Goal: Use online tool/utility: Utilize a website feature to perform a specific function

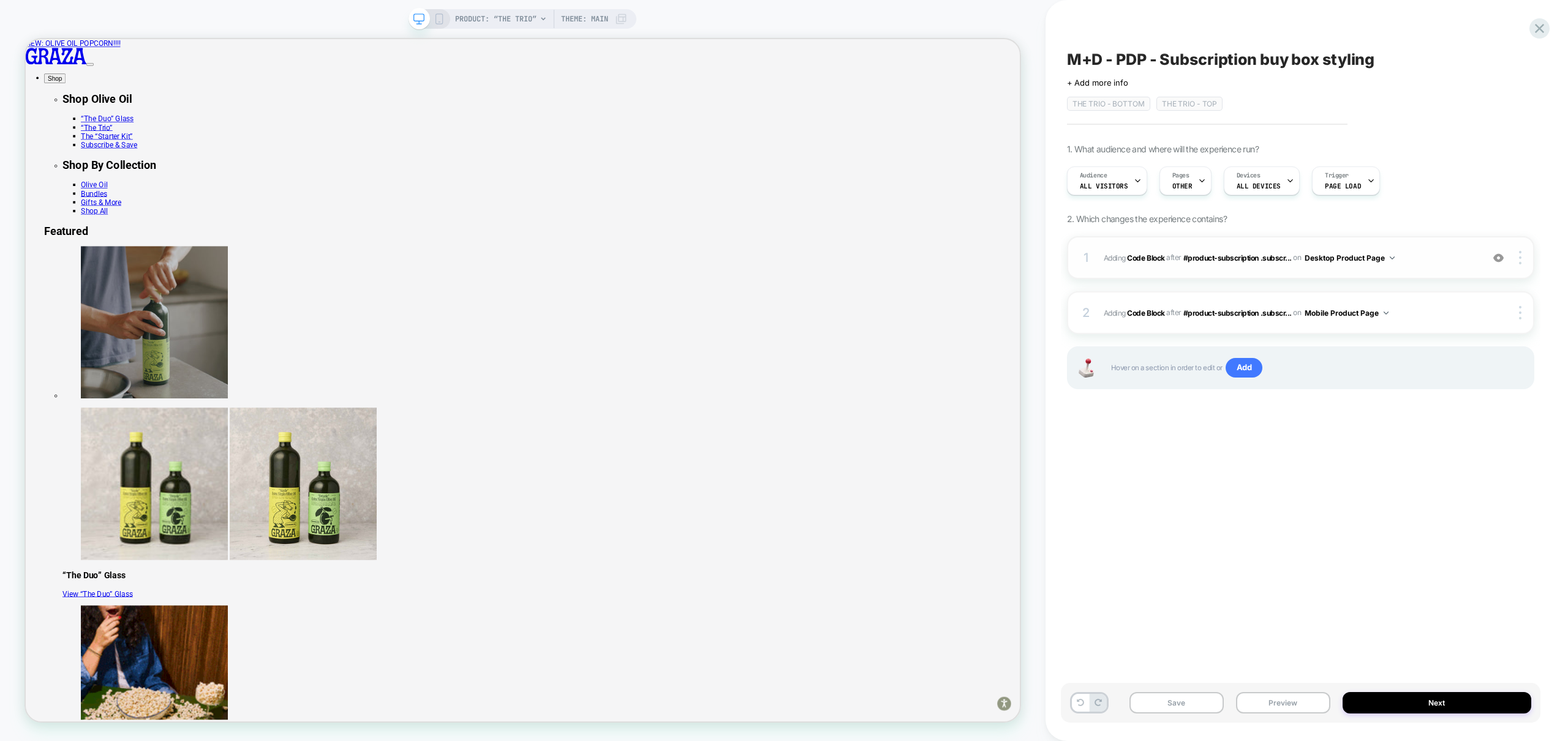
click at [1418, 260] on span "Adding Code Block AFTER #product-subscription .subscr... #product-subscription …" at bounding box center [1289, 257] width 372 height 16
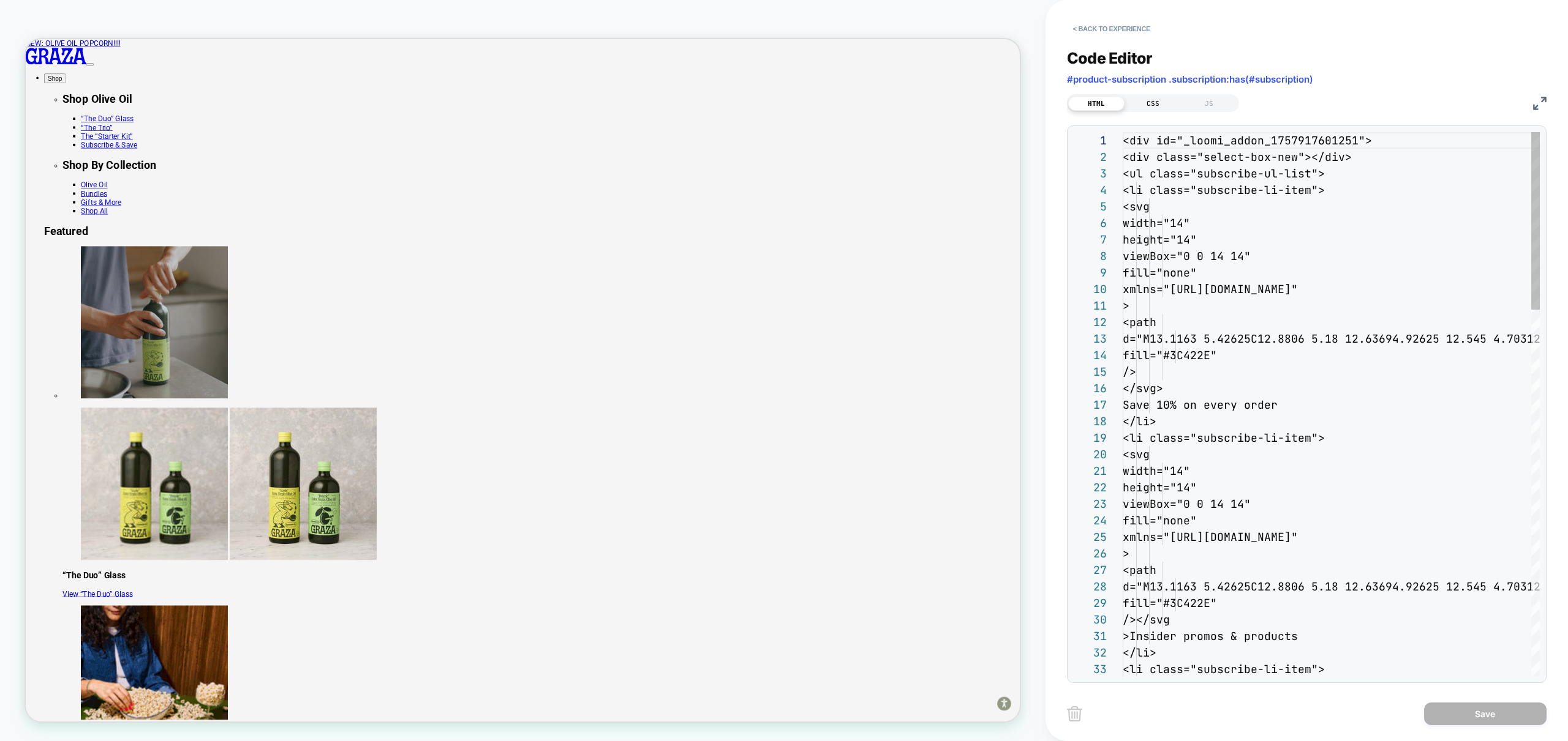
scroll to position [165, 0]
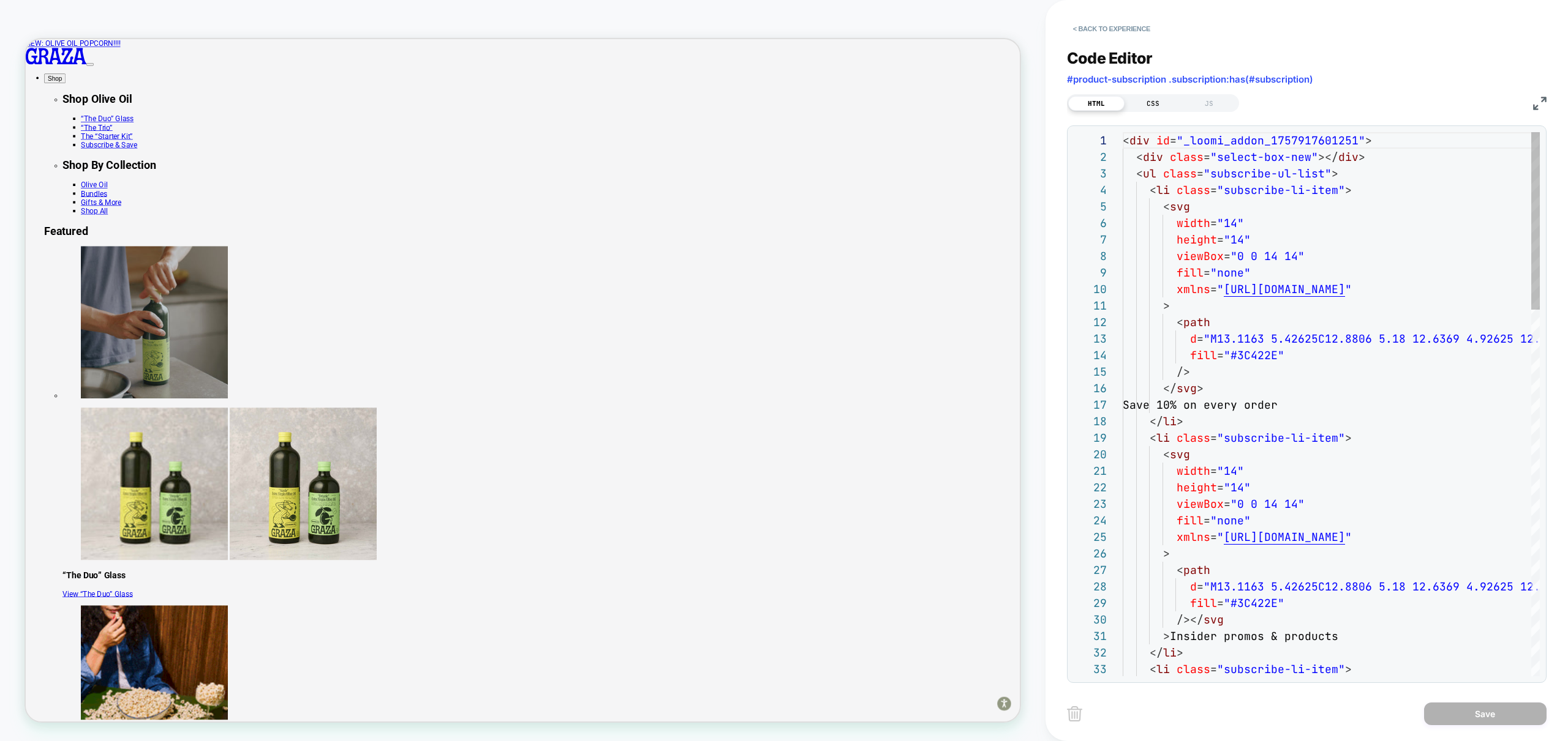
click at [1146, 100] on div "CSS" at bounding box center [1152, 104] width 56 height 15
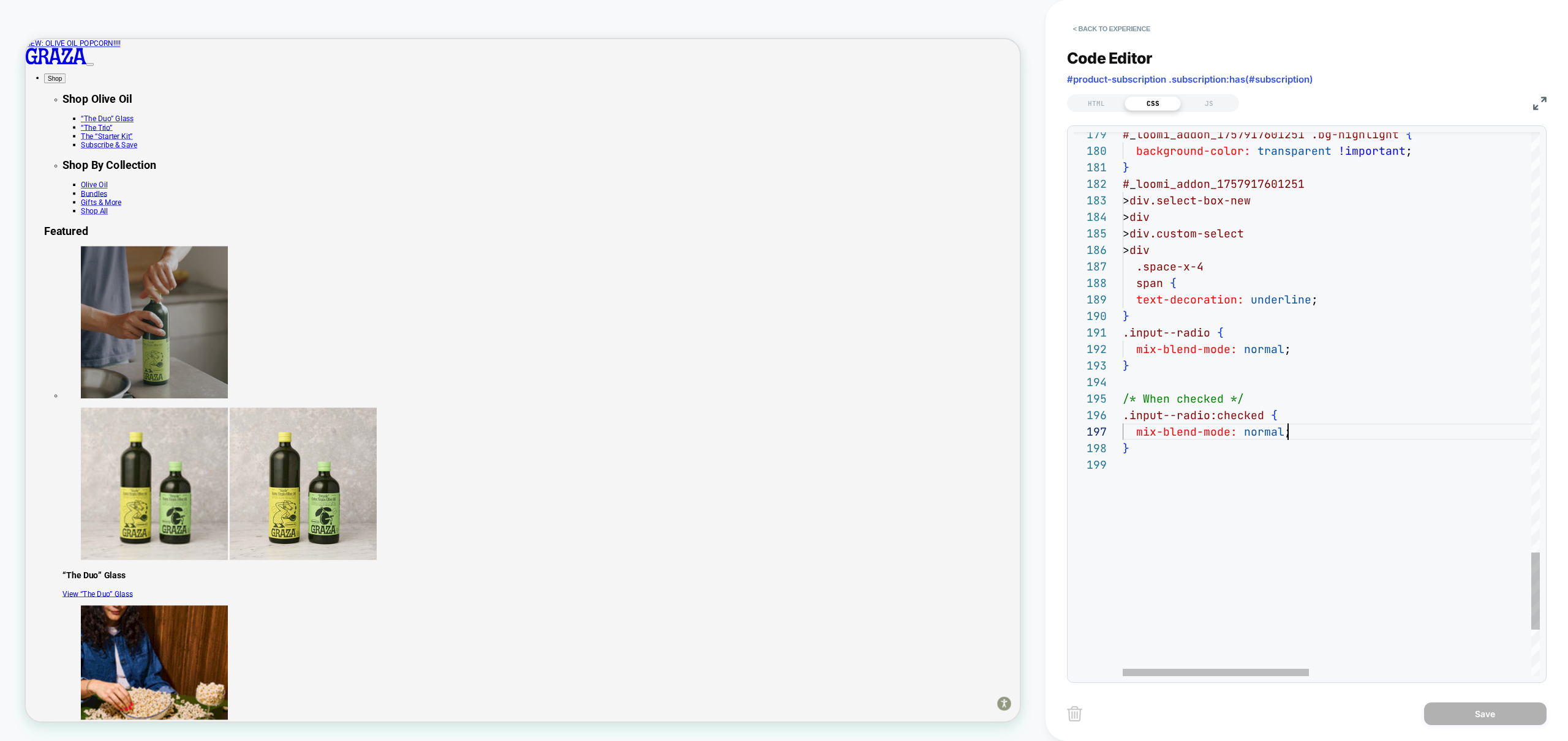
scroll to position [99, 164]
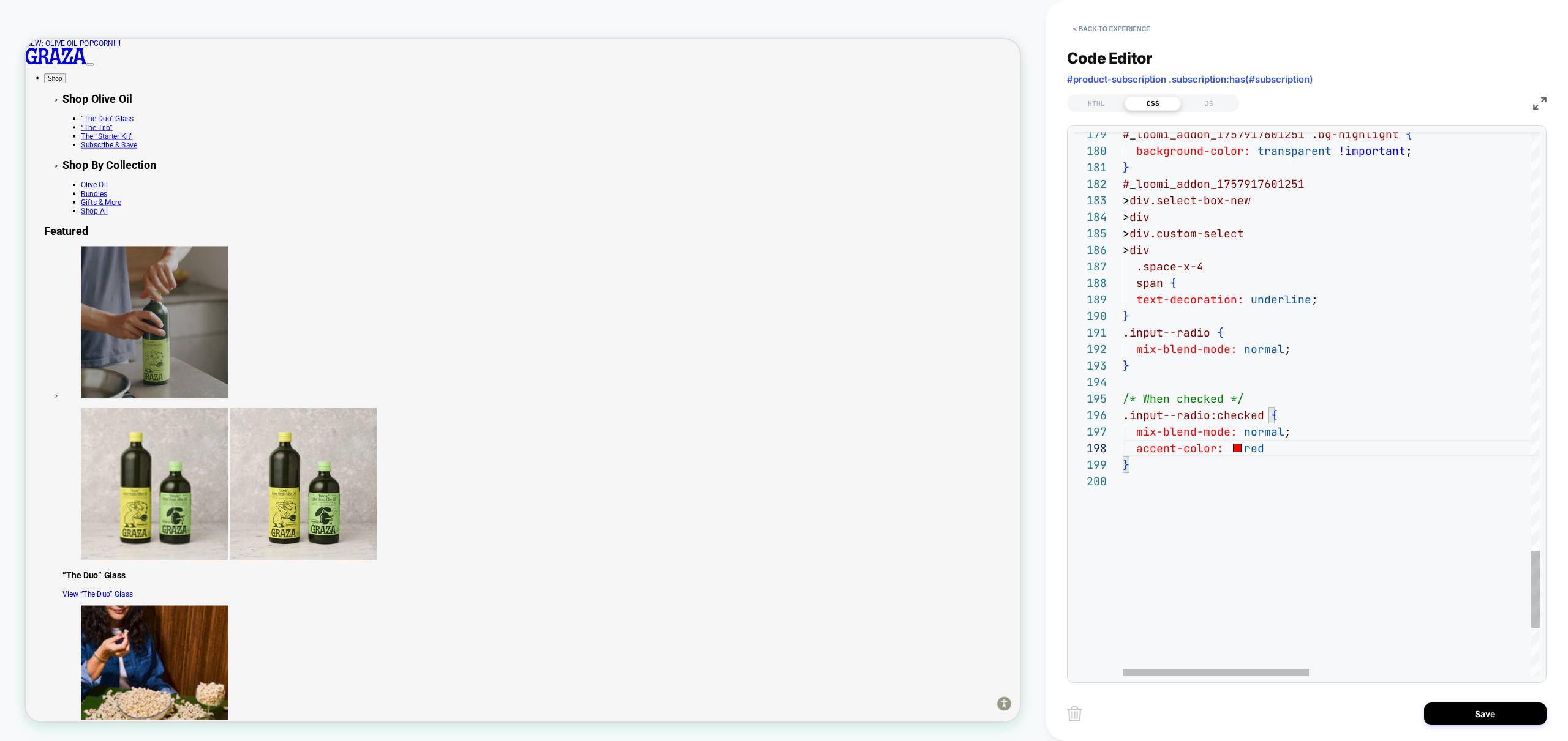
scroll to position [116, 146]
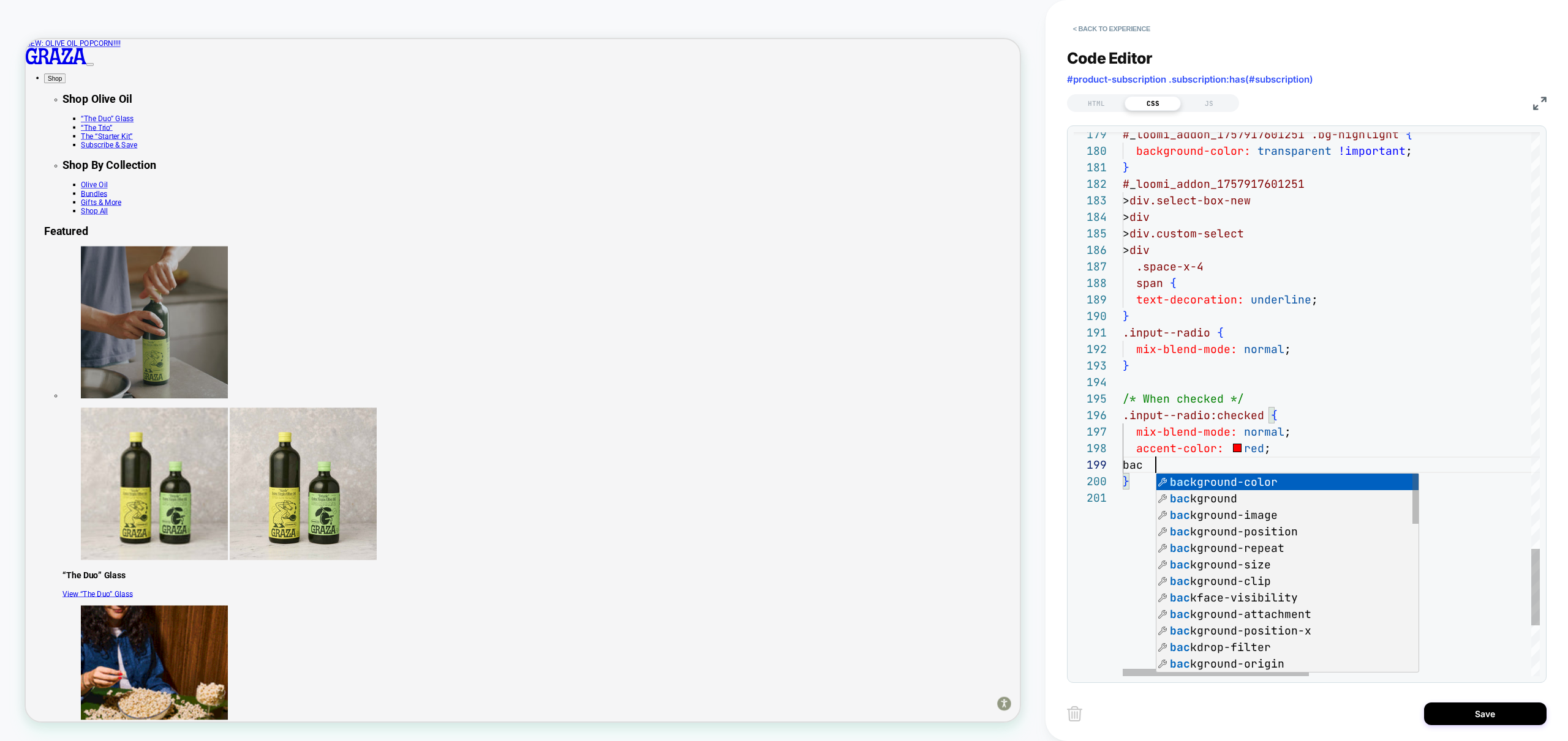
scroll to position [132, 132]
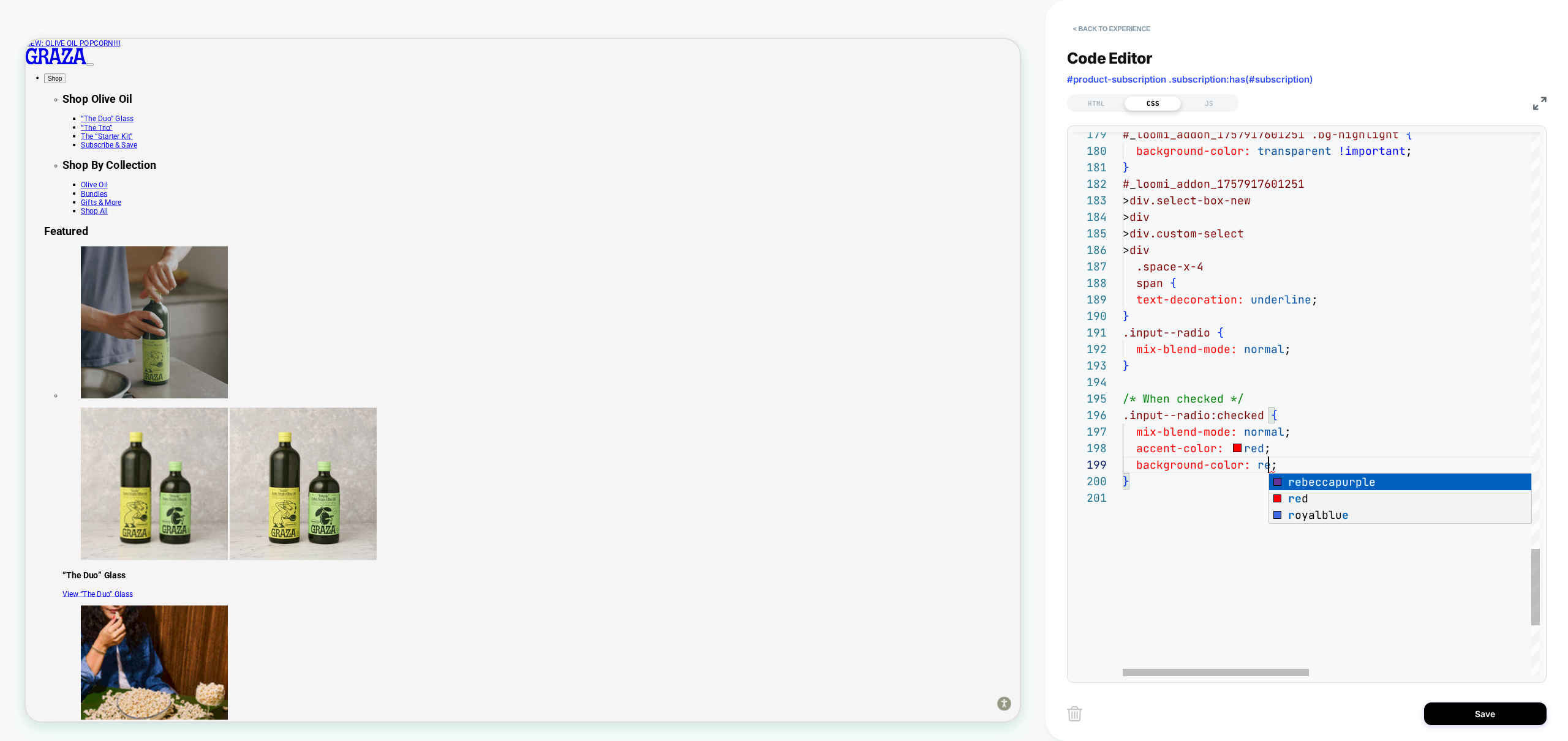
type textarea "**********"
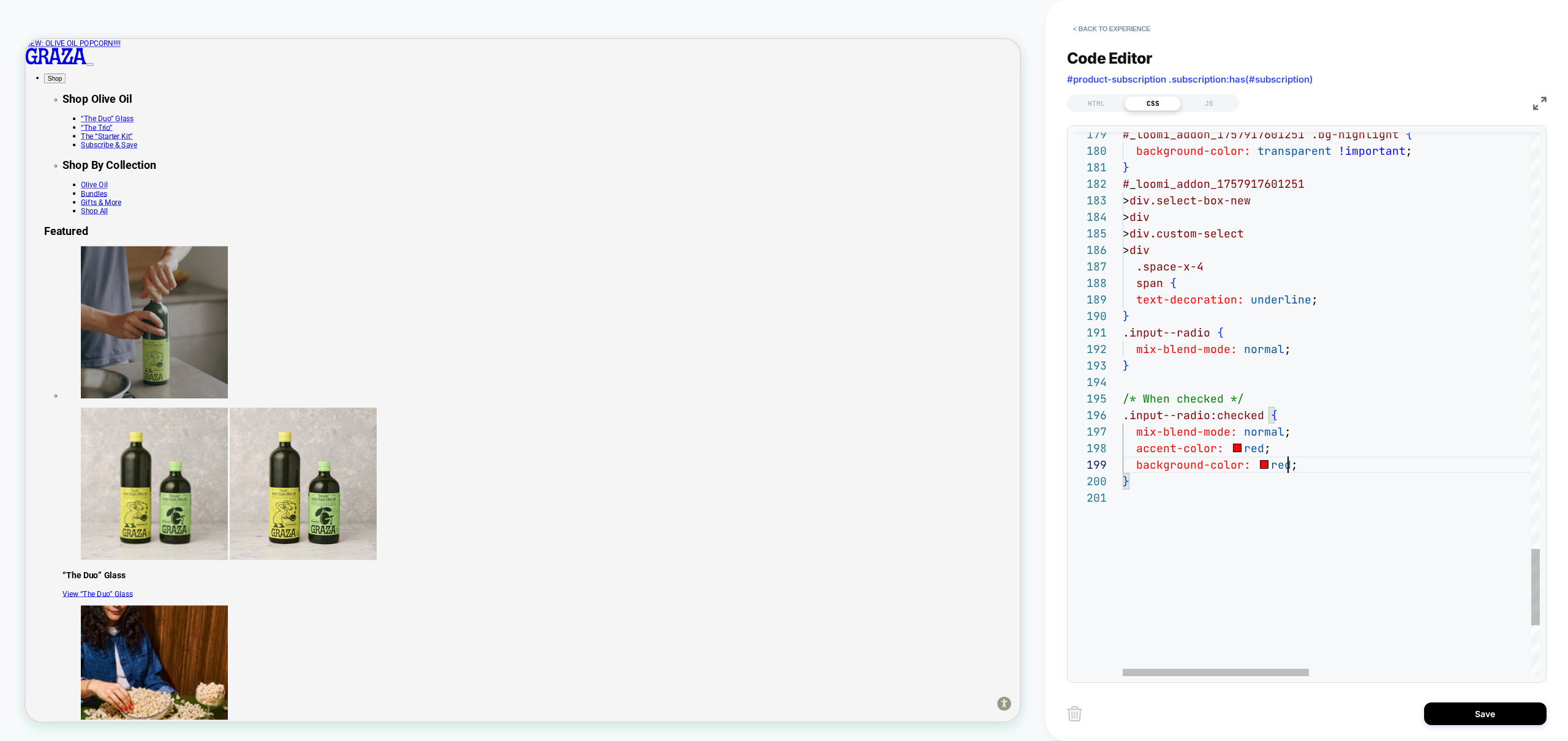
scroll to position [132, 164]
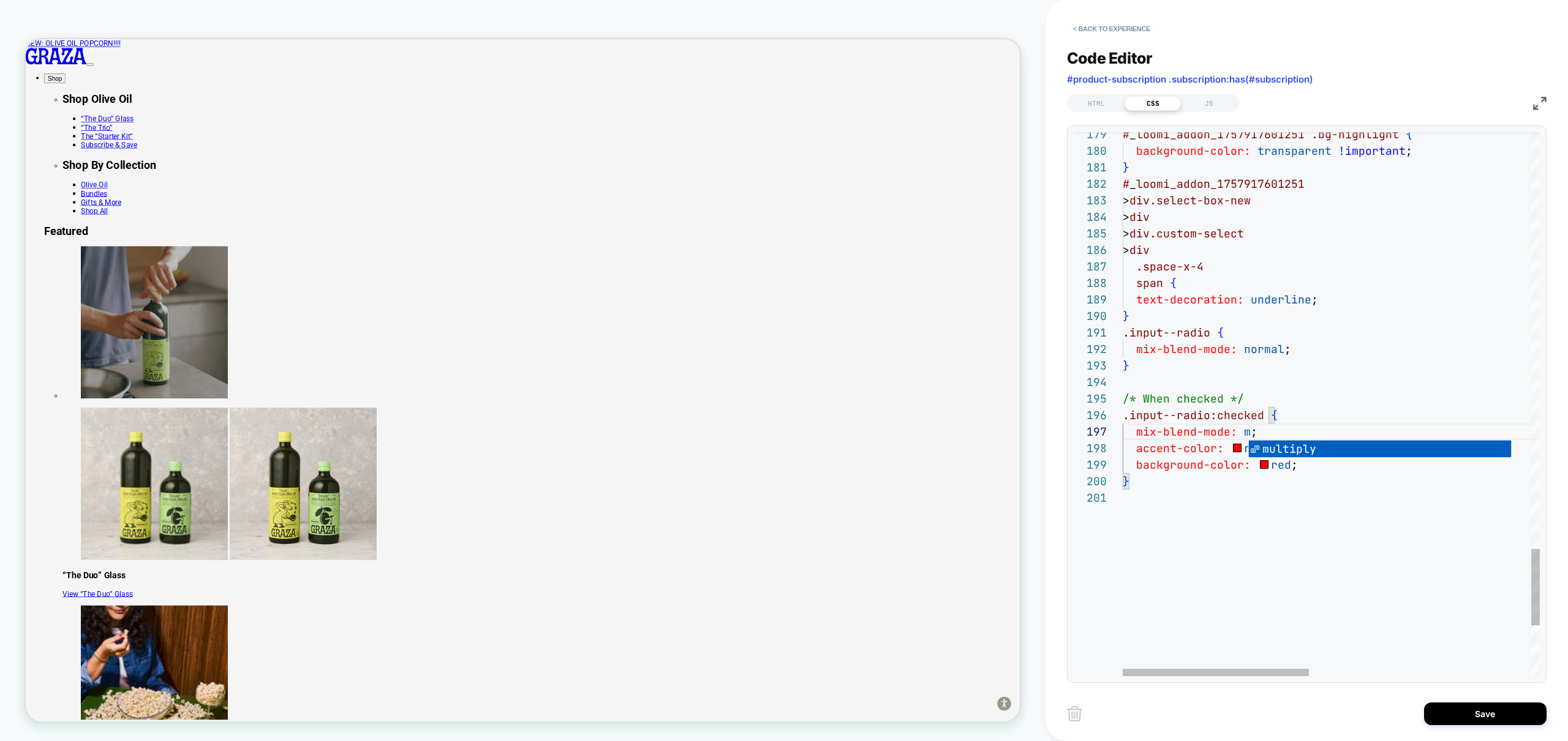
scroll to position [99, 172]
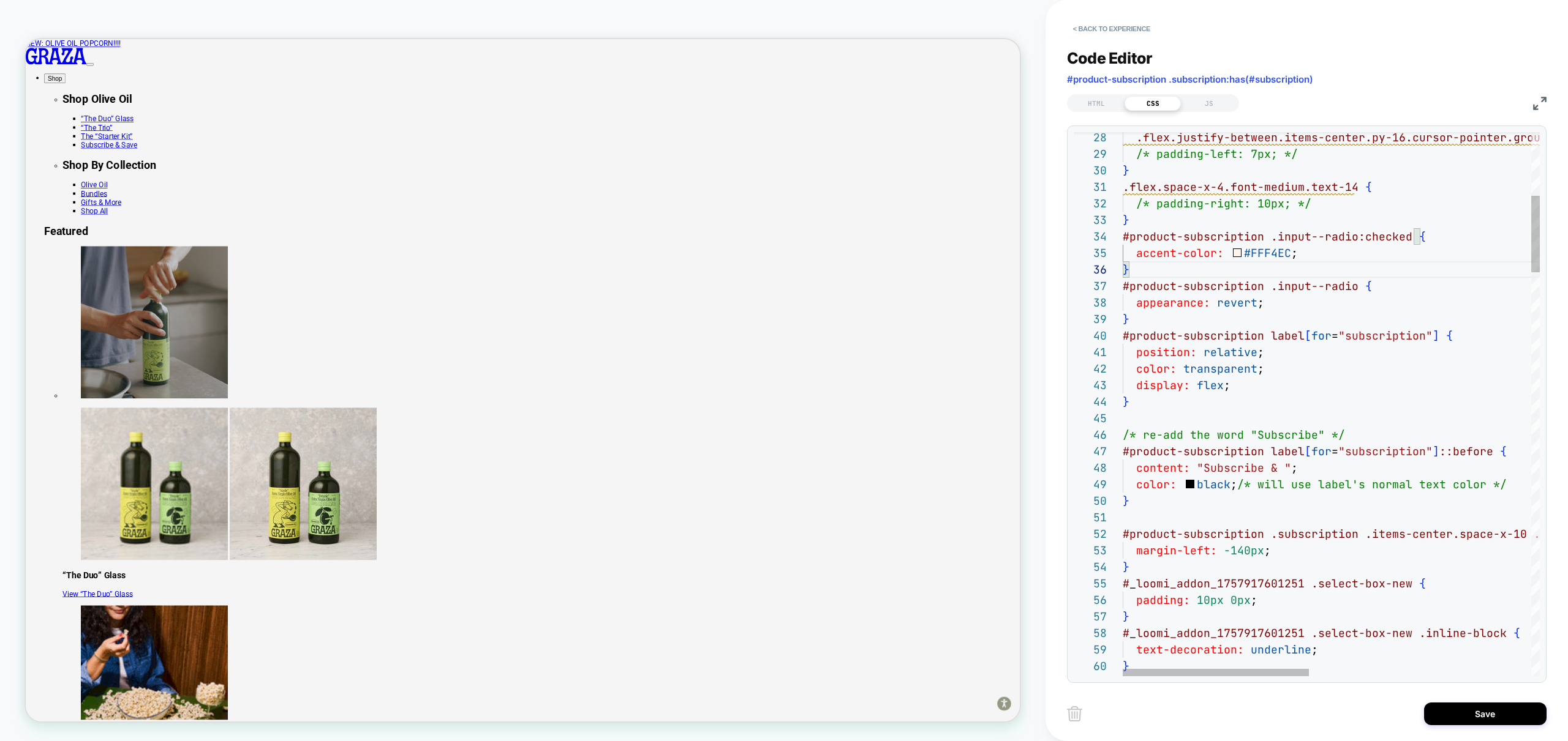
scroll to position [116, 139]
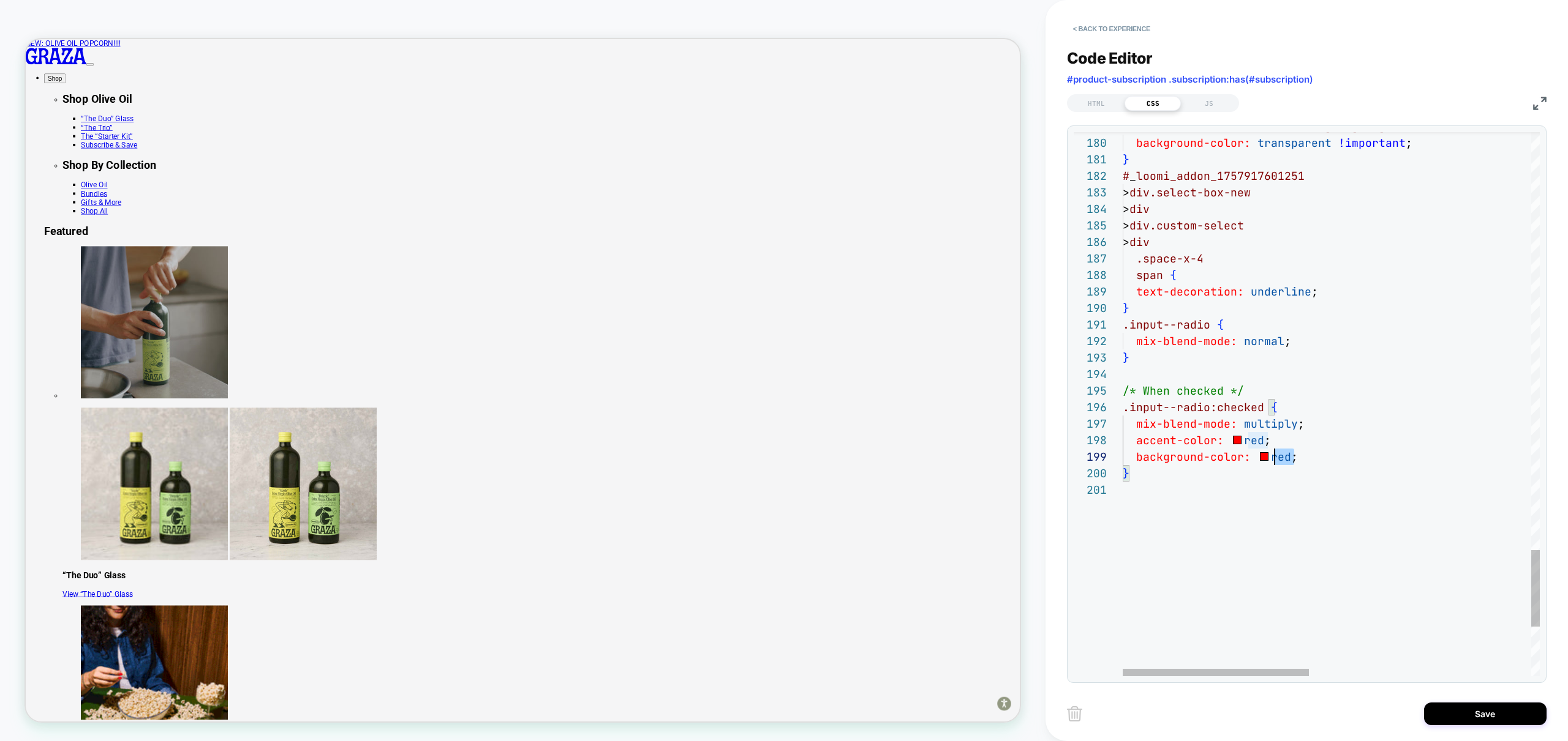
scroll to position [116, 0]
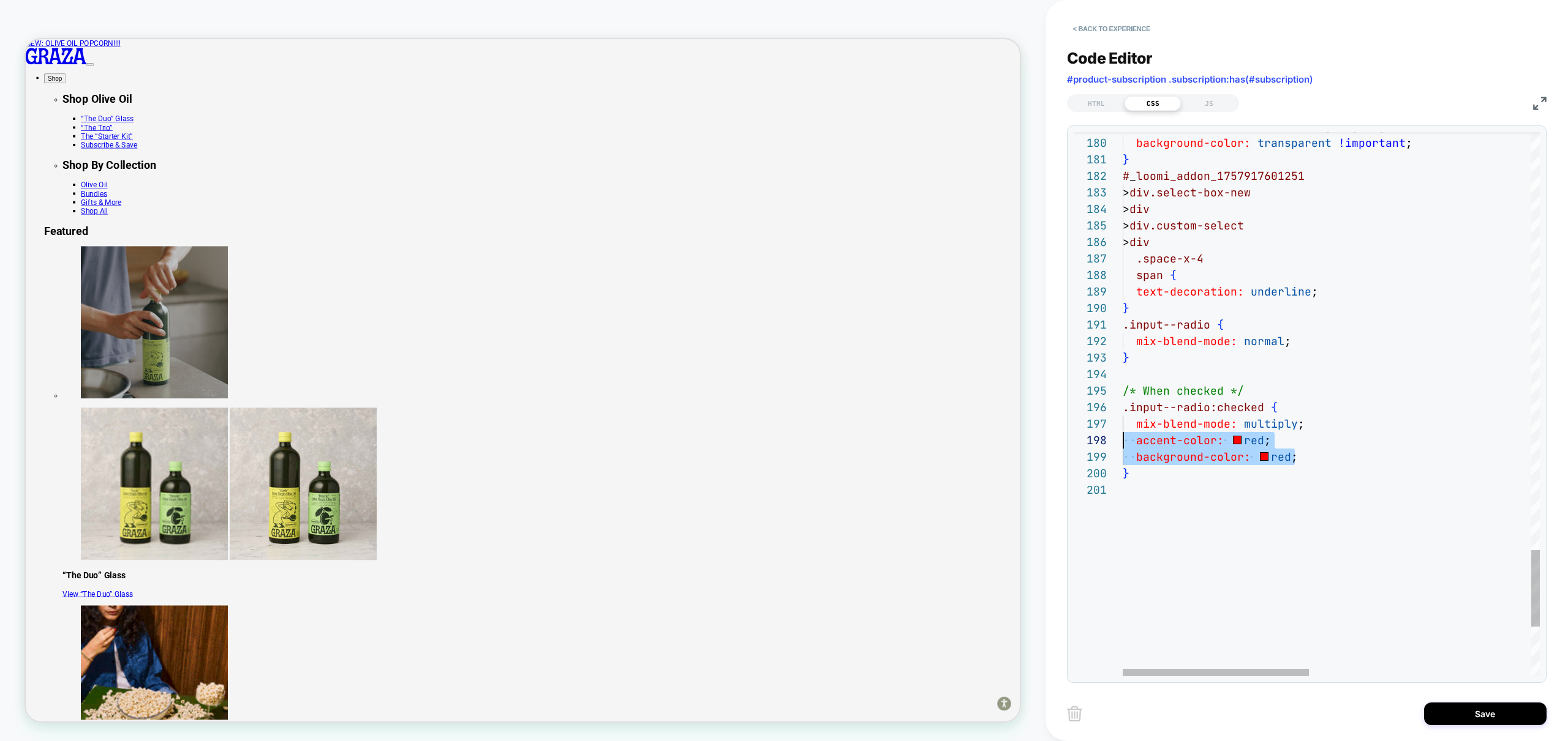
drag, startPoint x: 1310, startPoint y: 458, endPoint x: 1078, endPoint y: 435, distance: 233.1
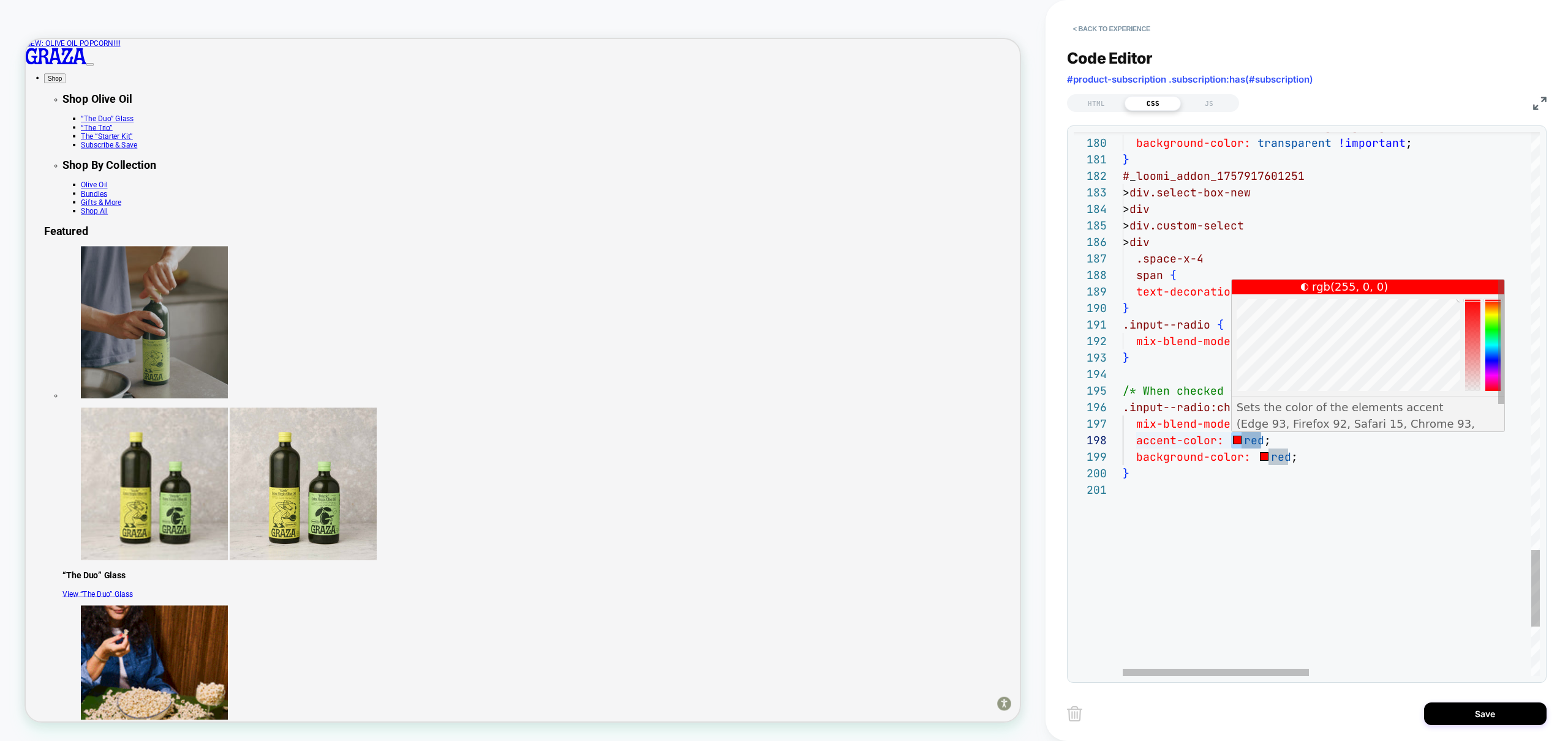
scroll to position [116, 165]
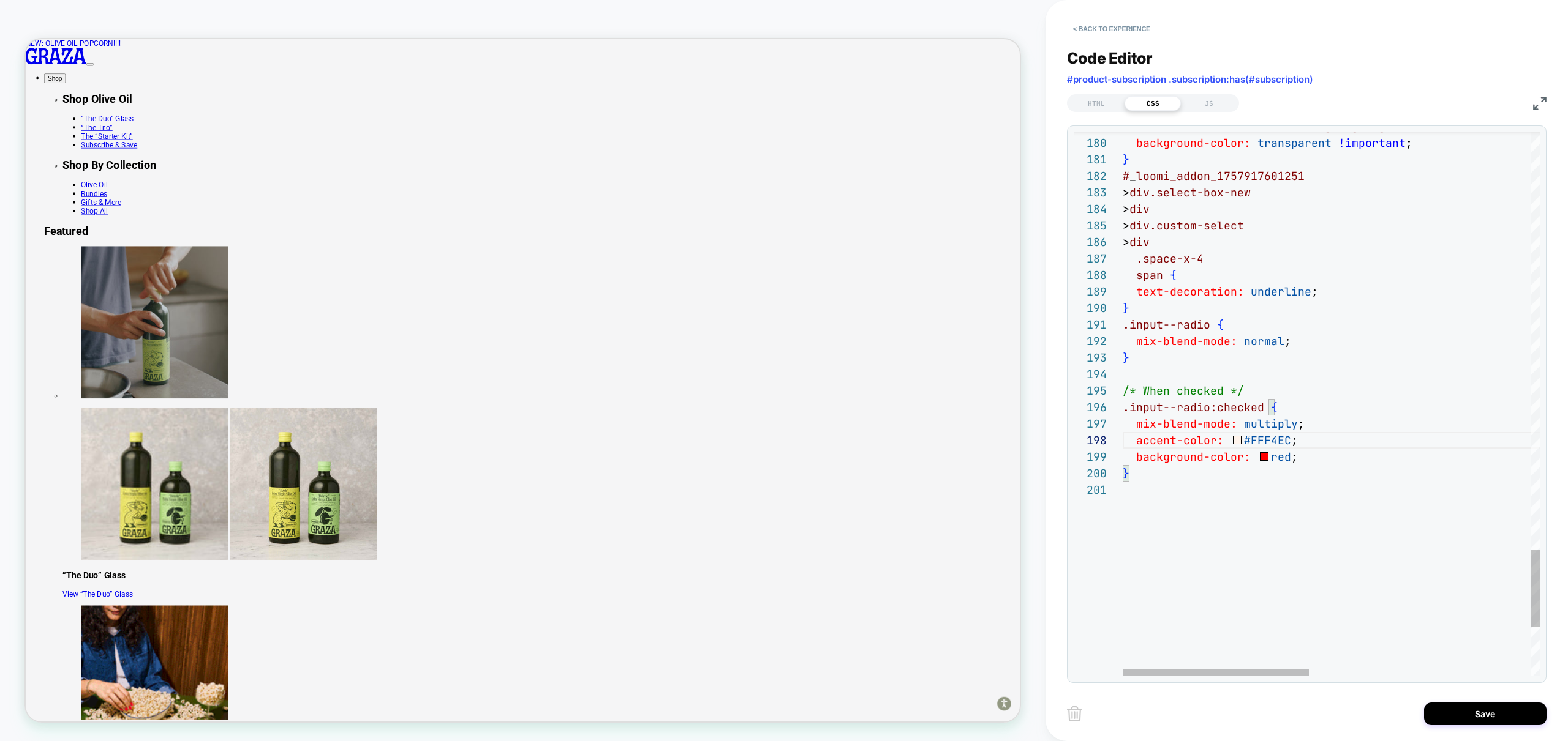
type textarea "**********"
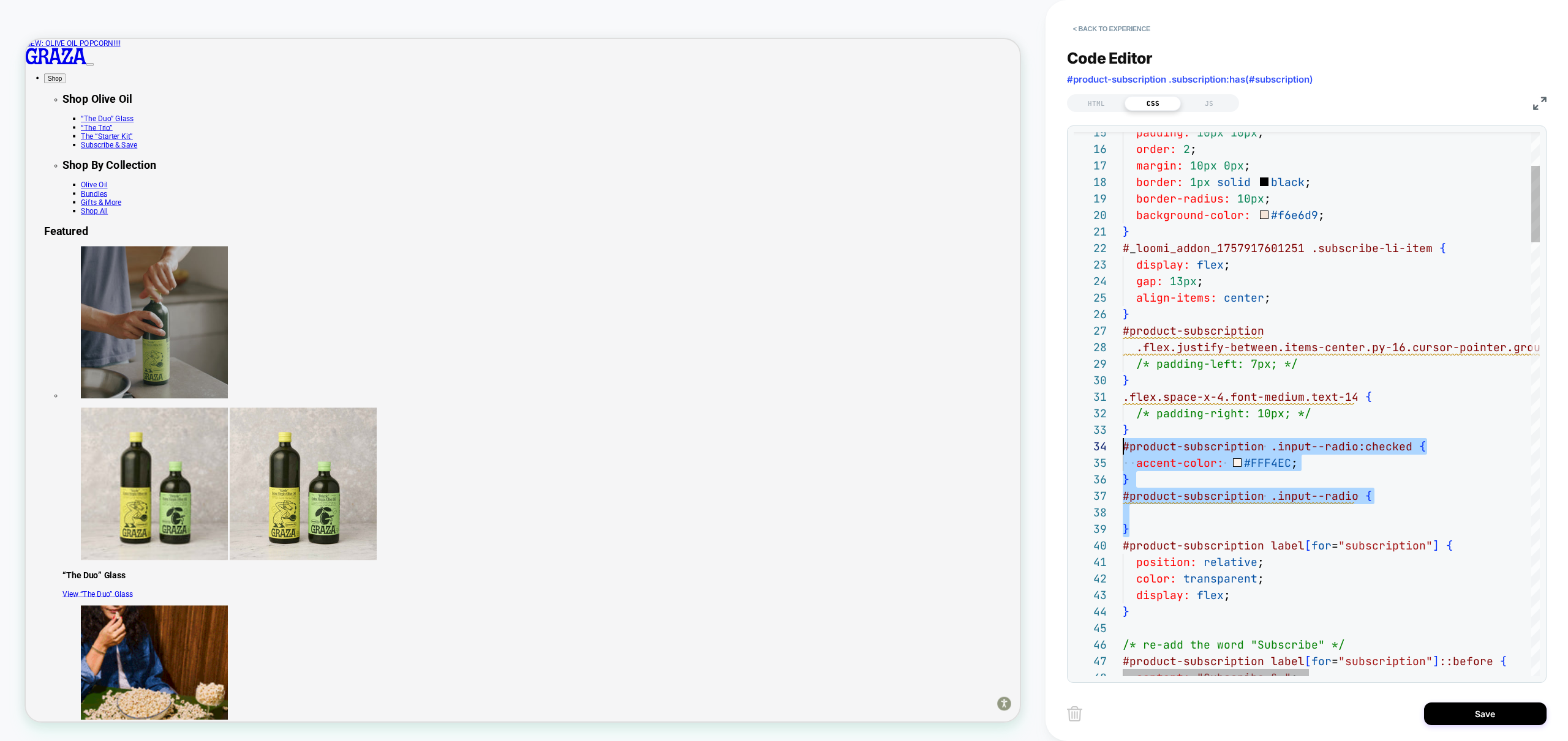
scroll to position [50, 0]
drag, startPoint x: 1155, startPoint y: 532, endPoint x: 1075, endPoint y: 446, distance: 117.5
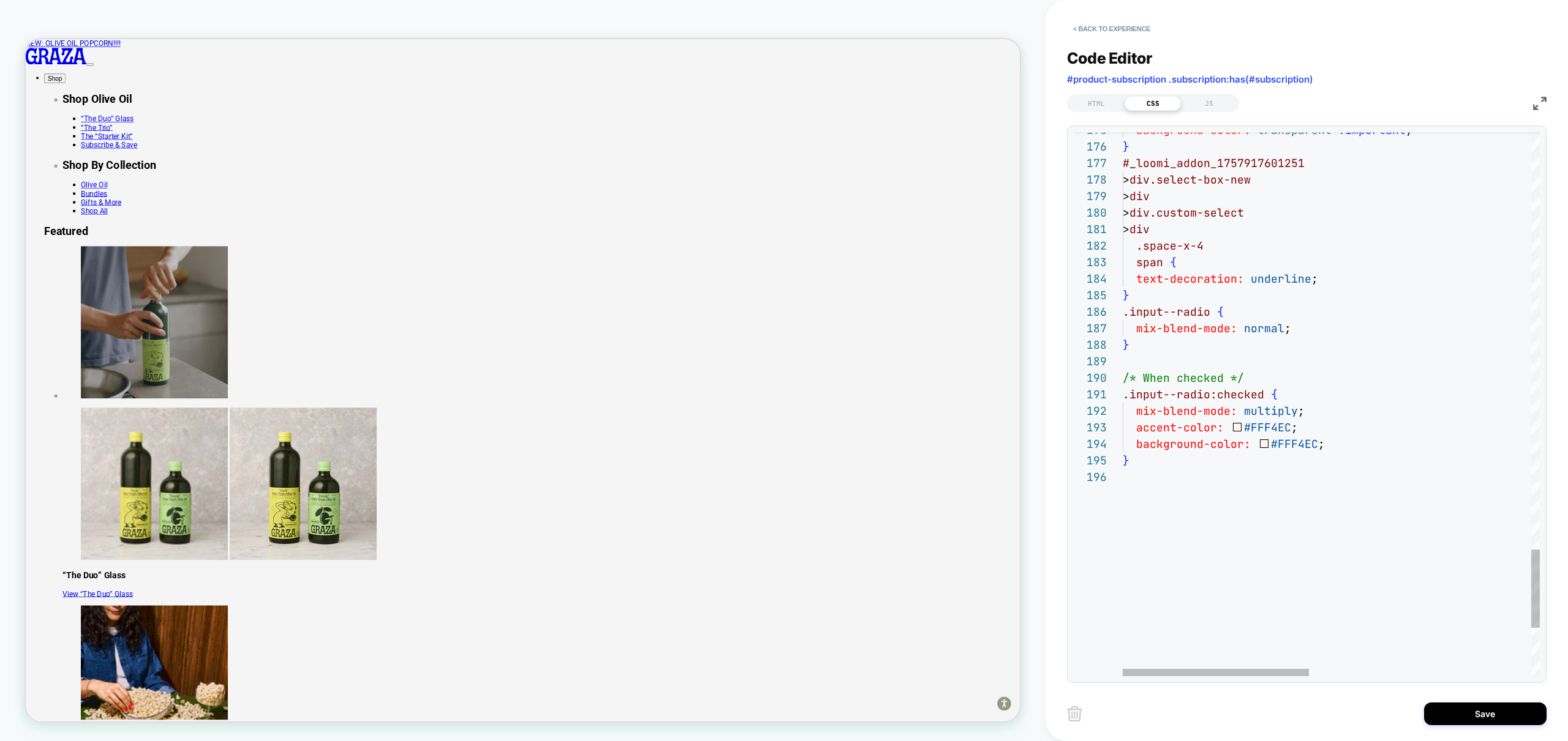
scroll to position [83, 0]
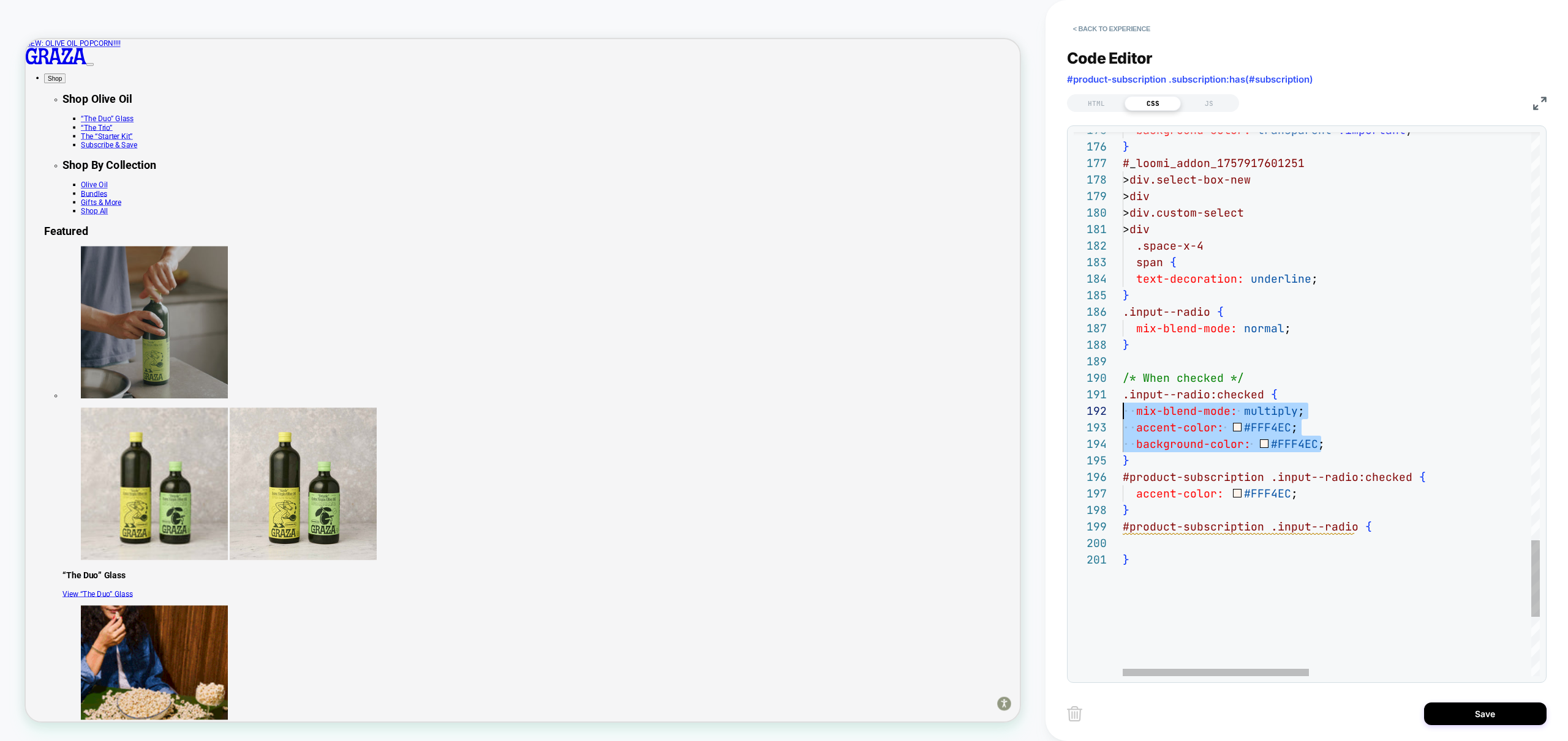
scroll to position [16, 0]
drag, startPoint x: 1340, startPoint y: 441, endPoint x: 1058, endPoint y: 412, distance: 283.5
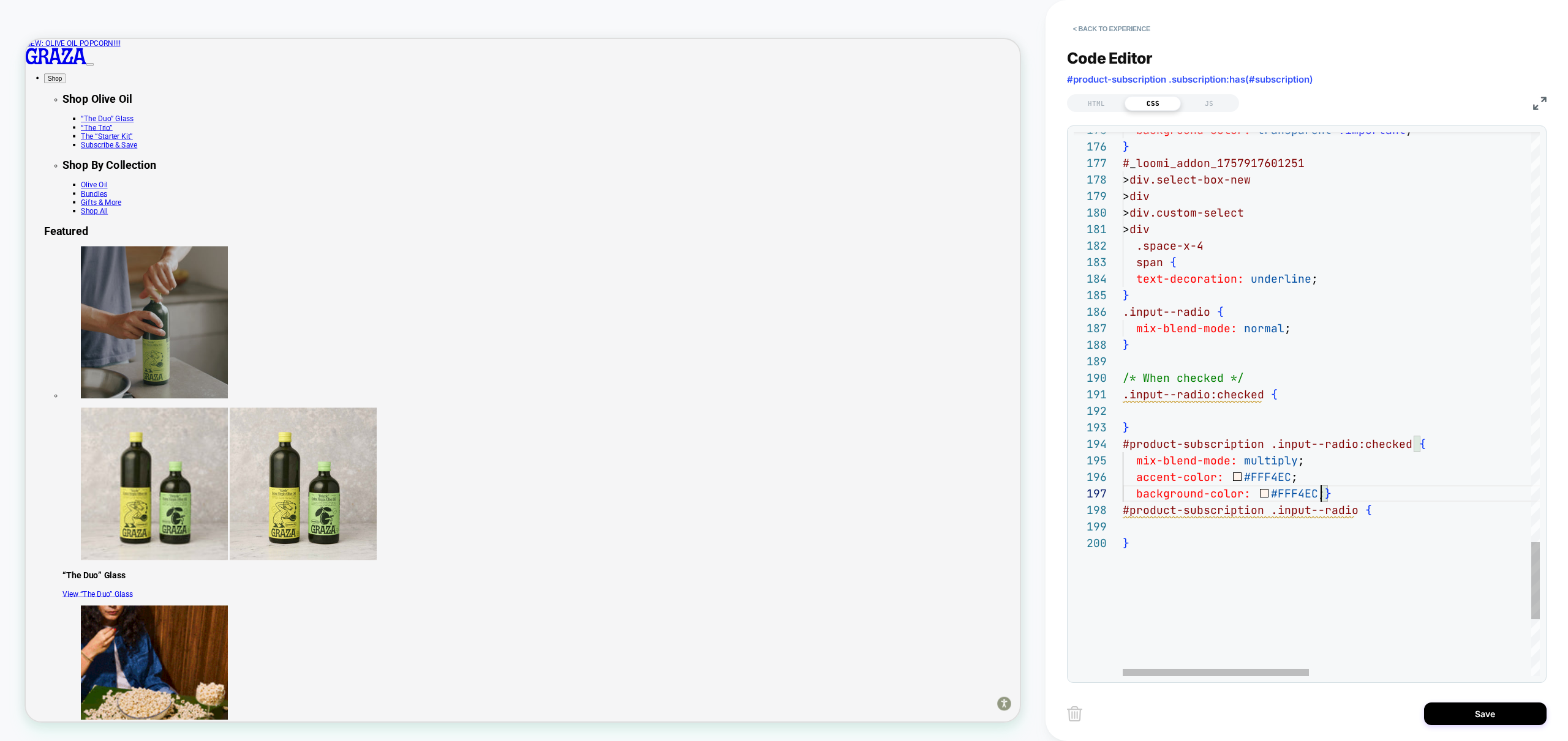
scroll to position [99, 199]
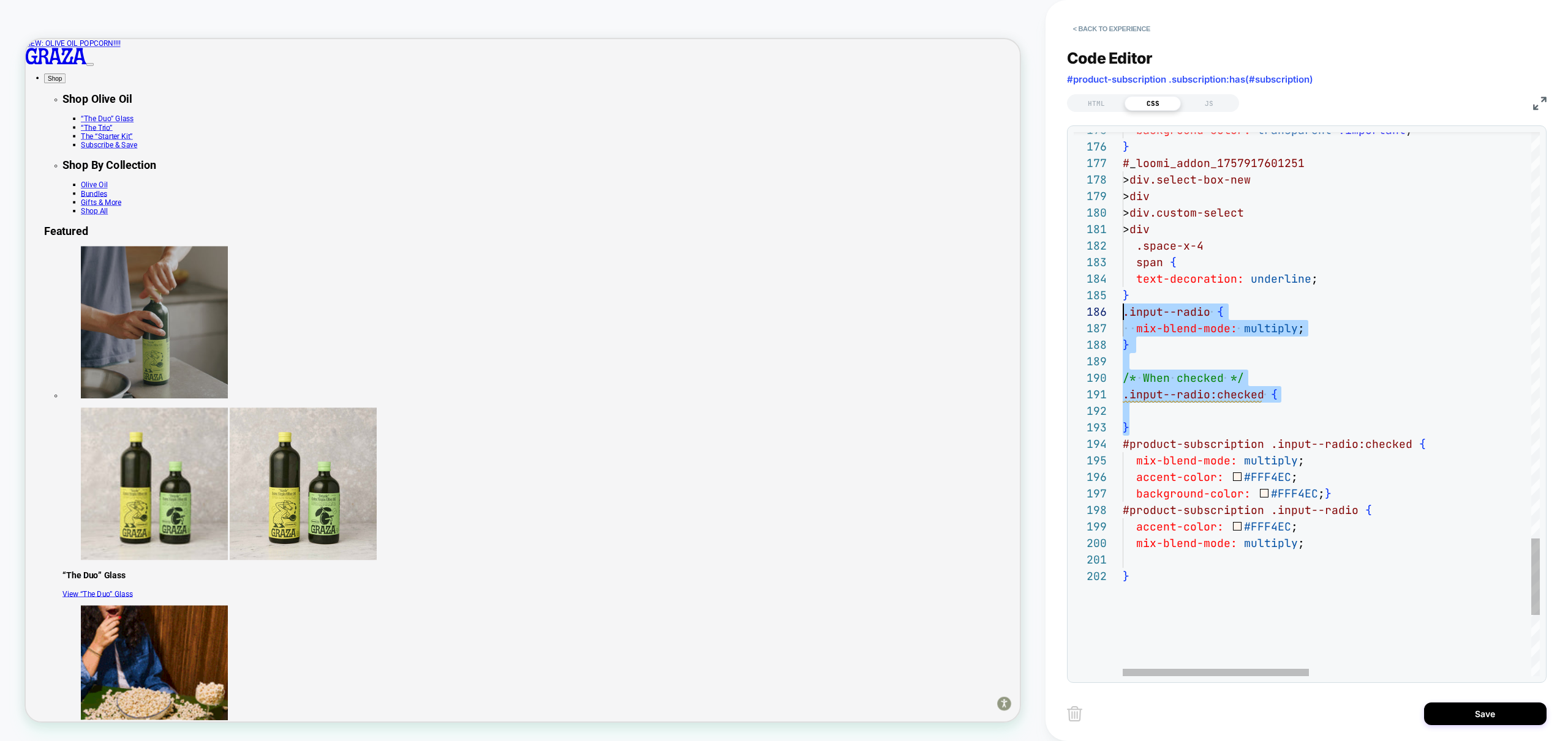
drag, startPoint x: 1136, startPoint y: 425, endPoint x: 1092, endPoint y: 309, distance: 124.1
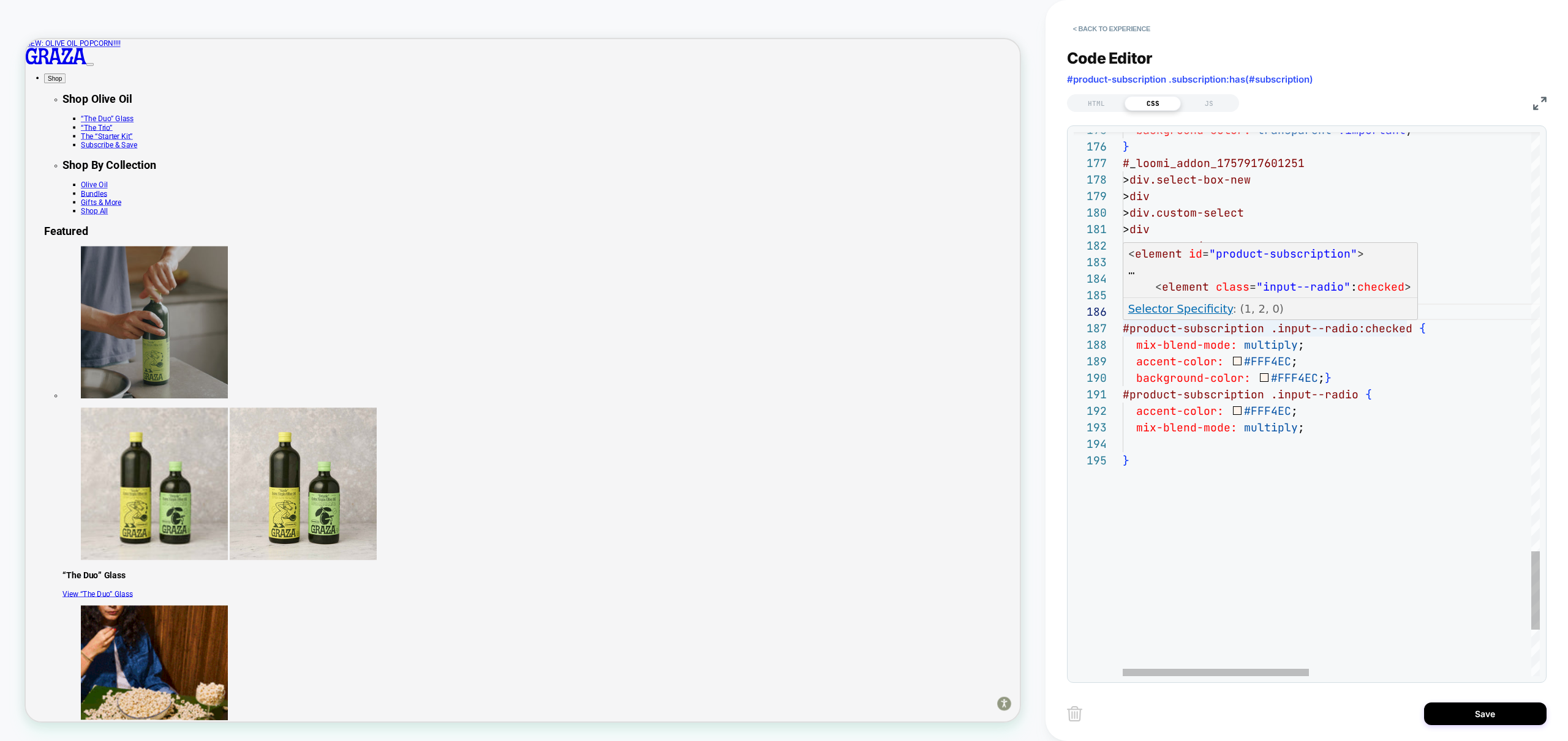
scroll to position [66, 7]
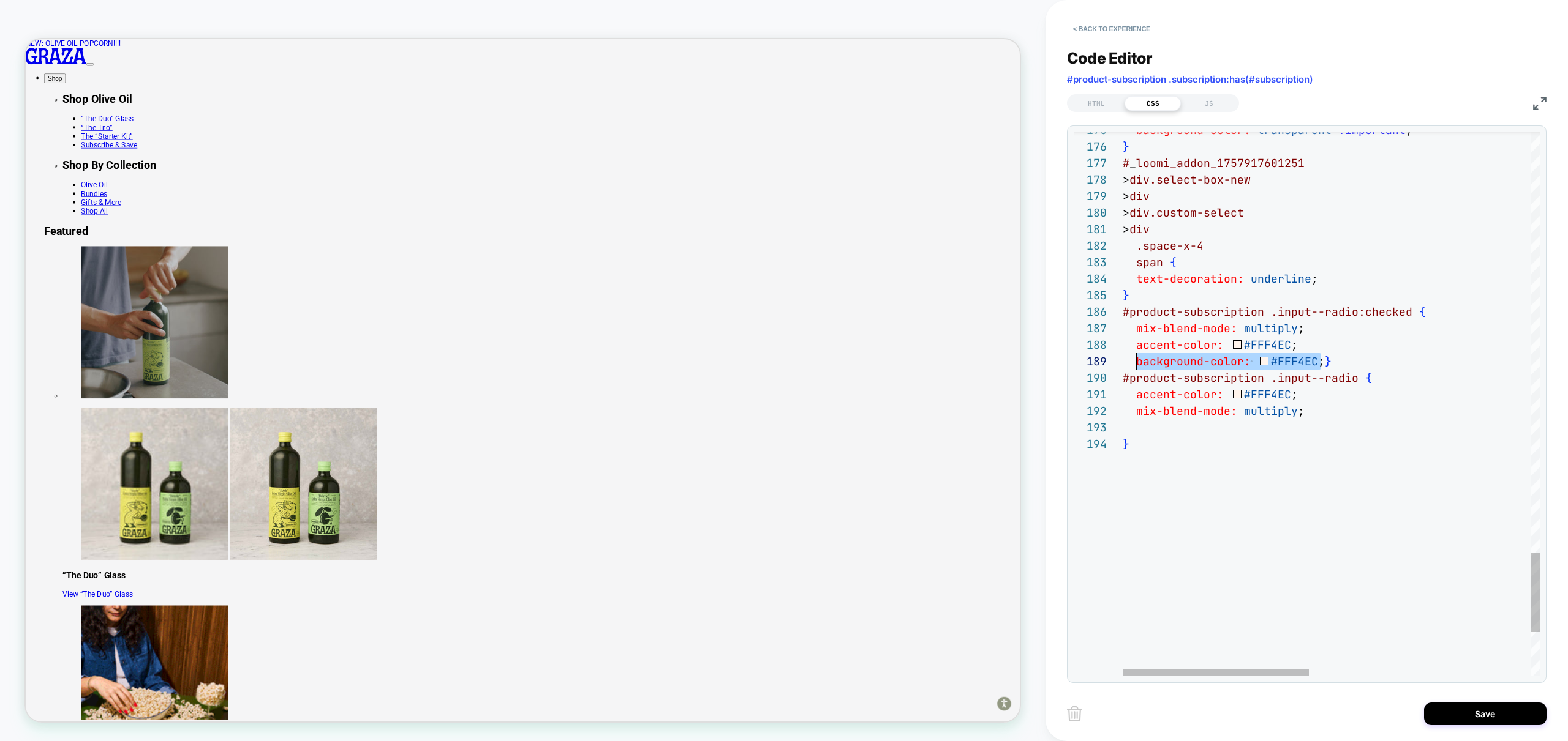
drag, startPoint x: 1319, startPoint y: 361, endPoint x: 1136, endPoint y: 360, distance: 183.0
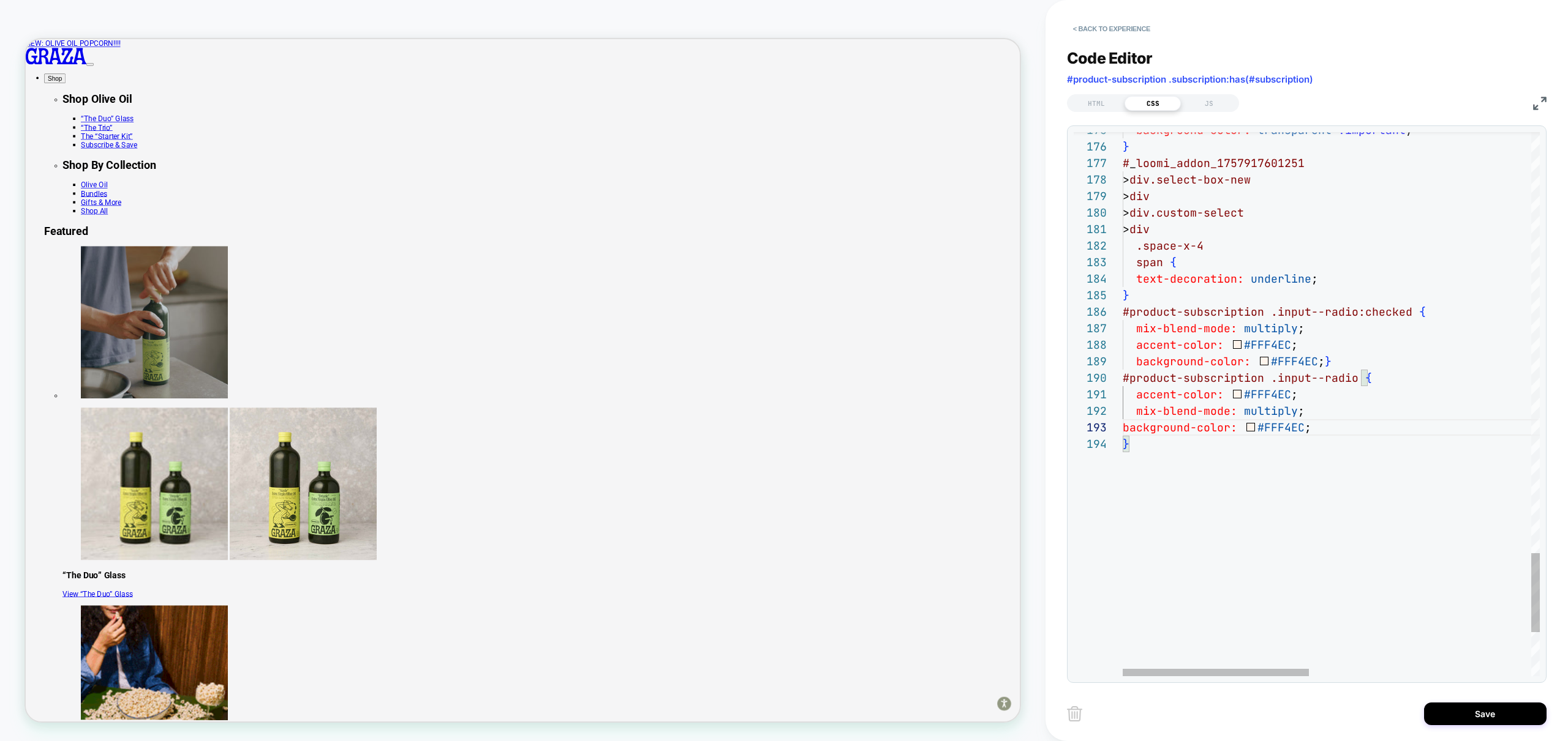
scroll to position [50, 7]
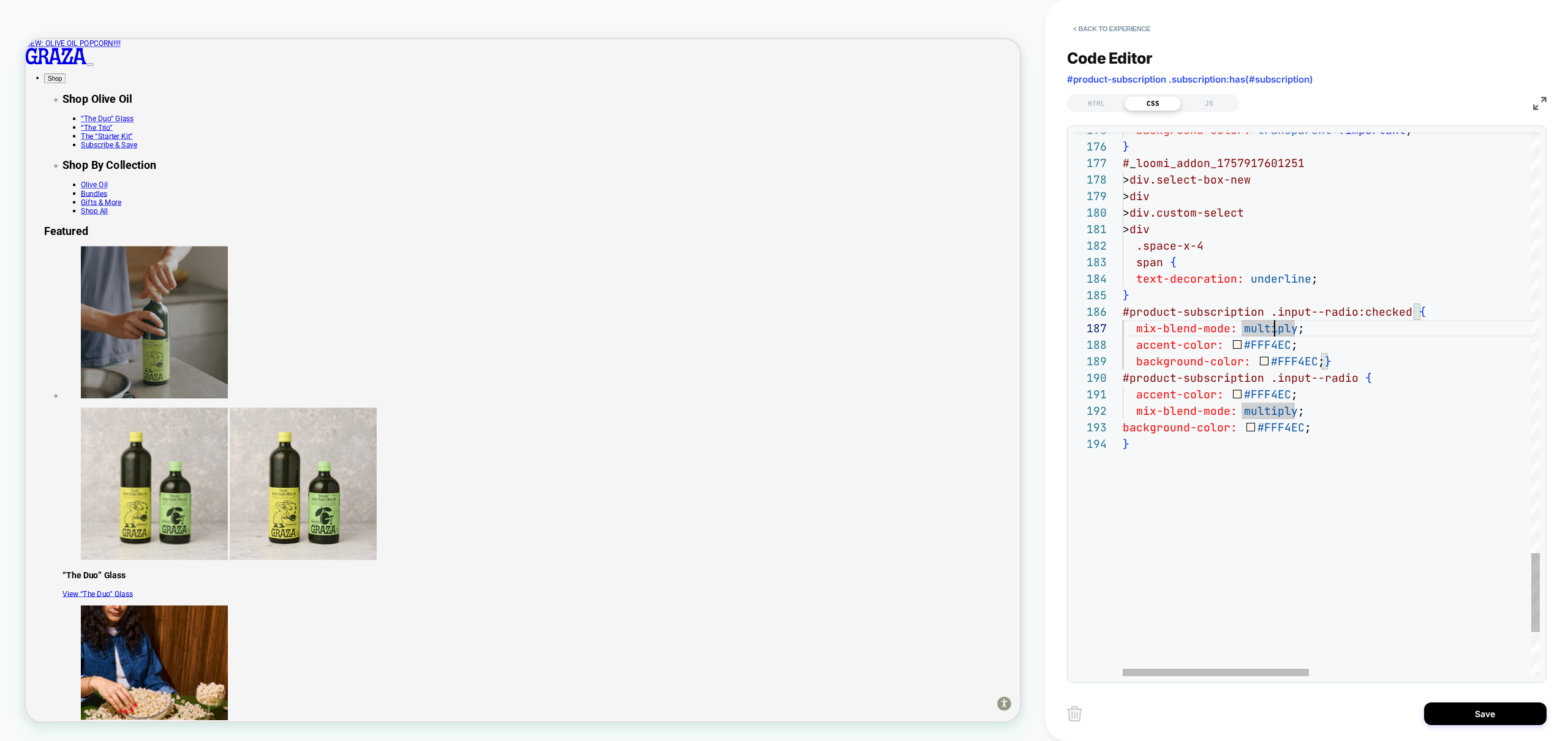
scroll to position [99, 172]
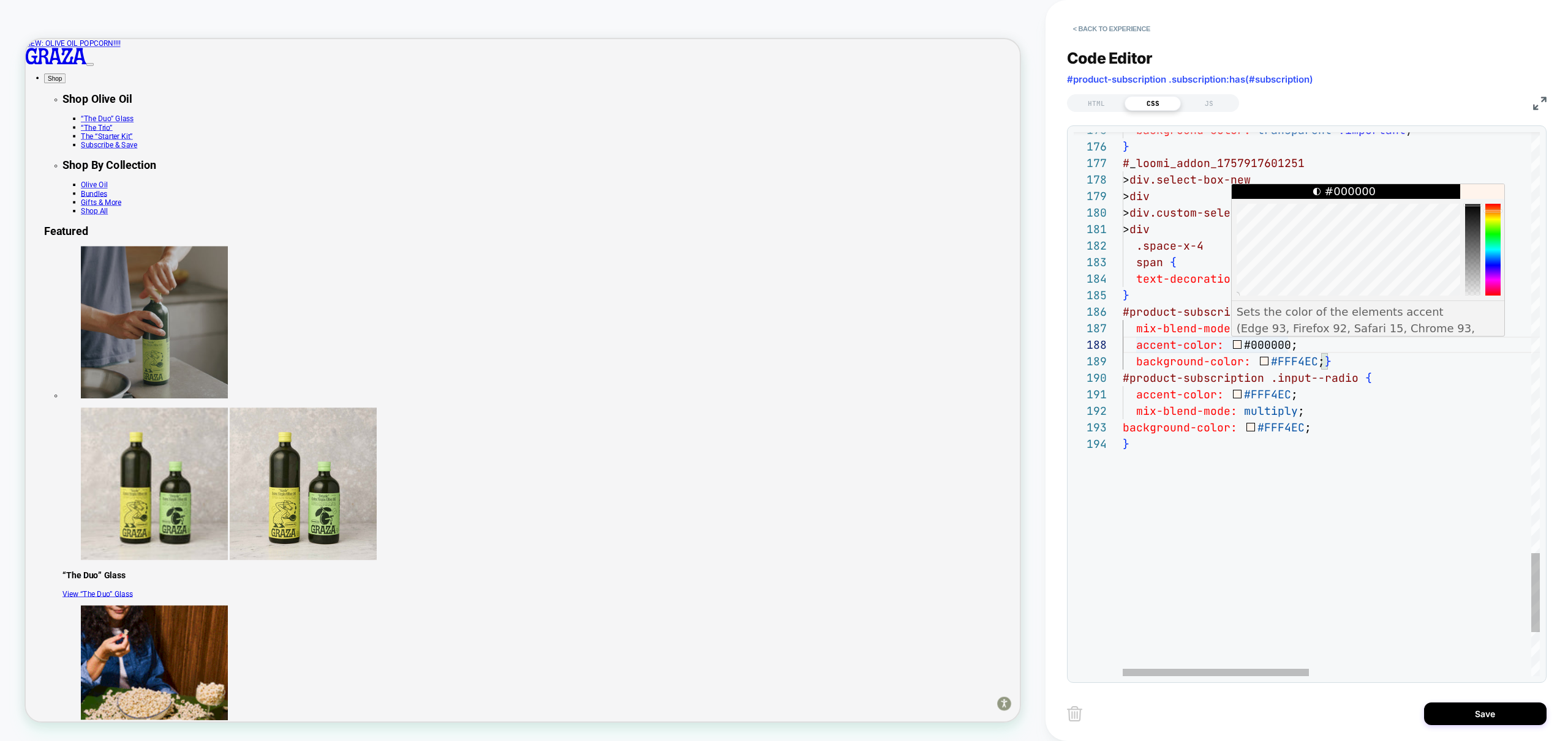
scroll to position [165, 109]
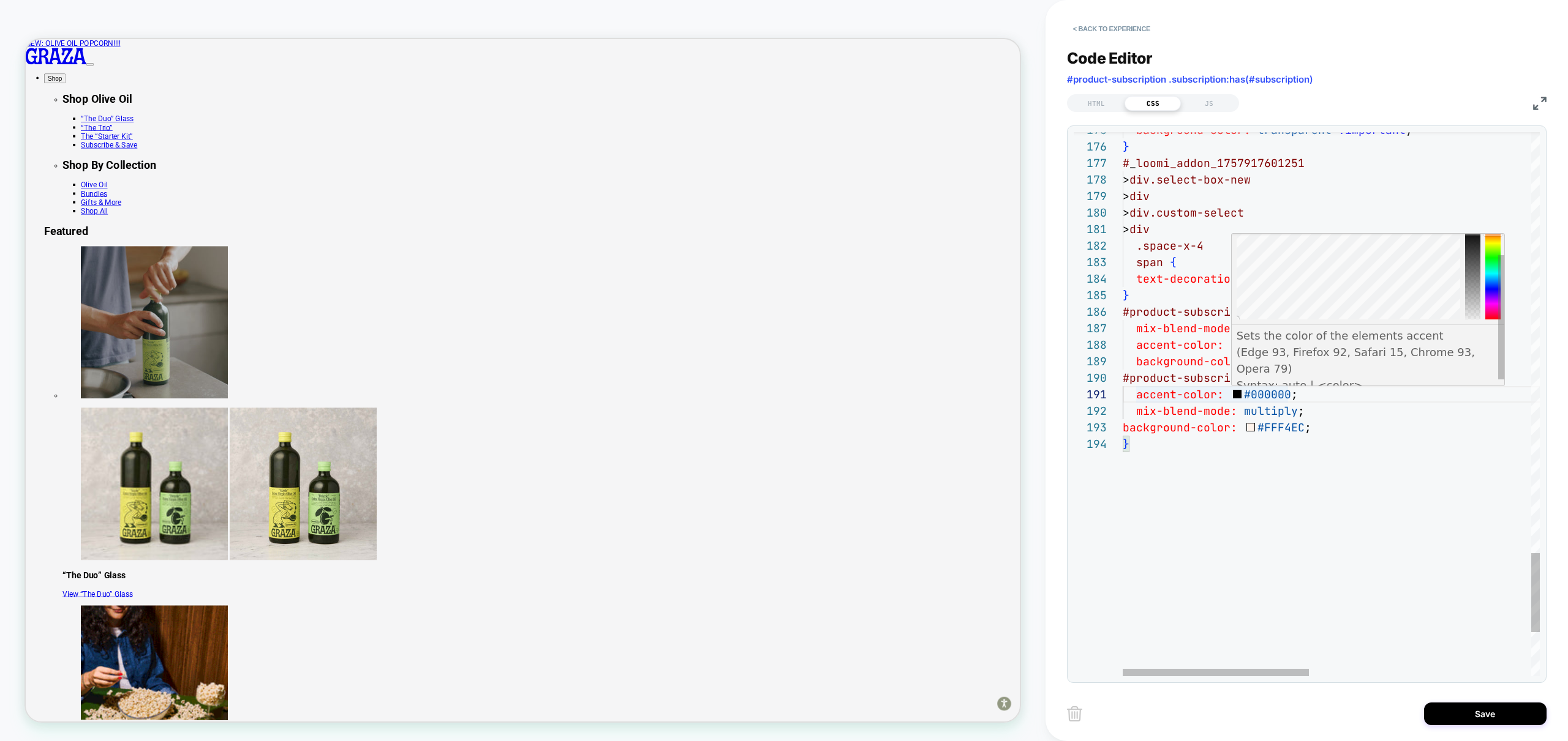
scroll to position [35, 0]
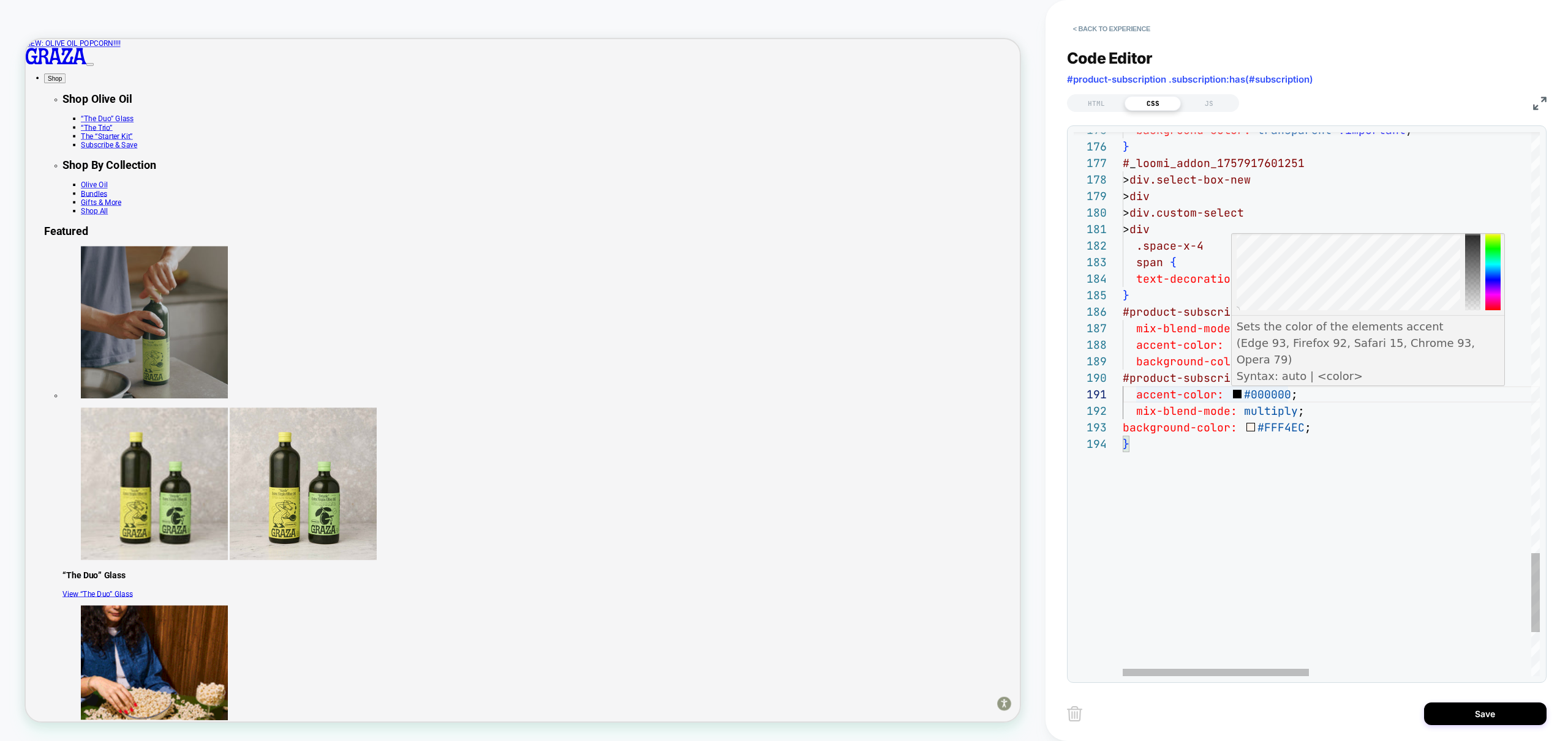
scroll to position [50, 7]
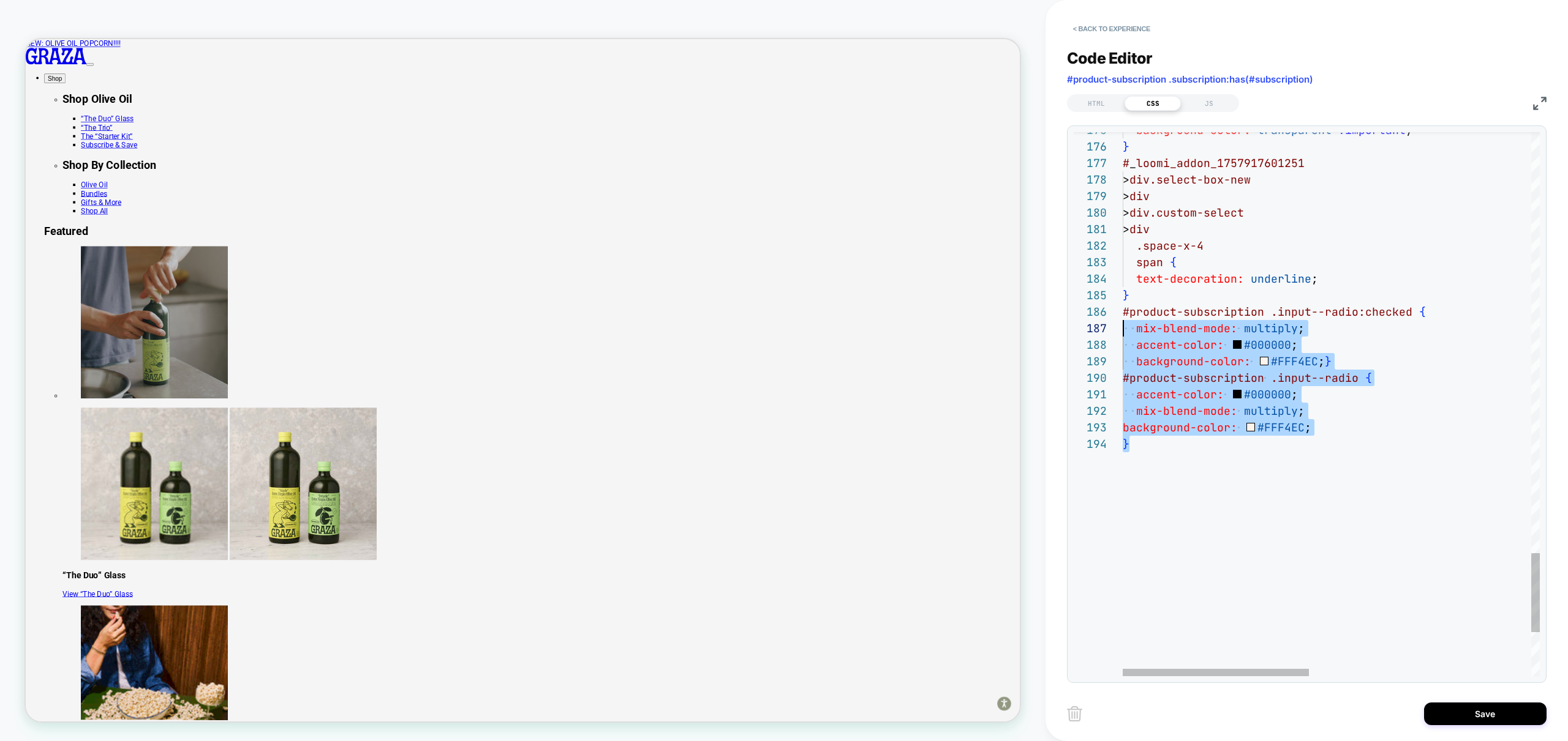
scroll to position [83, 0]
drag, startPoint x: 1219, startPoint y: 472, endPoint x: 1086, endPoint y: 312, distance: 208.1
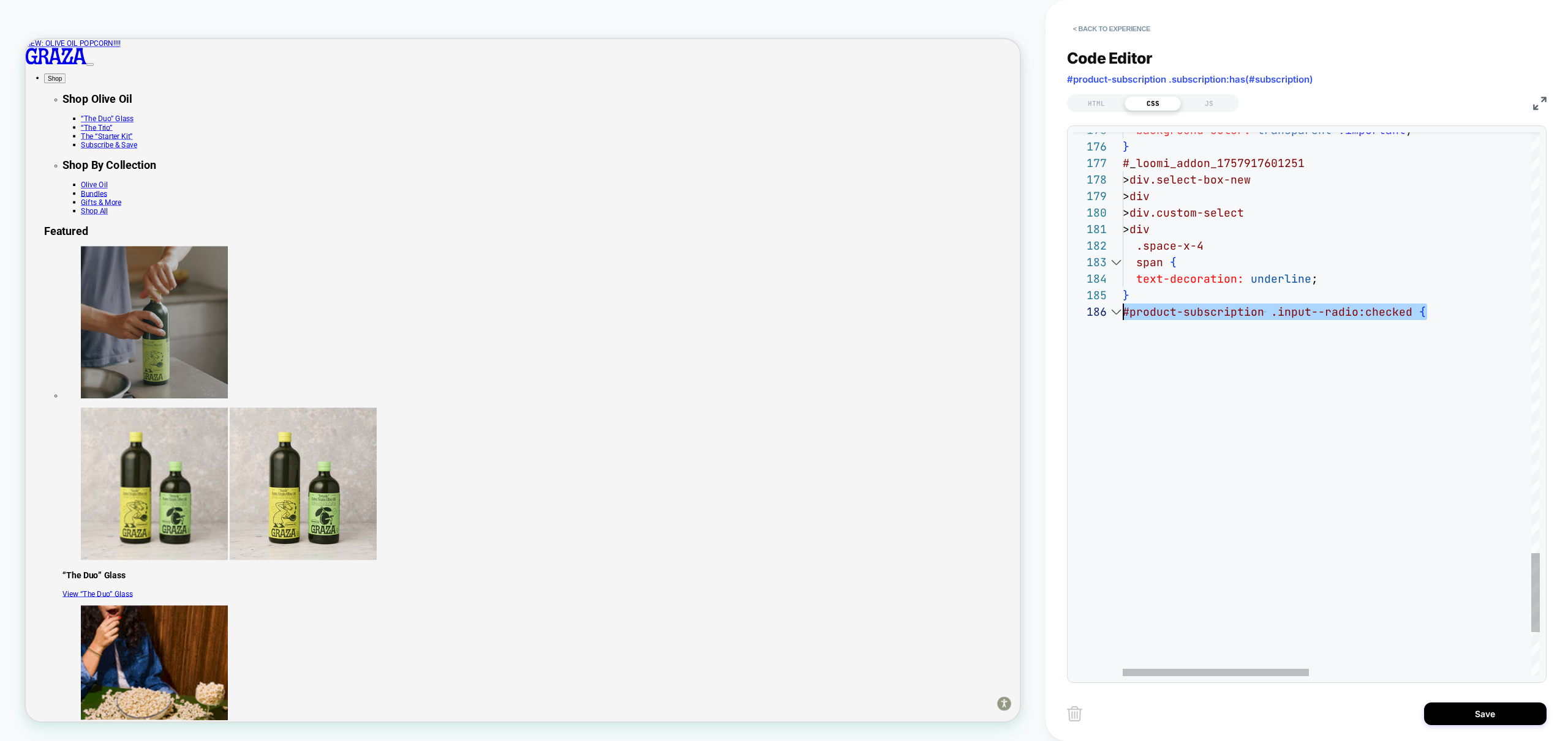
type textarea "**********"
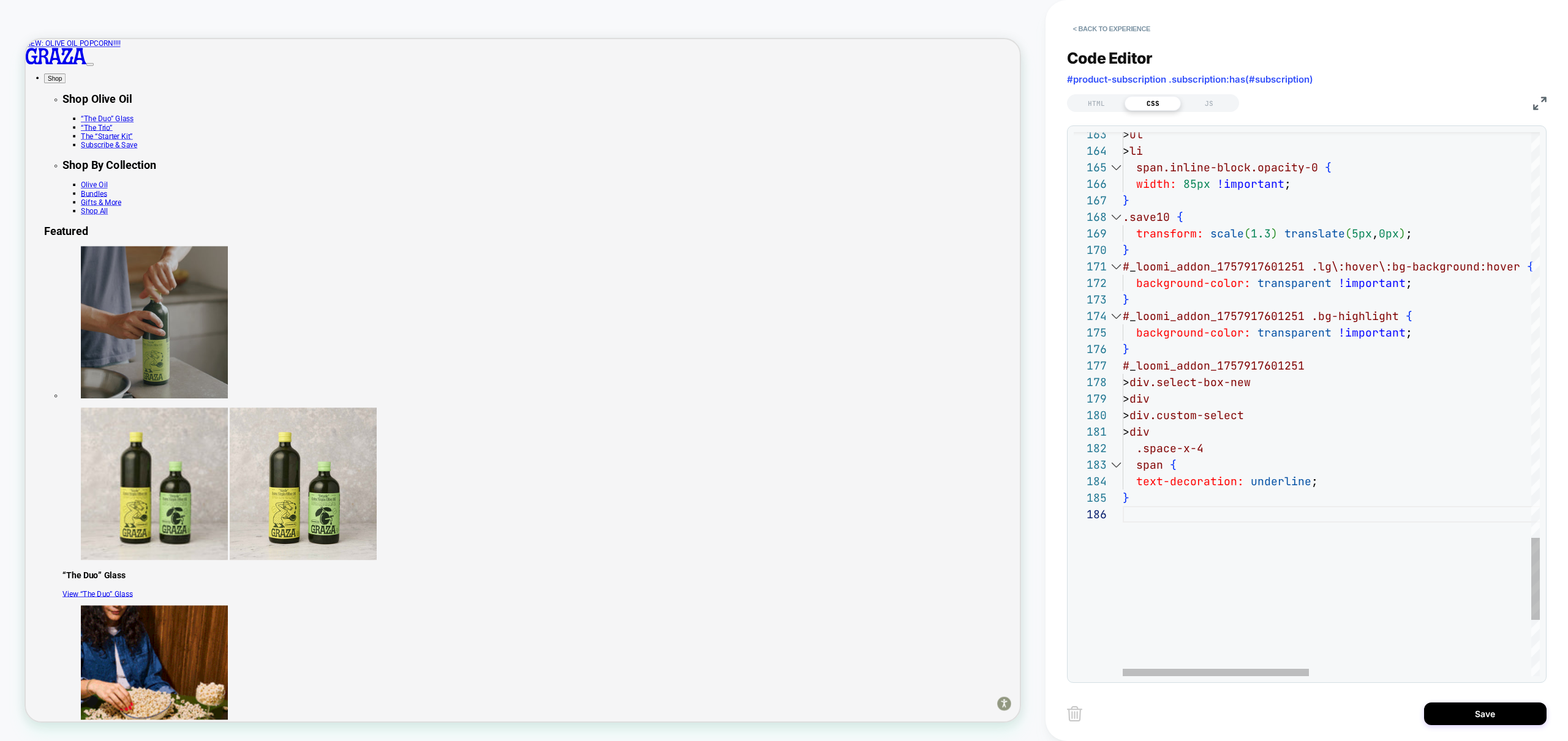
scroll to position [0, 0]
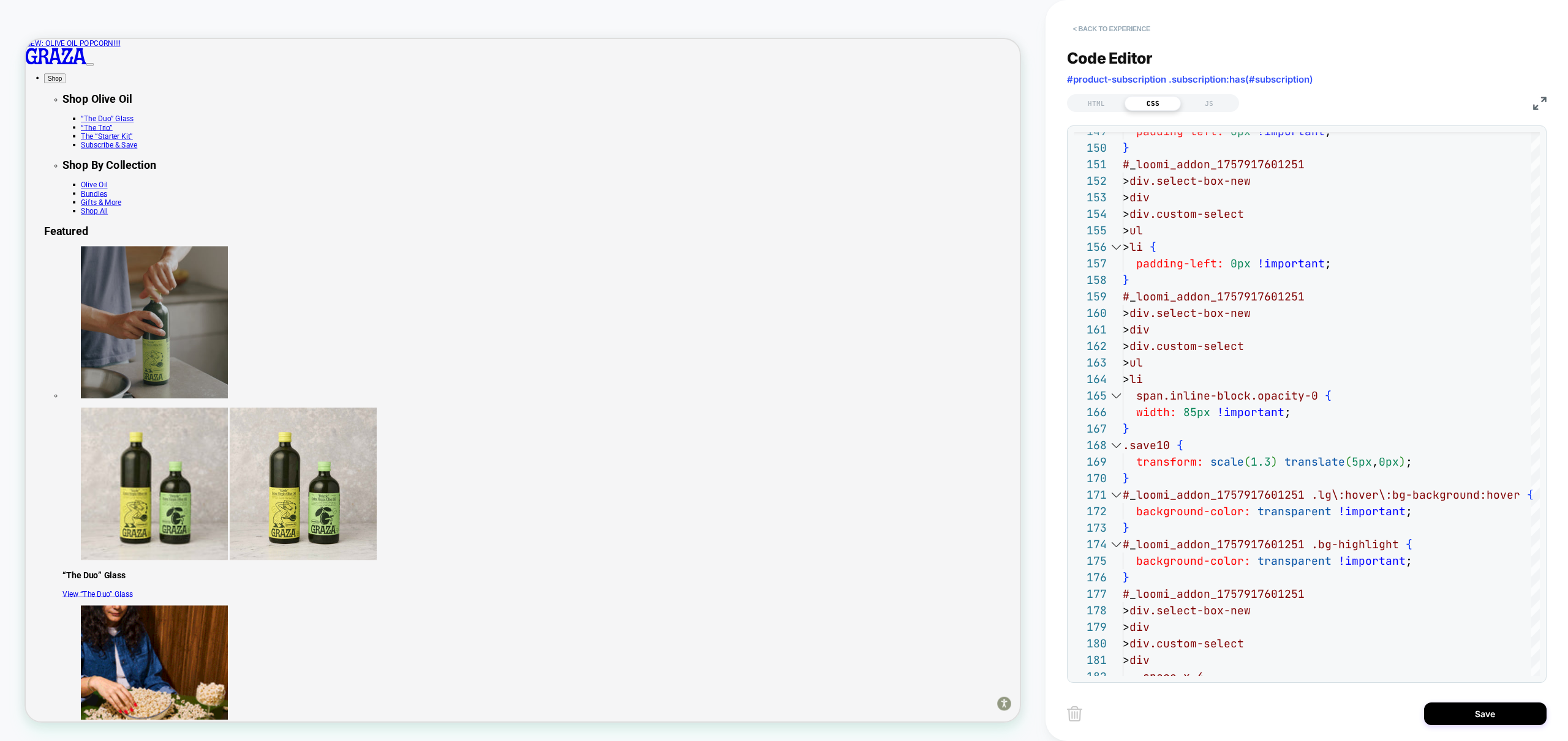
click at [1109, 25] on button "< Back to experience" at bounding box center [1111, 29] width 89 height 20
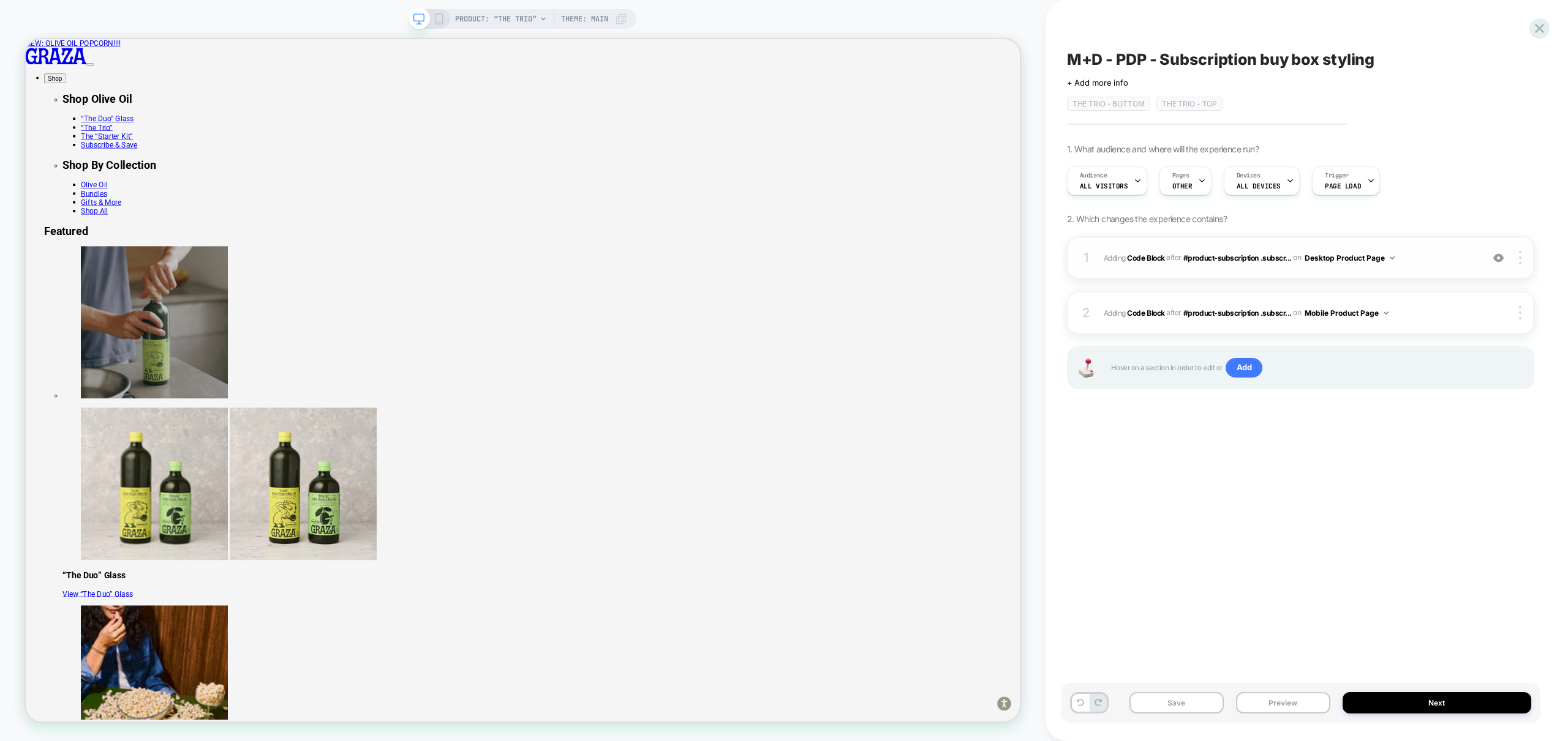
click at [1423, 261] on span "Adding Code Block AFTER #product-subscription .subscr... #product-subscription …" at bounding box center [1289, 257] width 372 height 16
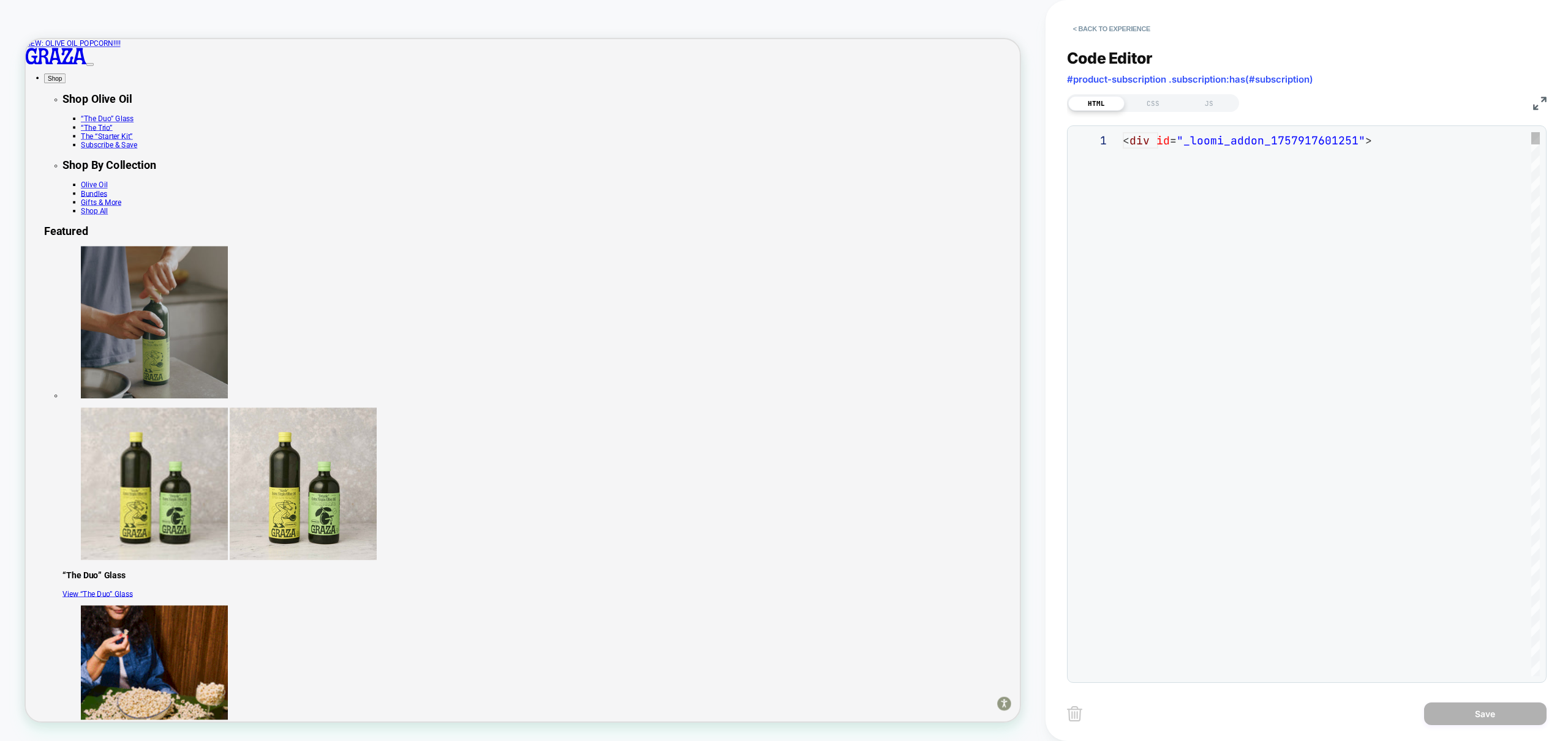
scroll to position [165, 0]
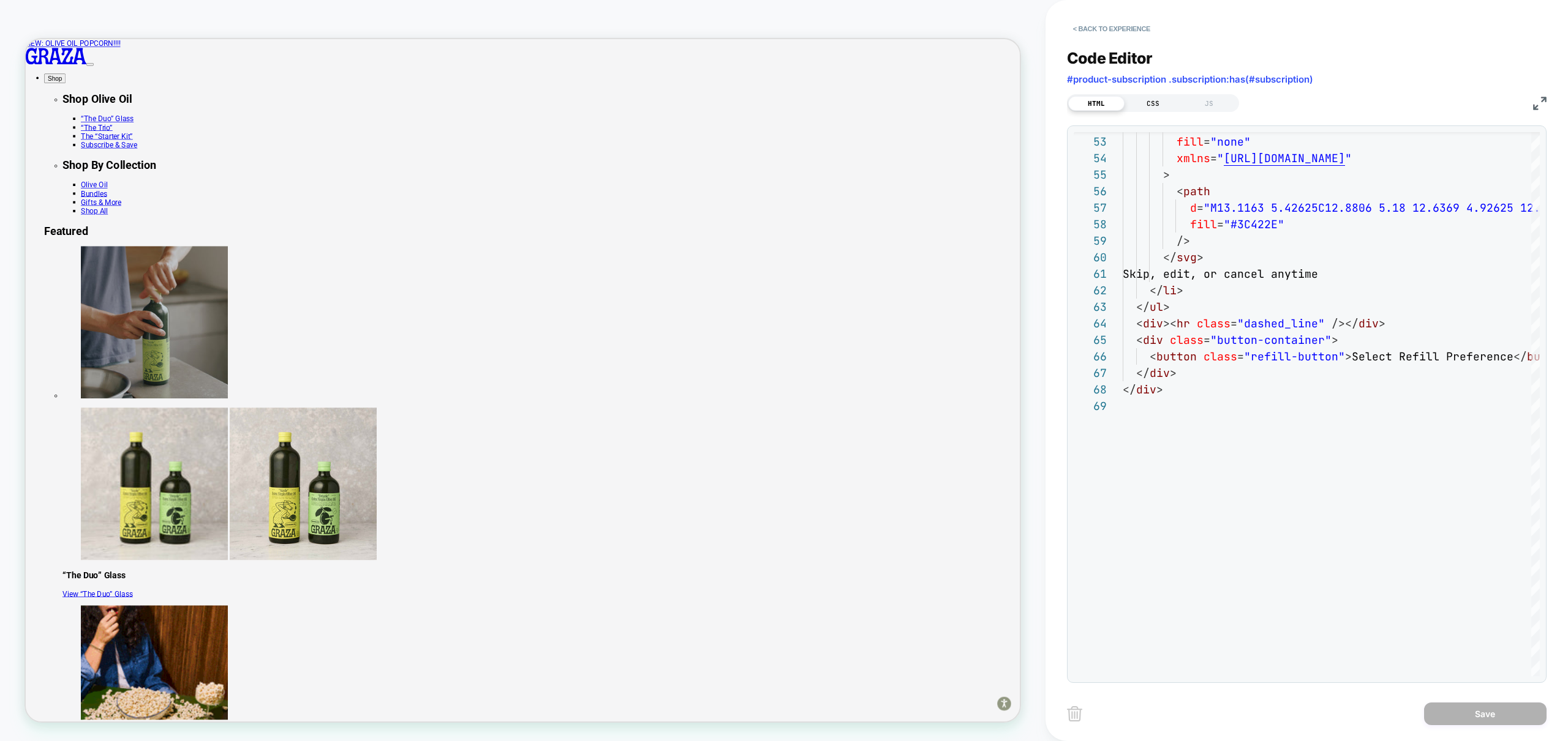
click at [1153, 98] on div "CSS" at bounding box center [1152, 104] width 56 height 15
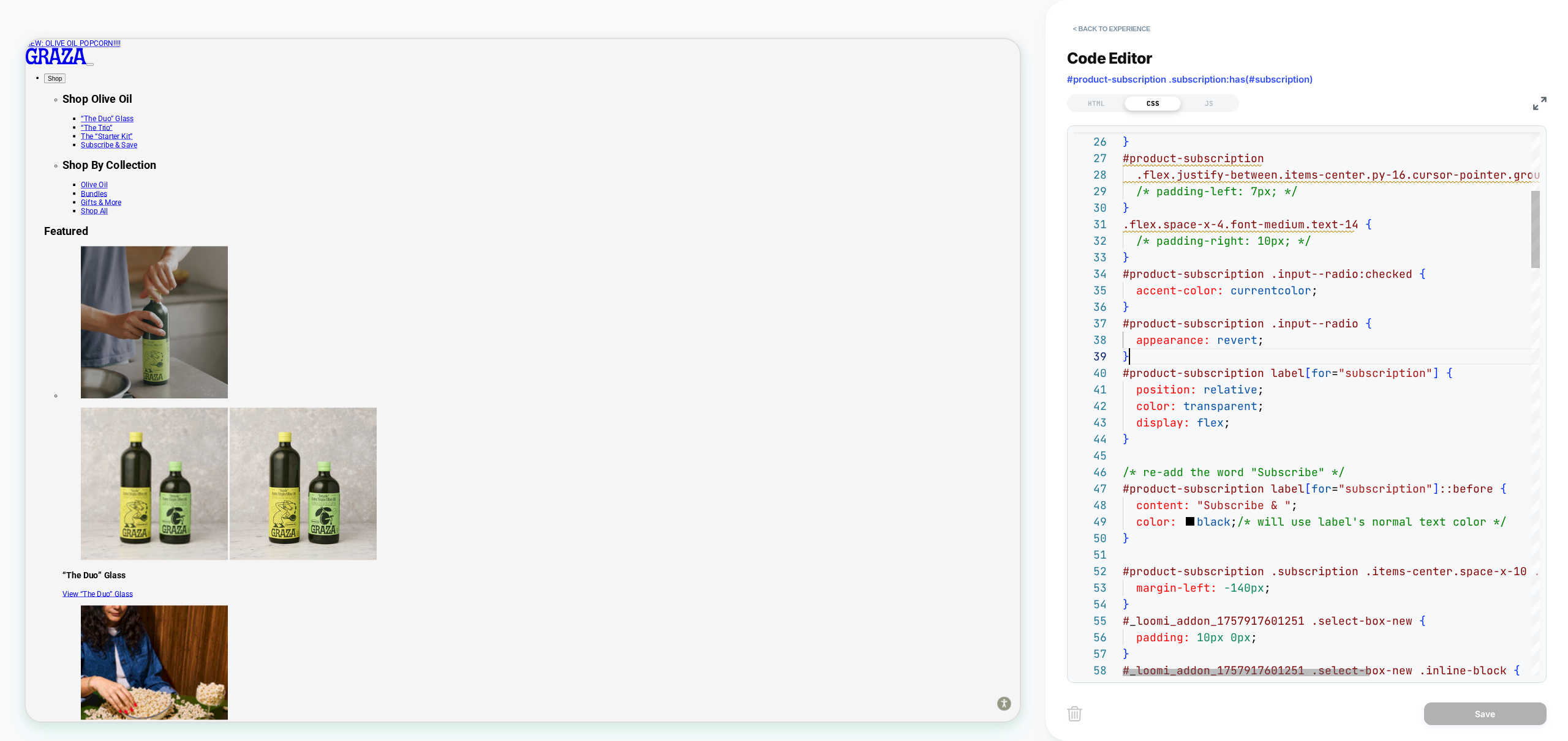
drag, startPoint x: 1137, startPoint y: 311, endPoint x: 1100, endPoint y: 277, distance: 50.2
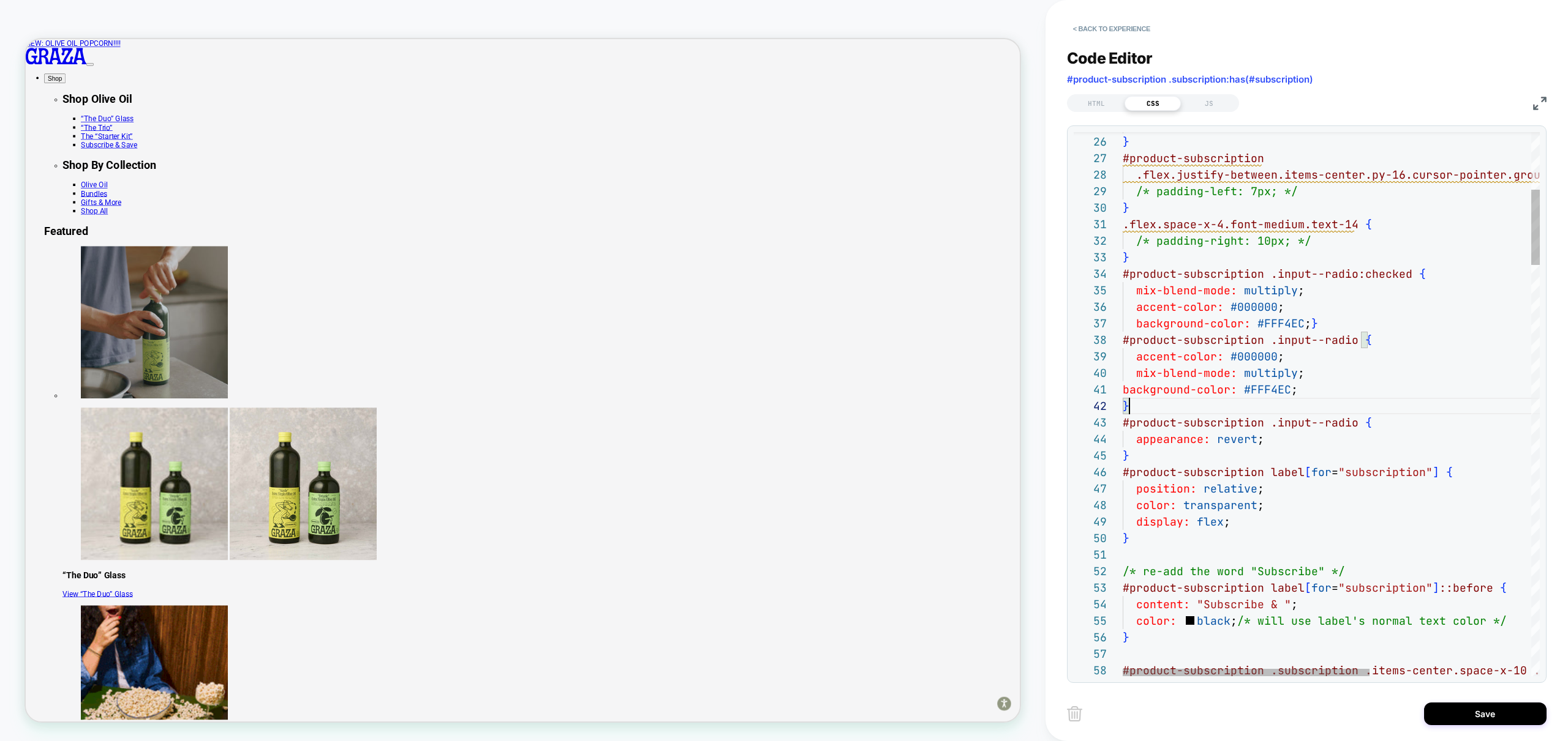
scroll to position [16, 7]
drag, startPoint x: 1378, startPoint y: 417, endPoint x: 1082, endPoint y: 401, distance: 296.4
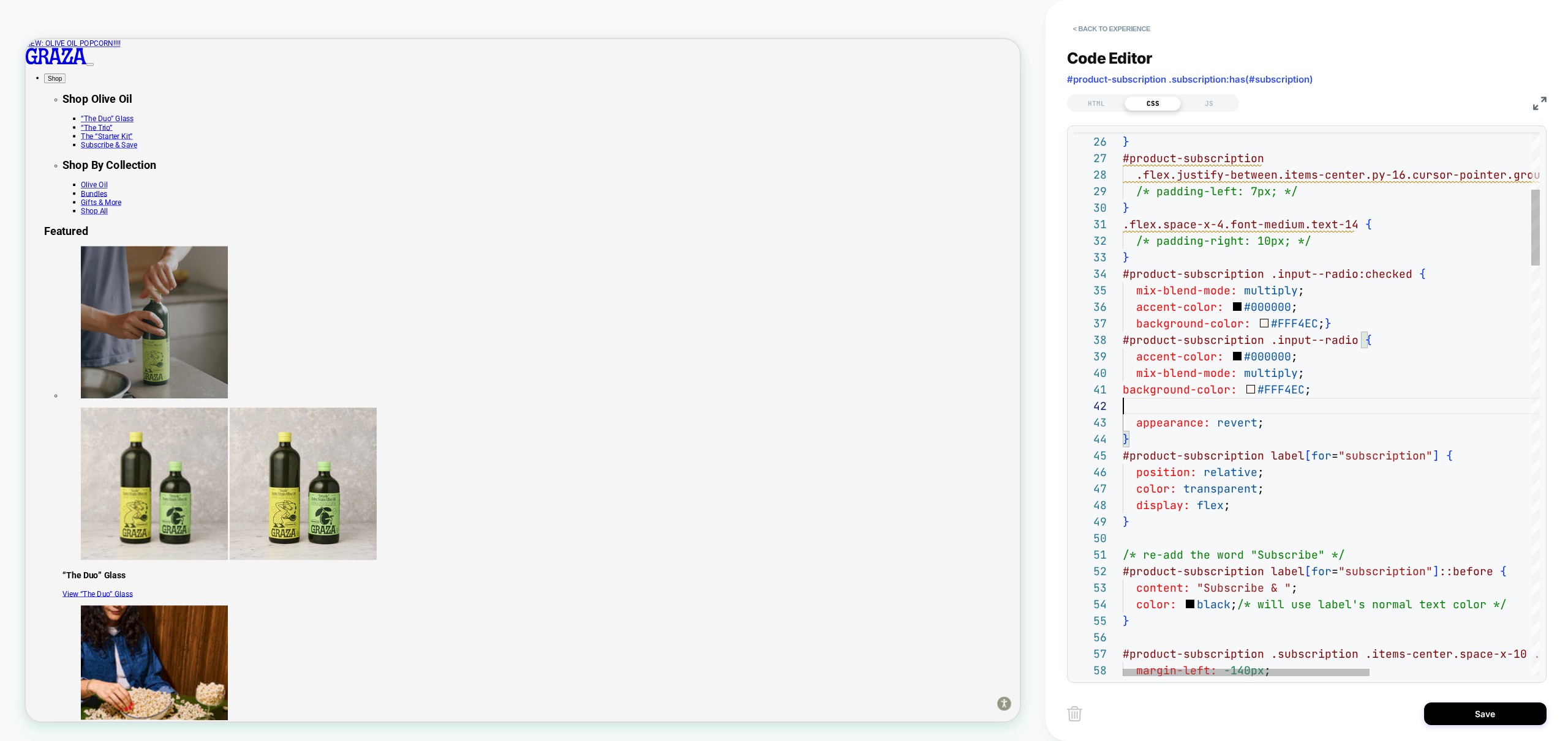
scroll to position [0, 185]
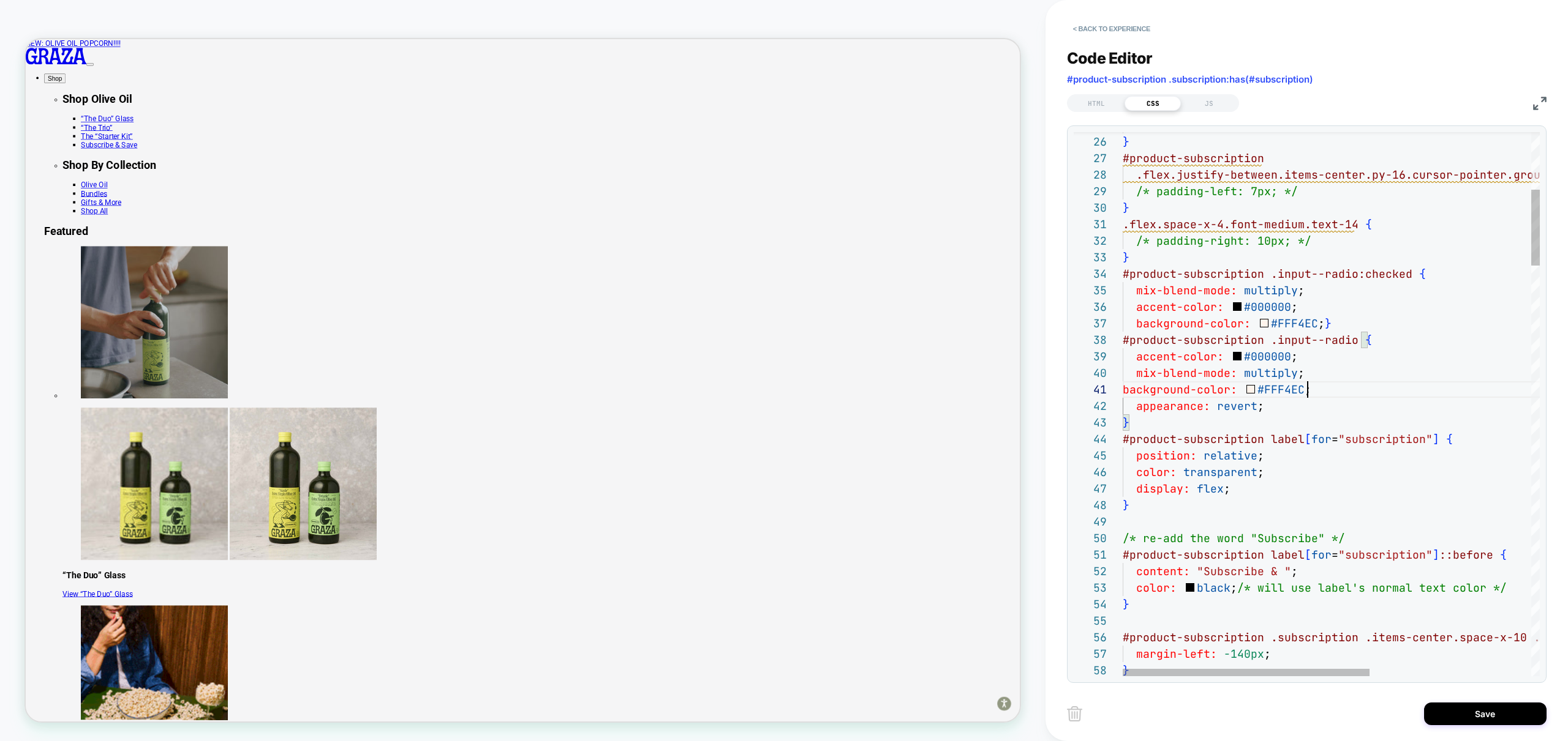
drag, startPoint x: 1364, startPoint y: 386, endPoint x: 1353, endPoint y: 378, distance: 13.6
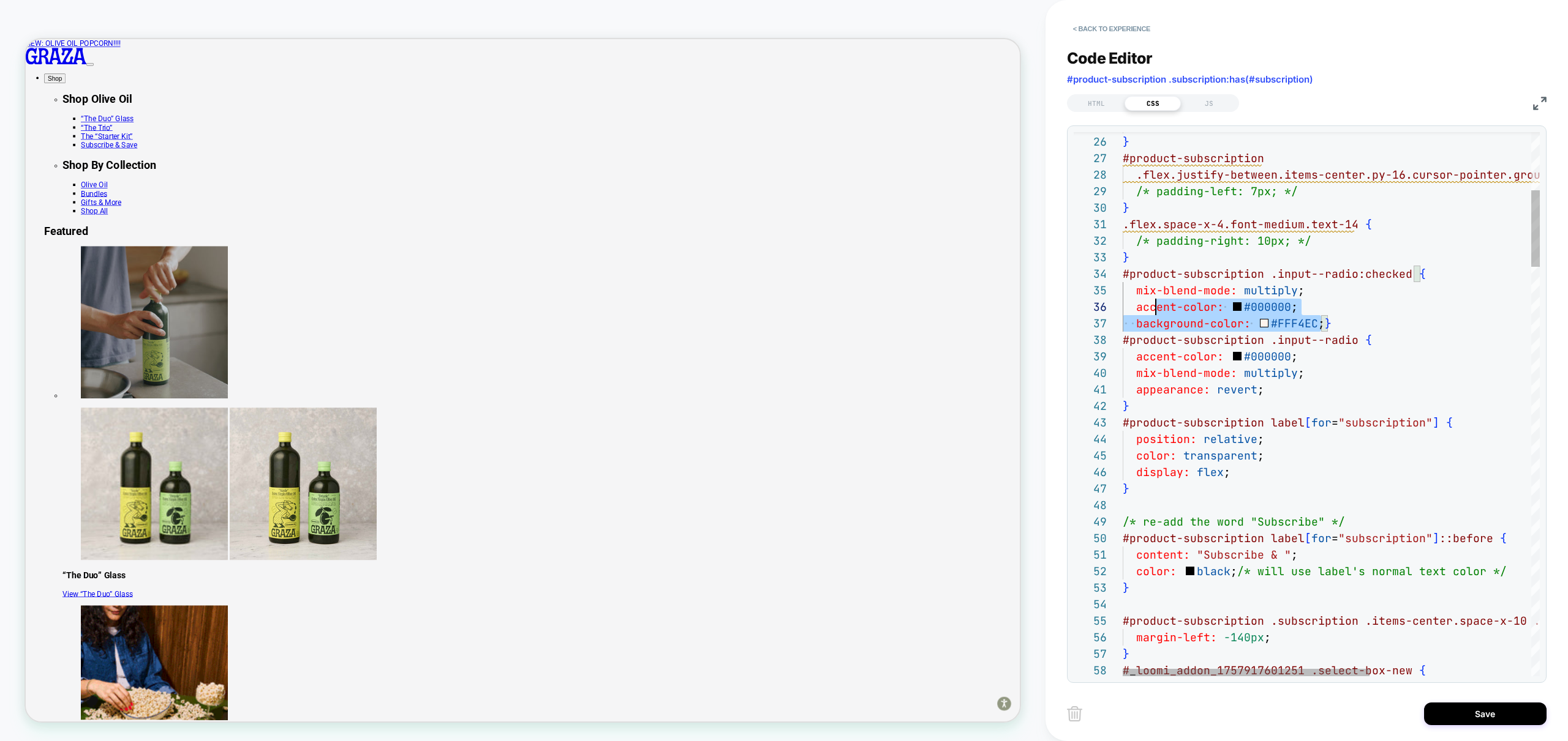
scroll to position [99, 0]
drag, startPoint x: 1319, startPoint y: 324, endPoint x: 1058, endPoint y: 315, distance: 261.2
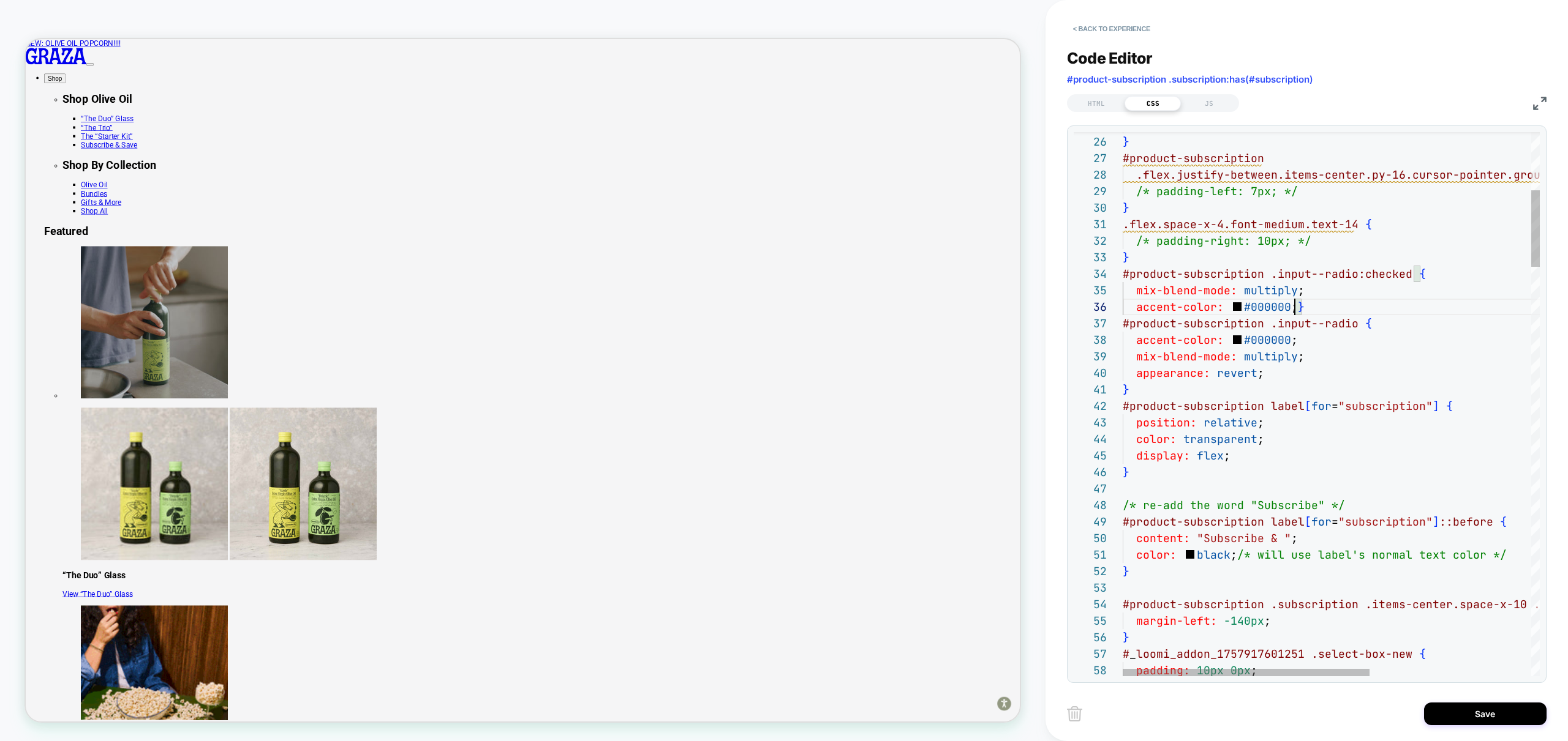
type textarea "**********"
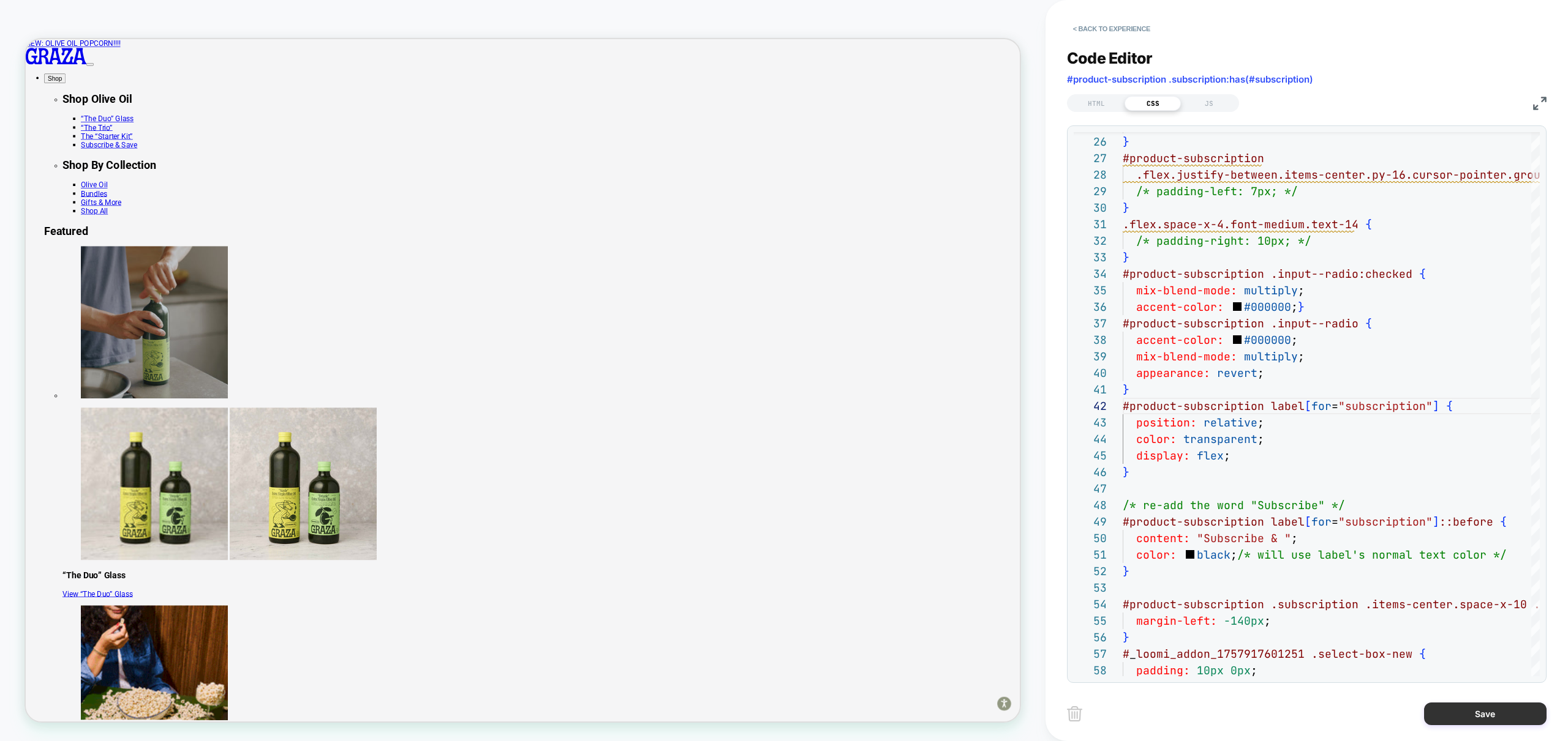
click at [1503, 711] on button "Save" at bounding box center [1485, 714] width 123 height 23
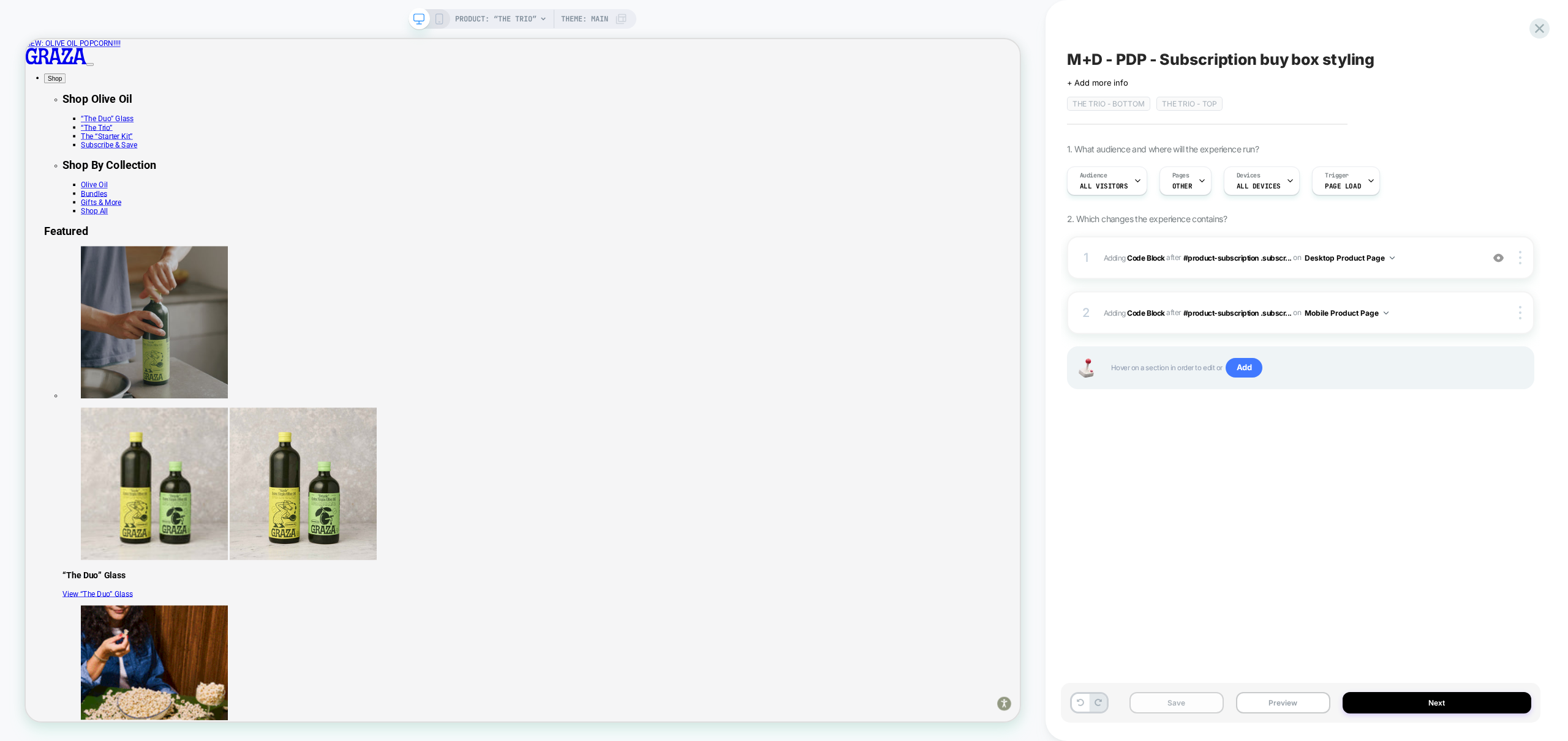
click at [1187, 703] on button "Save" at bounding box center [1176, 703] width 94 height 21
click at [1305, 715] on div "Save Preview Next" at bounding box center [1300, 703] width 480 height 40
click at [1302, 702] on button "Preview" at bounding box center [1283, 703] width 94 height 21
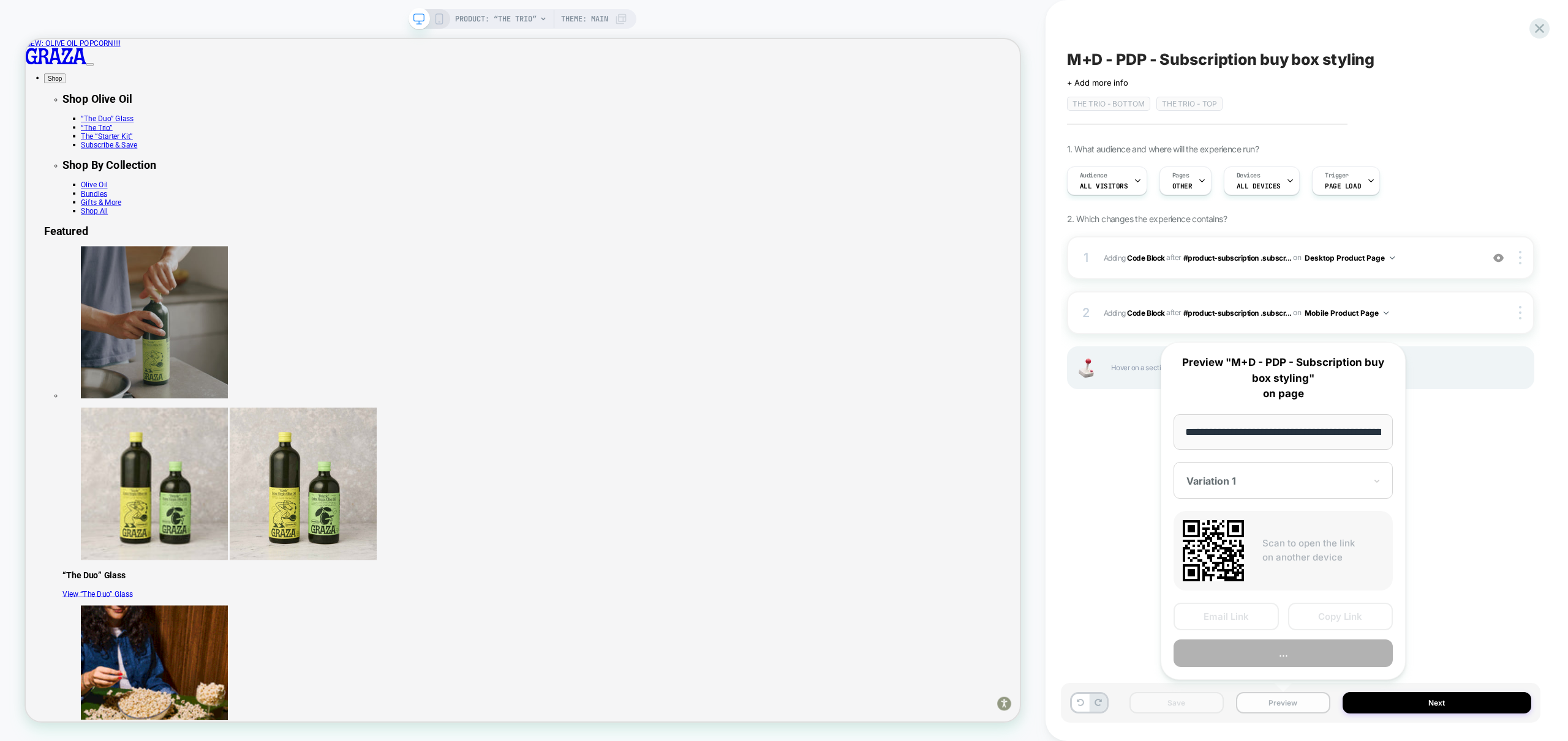
scroll to position [0, 91]
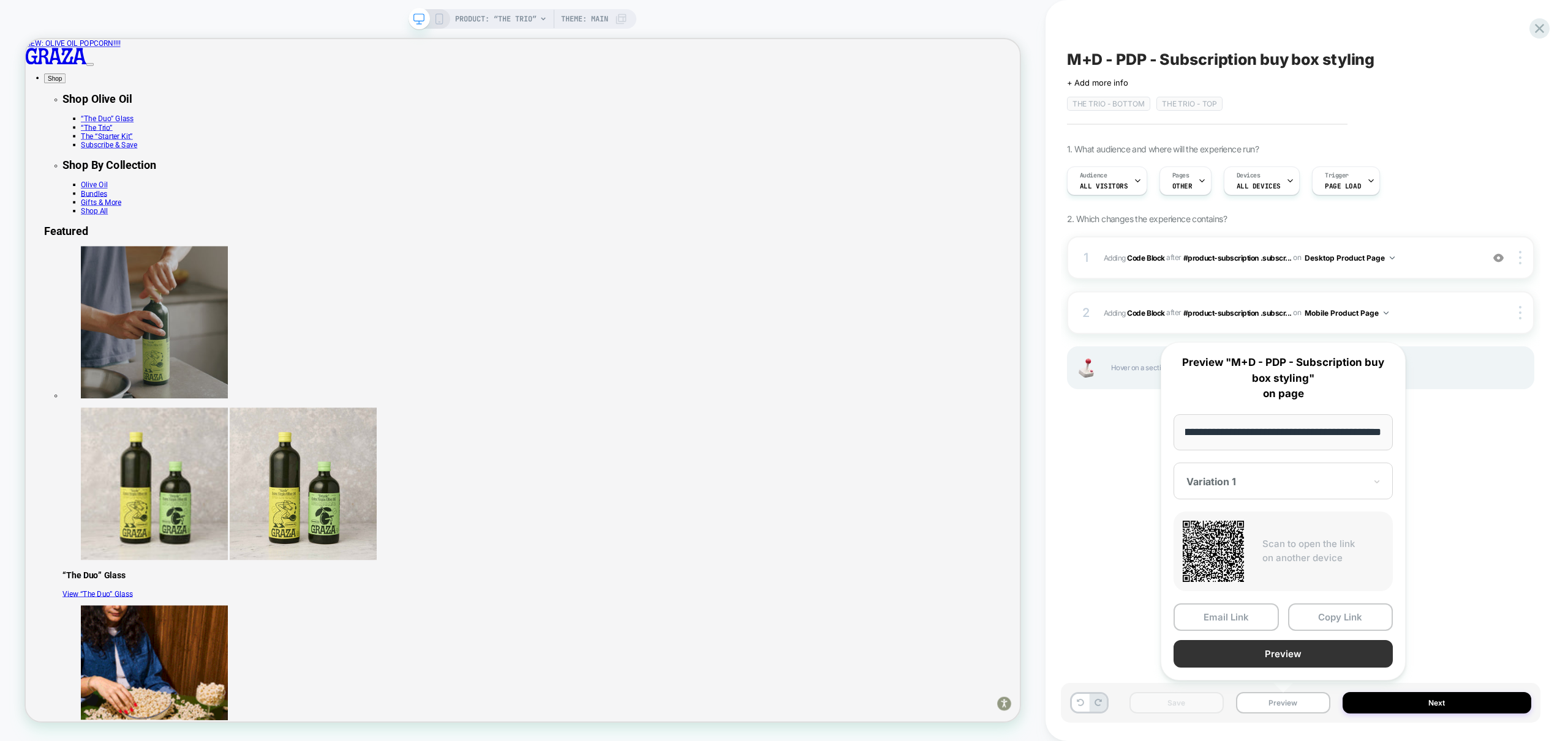
click at [1292, 658] on button "Preview" at bounding box center [1283, 654] width 219 height 28
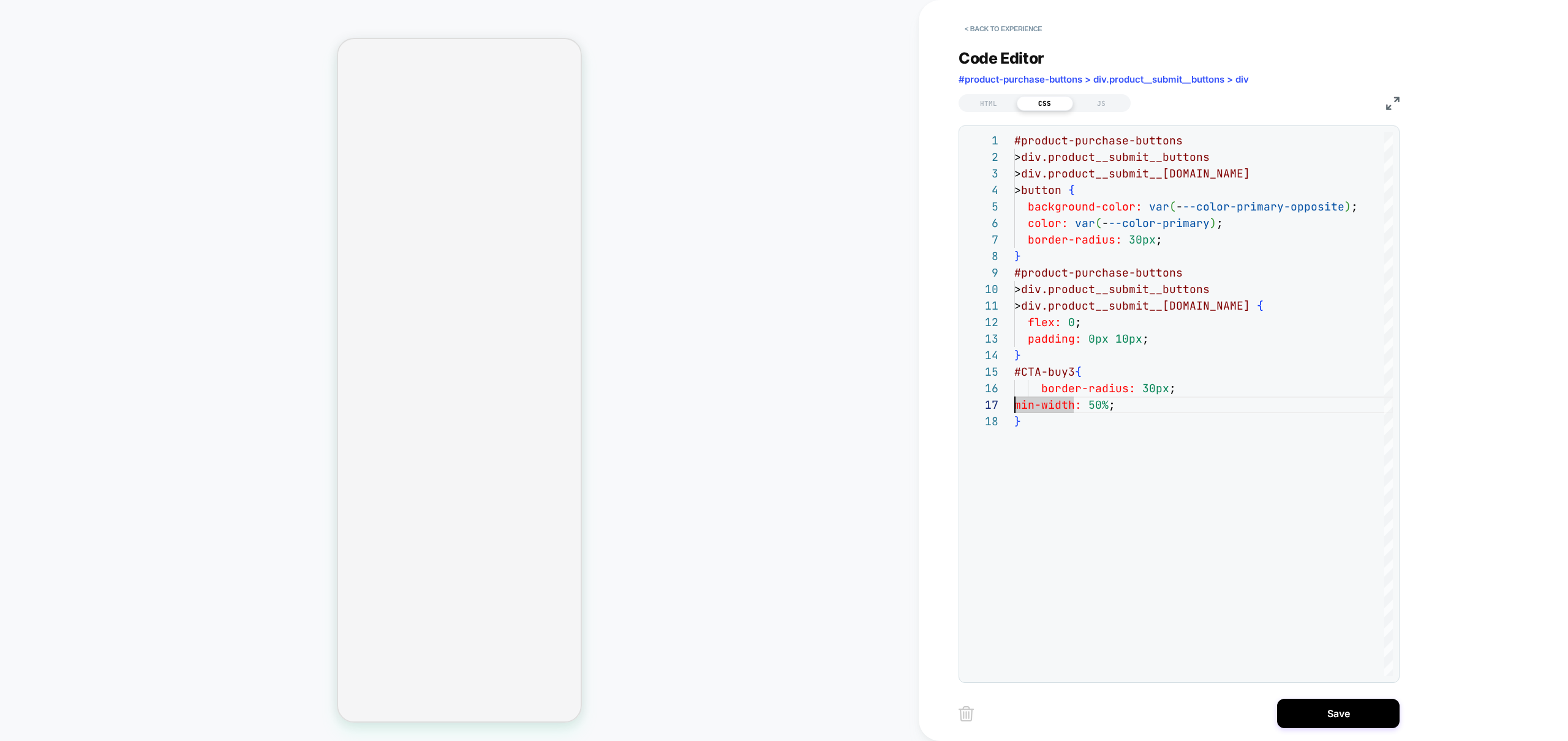
scroll to position [99, 0]
drag, startPoint x: 1157, startPoint y: 382, endPoint x: 1152, endPoint y: 372, distance: 11.2
click at [1157, 381] on div "#product-purchase-buttons > div.product__submit__buttons > div.product__submit_…" at bounding box center [1203, 545] width 379 height 825
click at [985, 107] on div "HTML" at bounding box center [988, 104] width 56 height 15
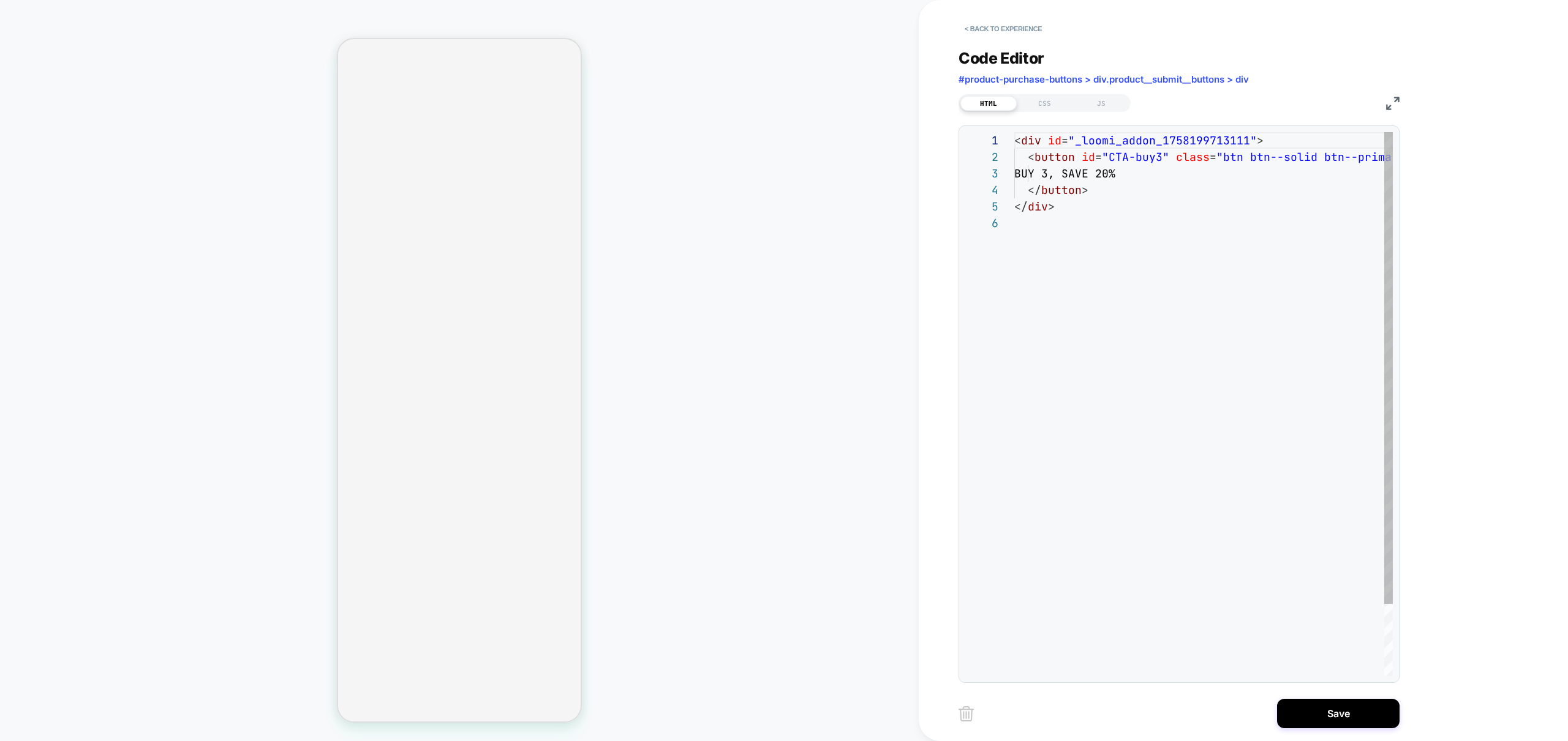
scroll to position [83, 0]
drag, startPoint x: 1046, startPoint y: 106, endPoint x: 1043, endPoint y: 131, distance: 25.2
click at [1046, 106] on div "CSS" at bounding box center [1044, 104] width 56 height 15
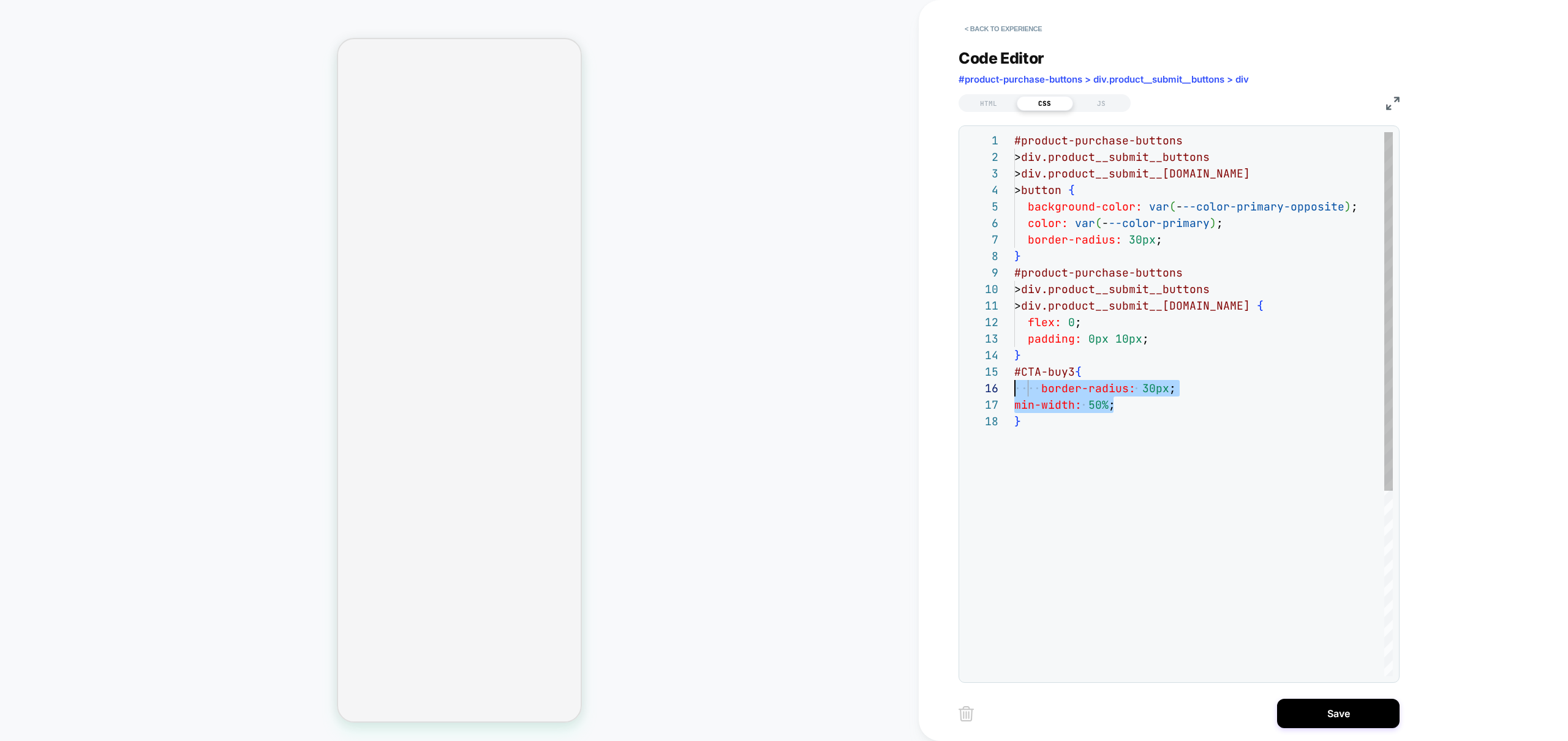
drag, startPoint x: 1135, startPoint y: 407, endPoint x: 965, endPoint y: 391, distance: 170.8
click at [1014, 391] on div "#product-purchase-buttons > div.product__submit__buttons > div.product__submit_…" at bounding box center [1203, 545] width 379 height 825
type textarea "**********"
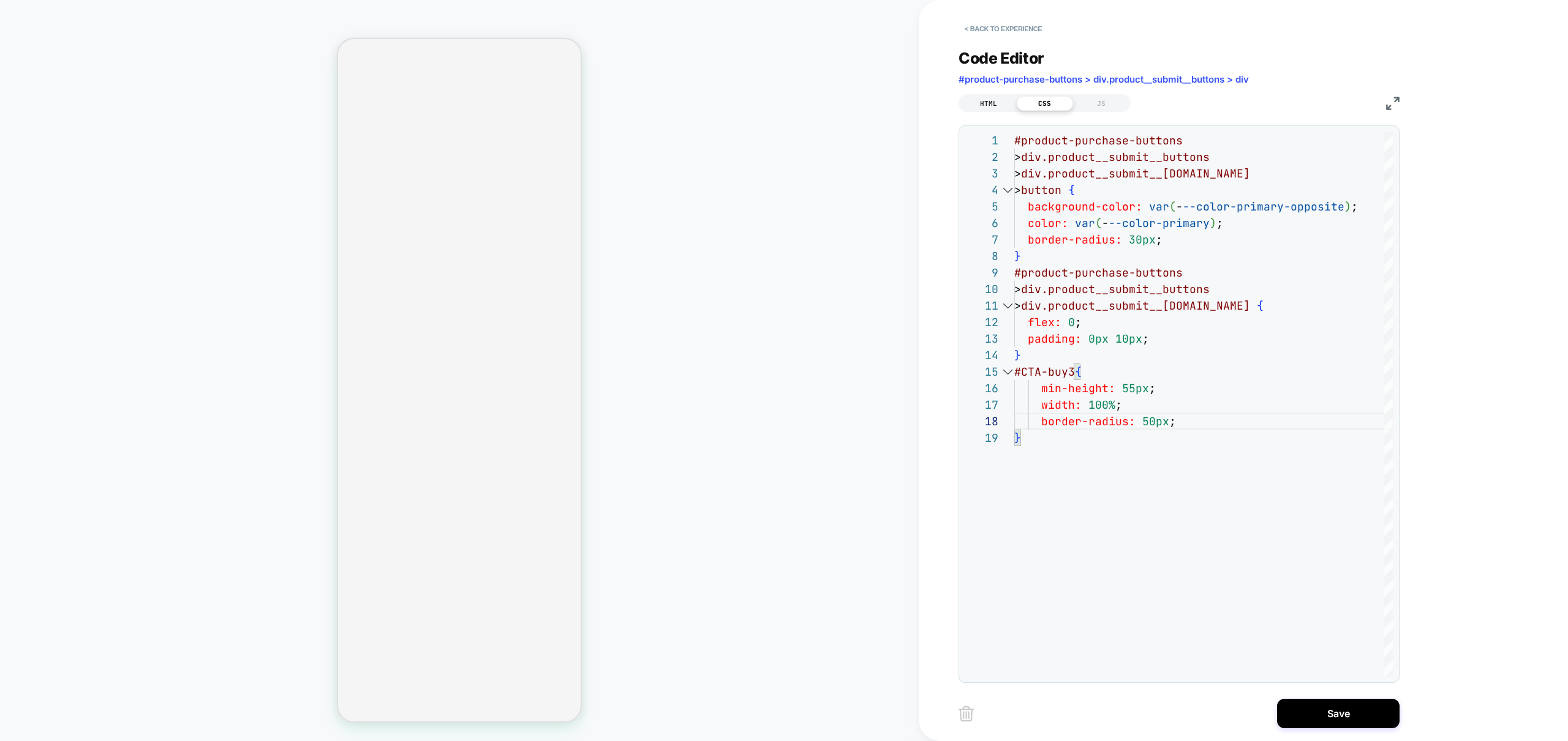
click at [983, 101] on div "HTML" at bounding box center [988, 104] width 56 height 15
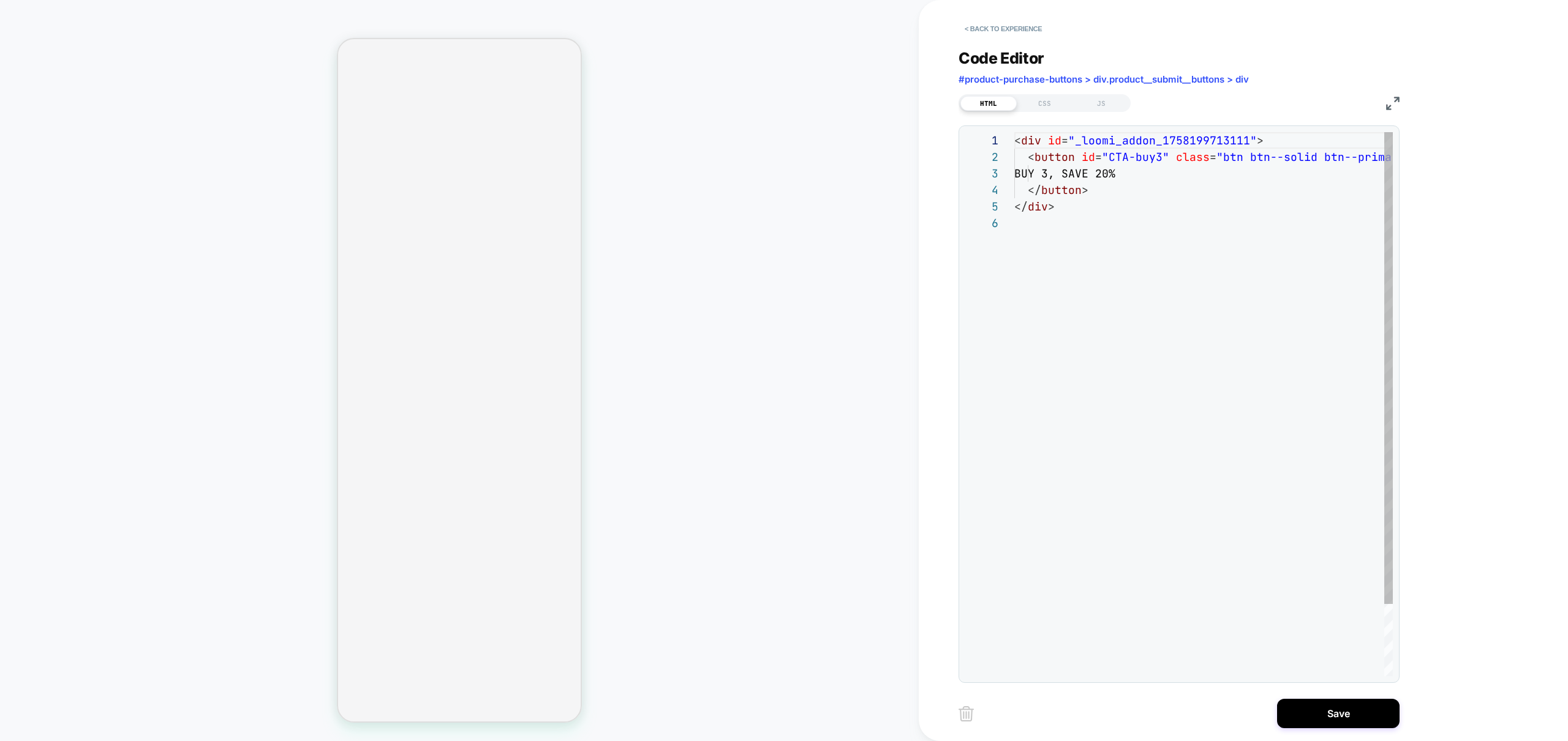
scroll to position [83, 0]
click at [1115, 143] on div "< div id = "_loomi_addon_1758199713111" > < button id = "CTA-buy3" class = "btn…" at bounding box center [1230, 445] width 432 height 627
click at [1115, 142] on div "< div id = "_loomi_addon_1758199713111" > < button id = "CTA-buy3" class = "btn…" at bounding box center [1230, 445] width 432 height 627
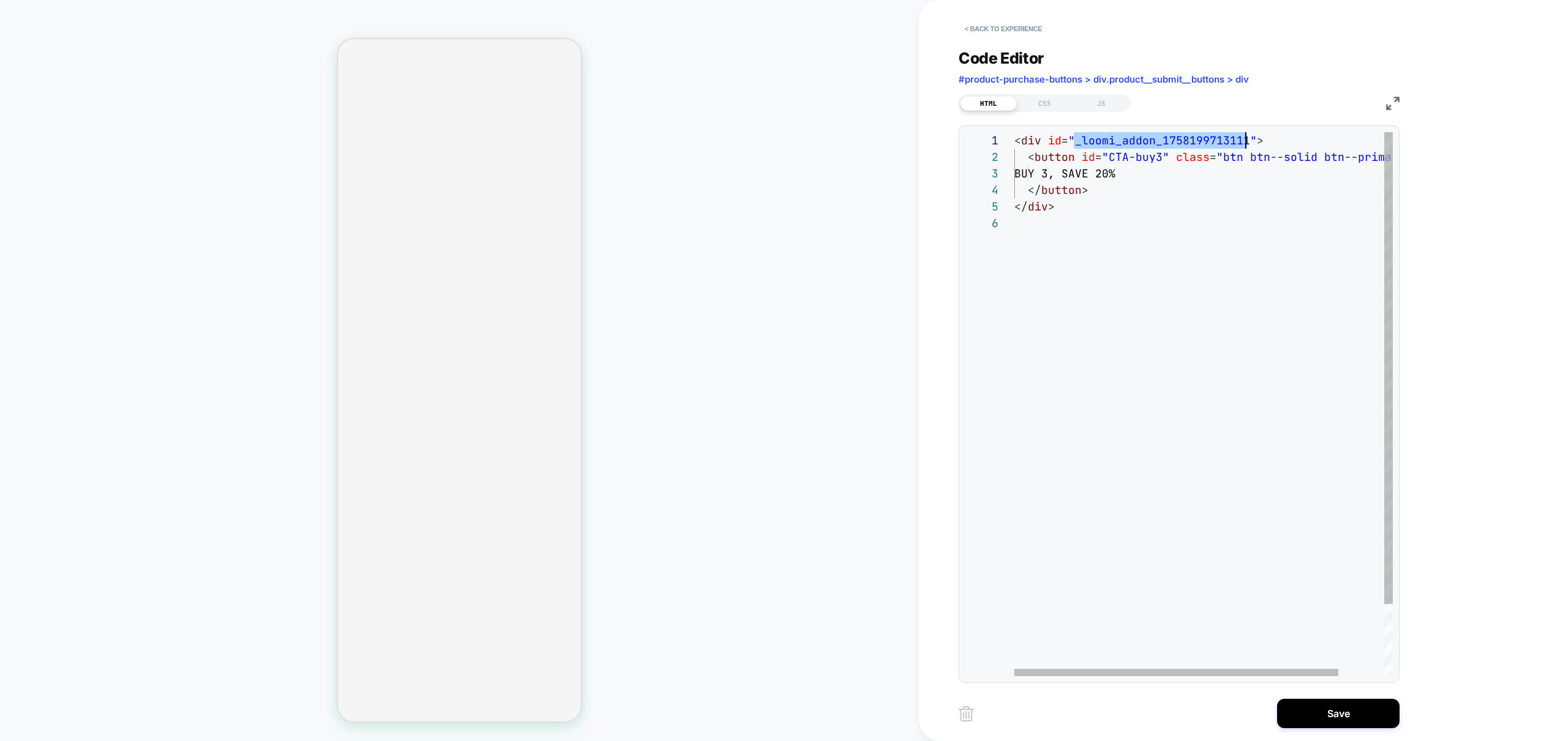
scroll to position [0, 0]
click at [1221, 229] on div "< div id = "_loomi_addon_1758199713111" > < button id = "CTA-buy3" class = "btn…" at bounding box center [1230, 445] width 432 height 627
click at [1146, 144] on div "< div id = "_loomi_addon_1758199713111" > < button id = "CTA-buy3" class = "btn…" at bounding box center [1230, 445] width 432 height 627
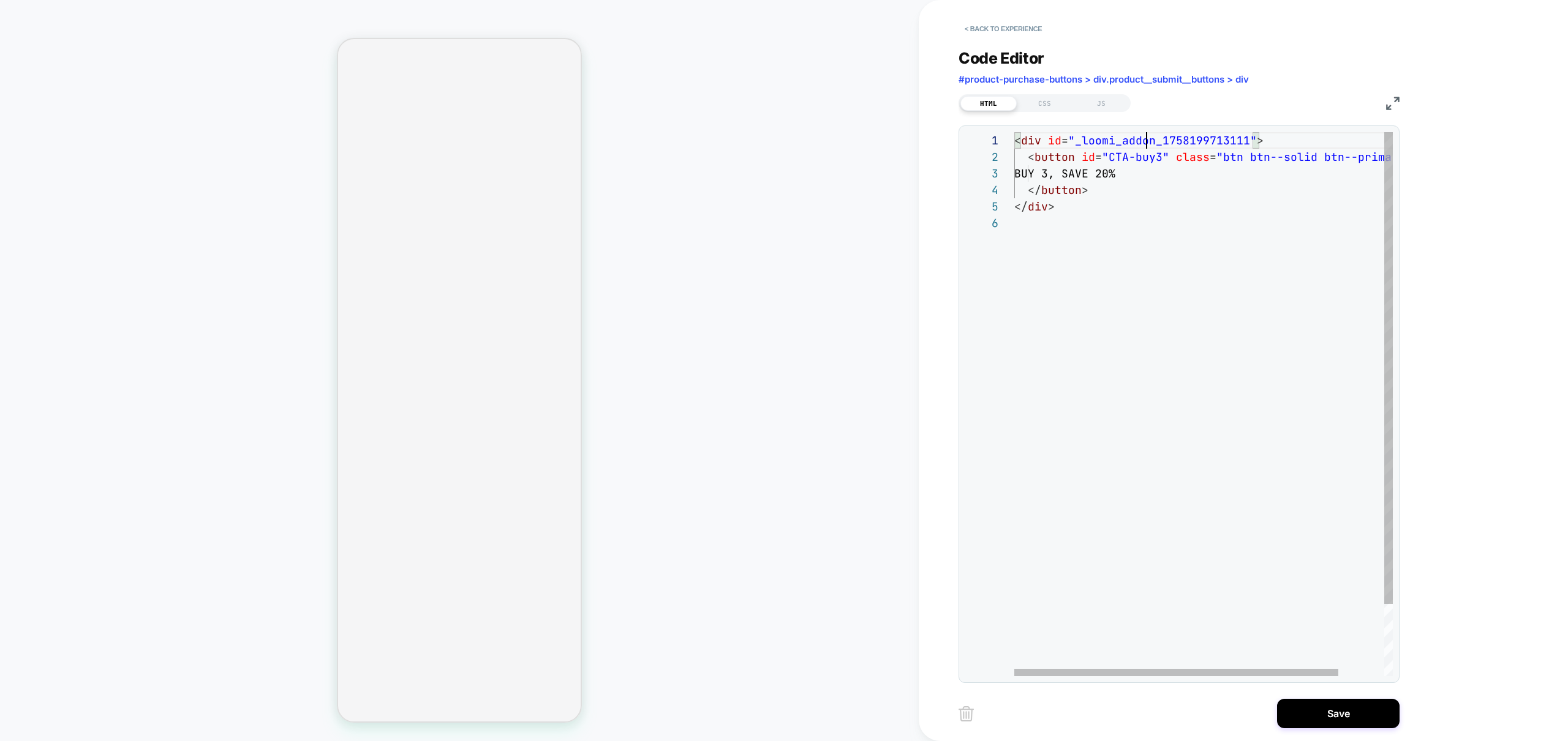
scroll to position [0, 231]
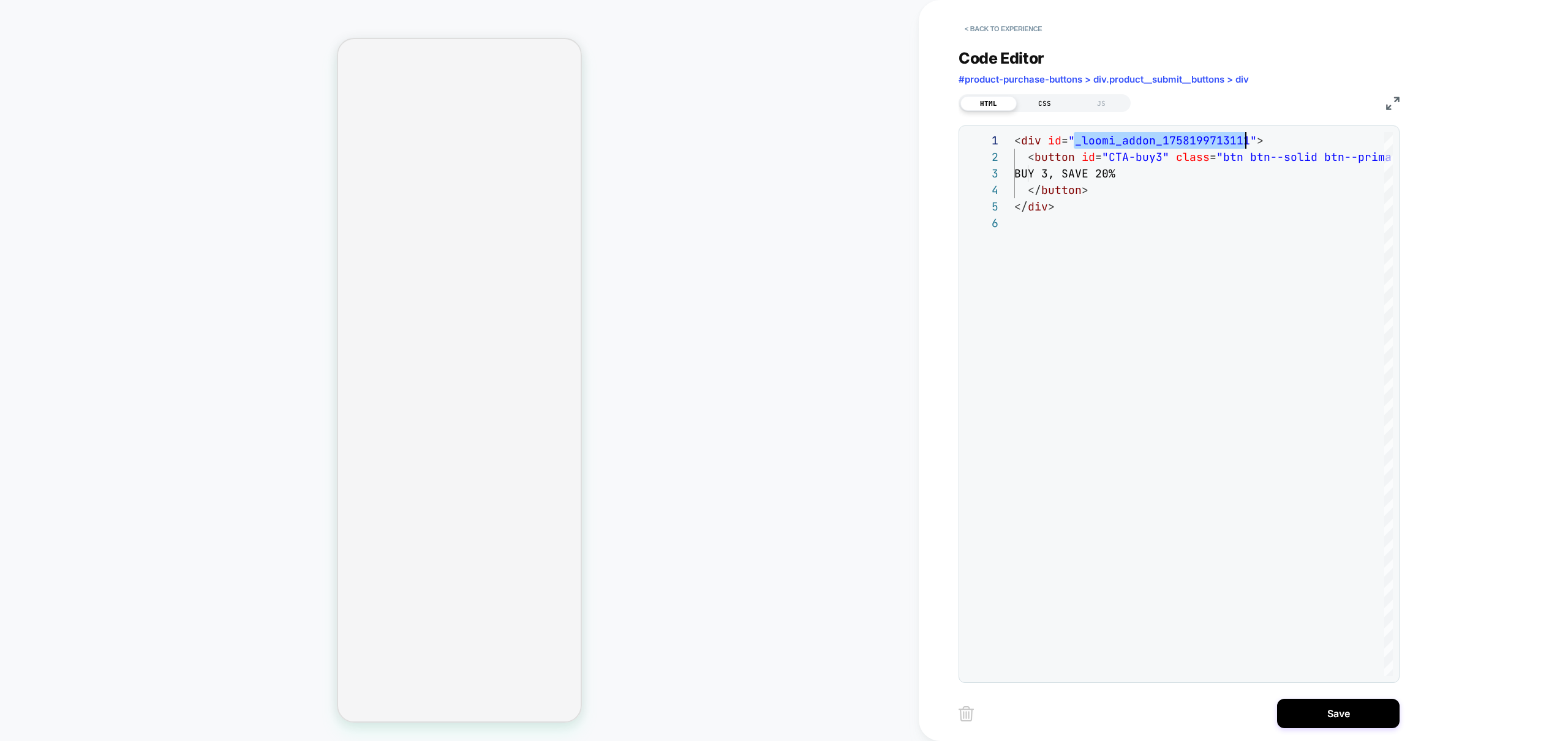
click at [1038, 100] on div "CSS" at bounding box center [1044, 104] width 56 height 15
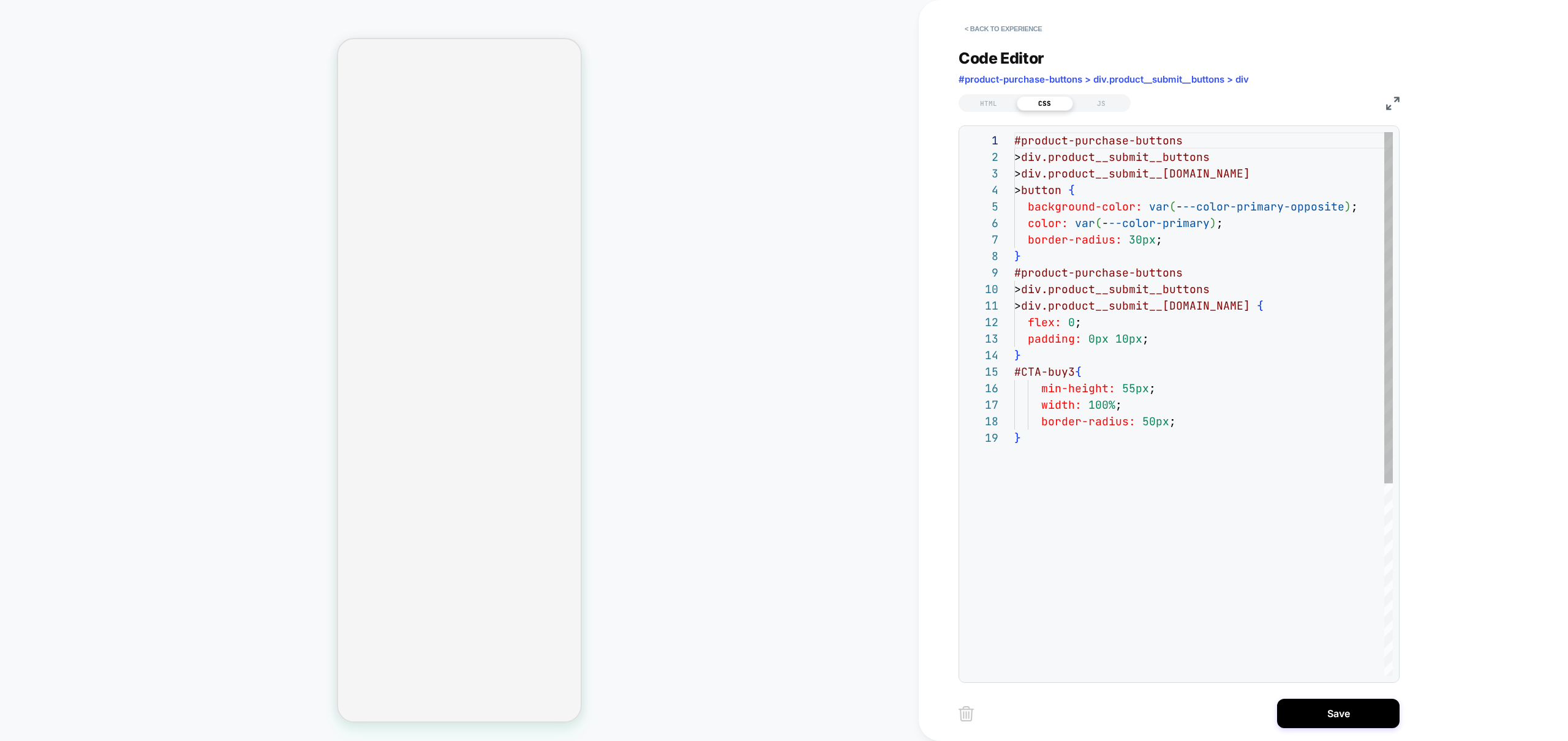
scroll to position [165, 0]
click at [1073, 466] on div "#product-purchase-buttons > div.product__submit__buttons > div.product__submit_…" at bounding box center [1203, 553] width 379 height 841
drag, startPoint x: 1194, startPoint y: 455, endPoint x: 1015, endPoint y: 459, distance: 179.0
click at [1014, 459] on div "#product-purchase-buttons > div.product__submit__buttons > div.product__submit_…" at bounding box center [1203, 578] width 379 height 891
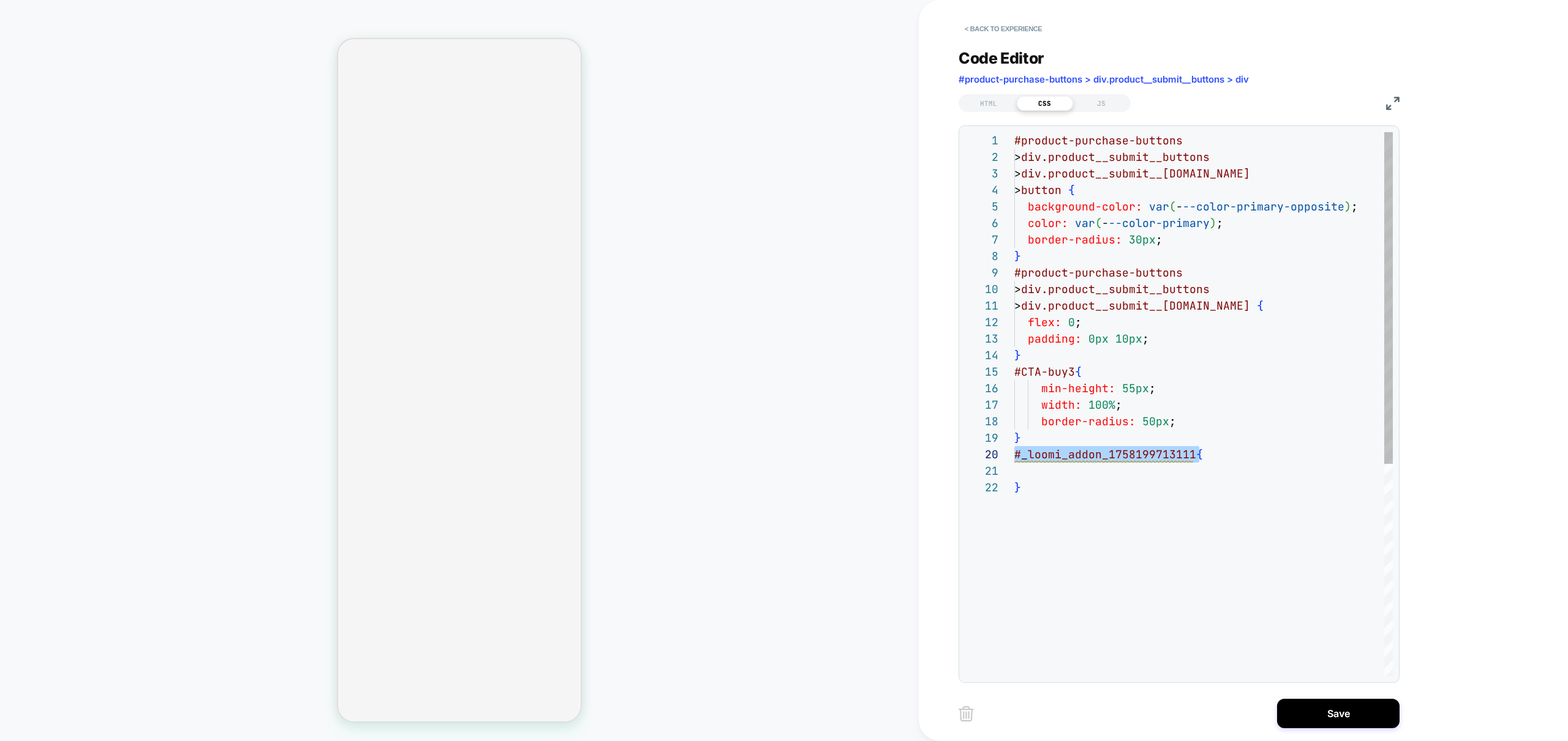
scroll to position [66, 0]
click at [1014, 369] on div "#product-purchase-buttons > div.product__submit__buttons > div.product__submit_…" at bounding box center [1203, 578] width 379 height 891
click at [1148, 476] on div "#product-purchase-buttons > div.product__submit__buttons > div.product__submit_…" at bounding box center [1203, 578] width 379 height 891
click at [1053, 465] on div "#product-purchase-buttons > div.product__submit__buttons > div.product__submit_…" at bounding box center [1203, 578] width 379 height 891
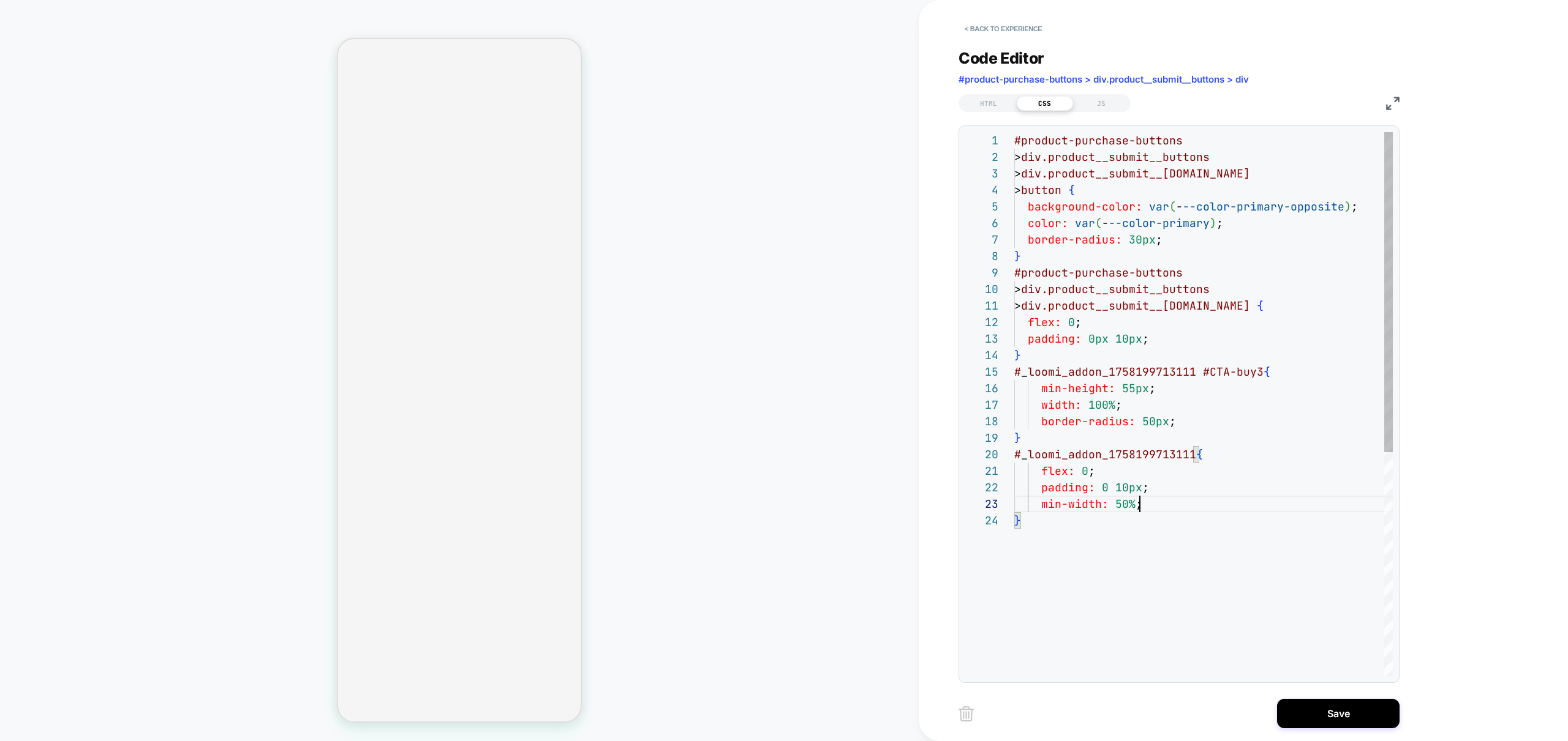
scroll to position [50, 7]
click at [1134, 348] on div "#product-purchase-buttons > div.product__submit__buttons > div.product__submit_…" at bounding box center [1203, 594] width 379 height 924
click at [1061, 307] on div "#product-purchase-buttons > div.product__submit__buttons > div.product__submit_…" at bounding box center [1203, 594] width 379 height 924
click at [1060, 267] on div "#product-purchase-buttons > div.product__submit__buttons > div.product__submit_…" at bounding box center [1203, 594] width 379 height 924
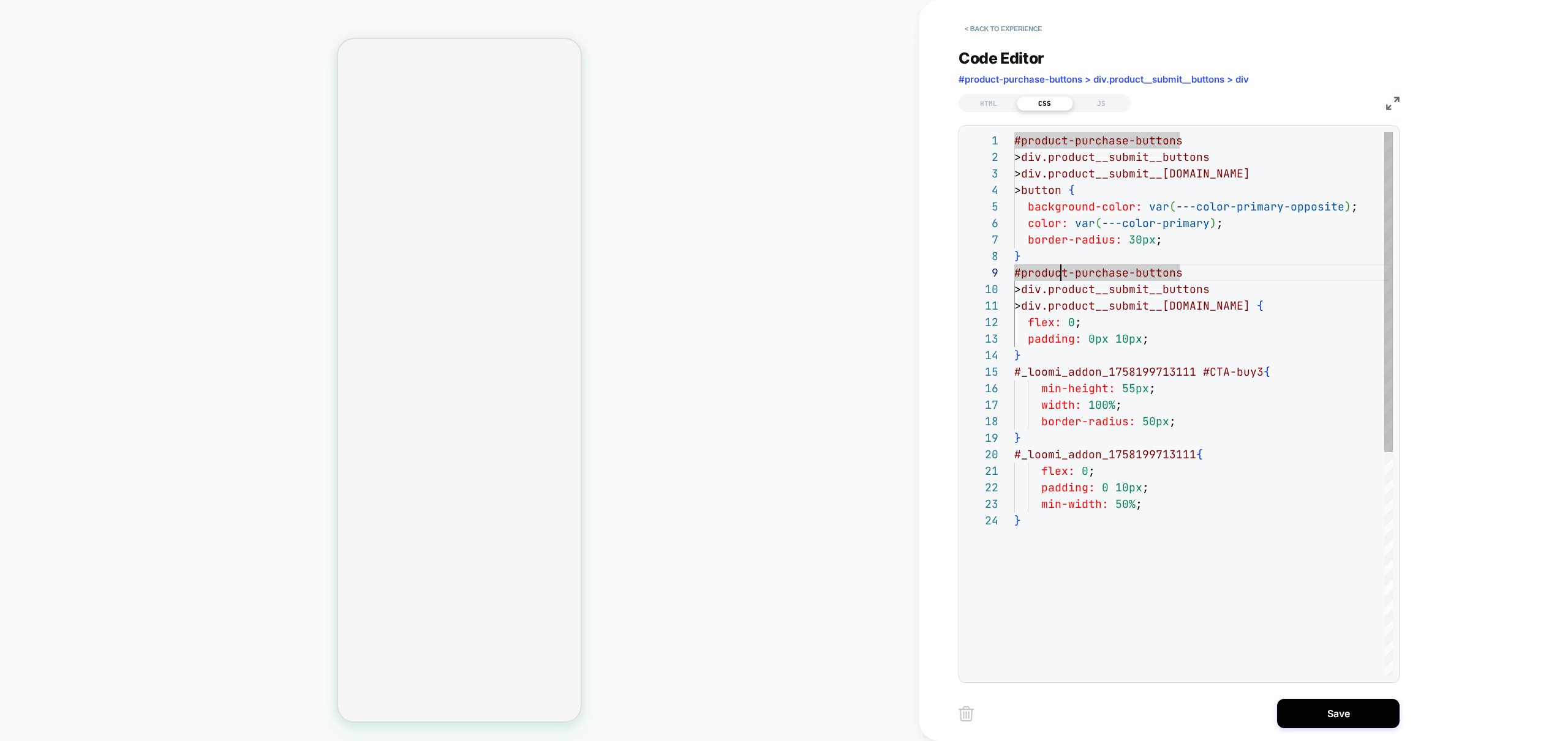
drag, startPoint x: 1192, startPoint y: 324, endPoint x: 1177, endPoint y: 323, distance: 15.0
click at [1193, 324] on div "#product-purchase-buttons > div.product__submit__buttons > div.product__submit_…" at bounding box center [1203, 594] width 379 height 924
type textarea "**********"
click at [1101, 287] on div "#product-purchase-buttons > div.product__submit__buttons > div.product__submit_…" at bounding box center [1203, 594] width 379 height 924
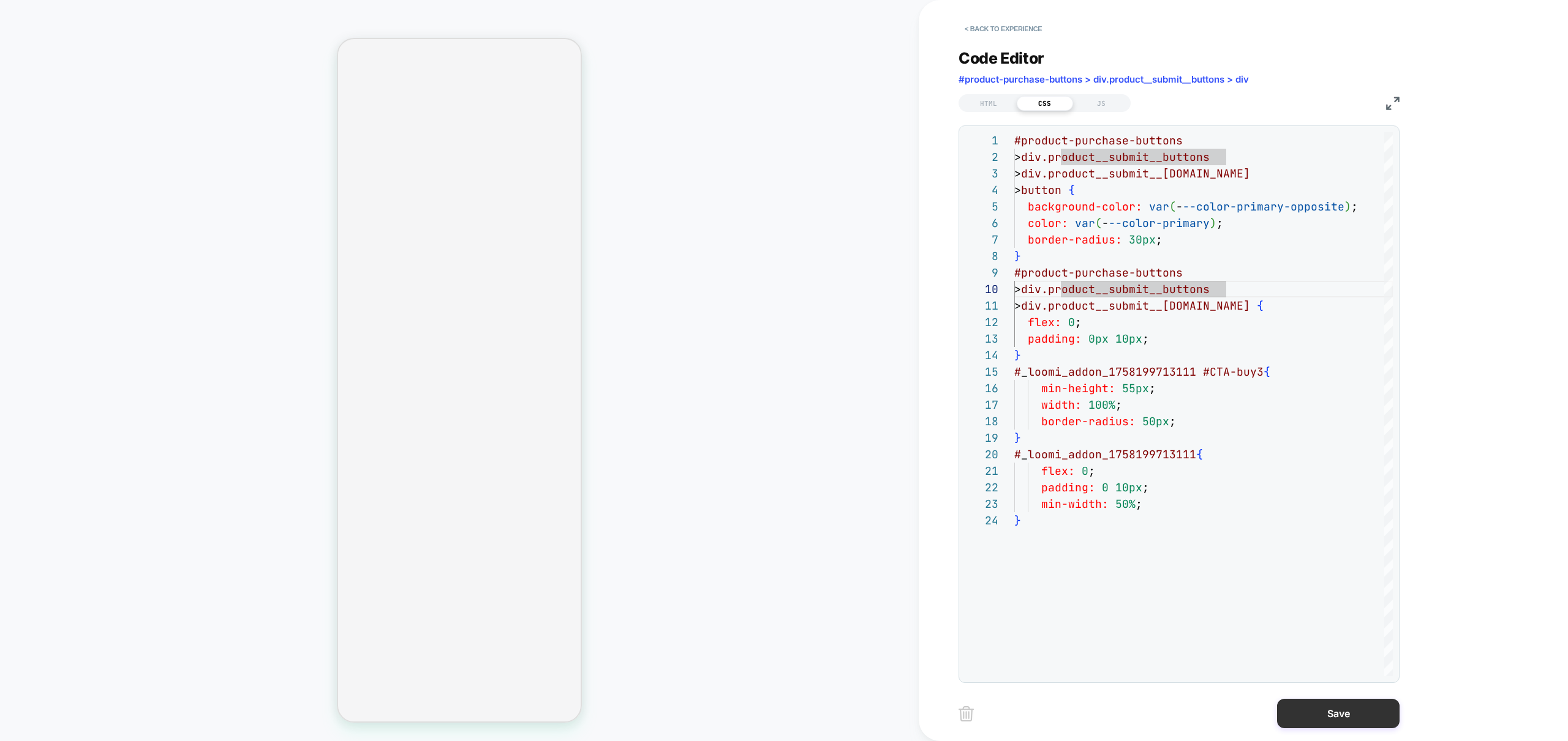
click at [1340, 715] on button "Save" at bounding box center [1338, 713] width 123 height 29
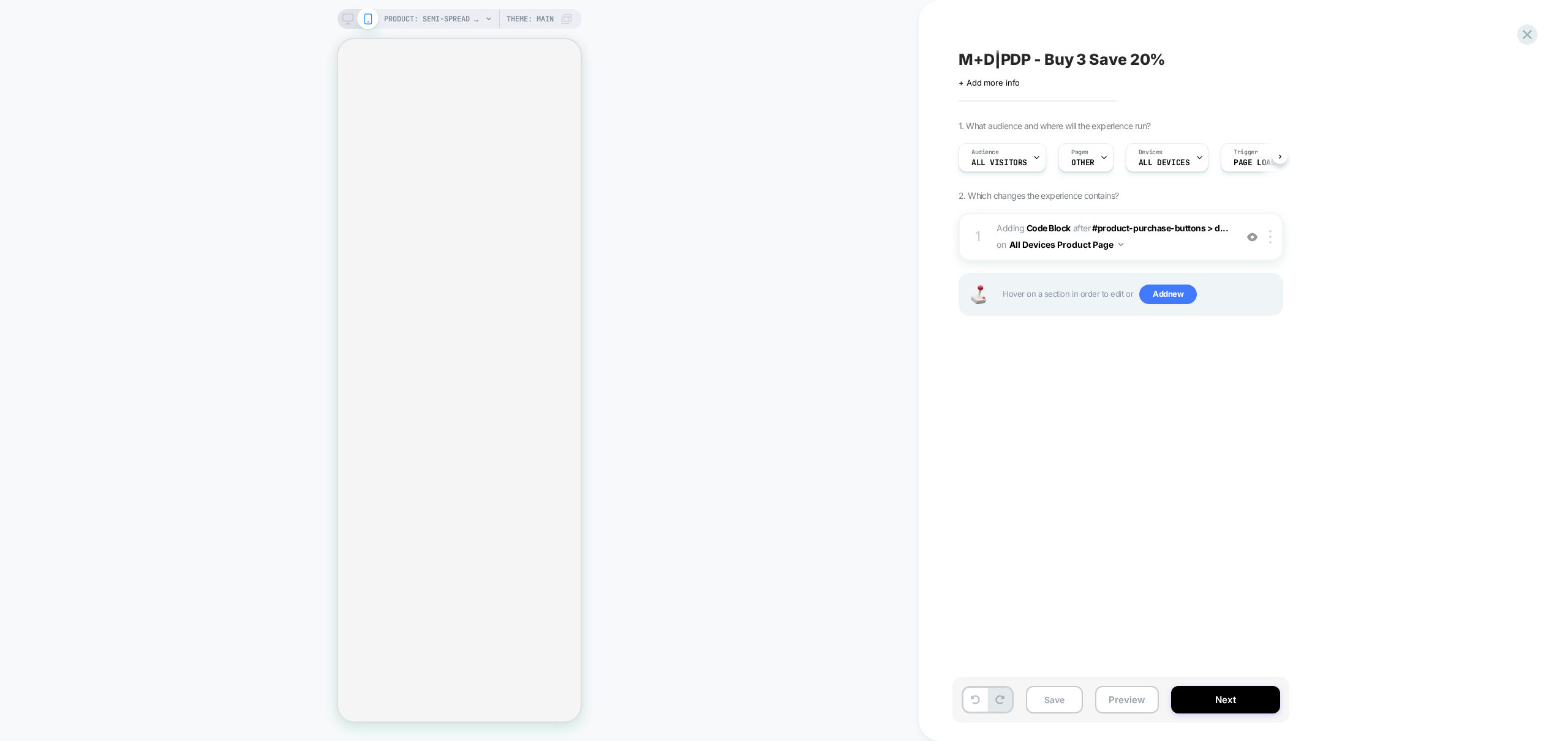
scroll to position [0, 1]
click at [1118, 701] on button "Preview" at bounding box center [1127, 700] width 64 height 28
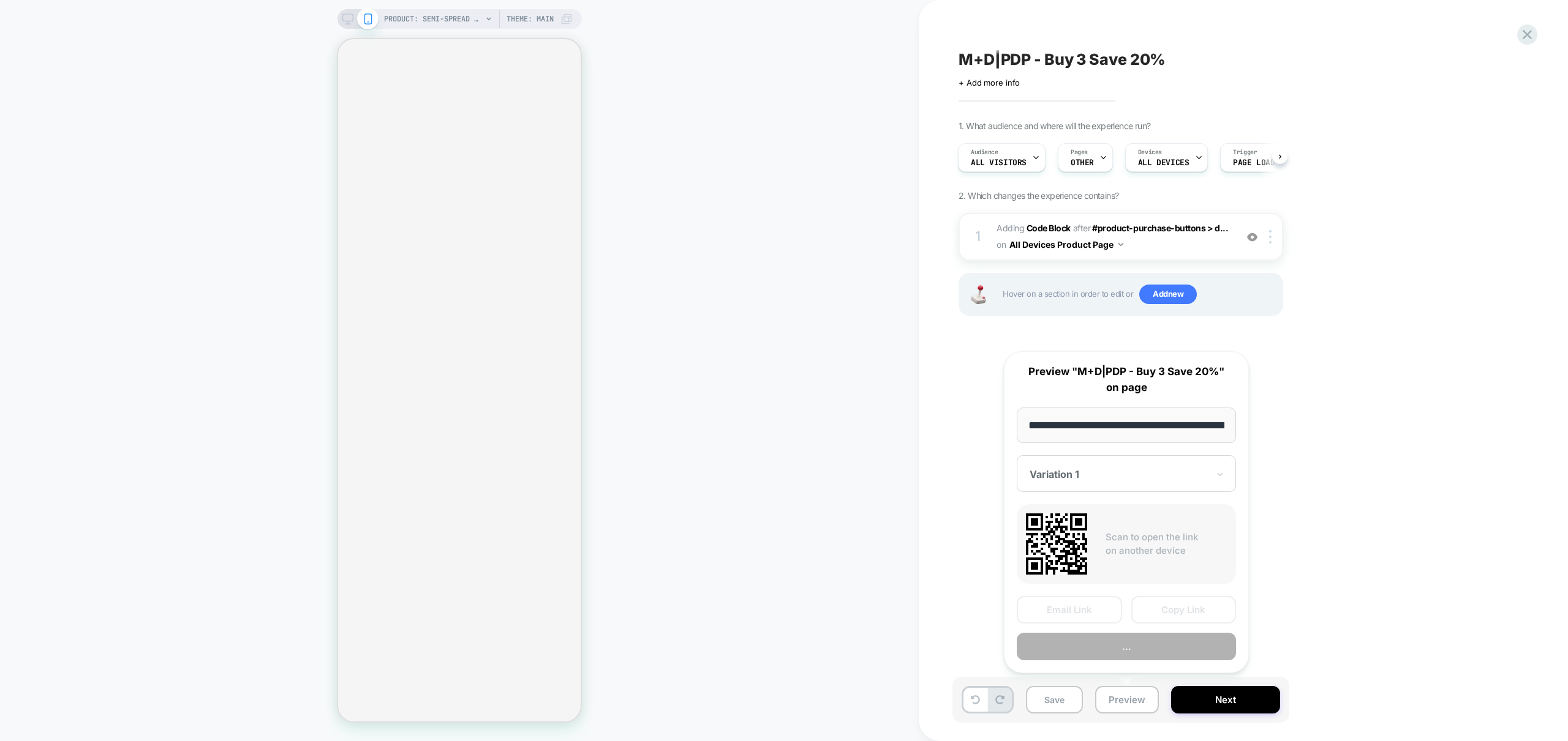
scroll to position [0, 277]
click at [1149, 651] on button "Preview" at bounding box center [1126, 647] width 219 height 28
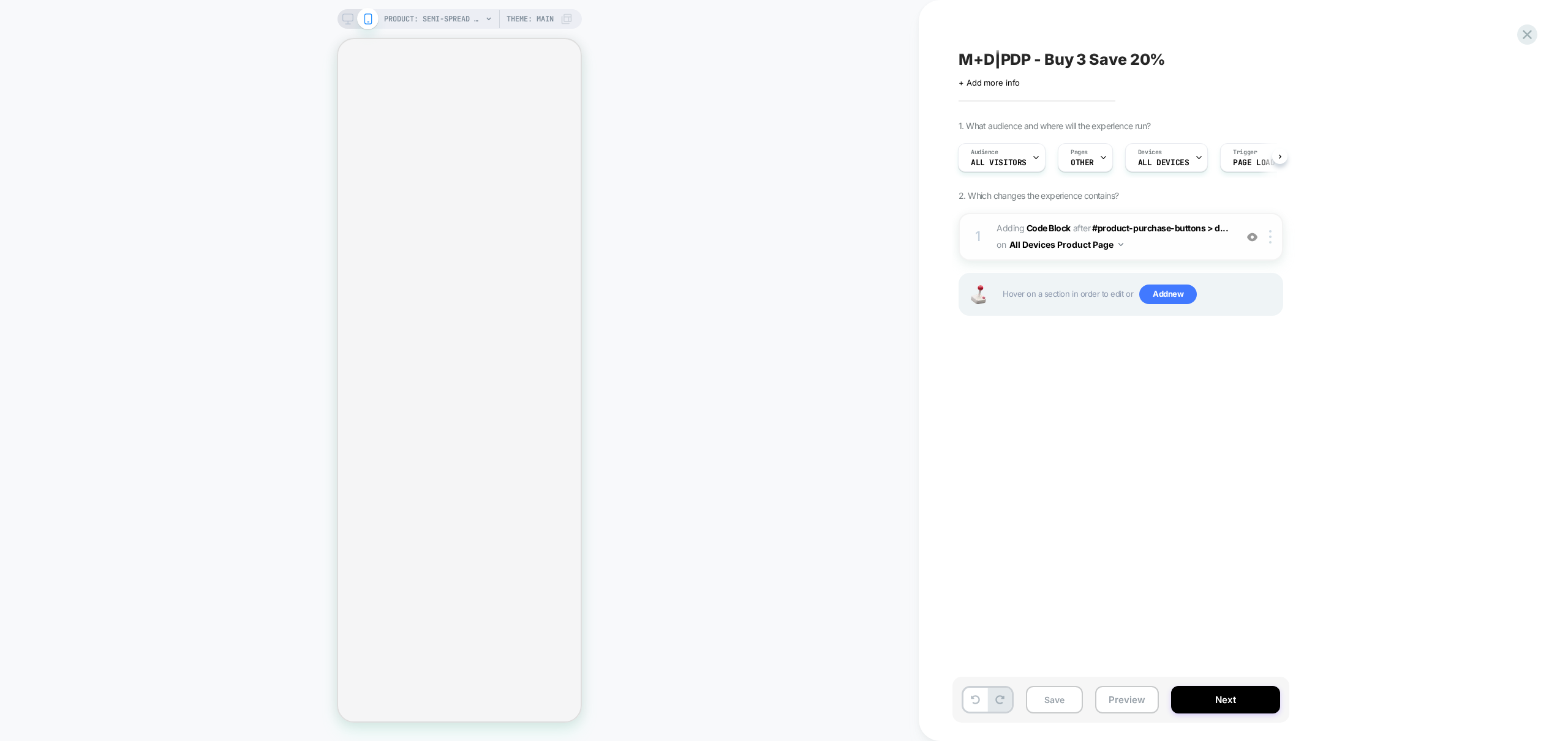
click at [1165, 240] on span "Adding Code Block AFTER #product-purchase-buttons > d... #product-purchase-butt…" at bounding box center [1113, 237] width 233 height 33
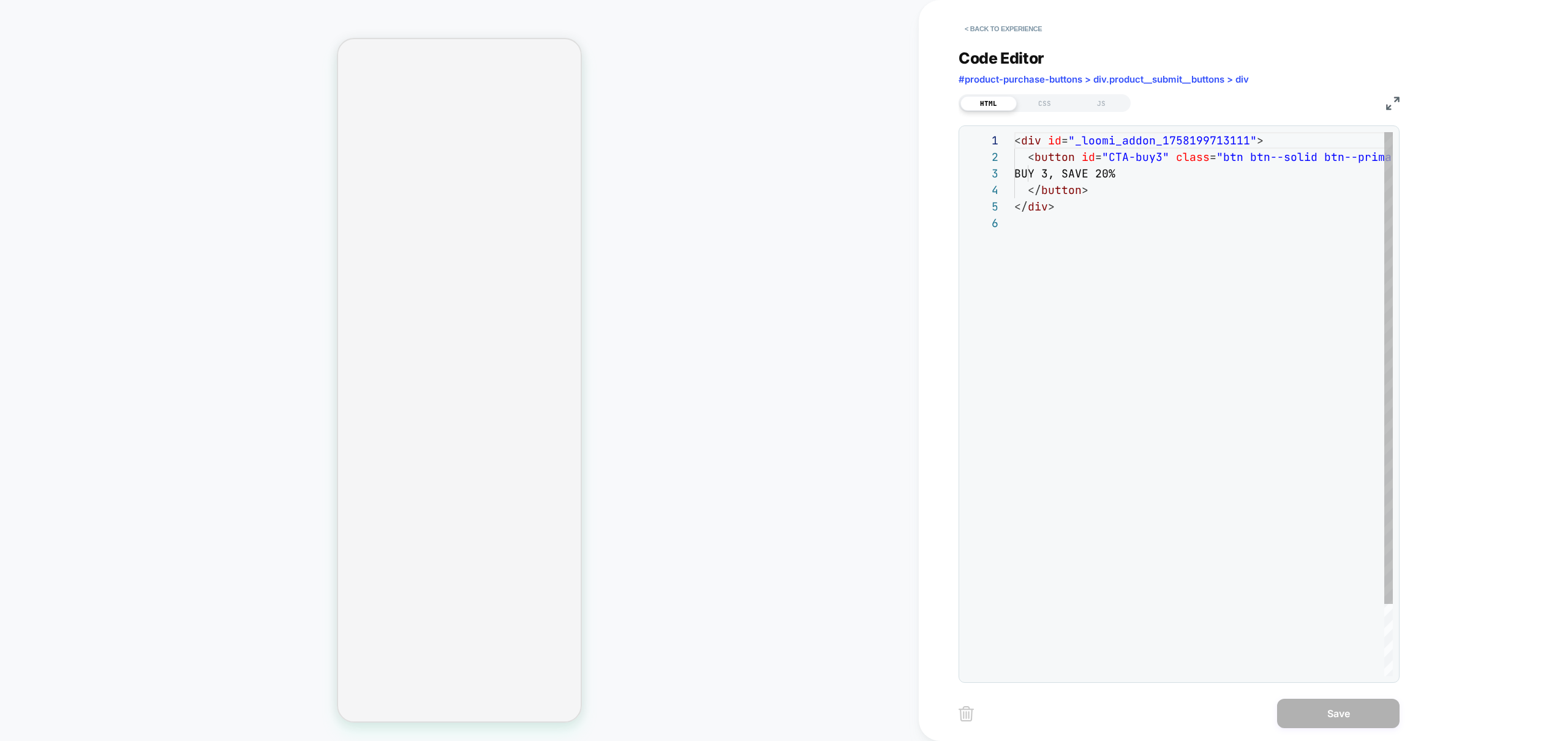
scroll to position [83, 0]
click at [1043, 103] on div "CSS" at bounding box center [1044, 104] width 56 height 15
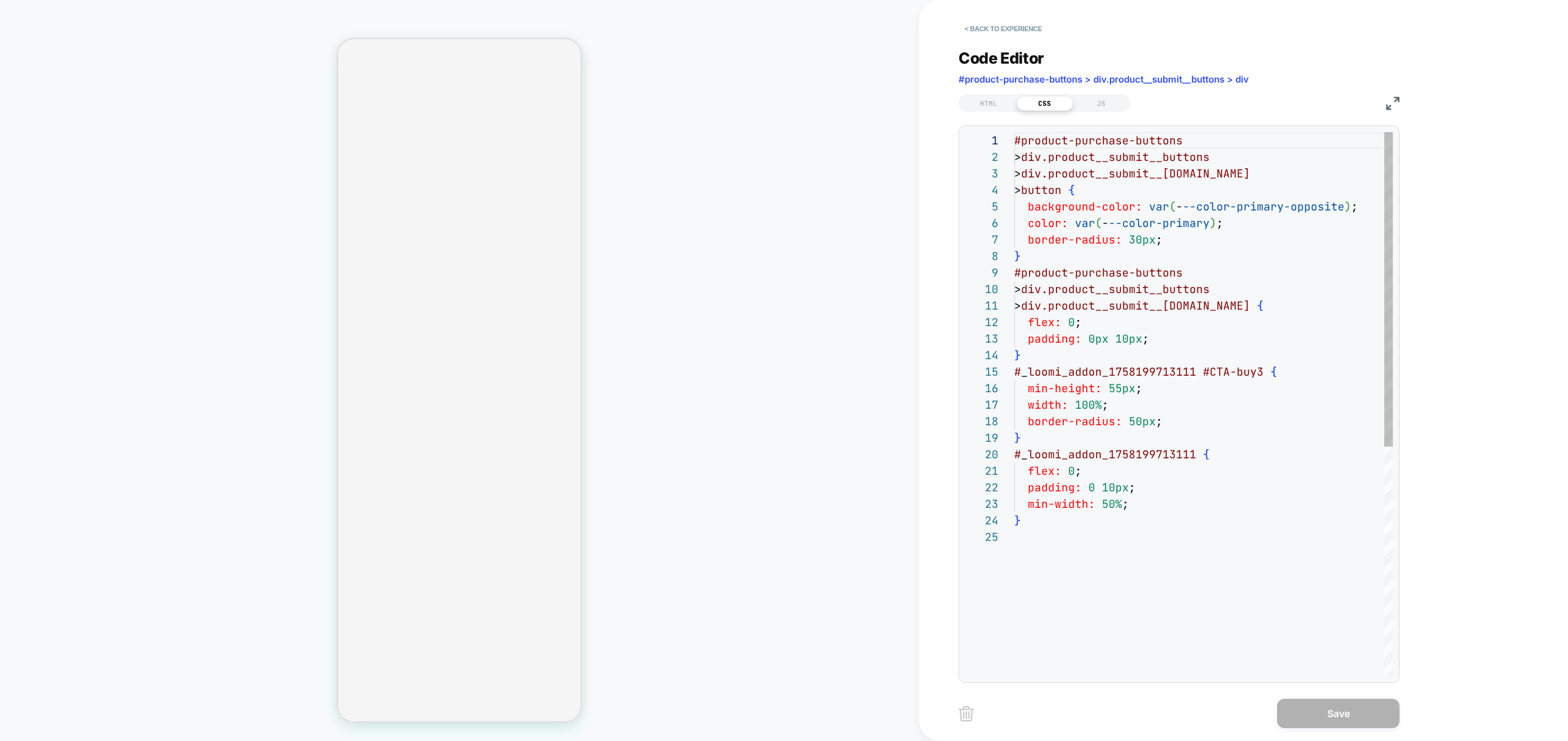
scroll to position [66, 0]
click at [1077, 552] on div "#product-purchase-buttons > div.product__submit__buttons > div.product__submit_…" at bounding box center [1203, 602] width 379 height 940
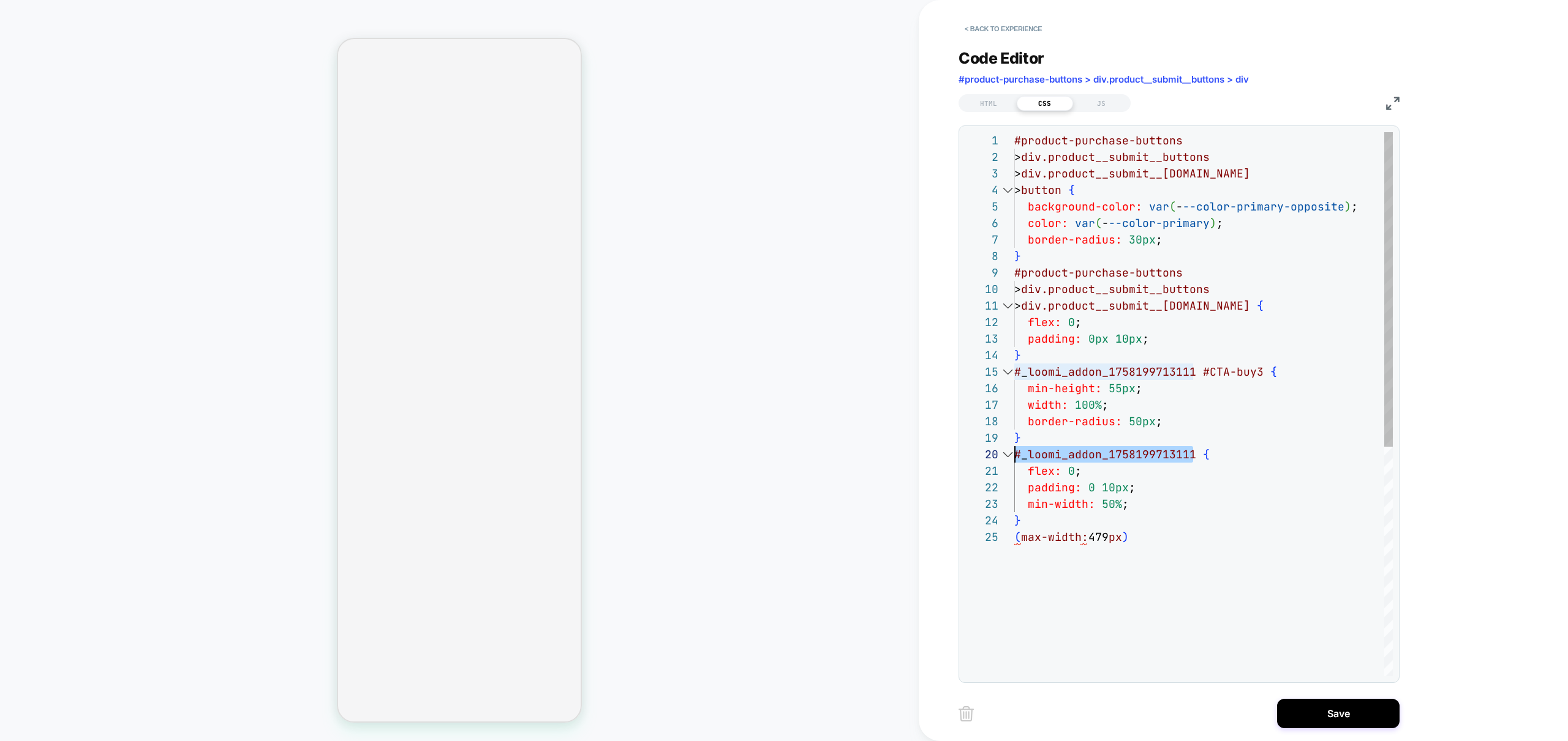
drag, startPoint x: 1195, startPoint y: 453, endPoint x: 1006, endPoint y: 450, distance: 189.0
click at [1014, 449] on div "#product-purchase-buttons > div.product__submit__buttons > div.product__submit_…" at bounding box center [1203, 602] width 379 height 940
click at [1015, 537] on div "#product-purchase-buttons > div.product__submit__buttons > div.product__submit_…" at bounding box center [1203, 602] width 379 height 940
click at [1336, 538] on div "#product-purchase-buttons > div.product__submit__buttons > div.product__submit_…" at bounding box center [1203, 602] width 379 height 940
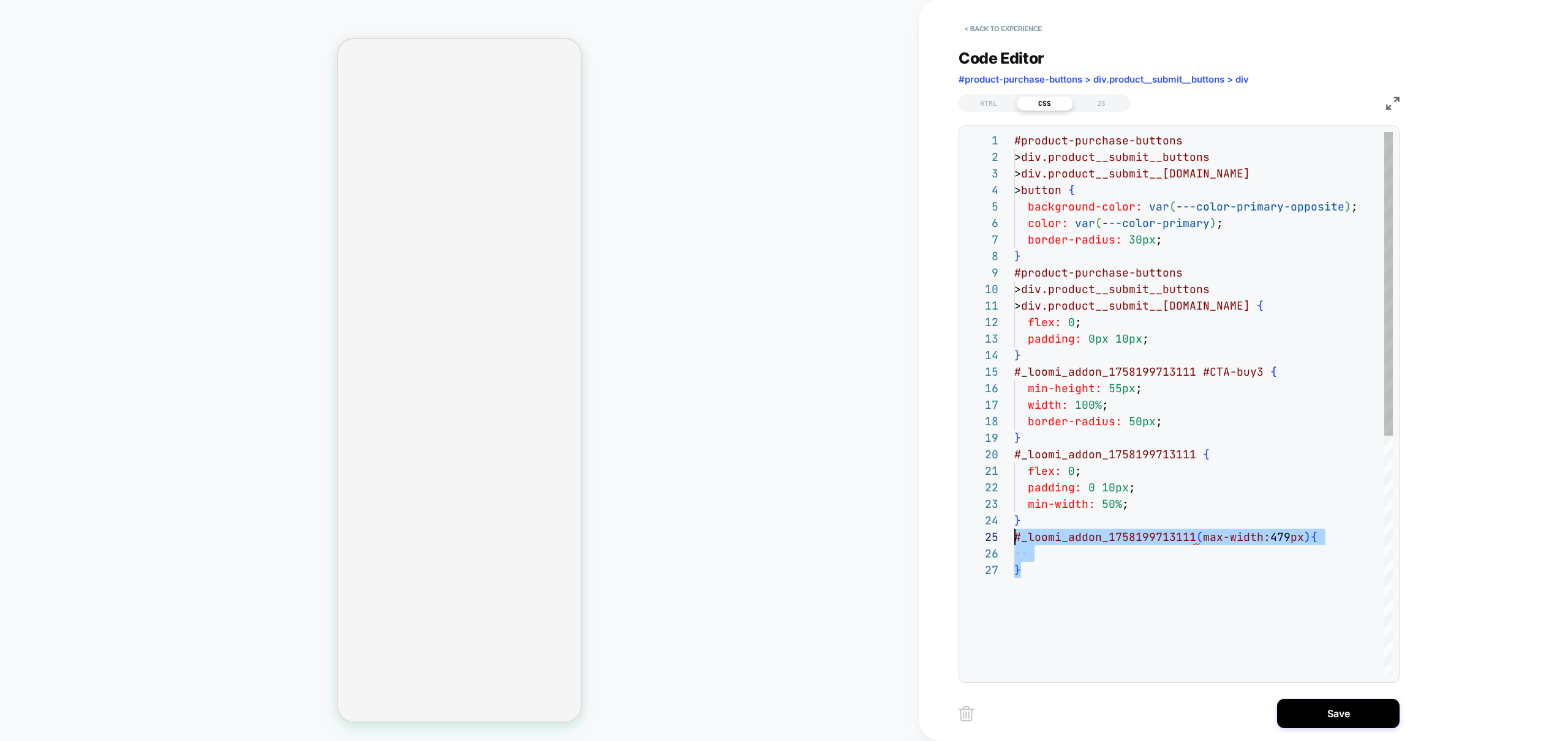
drag, startPoint x: 1032, startPoint y: 572, endPoint x: 988, endPoint y: 541, distance: 53.8
click at [1014, 541] on div "#product-purchase-buttons > div.product__submit__buttons > div.product__submit_…" at bounding box center [1203, 619] width 379 height 974
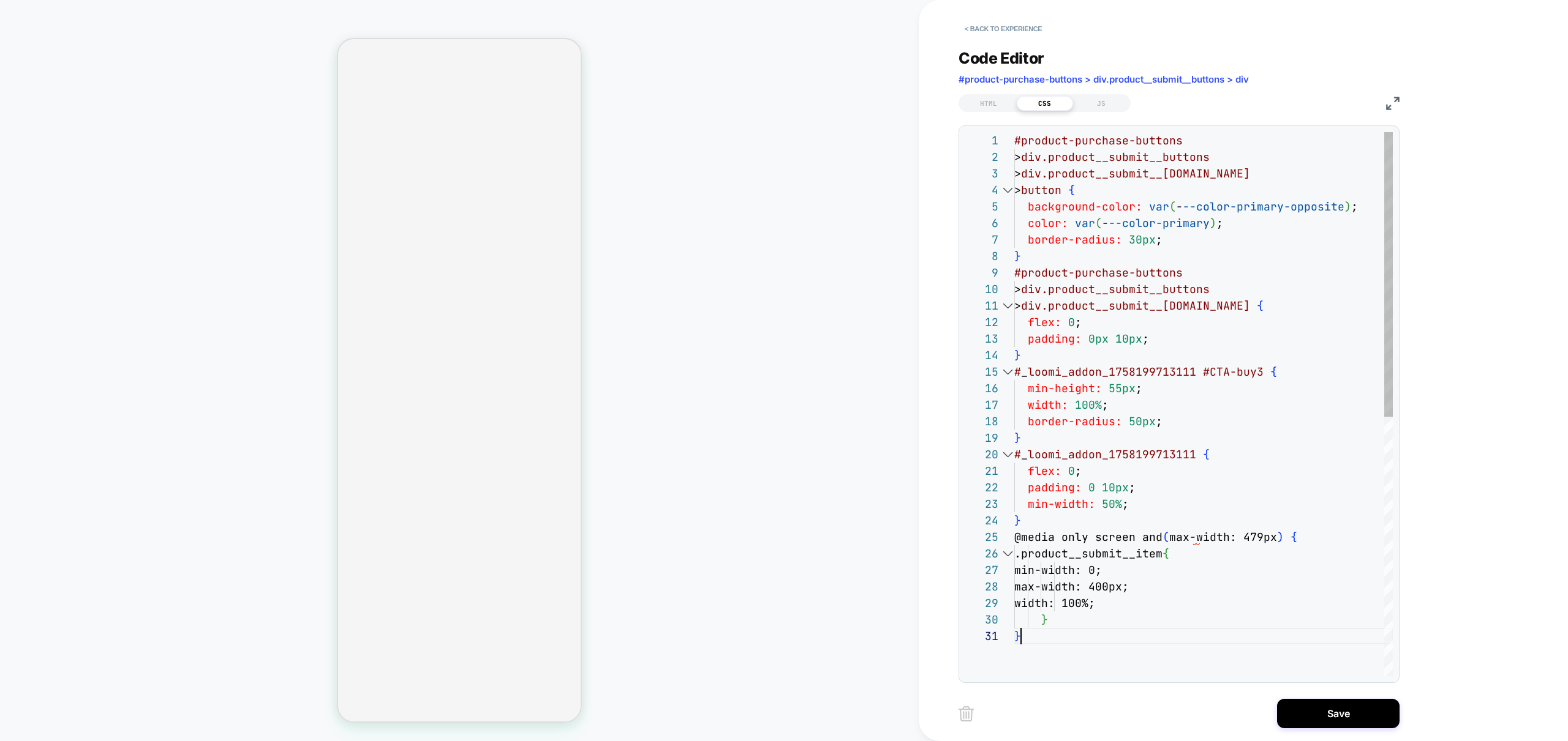
scroll to position [0, 6]
click at [1169, 453] on div "#product-purchase-buttons > div.product__submit__buttons > div.product__submit_…" at bounding box center [1203, 652] width 379 height 1040
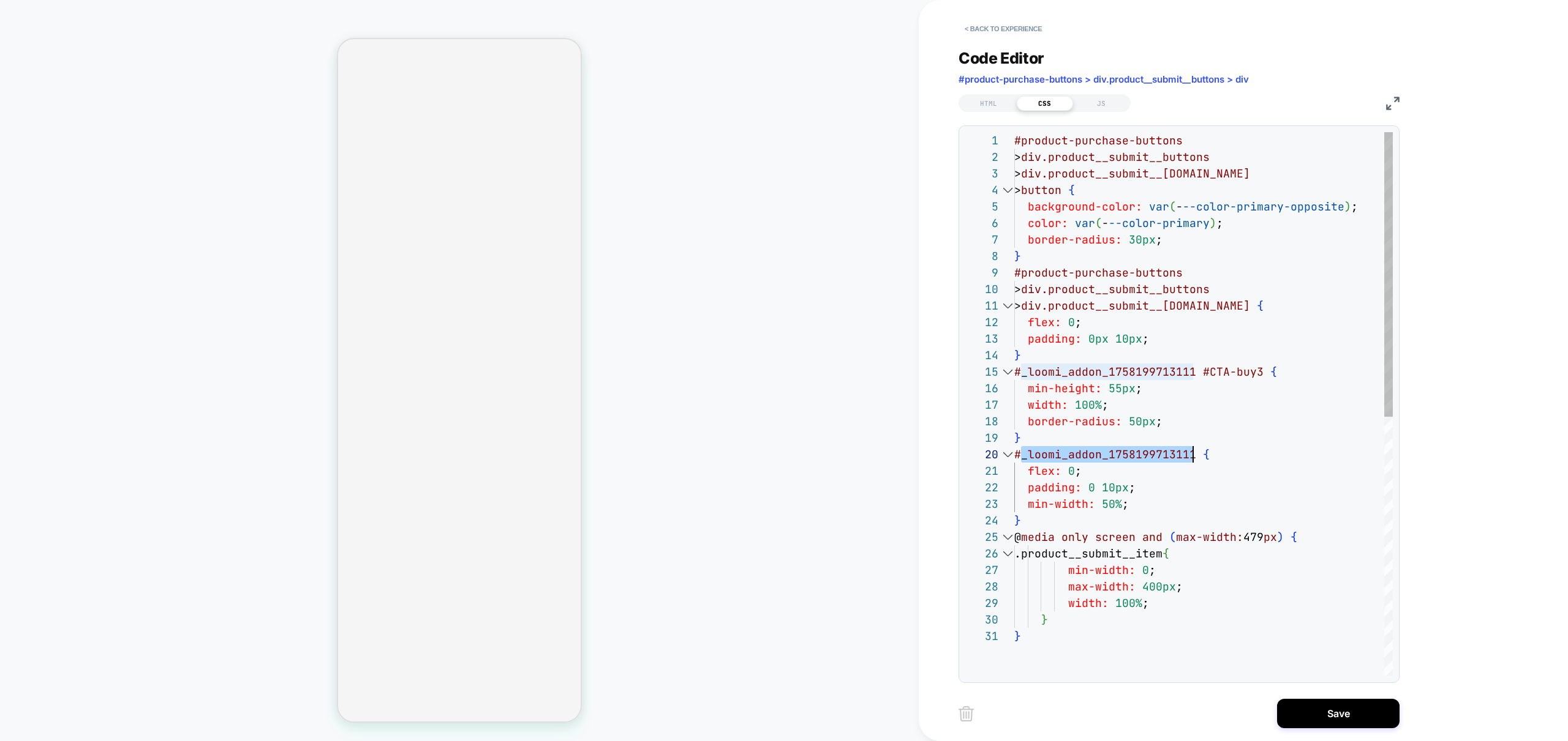
scroll to position [149, 179]
click at [1169, 453] on div "#product-purchase-buttons > div.product__submit__buttons > div.product__submit_…" at bounding box center [1203, 652] width 379 height 1040
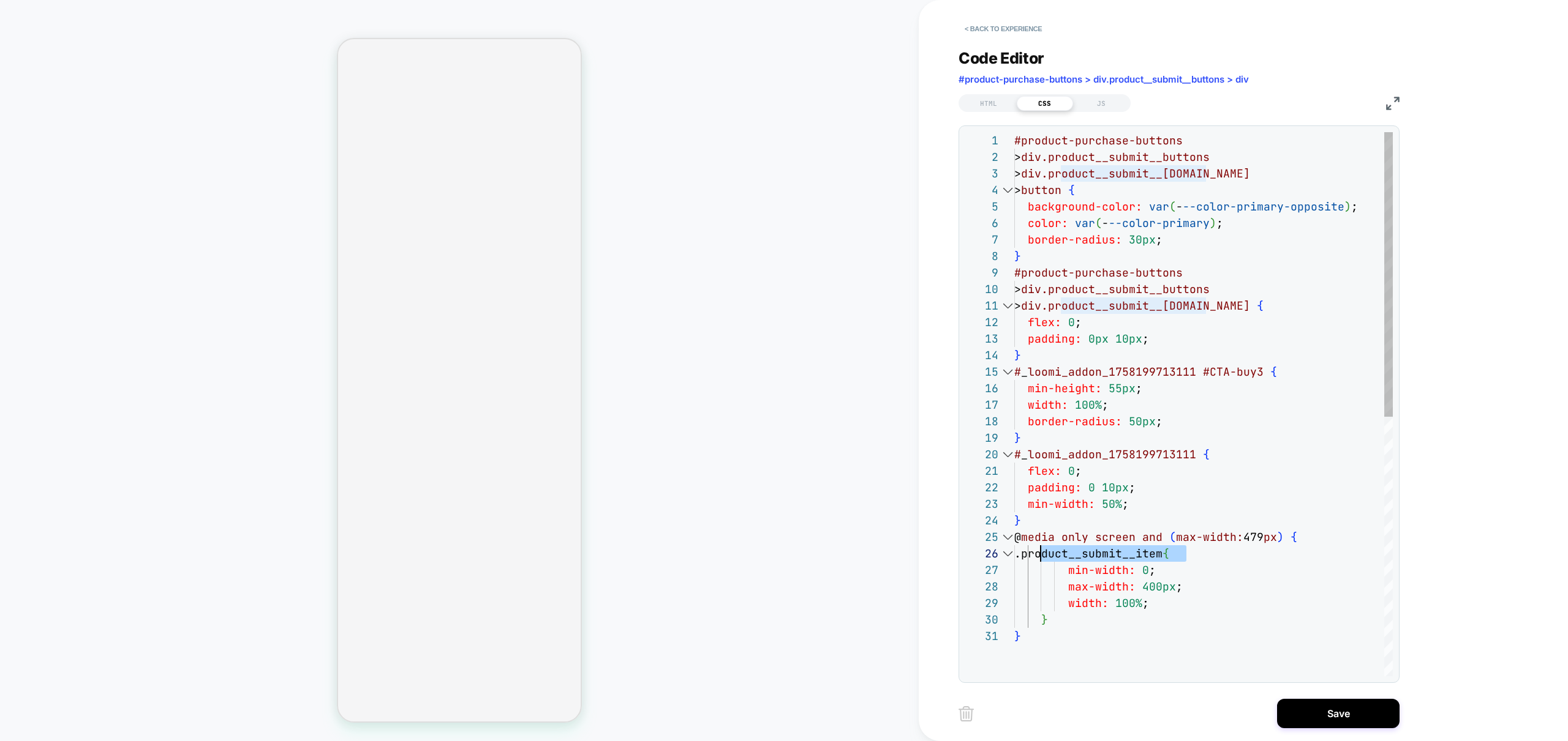
scroll to position [83, 26]
drag, startPoint x: 1187, startPoint y: 554, endPoint x: 1042, endPoint y: 557, distance: 145.0
click at [1042, 557] on div "#product-purchase-buttons > div.product__submit__buttons > div.product__submit_…" at bounding box center [1203, 652] width 379 height 1040
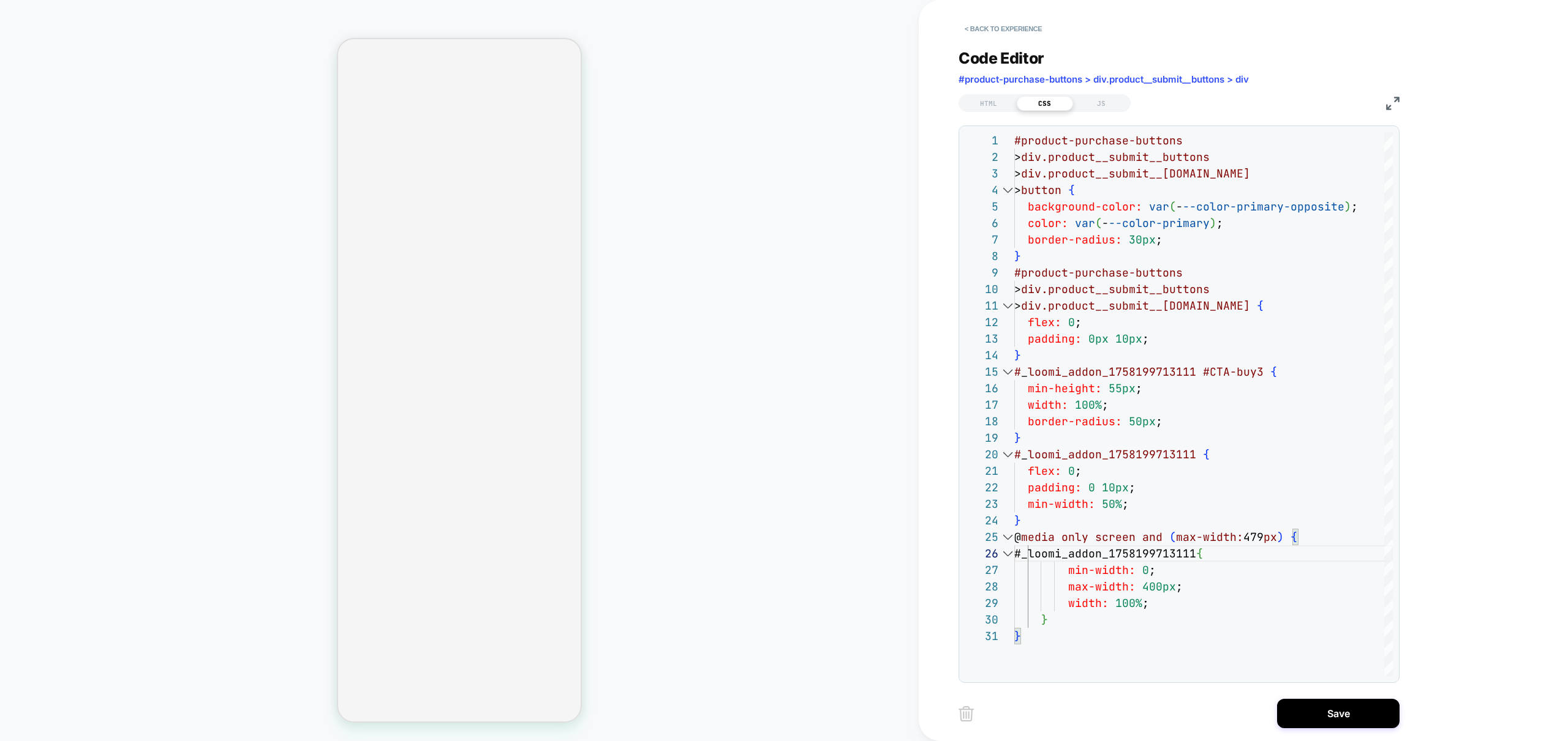
type textarea "**********"
click at [1343, 715] on button "Save" at bounding box center [1338, 713] width 123 height 29
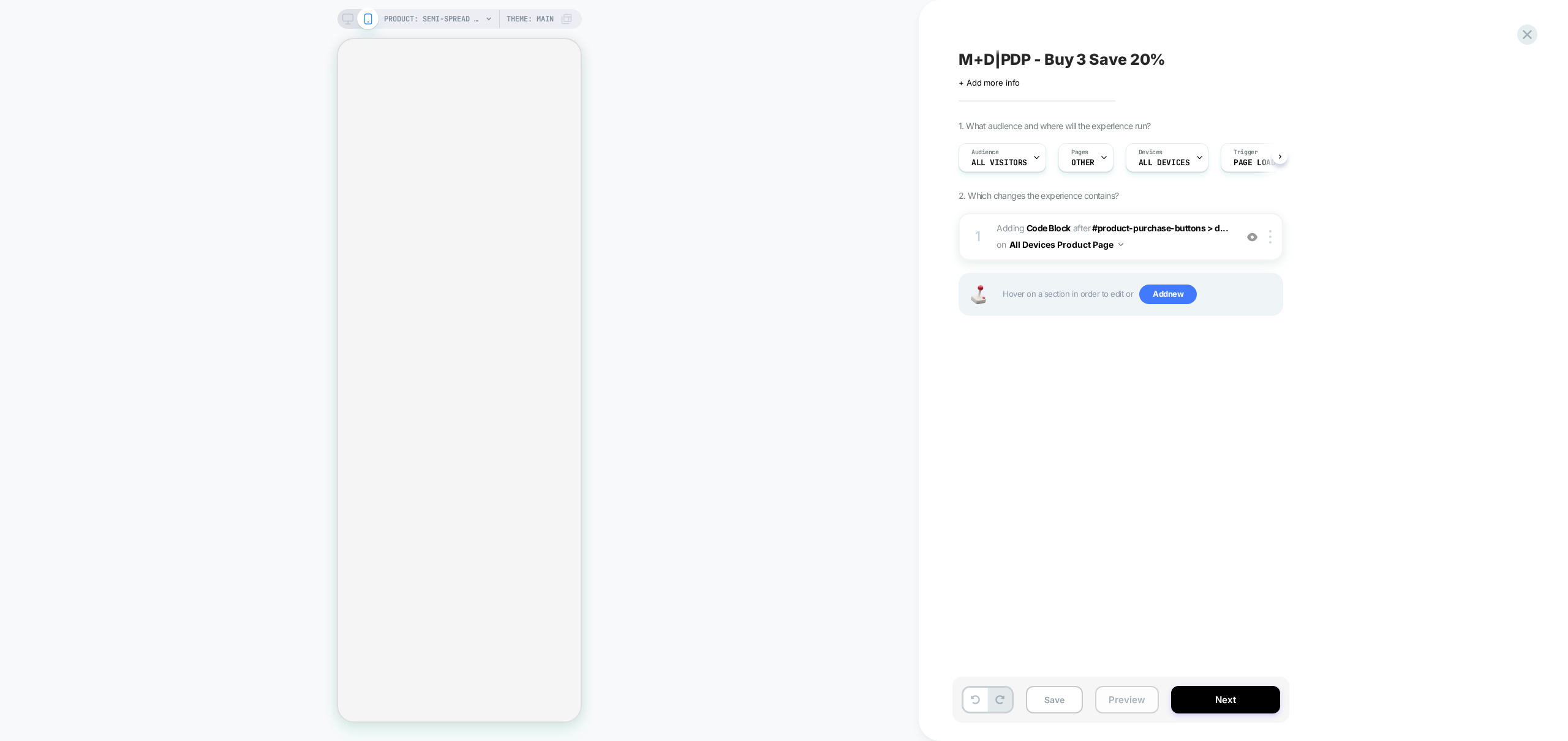
click at [1127, 700] on button "Preview" at bounding box center [1127, 700] width 64 height 28
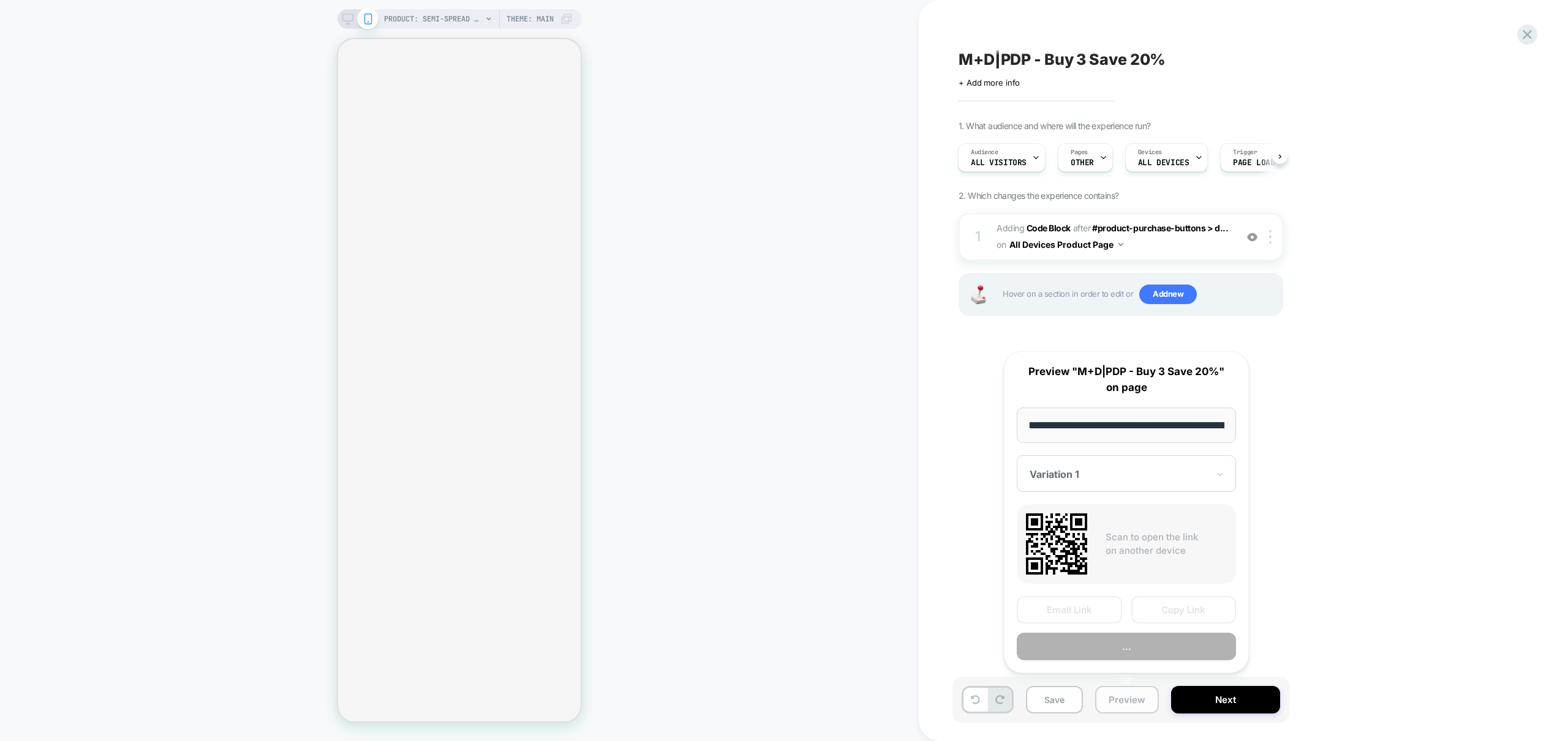
scroll to position [0, 277]
click at [1136, 646] on button "Preview" at bounding box center [1126, 647] width 219 height 28
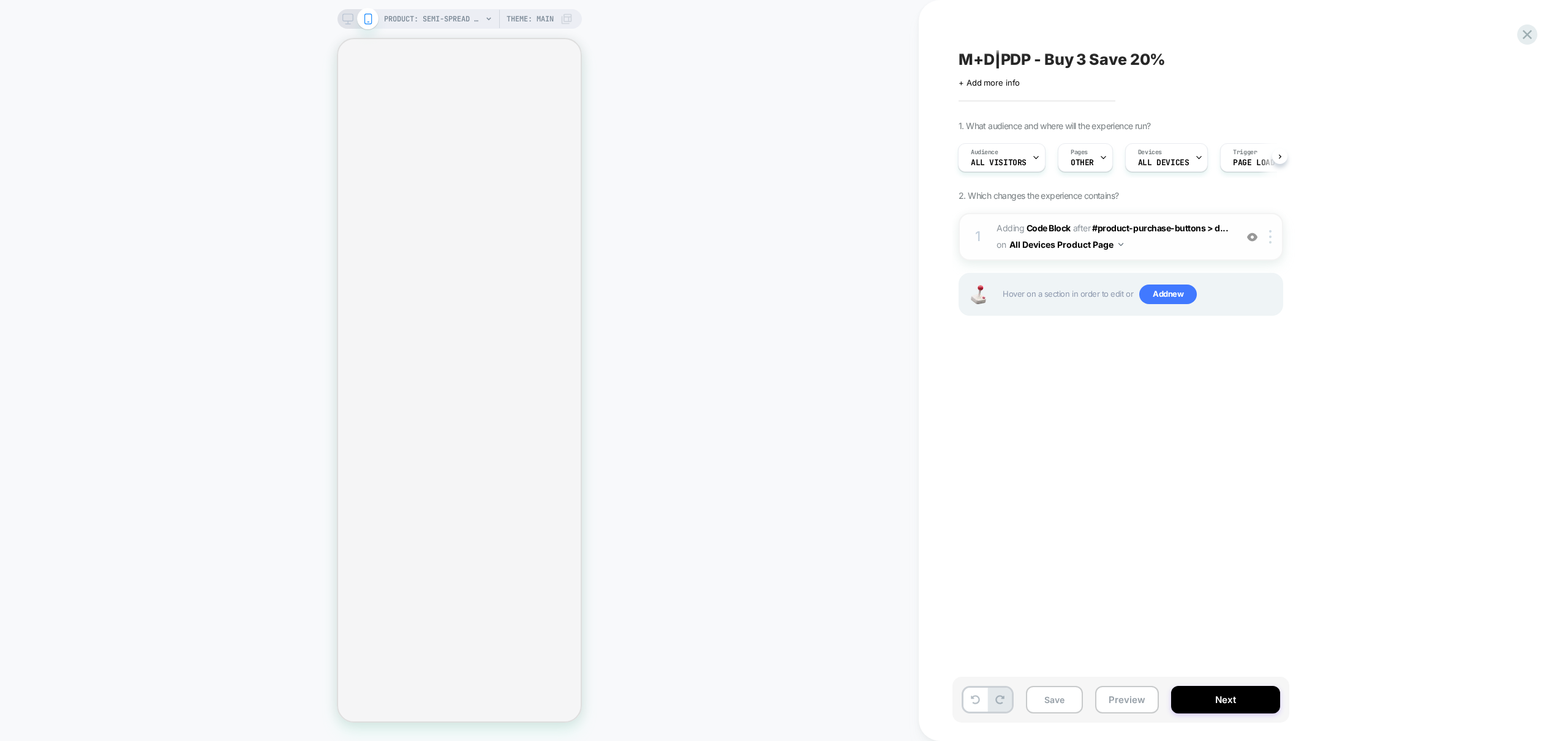
click at [1175, 239] on span "Adding Code Block AFTER #product-purchase-buttons > d... #product-purchase-butt…" at bounding box center [1113, 237] width 233 height 33
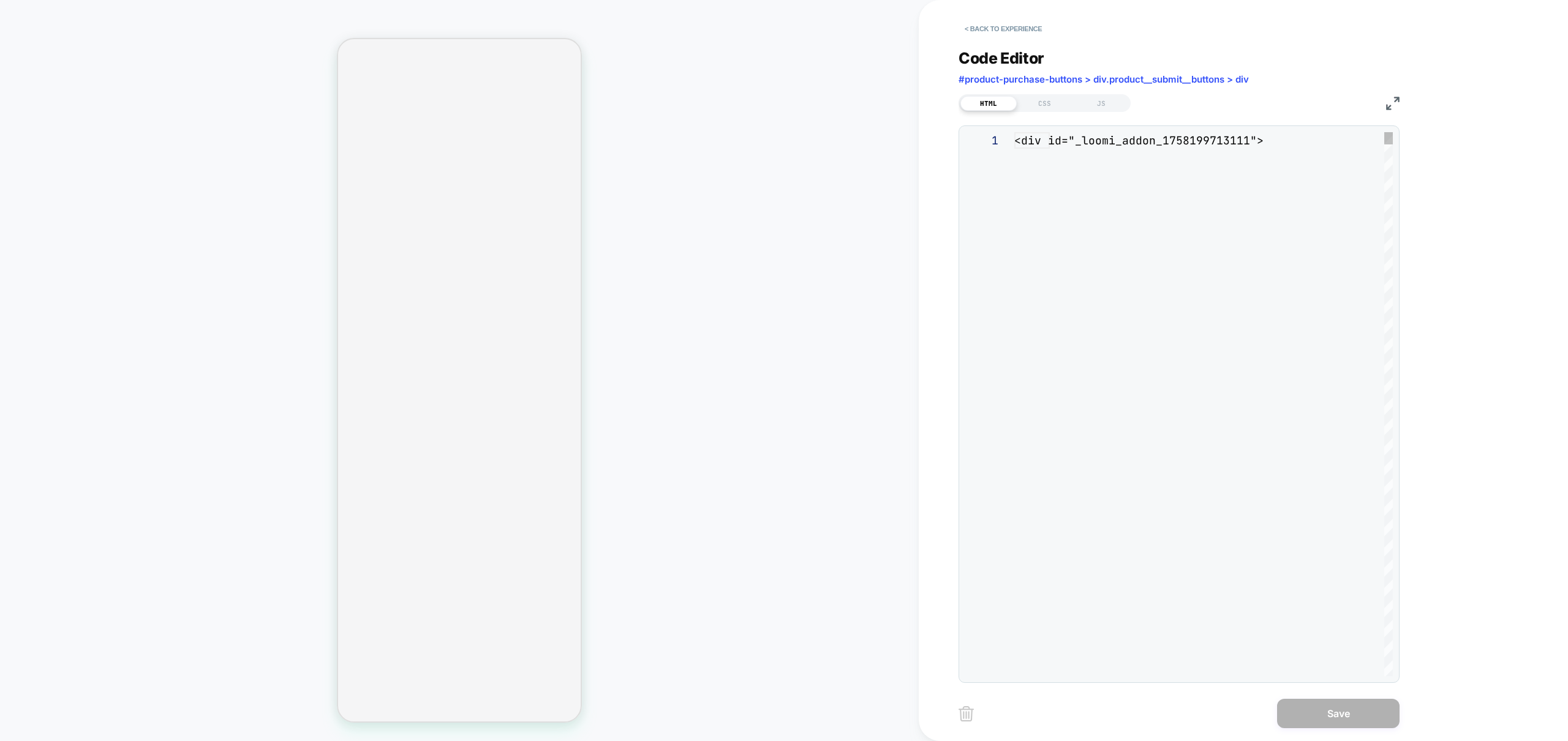
scroll to position [83, 0]
click at [1048, 108] on div "CSS" at bounding box center [1044, 104] width 56 height 15
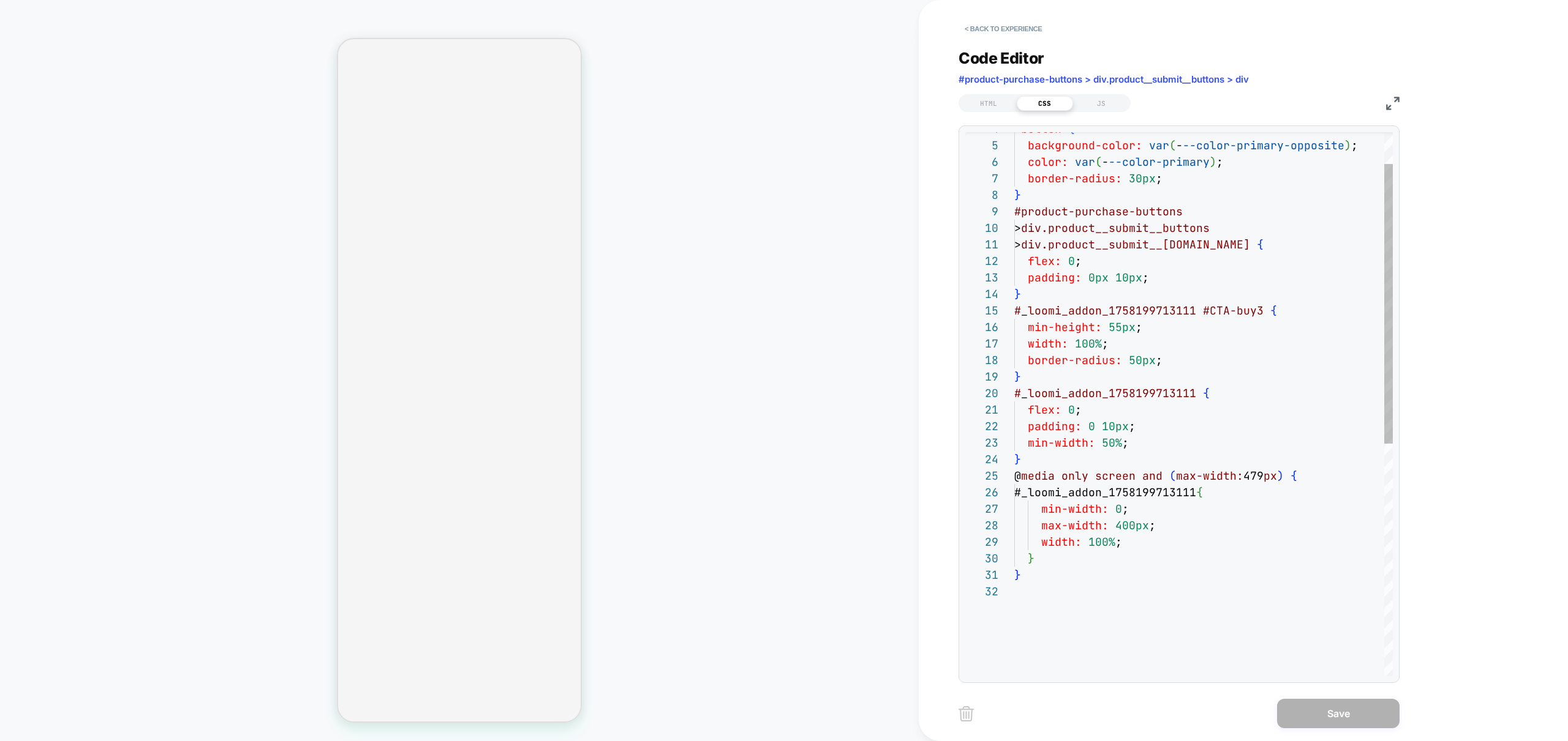
scroll to position [16, 0]
click at [1082, 629] on div "> button { background-color: var ( - --color-primary-opposite ) ; color: var ( …" at bounding box center [1203, 599] width 379 height 1056
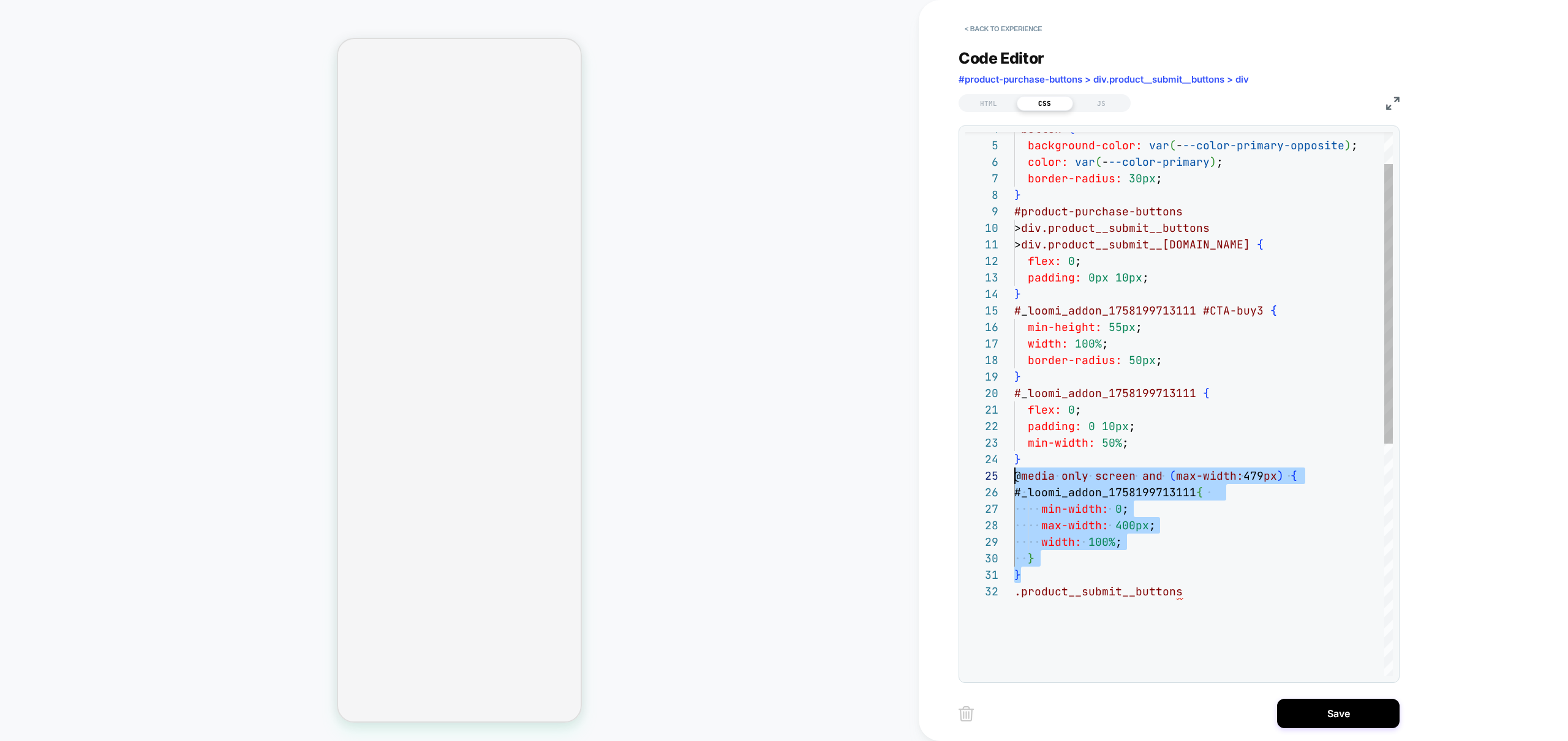
scroll to position [66, 0]
drag, startPoint x: 1034, startPoint y: 569, endPoint x: 985, endPoint y: 474, distance: 106.9
click at [1014, 474] on div "> button { background-color: var ( - --color-primary-opposite ) ; color: var ( …" at bounding box center [1203, 599] width 379 height 1056
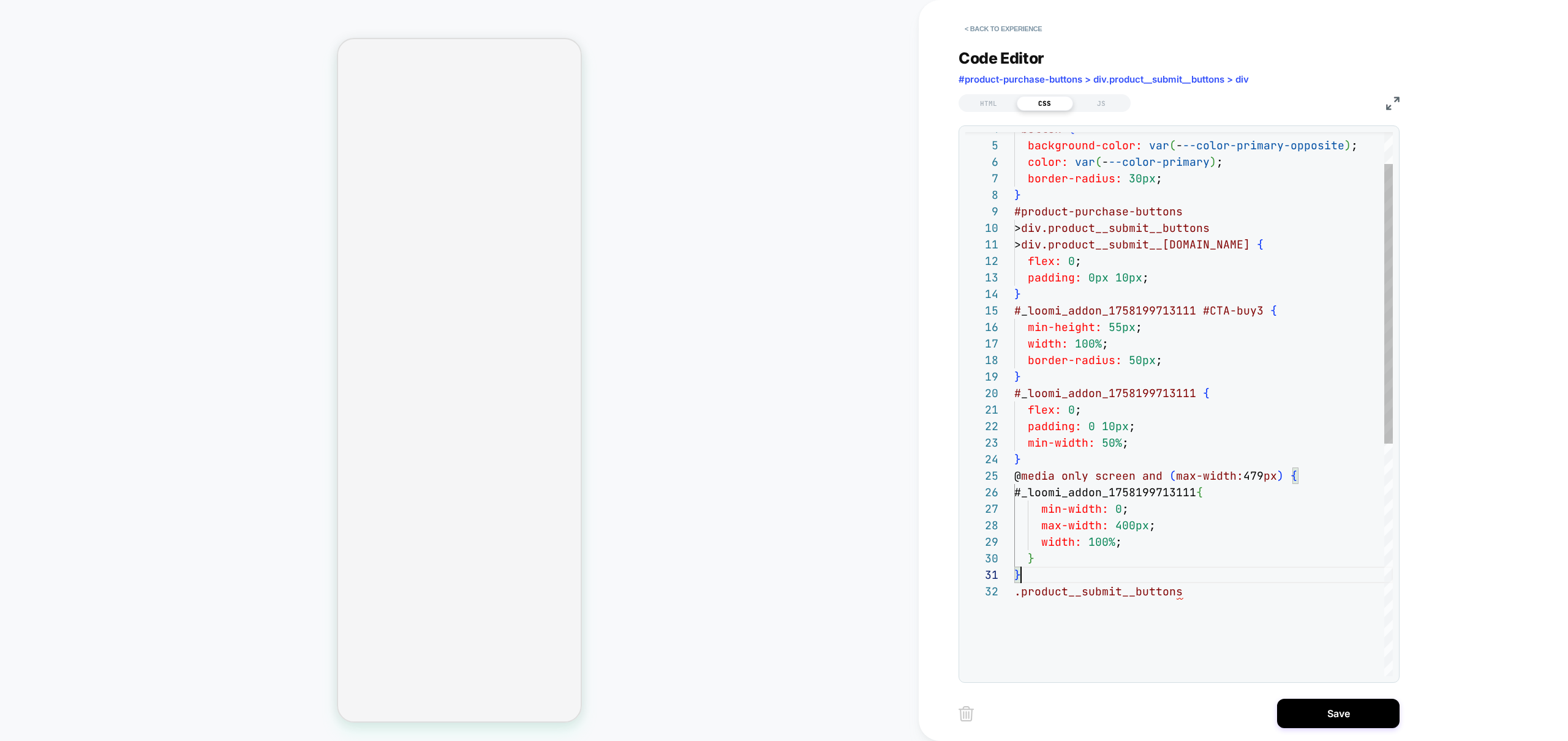
scroll to position [0, 7]
click at [1058, 577] on div "> button { background-color: var ( - --color-primary-opposite ) ; color: var ( …" at bounding box center [1203, 599] width 379 height 1056
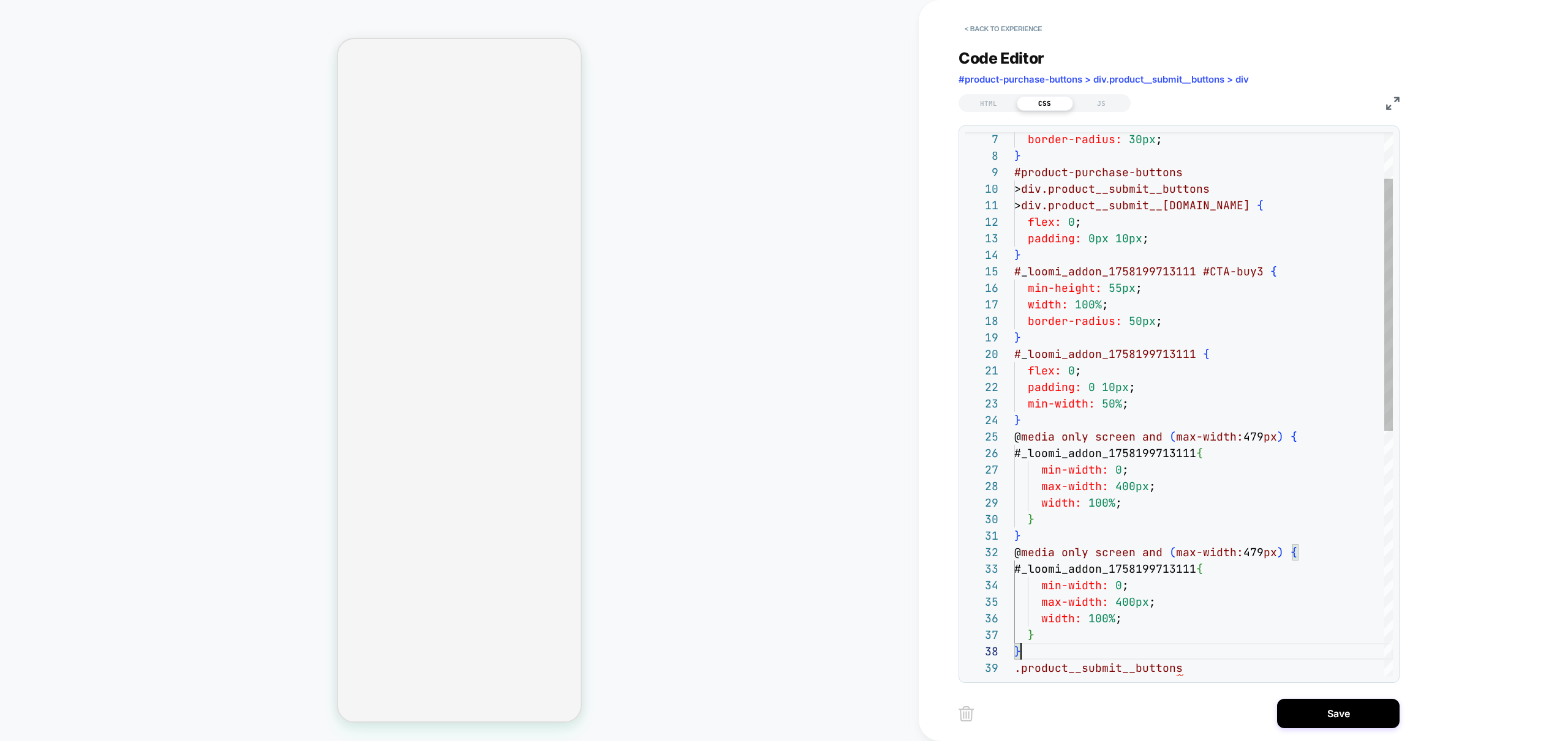
click at [1192, 669] on div "border-radius: 30px ; } #product-purchase-buttons > div.product__submit__button…" at bounding box center [1203, 618] width 379 height 1172
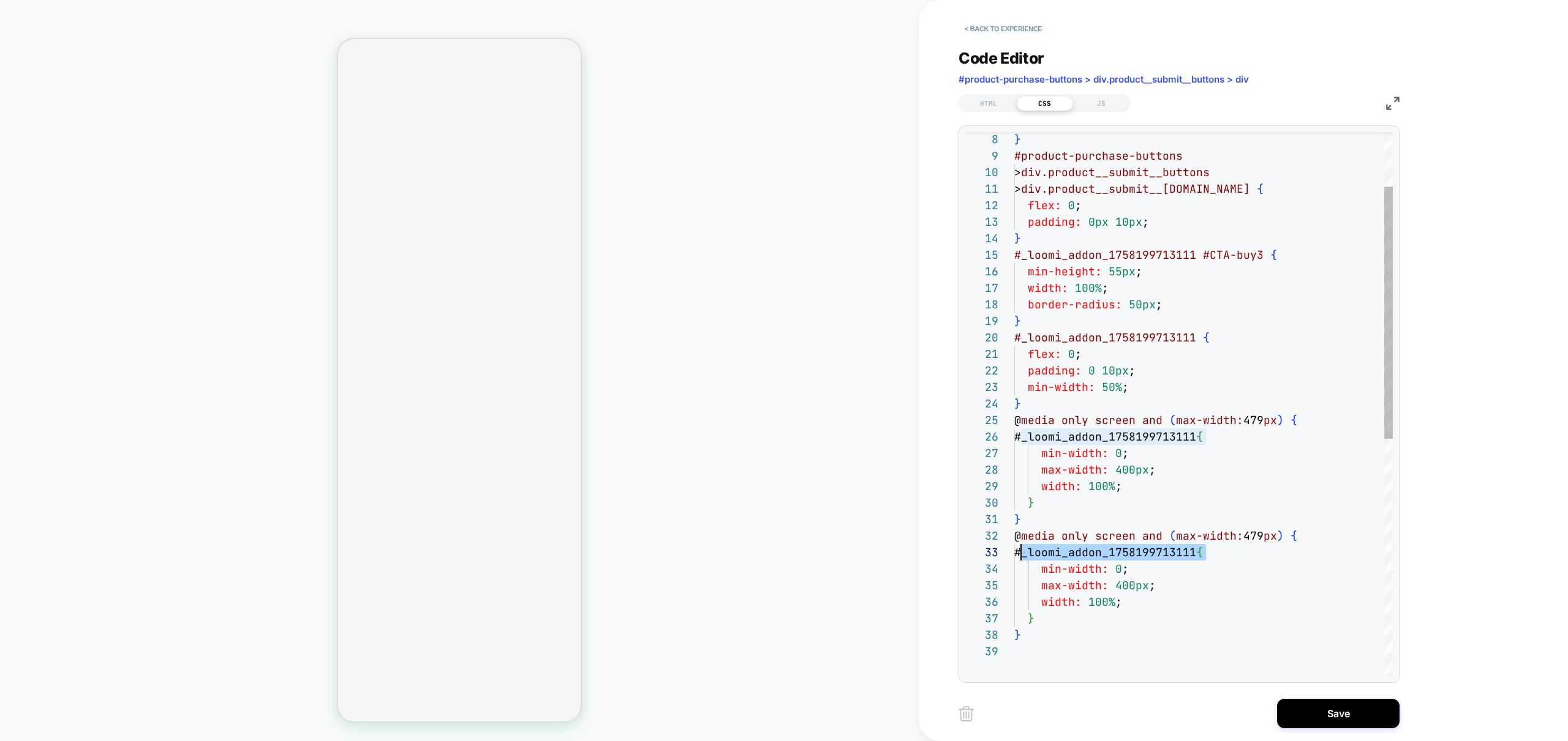
scroll to position [33, 0]
drag, startPoint x: 1209, startPoint y: 552, endPoint x: 1026, endPoint y: 551, distance: 183.0
click at [1026, 551] on div "} #product-purchase-buttons > div.product__submit__buttons > div.product__submi…" at bounding box center [1203, 601] width 379 height 1172
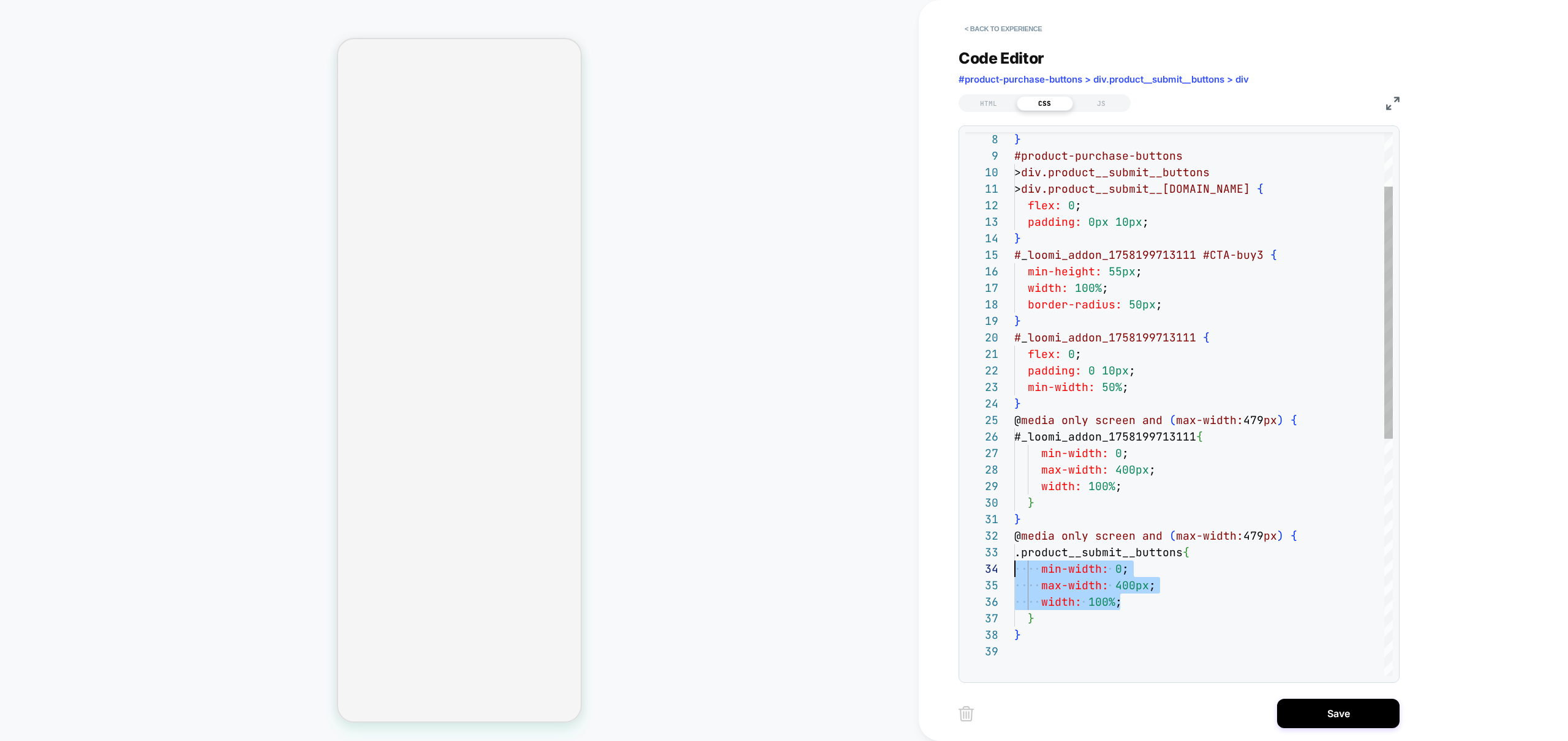
drag, startPoint x: 1124, startPoint y: 606, endPoint x: 955, endPoint y: 568, distance: 173.2
click at [1014, 568] on div "} #product-purchase-buttons > div.product__submit__buttons > div.product__submi…" at bounding box center [1203, 601] width 379 height 1172
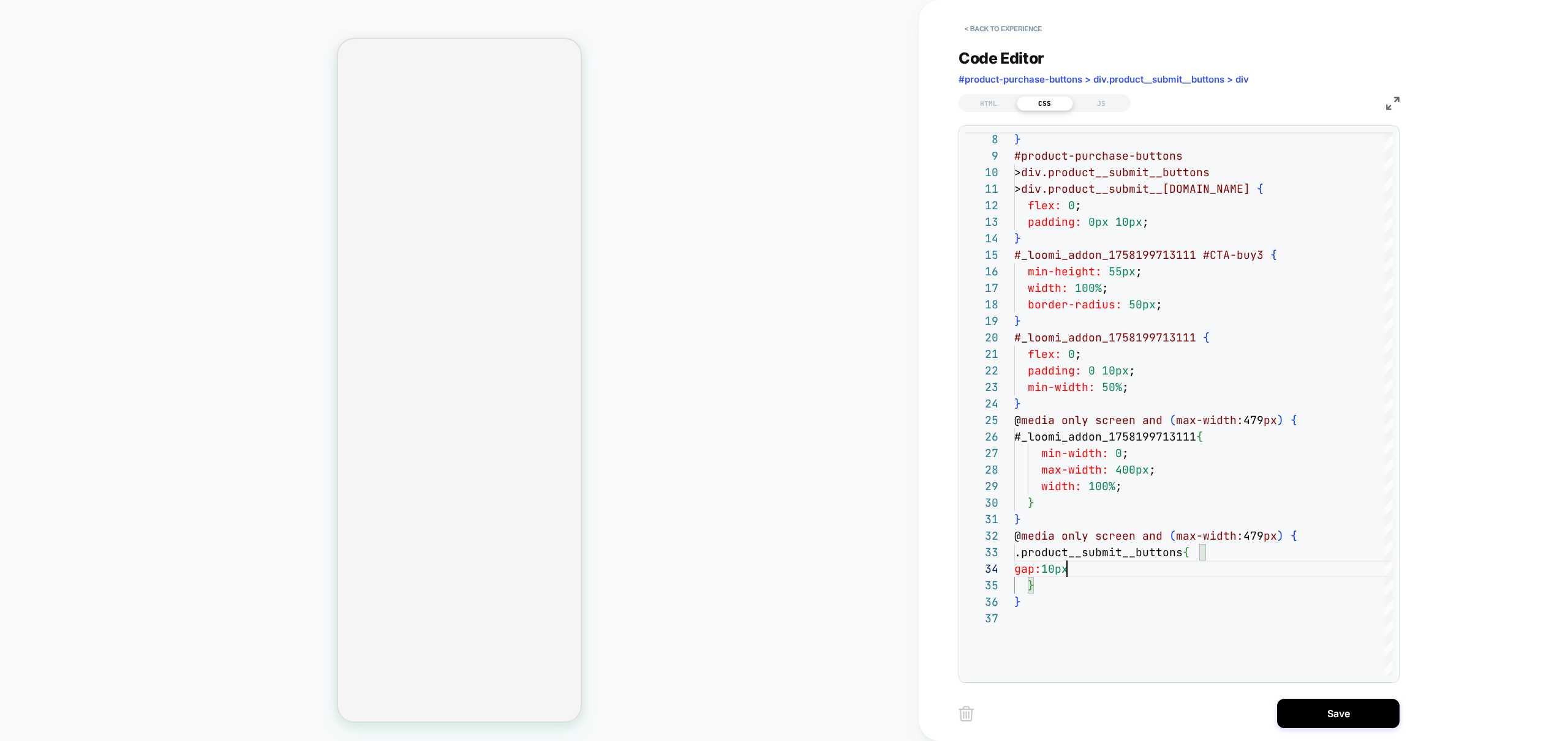
scroll to position [50, 60]
click at [1015, 569] on div "} #product-purchase-buttons > div.product__submit__buttons > div.product__submi…" at bounding box center [1203, 585] width 379 height 1139
click at [1027, 550] on div "} #product-purchase-buttons > div.product__submit__buttons > div.product__submi…" at bounding box center [1203, 585] width 379 height 1139
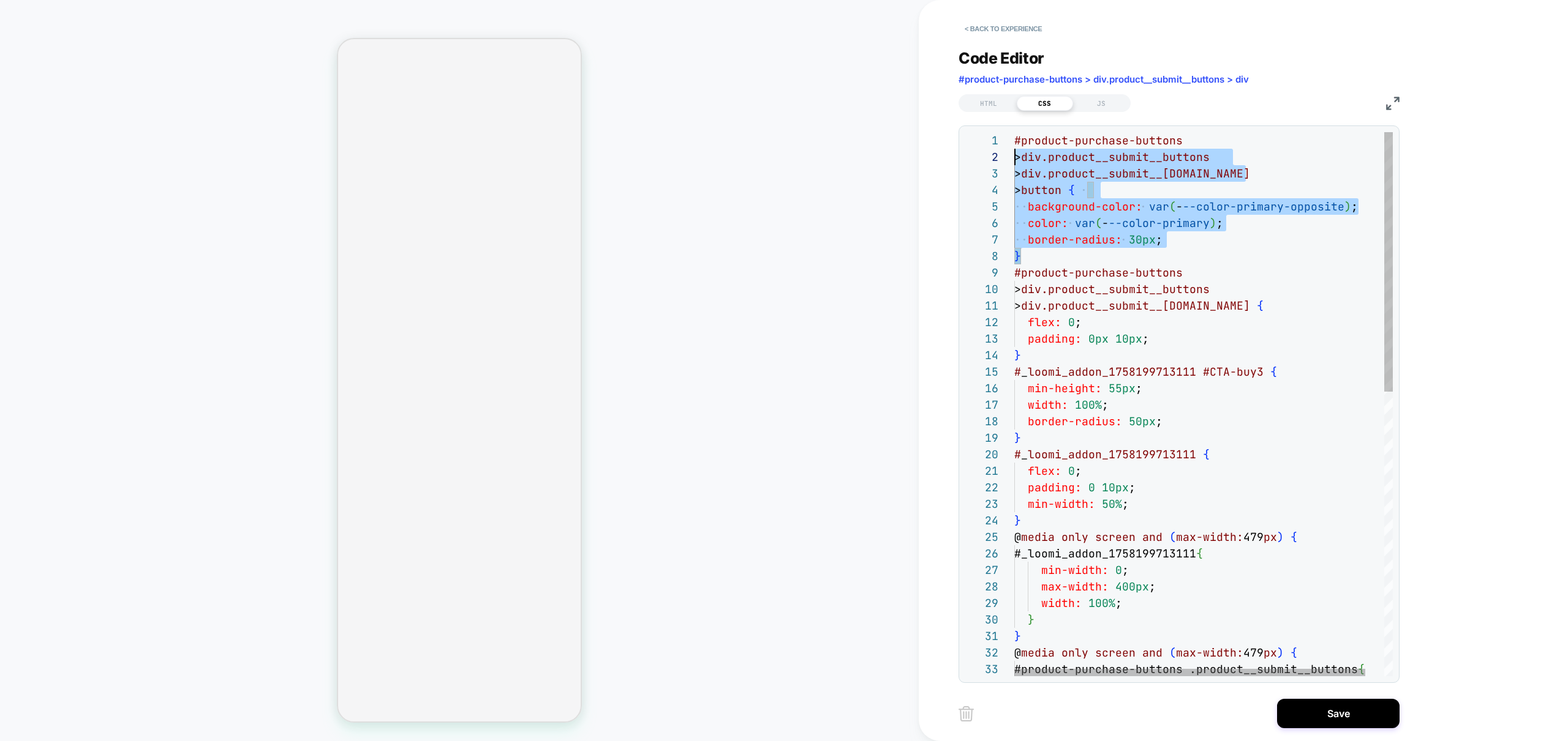
scroll to position [0, 0]
drag, startPoint x: 1035, startPoint y: 259, endPoint x: 973, endPoint y: 133, distance: 140.4
click at [1014, 133] on div "} #product-purchase-buttons > div.product__submit__buttons > div.product__submi…" at bounding box center [1213, 702] width 399 height 1139
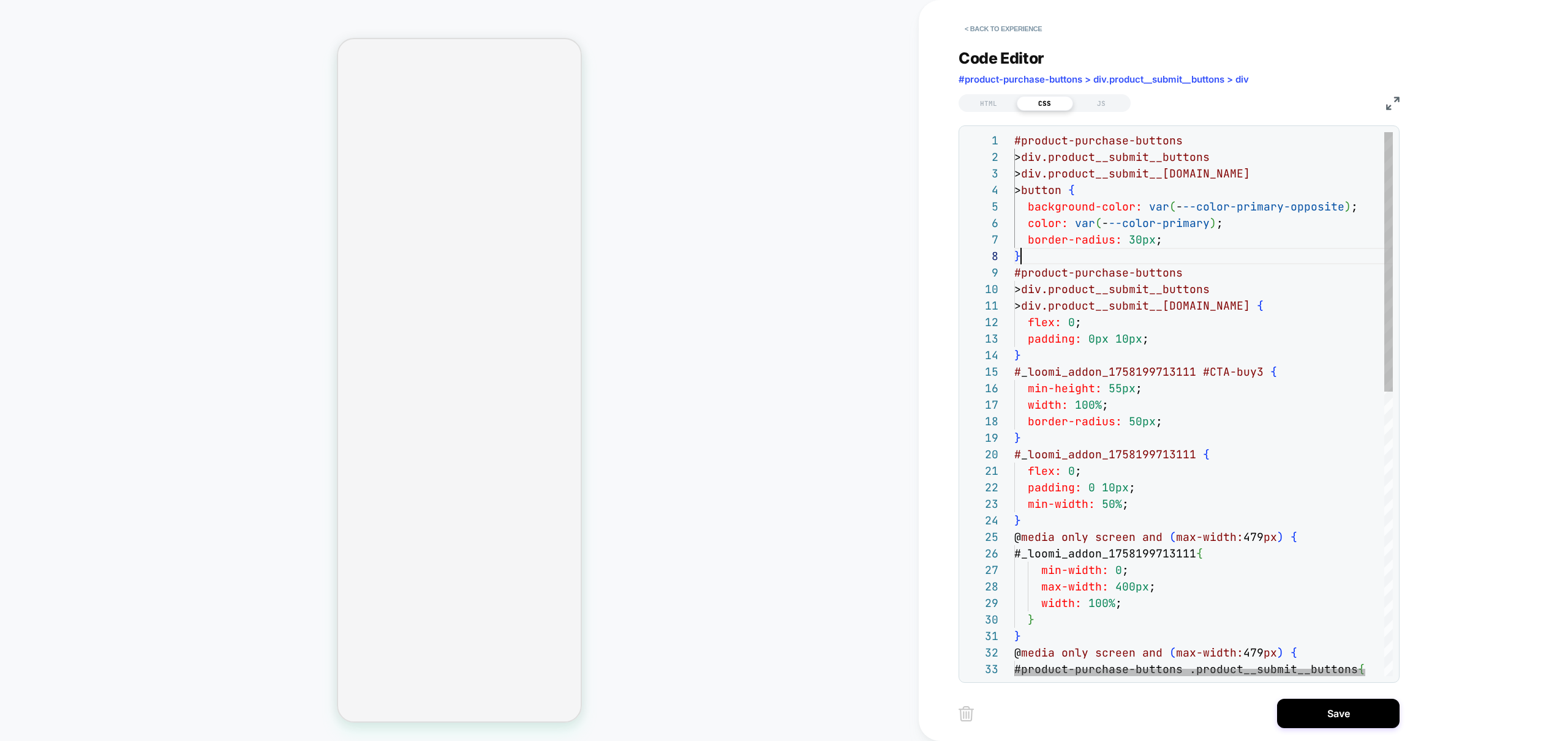
click at [1064, 259] on div "} #product-purchase-buttons > div.product__submit__buttons > div.product__submi…" at bounding box center [1213, 702] width 399 height 1139
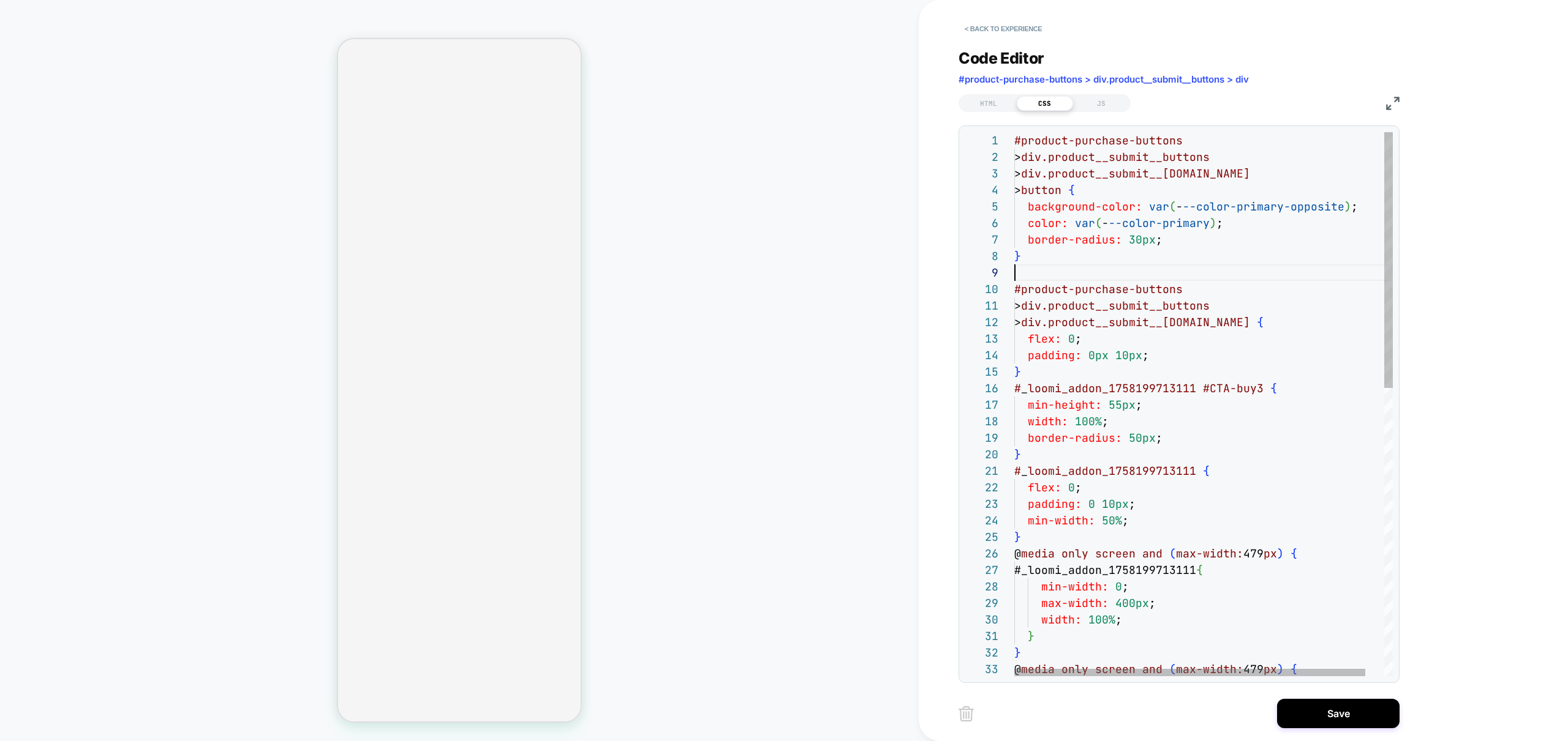
scroll to position [83, 7]
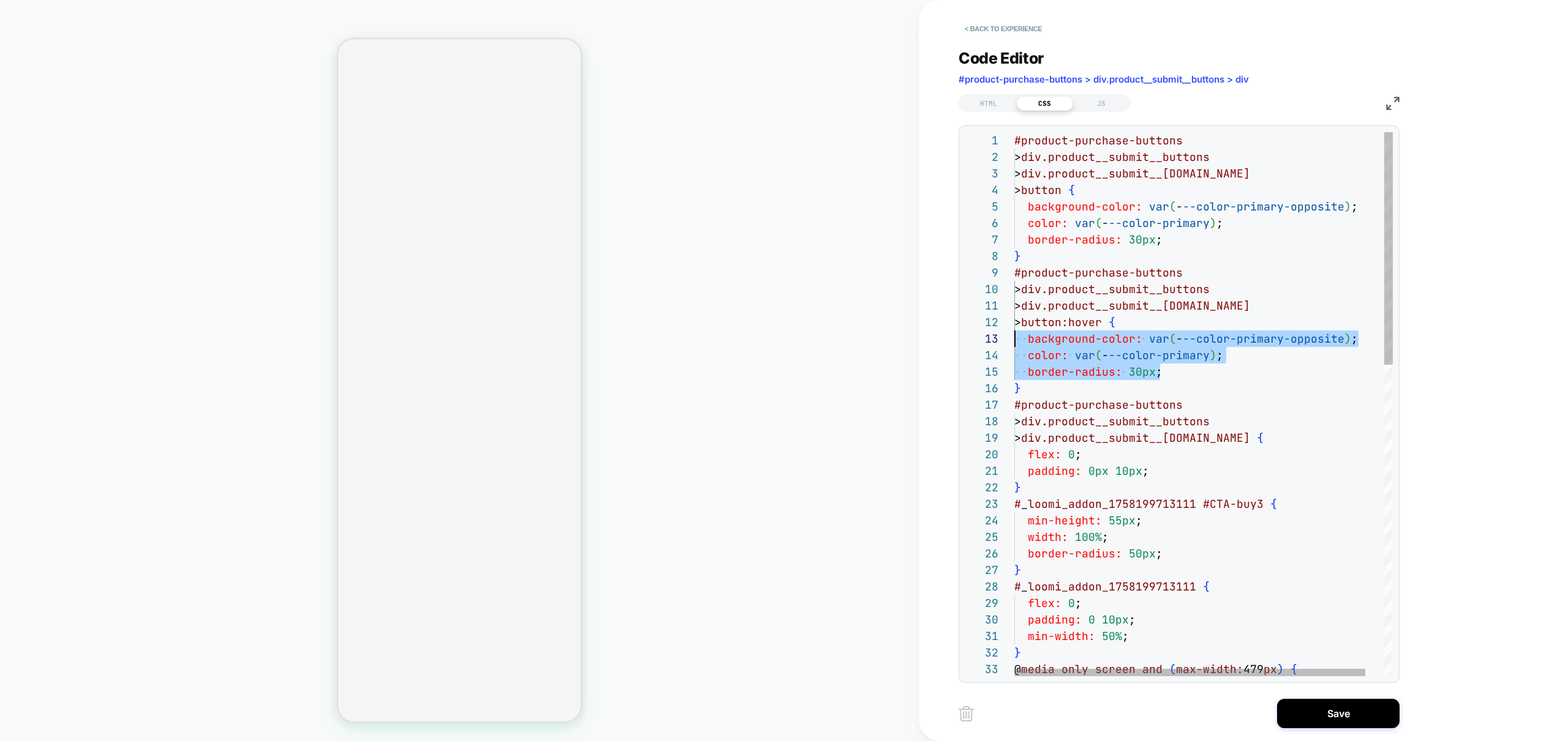
drag, startPoint x: 1180, startPoint y: 376, endPoint x: 974, endPoint y: 335, distance: 210.0
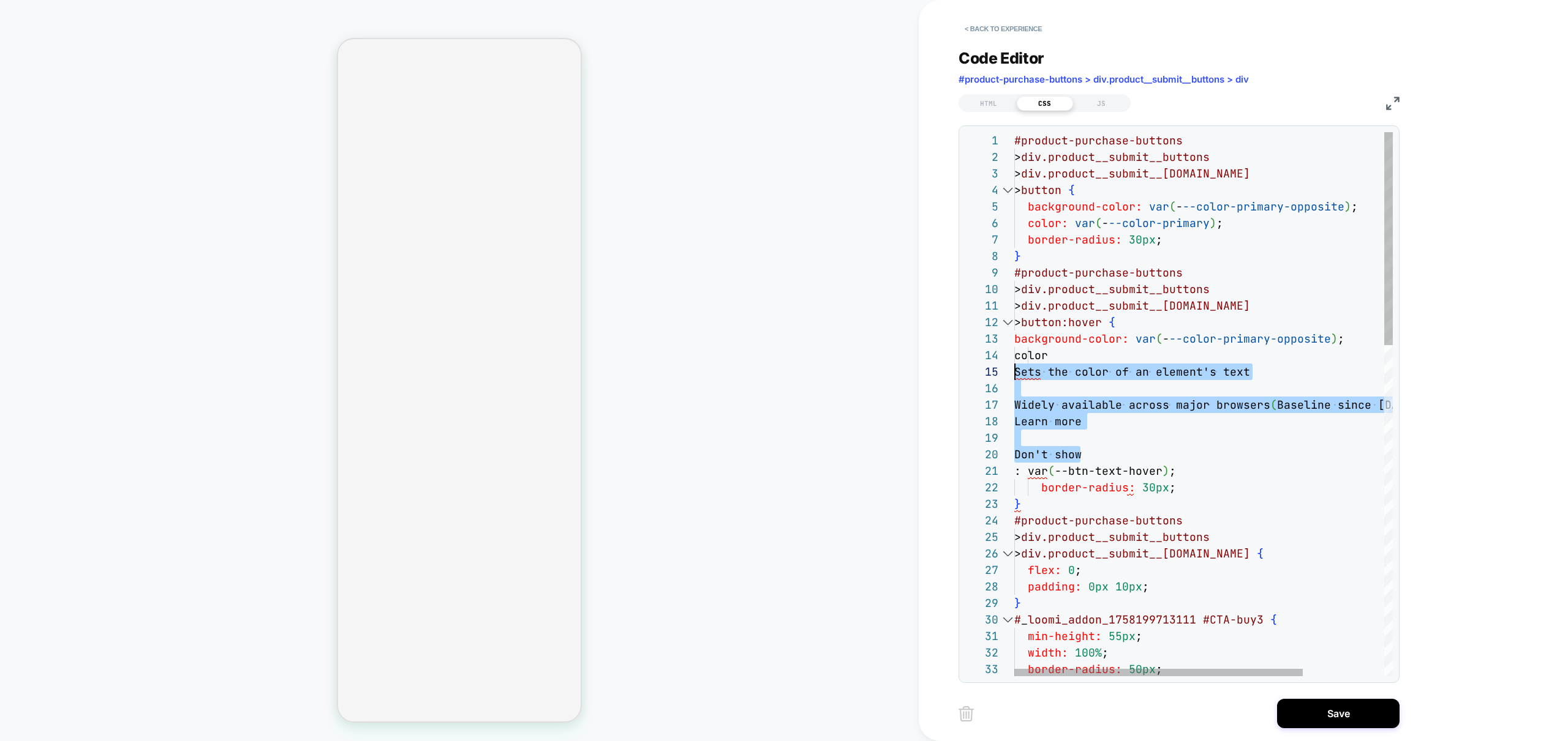
scroll to position [66, 0]
drag, startPoint x: 1101, startPoint y: 451, endPoint x: 972, endPoint y: 370, distance: 152.3
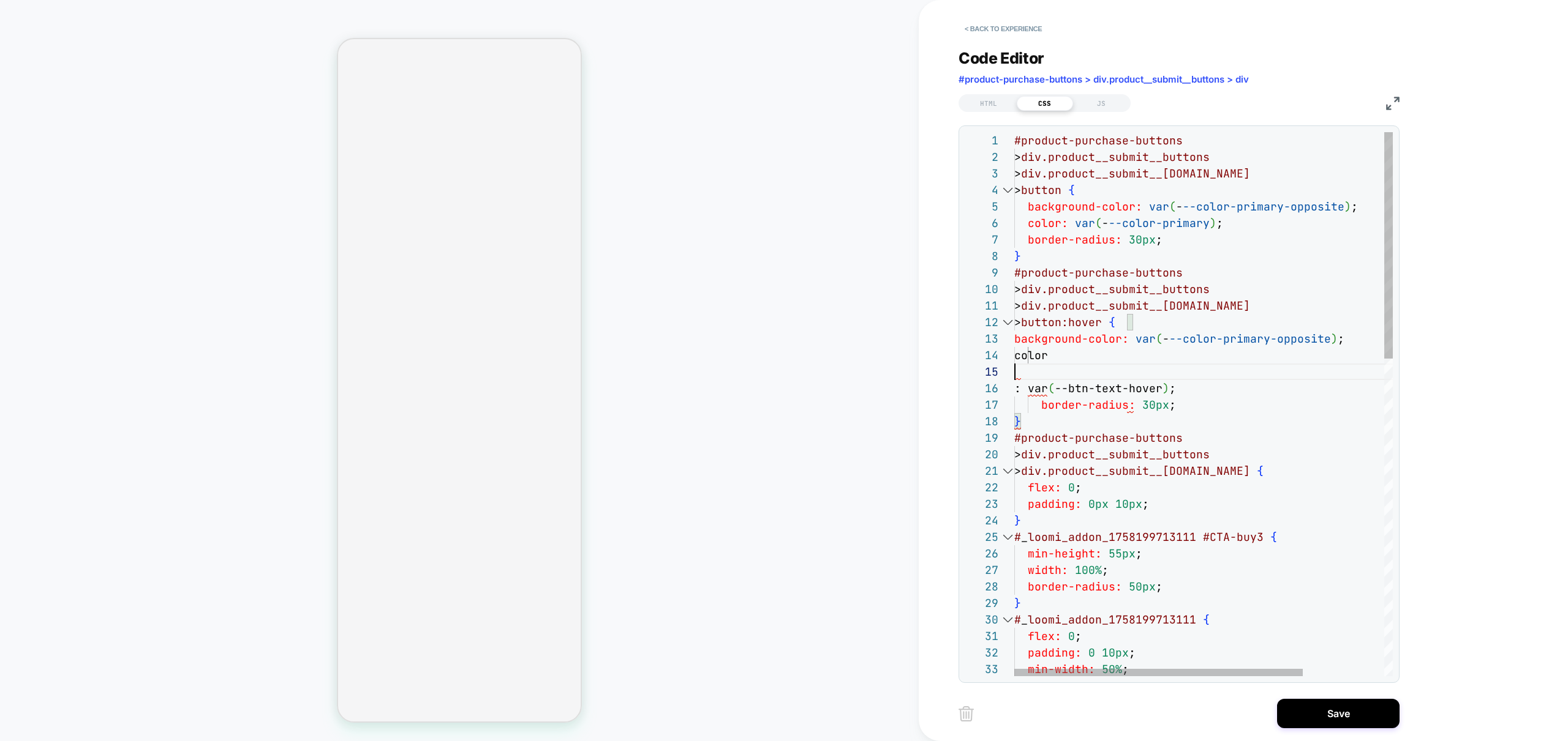
scroll to position [50, 60]
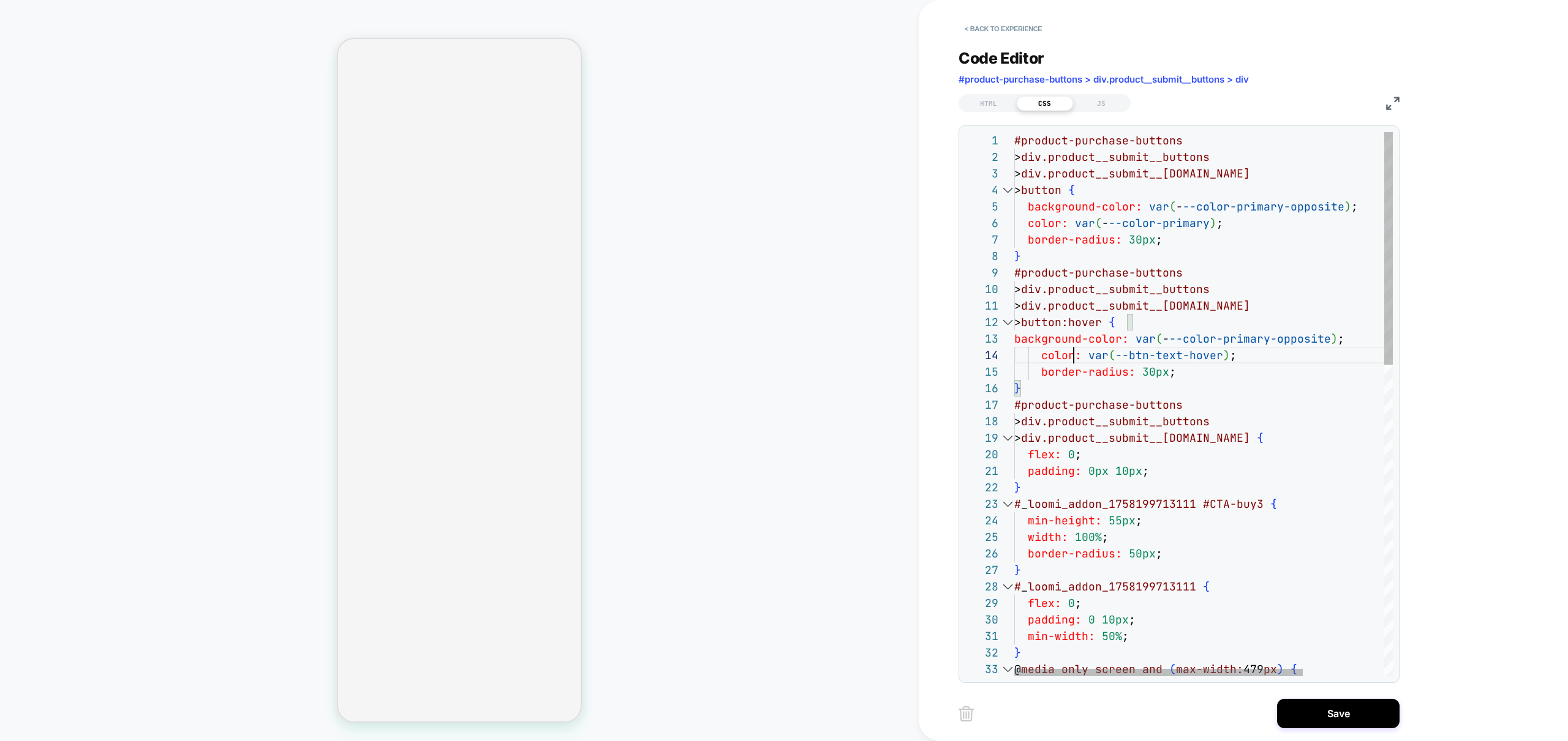
scroll to position [50, 52]
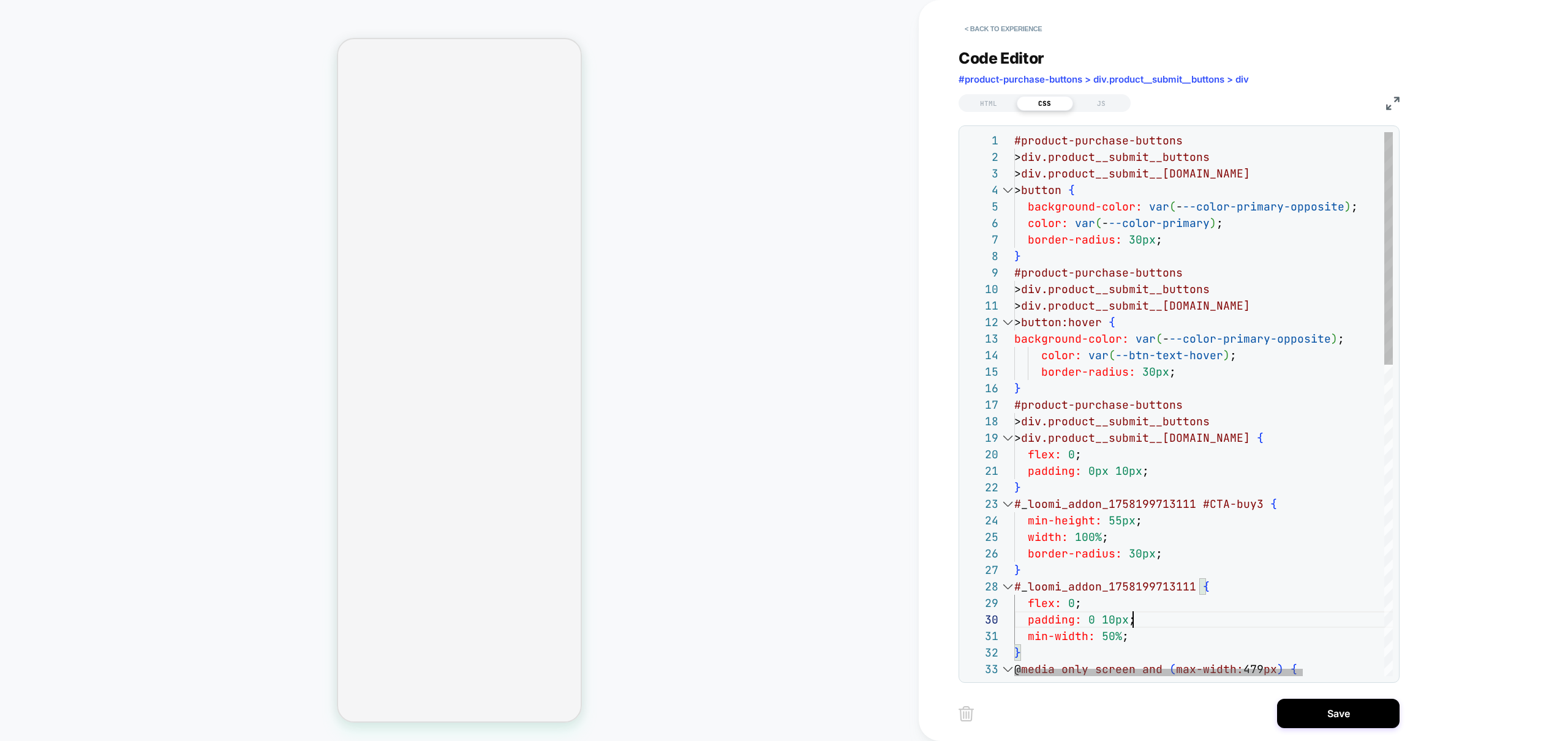
scroll to position [99, 146]
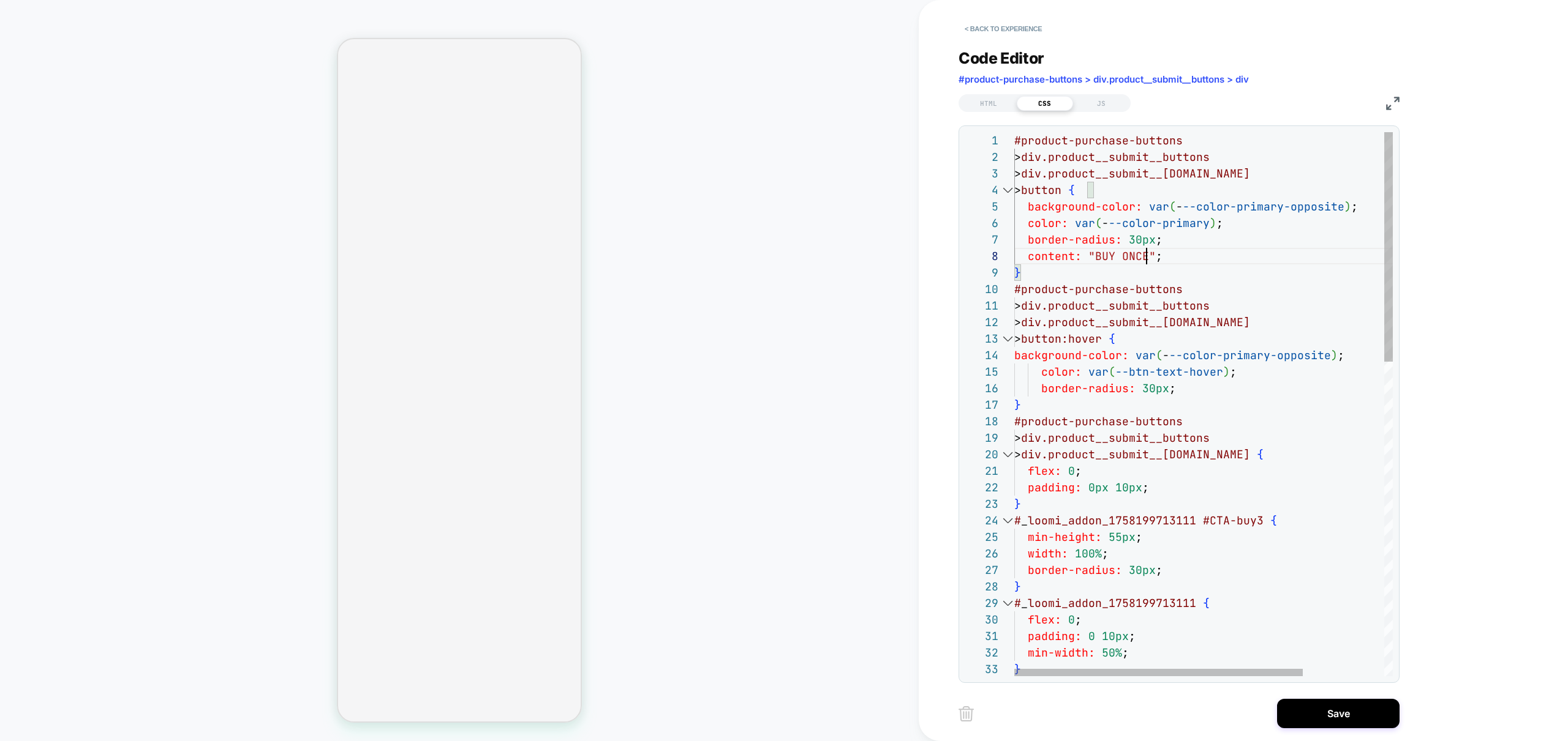
scroll to position [116, 132]
drag, startPoint x: 1109, startPoint y: 311, endPoint x: 1094, endPoint y: 306, distance: 15.8
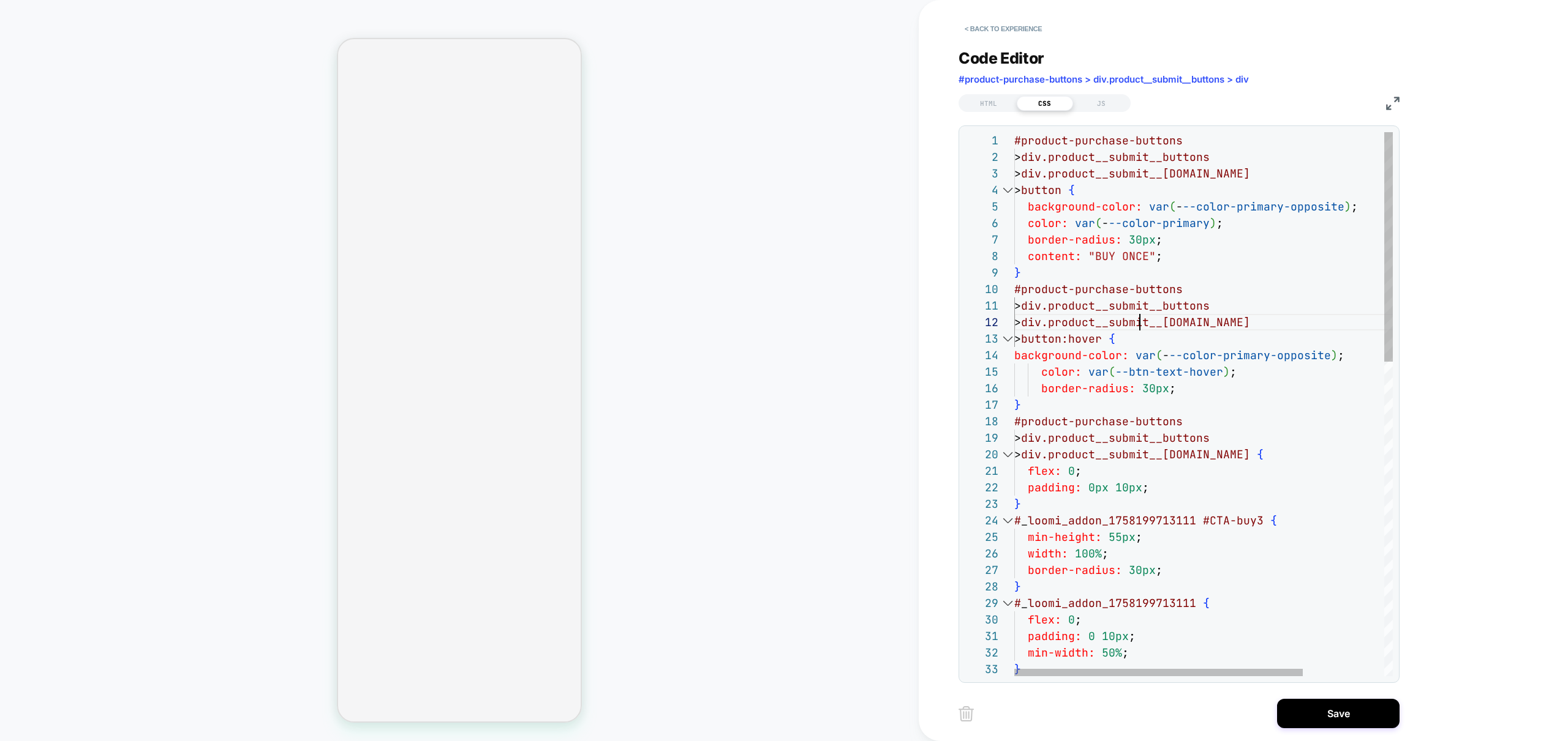
scroll to position [16, 126]
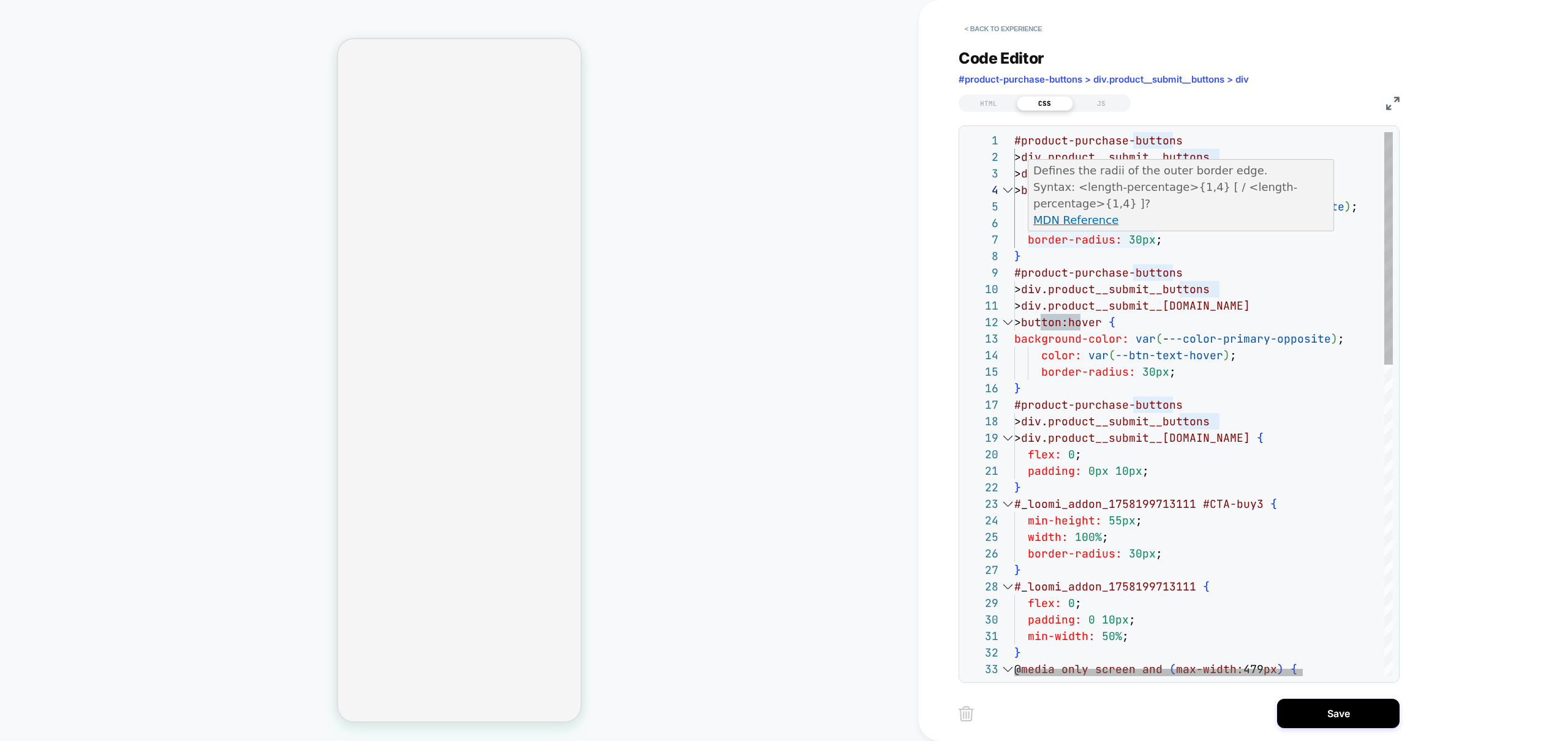
scroll to position [83, 7]
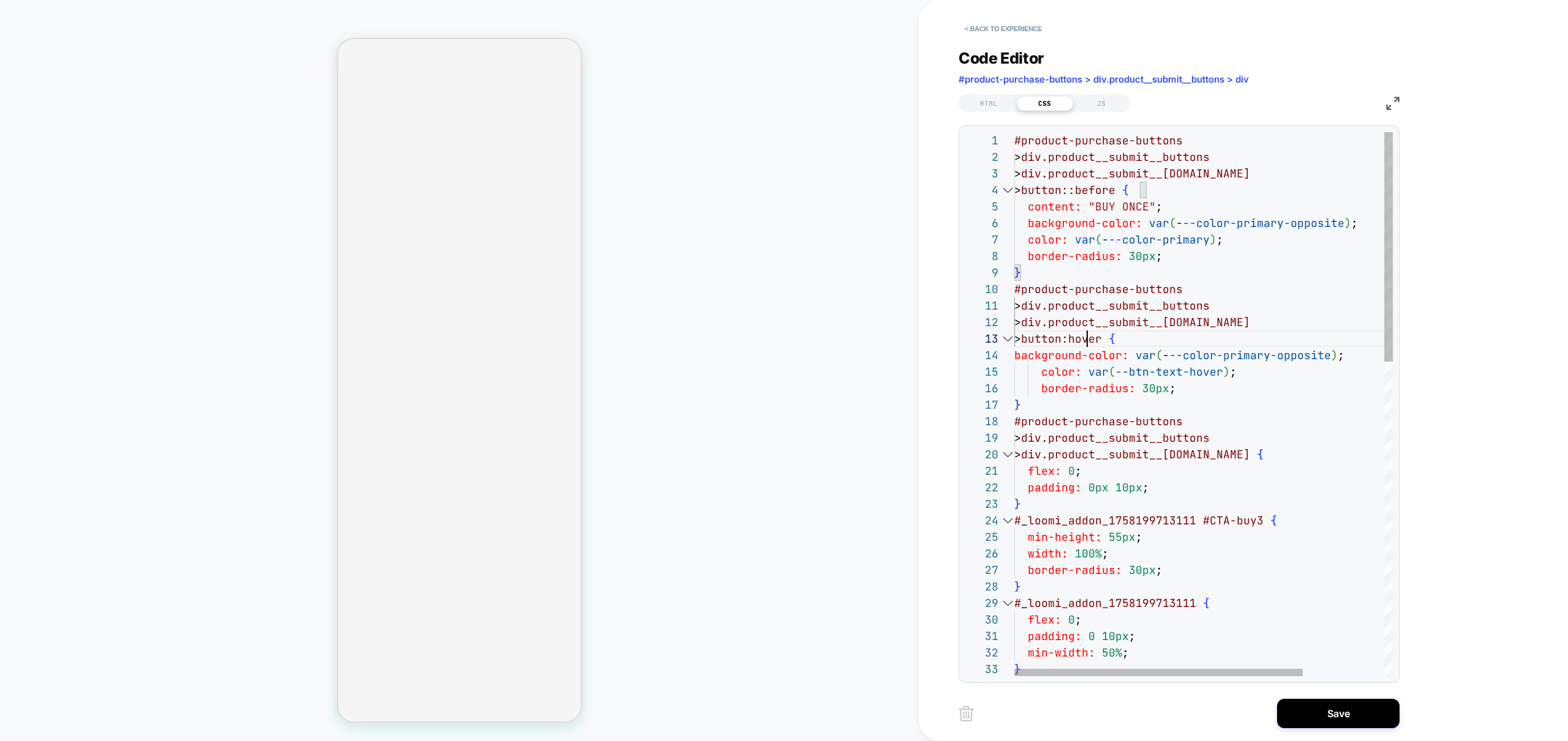
scroll to position [33, 73]
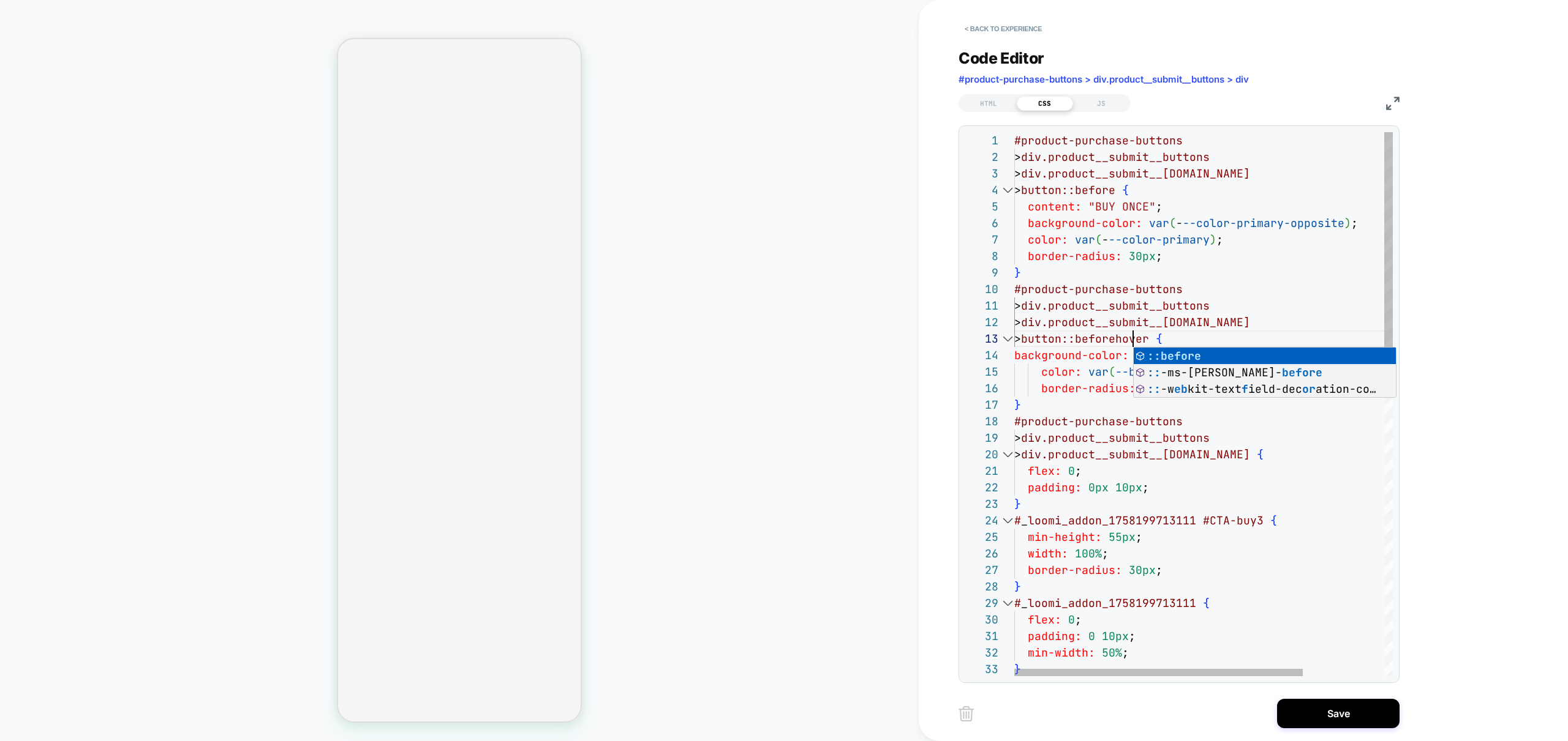
scroll to position [33, 126]
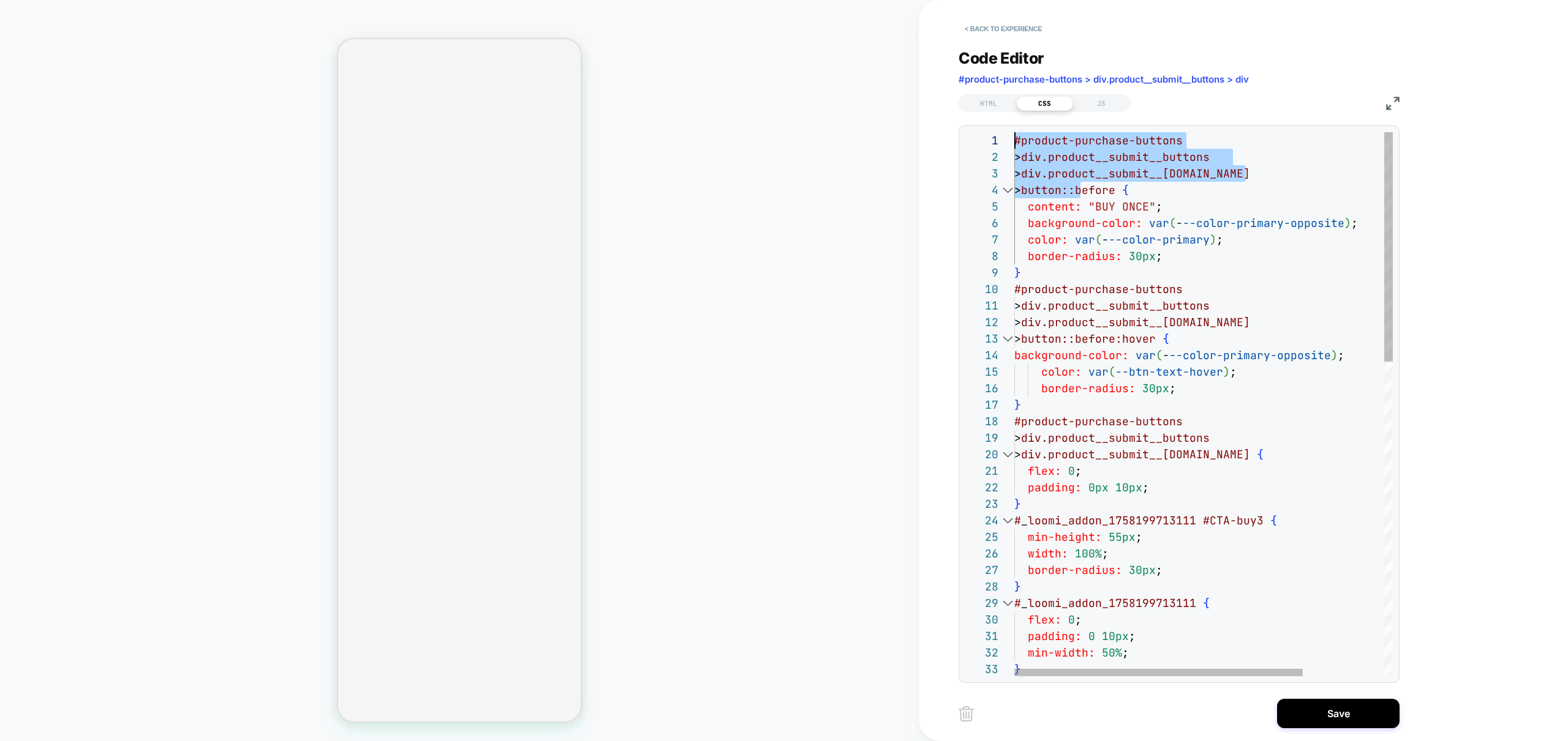
drag, startPoint x: 1081, startPoint y: 190, endPoint x: 994, endPoint y: 136, distance: 102.4
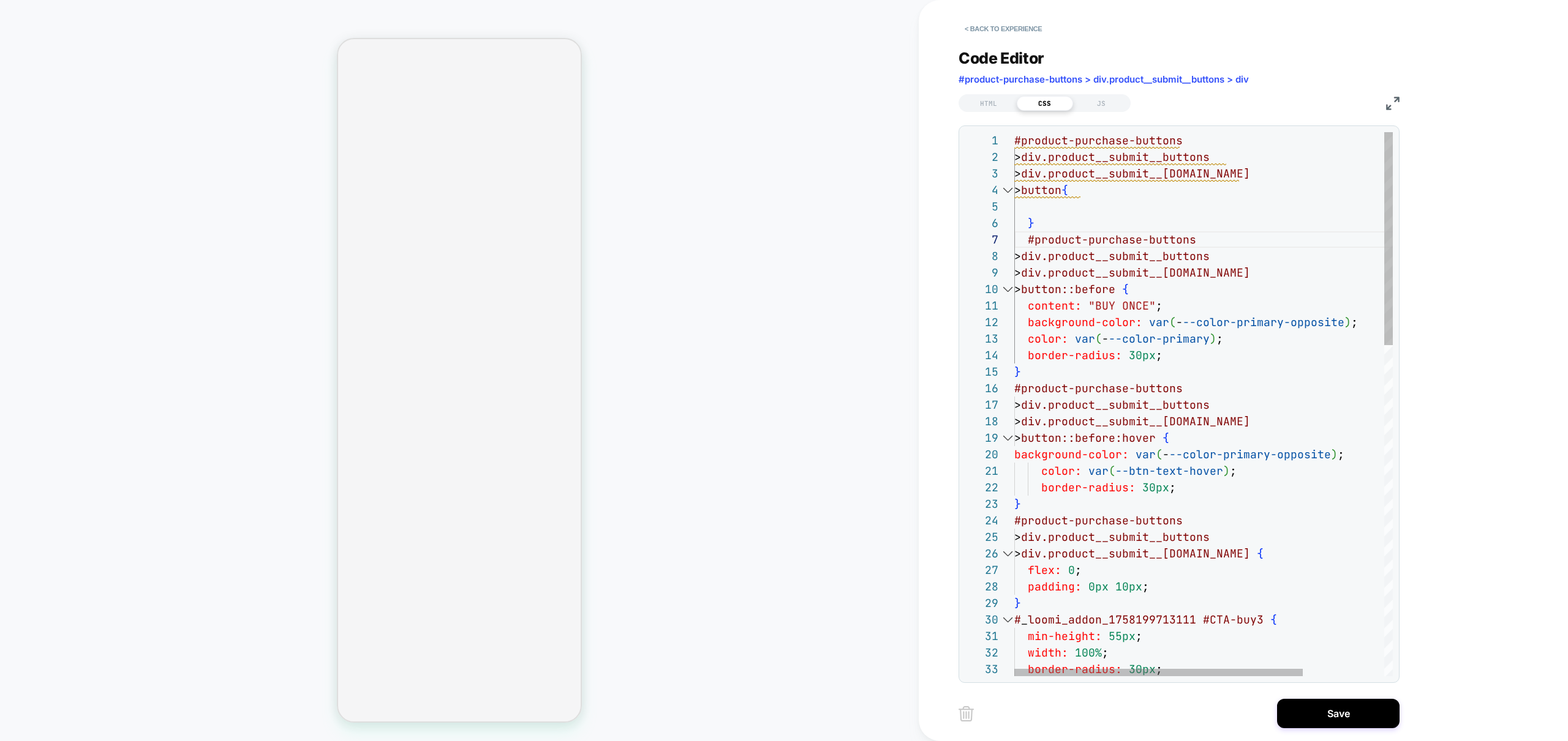
scroll to position [99, 0]
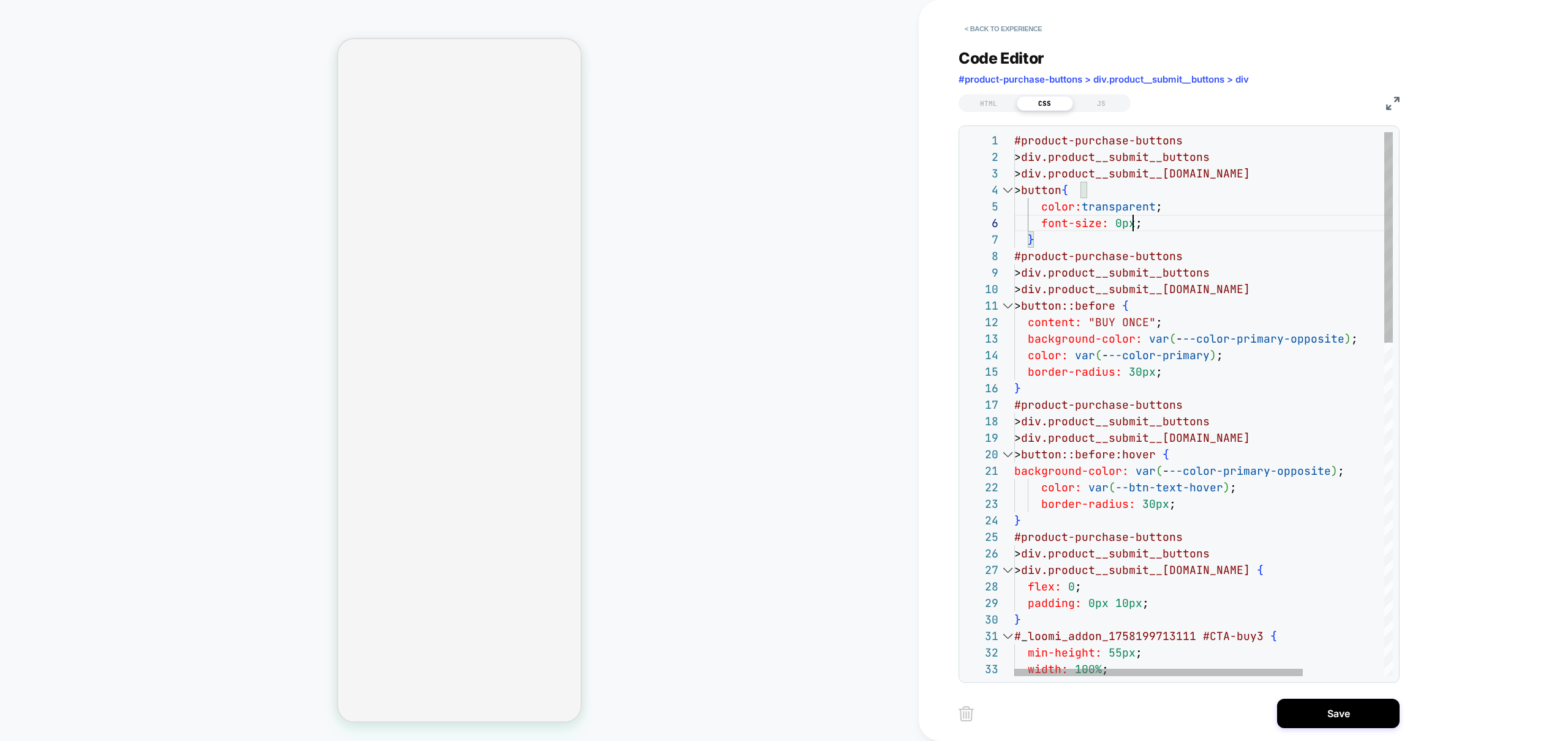
scroll to position [83, 119]
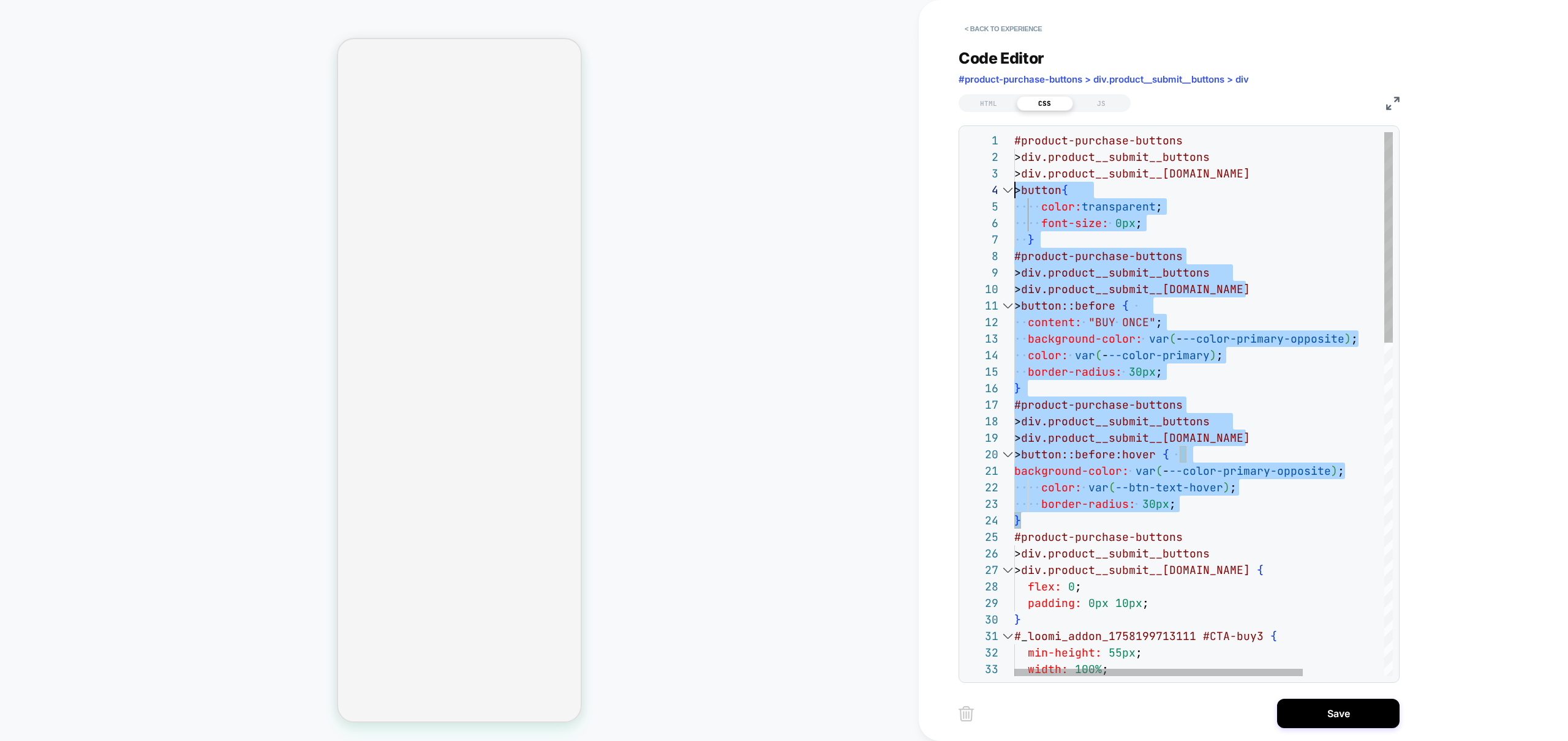
scroll to position [0, 0]
drag, startPoint x: 1057, startPoint y: 520, endPoint x: 894, endPoint y: 39, distance: 507.9
drag, startPoint x: 1038, startPoint y: 522, endPoint x: 956, endPoint y: 128, distance: 402.4
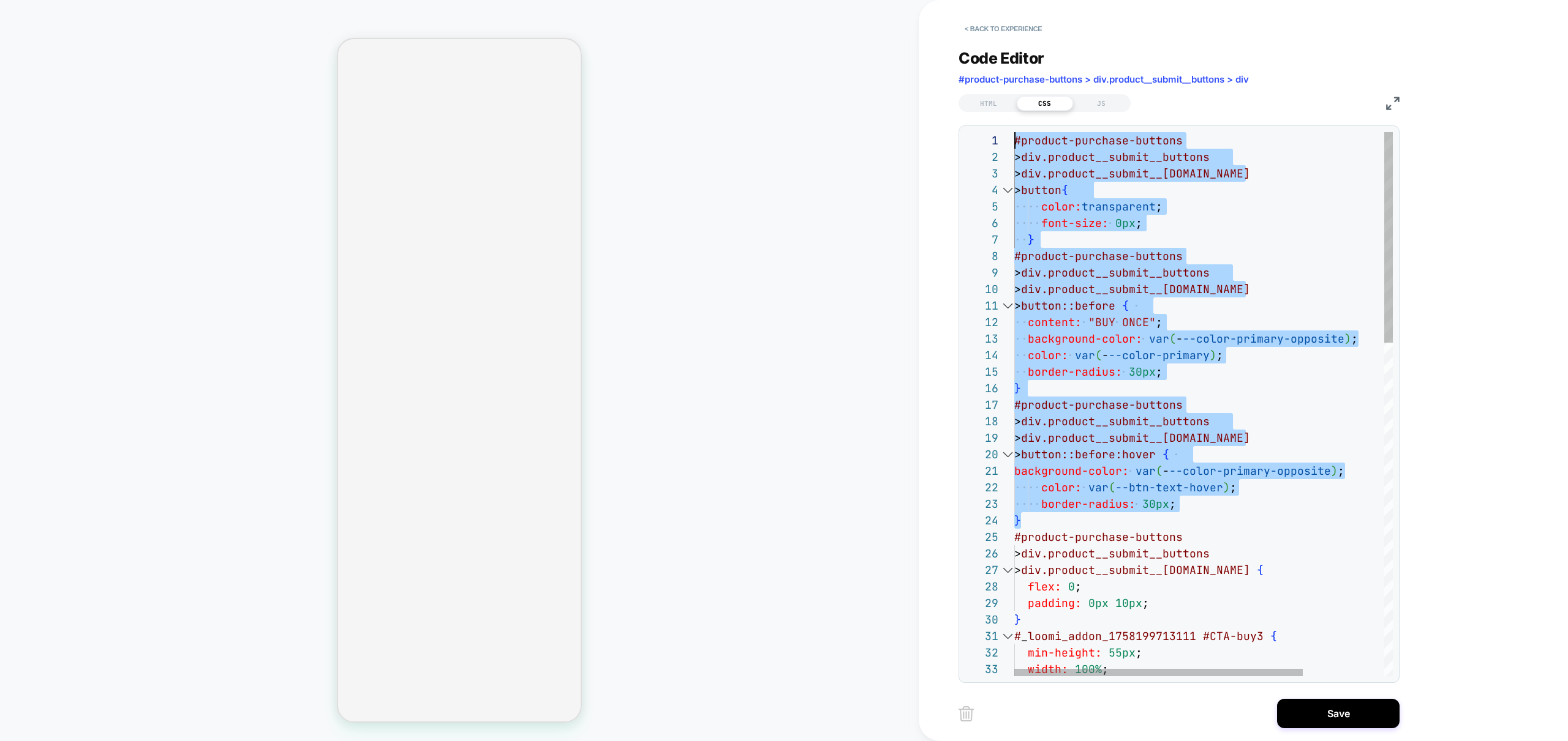
type textarea "**********"
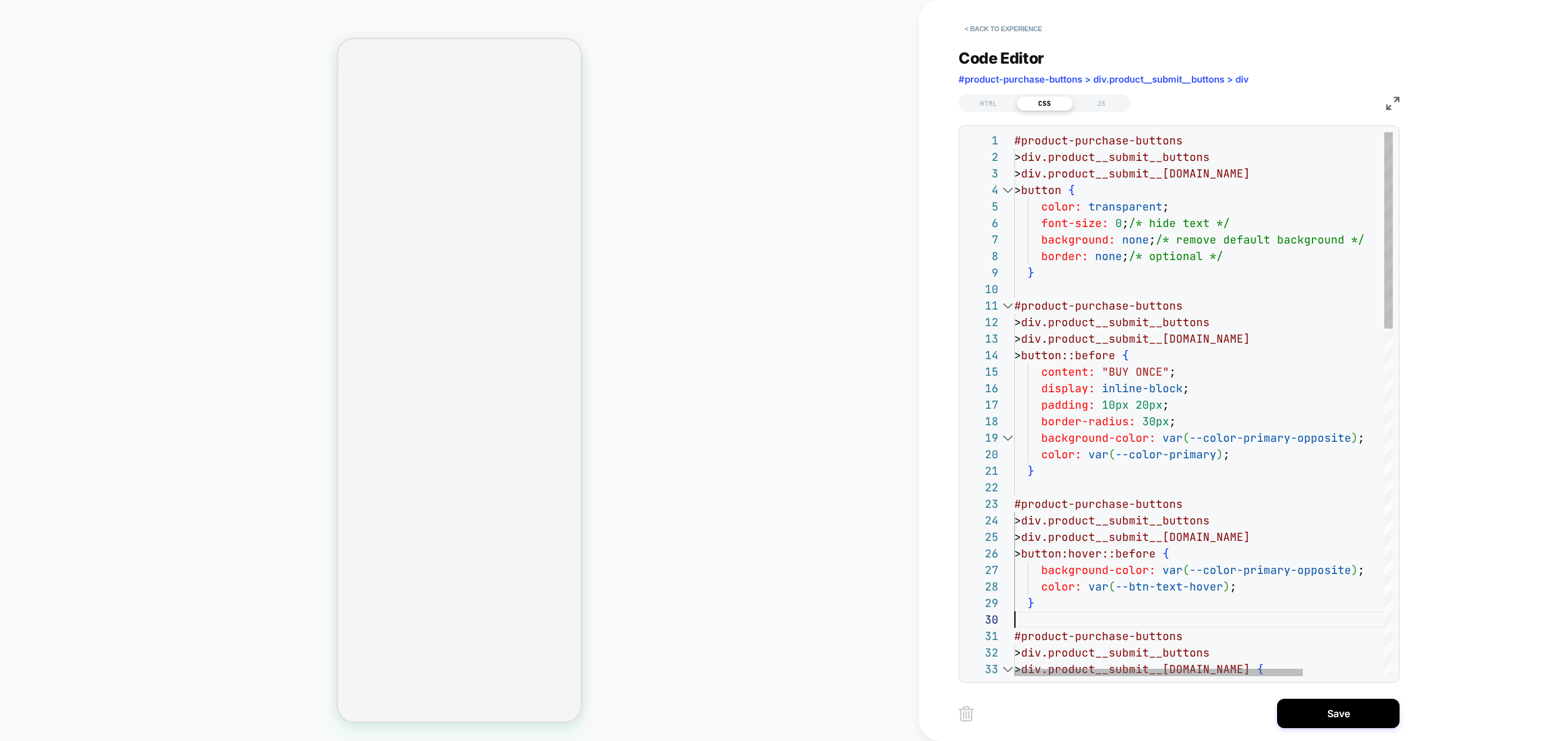
scroll to position [149, 0]
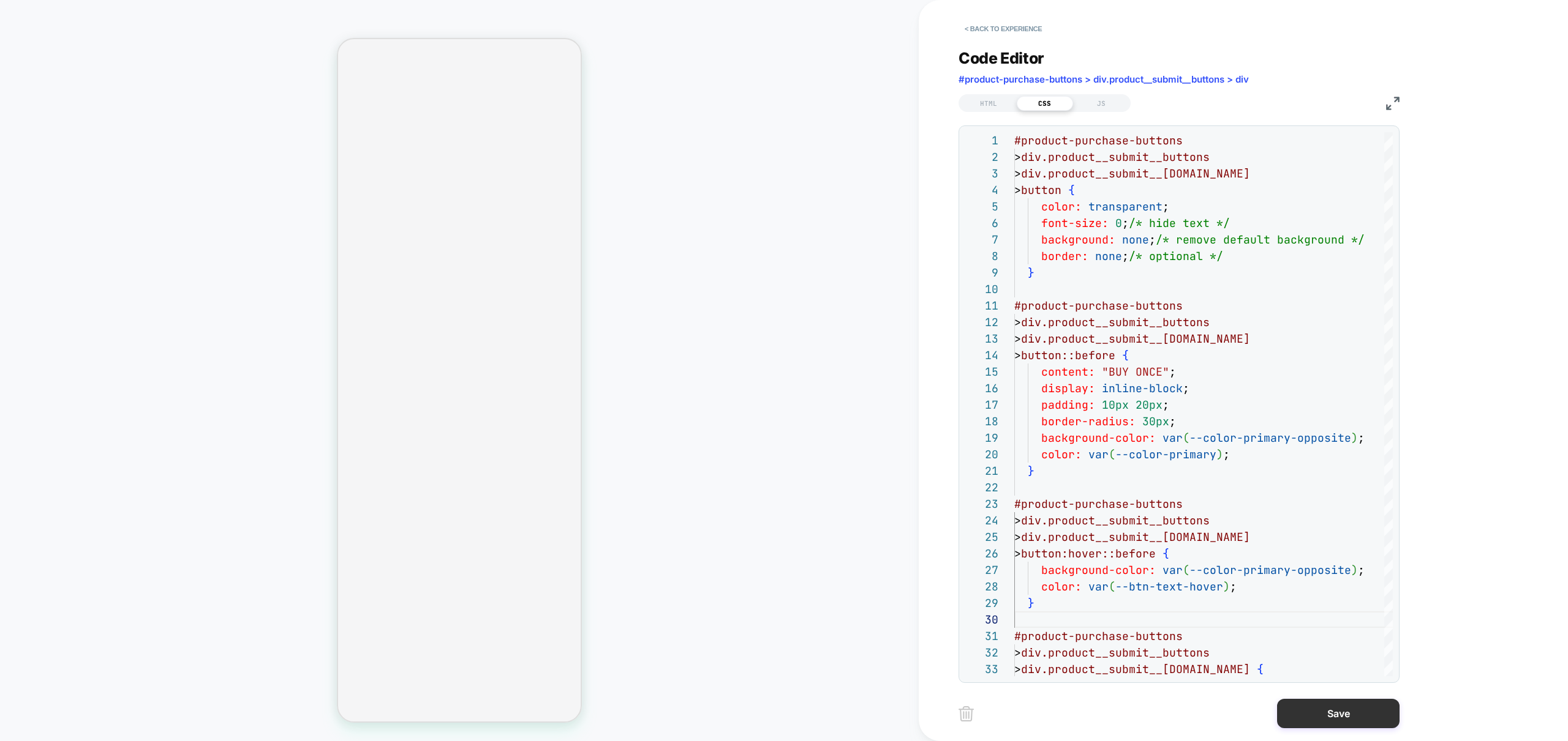
click at [1351, 708] on button "Save" at bounding box center [1338, 713] width 123 height 29
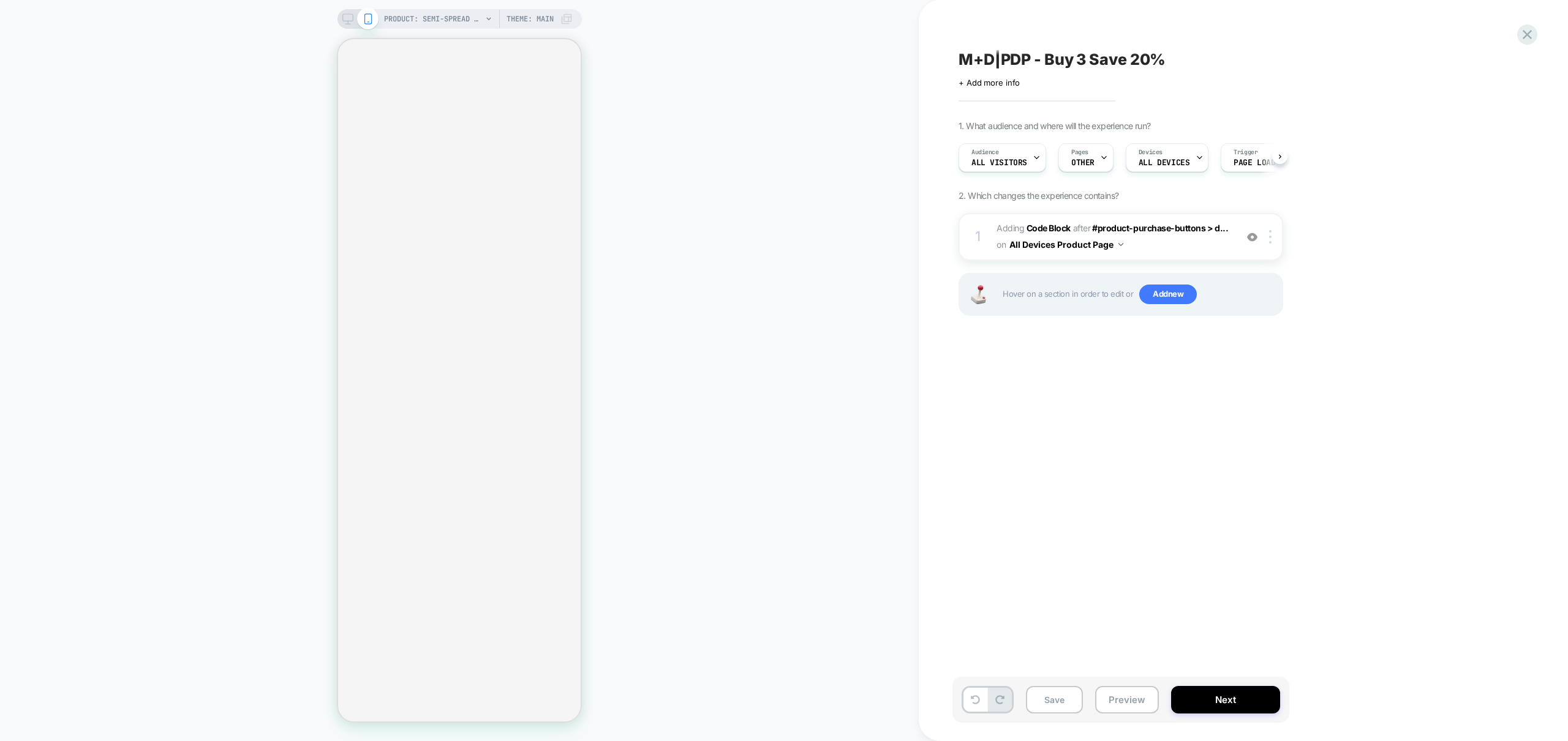
drag, startPoint x: 1129, startPoint y: 693, endPoint x: 1170, endPoint y: 726, distance: 52.6
click at [1129, 693] on button "Preview" at bounding box center [1127, 700] width 64 height 28
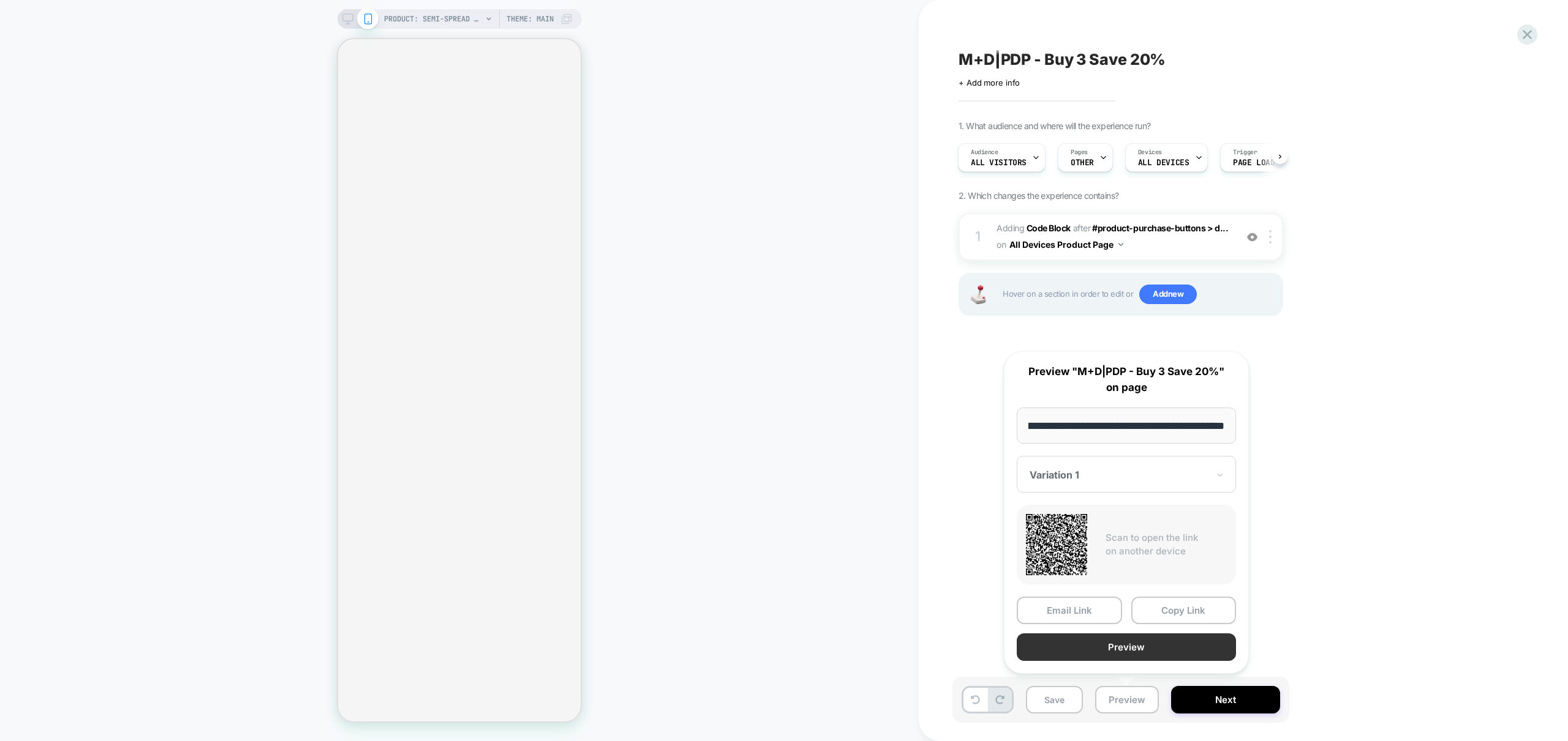
scroll to position [0, 0]
click at [1143, 645] on button "Preview" at bounding box center [1126, 647] width 219 height 28
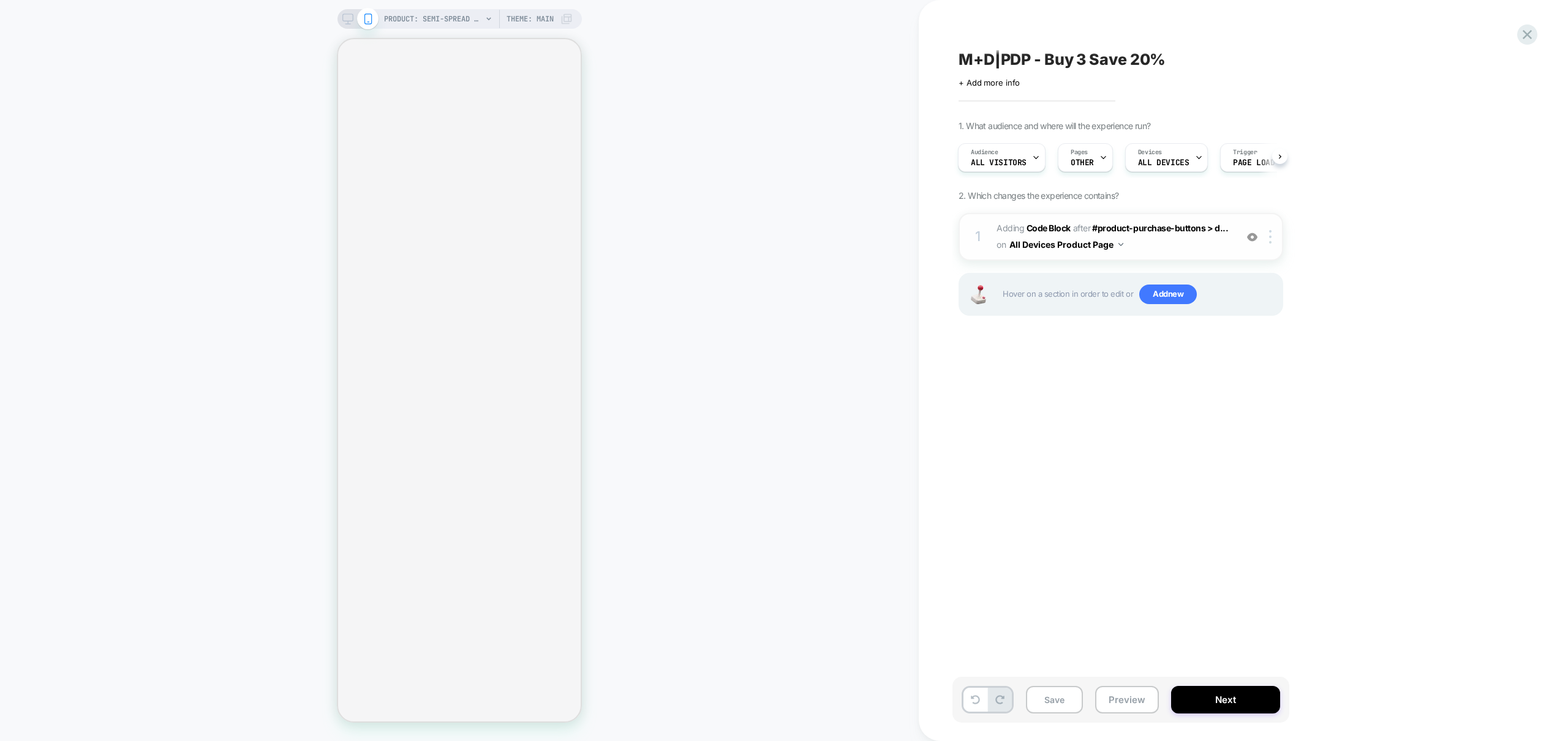
click at [1188, 257] on div "1 Adding Code Block AFTER #product-purchase-buttons > d... #product-purchase-bu…" at bounding box center [1120, 237] width 325 height 47
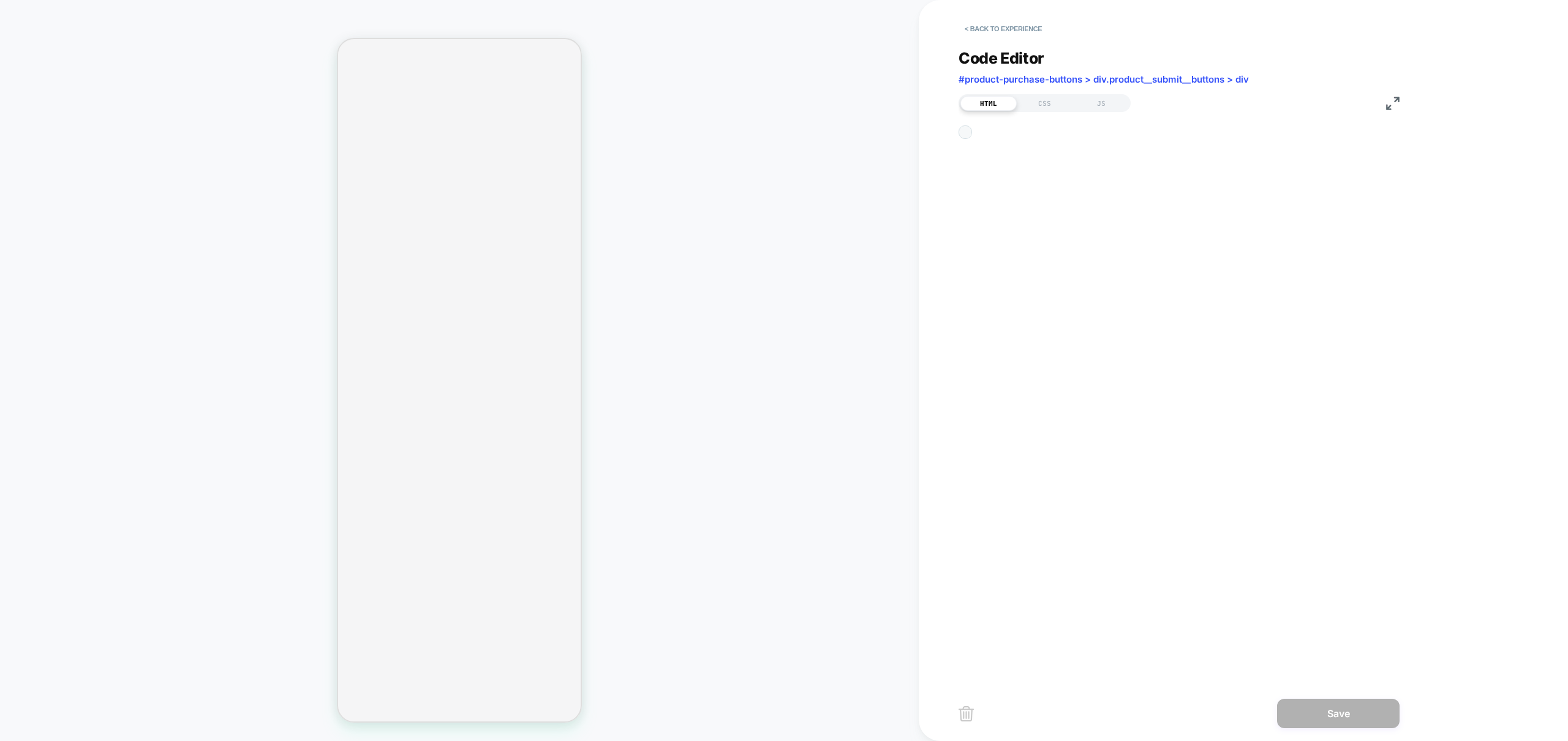
scroll to position [83, 0]
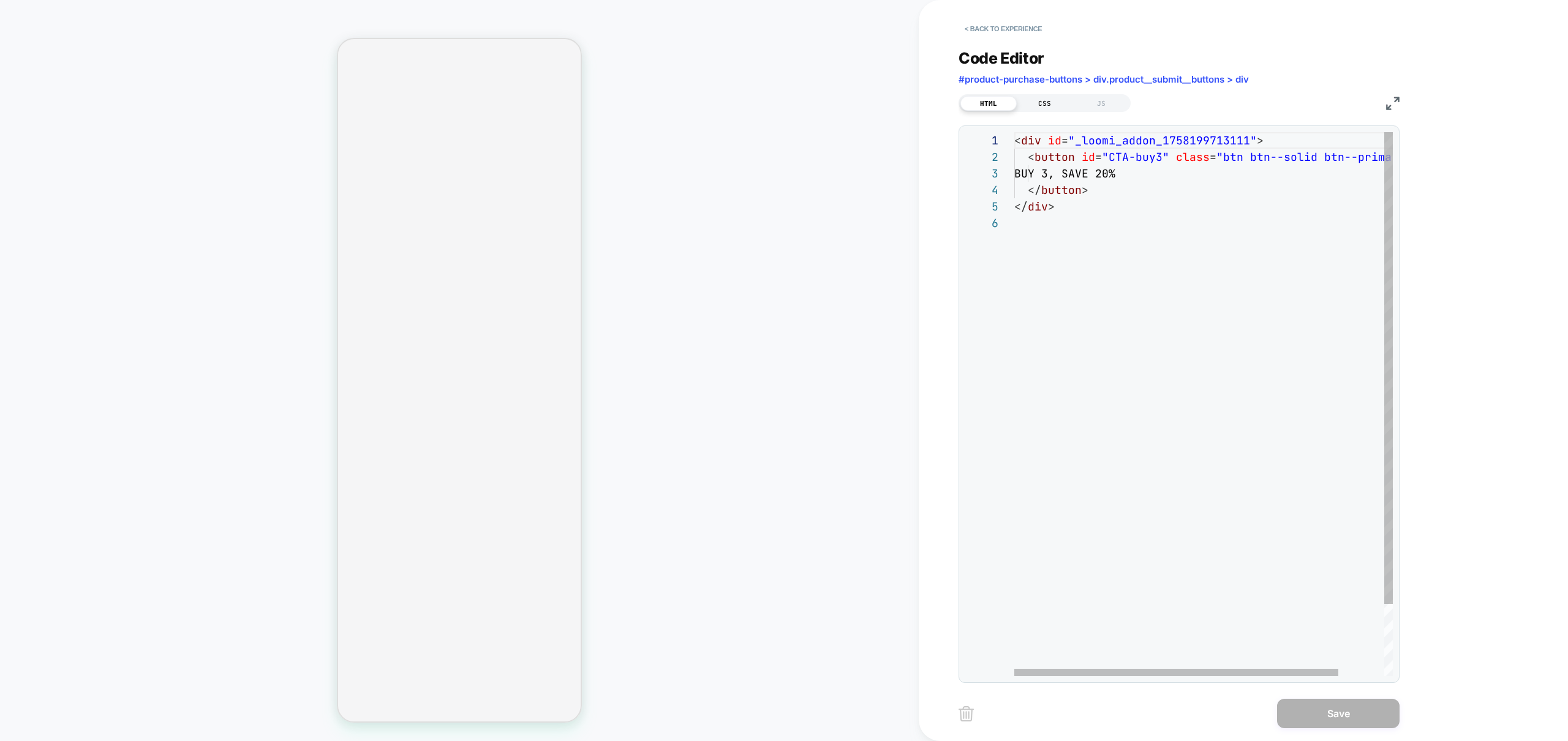
click at [1035, 105] on div "CSS" at bounding box center [1044, 104] width 56 height 15
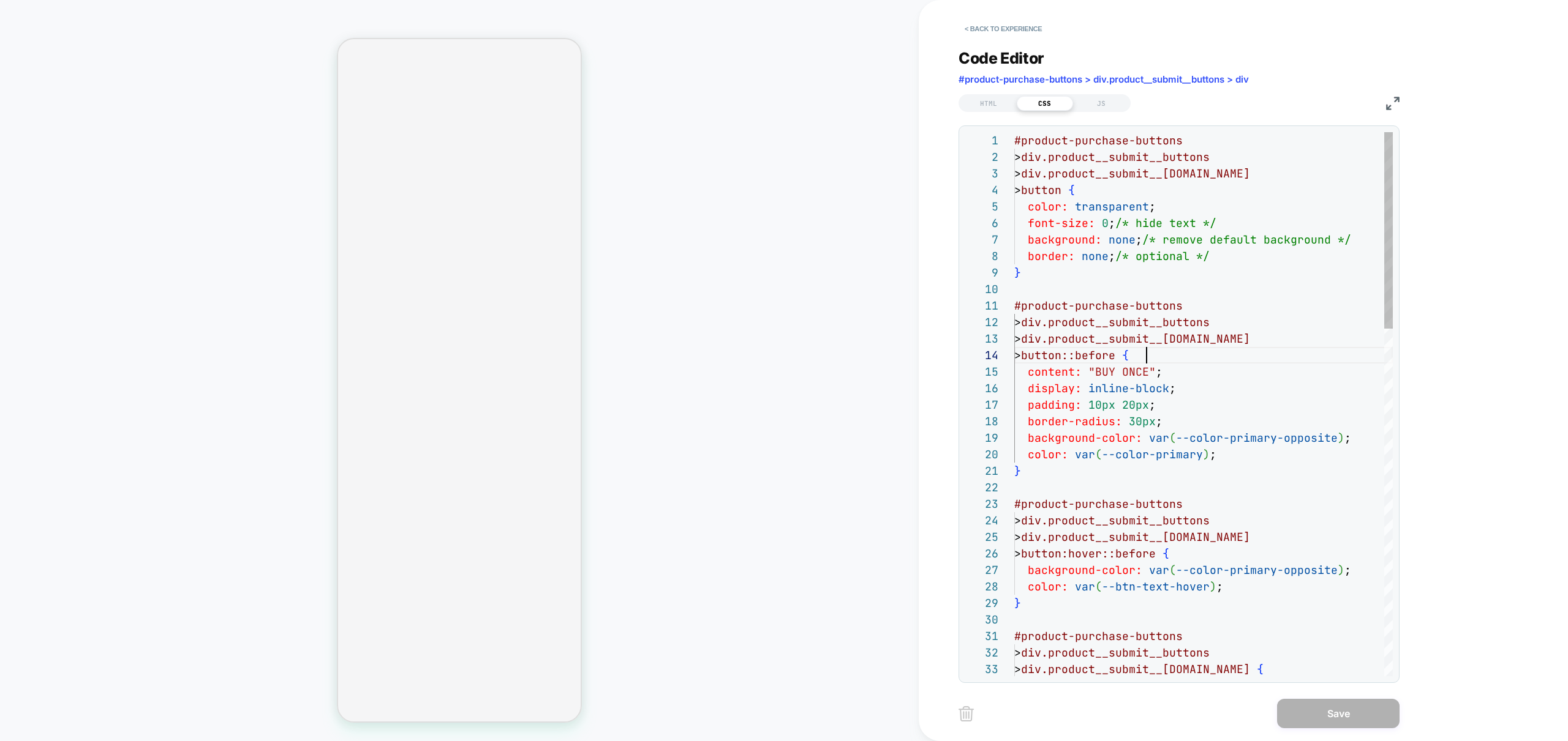
scroll to position [50, 132]
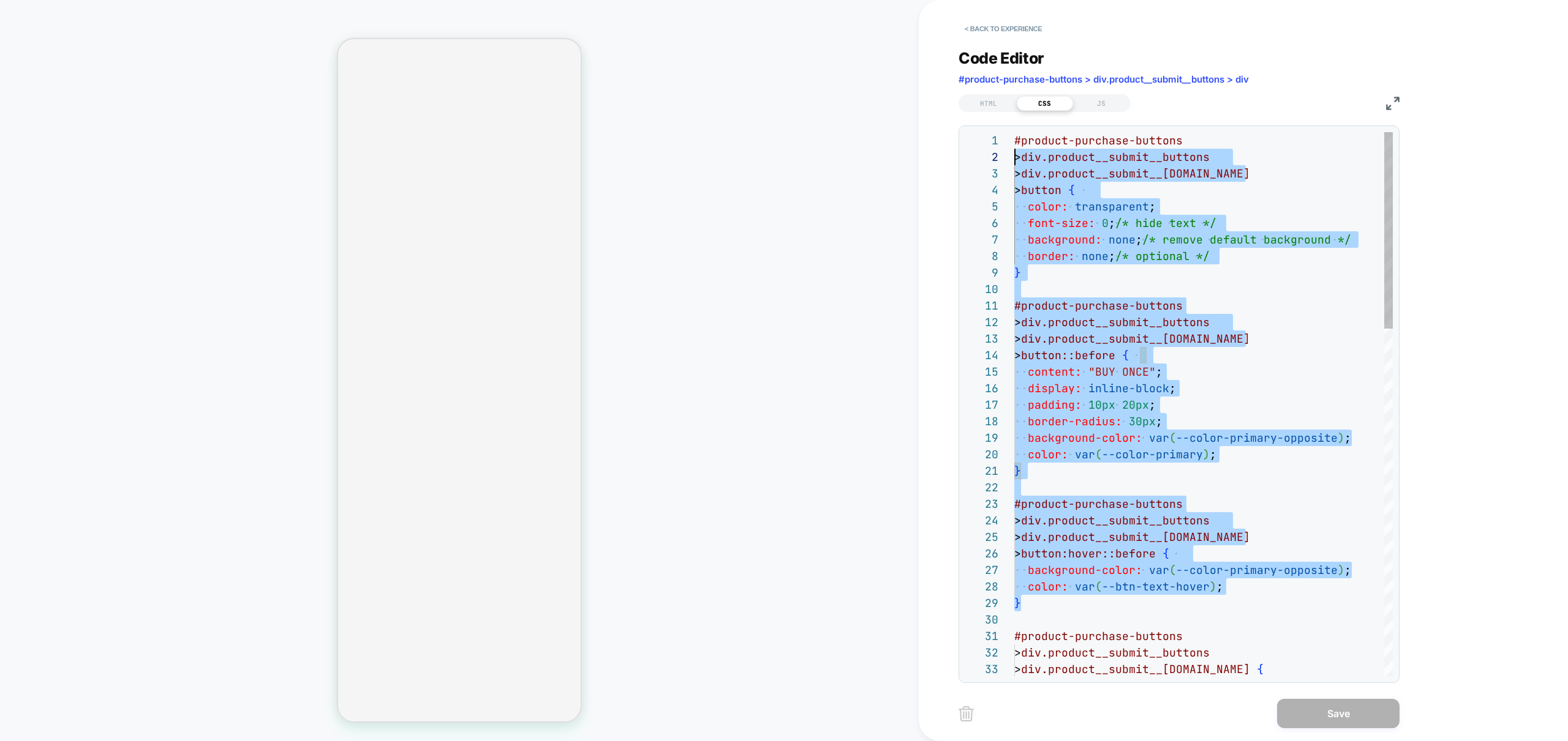
scroll to position [0, 0]
drag, startPoint x: 1036, startPoint y: 589, endPoint x: 963, endPoint y: 131, distance: 463.8
type textarea "**********"
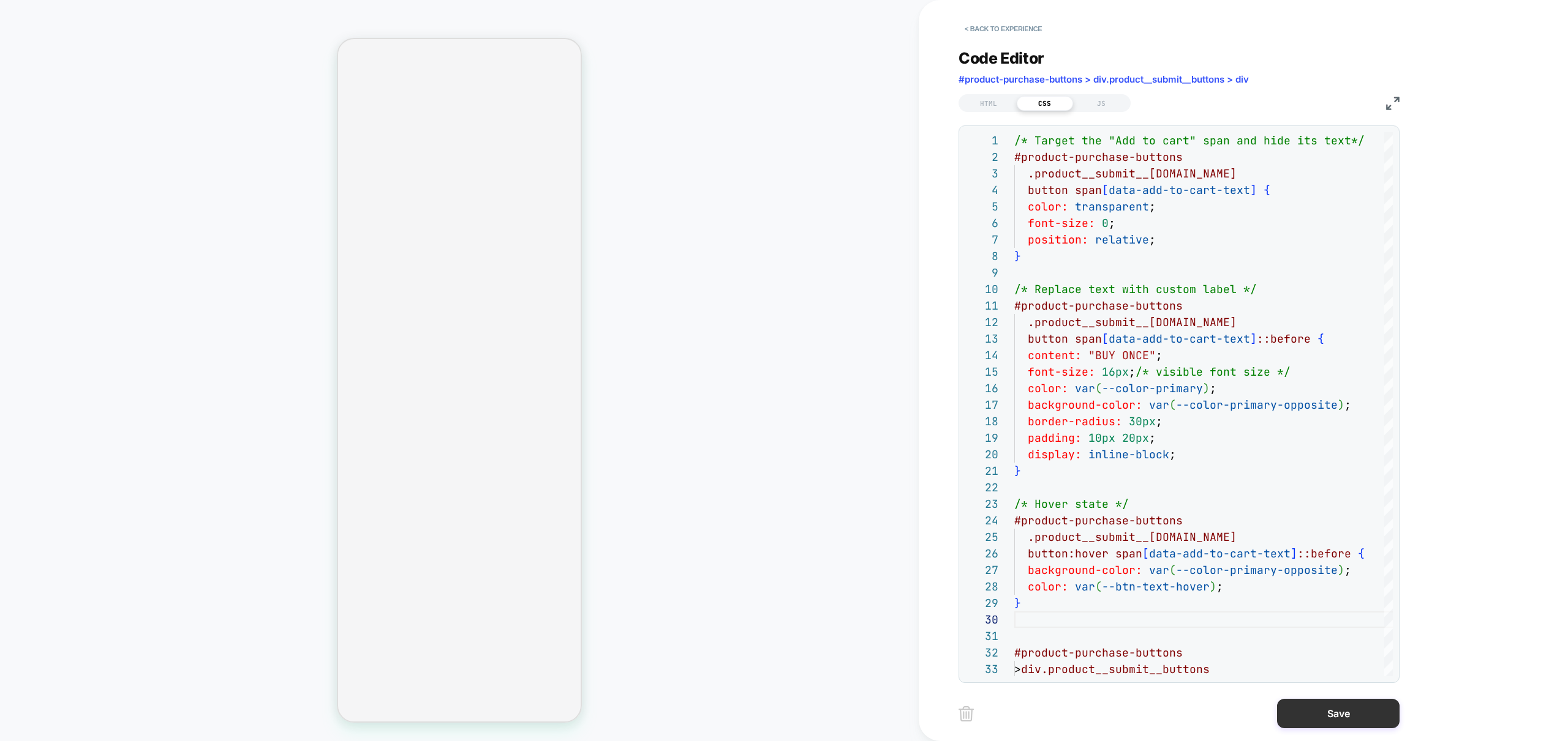
click at [1341, 715] on button "Save" at bounding box center [1338, 713] width 123 height 29
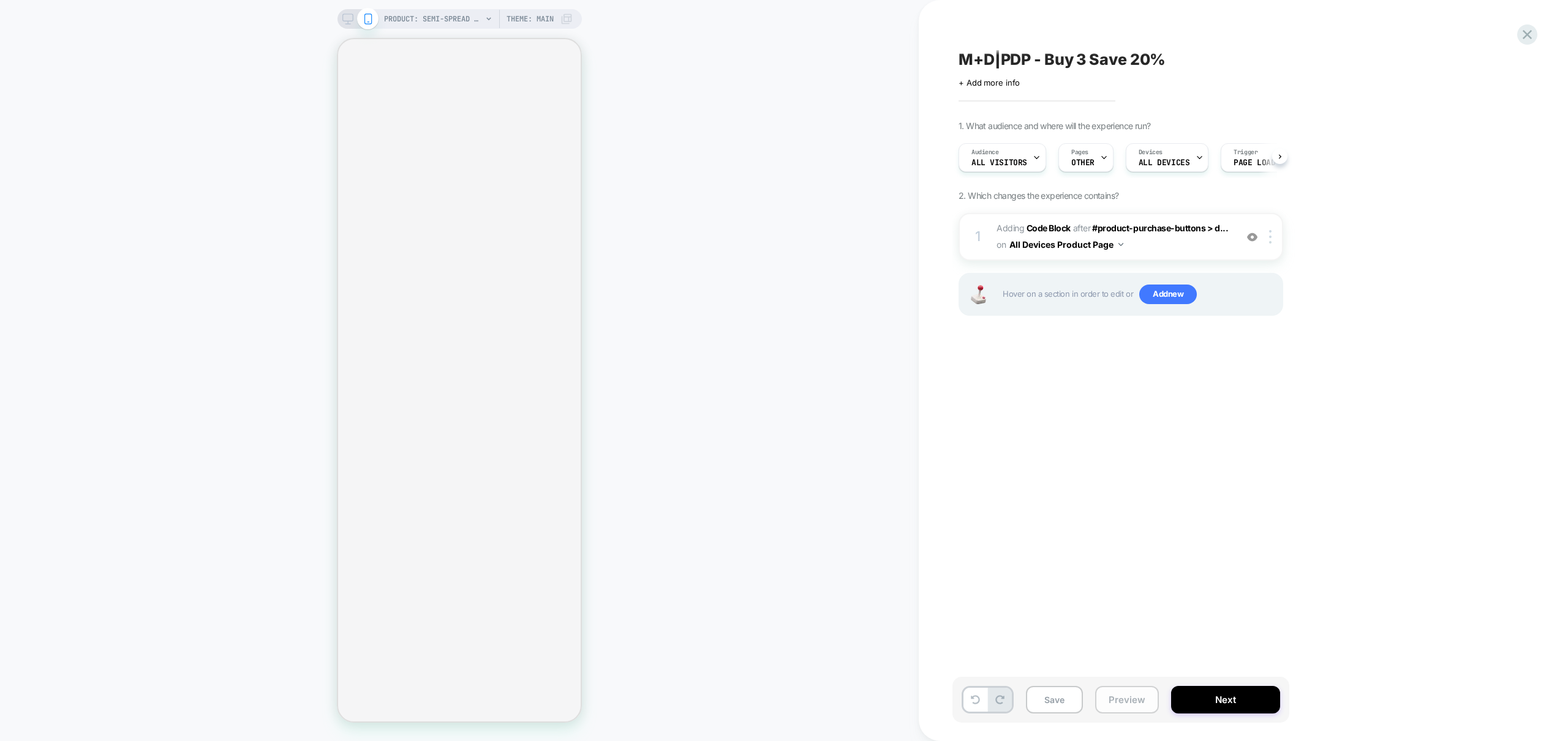
scroll to position [0, 1]
click at [1146, 702] on button "Preview" at bounding box center [1127, 700] width 64 height 28
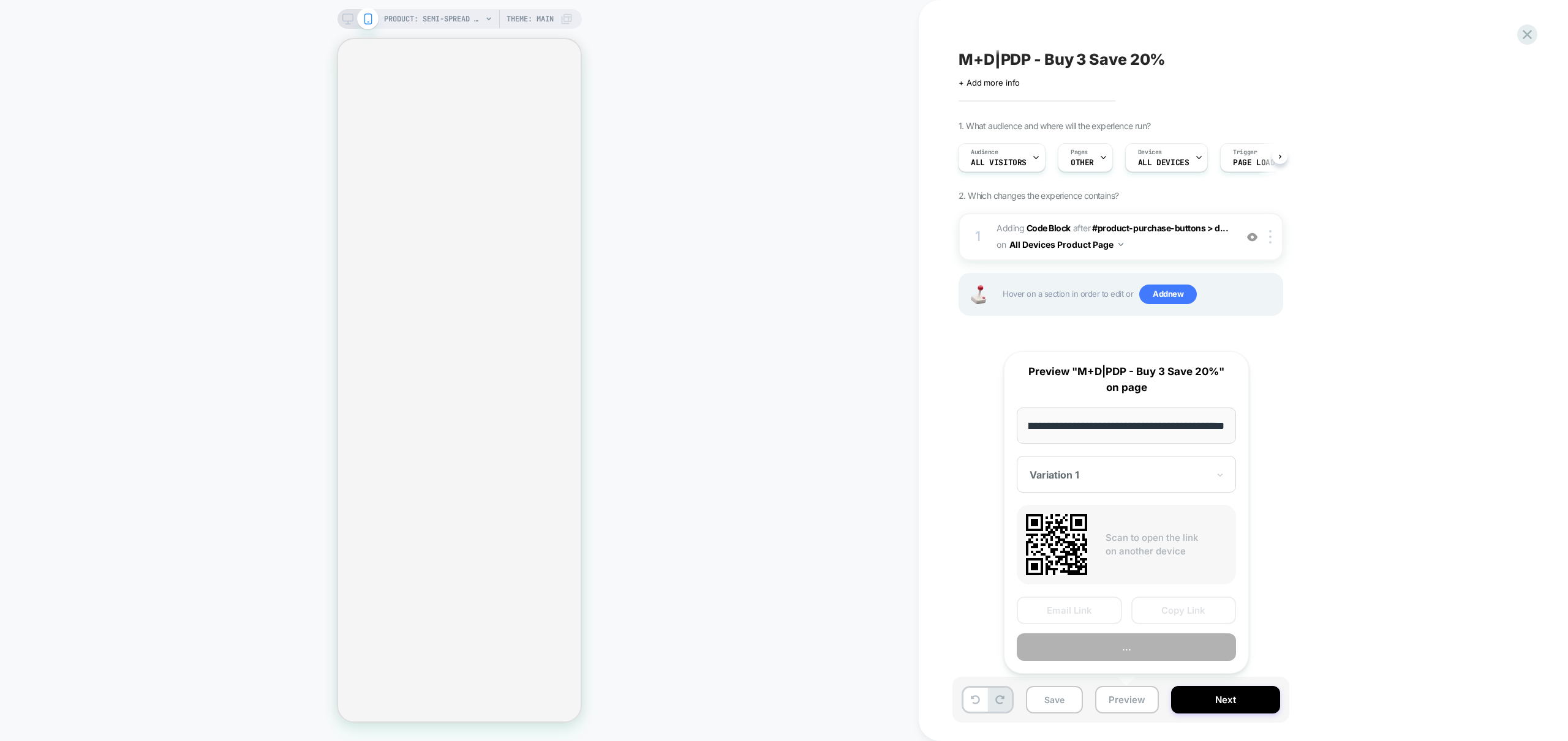
scroll to position [0, 0]
click at [1131, 658] on button "Preview" at bounding box center [1126, 647] width 219 height 28
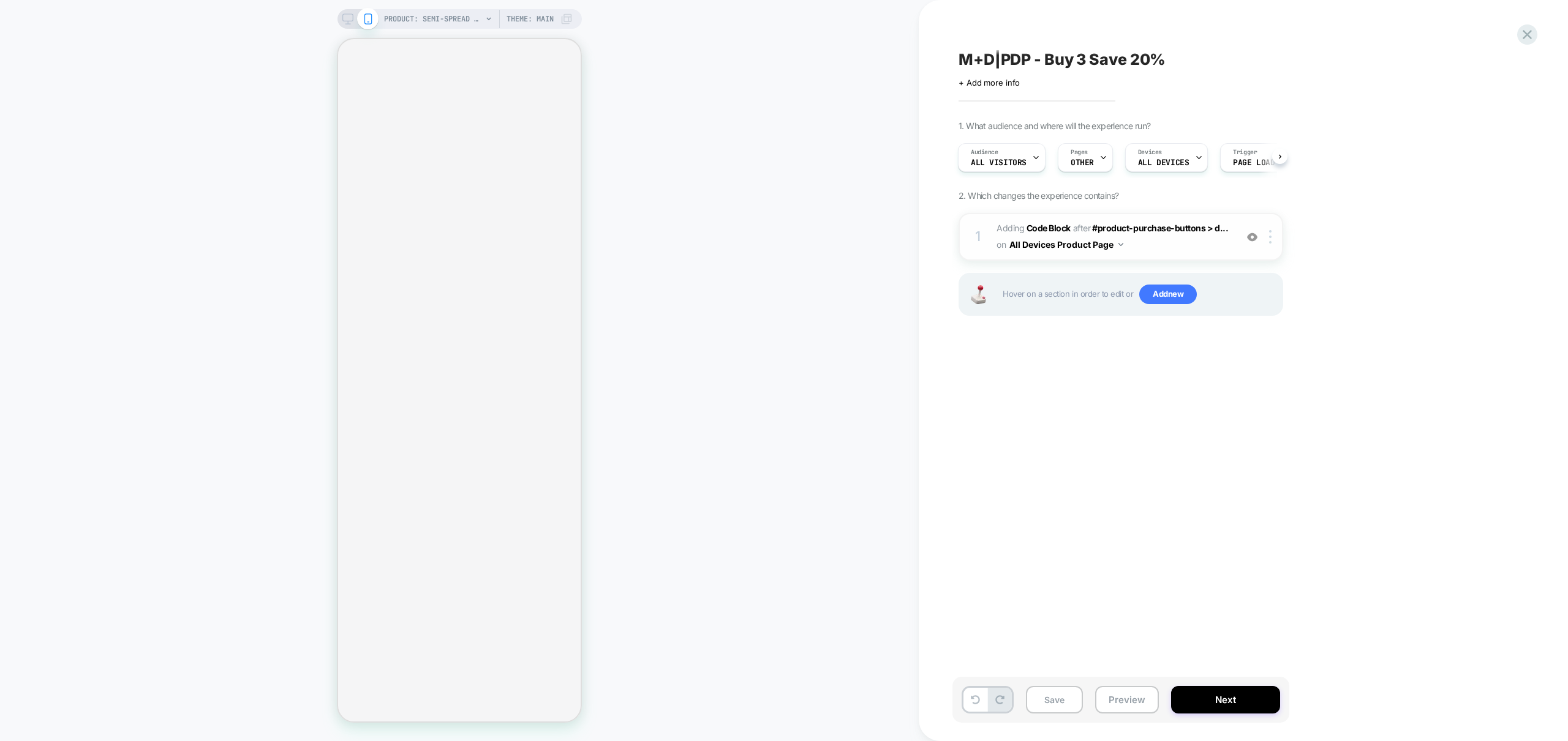
click at [1176, 245] on span "Adding Code Block AFTER #product-purchase-buttons > d... #product-purchase-butt…" at bounding box center [1113, 237] width 233 height 33
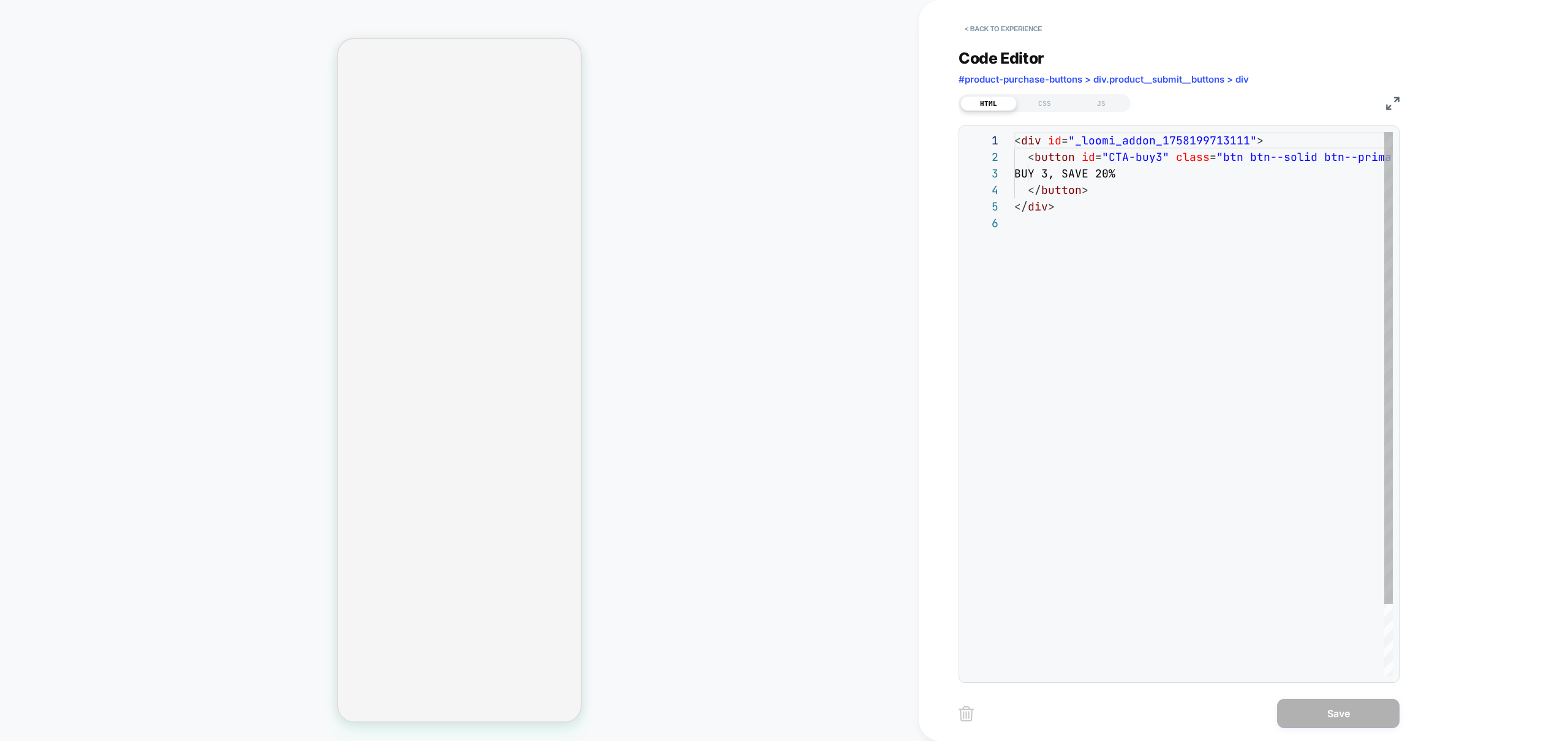
scroll to position [83, 0]
click at [1040, 107] on div "CSS" at bounding box center [1044, 104] width 56 height 15
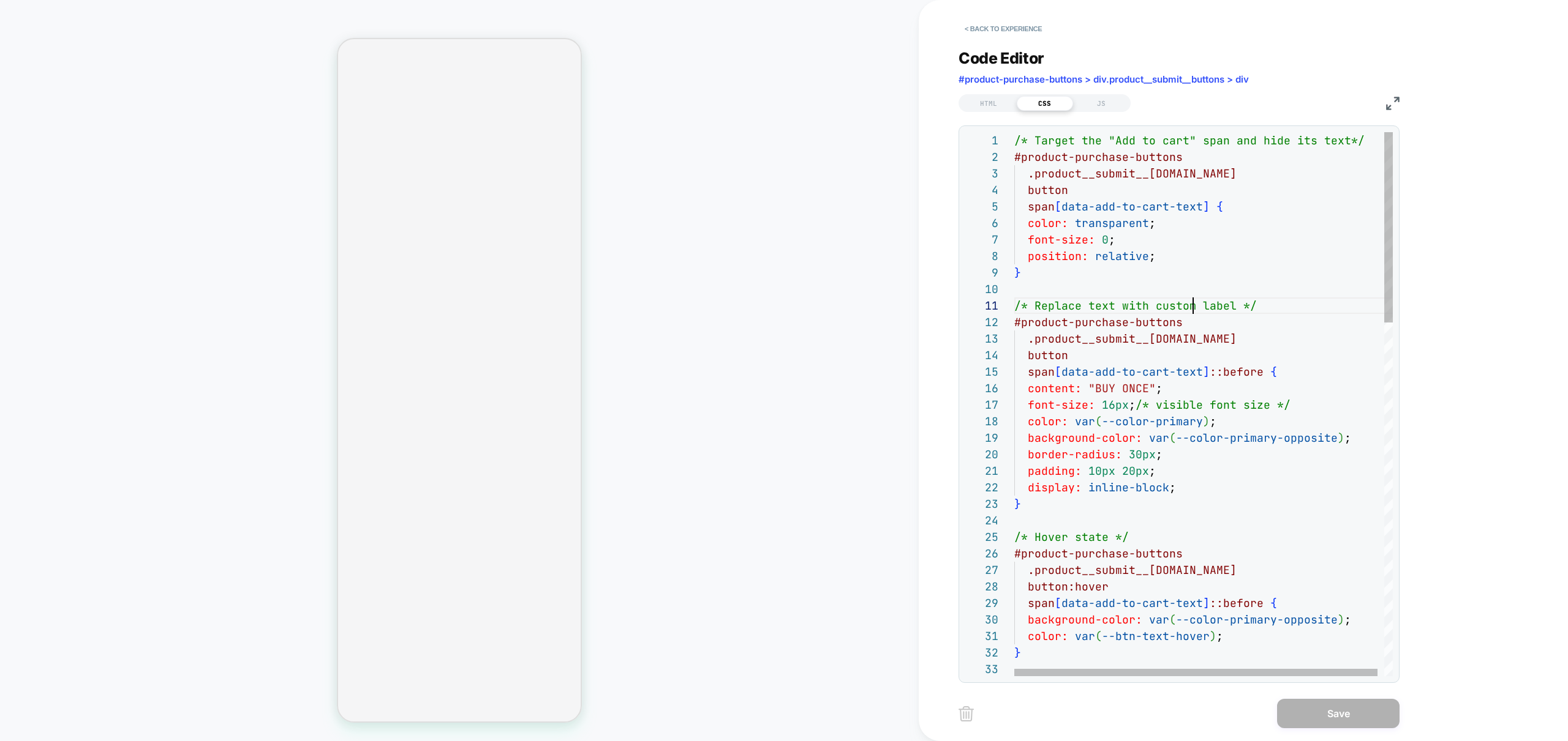
scroll to position [0, 179]
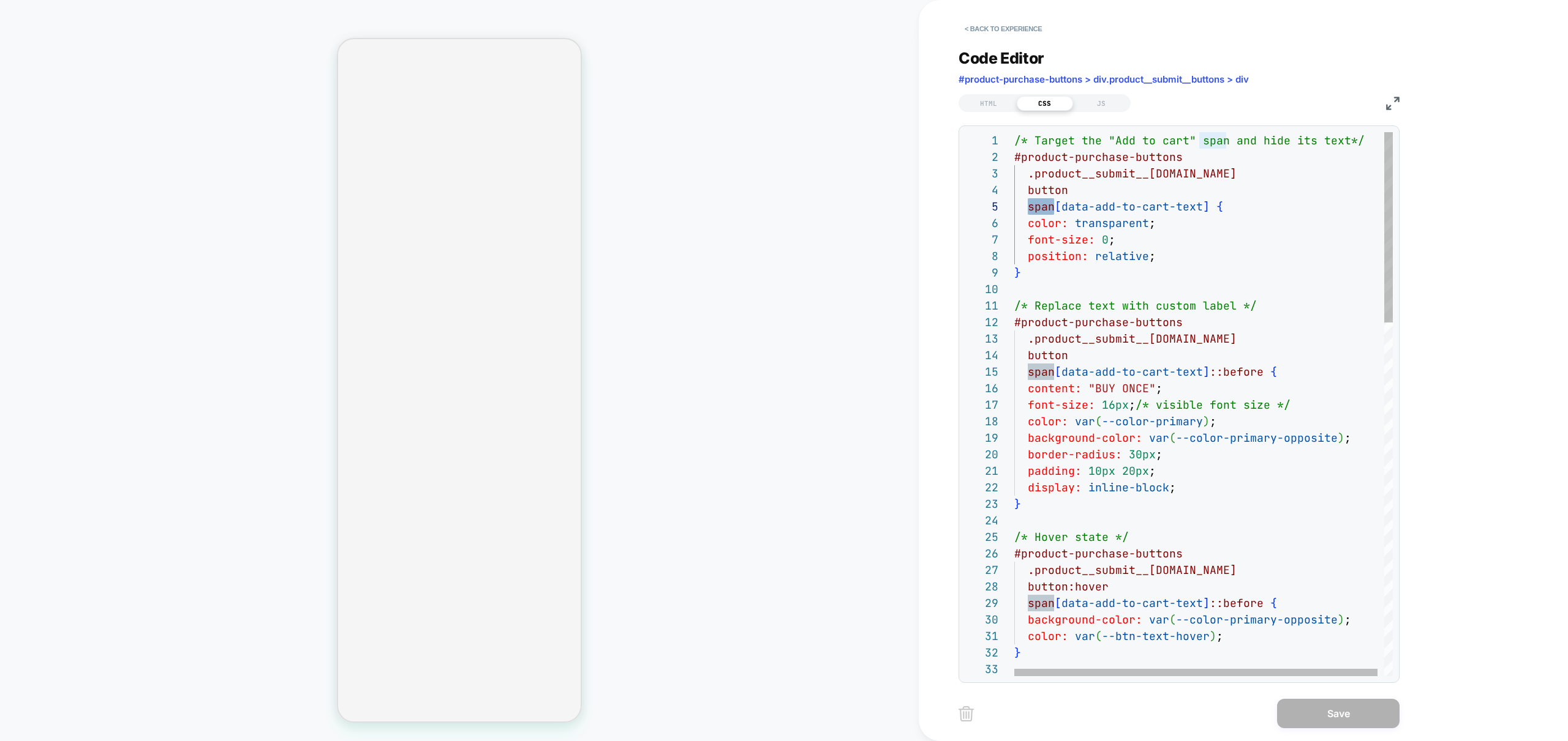
scroll to position [16, 106]
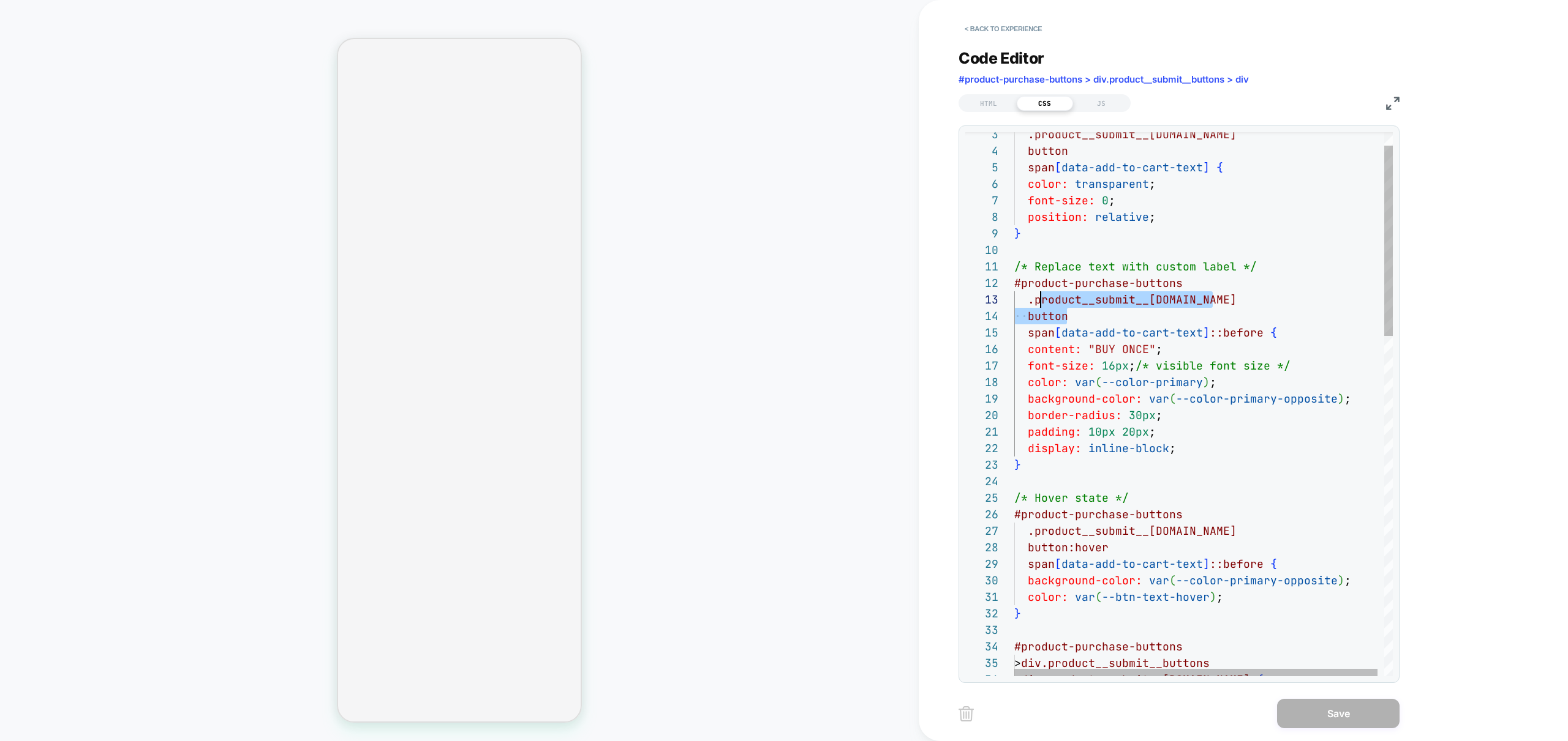
scroll to position [16, 0]
drag, startPoint x: 1082, startPoint y: 316, endPoint x: 943, endPoint y: 274, distance: 145.2
drag, startPoint x: 1128, startPoint y: 359, endPoint x: 1130, endPoint y: 374, distance: 15.1
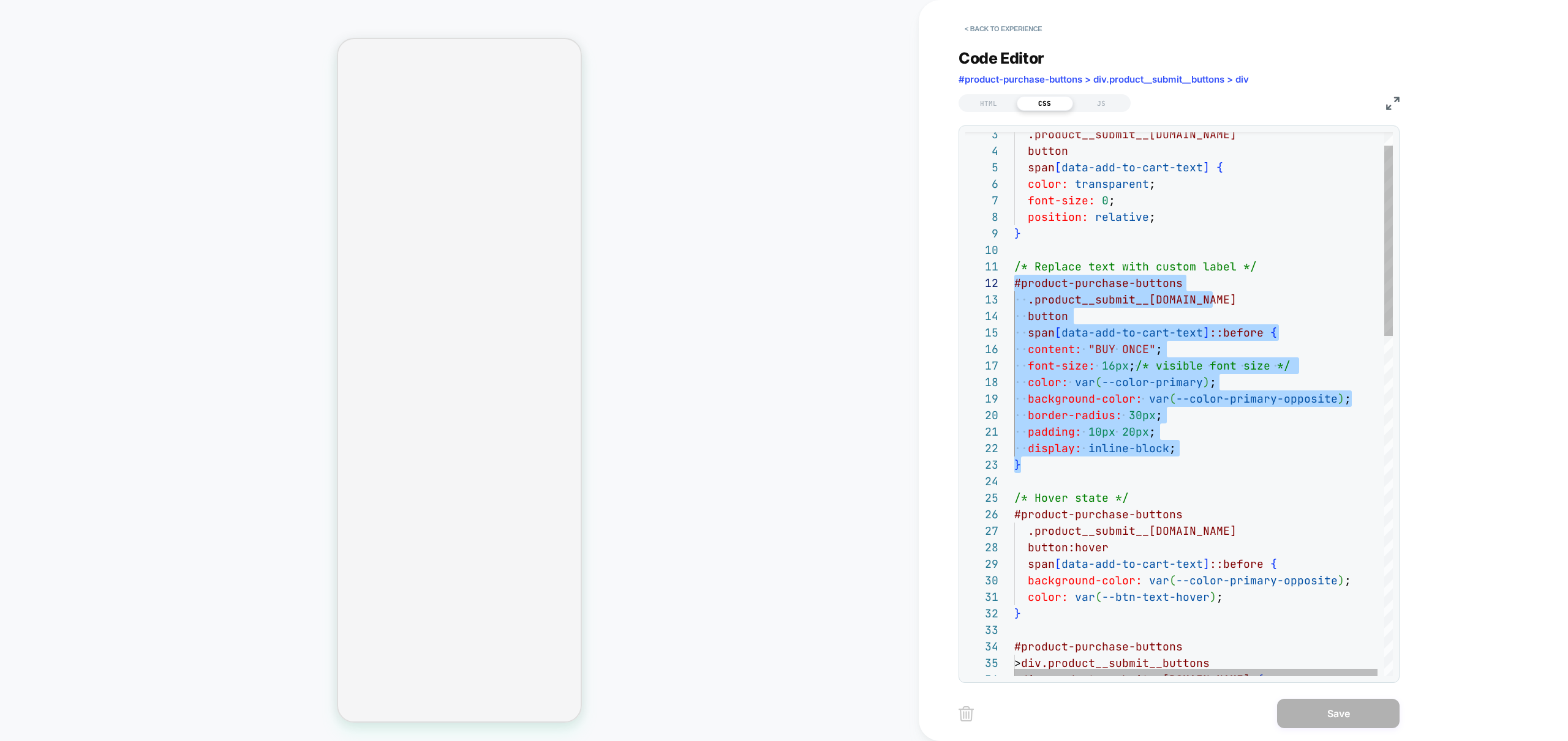
scroll to position [0, 0]
drag, startPoint x: 1046, startPoint y: 466, endPoint x: 944, endPoint y: 266, distance: 224.5
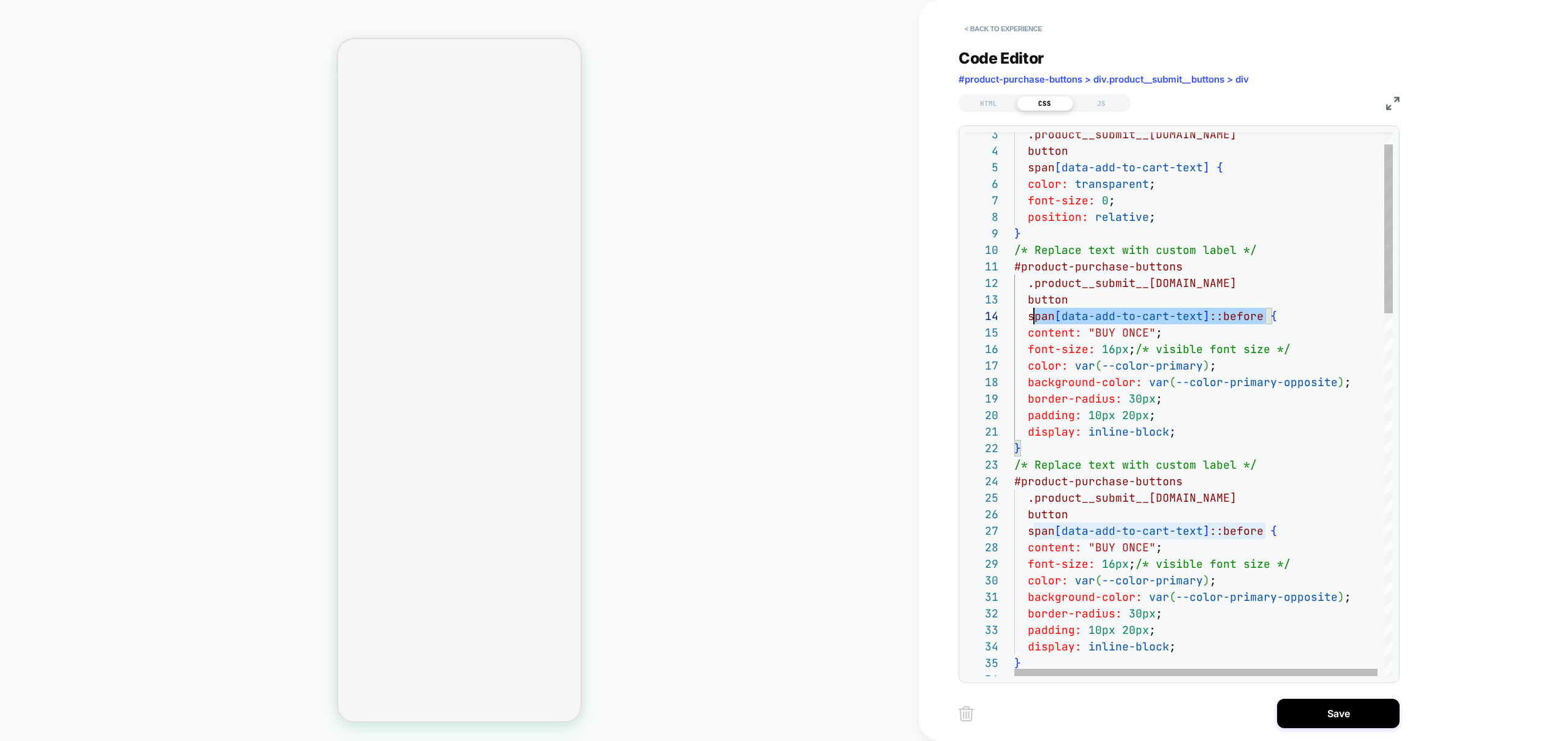
scroll to position [50, 0]
drag, startPoint x: 1265, startPoint y: 316, endPoint x: 979, endPoint y: 314, distance: 286.0
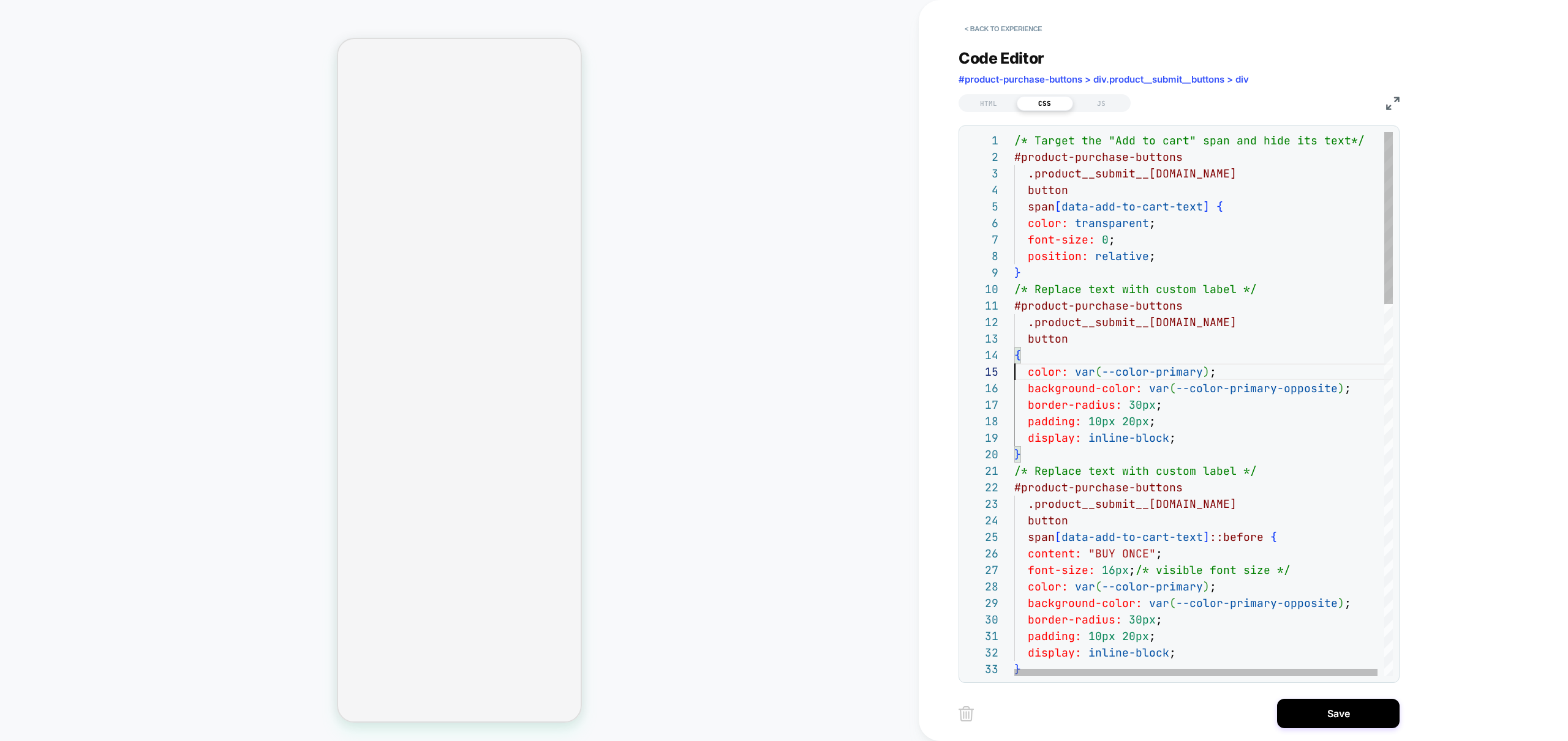
drag, startPoint x: 1165, startPoint y: 422, endPoint x: 973, endPoint y: 425, distance: 192.0
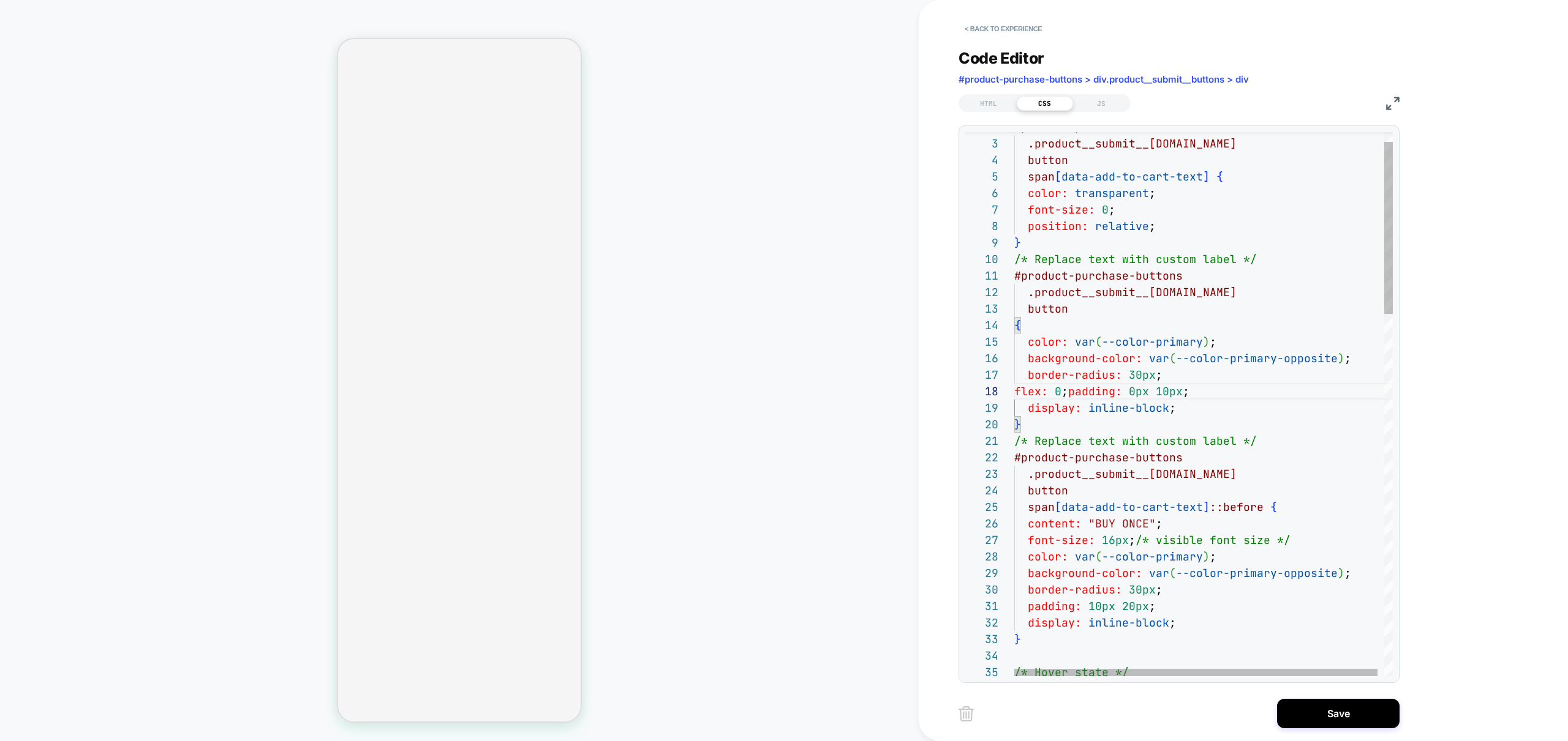
scroll to position [149, 7]
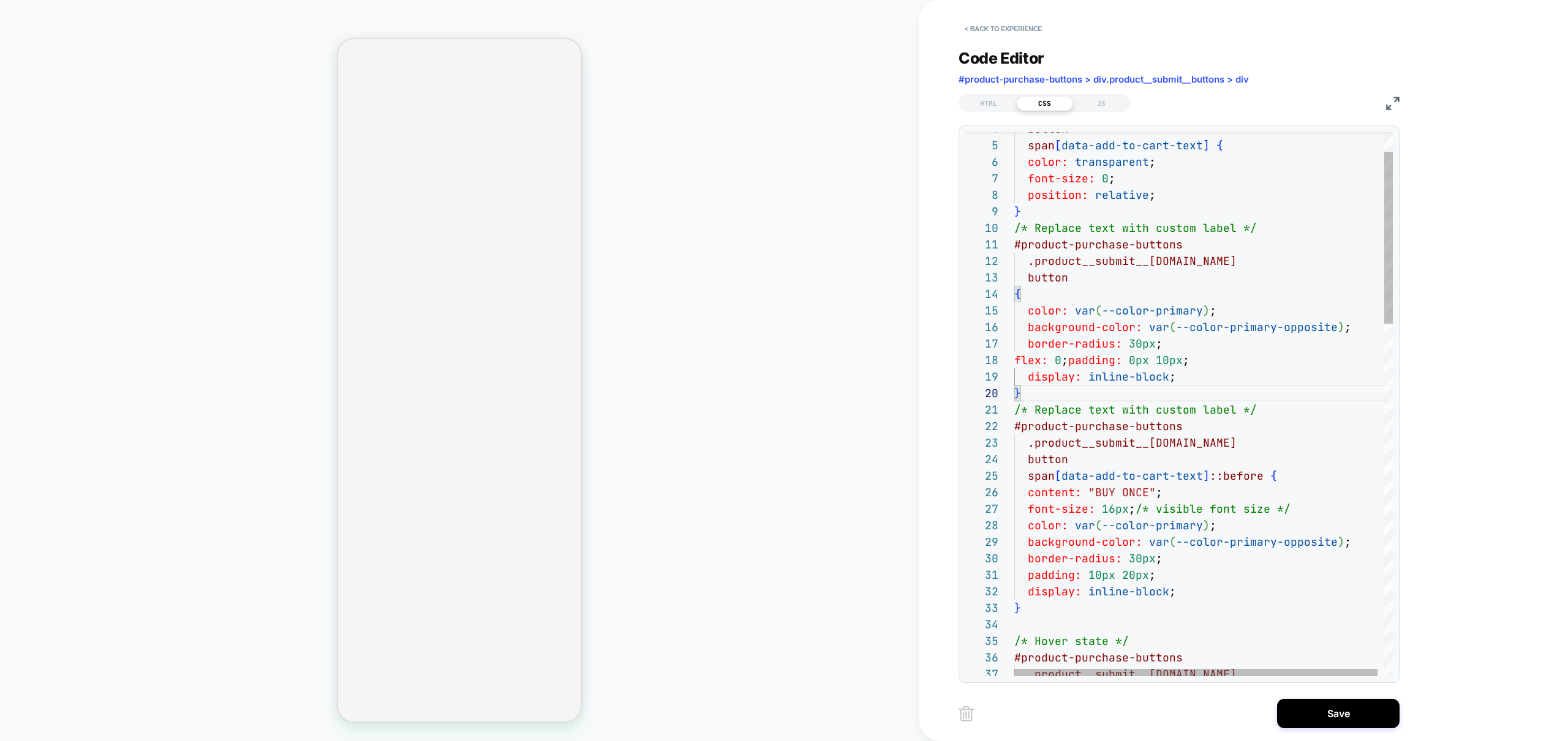
drag, startPoint x: 1209, startPoint y: 555, endPoint x: 941, endPoint y: 546, distance: 268.2
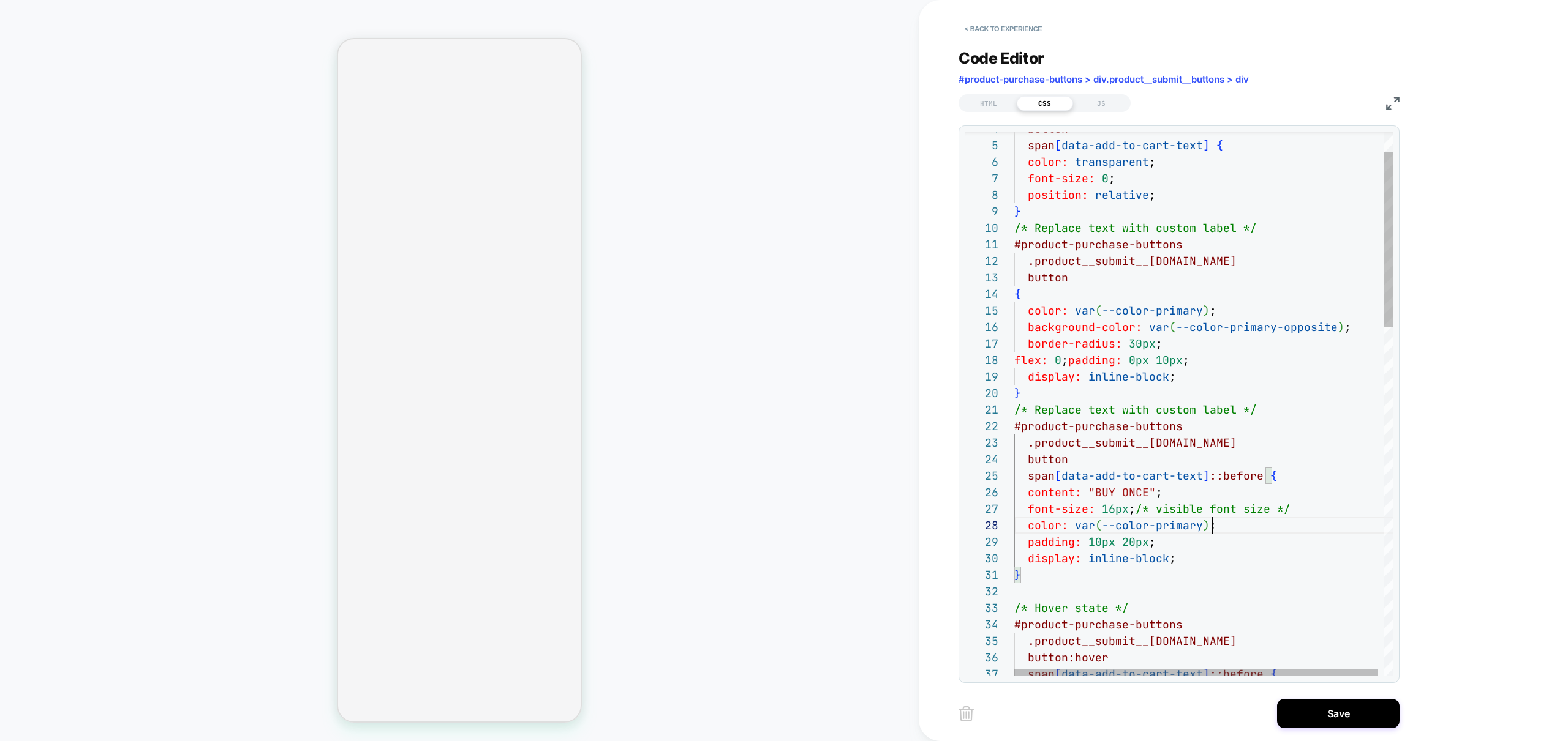
scroll to position [116, 199]
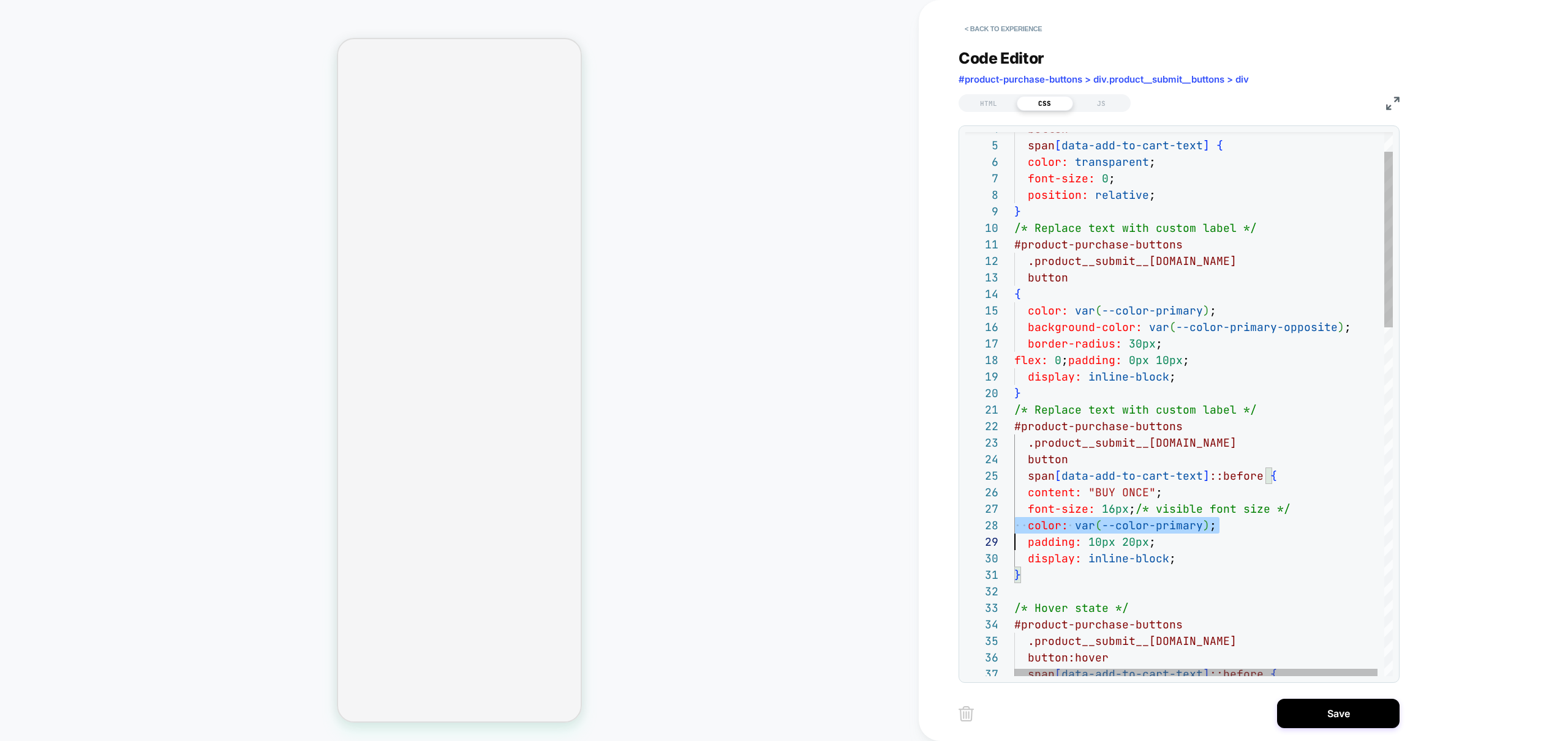
scroll to position [116, 0]
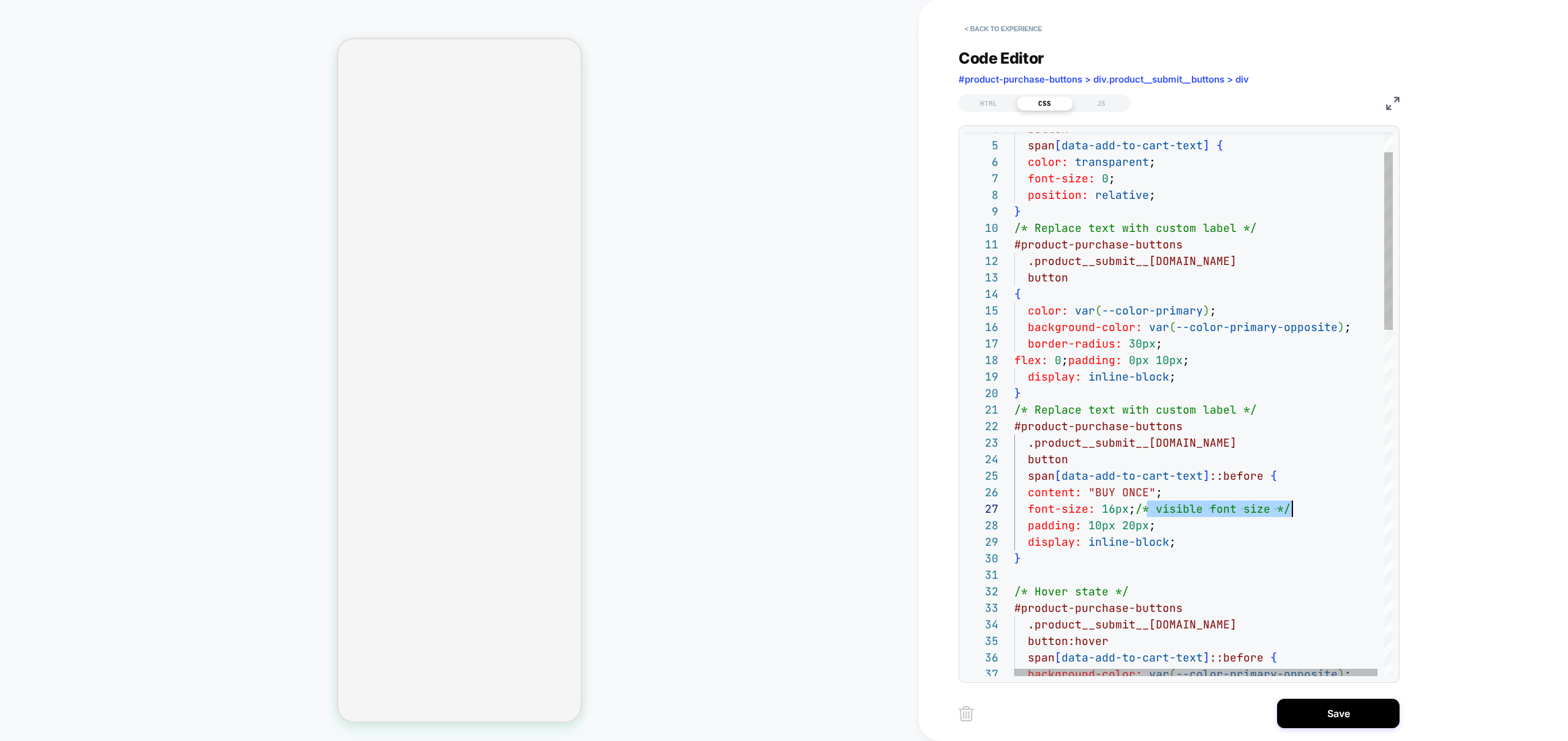
drag, startPoint x: 1144, startPoint y: 508, endPoint x: 1313, endPoint y: 505, distance: 169.0
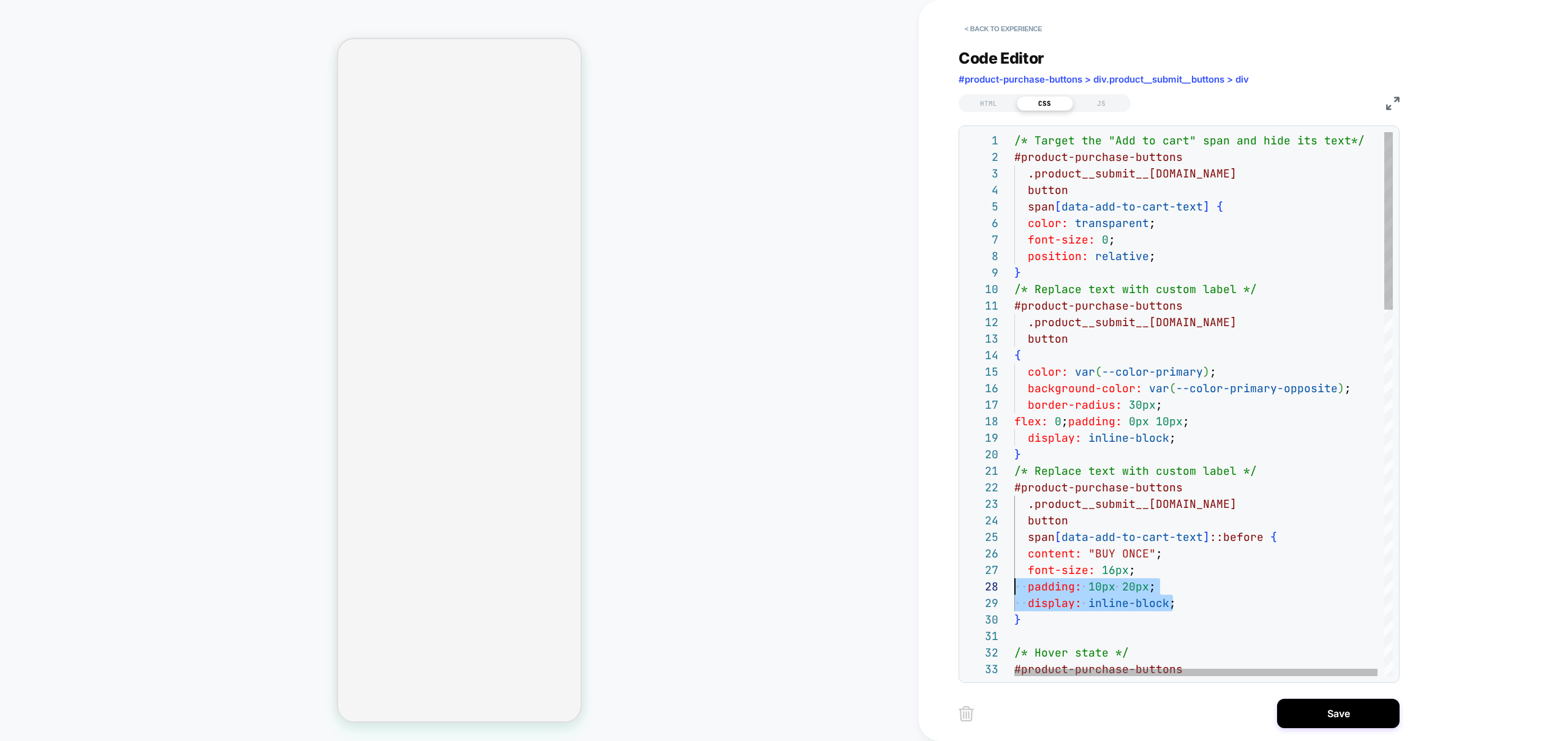
scroll to position [99, 0]
drag, startPoint x: 1192, startPoint y: 604, endPoint x: 967, endPoint y: 567, distance: 228.0
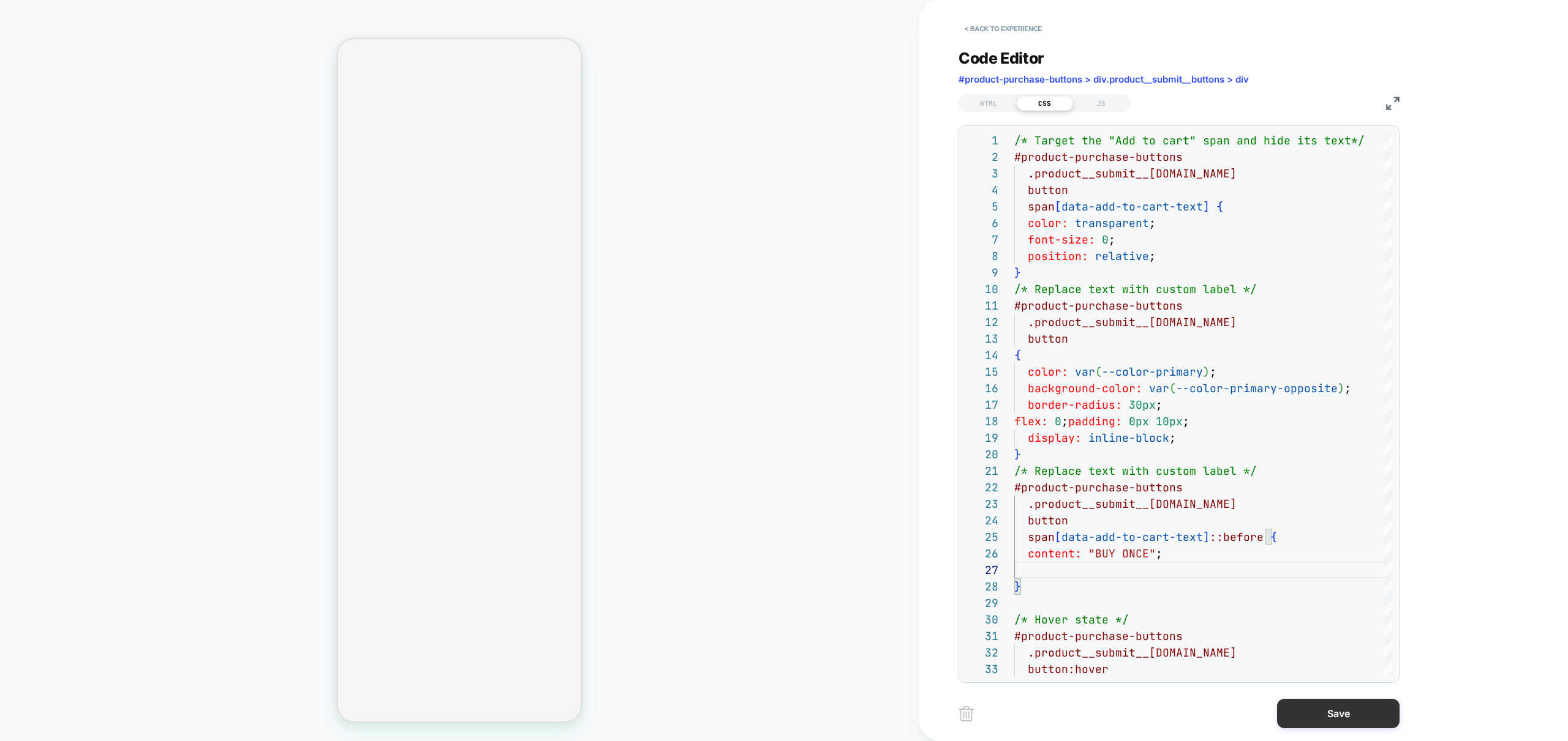
type textarea "**********"
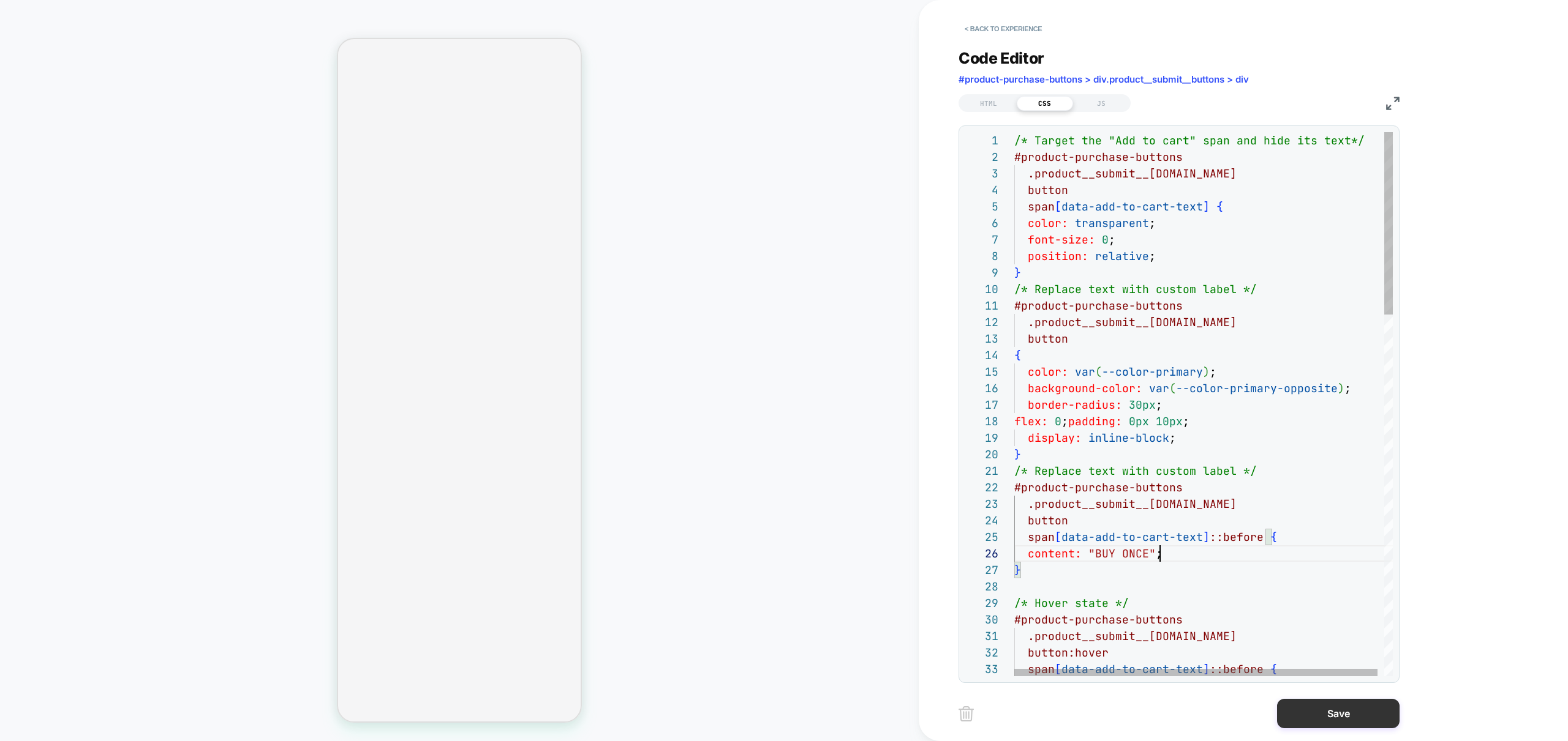
click at [1326, 711] on button "Save" at bounding box center [1338, 713] width 123 height 29
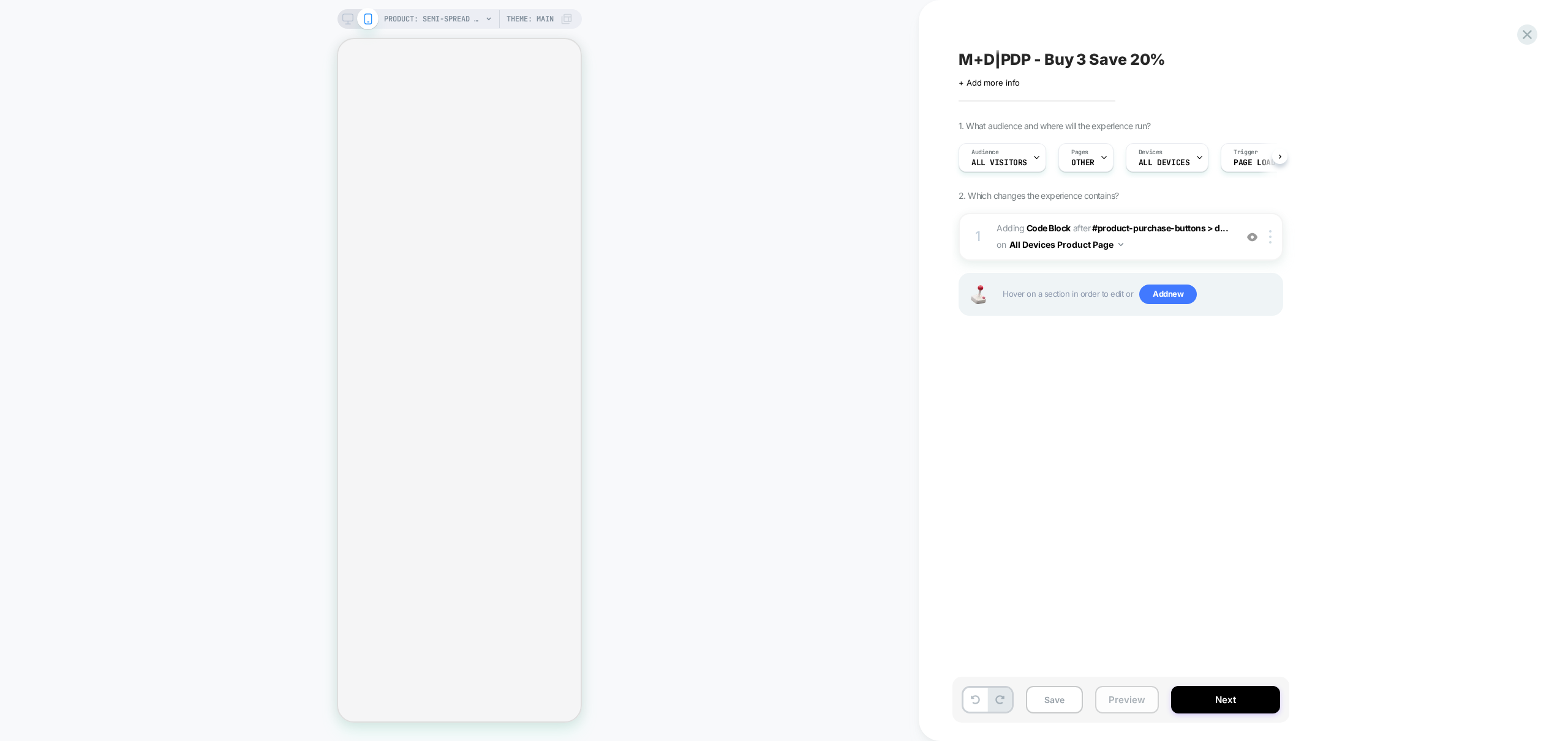
click at [1102, 700] on button "Preview" at bounding box center [1127, 700] width 64 height 28
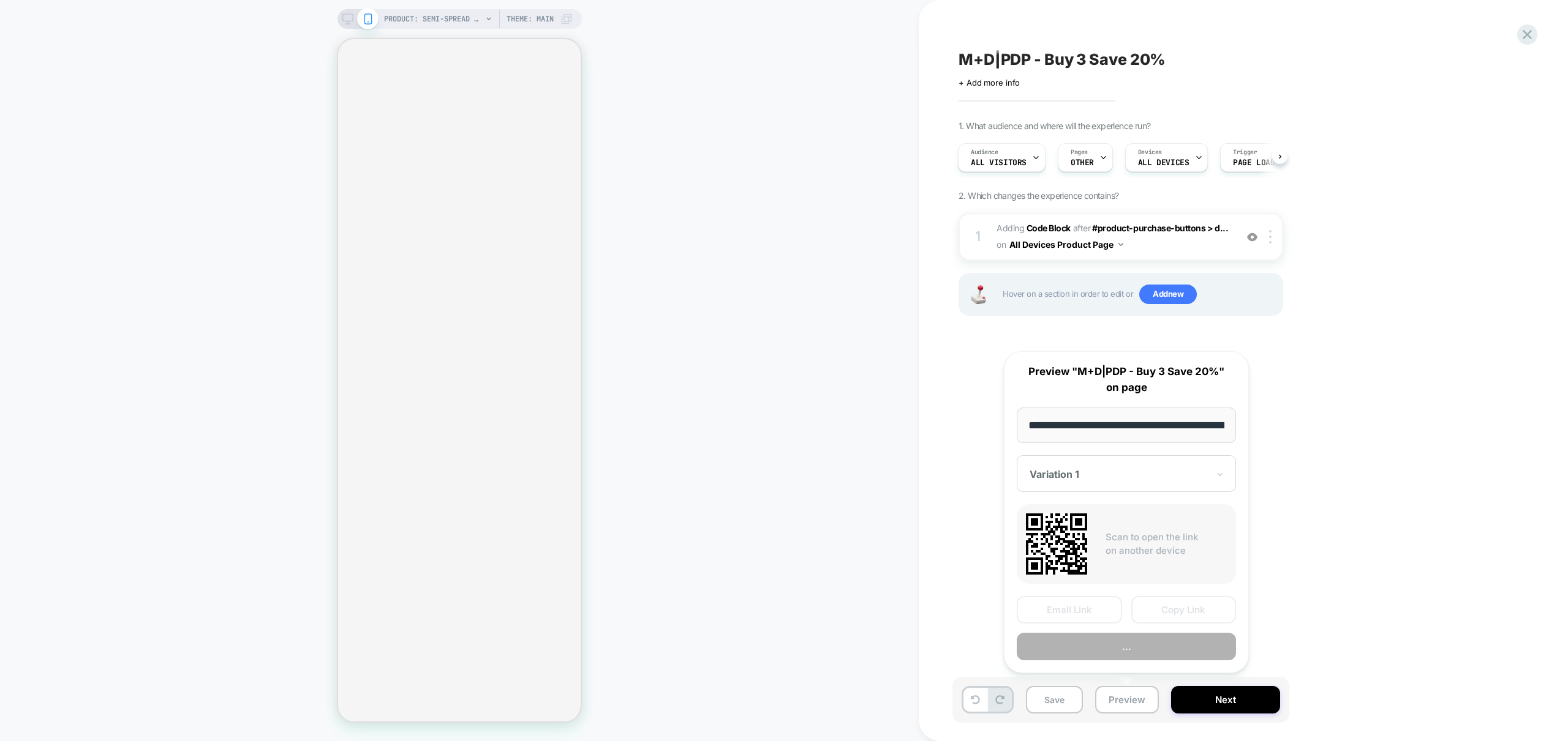
scroll to position [0, 277]
click at [1144, 640] on button "Preview" at bounding box center [1126, 647] width 219 height 28
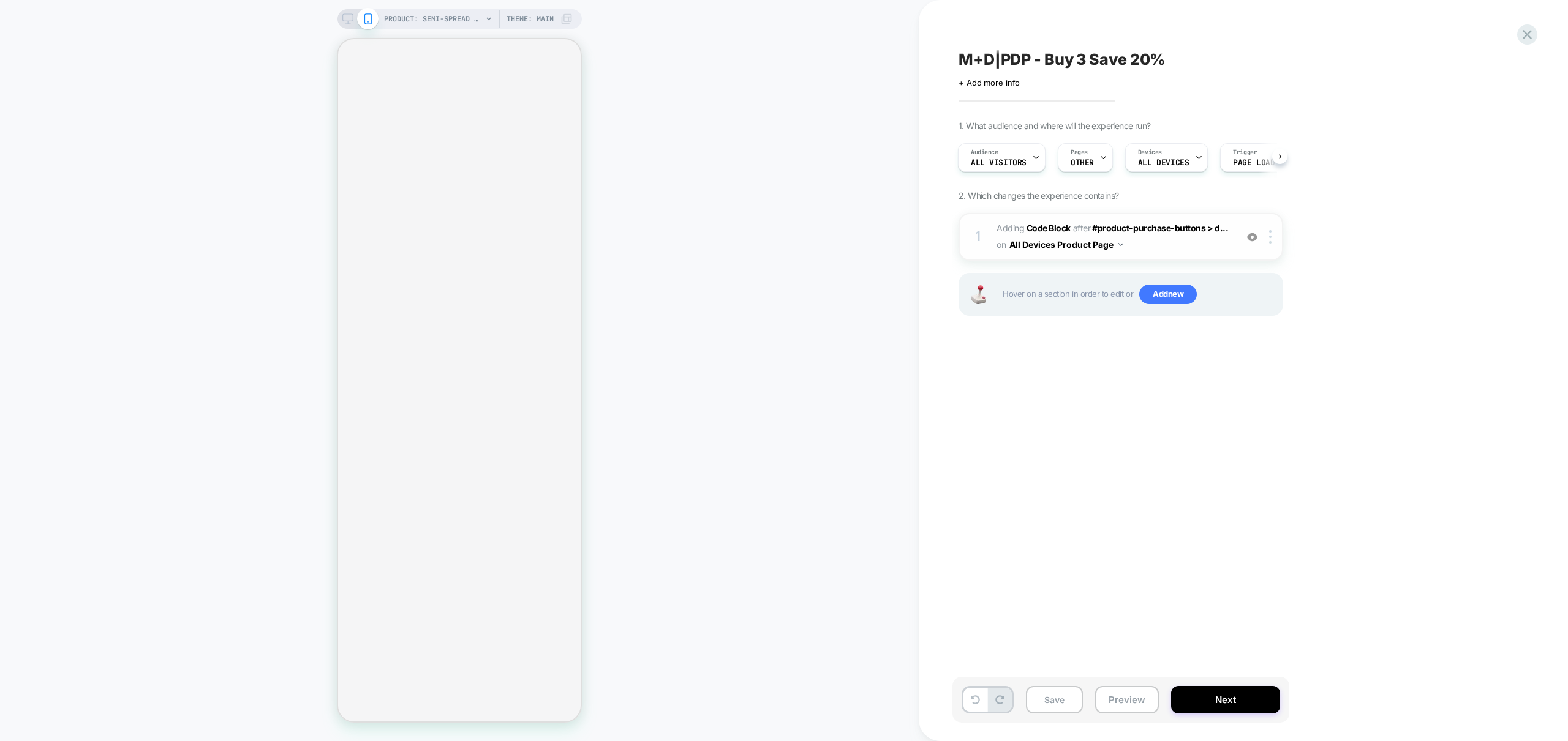
click at [1167, 248] on span "Adding Code Block AFTER #product-purchase-buttons > d... #product-purchase-butt…" at bounding box center [1113, 237] width 233 height 33
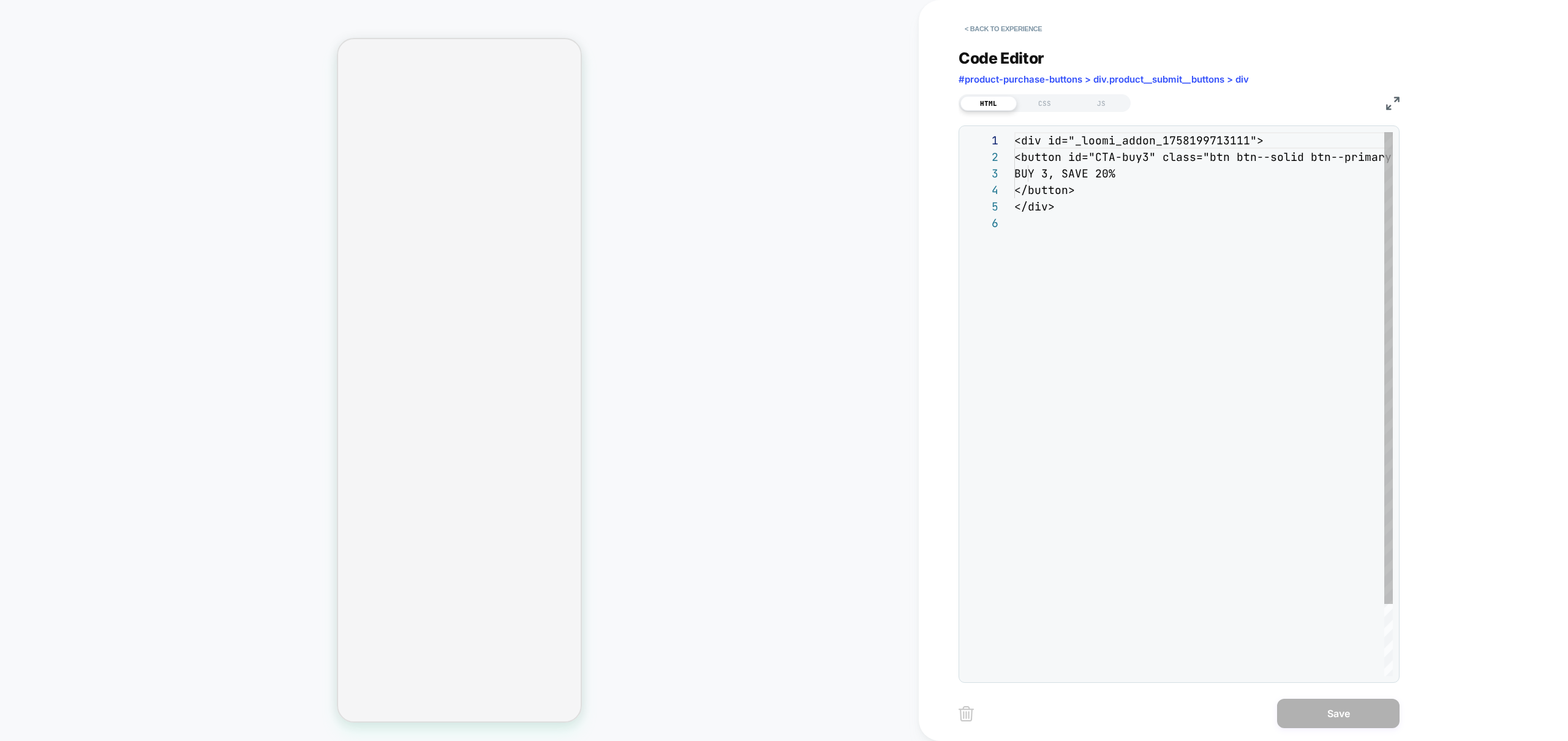
scroll to position [83, 0]
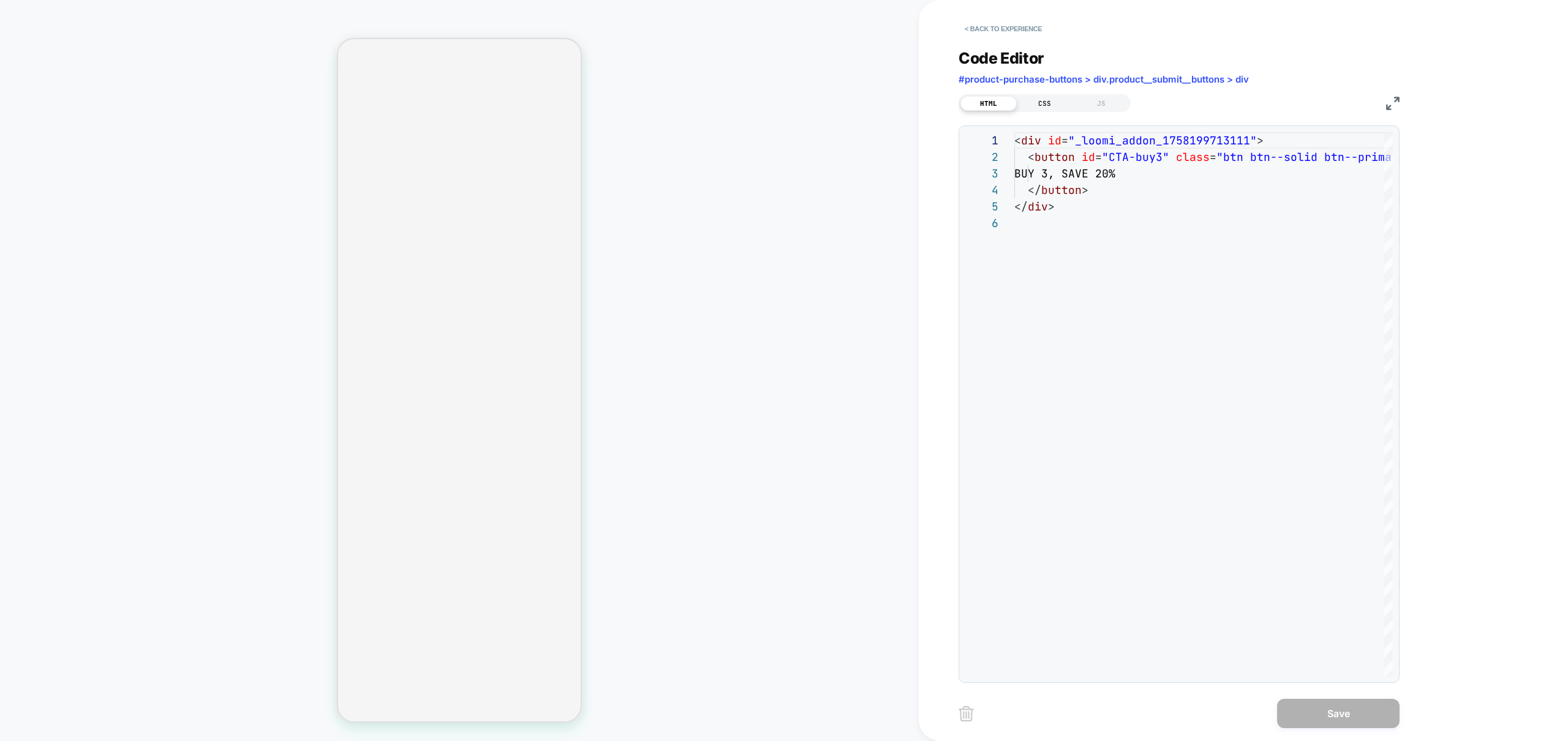
click at [1041, 109] on div "CSS" at bounding box center [1044, 104] width 56 height 15
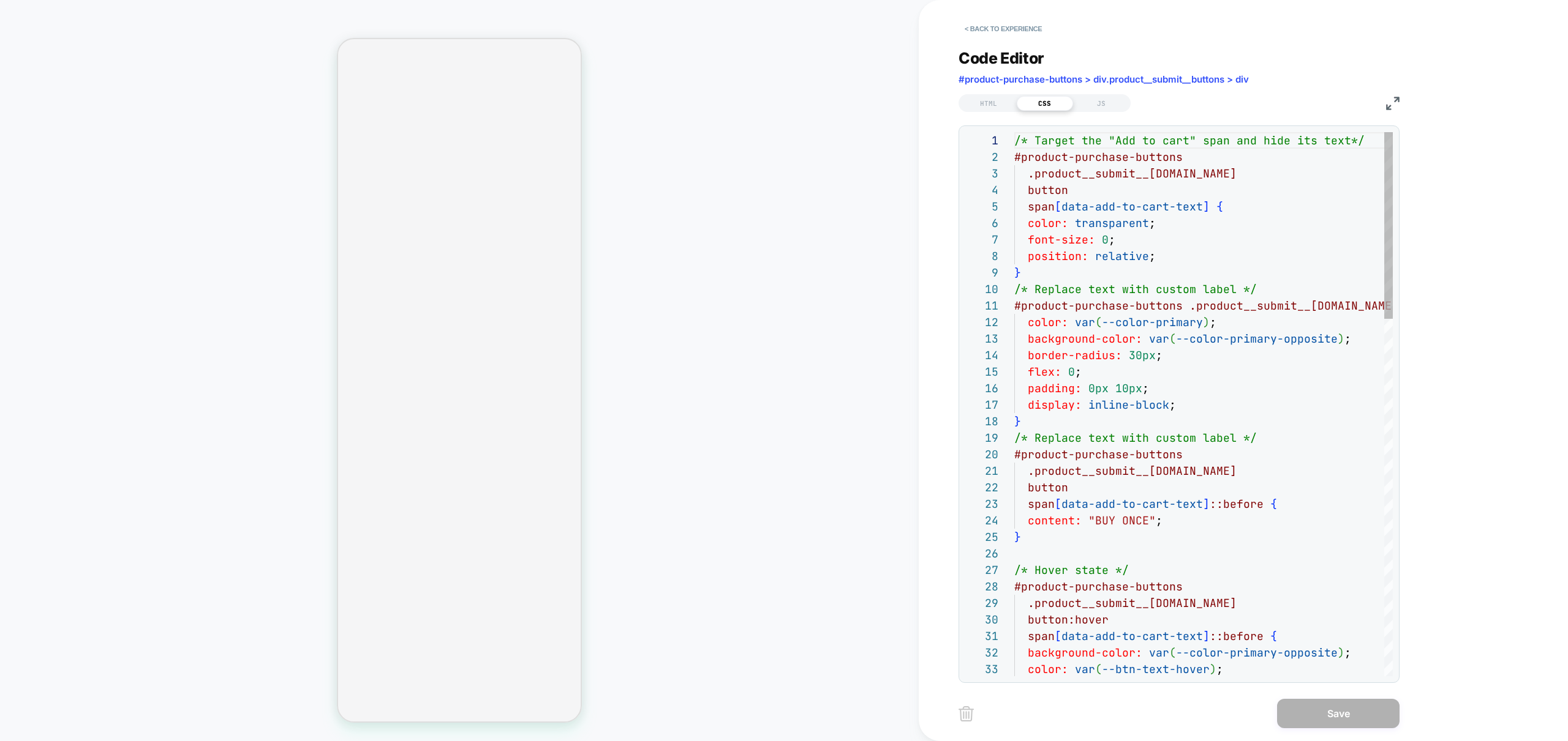
scroll to position [165, 0]
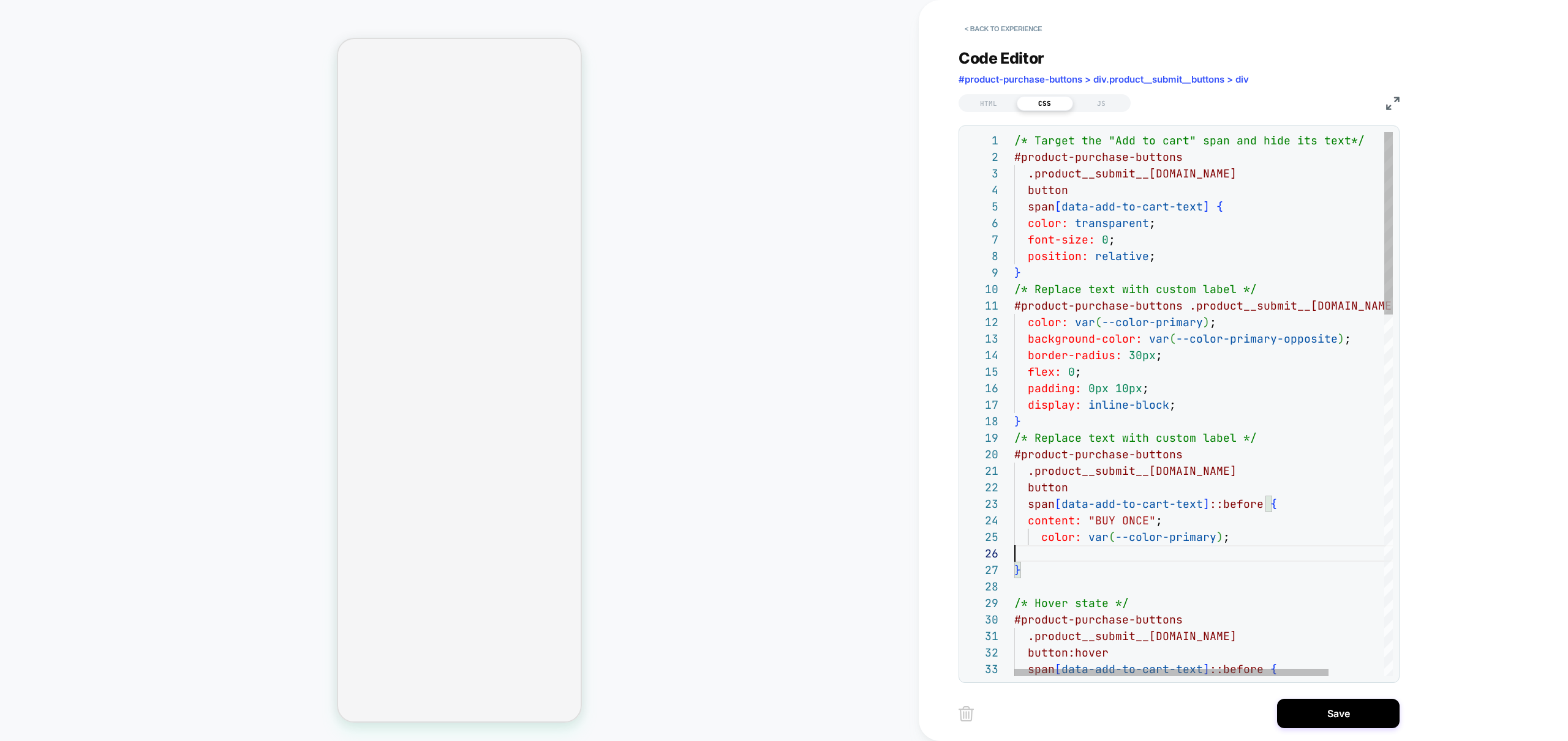
scroll to position [83, 0]
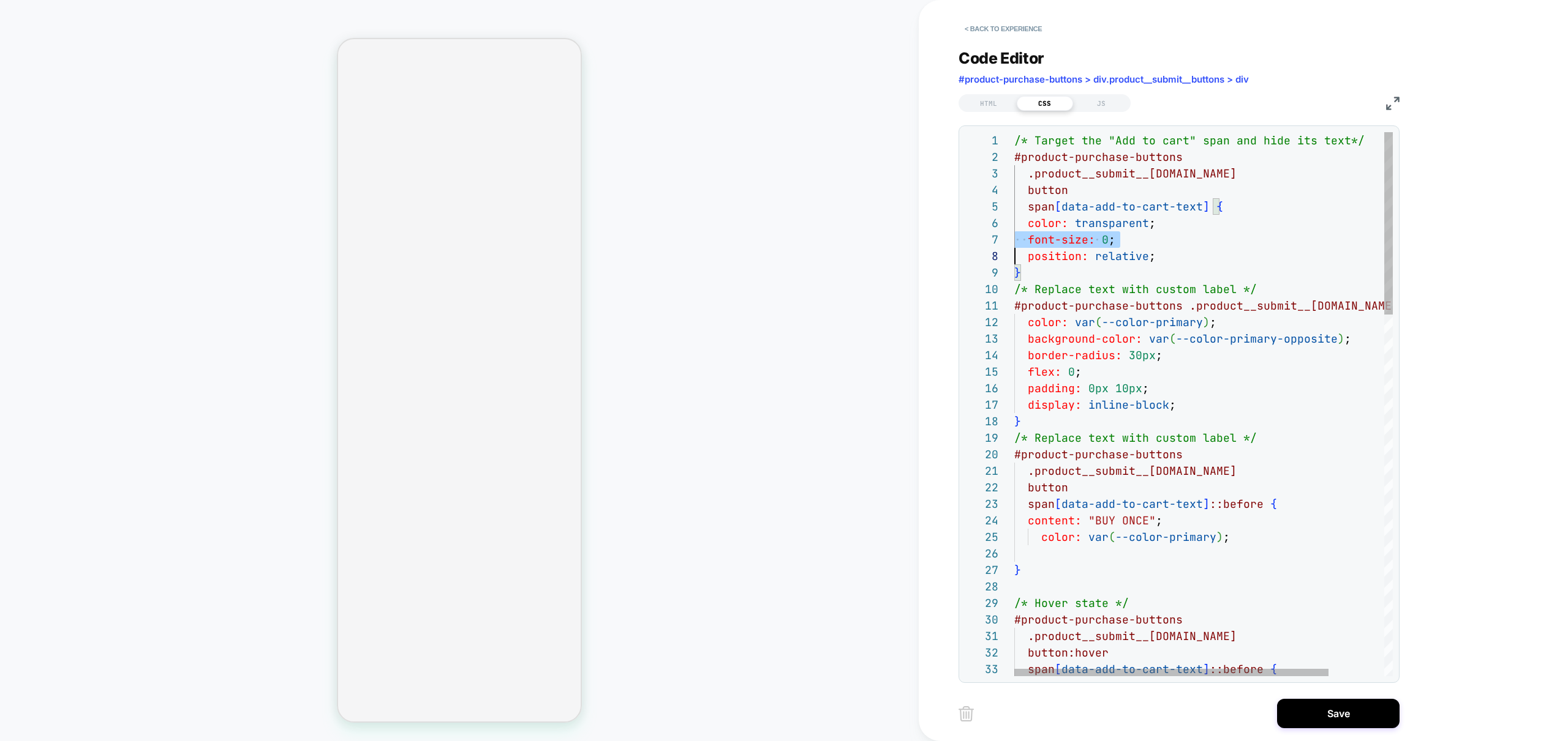
scroll to position [99, 0]
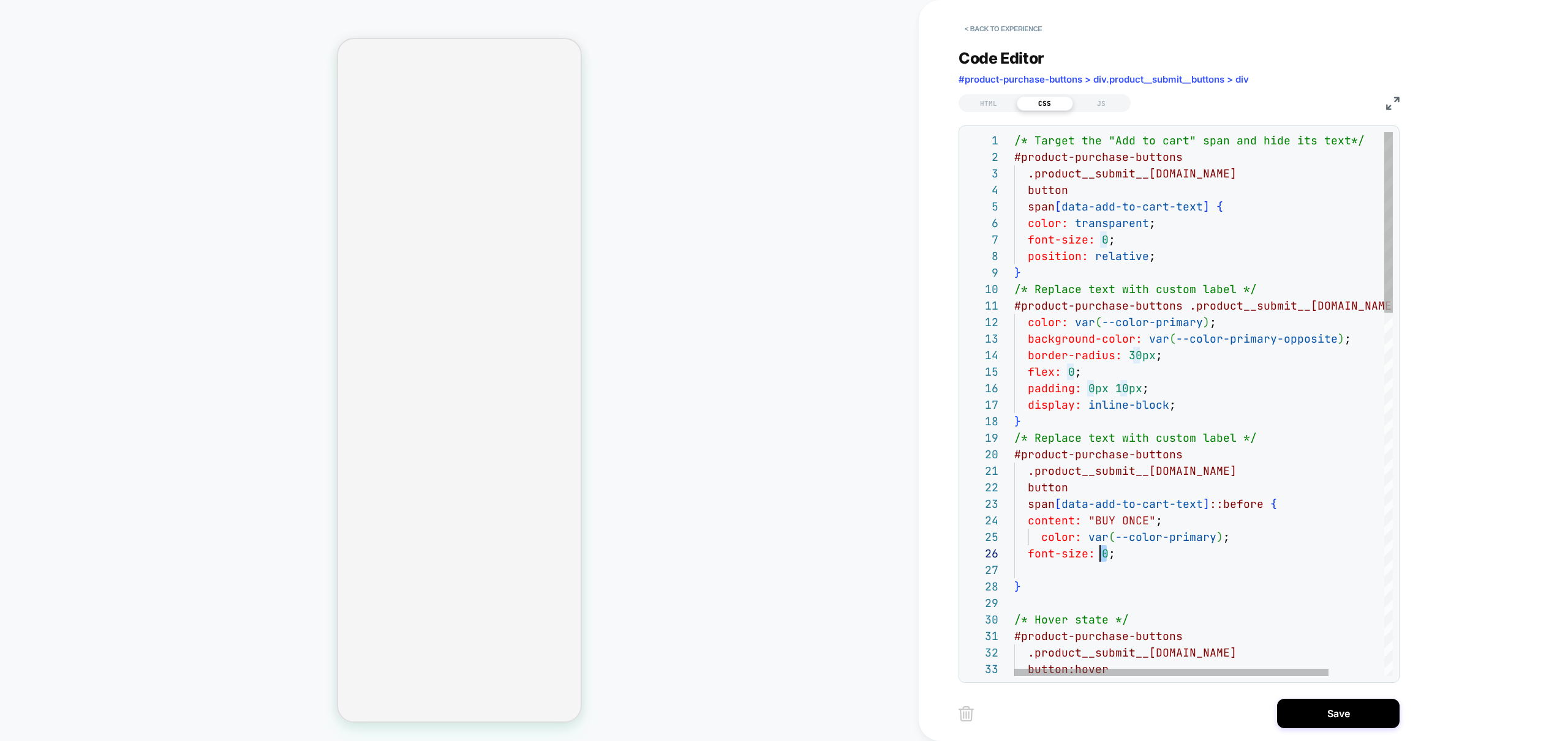
drag, startPoint x: 1108, startPoint y: 552, endPoint x: 1100, endPoint y: 554, distance: 8.2
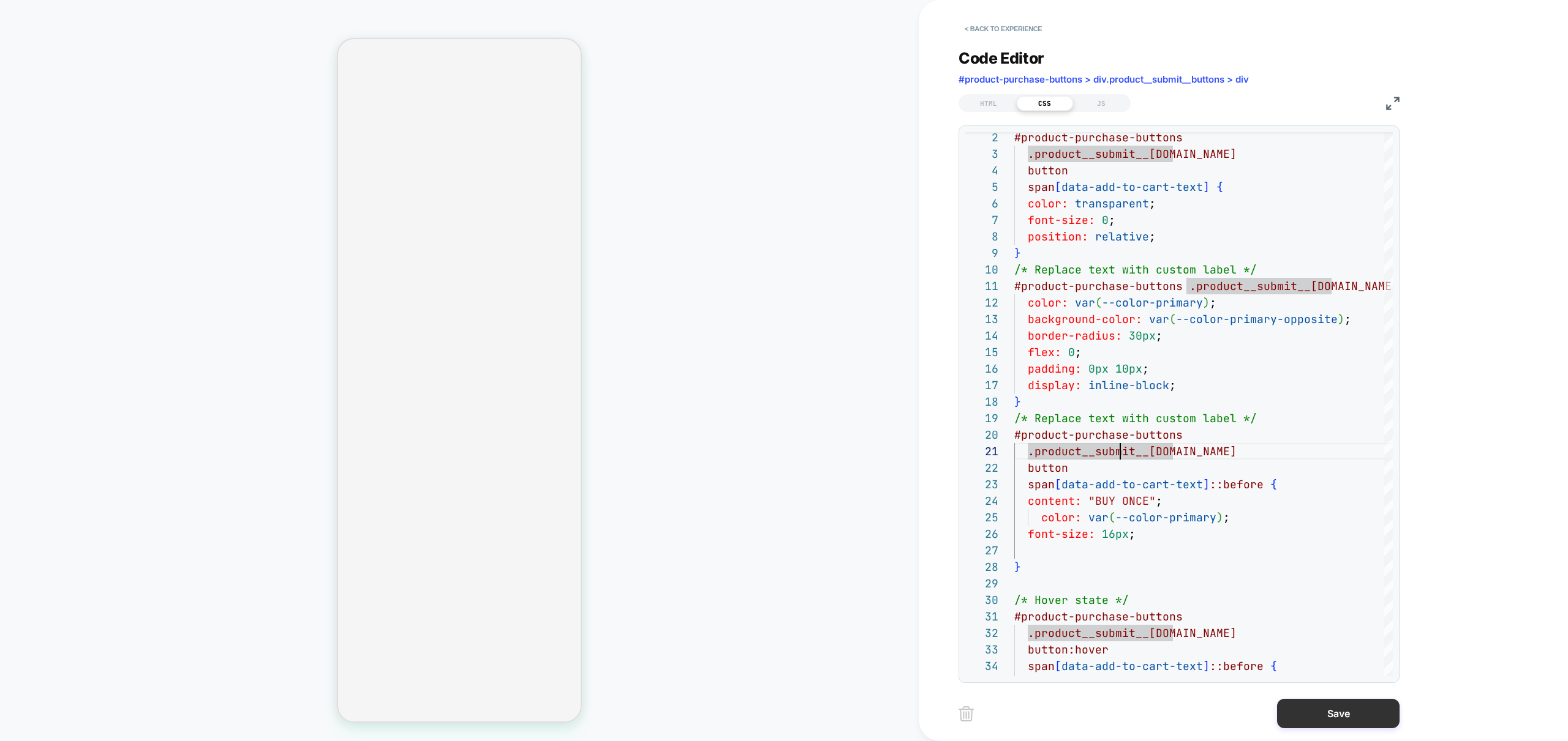
type textarea "**********"
click at [1310, 707] on button "Save" at bounding box center [1338, 713] width 123 height 29
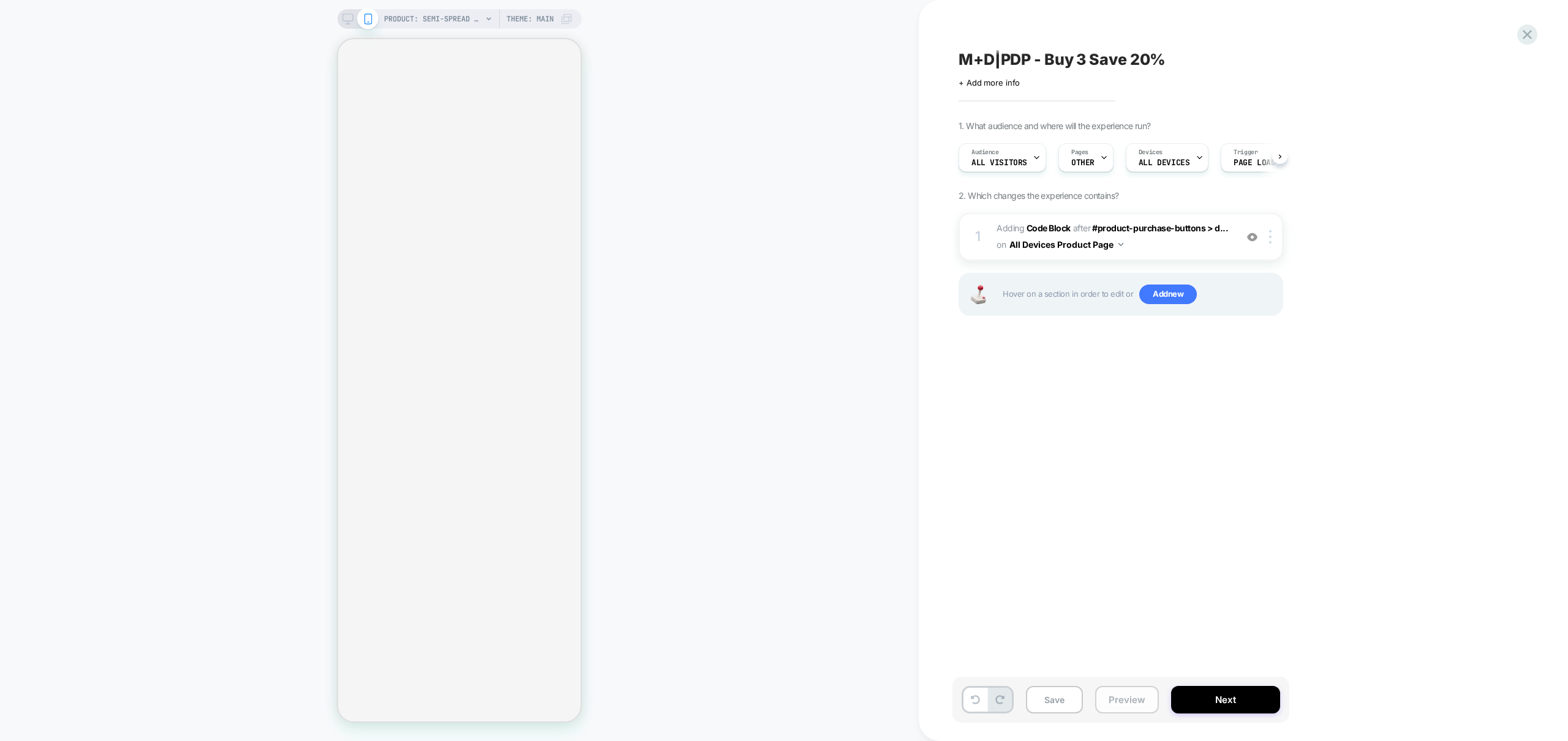
click at [1133, 699] on button "Preview" at bounding box center [1127, 700] width 64 height 28
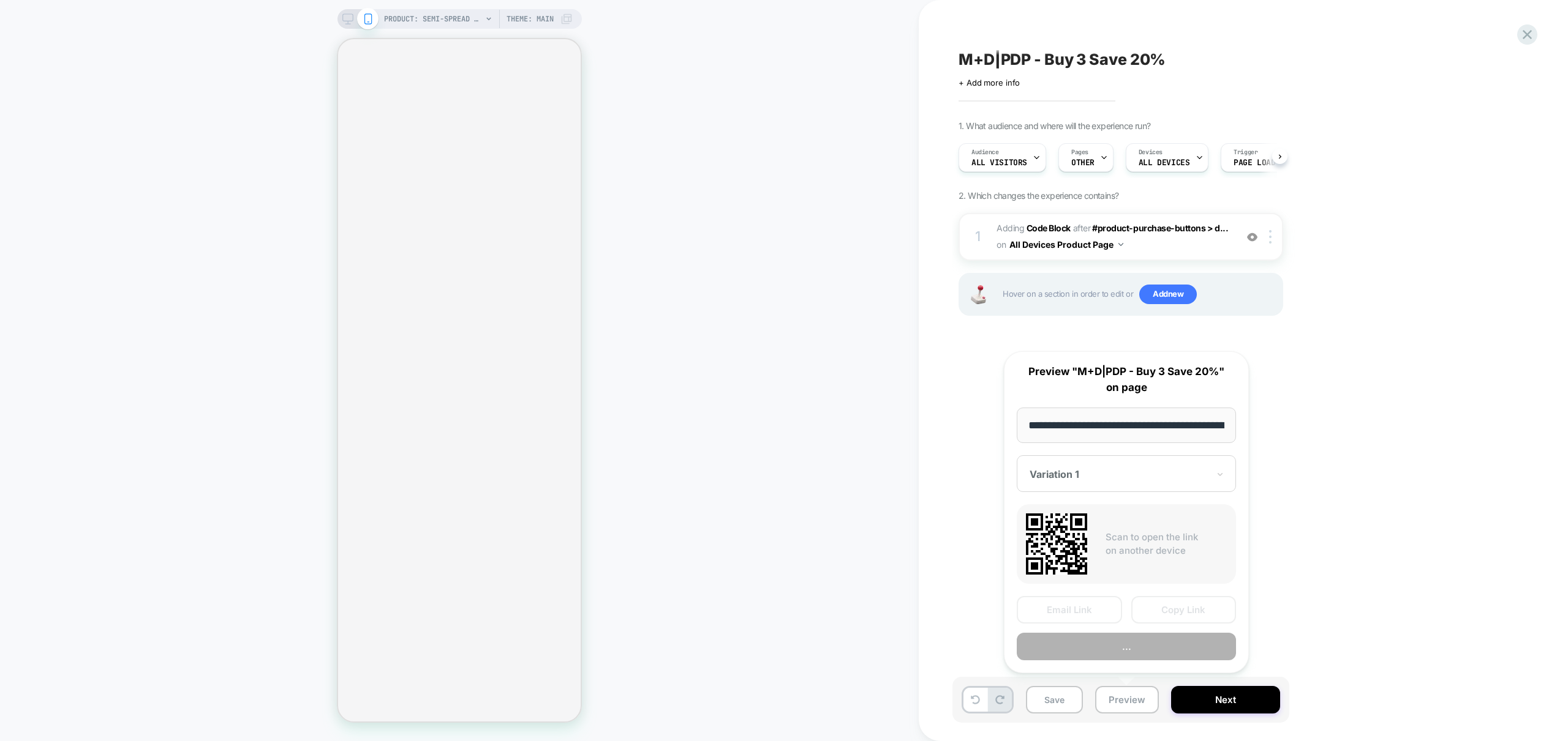
scroll to position [0, 277]
click at [1126, 652] on button "Preview" at bounding box center [1126, 647] width 219 height 28
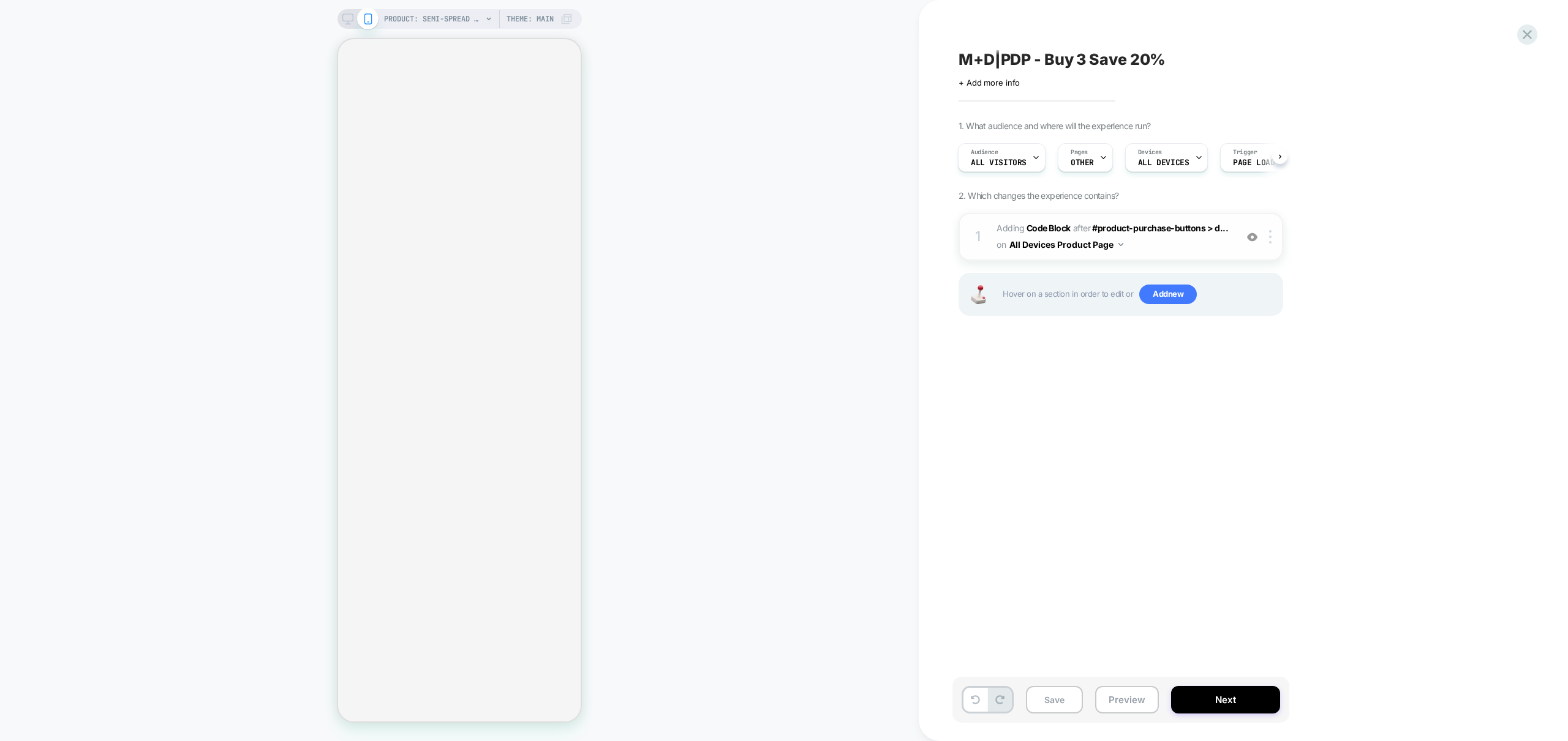
click at [1173, 252] on span "Adding Code Block AFTER #product-purchase-buttons > d... #product-purchase-butt…" at bounding box center [1113, 237] width 233 height 33
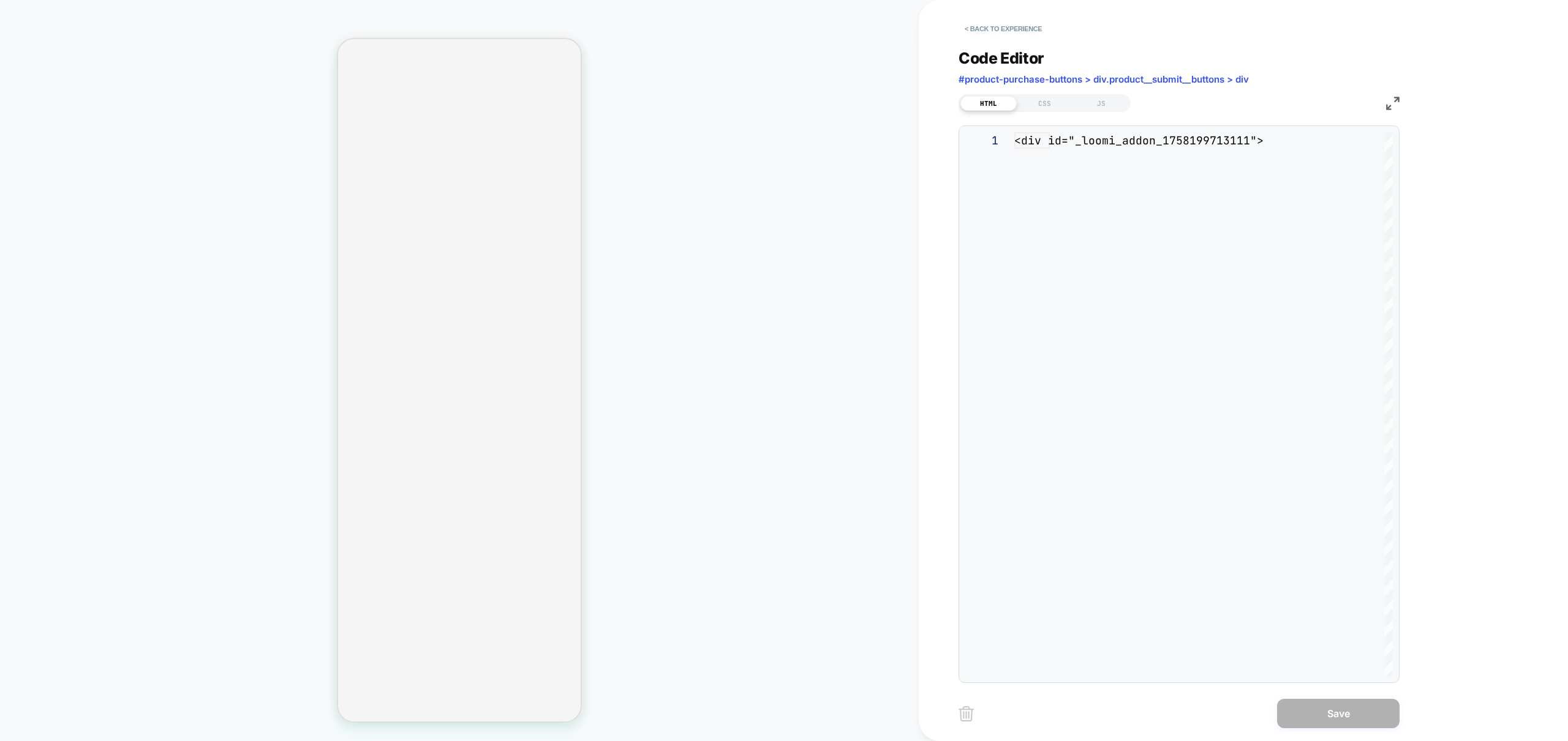
scroll to position [83, 0]
click at [1044, 104] on div "CSS" at bounding box center [1044, 104] width 56 height 15
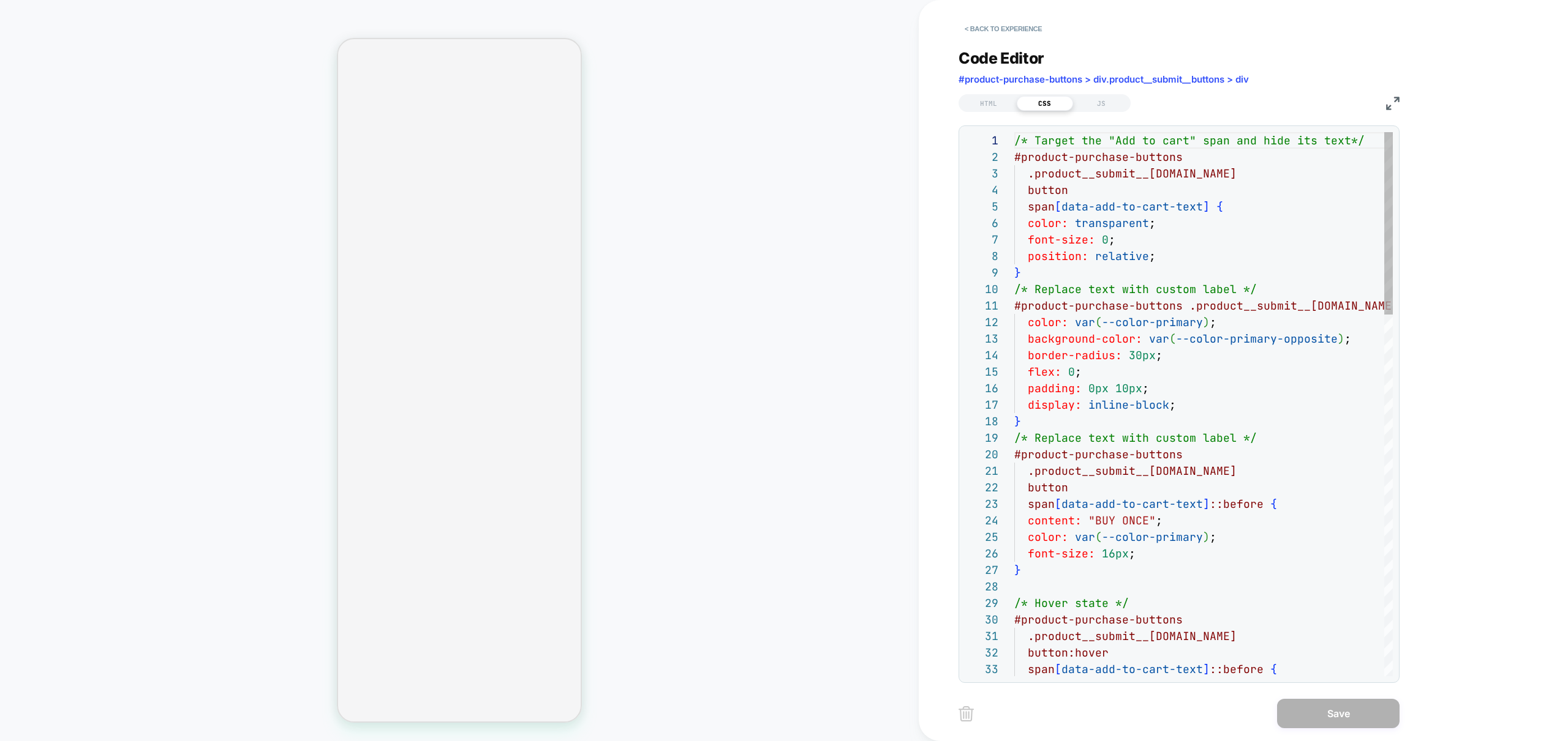
scroll to position [165, 0]
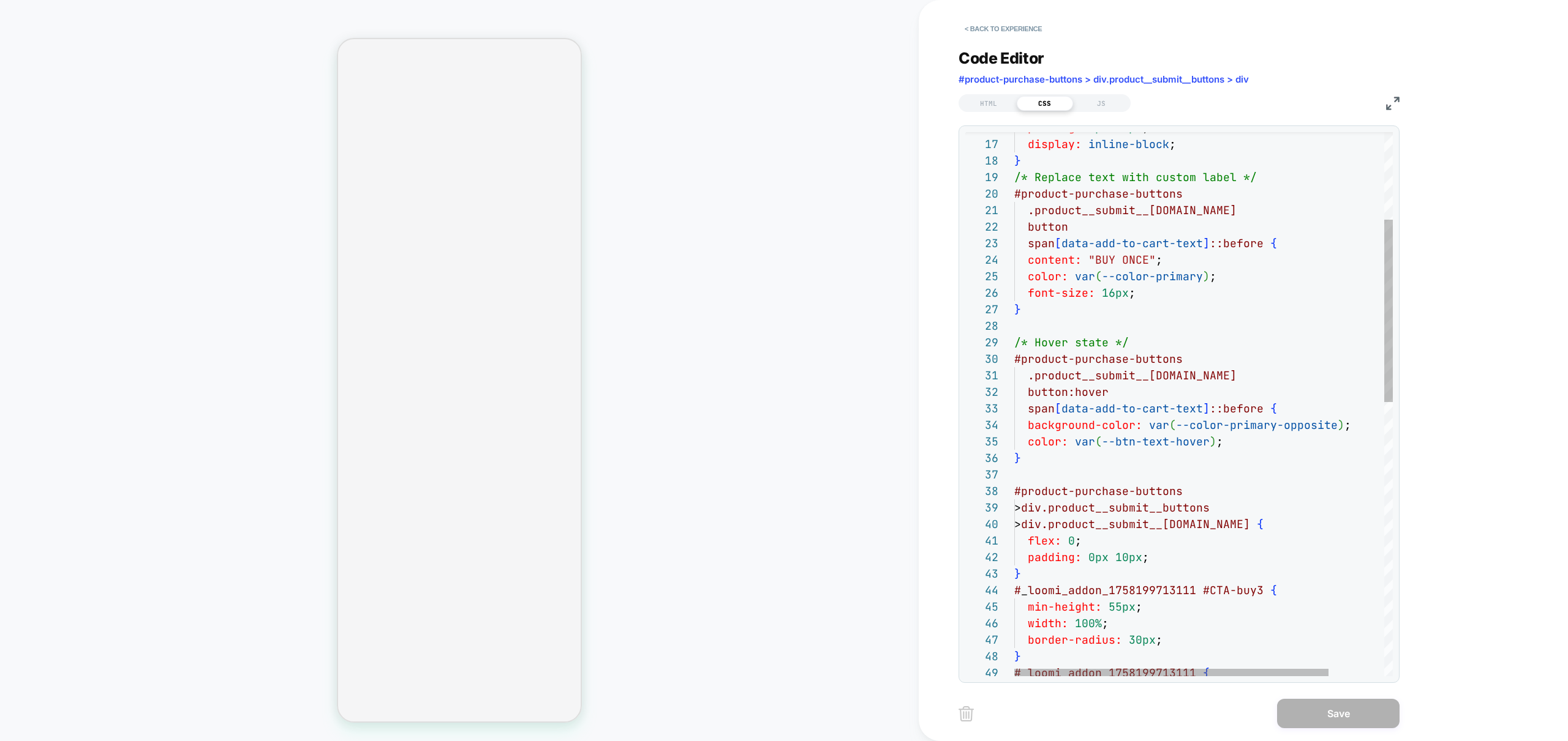
click at [1107, 279] on div "padding: 0px 10px ; display: inline-block ; } /* Replace text with custom label…" at bounding box center [1236, 681] width 446 height 1618
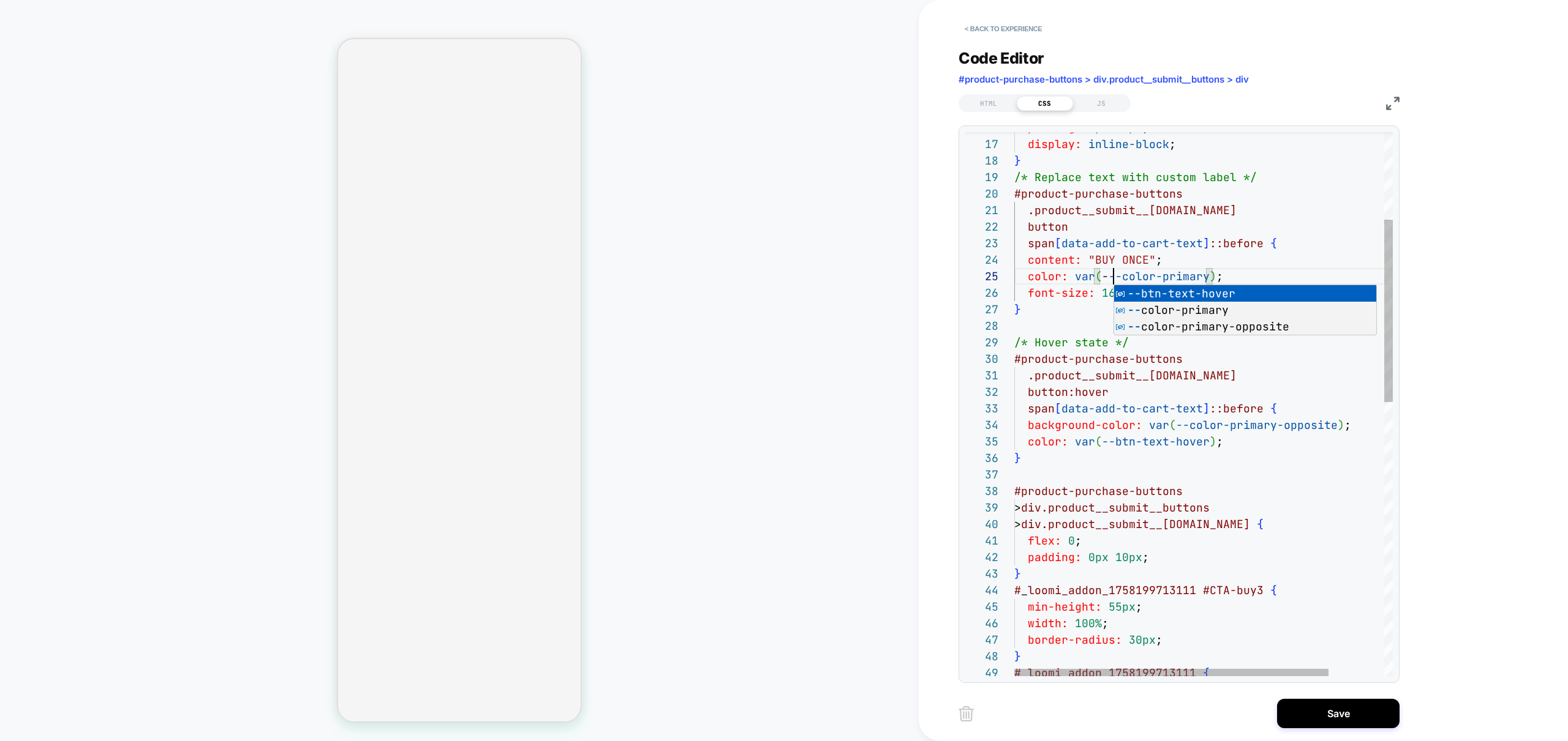
click at [1212, 373] on div "padding: 0px 10px ; display: inline-block ; } /* Replace text with custom label…" at bounding box center [1236, 681] width 446 height 1618
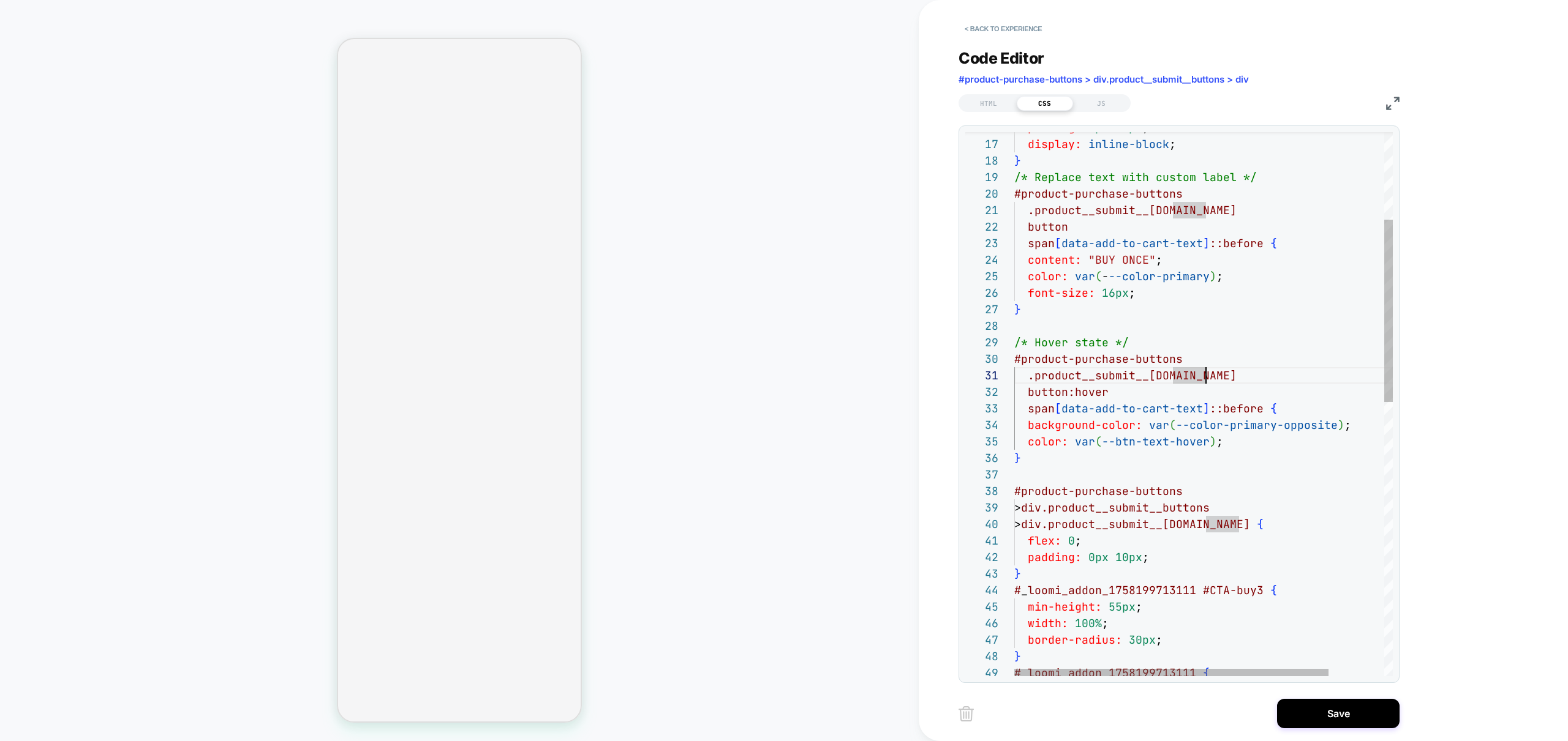
click at [1185, 426] on div "padding: 0px 10px ; display: inline-block ; } /* Replace text with custom label…" at bounding box center [1236, 681] width 446 height 1618
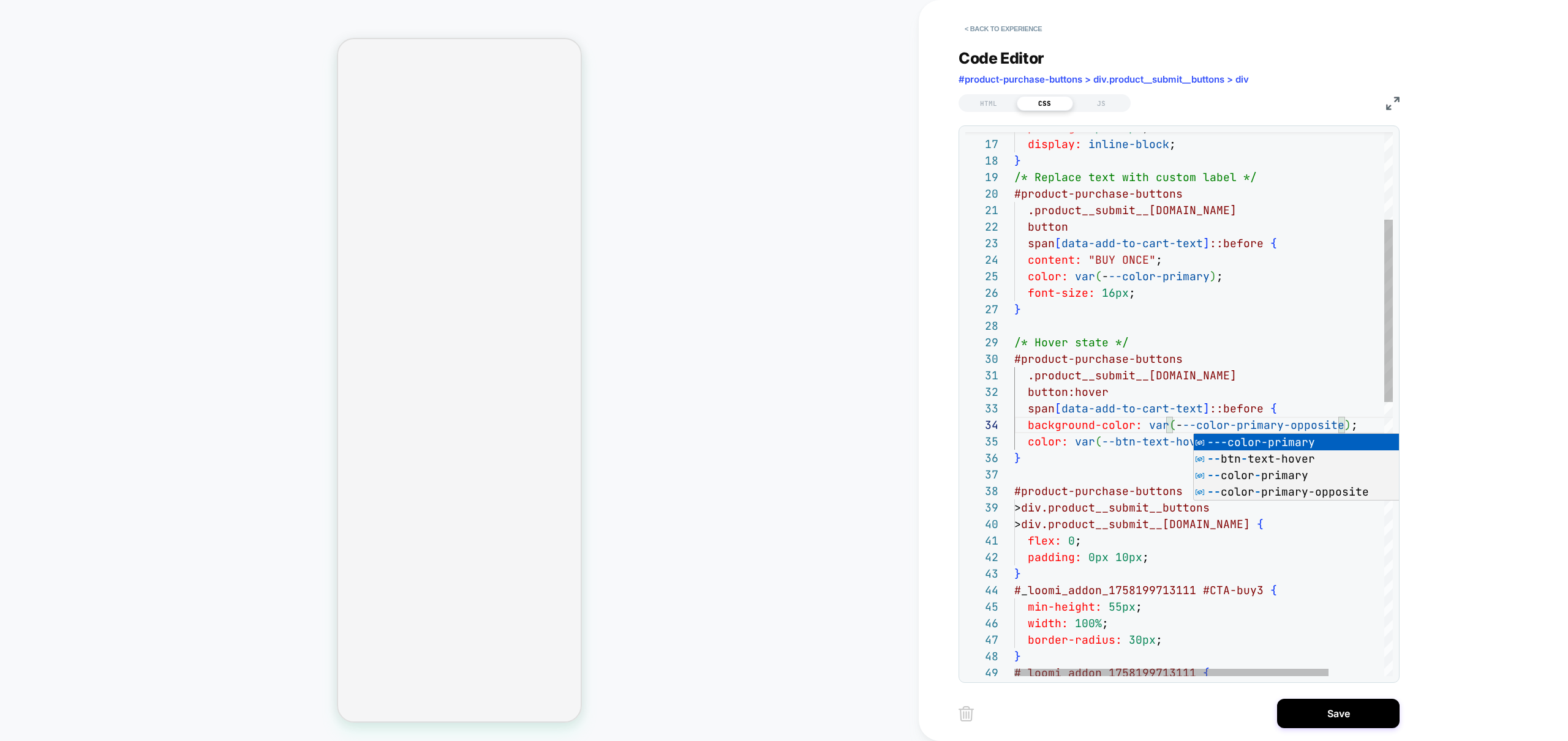
click at [1126, 431] on div "padding: 0px 10px ; display: inline-block ; } /* Replace text with custom label…" at bounding box center [1236, 681] width 446 height 1618
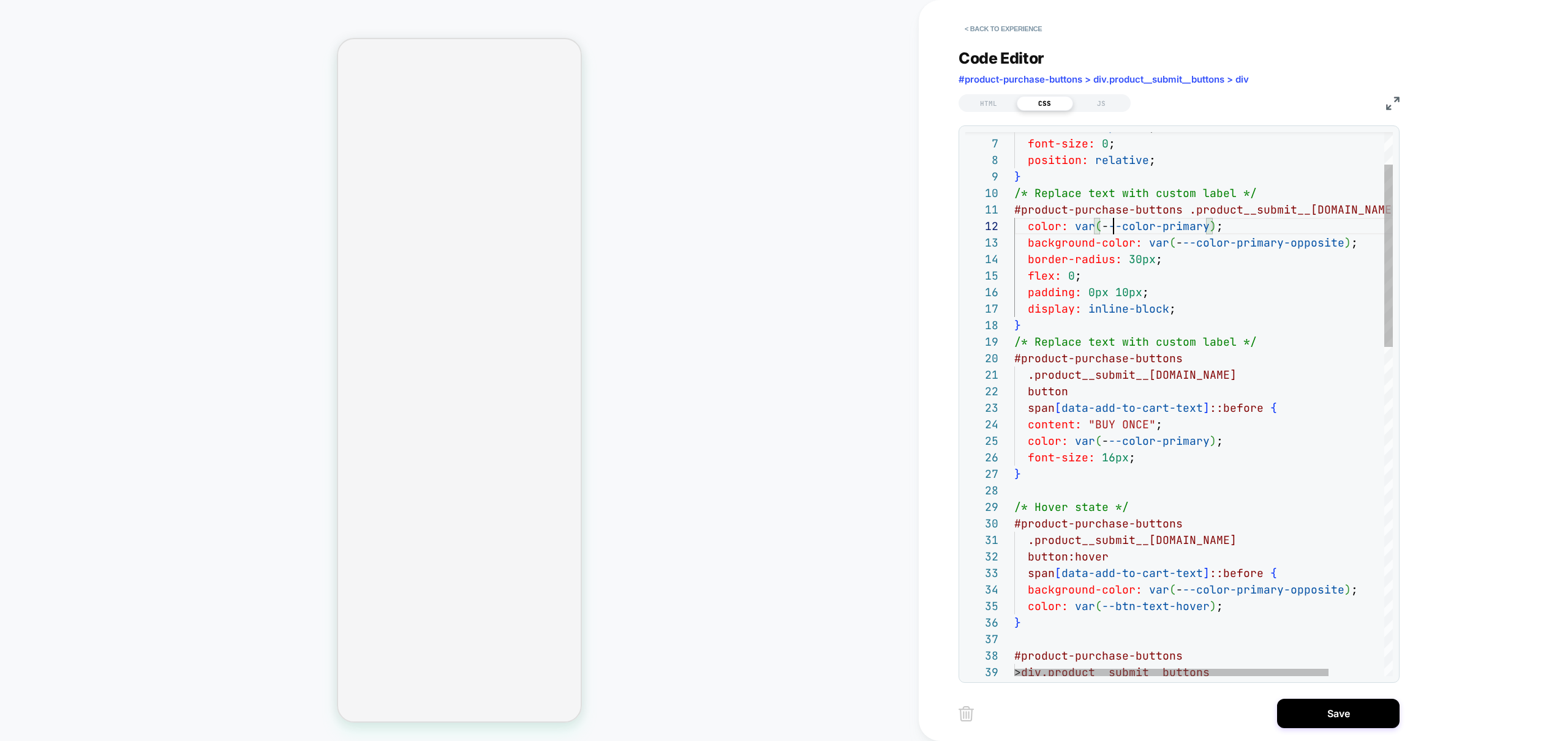
scroll to position [16, 99]
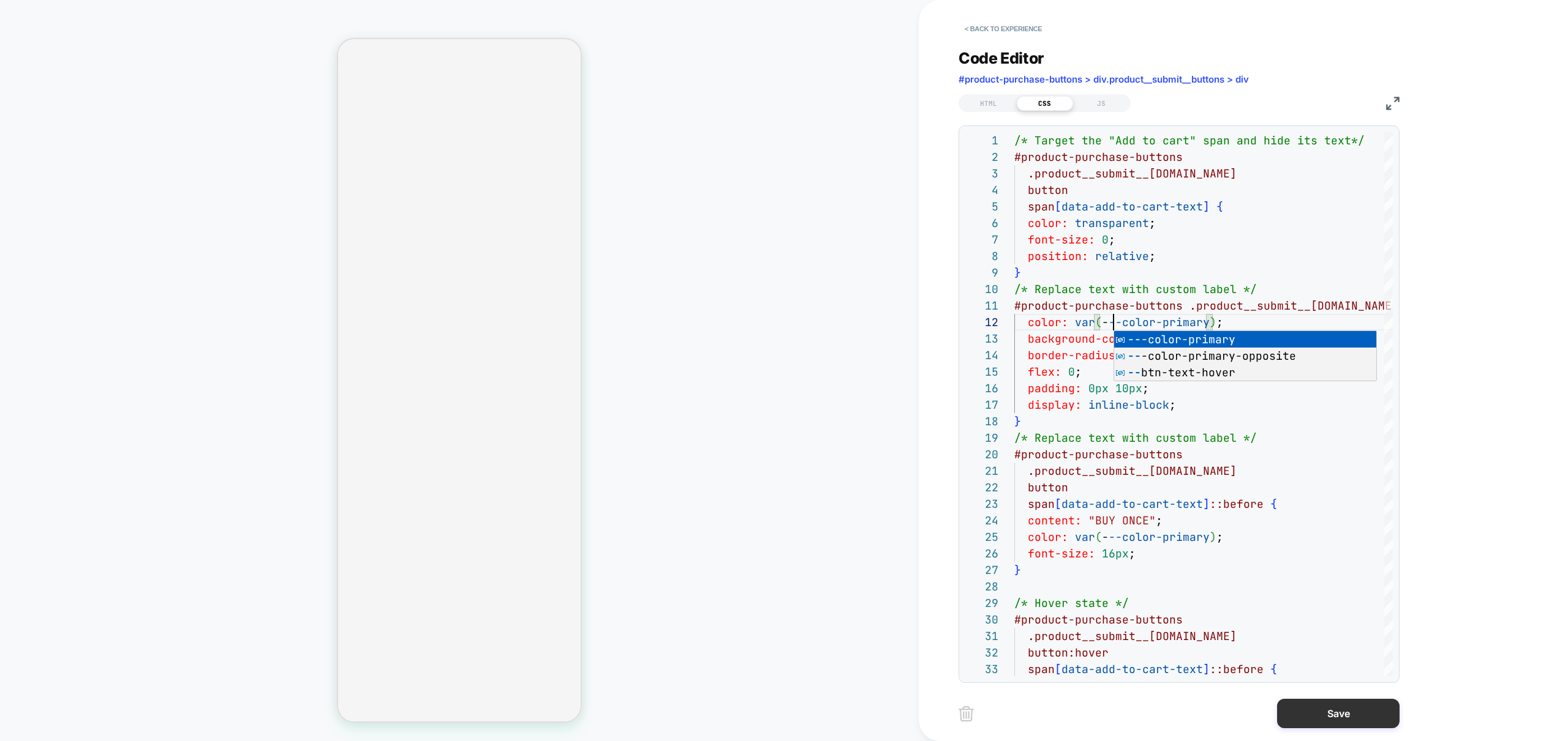
type textarea "**********"
click at [1327, 725] on button "Save" at bounding box center [1338, 713] width 123 height 29
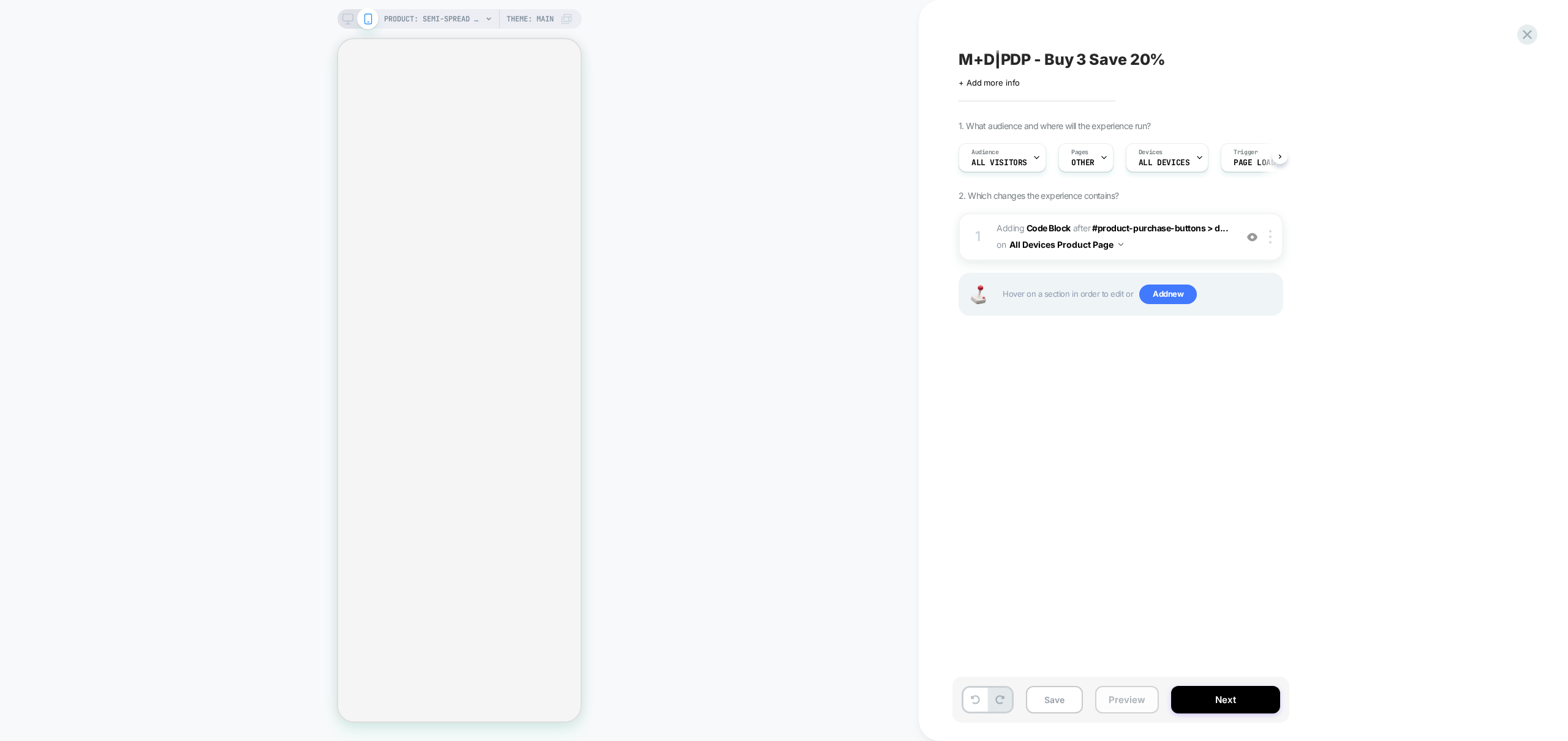
scroll to position [0, 1]
click at [1117, 695] on button "Preview" at bounding box center [1127, 700] width 64 height 28
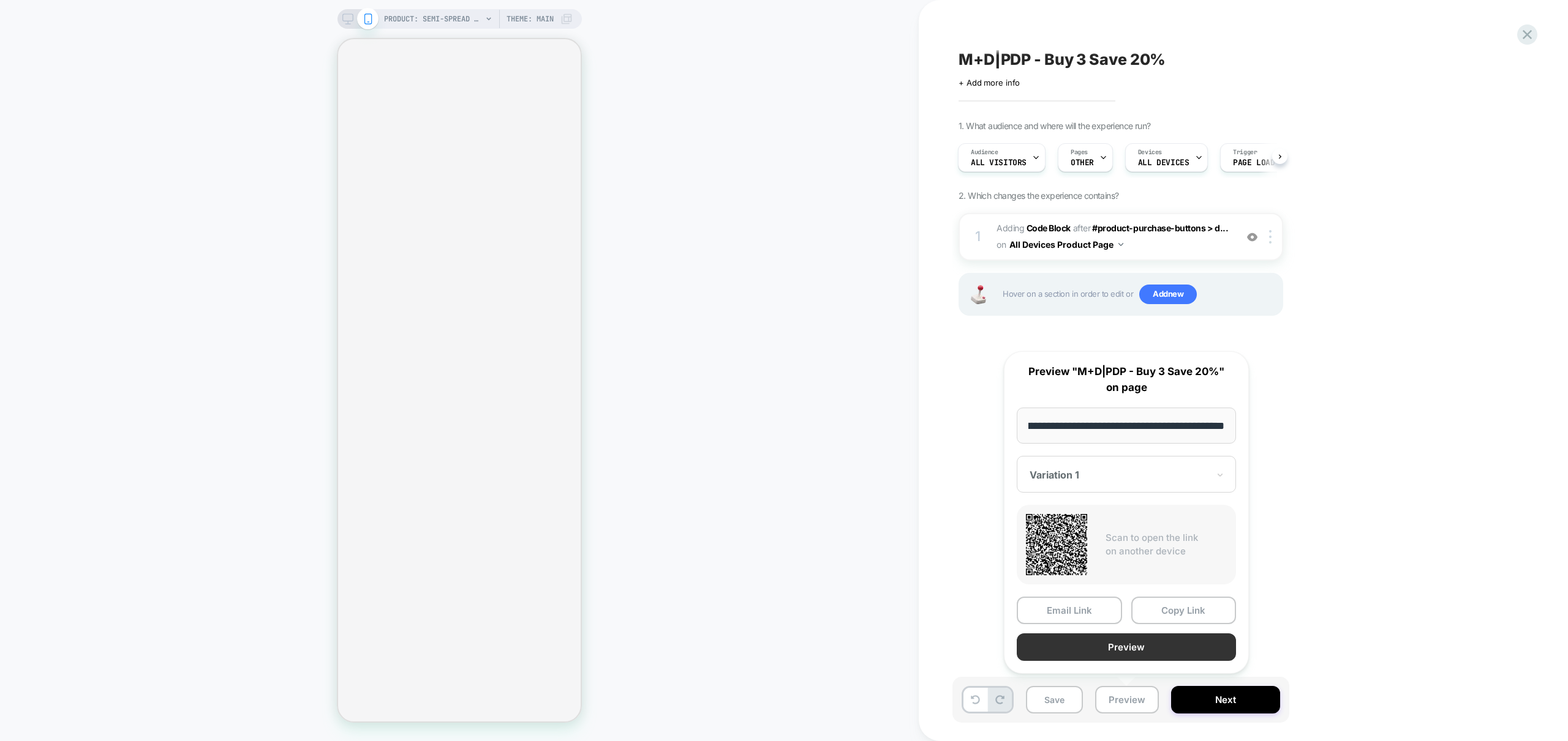
scroll to position [0, 0]
click at [1138, 647] on button "Preview" at bounding box center [1126, 647] width 219 height 28
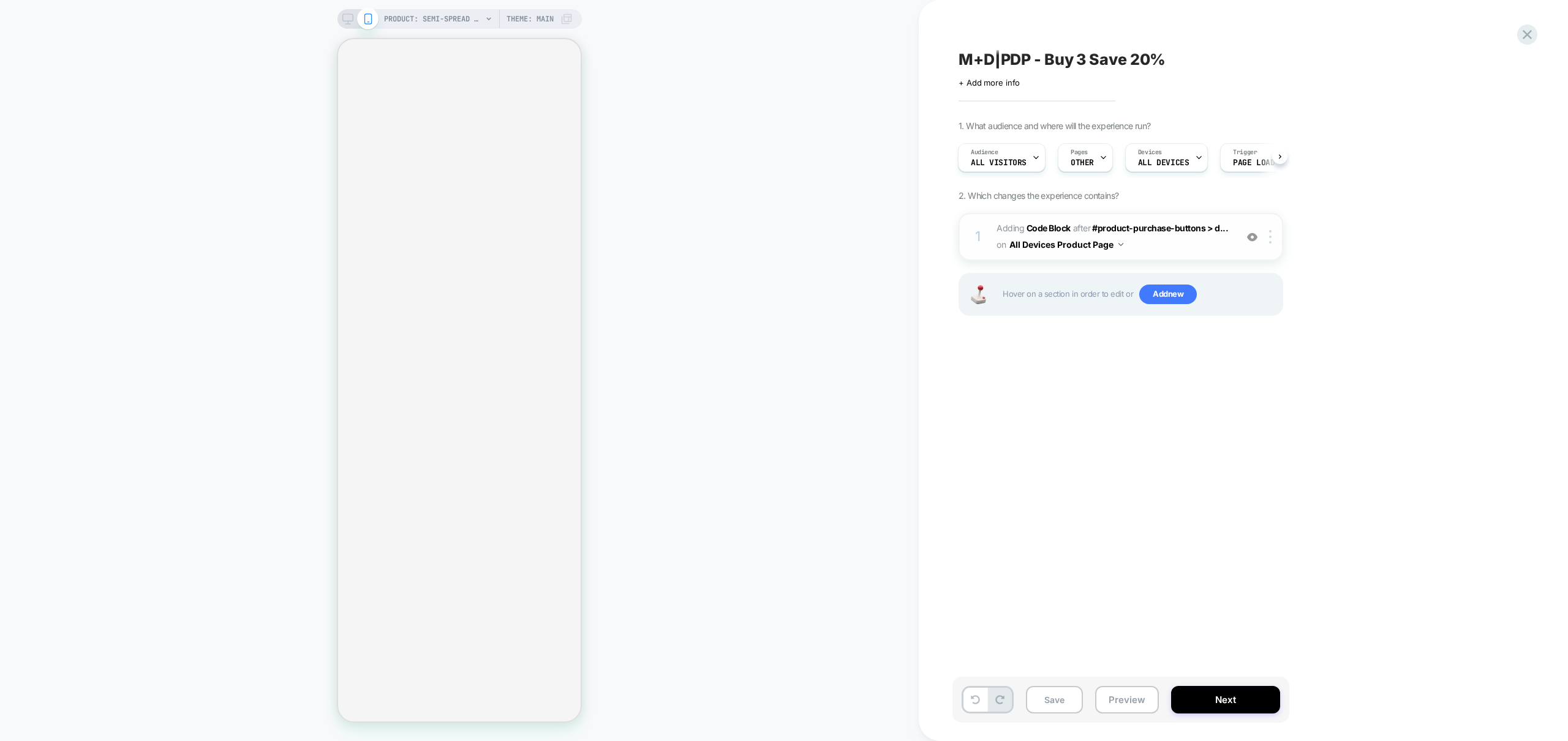
click at [1183, 251] on span "Adding Code Block AFTER #product-purchase-buttons > d... #product-purchase-butt…" at bounding box center [1113, 237] width 233 height 33
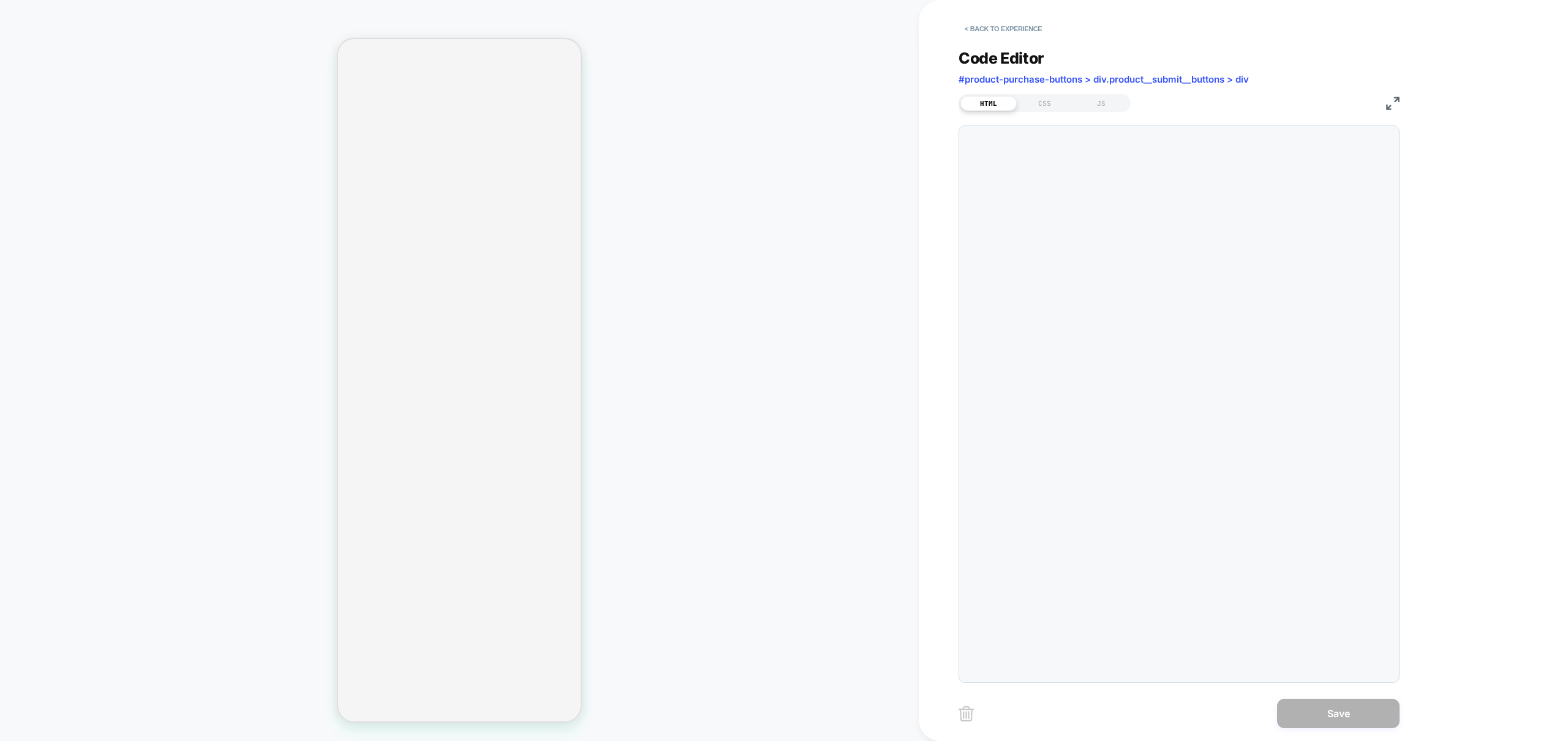
scroll to position [83, 0]
click at [1043, 109] on div "CSS" at bounding box center [1044, 104] width 56 height 15
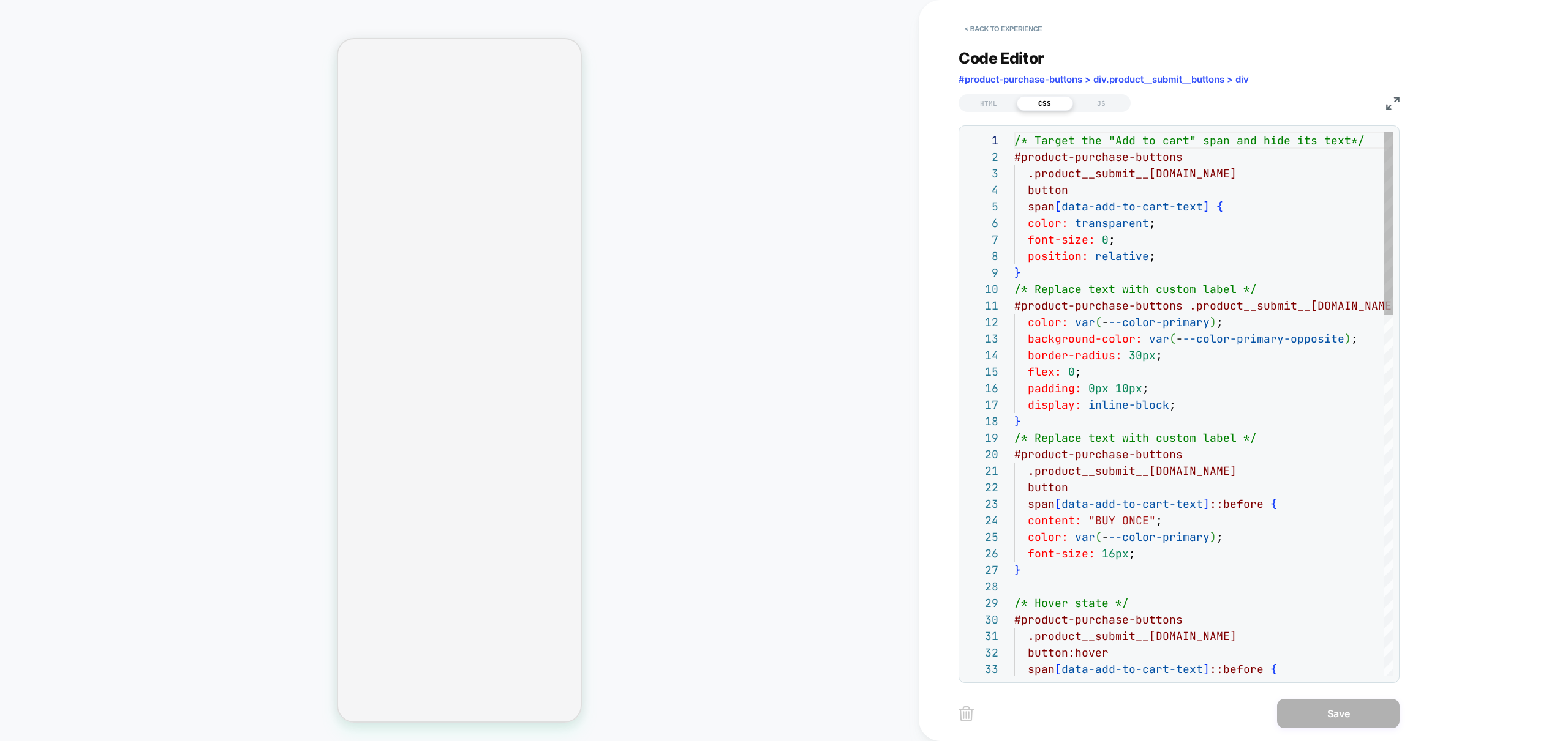
scroll to position [165, 0]
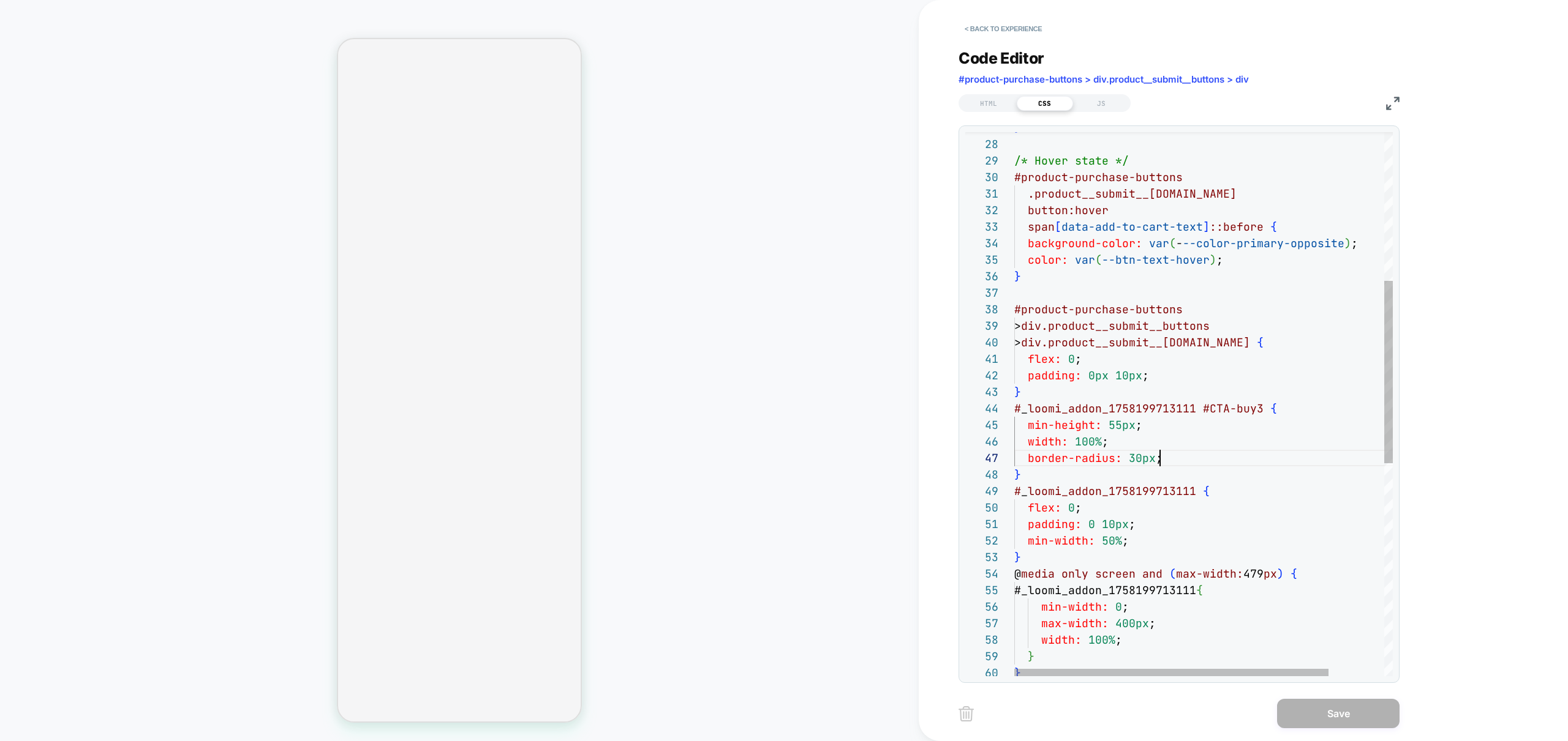
click at [1166, 462] on div "} /* Hover state */ #product-purchase-buttons .product__submit__item.here butto…" at bounding box center [1236, 498] width 446 height 1618
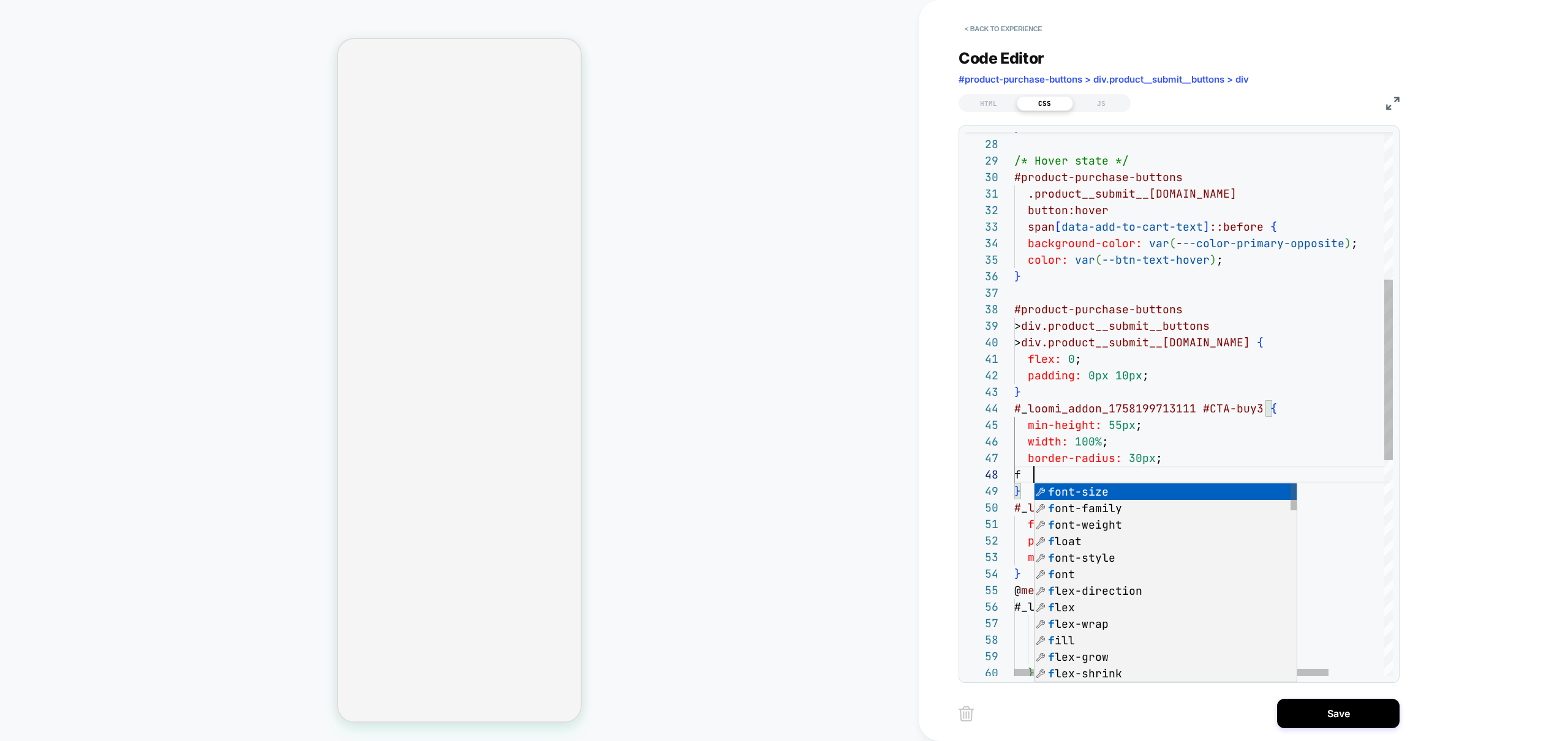
scroll to position [116, 26]
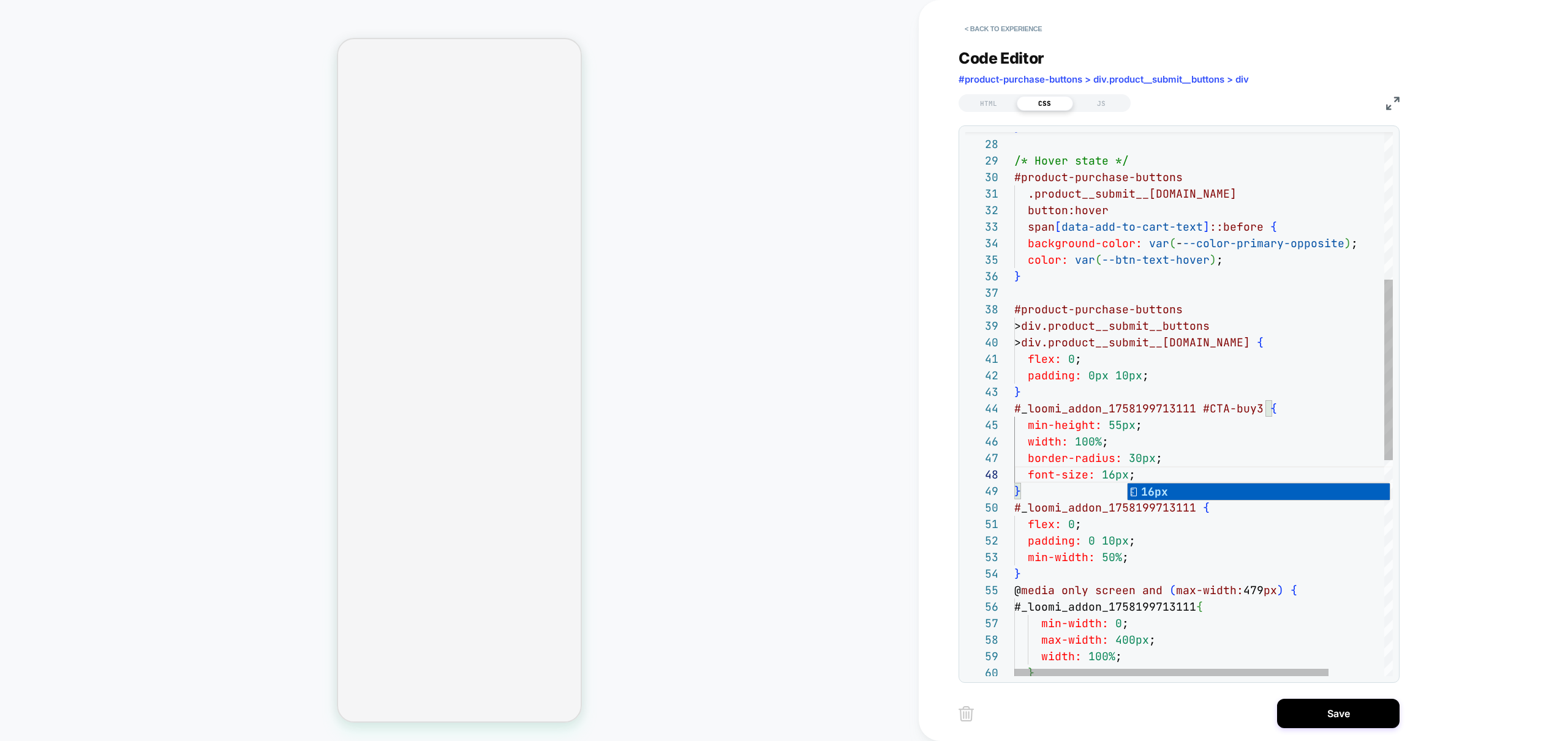
click at [1186, 340] on div "} /* Hover state */ #product-purchase-buttons .product__submit__item.here butto…" at bounding box center [1236, 507] width 446 height 1635
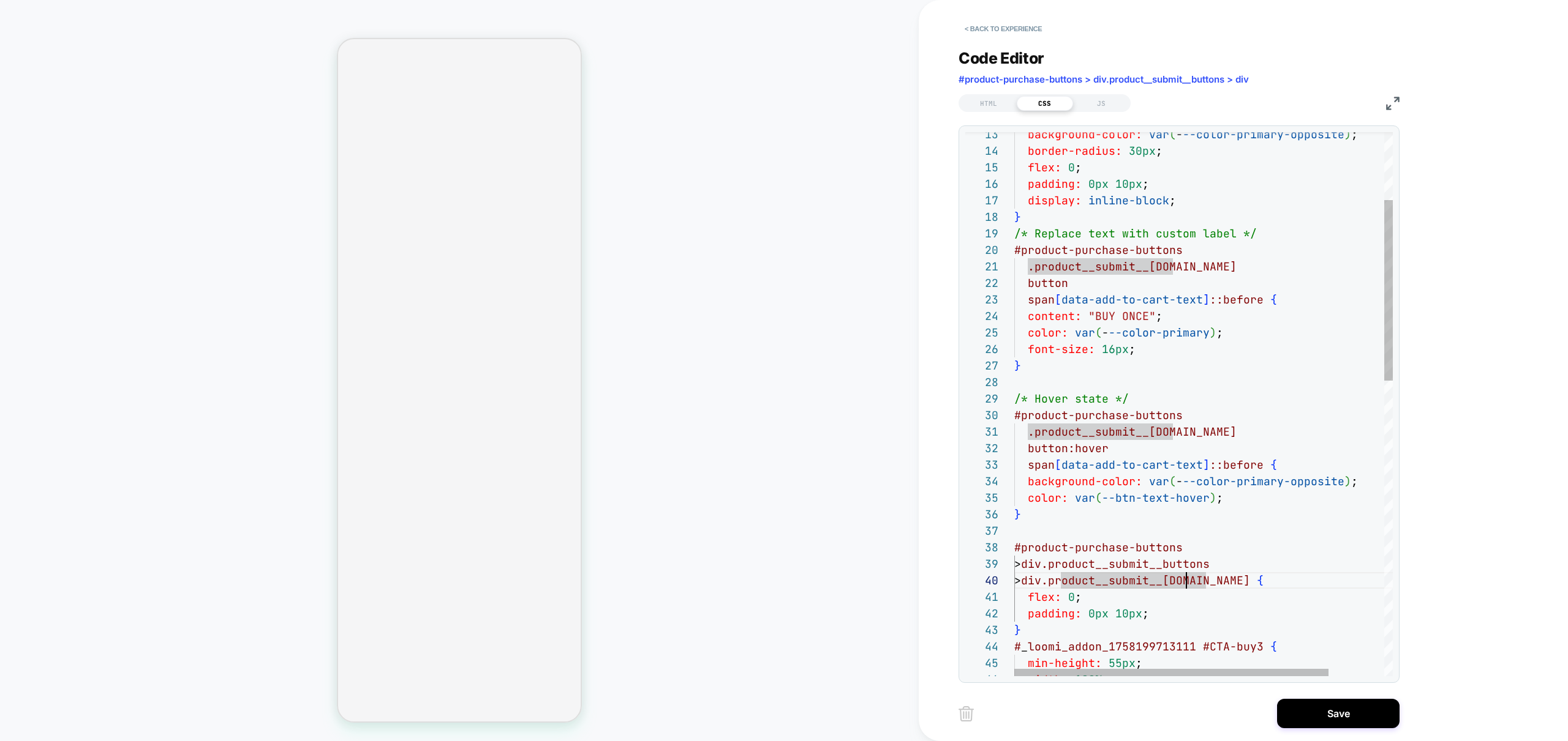
click at [1284, 489] on div "/* Hover state */ #product-purchase-buttons .product__submit__item.here button:…" at bounding box center [1236, 745] width 446 height 1635
click at [1121, 484] on div "/* Hover state */ #product-purchase-buttons .product__submit__item.here button:…" at bounding box center [1236, 745] width 446 height 1635
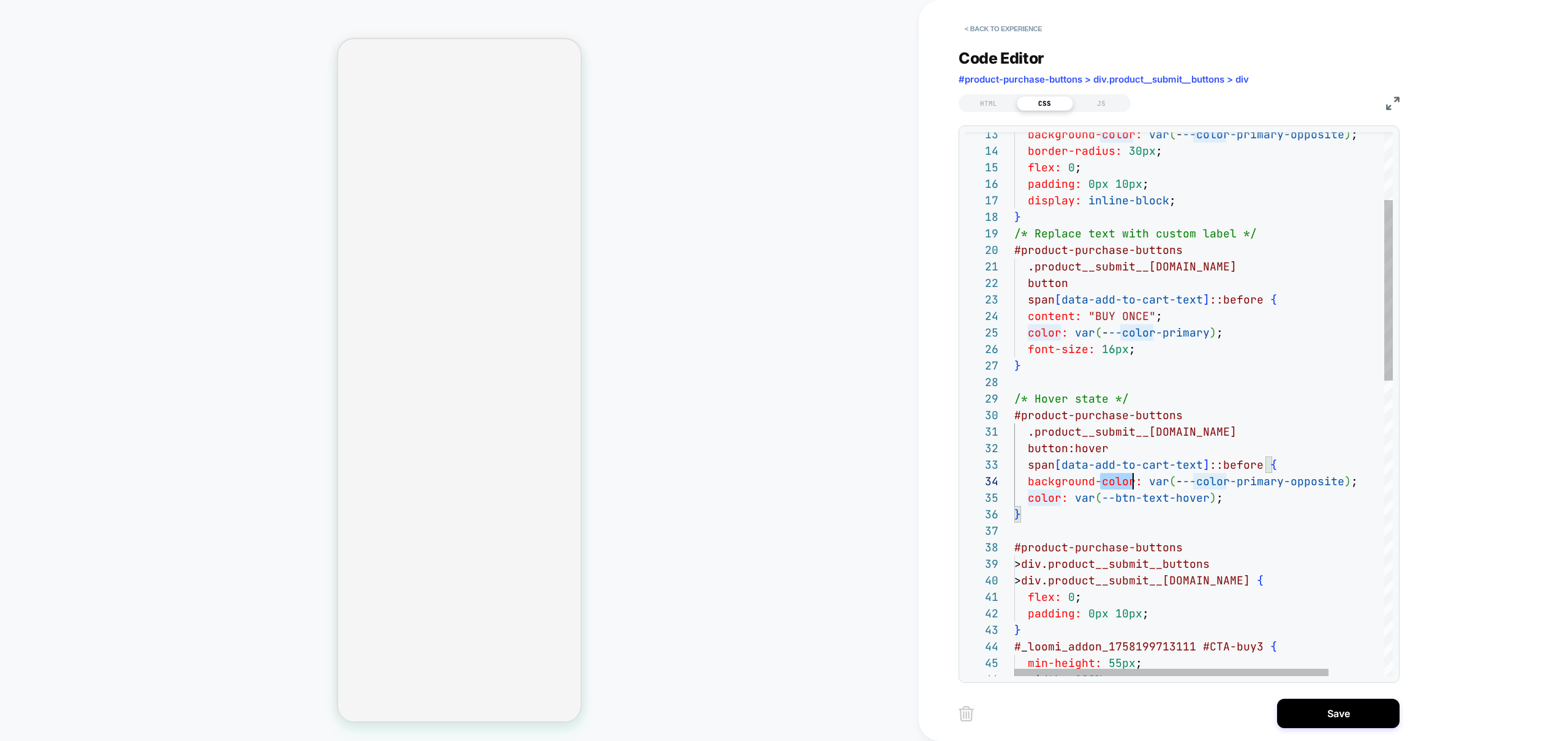
scroll to position [50, 119]
click at [1121, 484] on div "/* Hover state */ #product-purchase-buttons .product__submit__item.here button:…" at bounding box center [1236, 745] width 446 height 1635
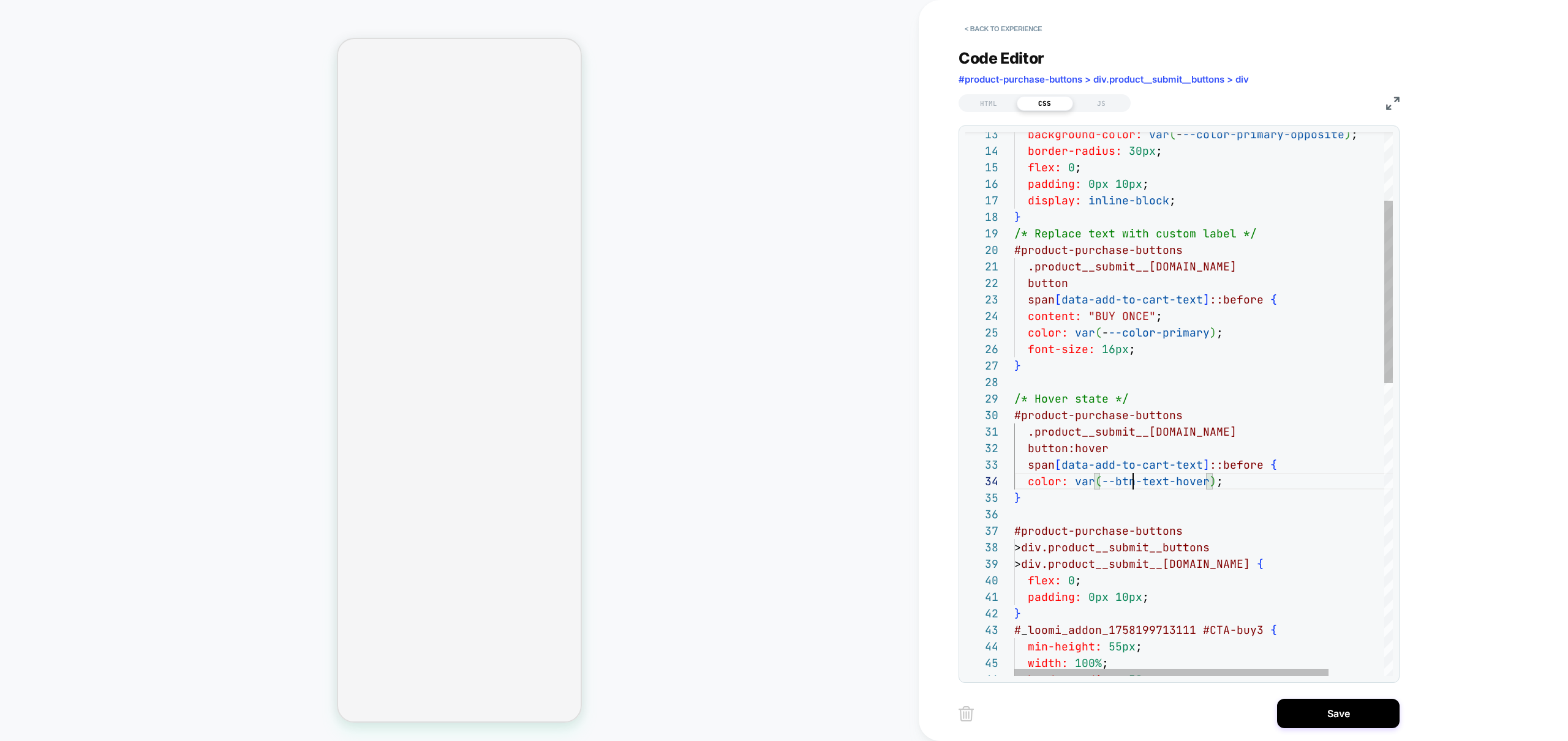
click at [1131, 481] on div "/* Hover state */ #product-purchase-buttons .product__submit__item.here button:…" at bounding box center [1236, 737] width 446 height 1618
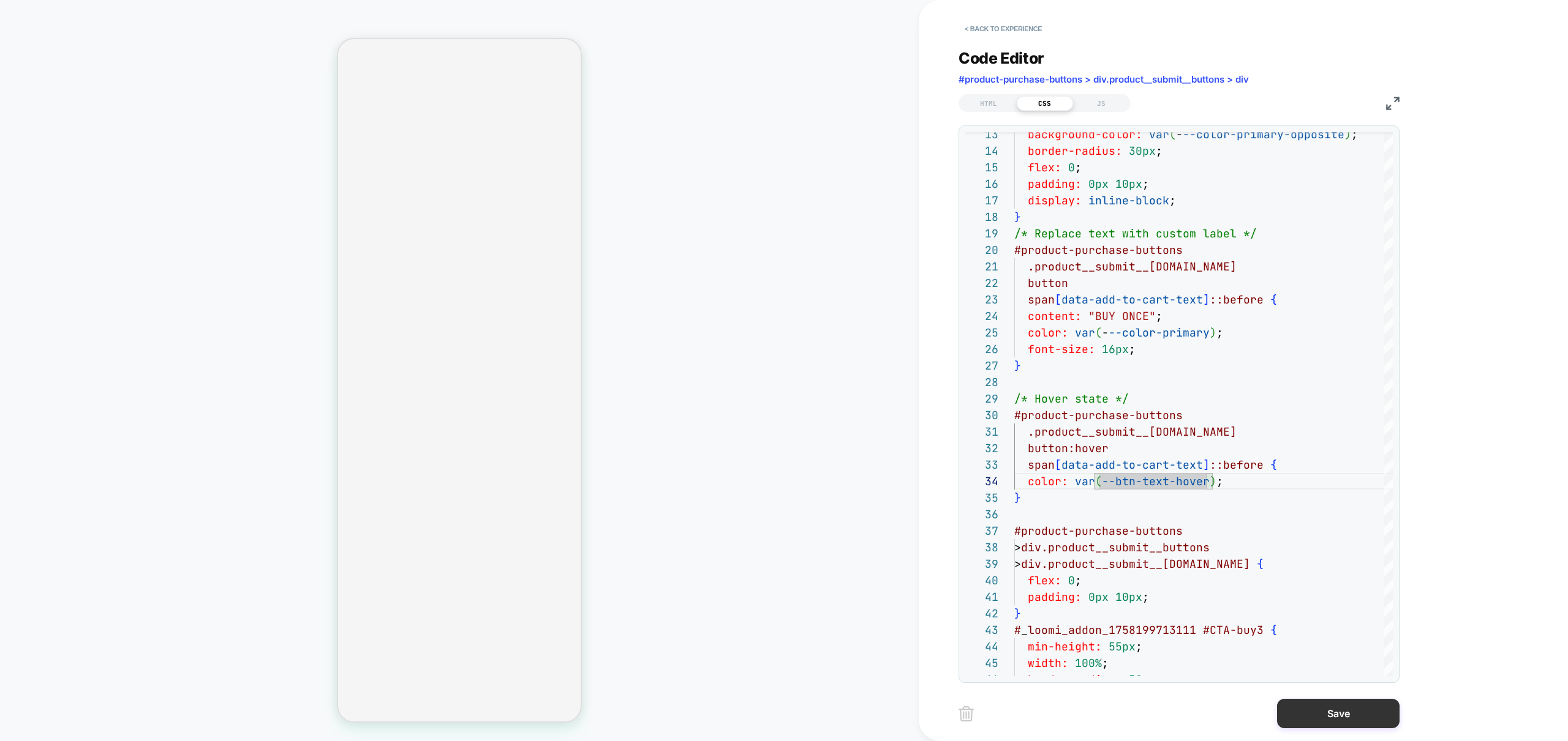
type textarea "**********"
click at [1343, 723] on button "Save" at bounding box center [1338, 713] width 123 height 29
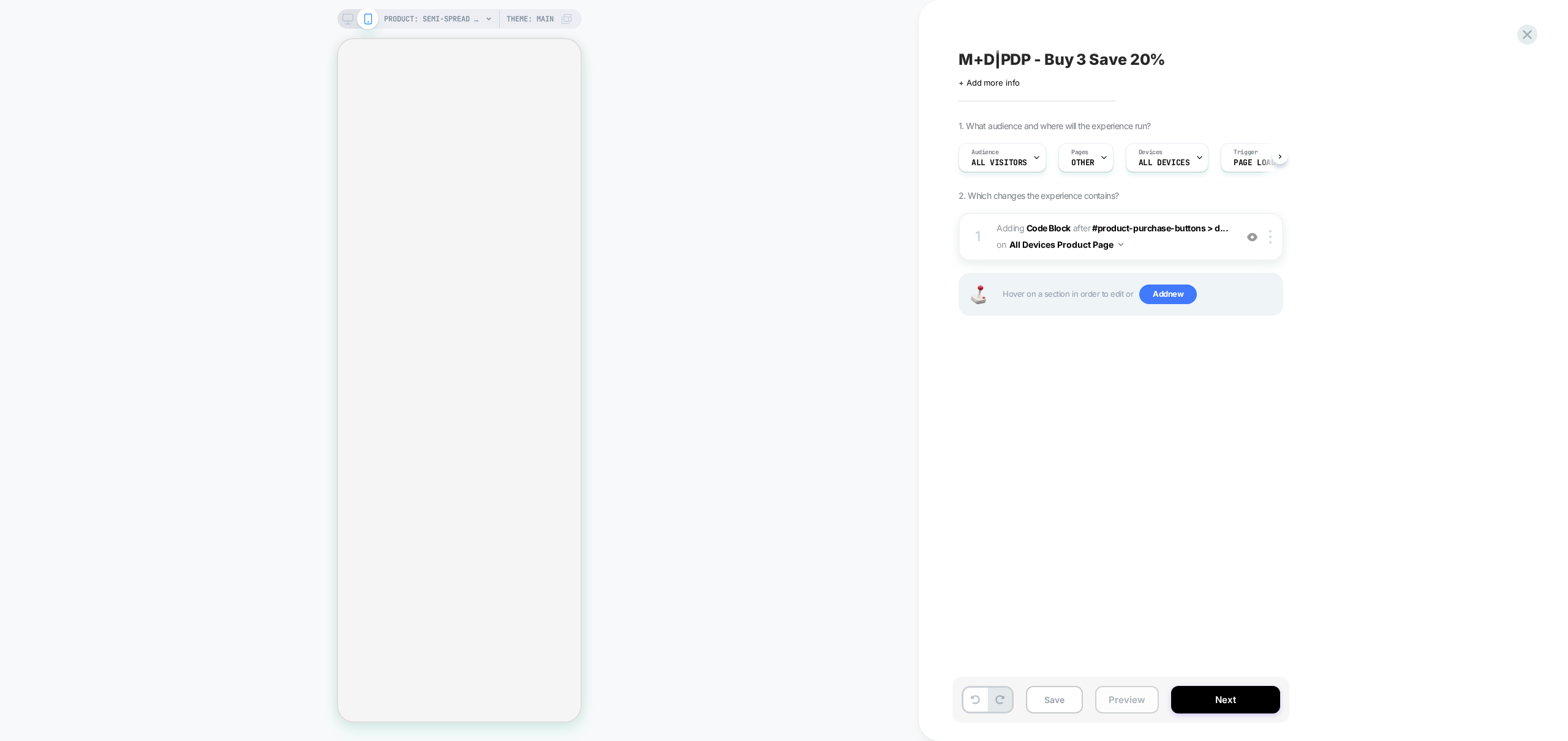
click at [1129, 697] on button "Preview" at bounding box center [1127, 700] width 64 height 28
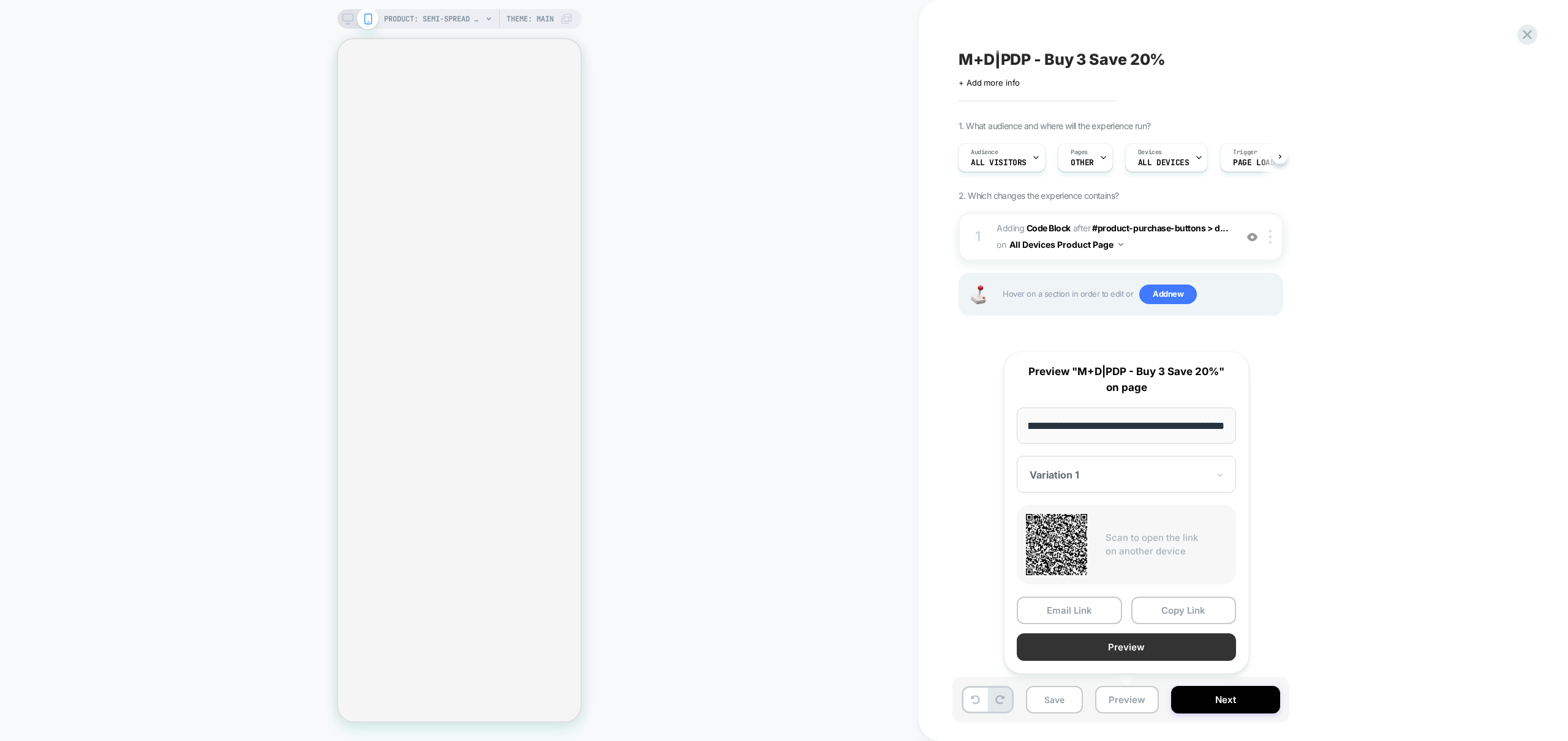
scroll to position [0, 0]
click at [1123, 652] on button "Preview" at bounding box center [1126, 647] width 219 height 28
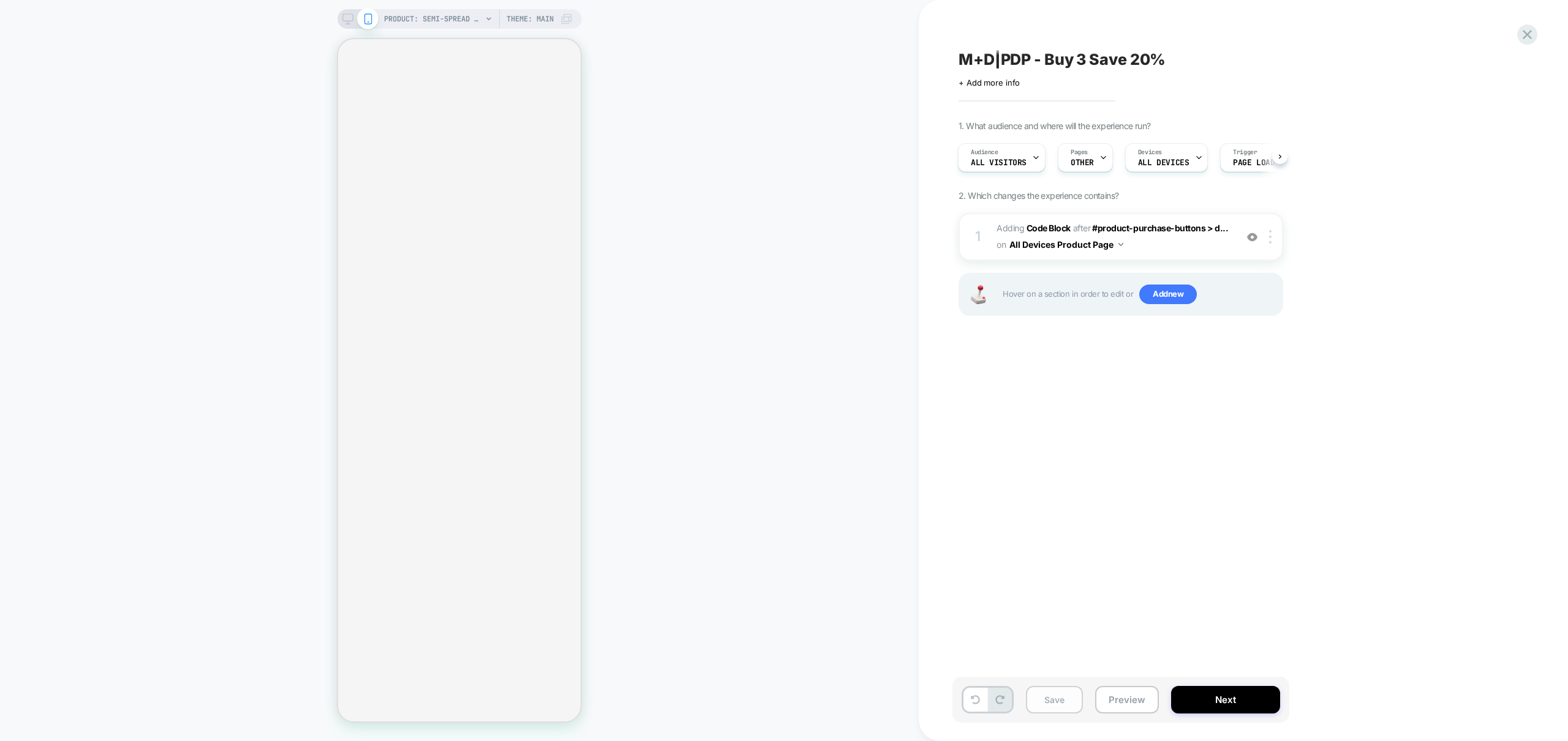
click at [1062, 703] on button "Save" at bounding box center [1055, 700] width 57 height 28
click at [1189, 234] on span "Adding Code Block AFTER #product-purchase-buttons > d... #product-purchase-butt…" at bounding box center [1113, 237] width 233 height 33
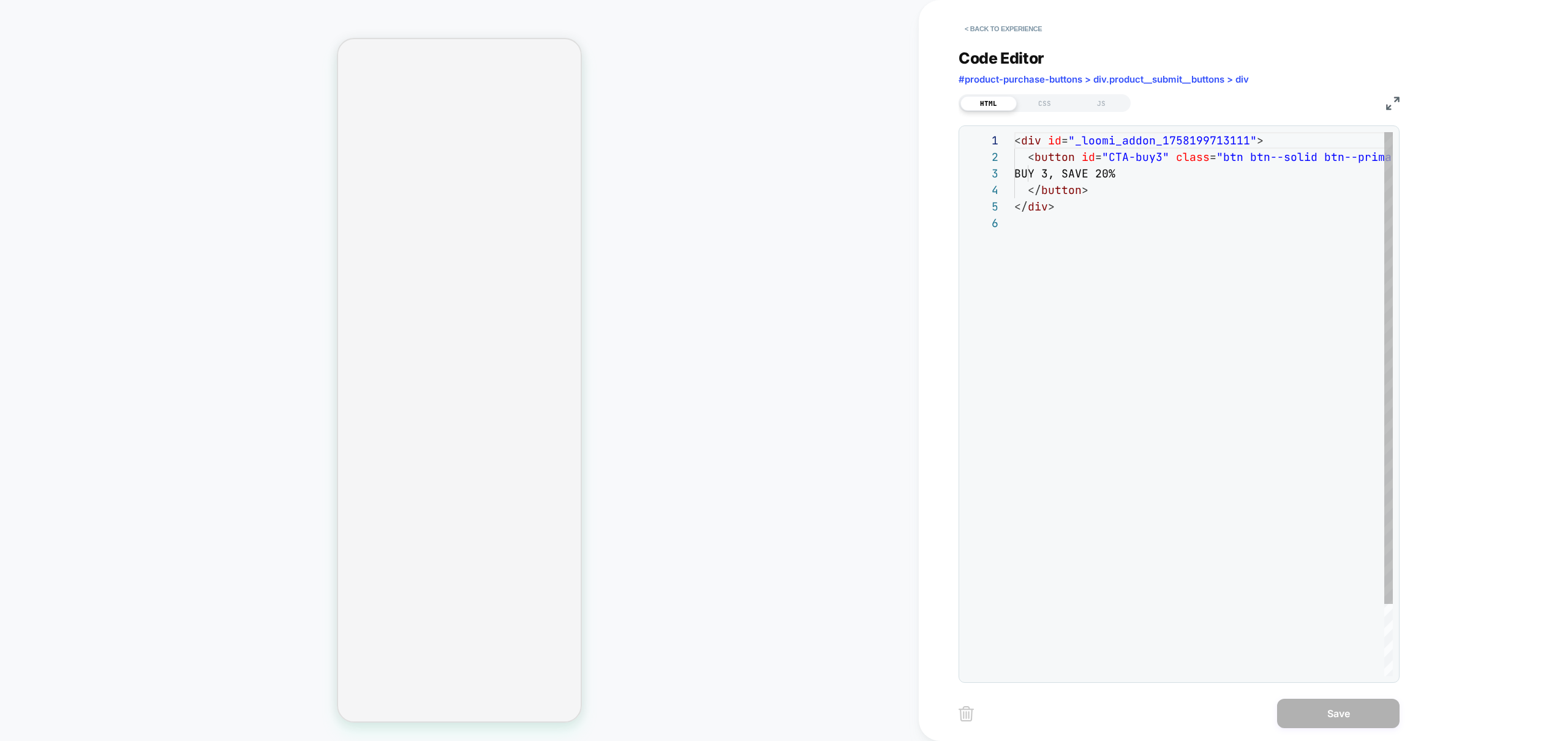
scroll to position [83, 0]
click at [1118, 109] on div "JS" at bounding box center [1100, 104] width 56 height 15
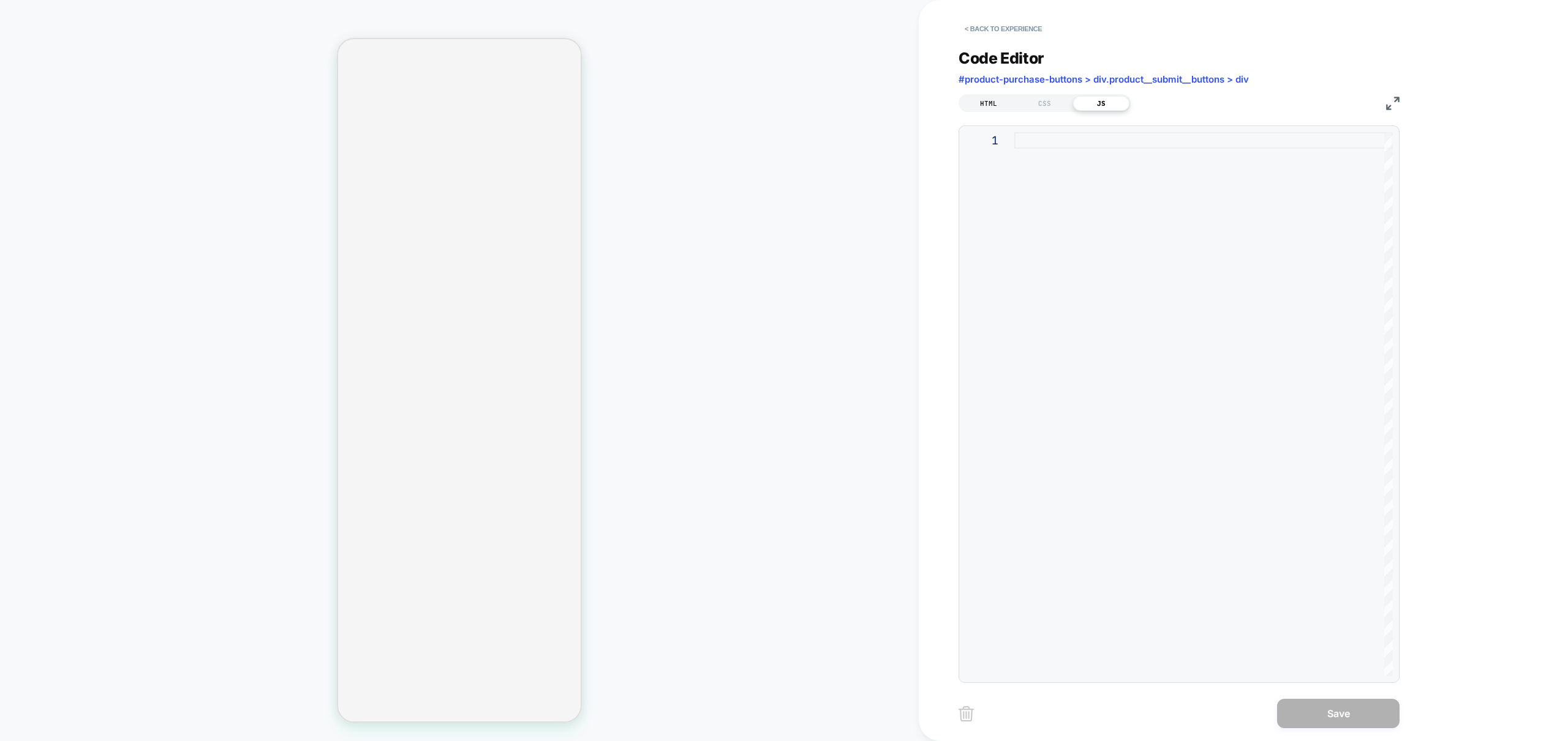
click at [989, 109] on div "HTML" at bounding box center [988, 104] width 56 height 15
click at [1109, 100] on div "JS" at bounding box center [1100, 104] width 56 height 15
click at [1104, 304] on div at bounding box center [1203, 404] width 379 height 544
type textarea "**********"
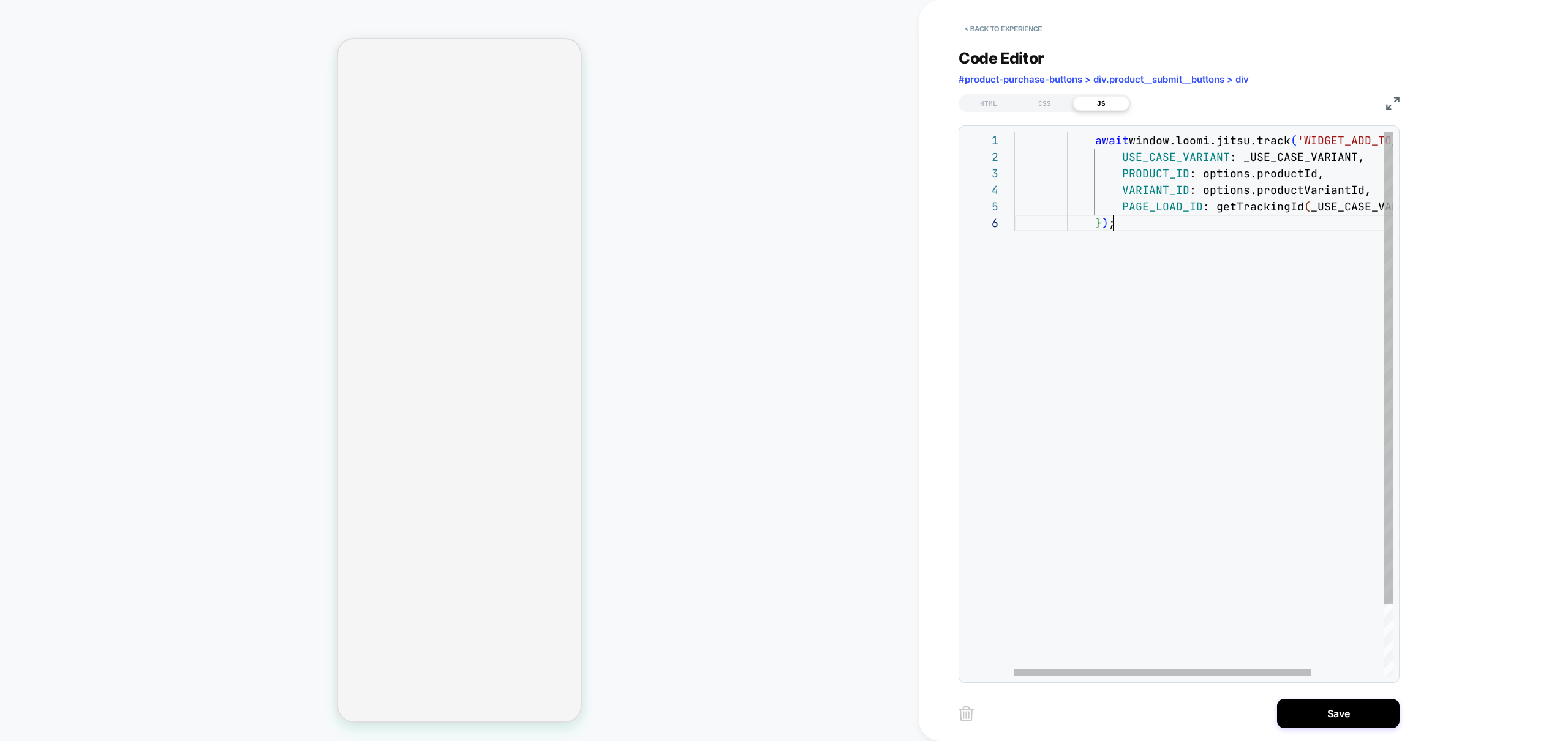
scroll to position [83, 99]
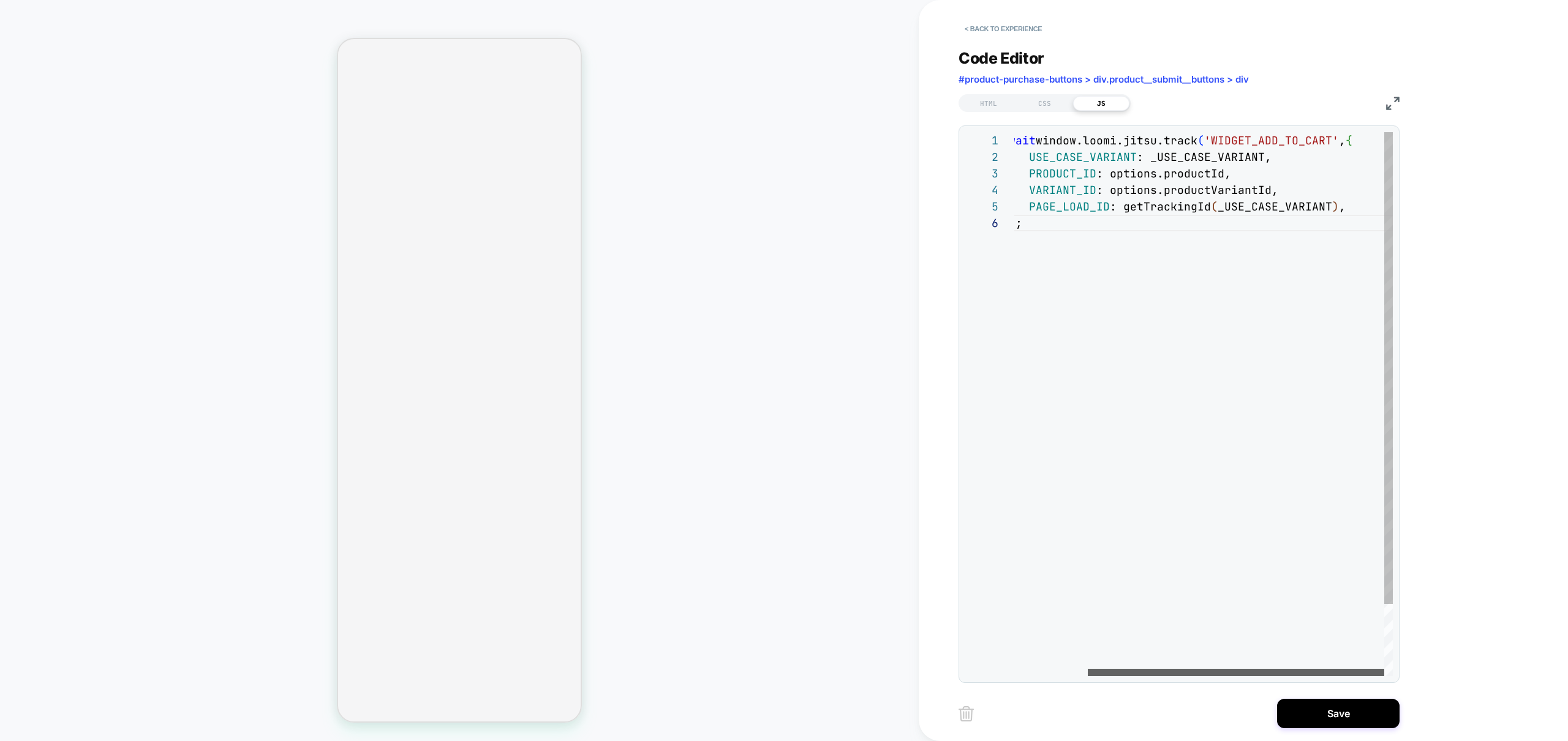
click at [1328, 676] on div at bounding box center [1235, 672] width 297 height 7
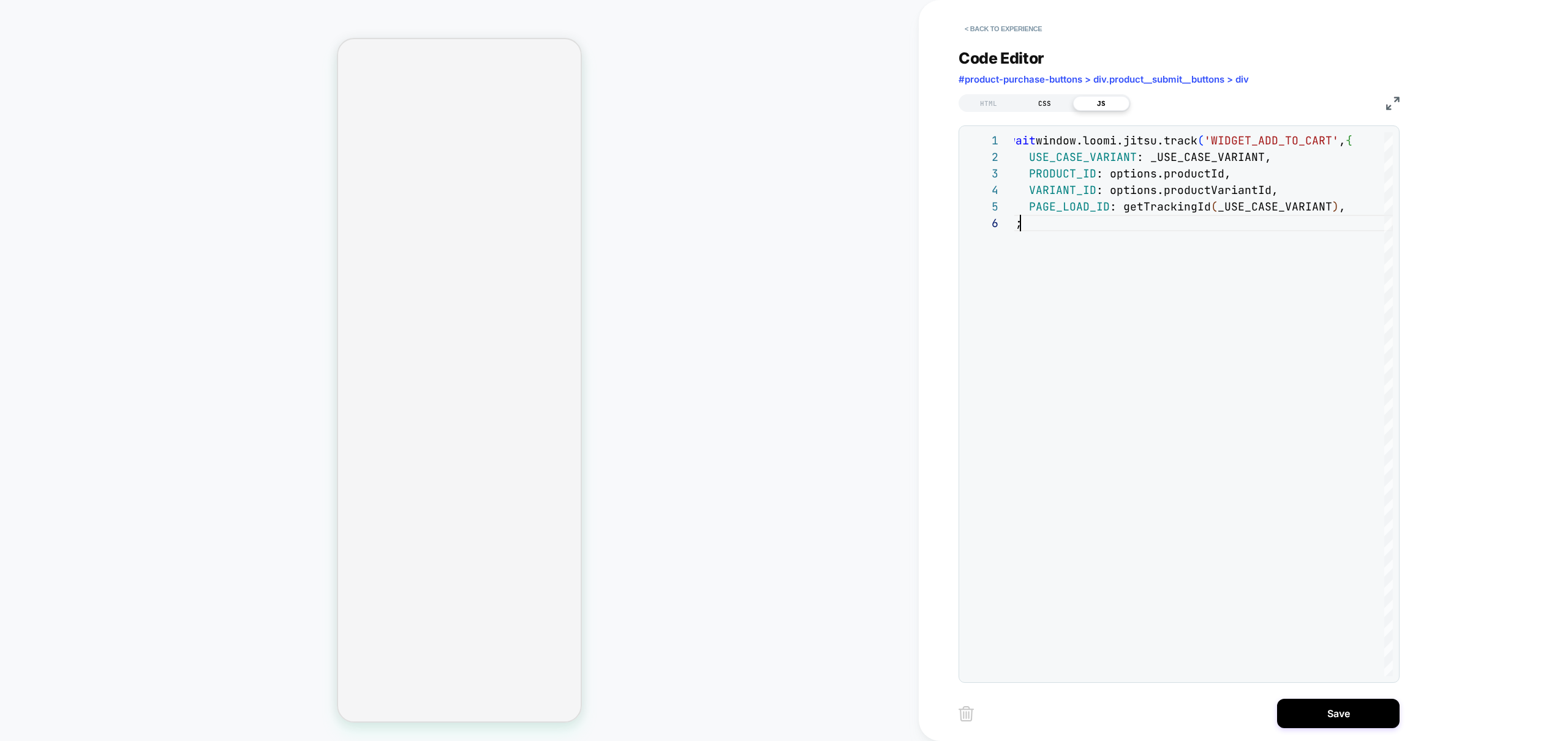
click at [1044, 98] on div "CSS" at bounding box center [1044, 104] width 56 height 15
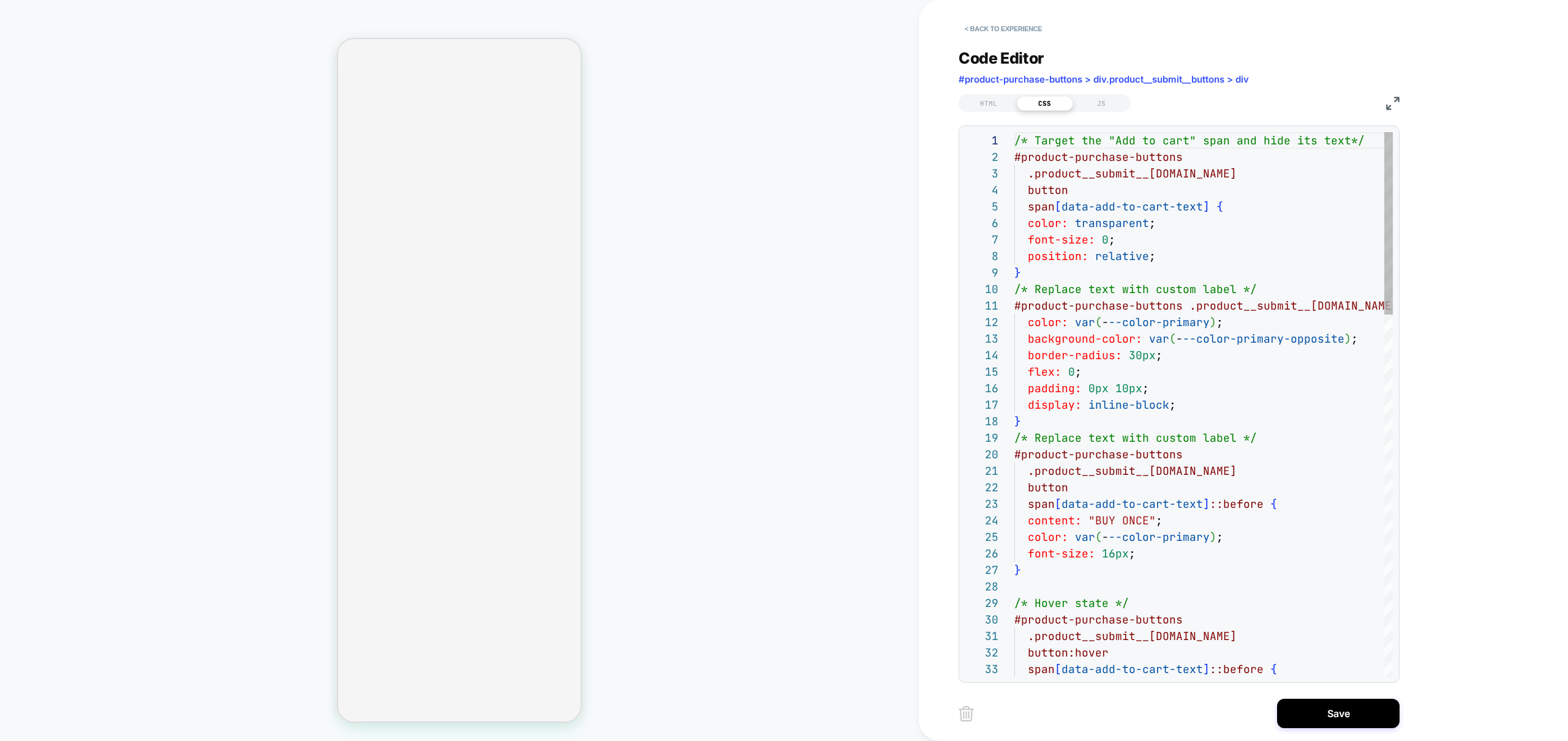
scroll to position [165, 0]
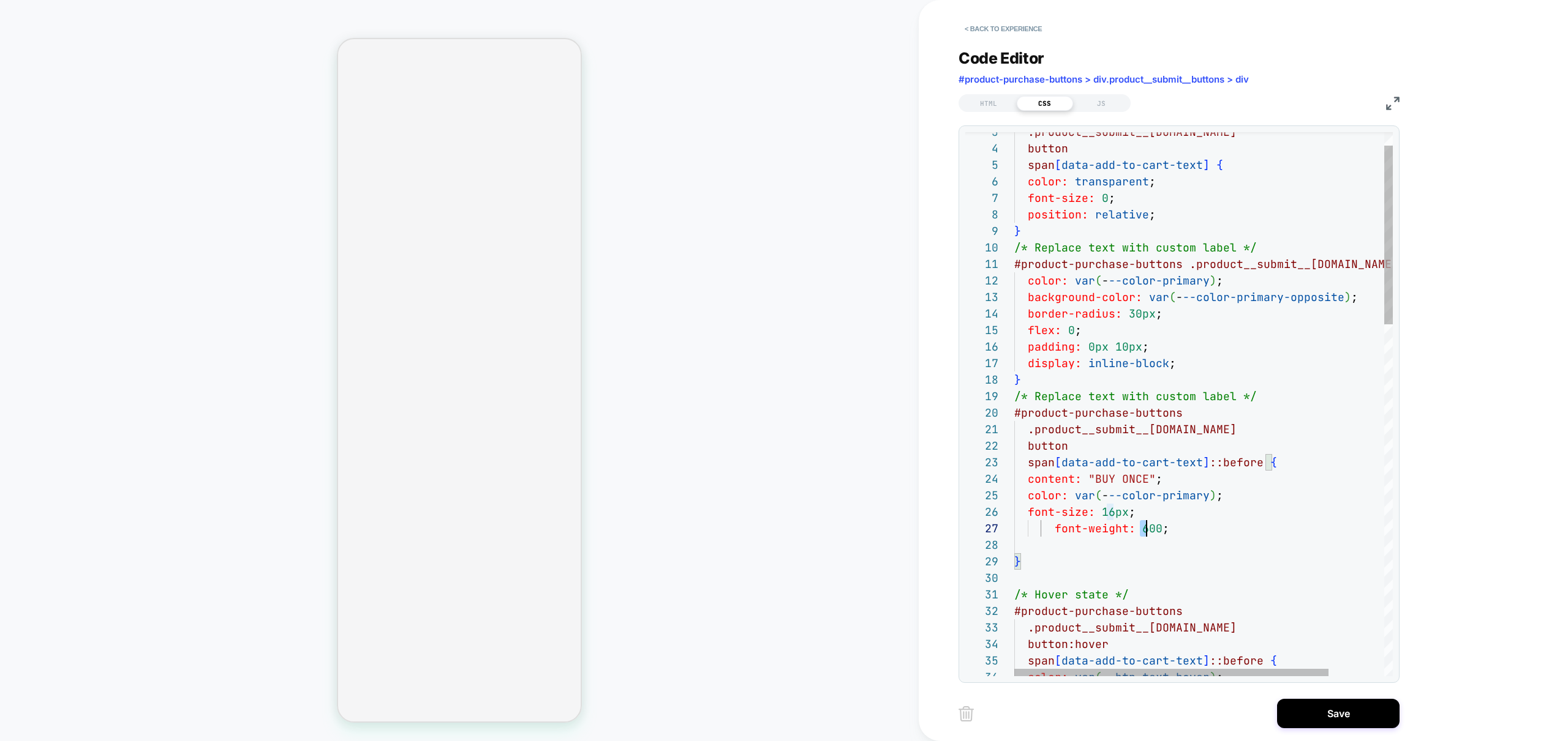
scroll to position [99, 132]
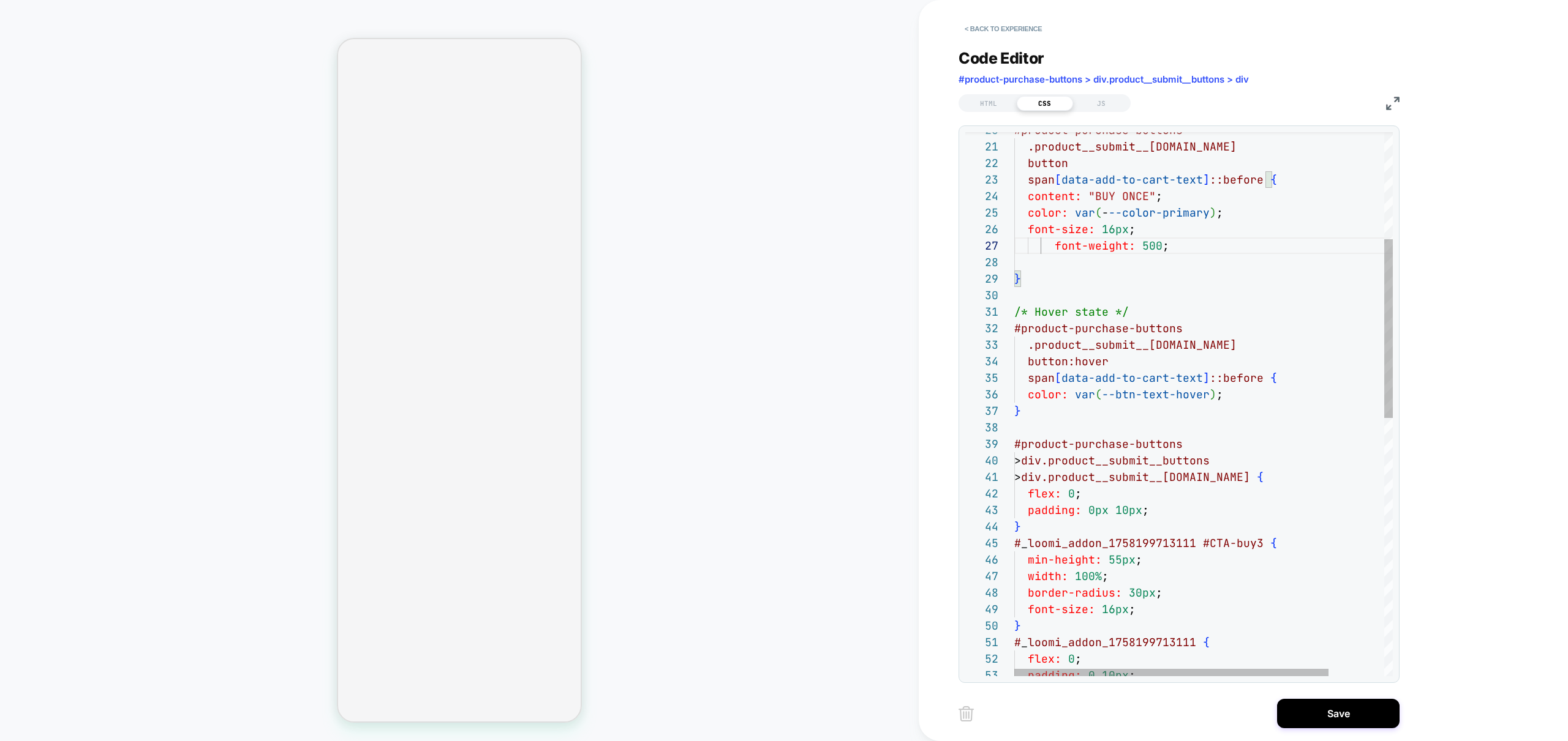
click at [1141, 609] on div "button span [ data-add-to-cart-text ] ::before { content: "BUY ONCE" ; color: v…" at bounding box center [1236, 633] width 446 height 1651
drag, startPoint x: 1146, startPoint y: 627, endPoint x: 1136, endPoint y: 623, distance: 10.8
click at [1136, 623] on div "button span [ data-add-to-cart-text ] ::before { content: "BUY ONCE" ; color: v…" at bounding box center [1236, 649] width 446 height 1684
drag, startPoint x: 1254, startPoint y: 614, endPoint x: 1264, endPoint y: 645, distance: 32.6
click at [1254, 614] on div "button span [ data-add-to-cart-text ] ::before { content: "BUY ONCE" ; color: v…" at bounding box center [1236, 649] width 446 height 1684
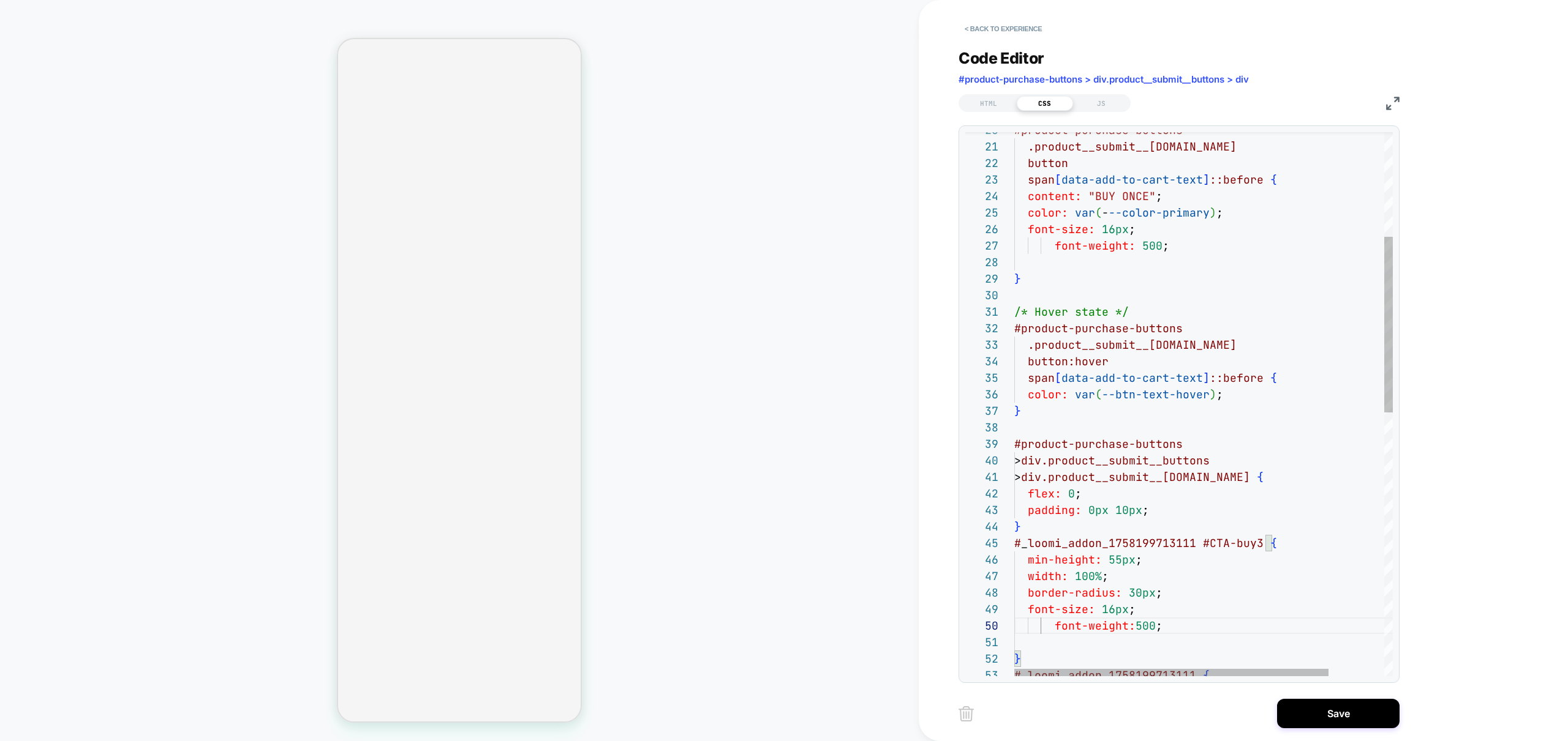
scroll to position [132, 119]
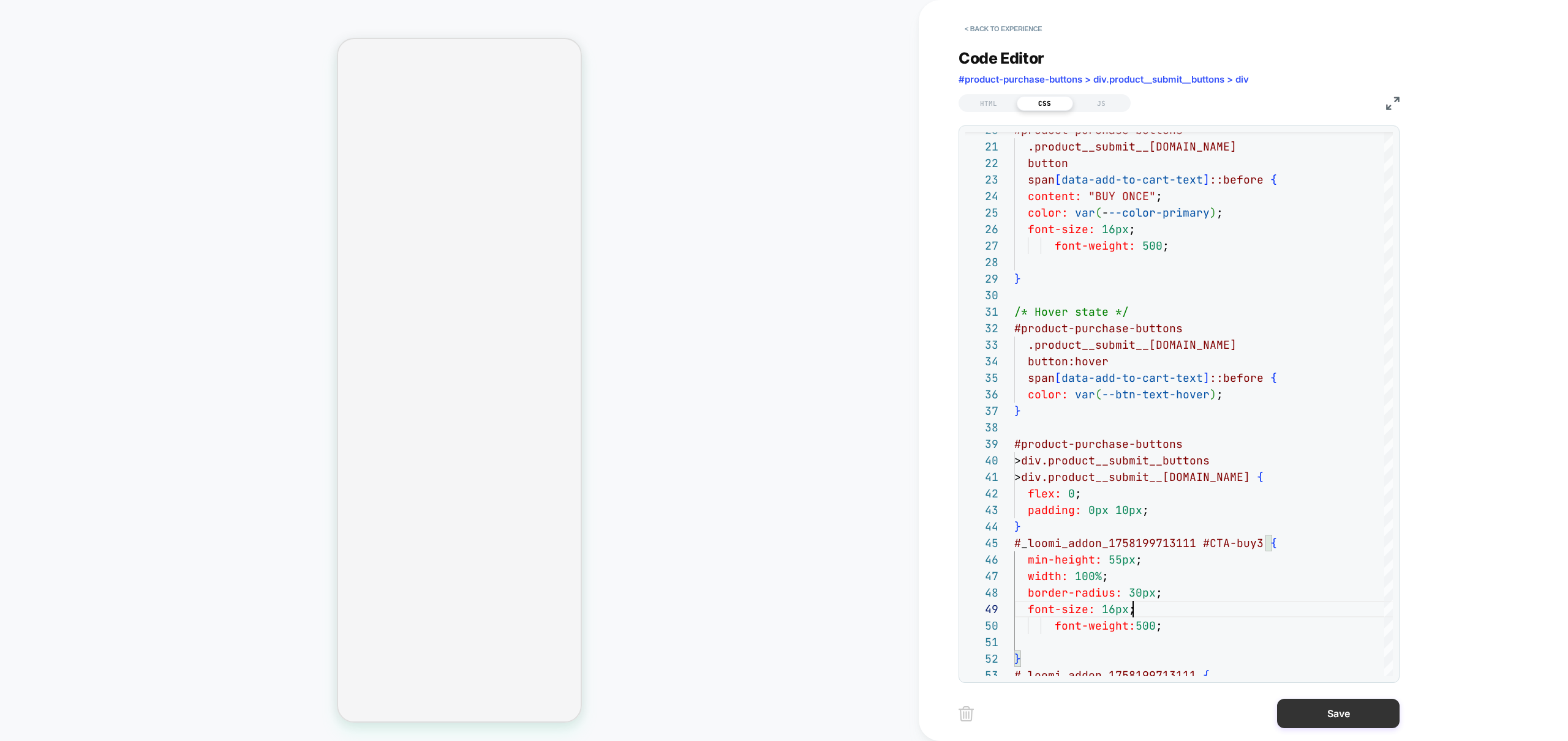
type textarea "**********"
click at [1364, 718] on button "Save" at bounding box center [1338, 713] width 123 height 29
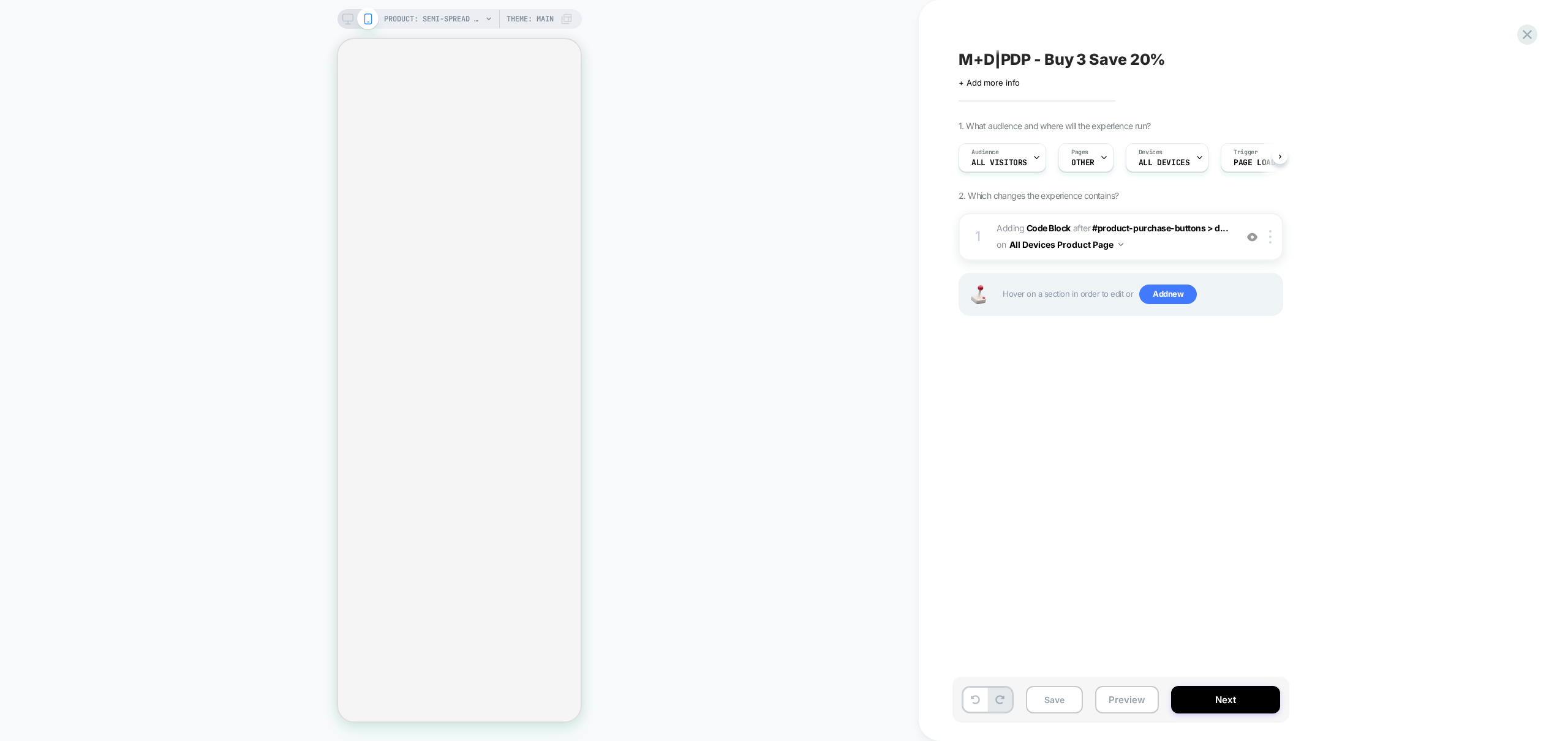
scroll to position [0, 1]
click at [1186, 252] on span "Adding Code Block AFTER #product-purchase-buttons > d... #product-purchase-butt…" at bounding box center [1113, 237] width 233 height 33
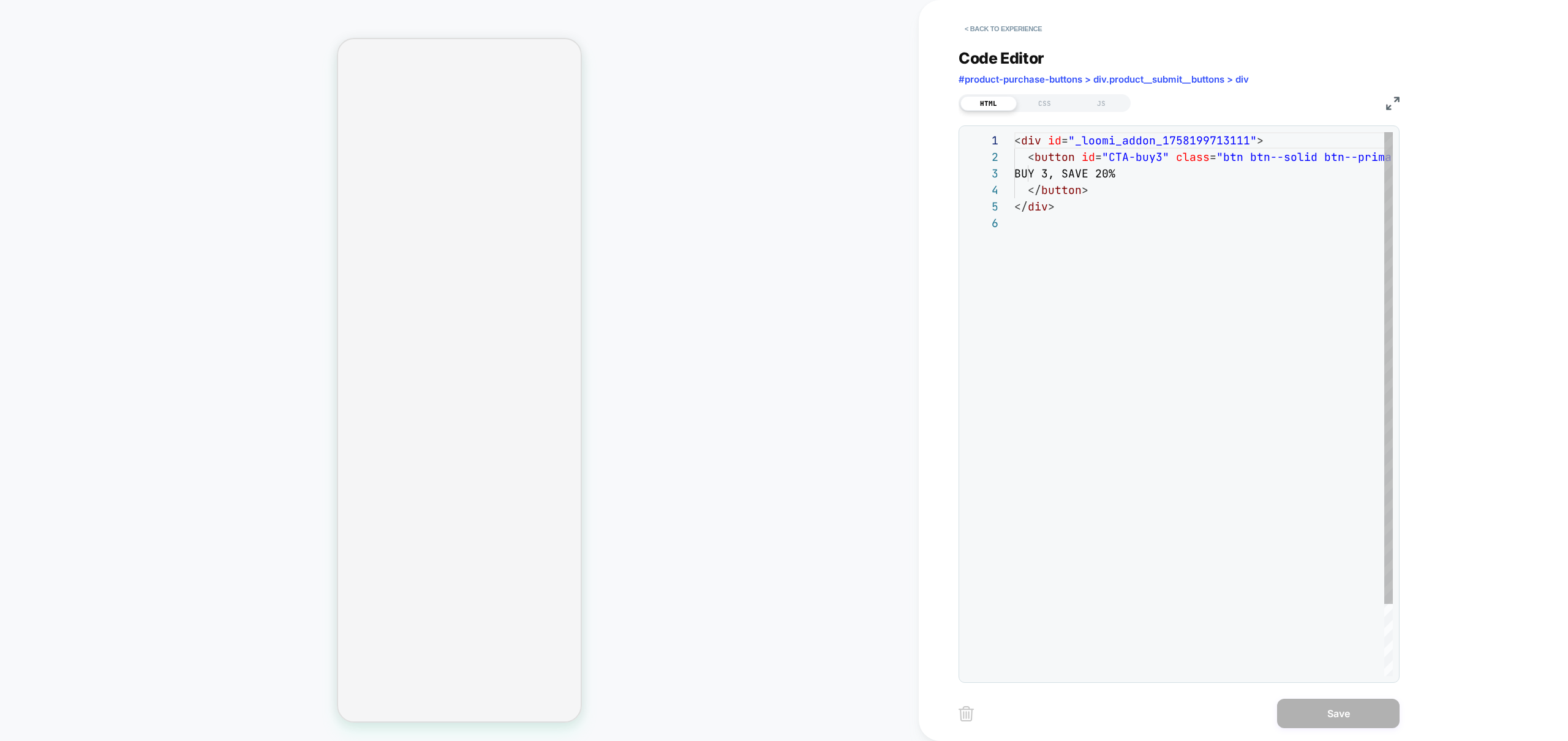
scroll to position [83, 0]
click at [1082, 103] on div "JS" at bounding box center [1100, 104] width 56 height 15
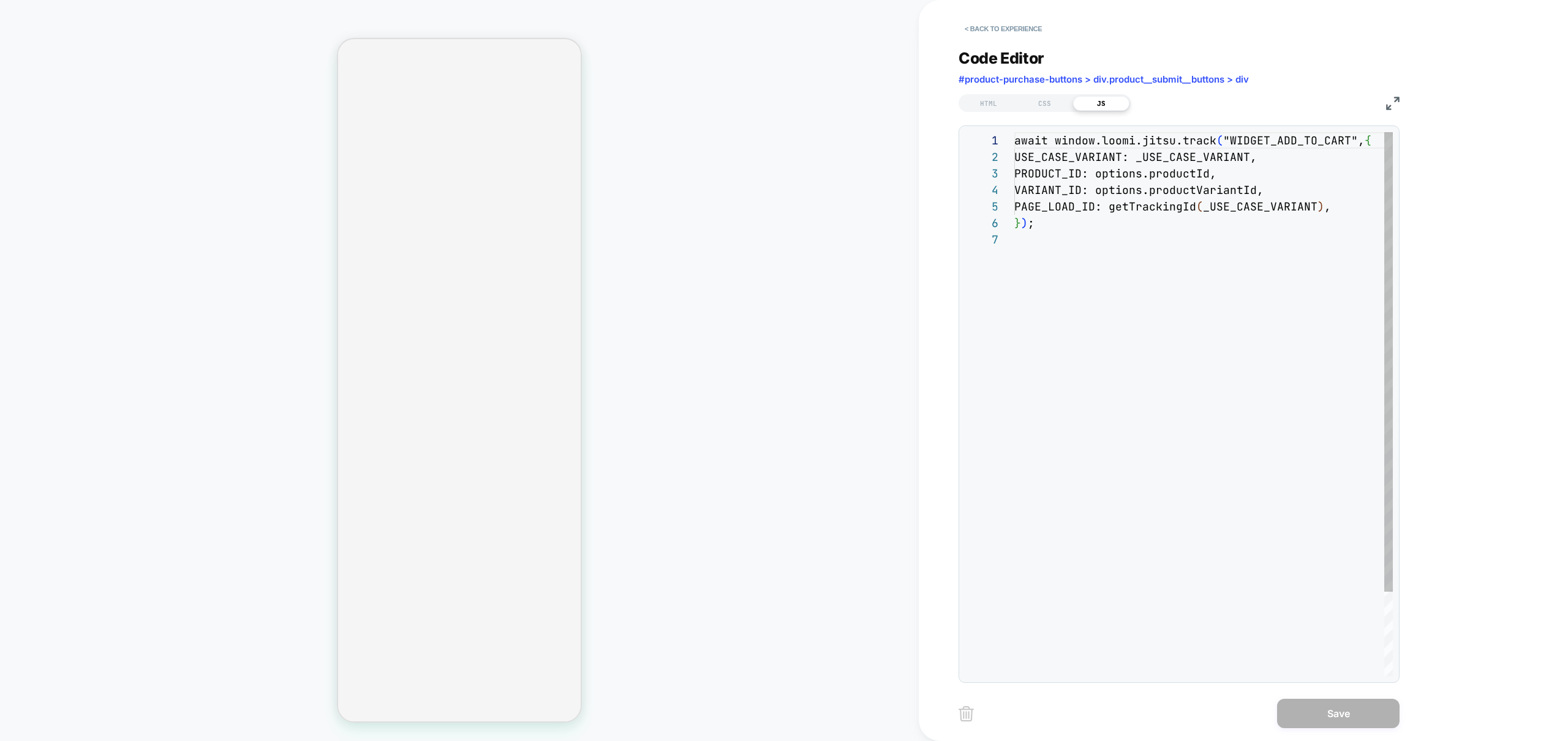
scroll to position [99, 0]
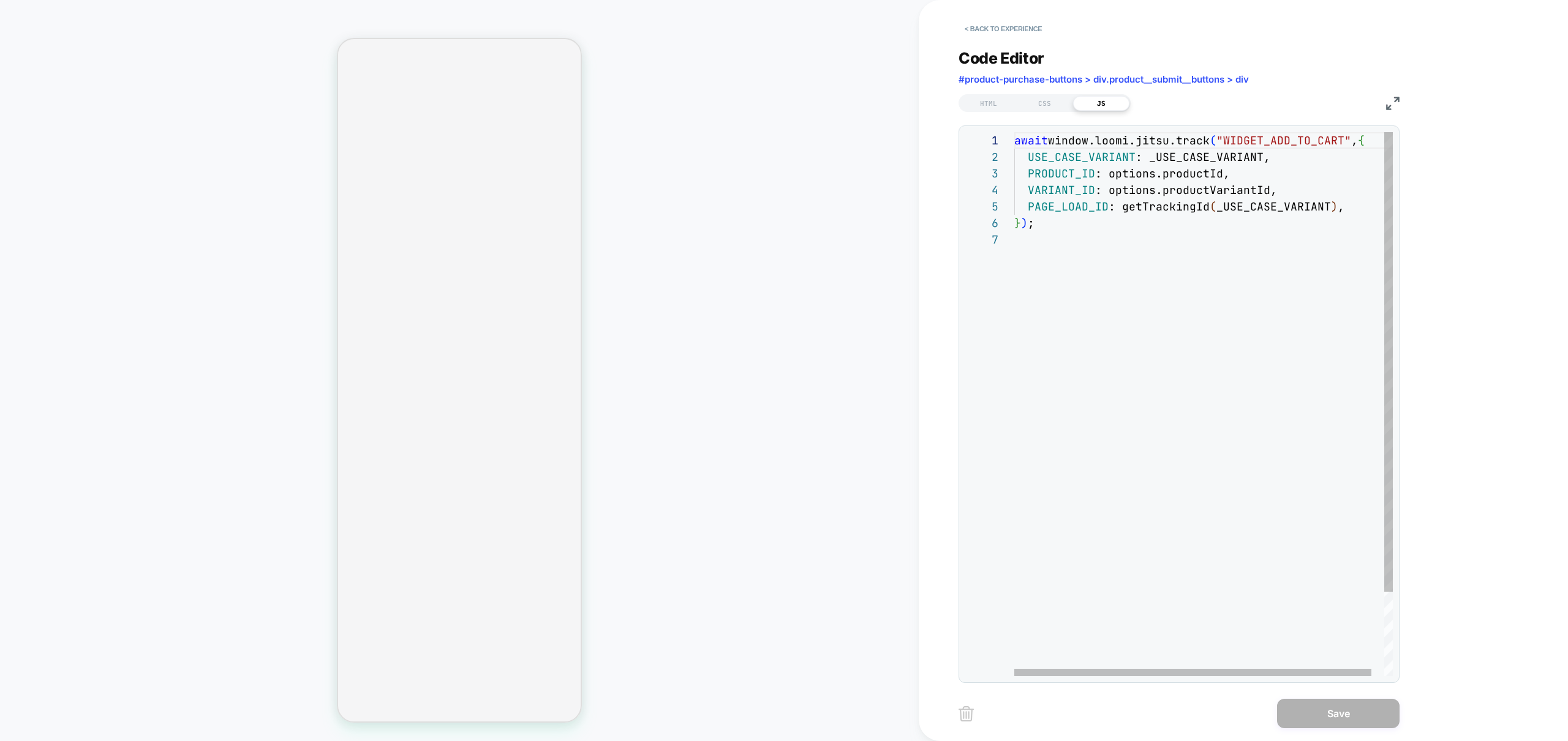
click at [1165, 250] on div "await window.loomi.jitsu.track ( "WIDGET_ADD_TO_CART" , { USE_CASE_VARIANT : _U…" at bounding box center [1209, 453] width 392 height 643
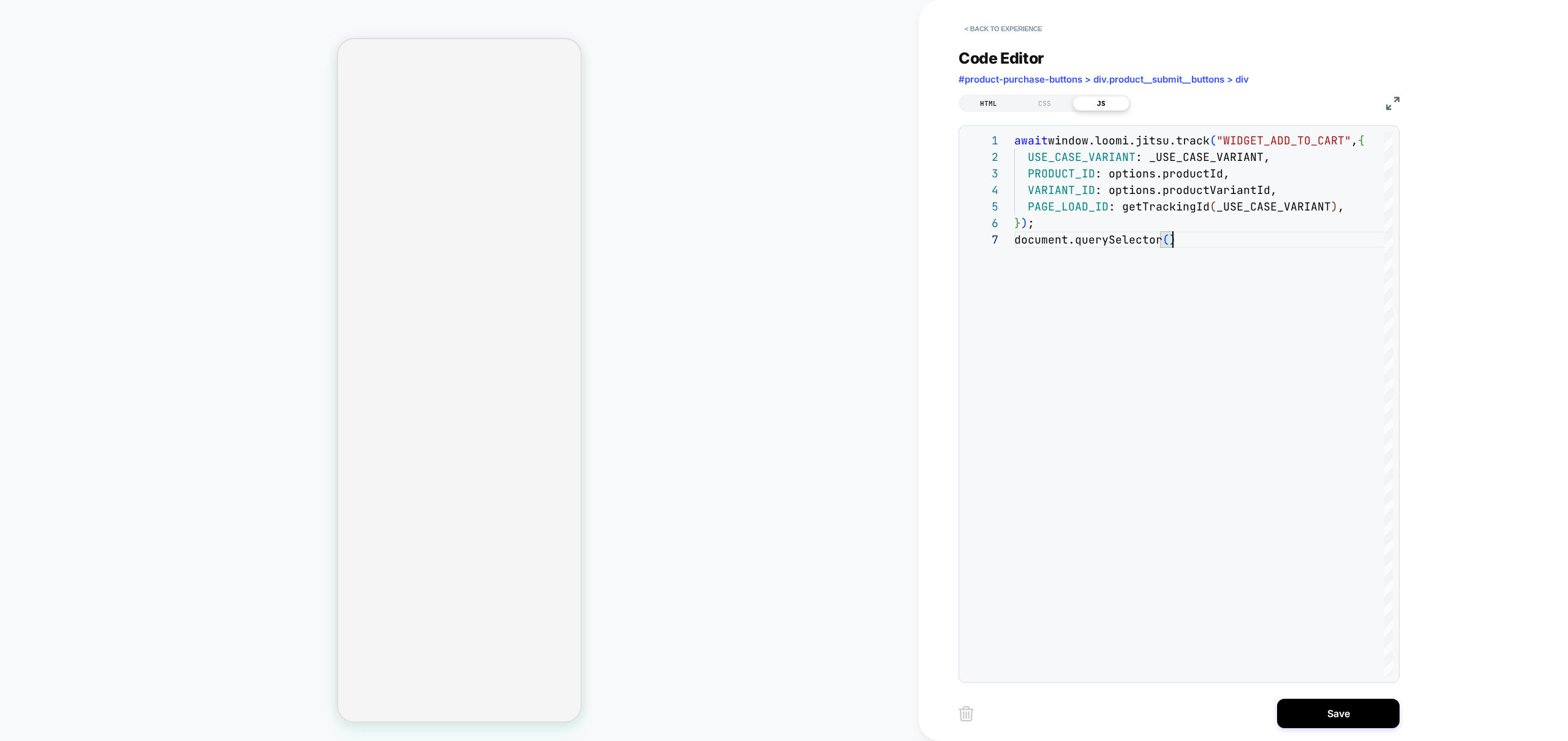
type textarea "**********"
click at [983, 100] on div "HTML" at bounding box center [988, 104] width 56 height 15
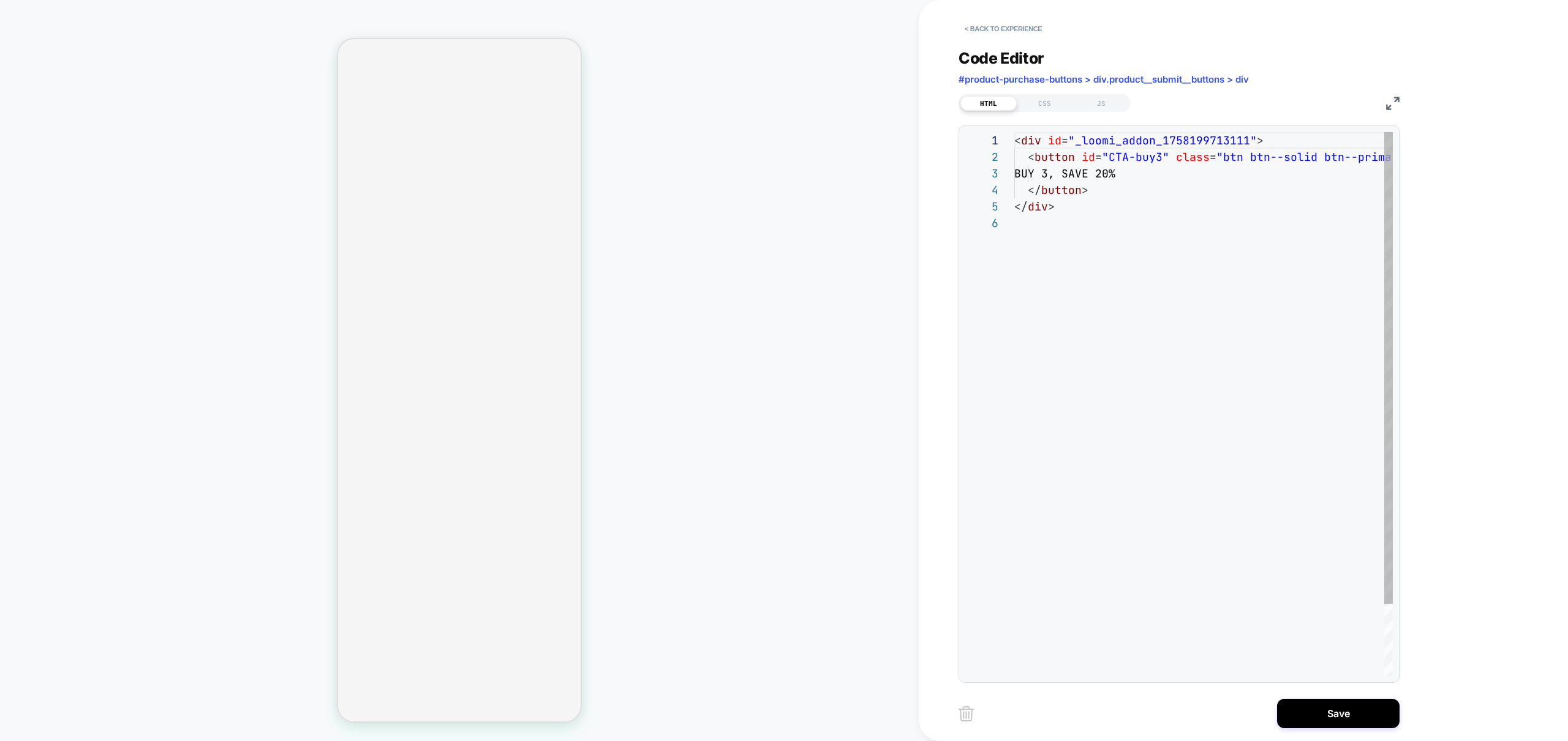
scroll to position [83, 0]
click at [1226, 138] on div "< div id = "_loomi_addon_1758199713111" > < button id = "CTA-buy3" class = "btn…" at bounding box center [1230, 445] width 432 height 627
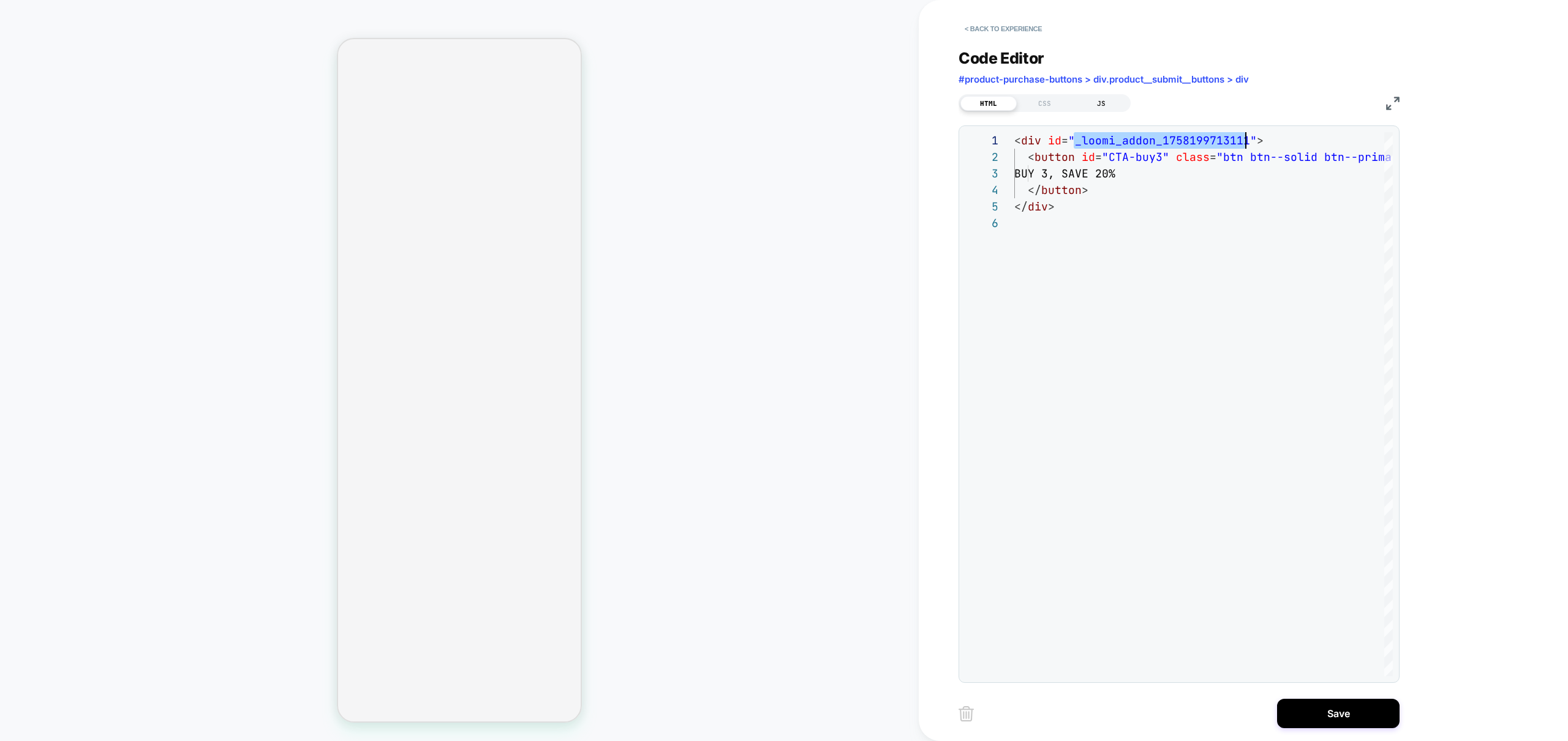
click at [1103, 106] on div "JS" at bounding box center [1100, 104] width 56 height 15
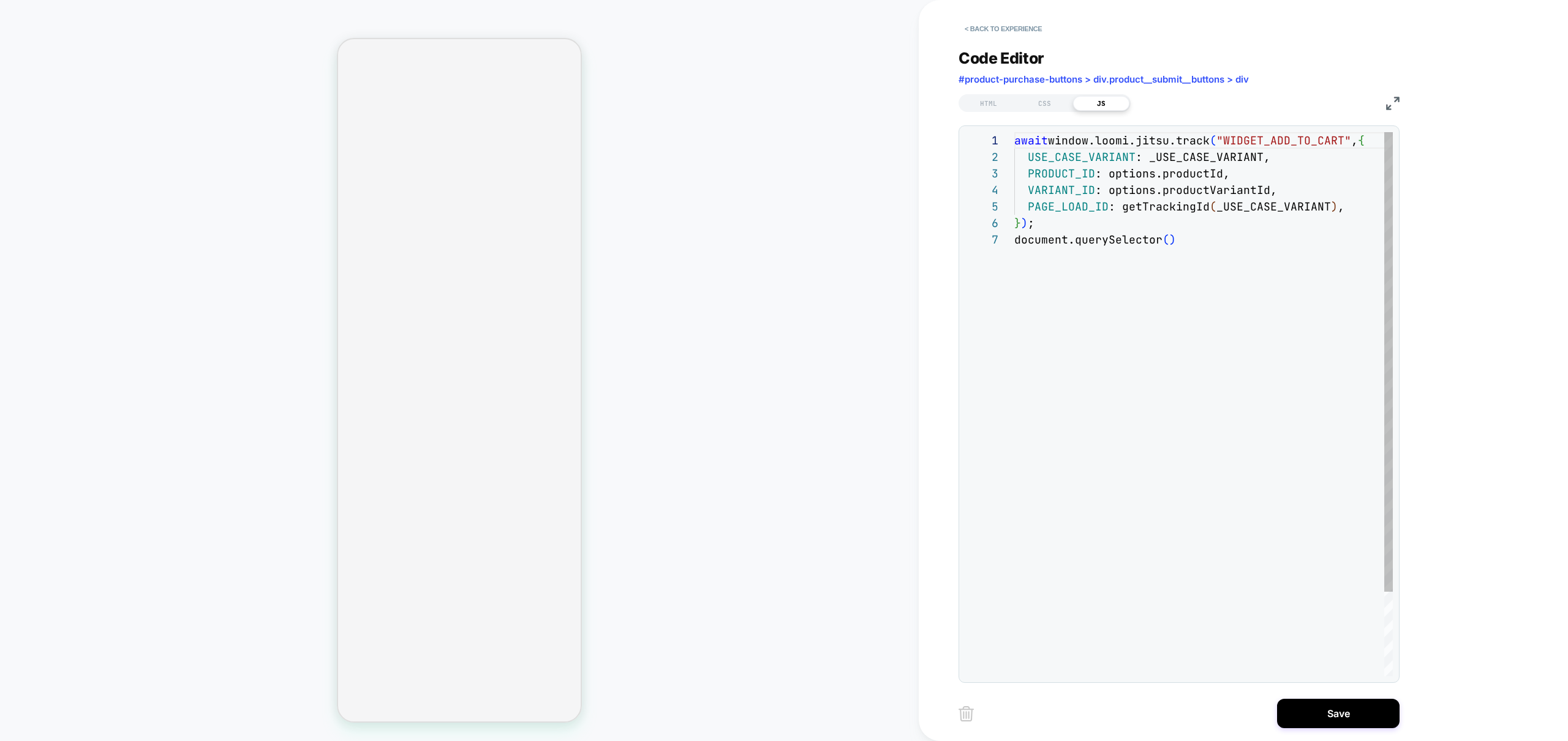
scroll to position [99, 0]
click at [1164, 237] on div "await window.loomi.jitsu.track ( "WIDGET_ADD_TO_CART" , { USE_CASE_VARIANT : _U…" at bounding box center [1209, 453] width 392 height 643
click at [1174, 243] on div "await window.loomi.jitsu.track ( "WIDGET_ADD_TO_CART" , { USE_CASE_VARIANT : _U…" at bounding box center [1209, 453] width 392 height 643
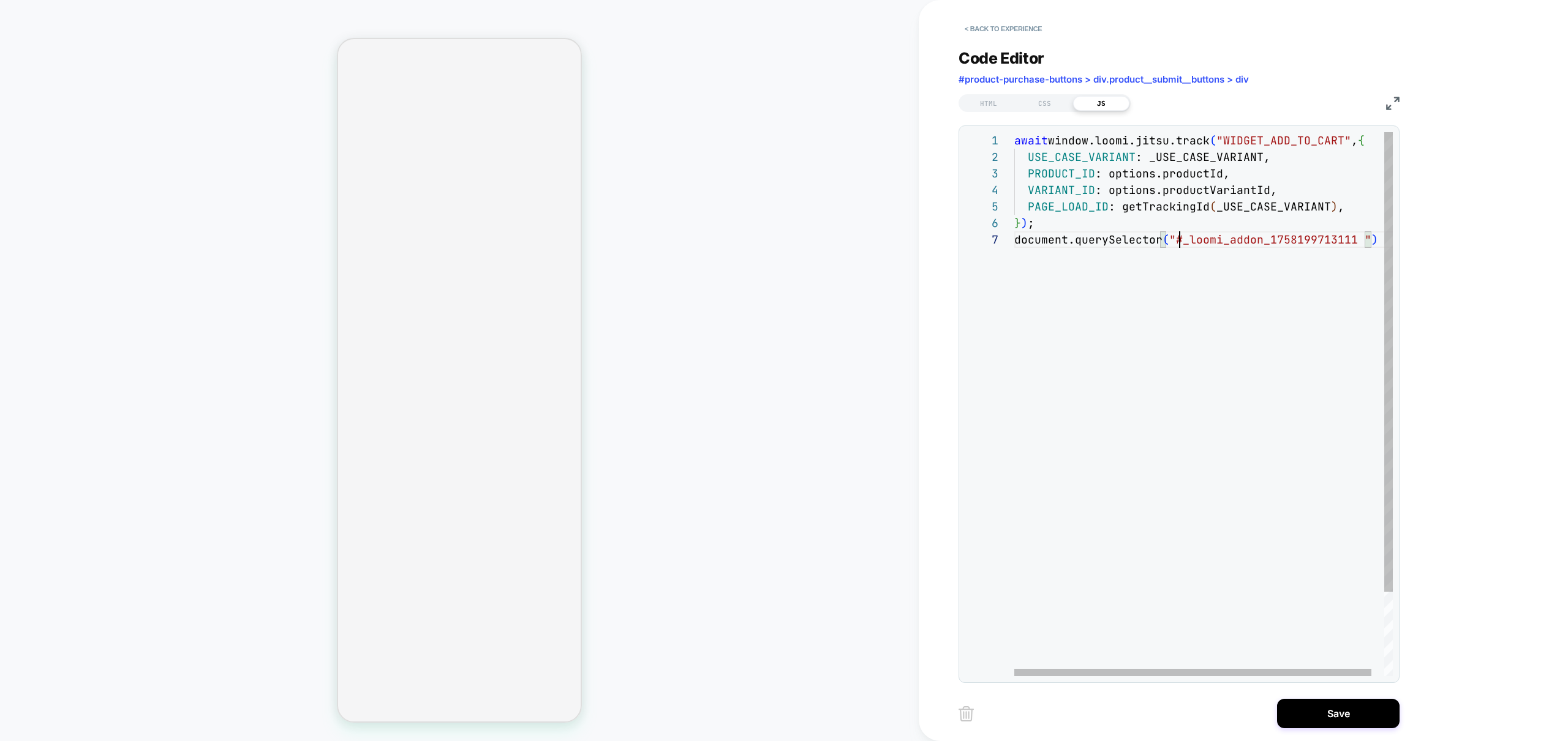
click at [1360, 240] on div "await window.loomi.jitsu.track ( "WIDGET_ADD_TO_CART" , { USE_CASE_VARIANT : _U…" at bounding box center [1209, 453] width 392 height 643
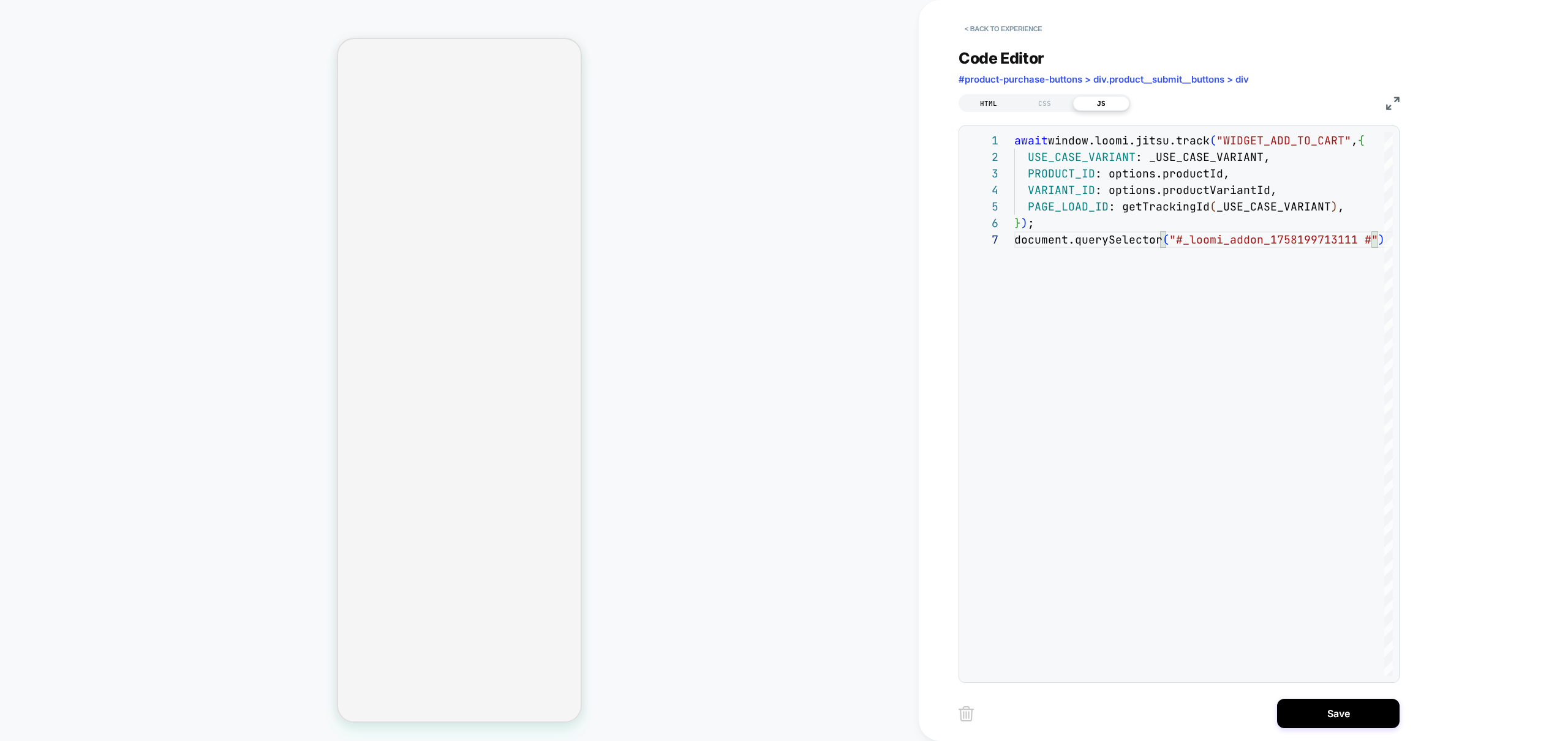
type textarea "**********"
click at [985, 106] on div "HTML" at bounding box center [988, 104] width 56 height 15
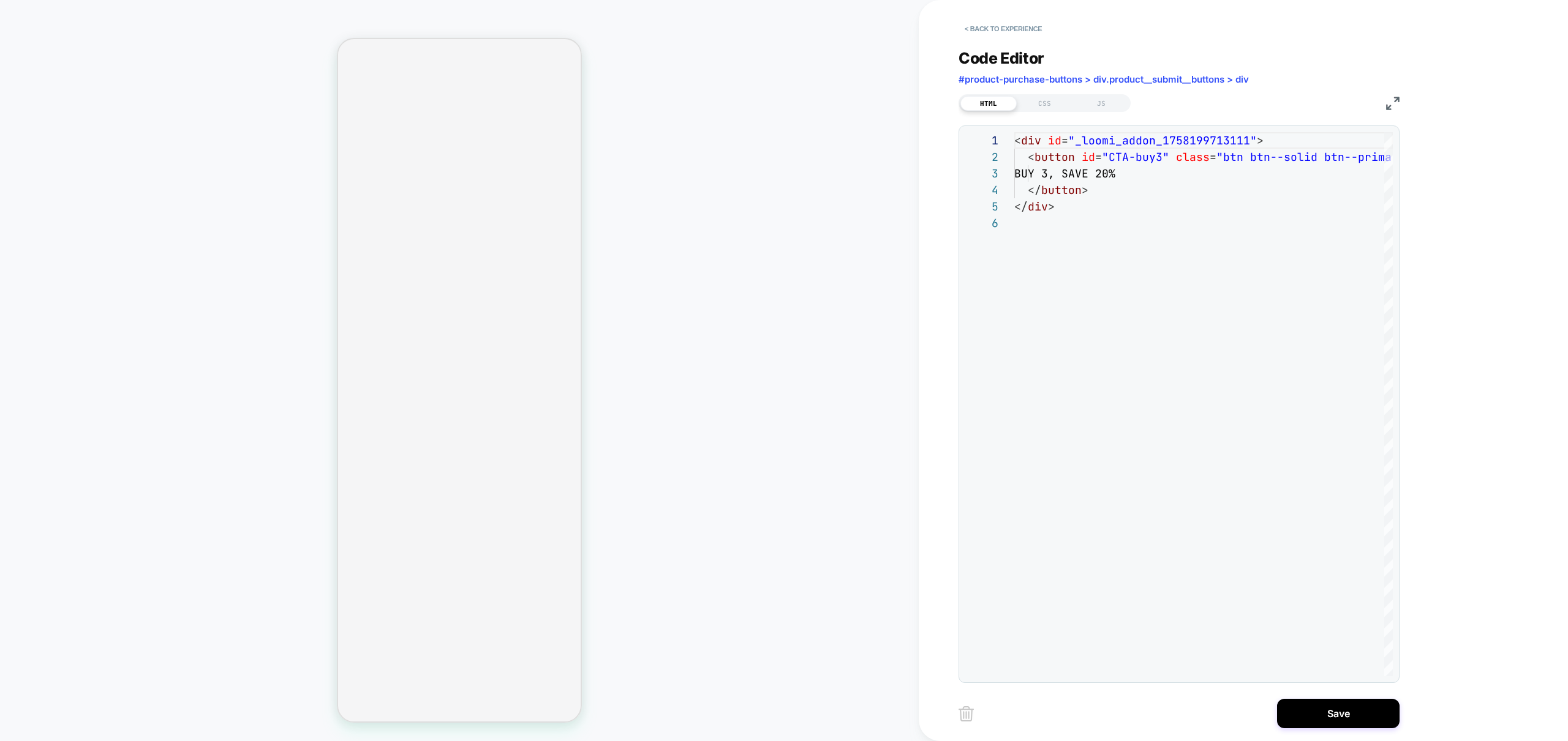
scroll to position [83, 0]
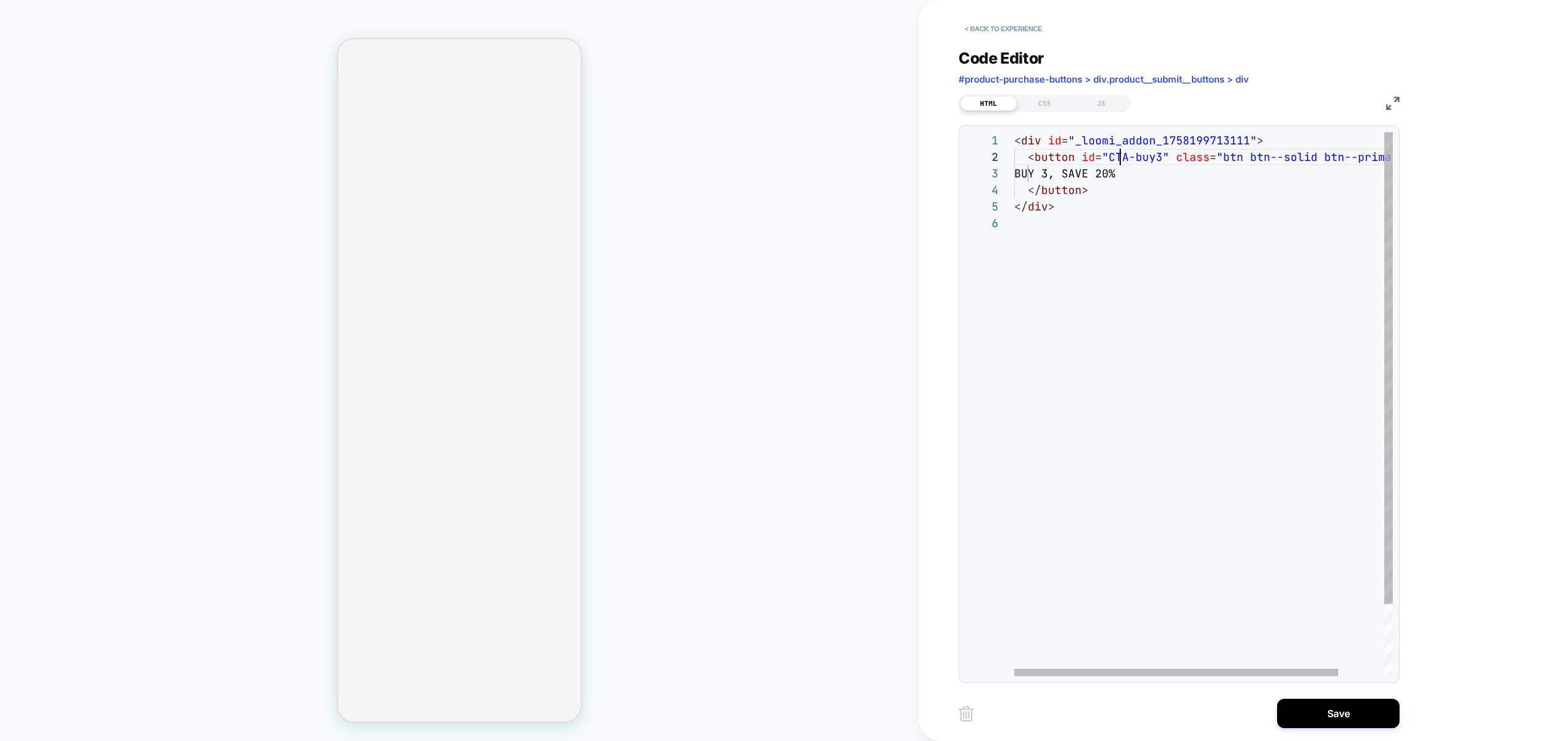
click at [1122, 156] on div "< div id = "_loomi_addon_1758199713111" > < button id = "CTA-buy3" class = "btn…" at bounding box center [1230, 445] width 432 height 627
drag, startPoint x: 1149, startPoint y: 160, endPoint x: 1159, endPoint y: 155, distance: 11.2
click at [1149, 158] on div "< div id = "_loomi_addon_1758199713111" > < button id = "CTA-buy3" class = "btn…" at bounding box center [1230, 445] width 432 height 627
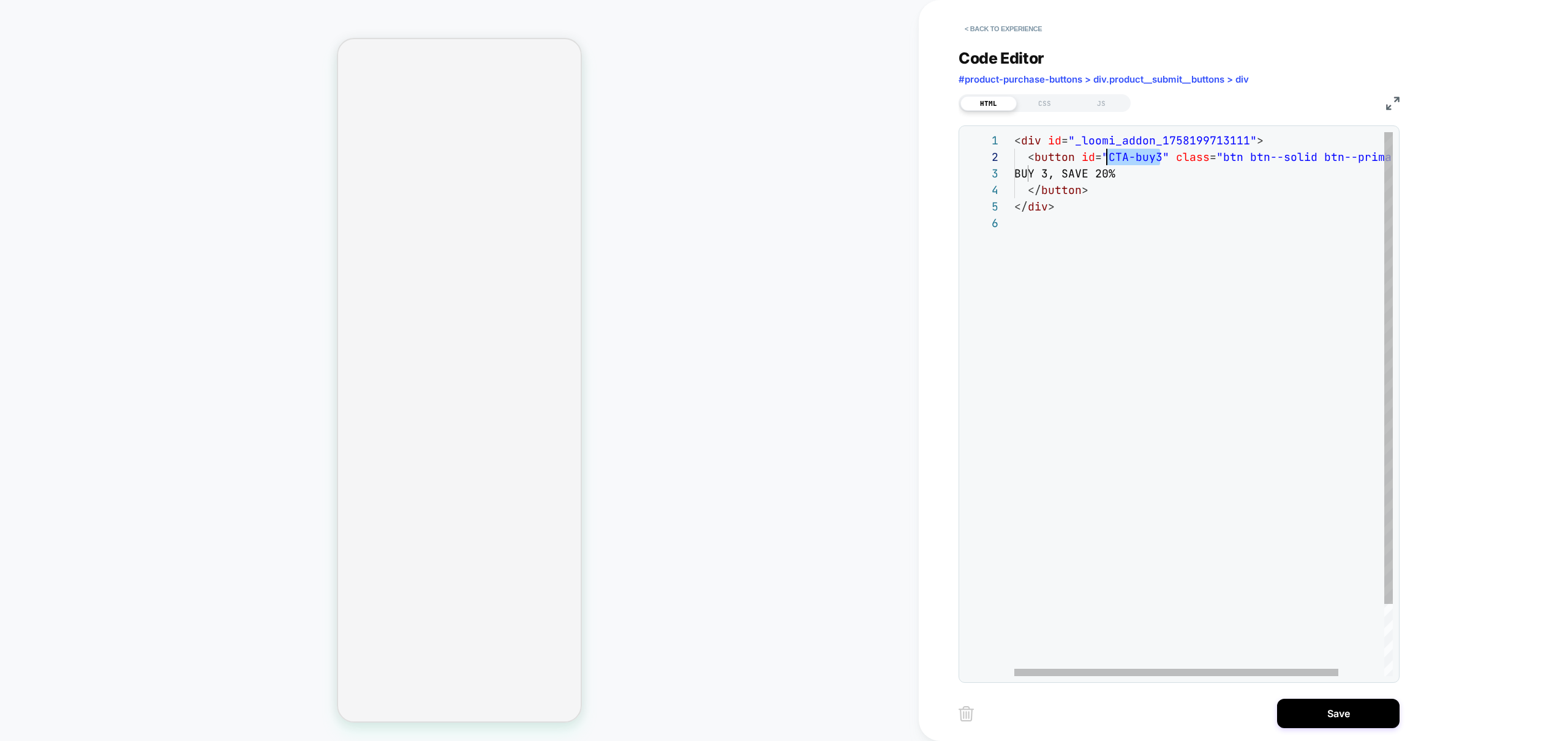
drag, startPoint x: 1160, startPoint y: 158, endPoint x: 1106, endPoint y: 158, distance: 54.0
click at [1106, 158] on div "< div id = "_loomi_addon_1758199713111" > < button id = "CTA-buy3" class = "btn…" at bounding box center [1230, 445] width 432 height 627
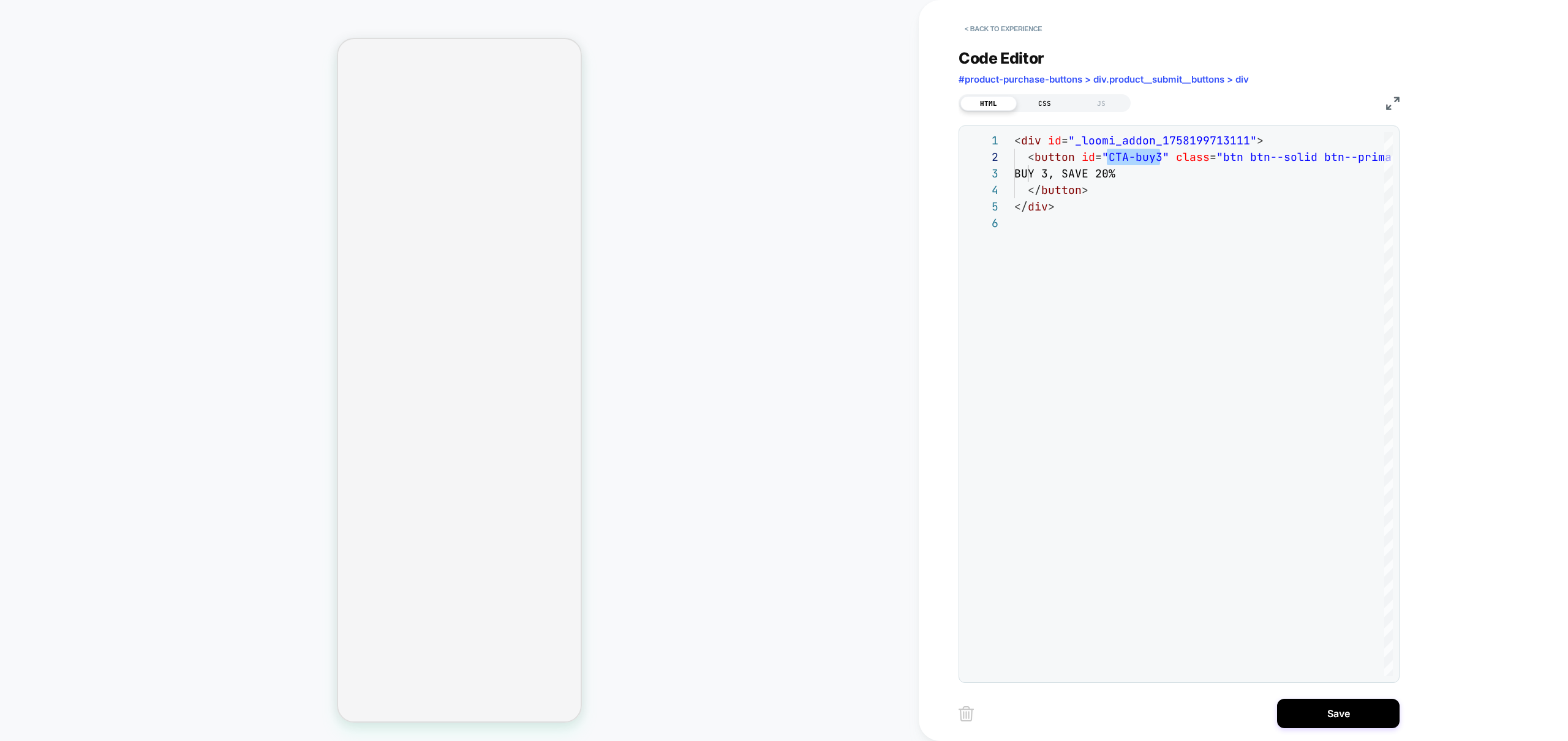
click at [1043, 101] on div "CSS" at bounding box center [1044, 104] width 56 height 15
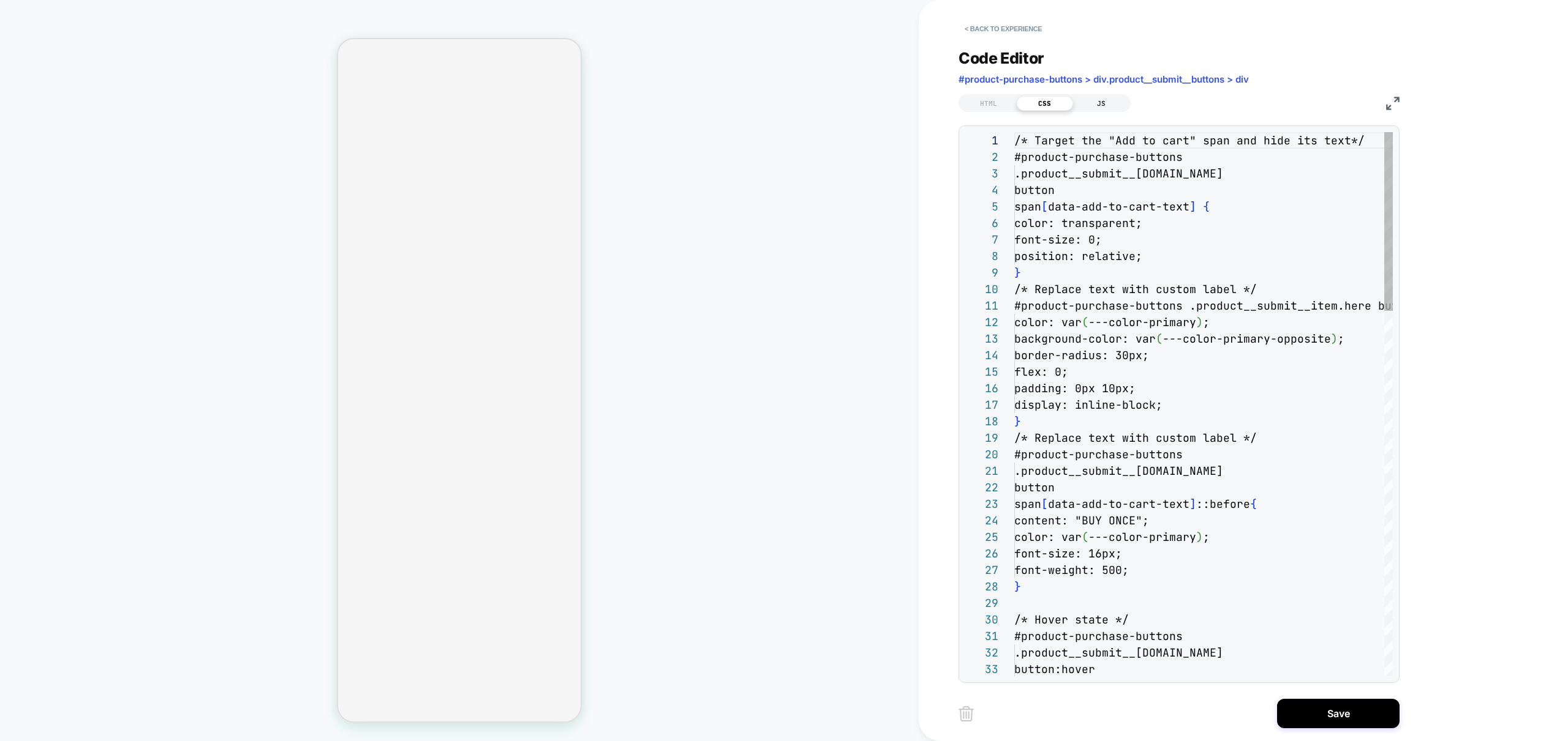
scroll to position [165, 0]
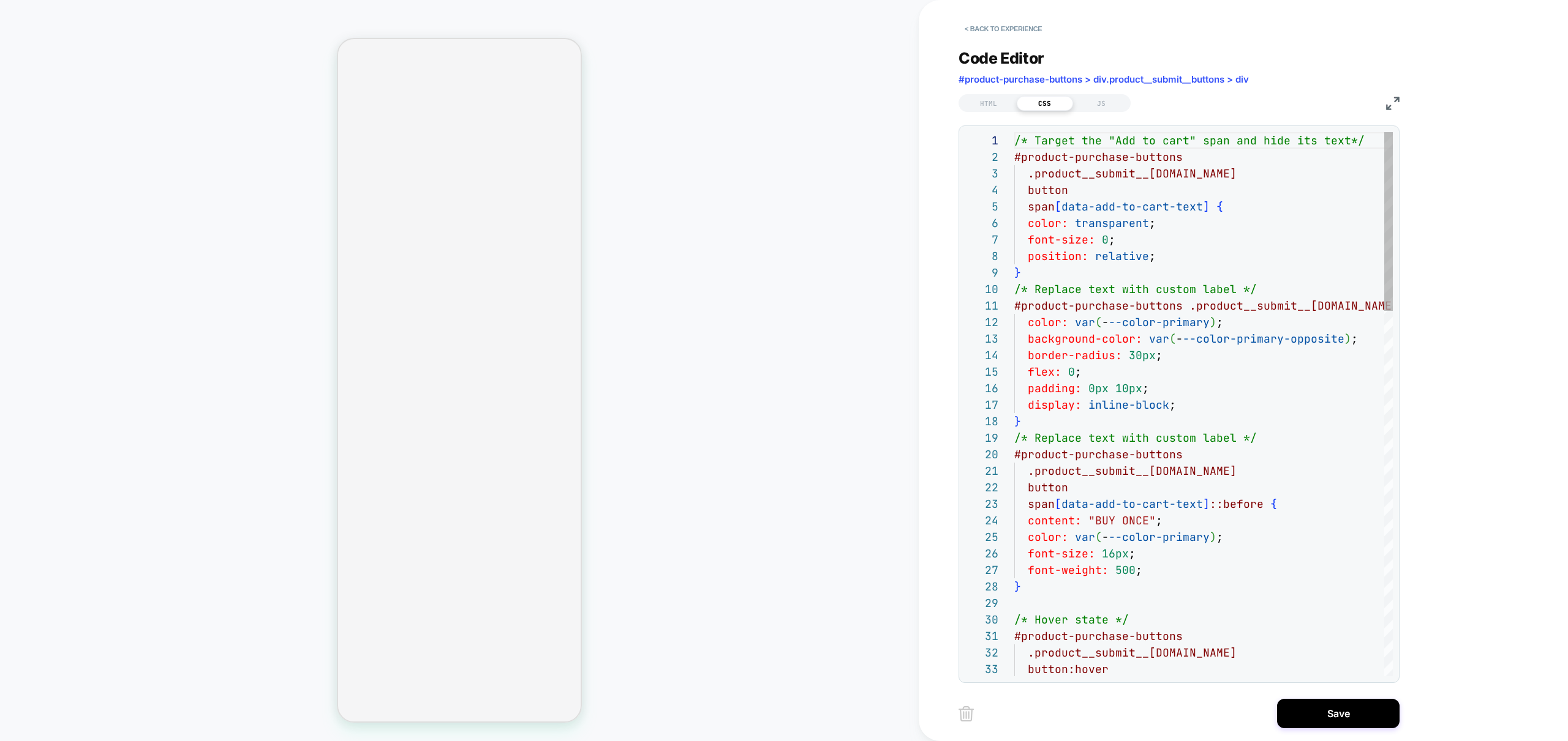
drag, startPoint x: 1109, startPoint y: 101, endPoint x: 1104, endPoint y: 121, distance: 20.6
click at [1109, 101] on div "JS" at bounding box center [1100, 104] width 56 height 15
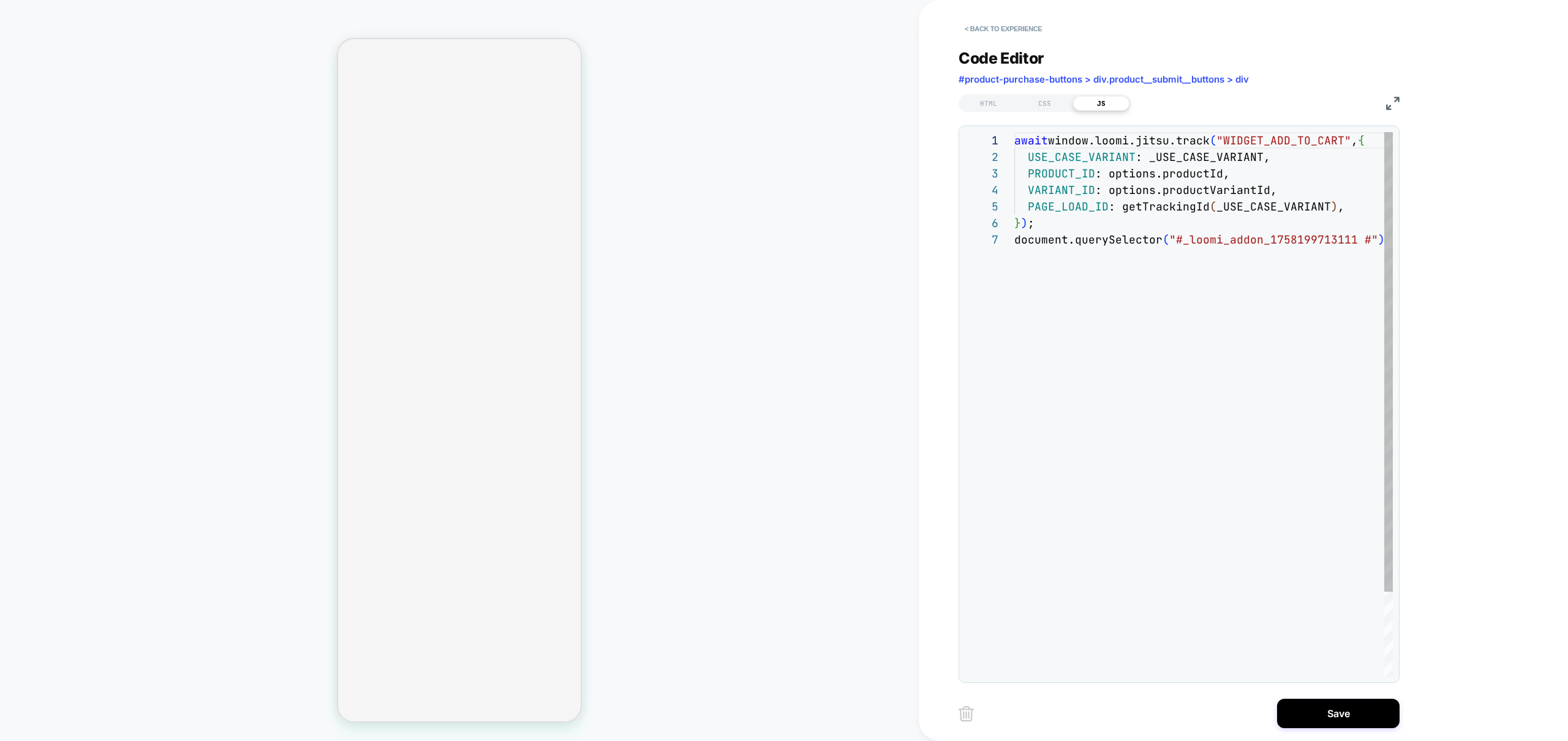
scroll to position [99, 0]
click at [1368, 241] on div "await window.loomi.jitsu.track ( "WIDGET_ADD_TO_CART" , { USE_CASE_VARIANT : _U…" at bounding box center [1213, 453] width 399 height 643
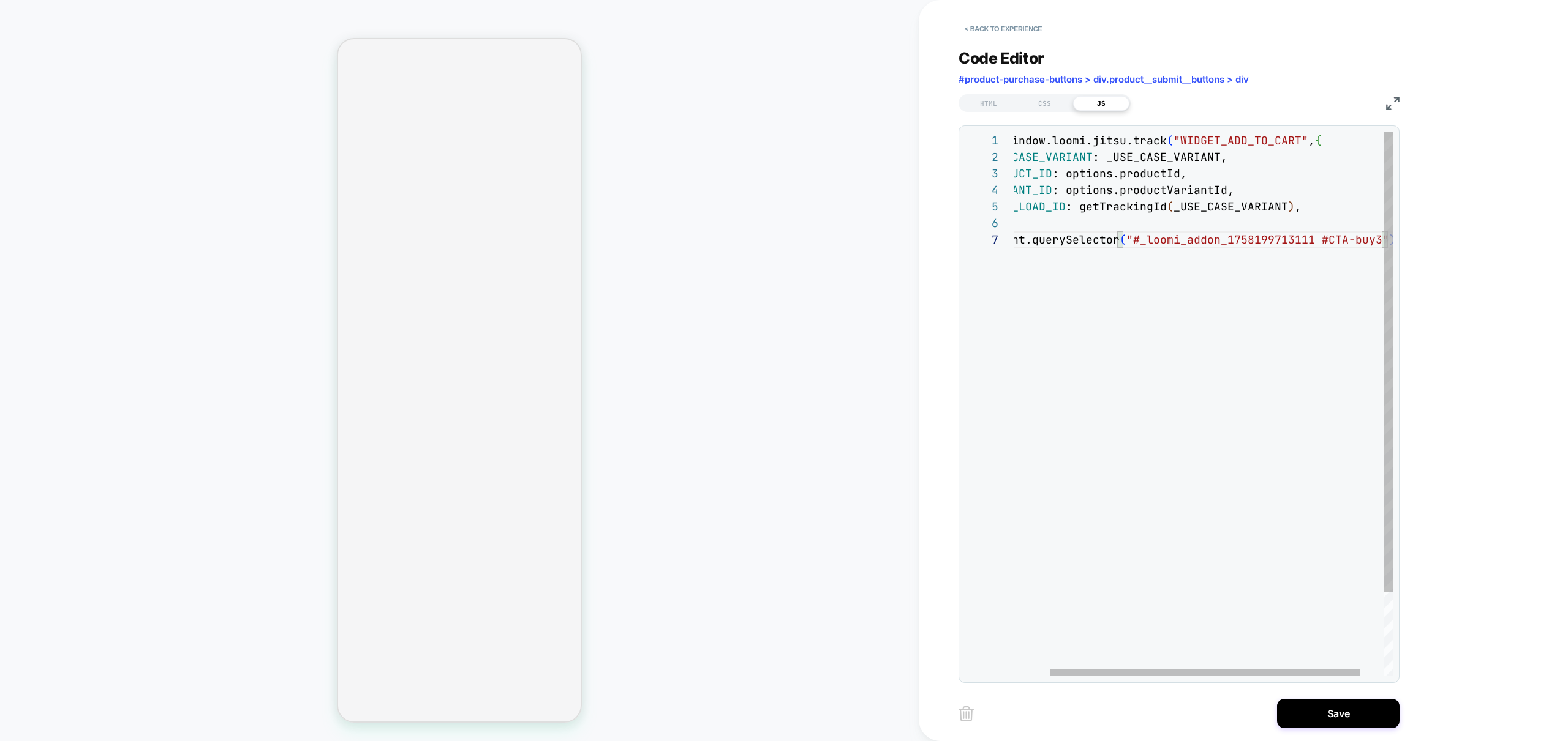
click at [1364, 266] on div "await window.loomi.jitsu.track ( "WIDGET_ADD_TO_CART" , { USE_CASE_VARIANT : _U…" at bounding box center [1197, 453] width 451 height 643
click at [1382, 245] on div "await window.loomi.jitsu.track ( "WIDGET_ADD_TO_CART" , { USE_CASE_VARIANT : _U…" at bounding box center [1194, 453] width 451 height 643
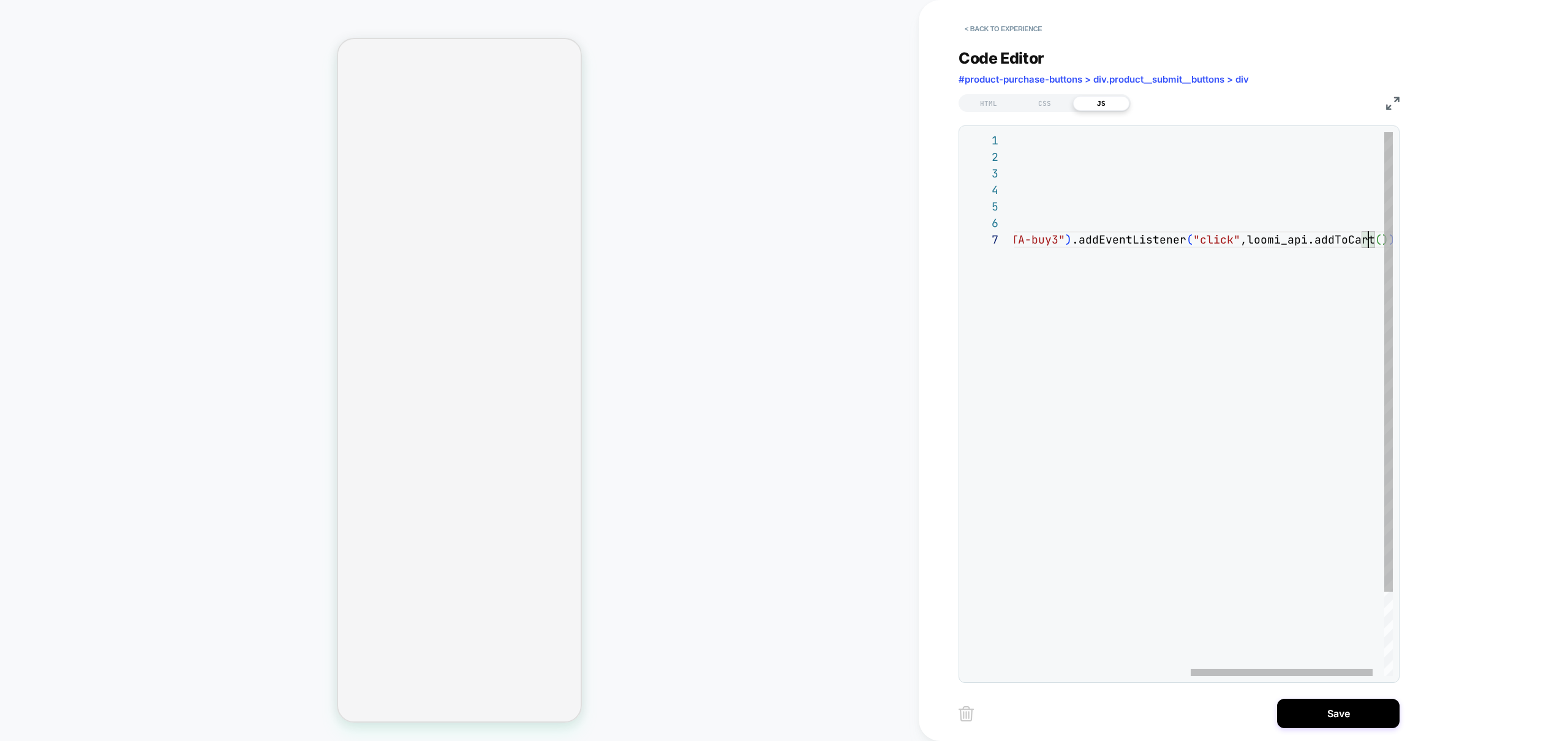
scroll to position [99, 734]
click at [1279, 275] on div "await window.loomi.jitsu.track ( "WIDGET_ADD_TO_CART" , { USE_CASE_VARIANT : _U…" at bounding box center [1032, 453] width 782 height 643
drag, startPoint x: 1265, startPoint y: 258, endPoint x: 1252, endPoint y: 257, distance: 13.0
click at [1265, 259] on div "await window.loomi.jitsu.track ( "WIDGET_ADD_TO_CART" , { USE_CASE_VARIANT : _U…" at bounding box center [1028, 453] width 782 height 643
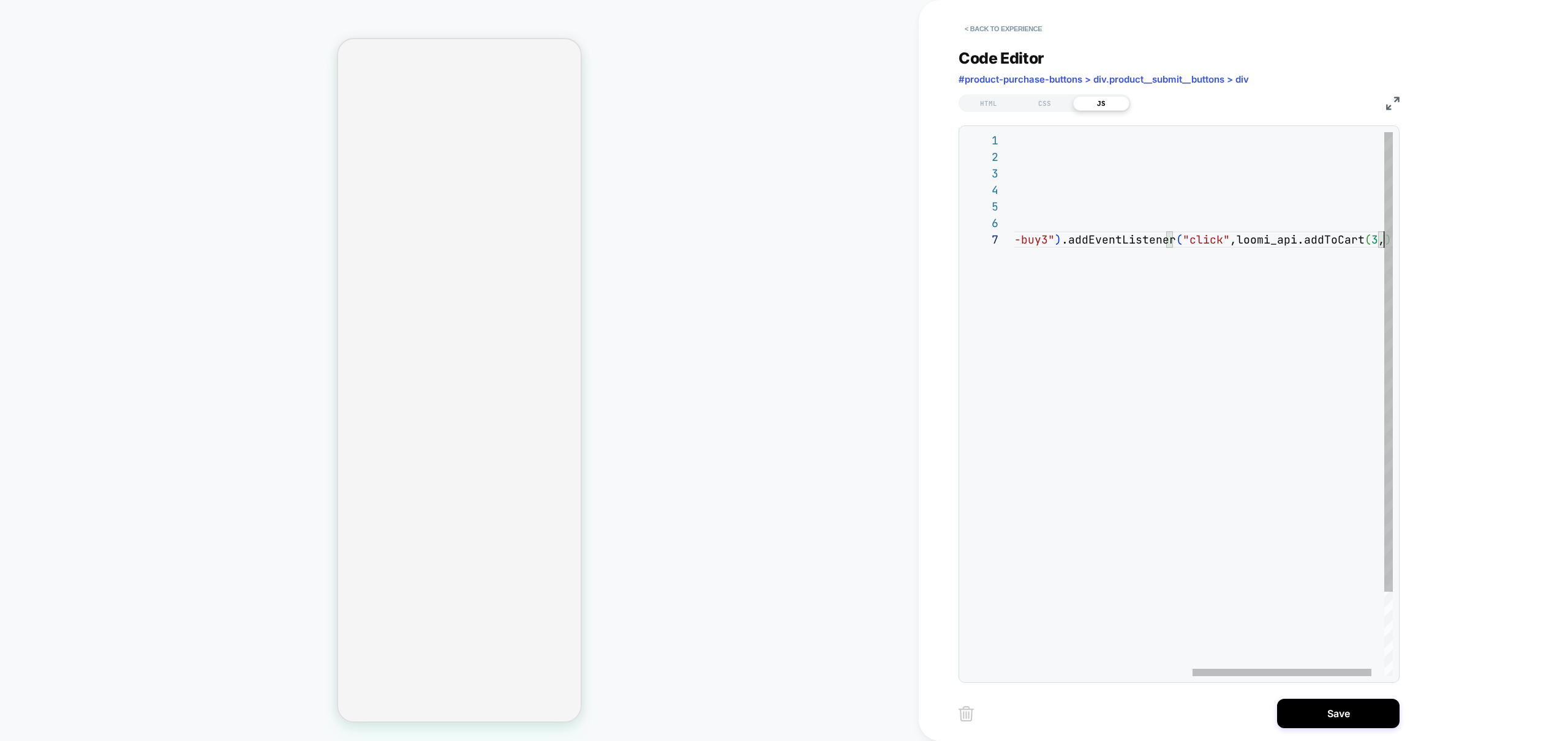
click at [1155, 233] on div "await window.loomi.jitsu.track ( "WIDGET_ADD_TO_CART" , { USE_CASE_VARIANT : _U…" at bounding box center [1028, 453] width 782 height 643
click at [1151, 321] on div "await window.loomi.jitsu.track ( "WIDGET_ADD_TO_CART" , { USE_CASE_VARIANT : _U…" at bounding box center [1028, 453] width 782 height 643
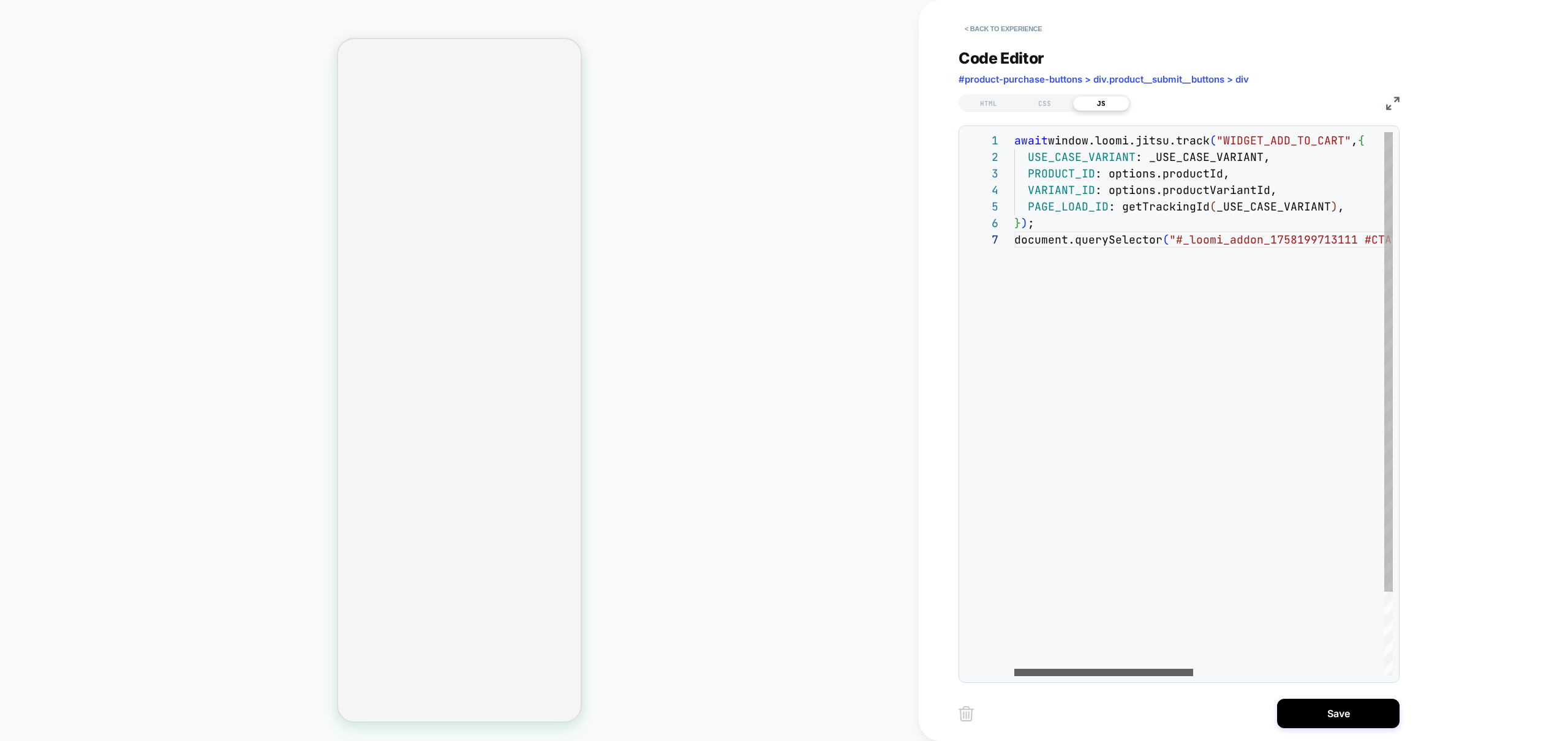
click at [1014, 676] on div at bounding box center [1103, 672] width 179 height 7
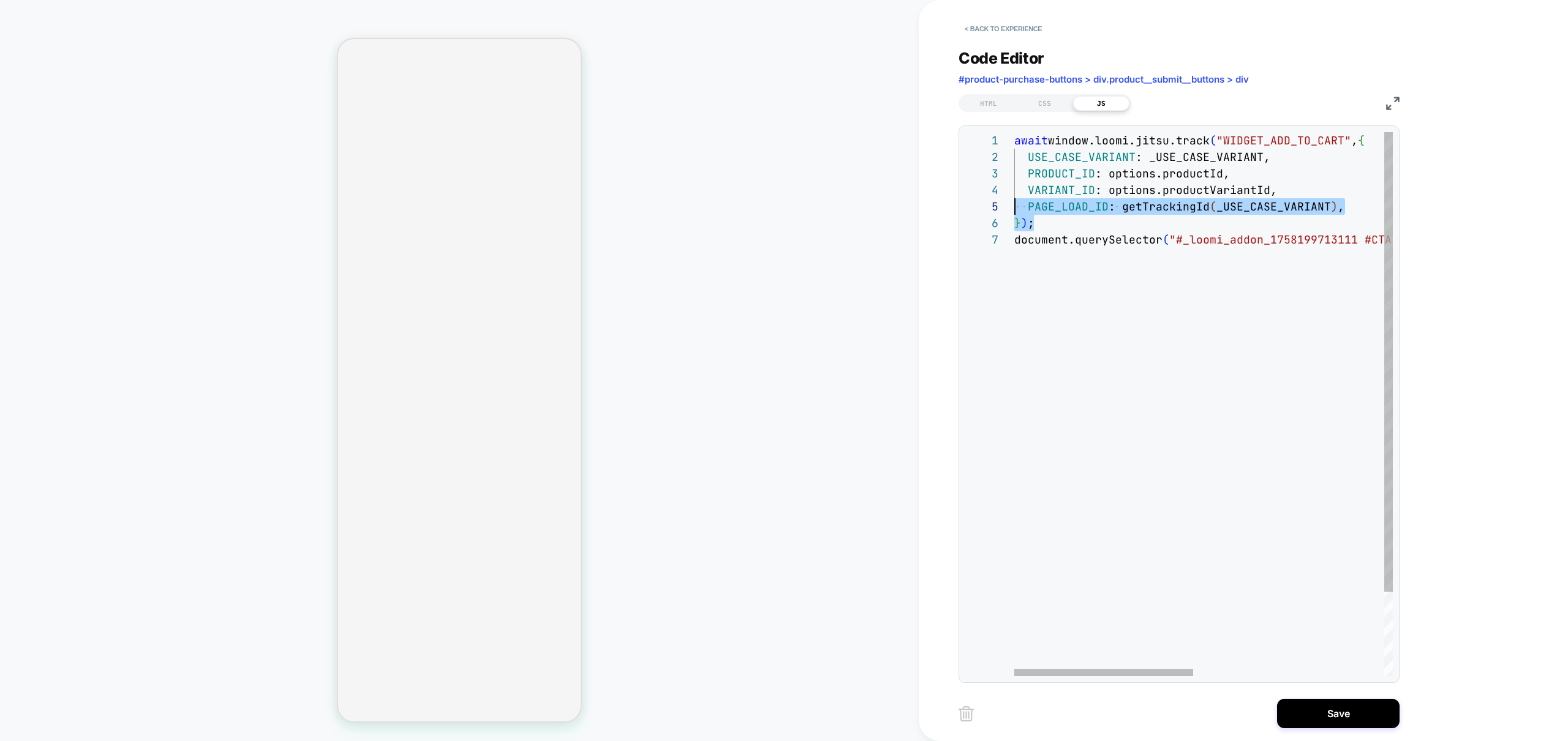
scroll to position [0, 0]
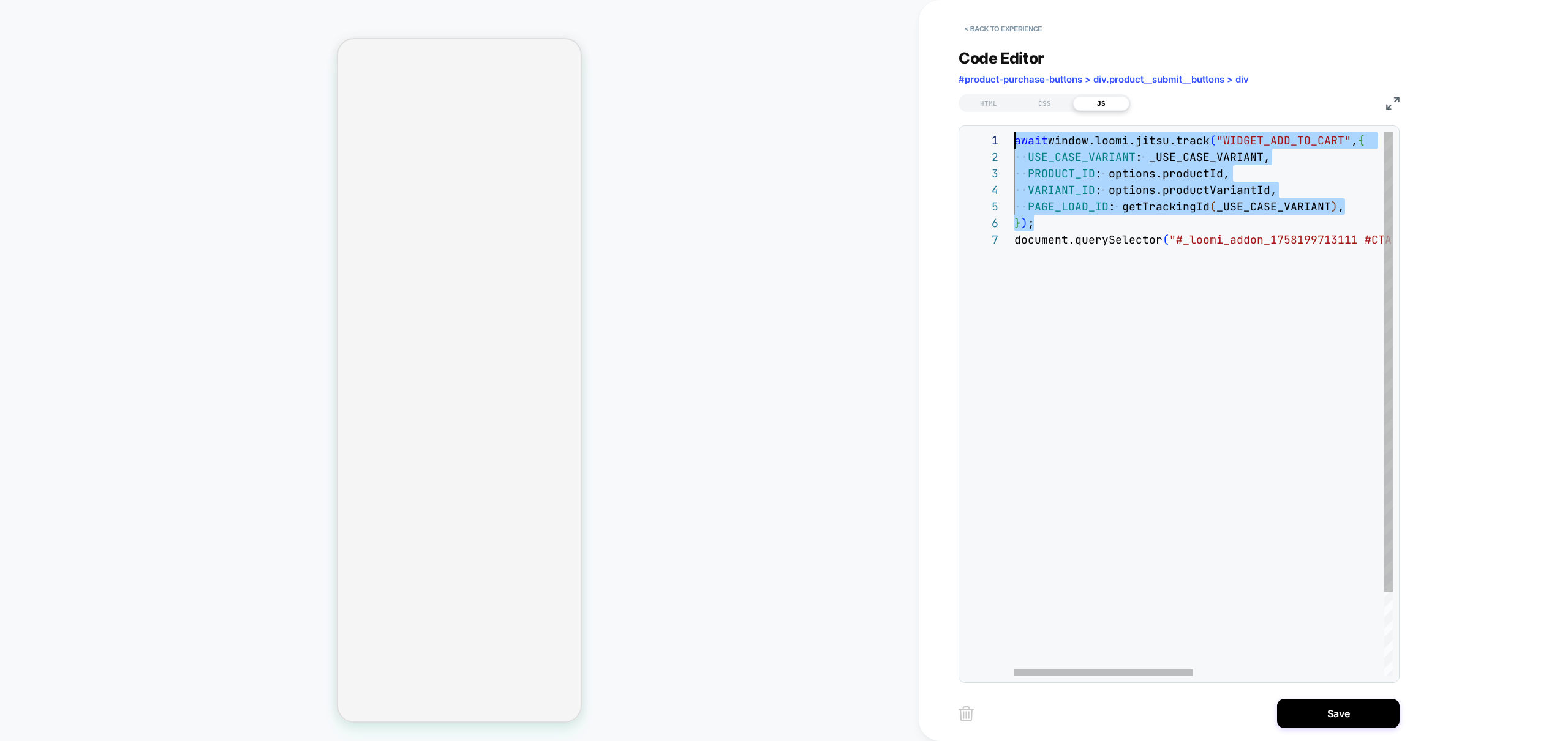
drag, startPoint x: 1017, startPoint y: 213, endPoint x: 935, endPoint y: 137, distance: 111.8
click at [1014, 137] on div "await window.loomi.jitsu.track ( "WIDGET_ADD_TO_CART" , { USE_CASE_VARIANT : _U…" at bounding box center [1404, 453] width 782 height 643
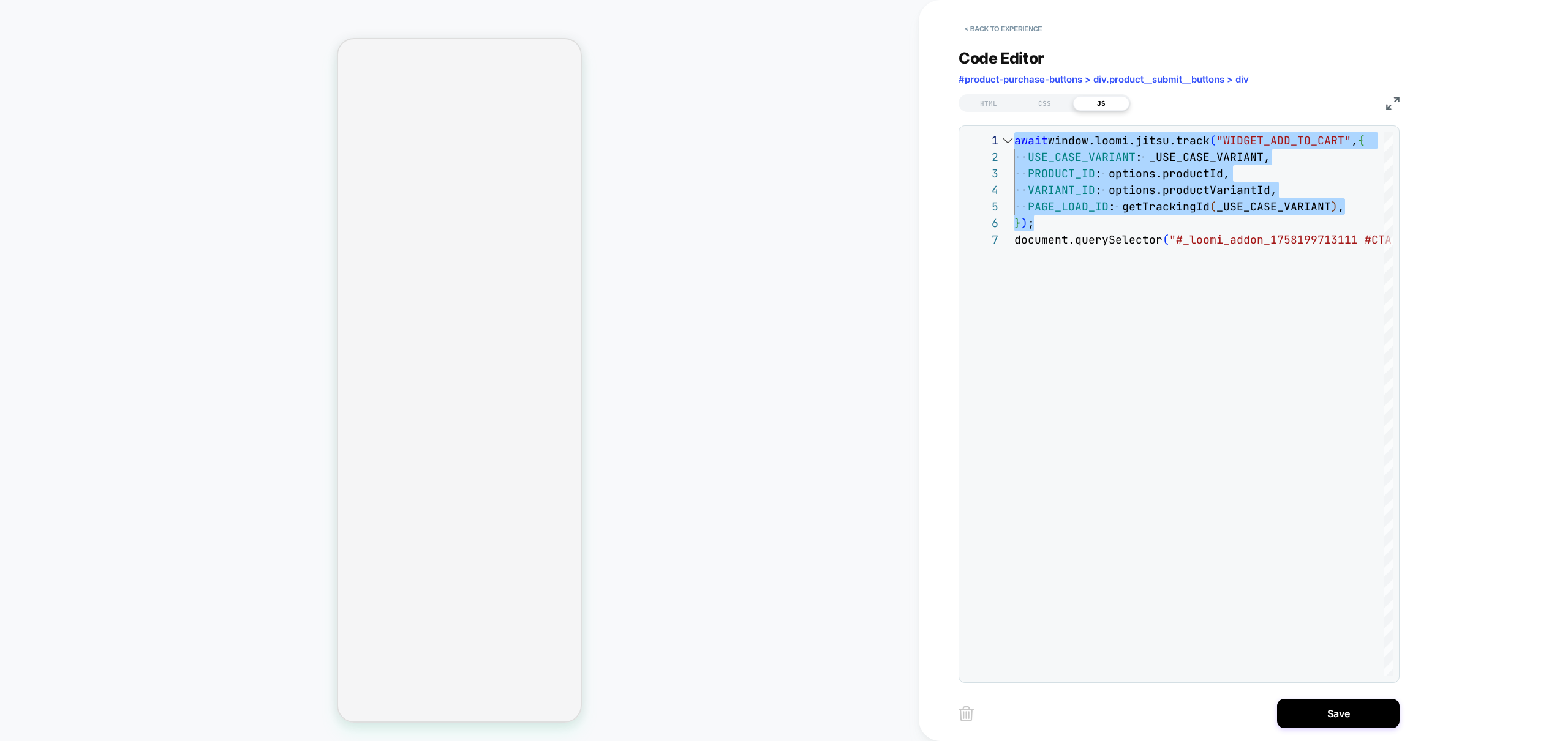
scroll to position [0, 7]
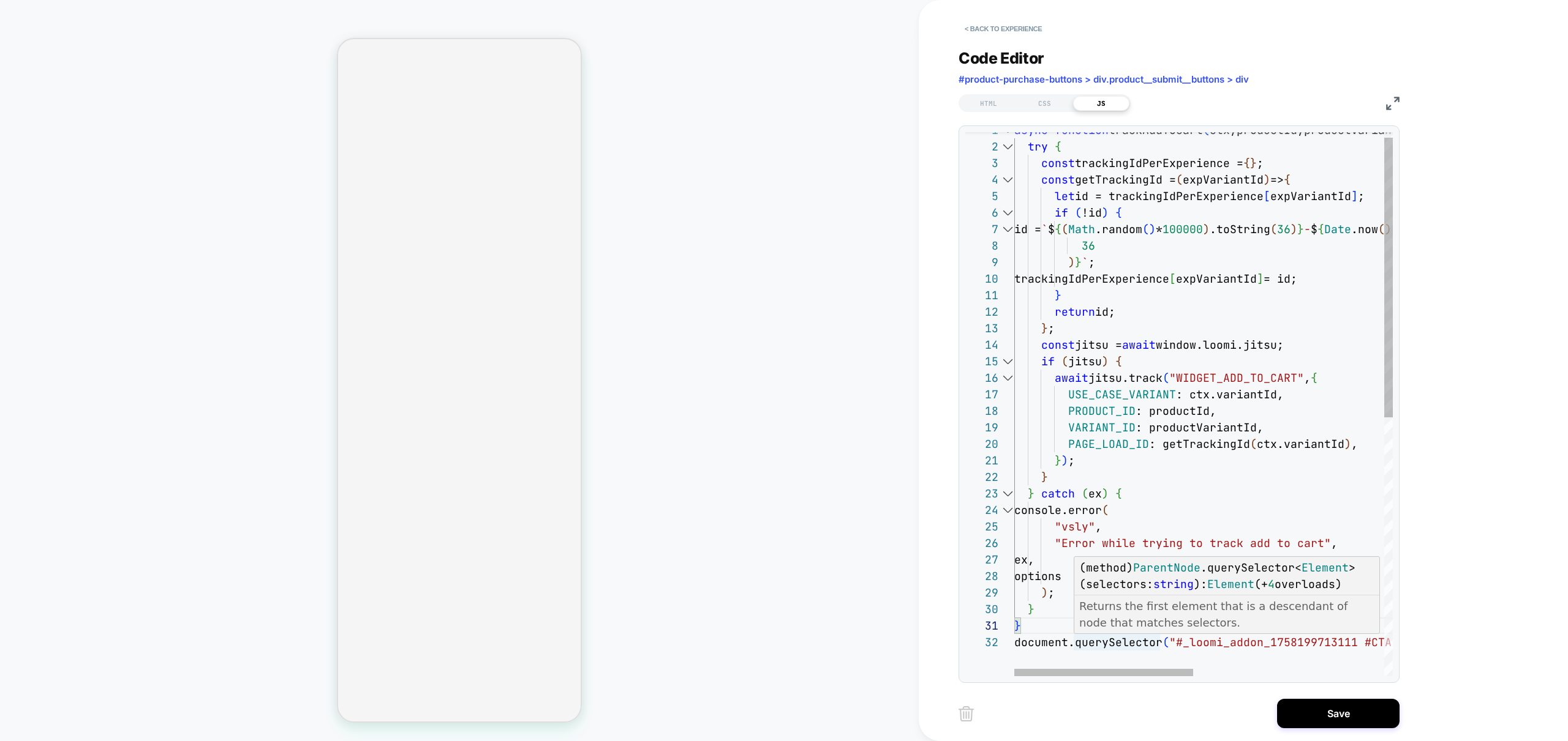
click at [1112, 648] on div "const getTrackingId = ( expVariantId ) => { let id = trackingIdPerExperience [ …" at bounding box center [1404, 649] width 782 height 1056
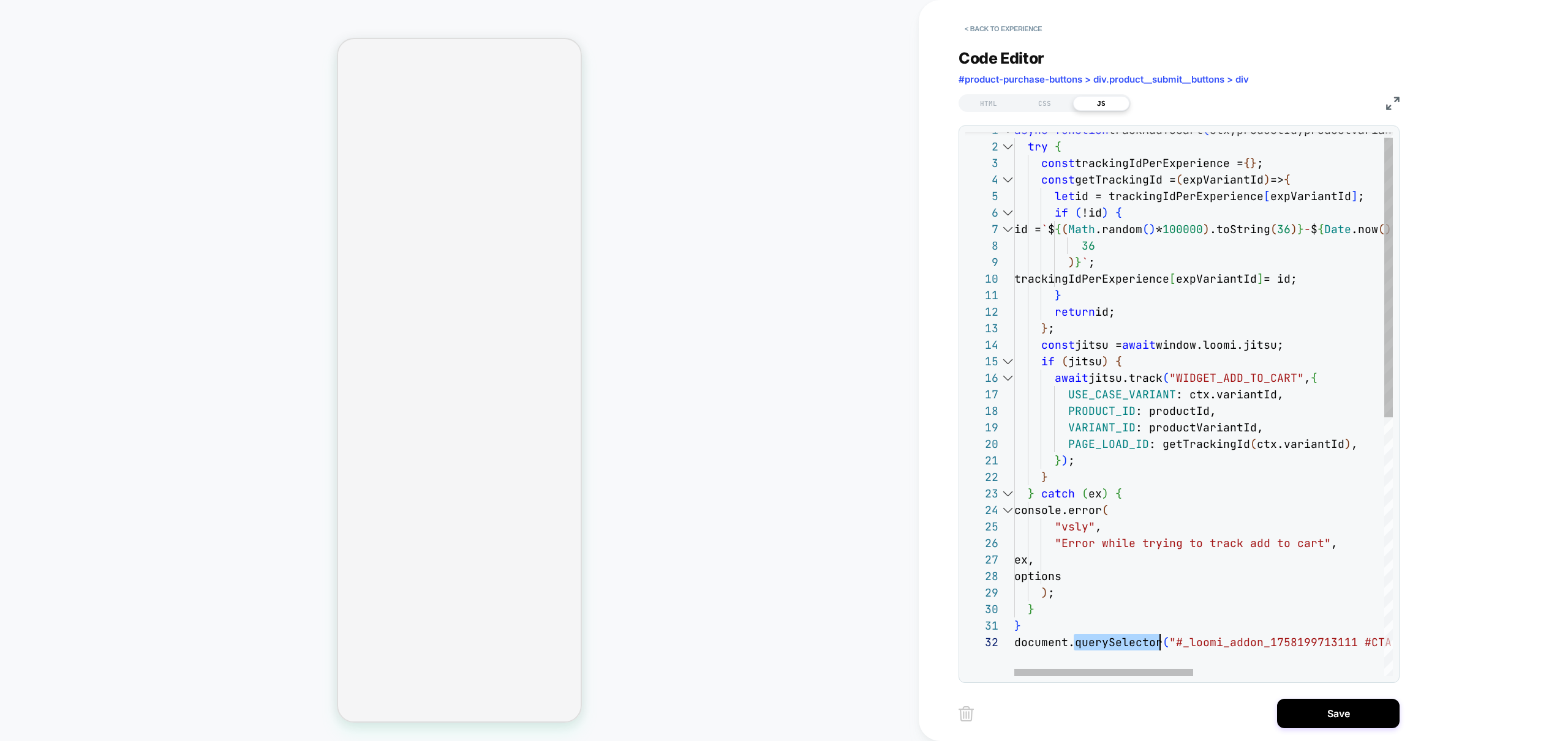
click at [1112, 648] on div "const getTrackingId = ( expVariantId ) => { let id = trackingIdPerExperience [ …" at bounding box center [1404, 649] width 782 height 1056
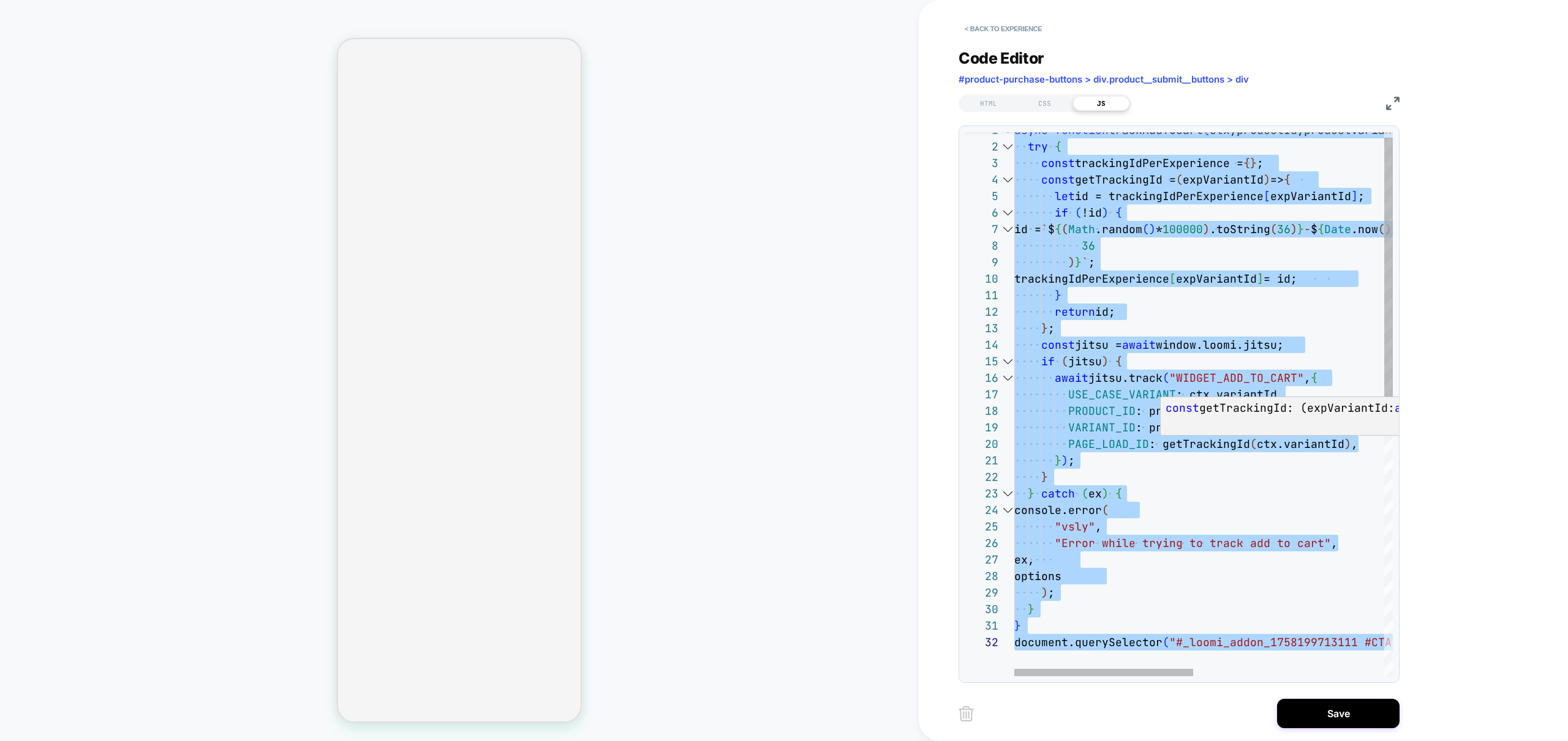
click at [1182, 441] on div "const getTrackingId = ( expVariantId ) => { let id = trackingIdPerExperience [ …" at bounding box center [1404, 649] width 782 height 1056
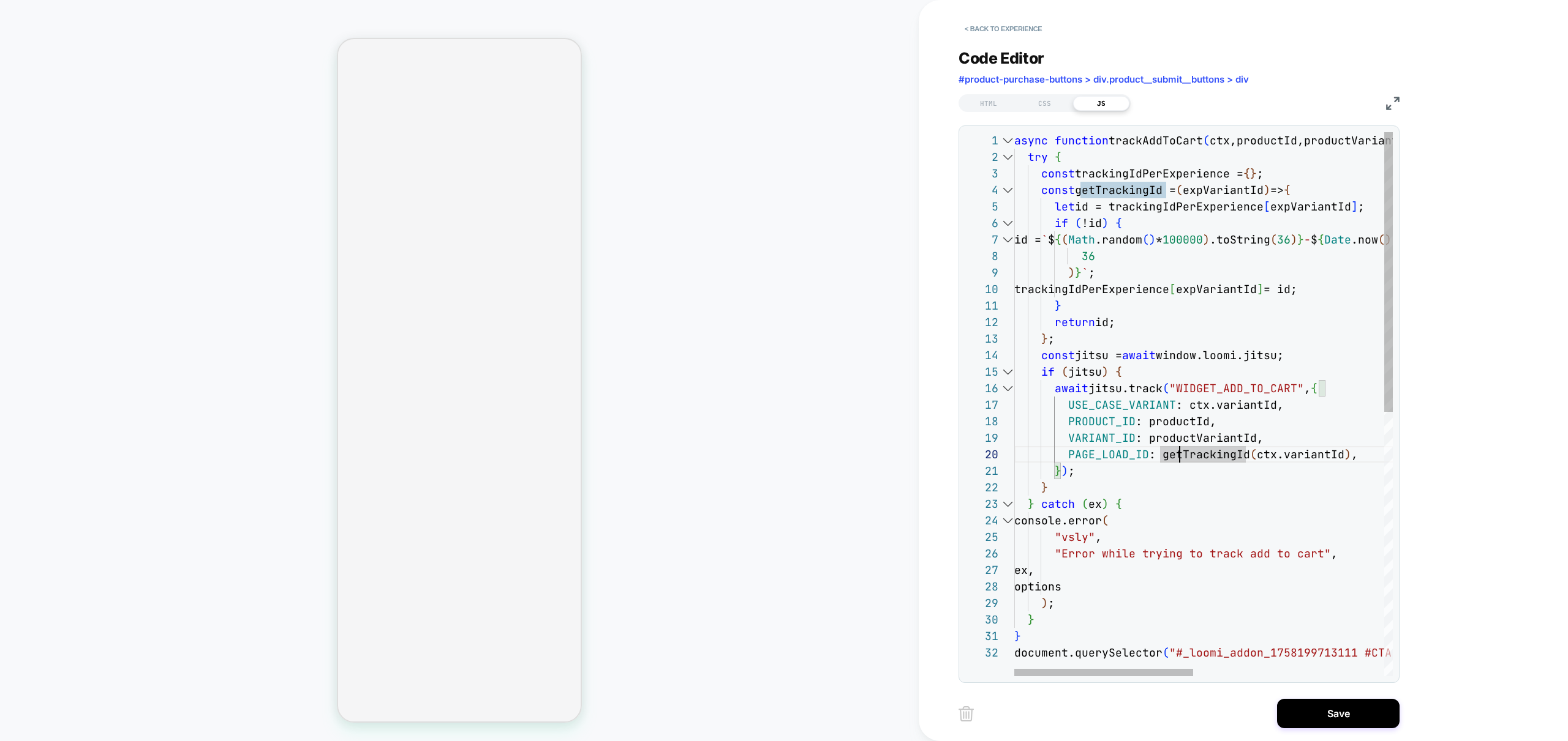
click at [1160, 166] on div "const getTrackingId = ( expVariantId ) => { let id = trackingIdPerExperience [ …" at bounding box center [1404, 660] width 782 height 1056
click at [1165, 143] on div "const getTrackingId = ( expVariantId ) => { let id = trackingIdPerExperience [ …" at bounding box center [1404, 660] width 782 height 1056
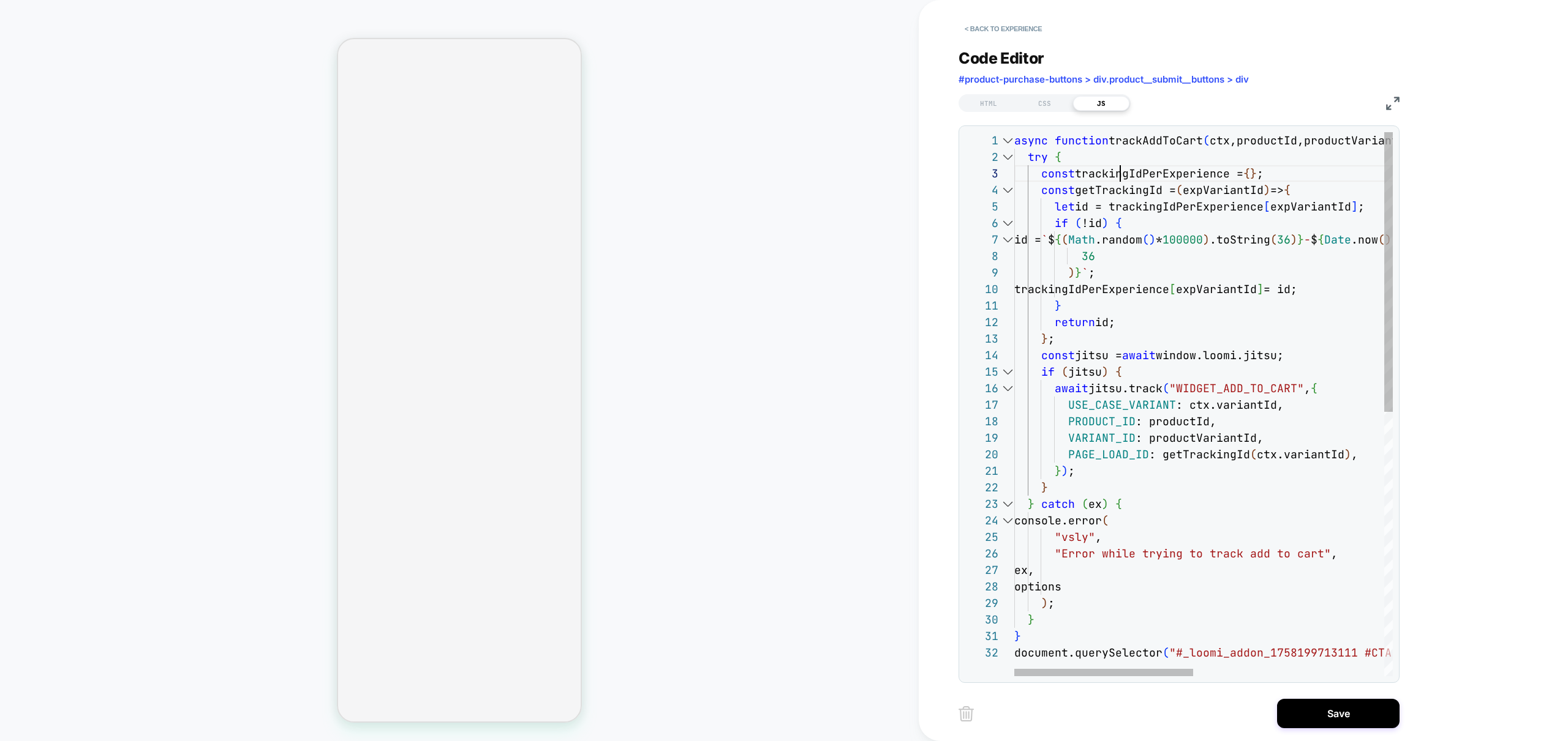
scroll to position [33, 106]
click at [1122, 167] on div "const getTrackingId = ( expVariantId ) => { let id = trackingIdPerExperience [ …" at bounding box center [1404, 660] width 782 height 1056
drag, startPoint x: 1178, startPoint y: 133, endPoint x: 1165, endPoint y: 138, distance: 13.9
click at [1173, 136] on div "const getTrackingId = ( expVariantId ) => { let id = trackingIdPerExperience [ …" at bounding box center [1404, 660] width 782 height 1056
click at [1143, 143] on div "const getTrackingId = ( expVariantId ) => { let id = trackingIdPerExperience [ …" at bounding box center [1404, 660] width 782 height 1056
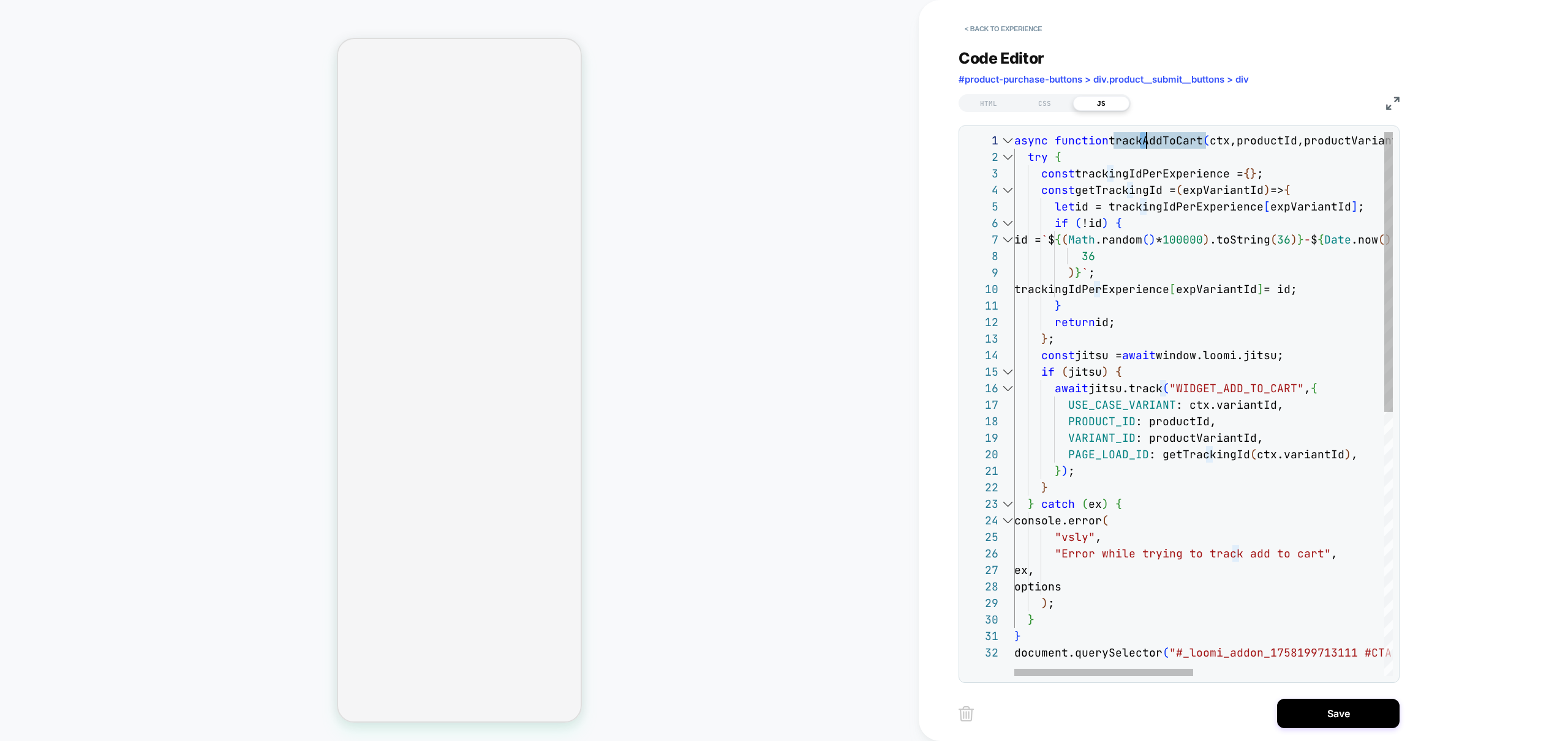
click at [1143, 142] on div "const getTrackingId = ( expVariantId ) => { let id = trackingIdPerExperience [ …" at bounding box center [1404, 660] width 782 height 1056
click at [1015, 142] on div "id = ` $ { ( Math .random ( ) * 100000 ) .toString ( 36 ) } - $ { Date .now ( )…" at bounding box center [1404, 660] width 782 height 1056
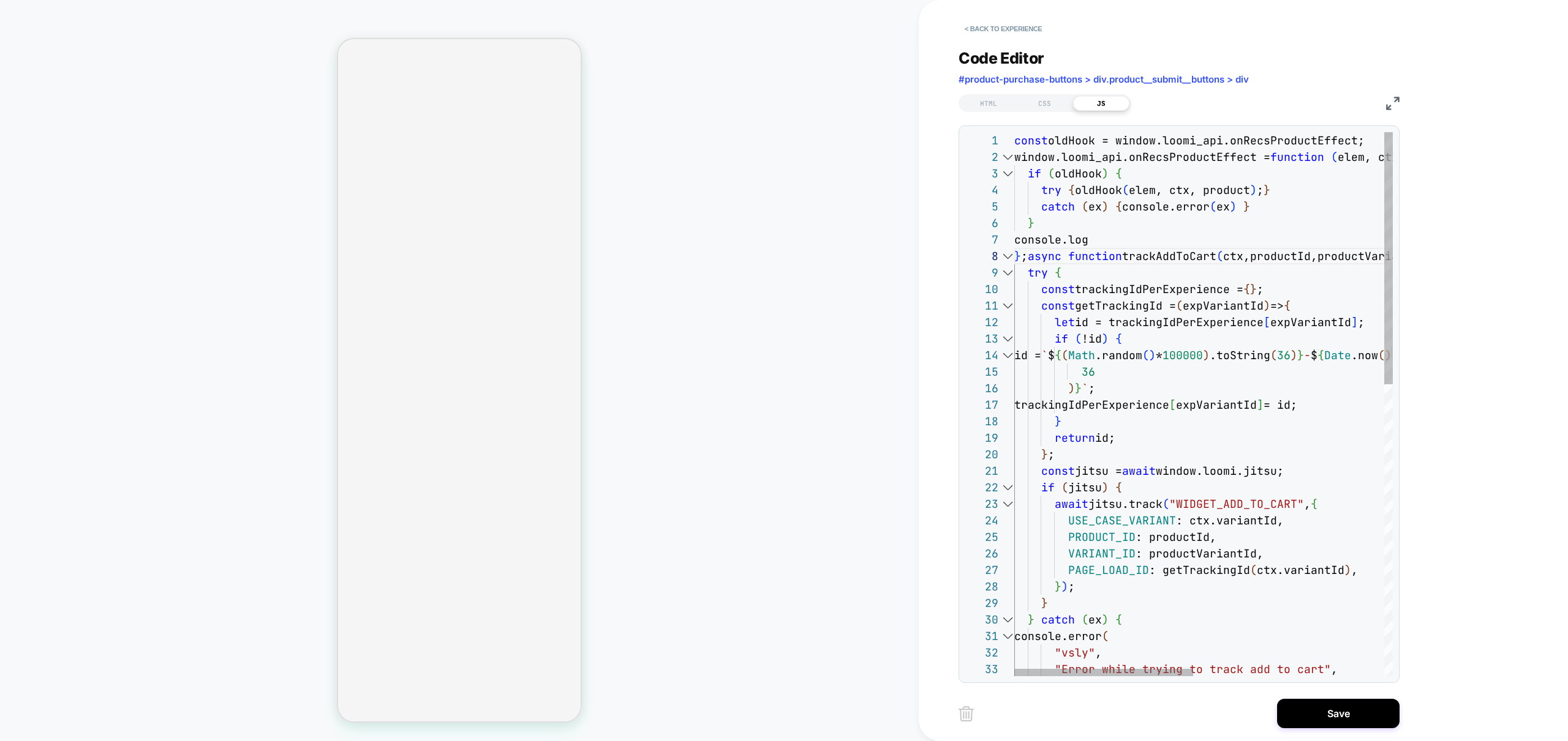
scroll to position [132, 0]
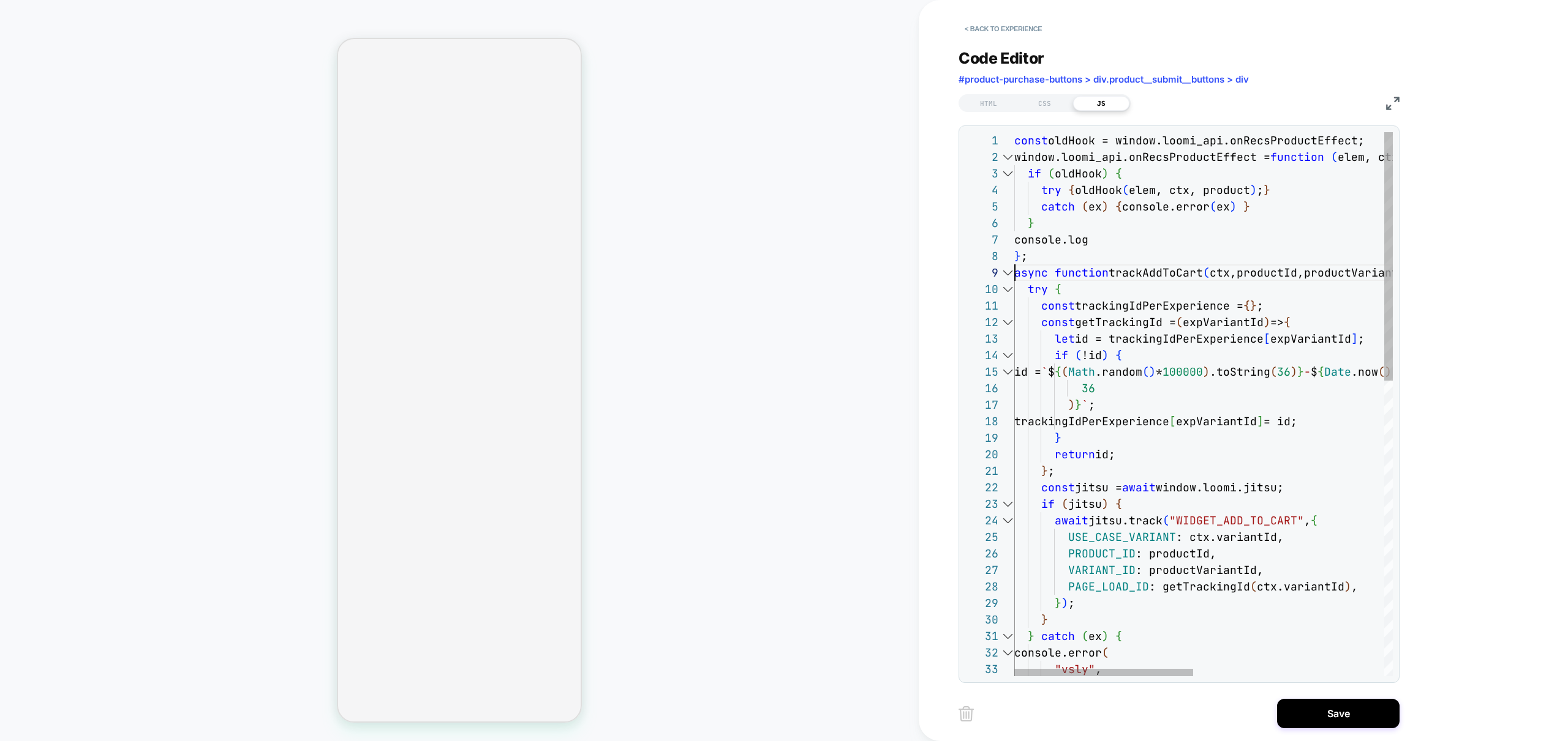
click at [1122, 247] on div "id = ` $ { ( Math .random ( ) * 100000 ) .toString ( 36 ) } - $ { Date .now ( )…" at bounding box center [1404, 726] width 782 height 1189
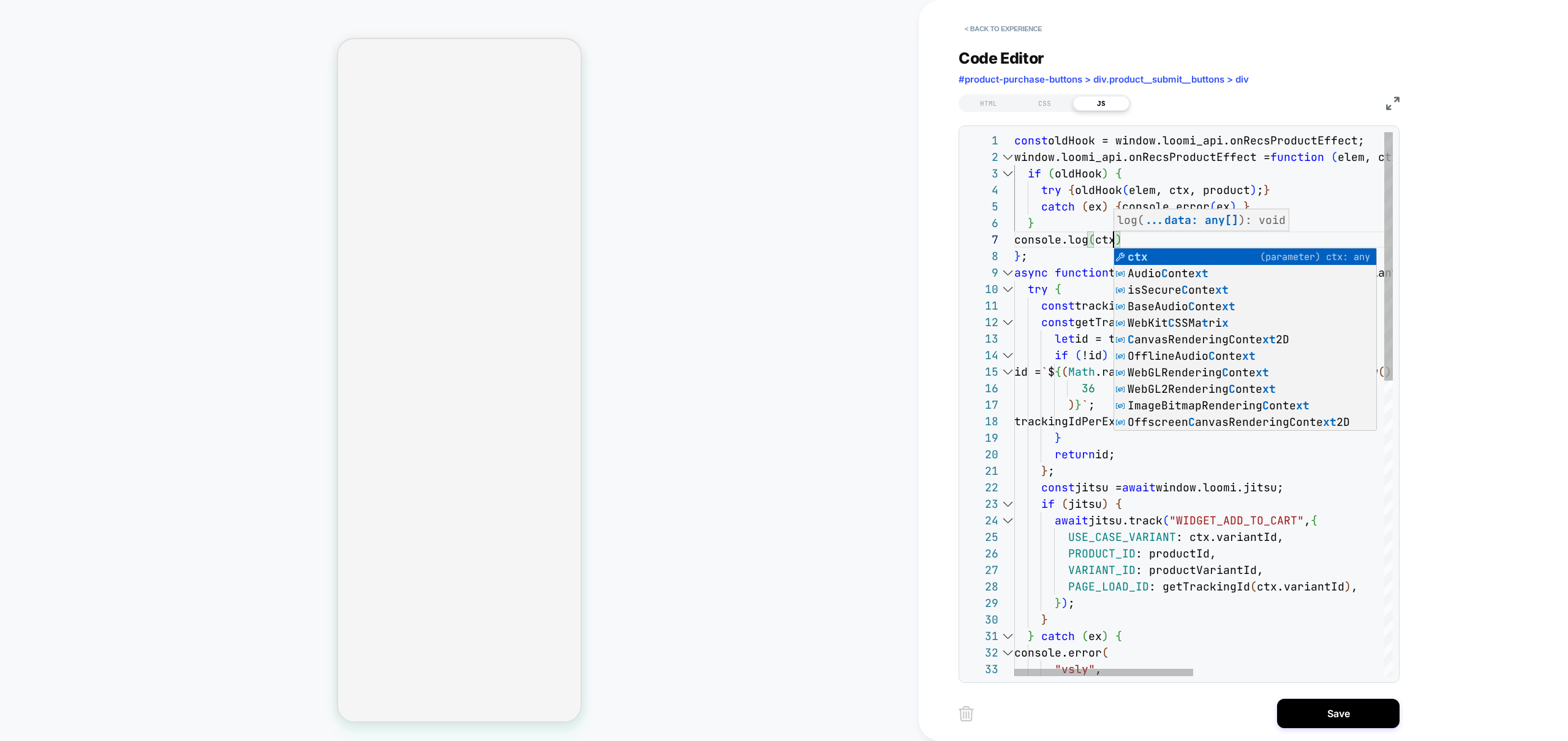
scroll to position [99, 99]
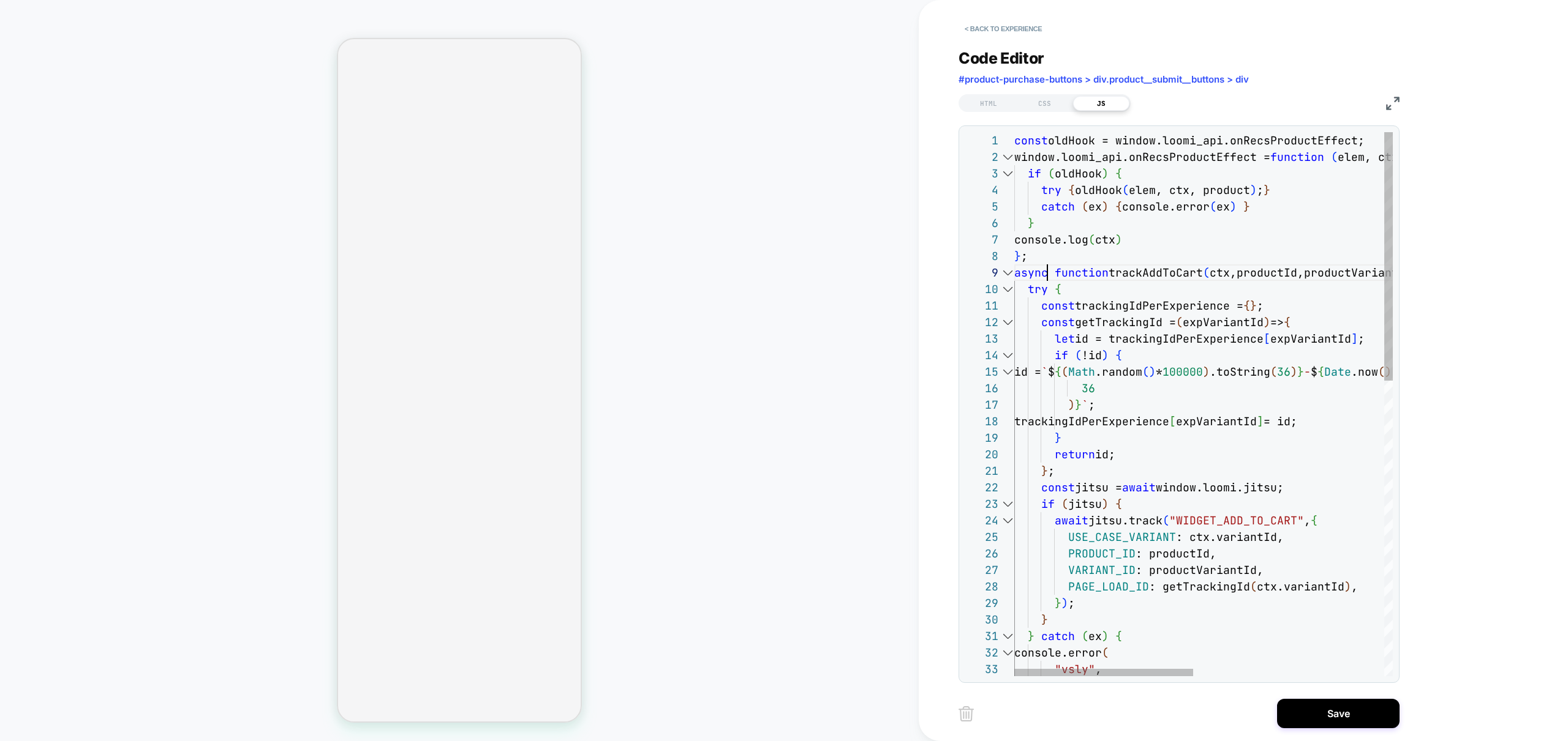
click at [1046, 278] on div "id = ` $ { ( Math .random ( ) * 100000 ) .toString ( 36 ) } - $ { Date .now ( )…" at bounding box center [1404, 726] width 782 height 1189
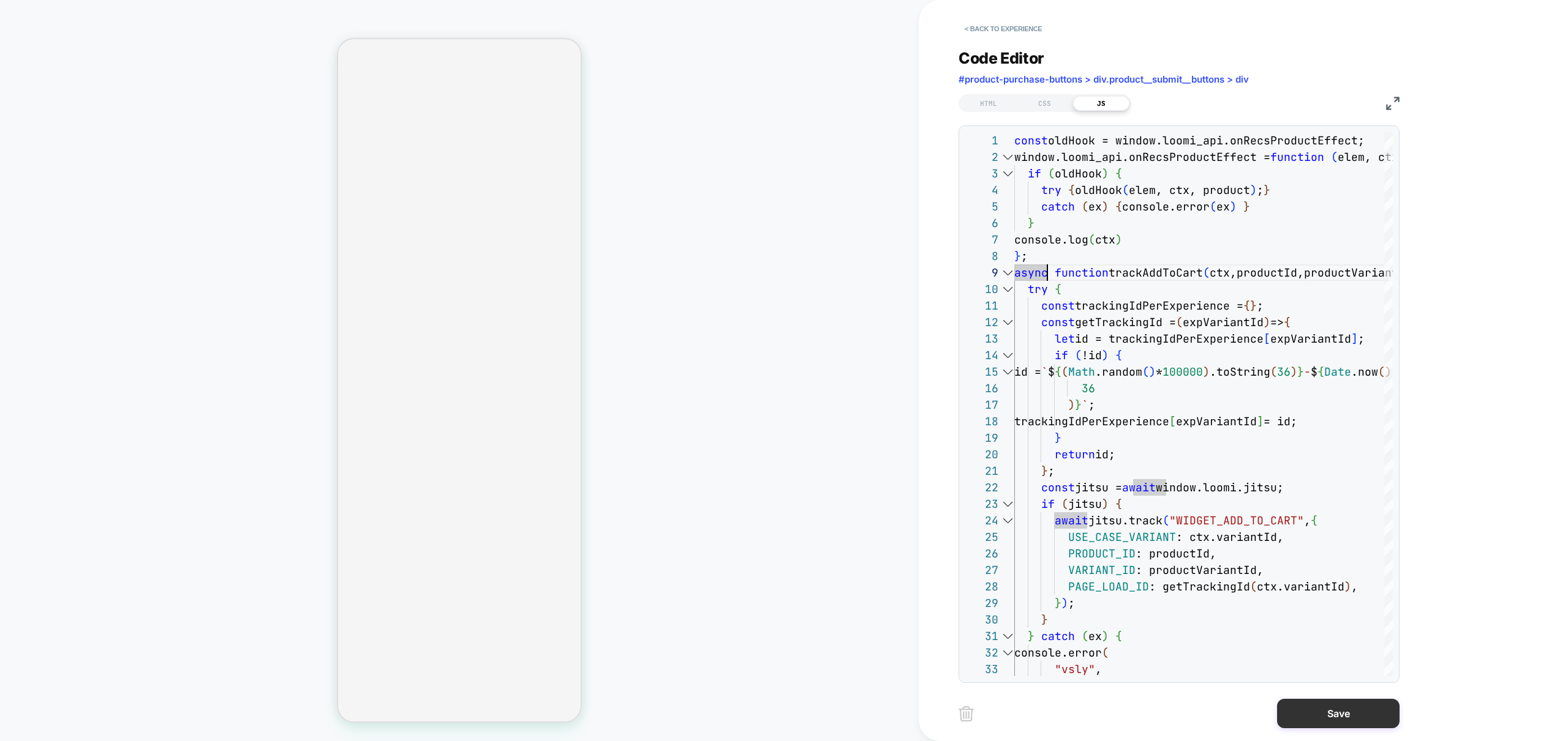
type textarea "**********"
click at [1320, 716] on button "Save" at bounding box center [1338, 713] width 123 height 29
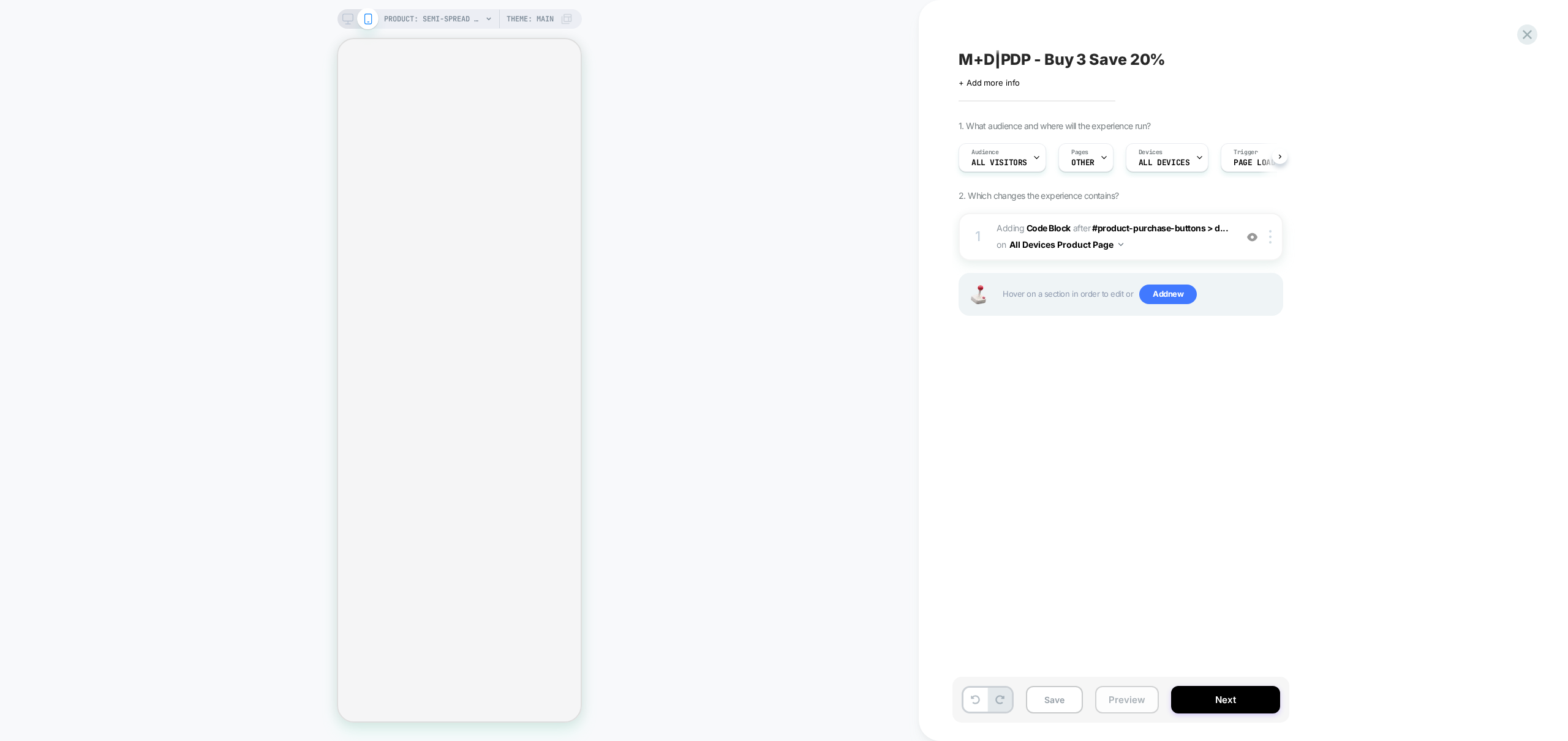
scroll to position [0, 1]
click at [1121, 704] on button "Preview" at bounding box center [1127, 700] width 64 height 28
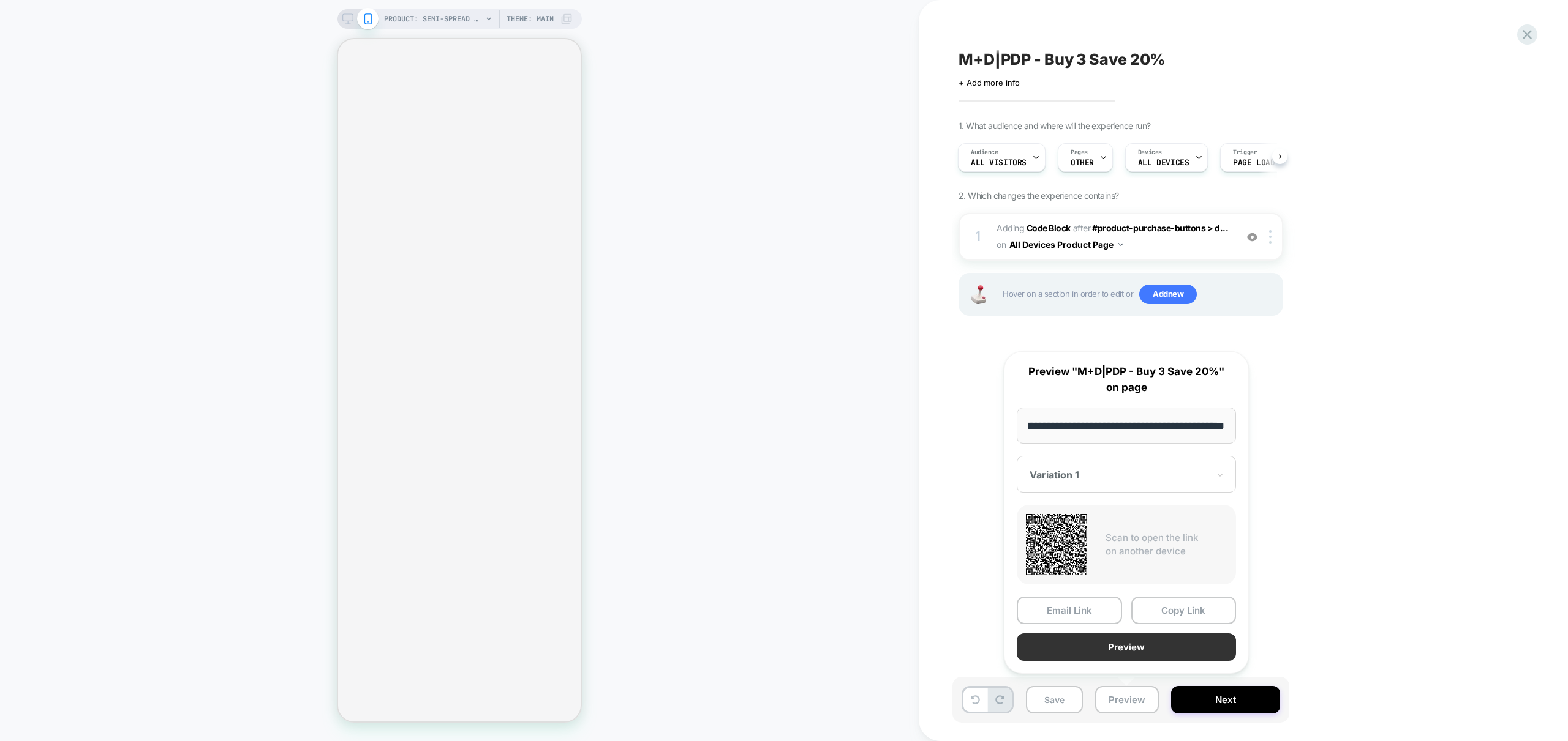
scroll to position [0, 0]
click at [1122, 648] on button "Preview" at bounding box center [1126, 647] width 219 height 28
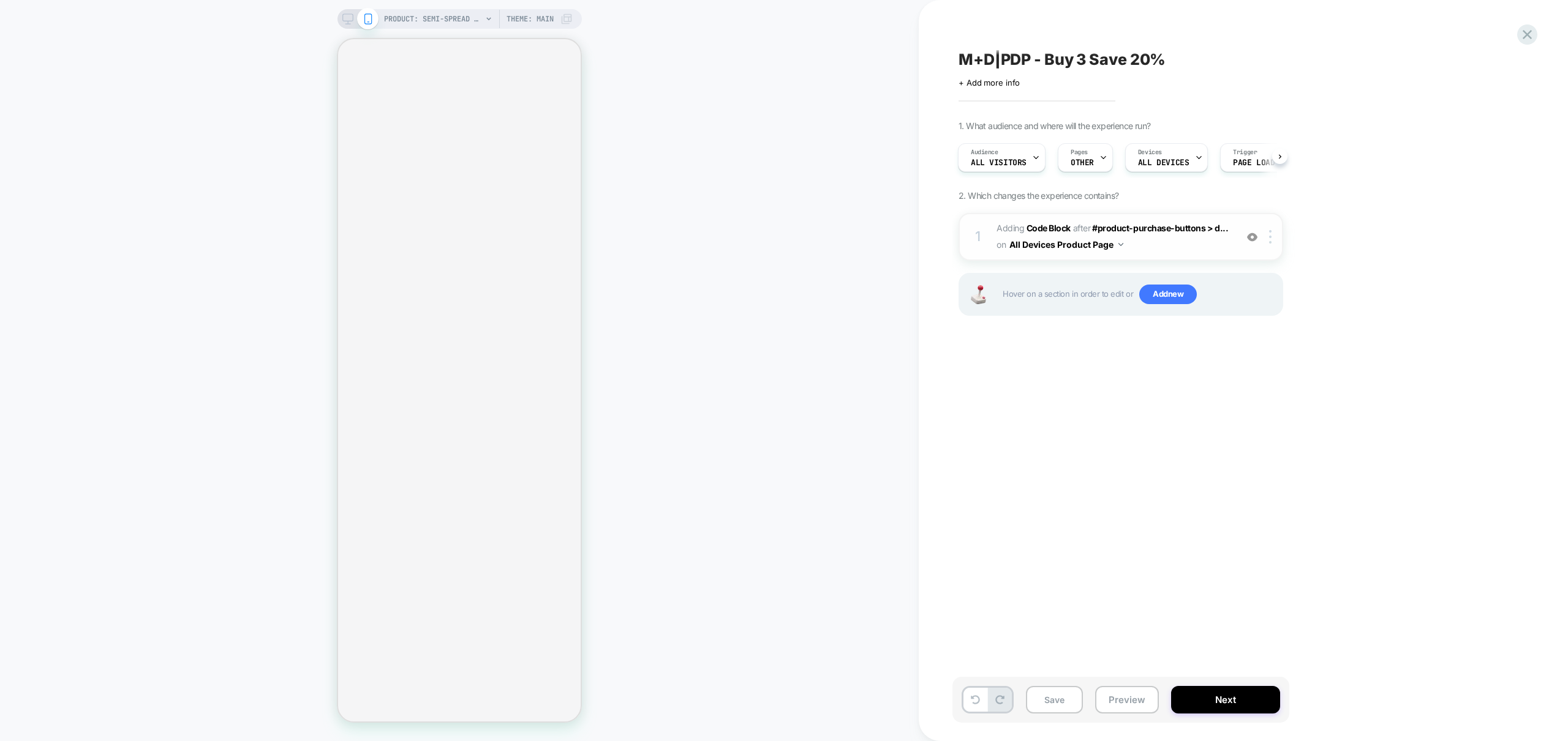
click at [1204, 253] on div "1 Adding Code Block AFTER #product-purchase-buttons > d... #product-purchase-bu…" at bounding box center [1120, 237] width 325 height 47
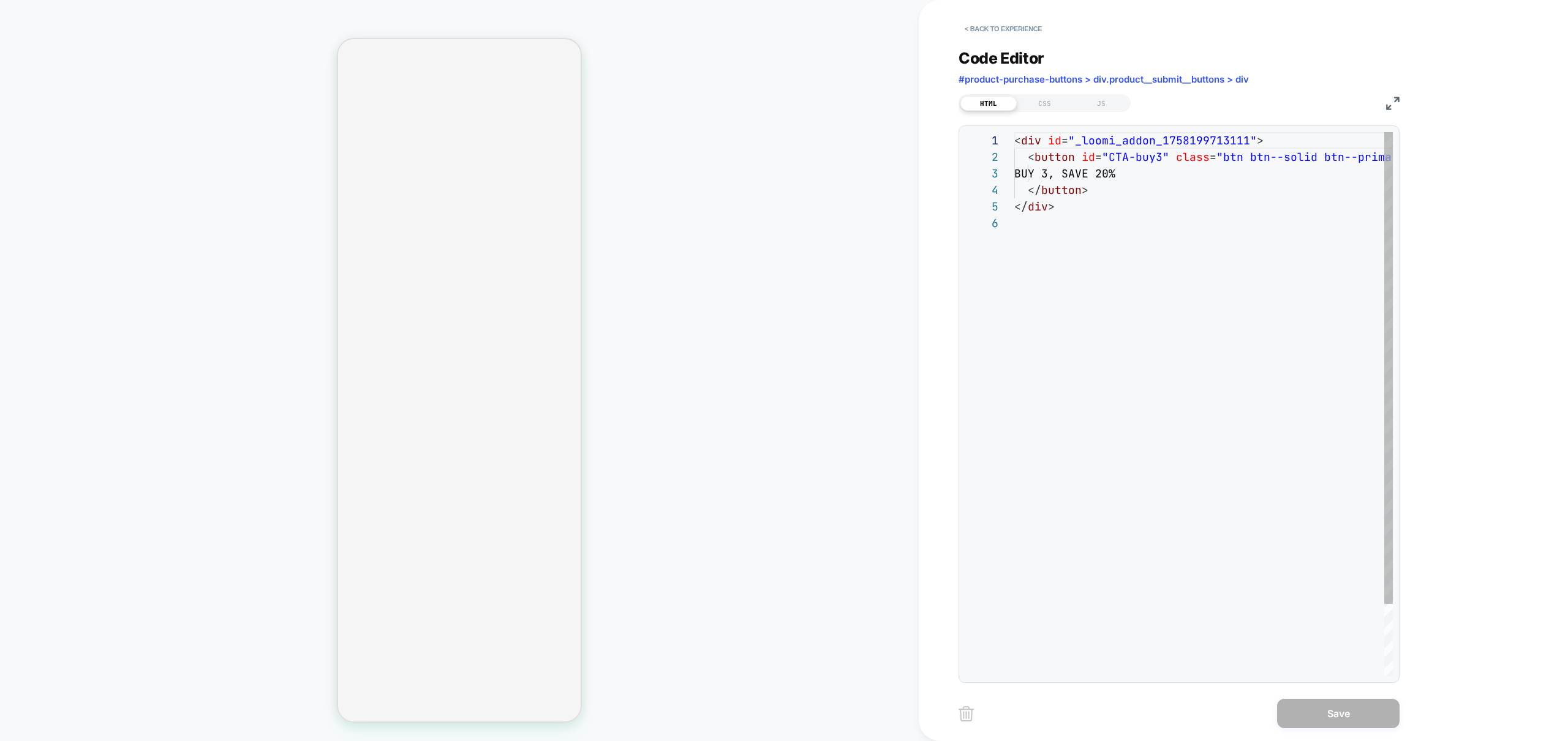
scroll to position [83, 0]
click at [1119, 109] on div "JS" at bounding box center [1100, 104] width 56 height 15
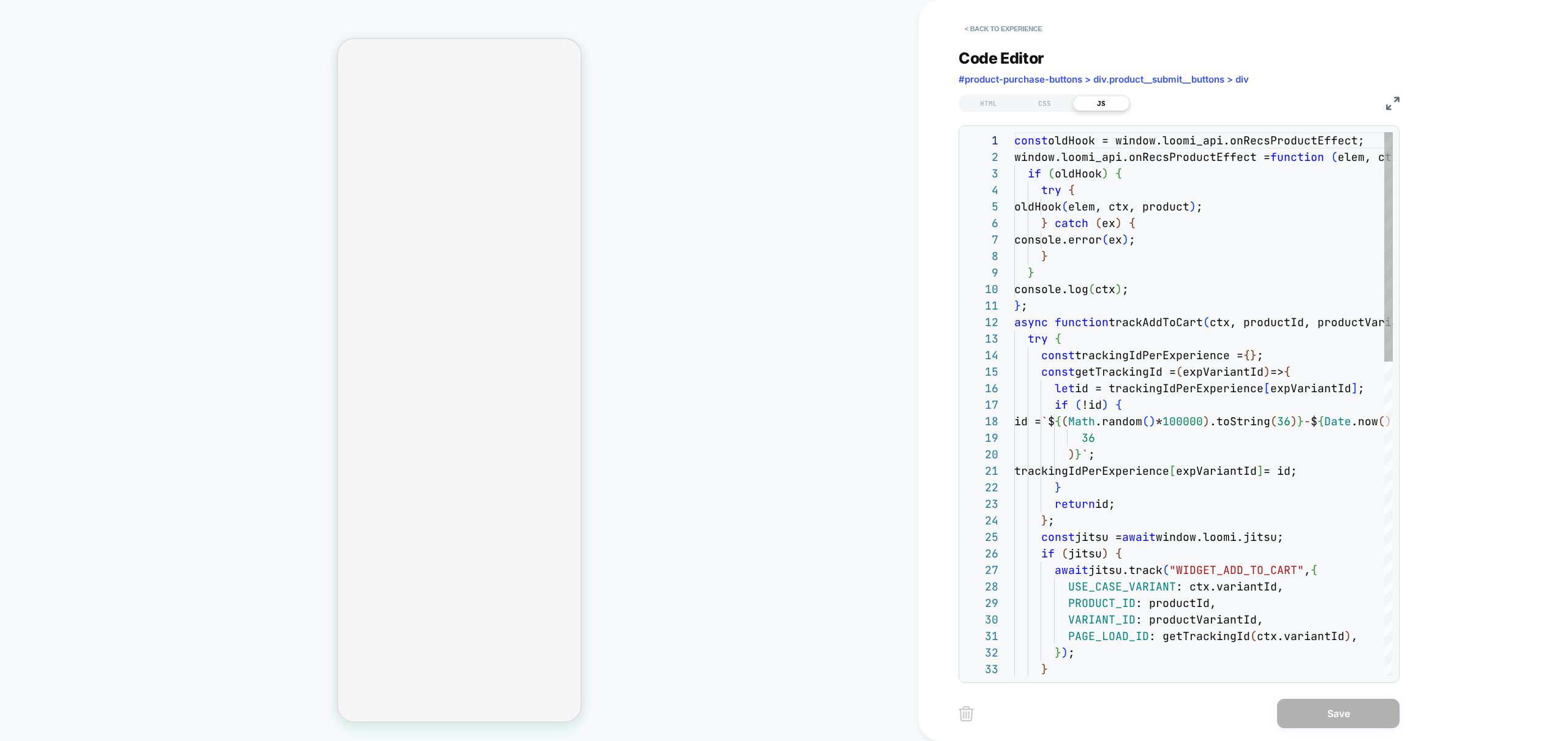
scroll to position [165, 0]
drag, startPoint x: 1109, startPoint y: 293, endPoint x: 1124, endPoint y: 346, distance: 55.1
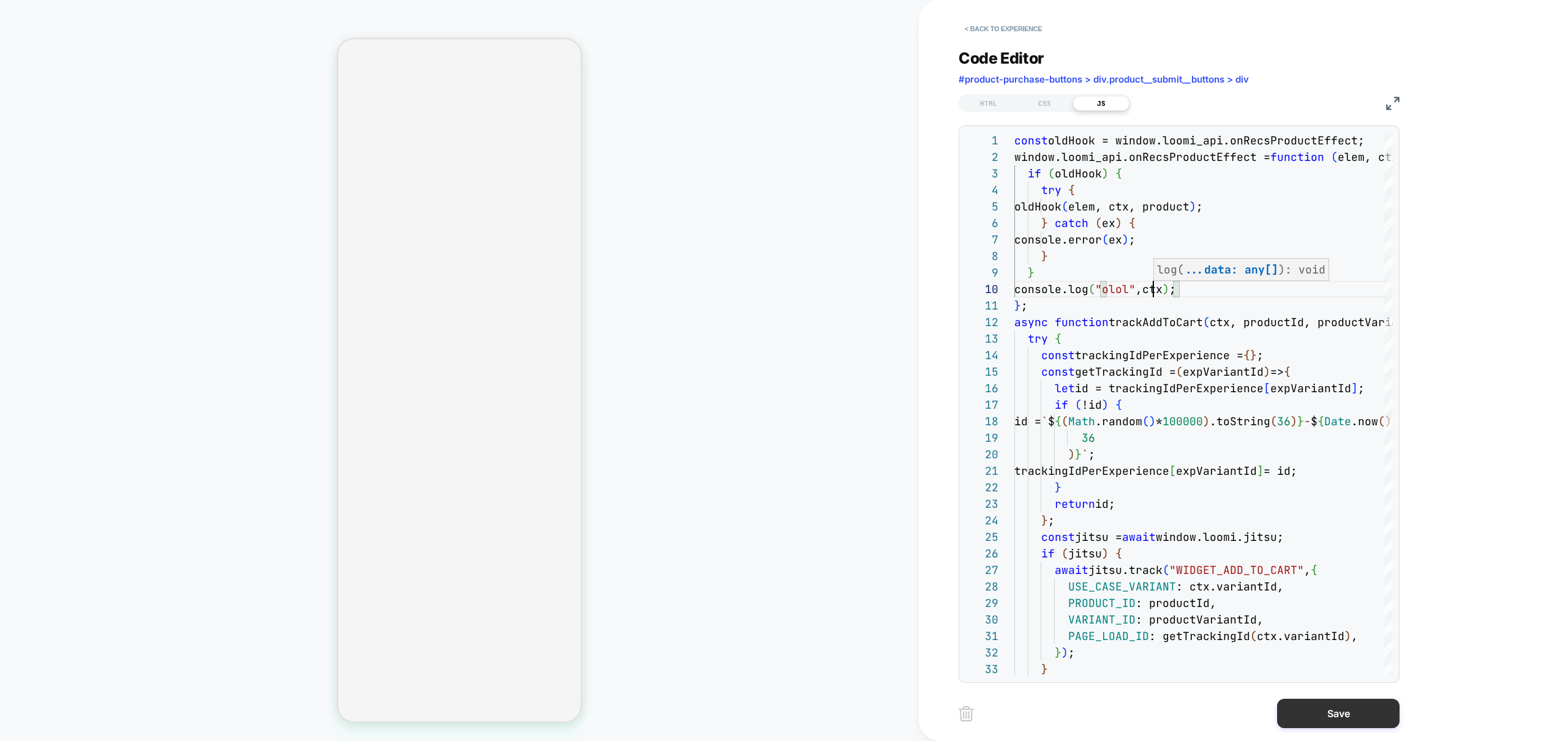
type textarea "**********"
click at [1348, 707] on button "Save" at bounding box center [1338, 713] width 123 height 29
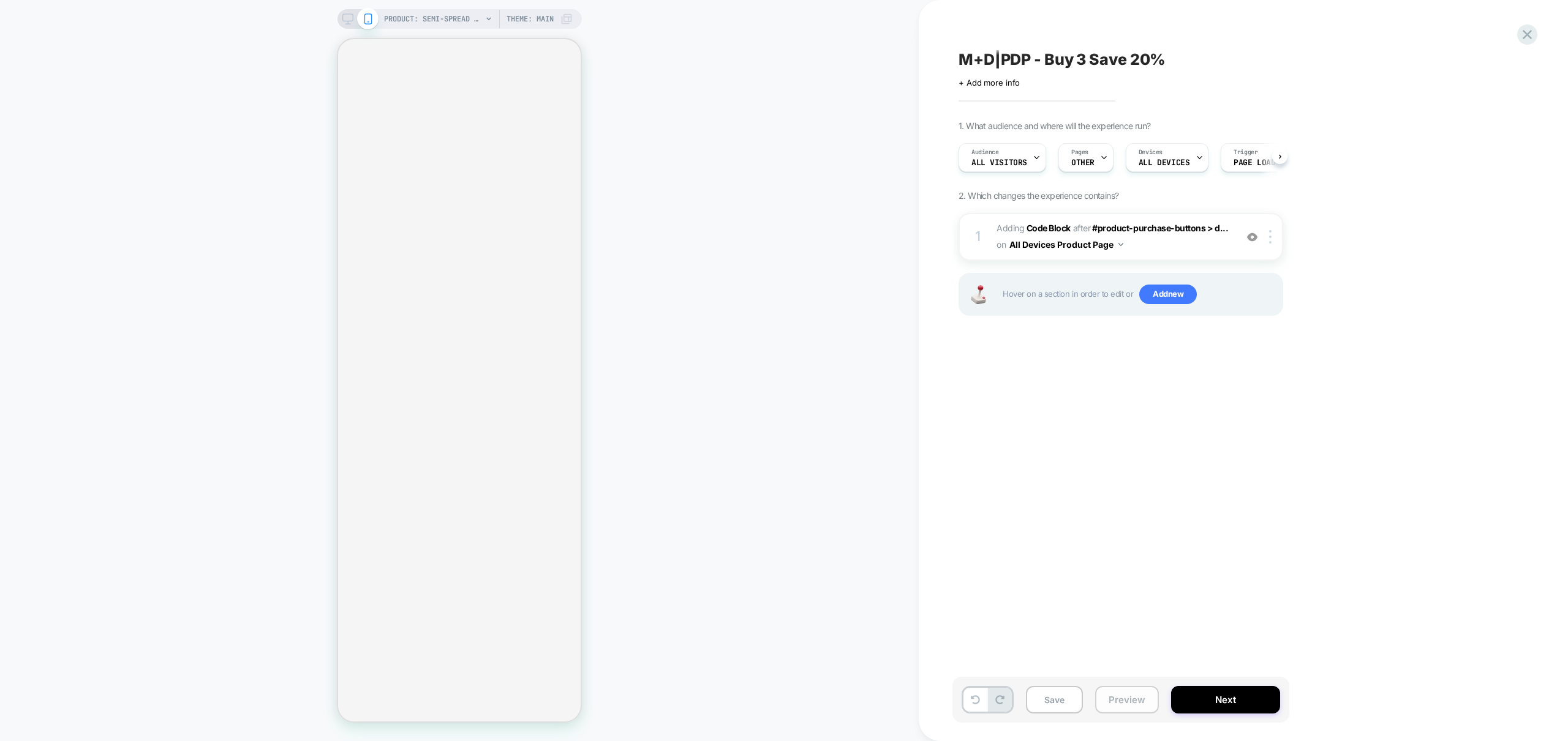
scroll to position [0, 1]
drag, startPoint x: 1127, startPoint y: 699, endPoint x: 1153, endPoint y: 699, distance: 26.0
click at [1127, 699] on button "Preview" at bounding box center [1127, 700] width 64 height 28
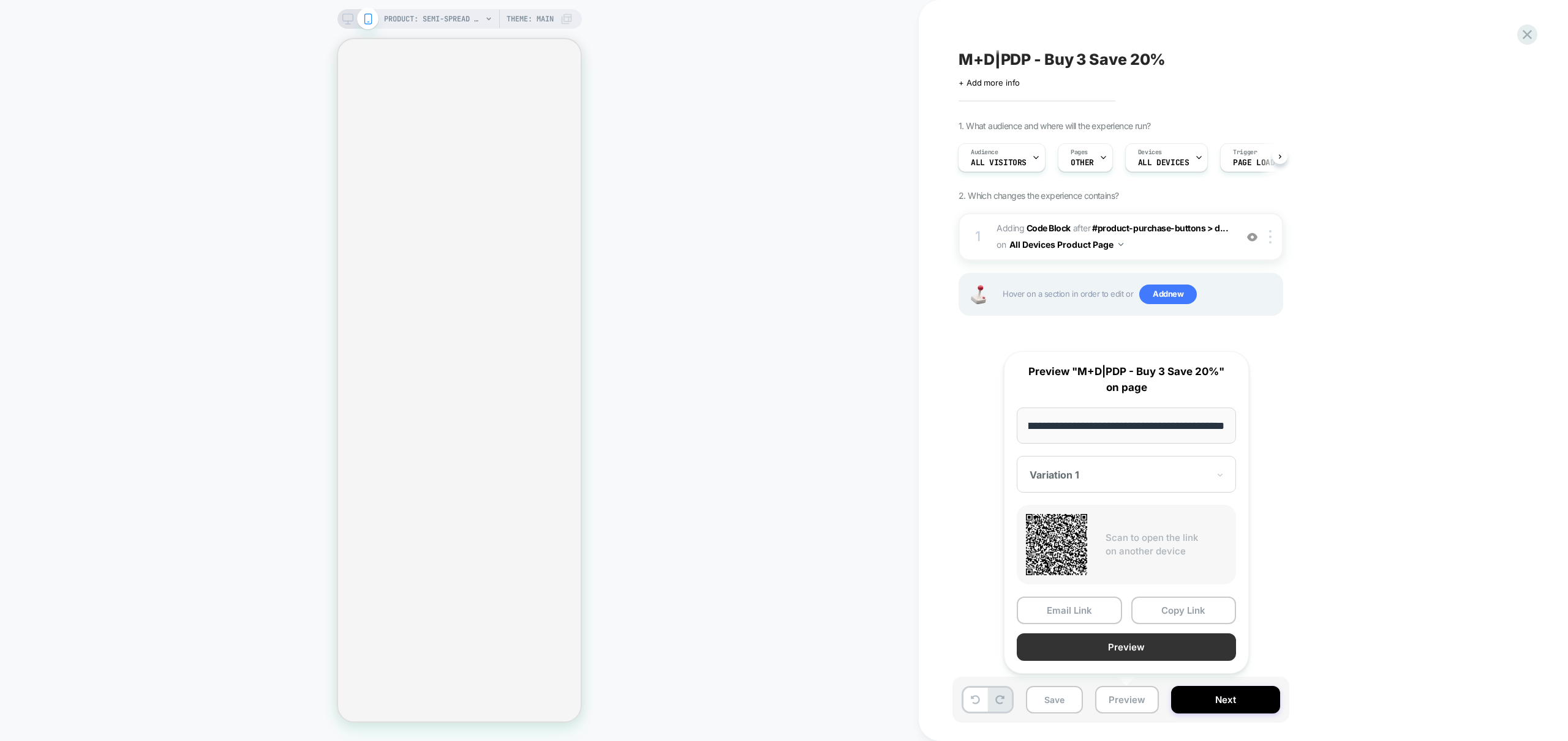
scroll to position [0, 0]
click at [1151, 652] on button "Preview" at bounding box center [1126, 647] width 219 height 28
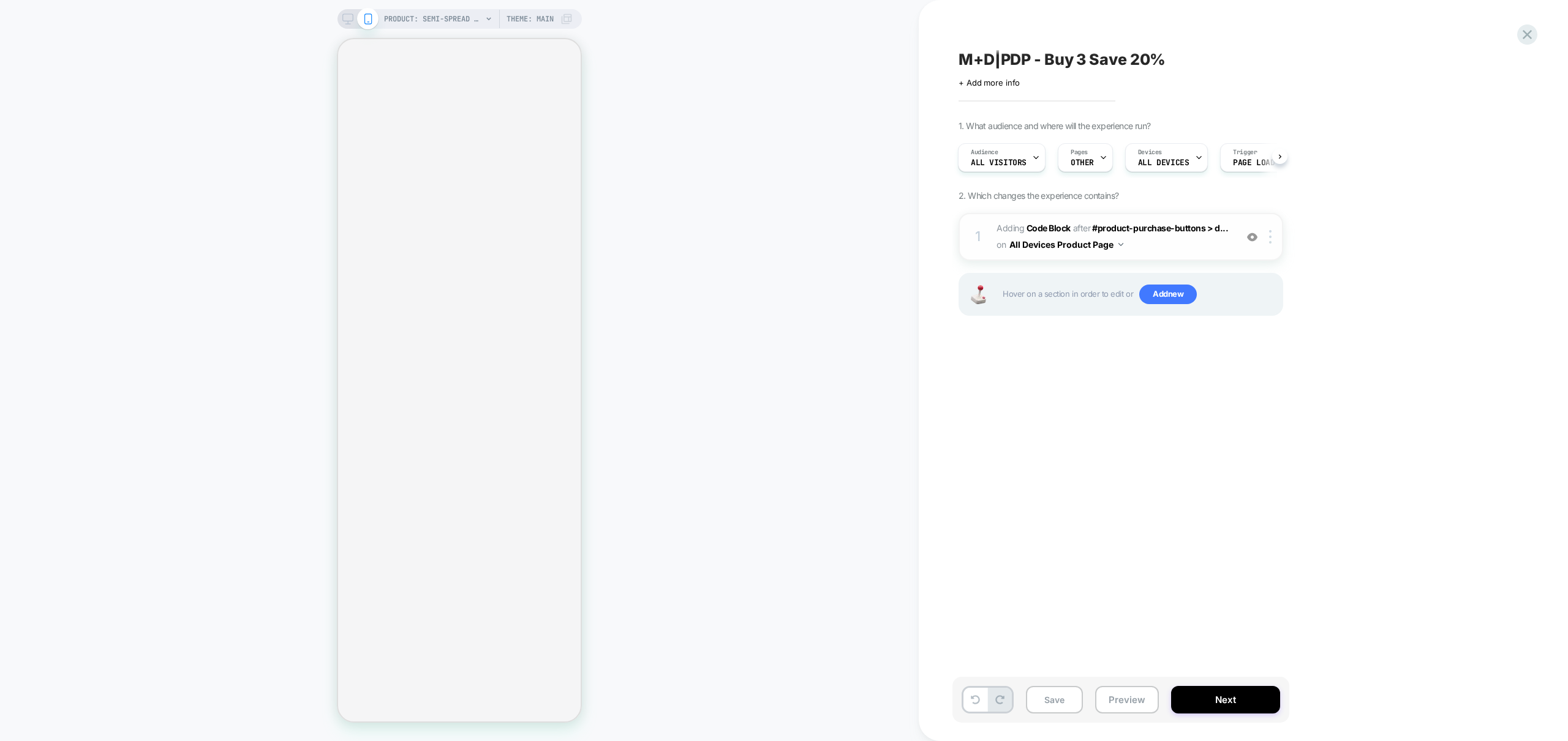
click at [1170, 254] on div "1 Adding Code Block AFTER #product-purchase-buttons > d... #product-purchase-bu…" at bounding box center [1120, 237] width 325 height 47
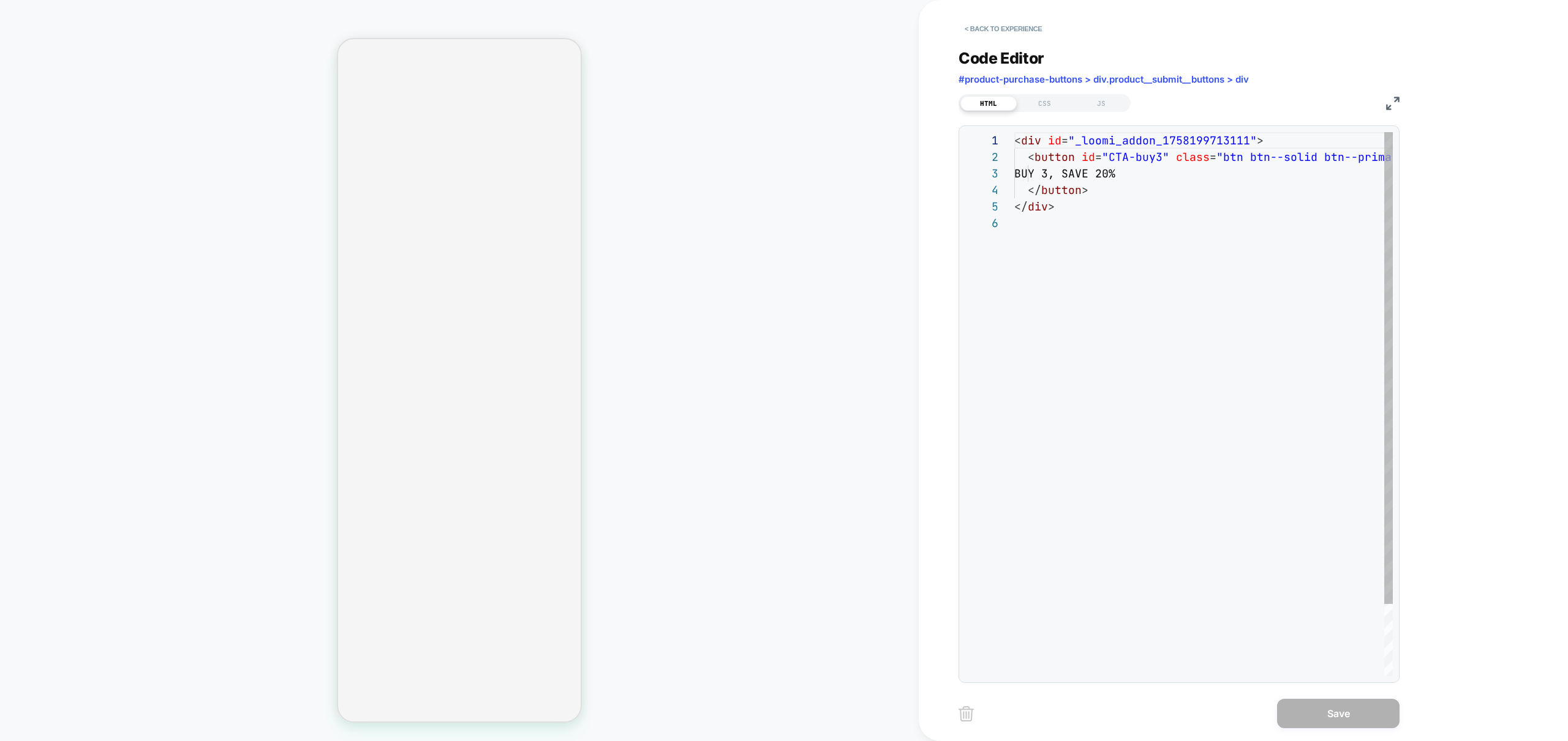
scroll to position [83, 0]
click at [1095, 105] on div "JS" at bounding box center [1100, 104] width 56 height 15
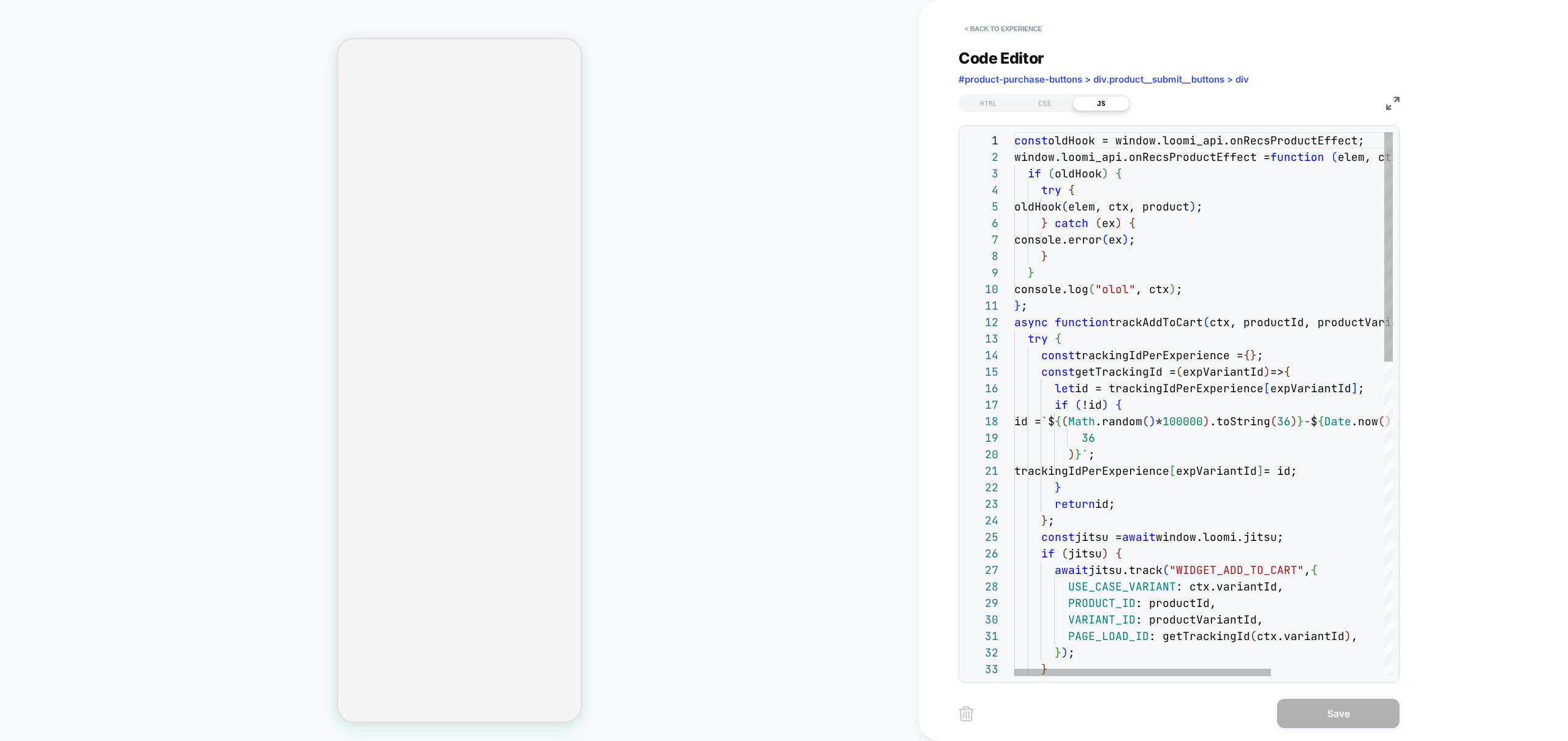
scroll to position [0, 13]
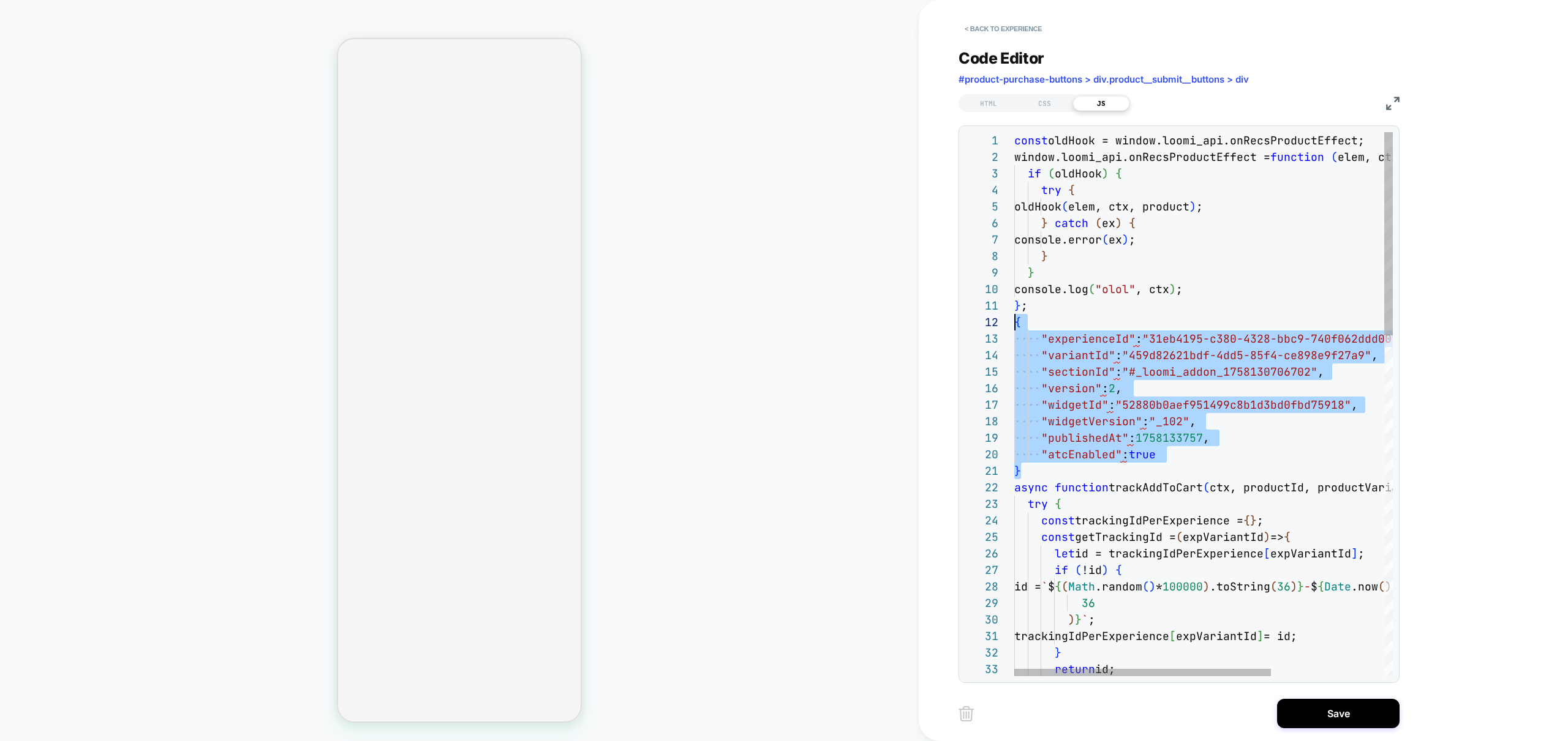
scroll to position [16, 0]
drag, startPoint x: 1026, startPoint y: 463, endPoint x: 1002, endPoint y: 327, distance: 138.1
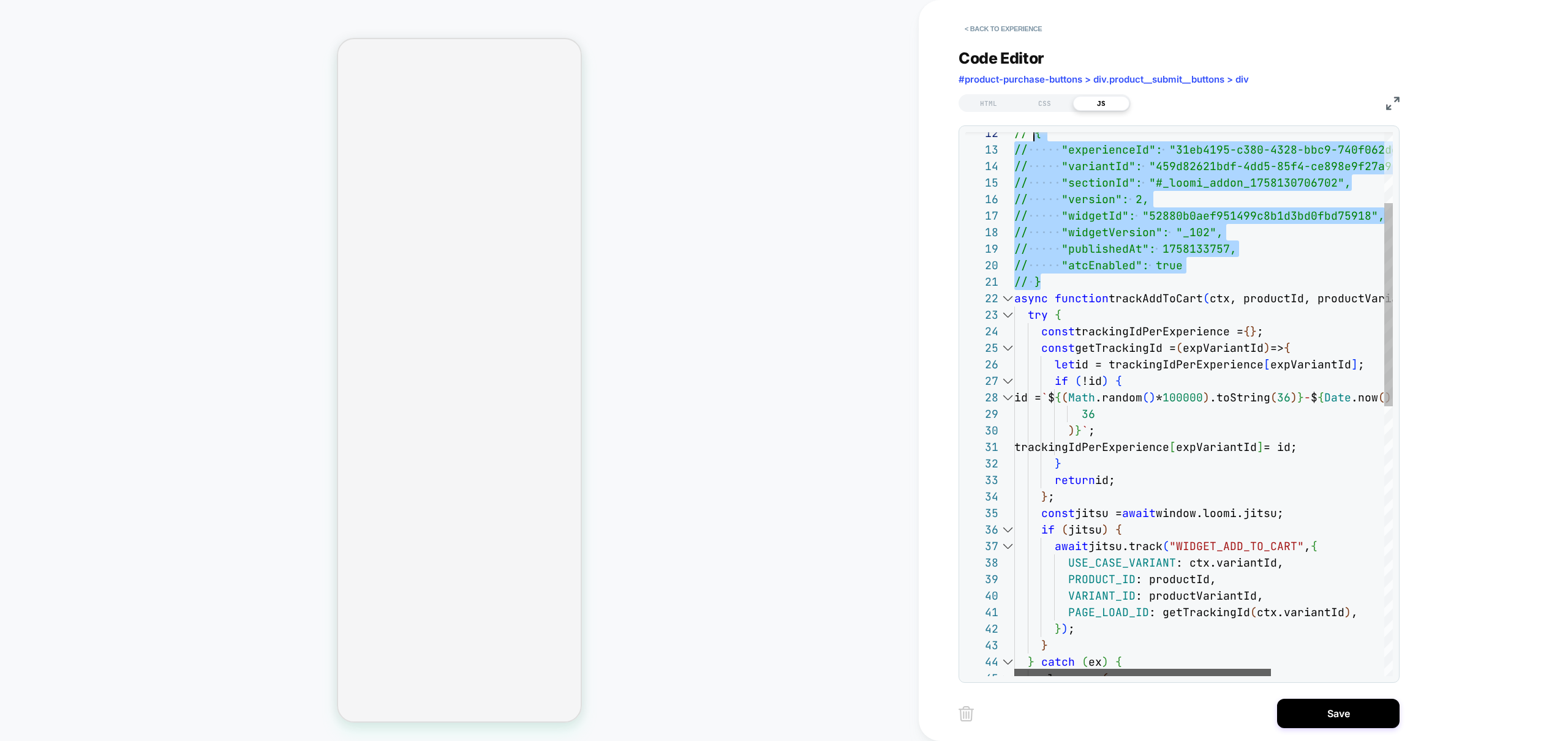
click at [1043, 676] on div at bounding box center [1142, 672] width 257 height 7
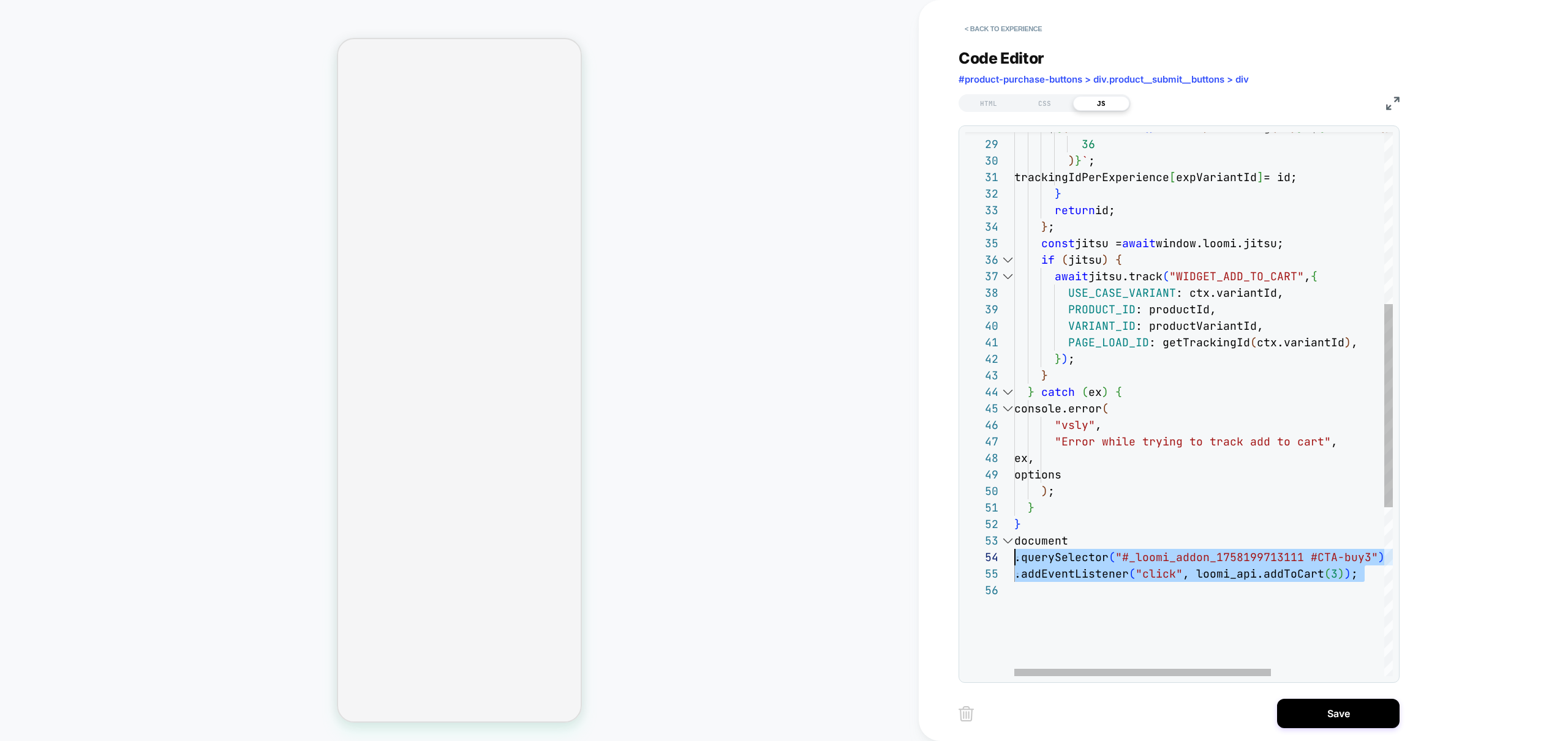
scroll to position [33, 0]
drag, startPoint x: 1332, startPoint y: 574, endPoint x: 911, endPoint y: 542, distance: 422.2
click at [1014, 542] on div "id = ` $ { ( Math .random ( ) * 100000 ) .toString ( 36 ) } - $ { Date .now ( )…" at bounding box center [1286, 400] width 544 height 1453
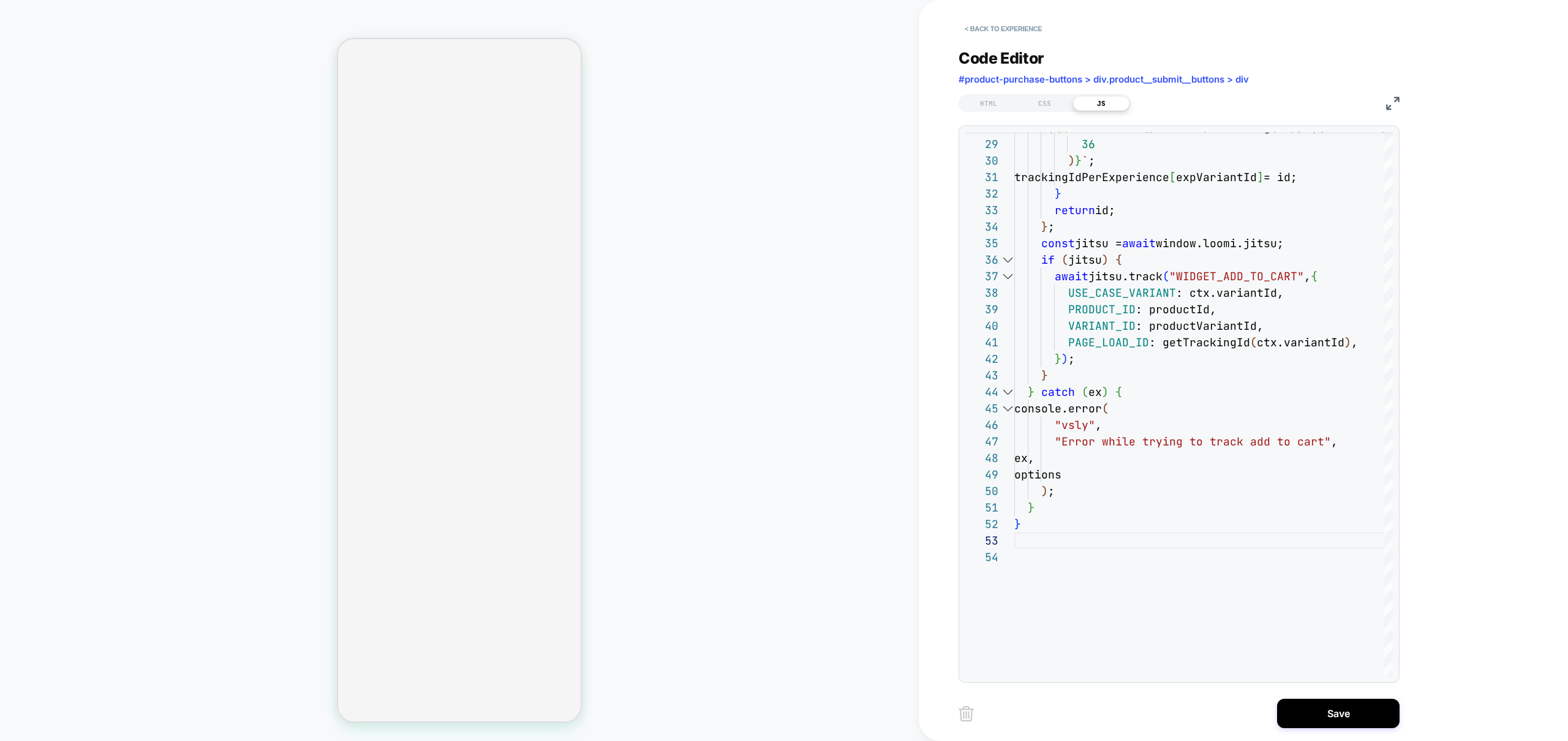
scroll to position [16, 7]
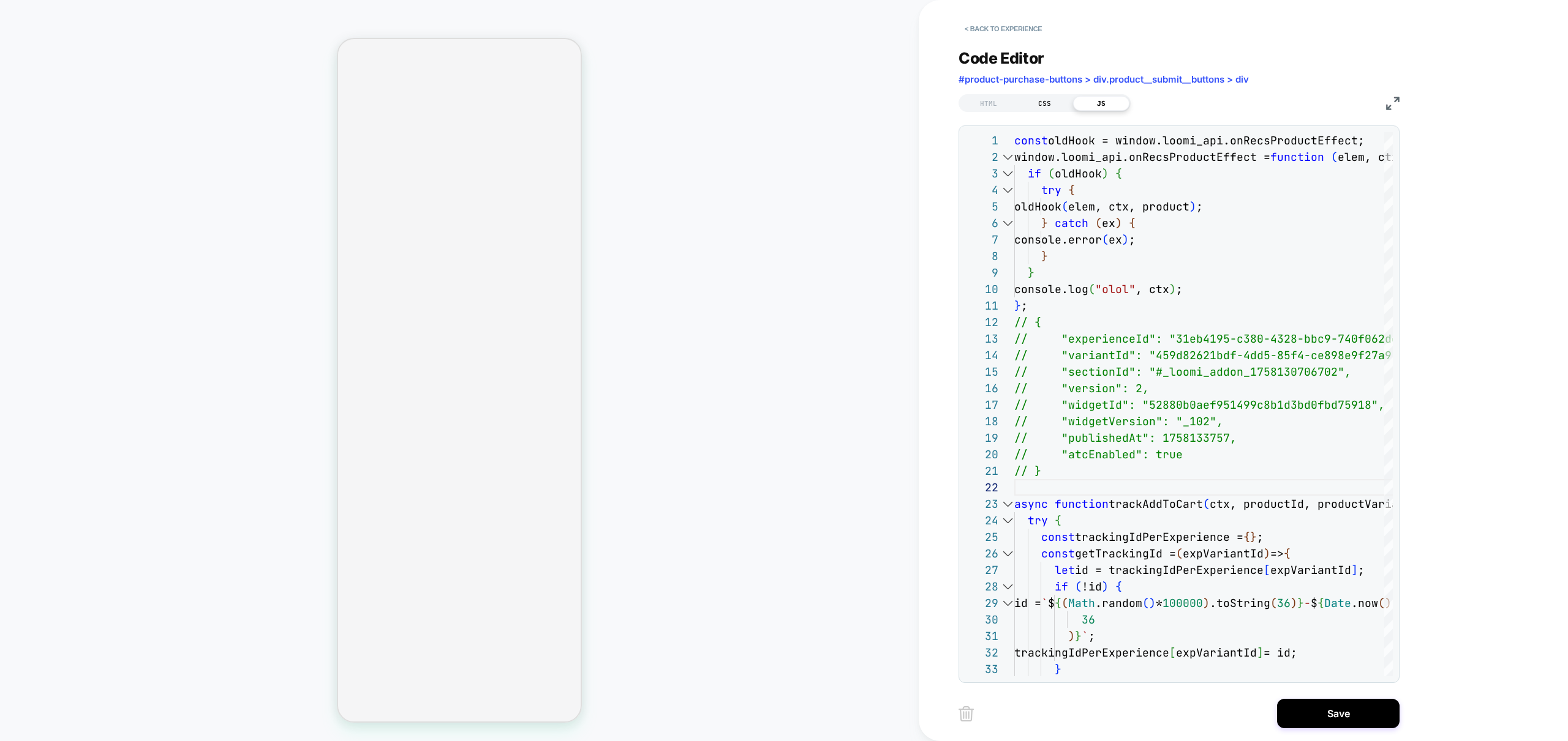
type textarea "**********"
drag, startPoint x: 1046, startPoint y: 101, endPoint x: 1041, endPoint y: 110, distance: 10.3
click at [1046, 101] on div "CSS" at bounding box center [1044, 104] width 56 height 15
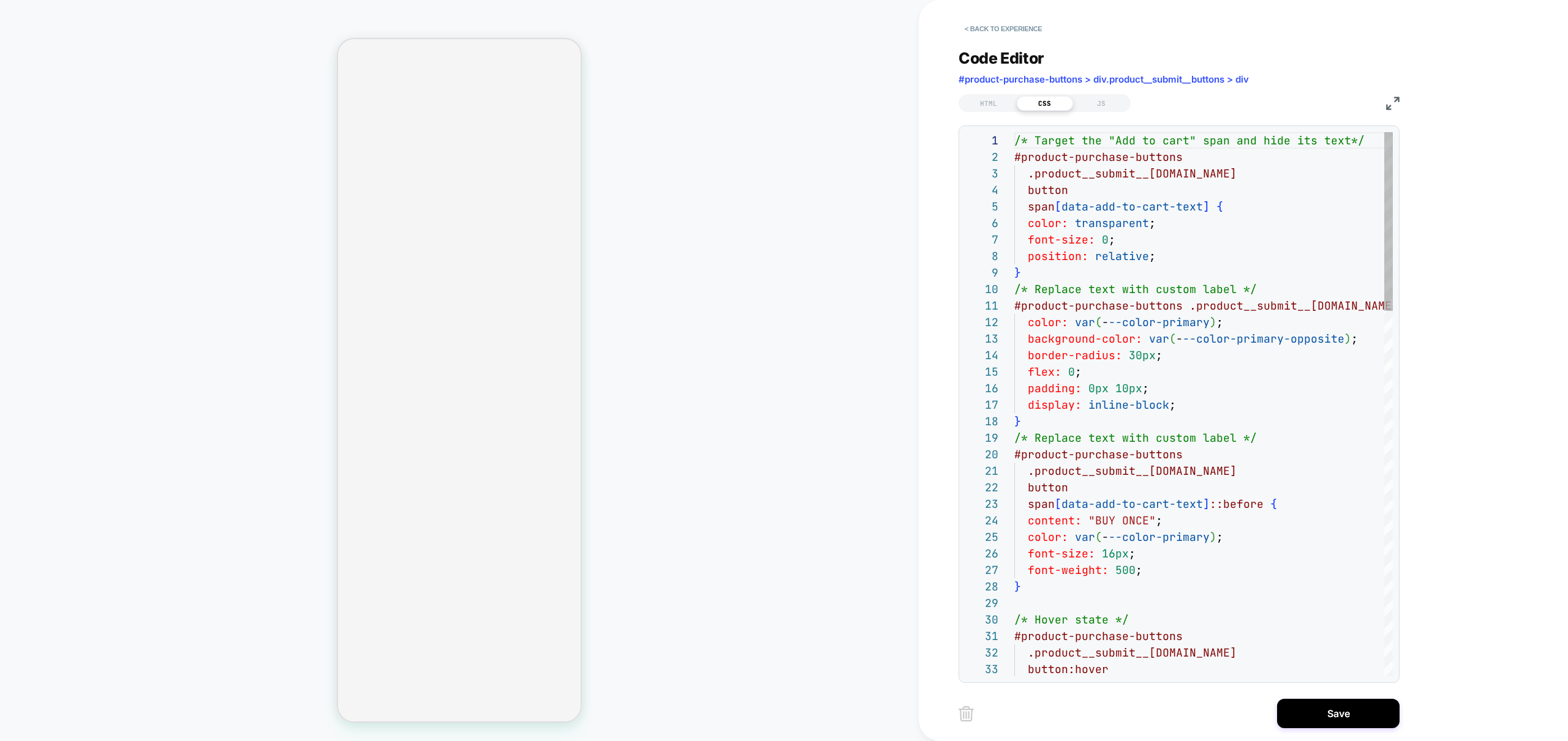
scroll to position [165, 0]
click at [1104, 103] on div "JS" at bounding box center [1100, 104] width 56 height 15
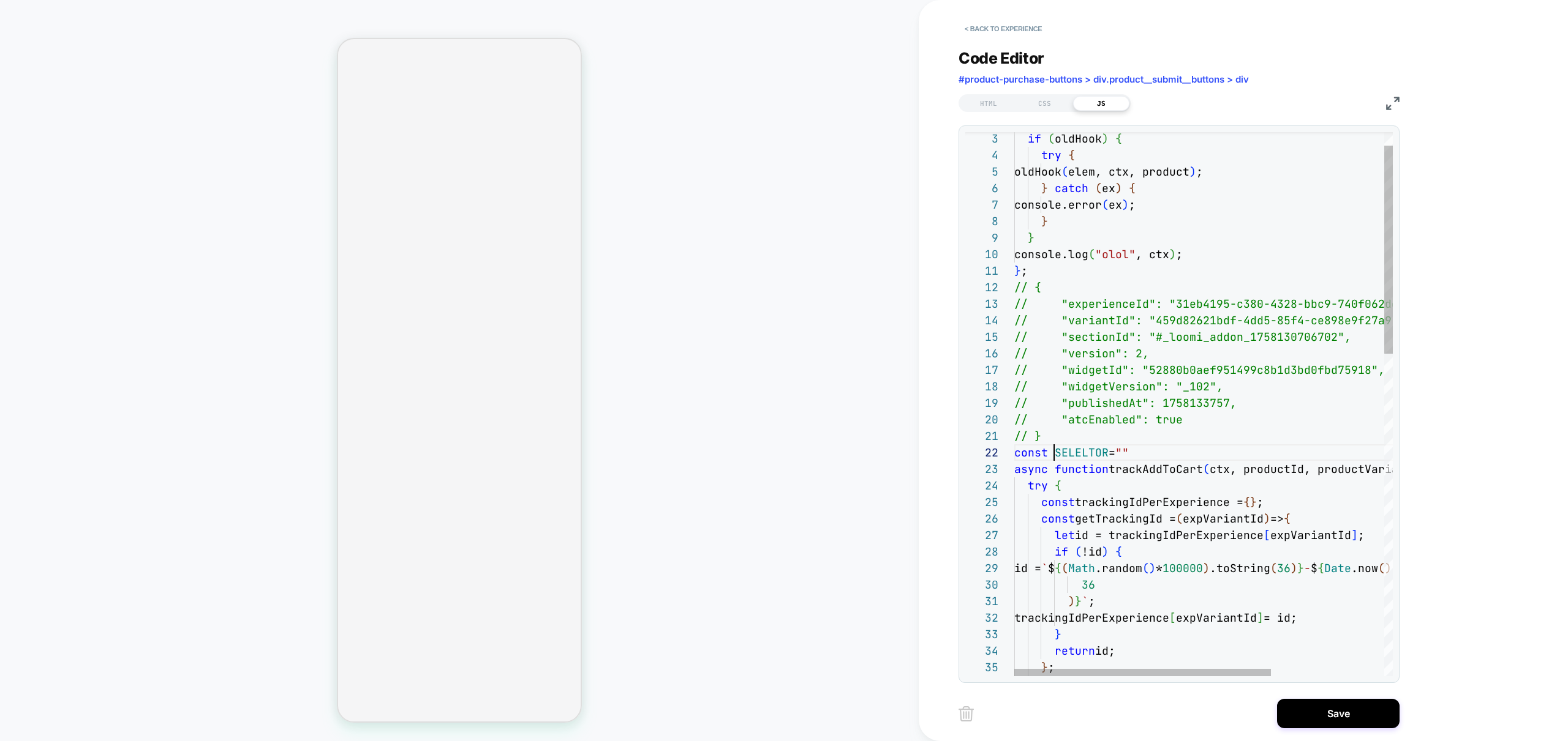
scroll to position [16, 119]
type textarea "**********"
click at [1043, 105] on div "CSS" at bounding box center [1044, 104] width 56 height 15
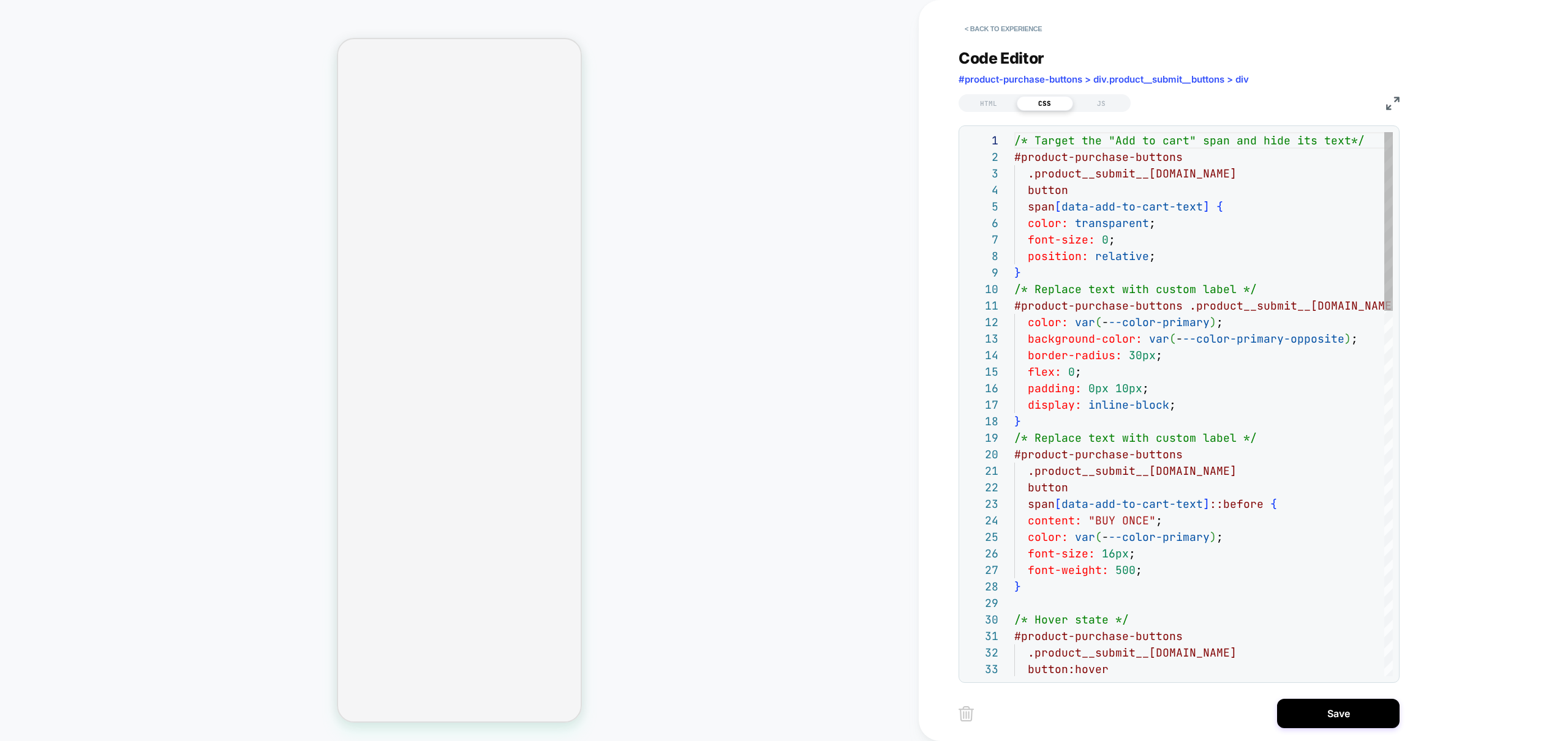
scroll to position [165, 0]
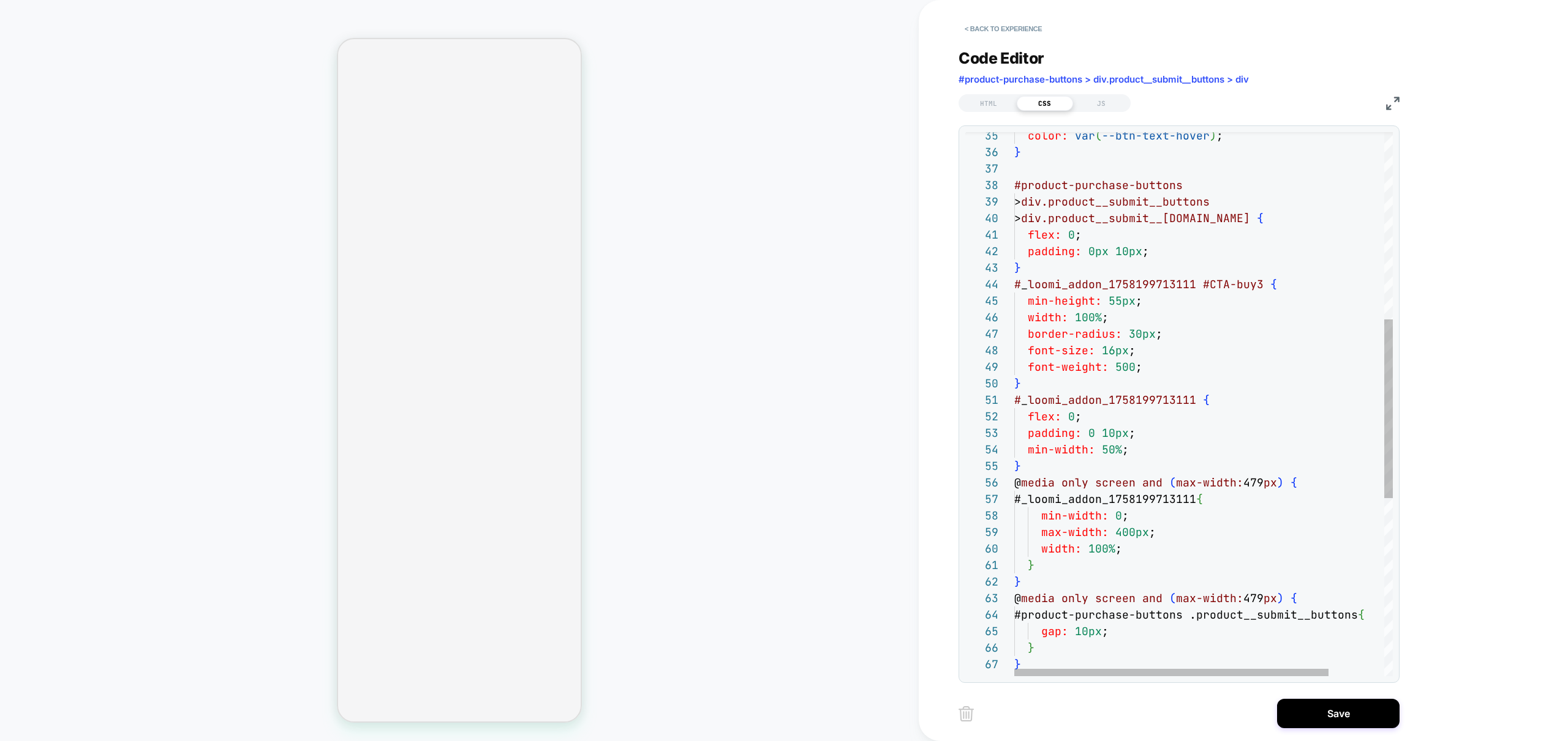
type textarea "**********"
drag, startPoint x: 1267, startPoint y: 284, endPoint x: 1005, endPoint y: 287, distance: 262.0
click at [1014, 287] on div "font-weight: 500 ; } # _ loomi_addon_1758199713111 { flex: 0 ; padding: 0 10px …" at bounding box center [1236, 391] width 446 height 1651
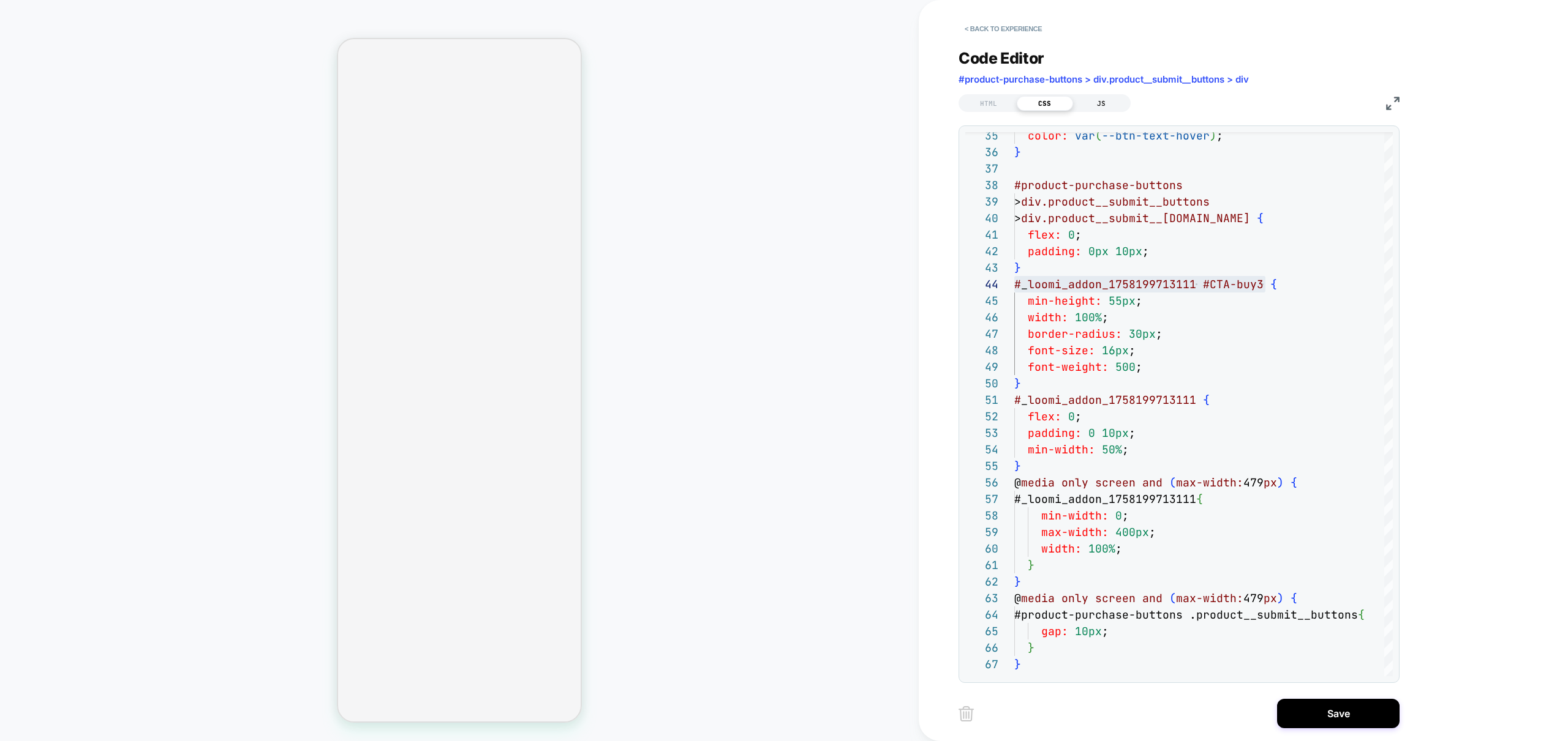
click at [1100, 105] on div "JS" at bounding box center [1100, 104] width 56 height 15
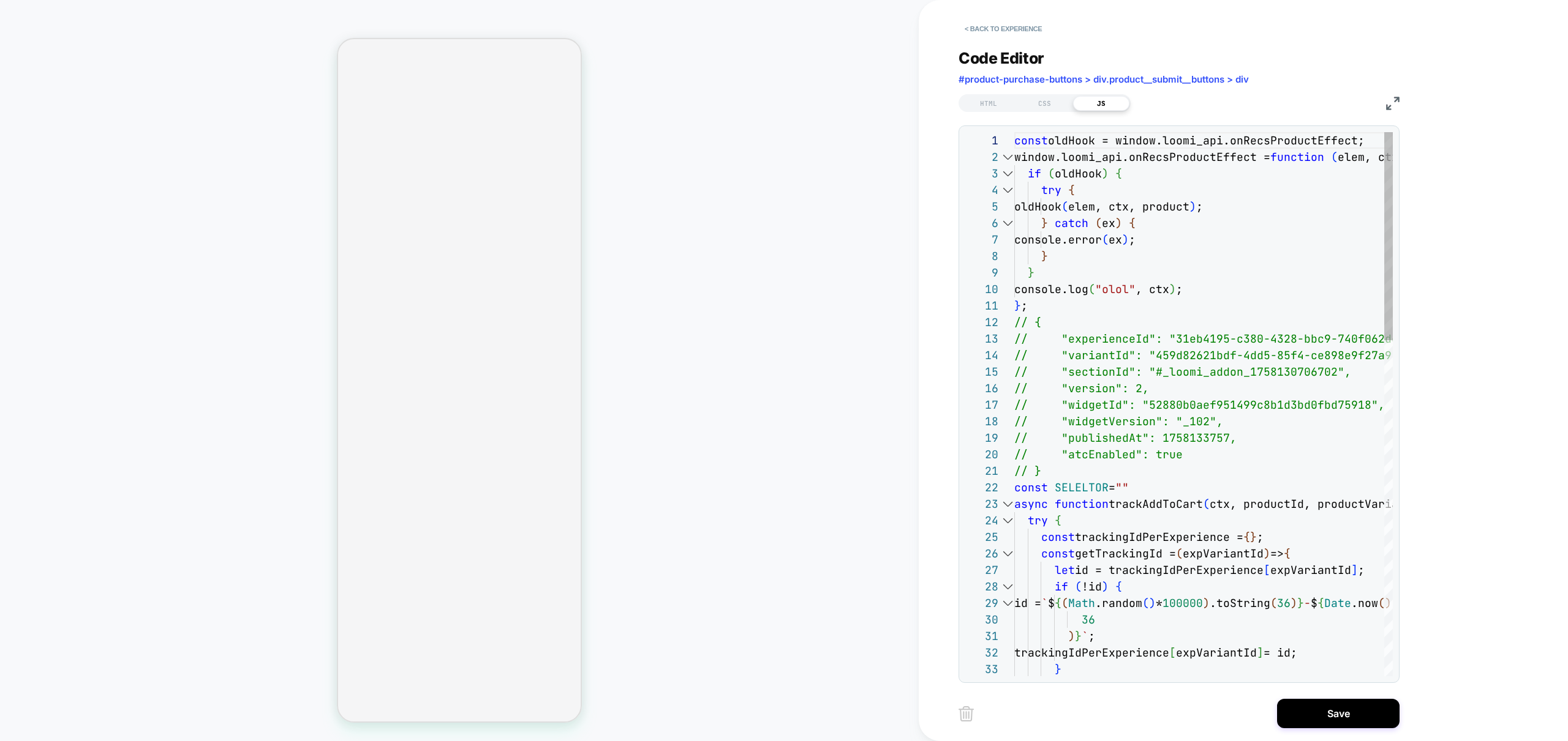
scroll to position [165, 0]
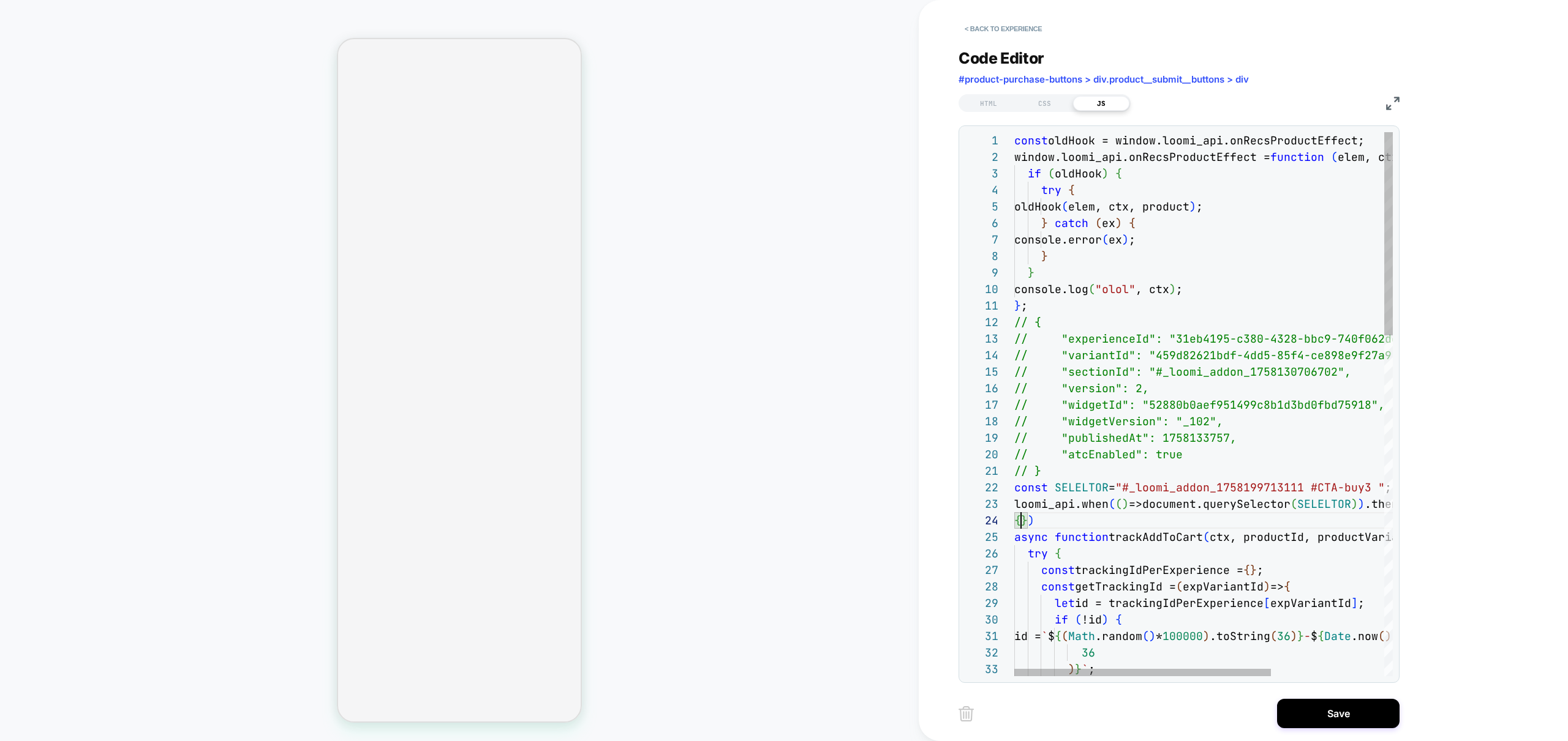
scroll to position [66, 13]
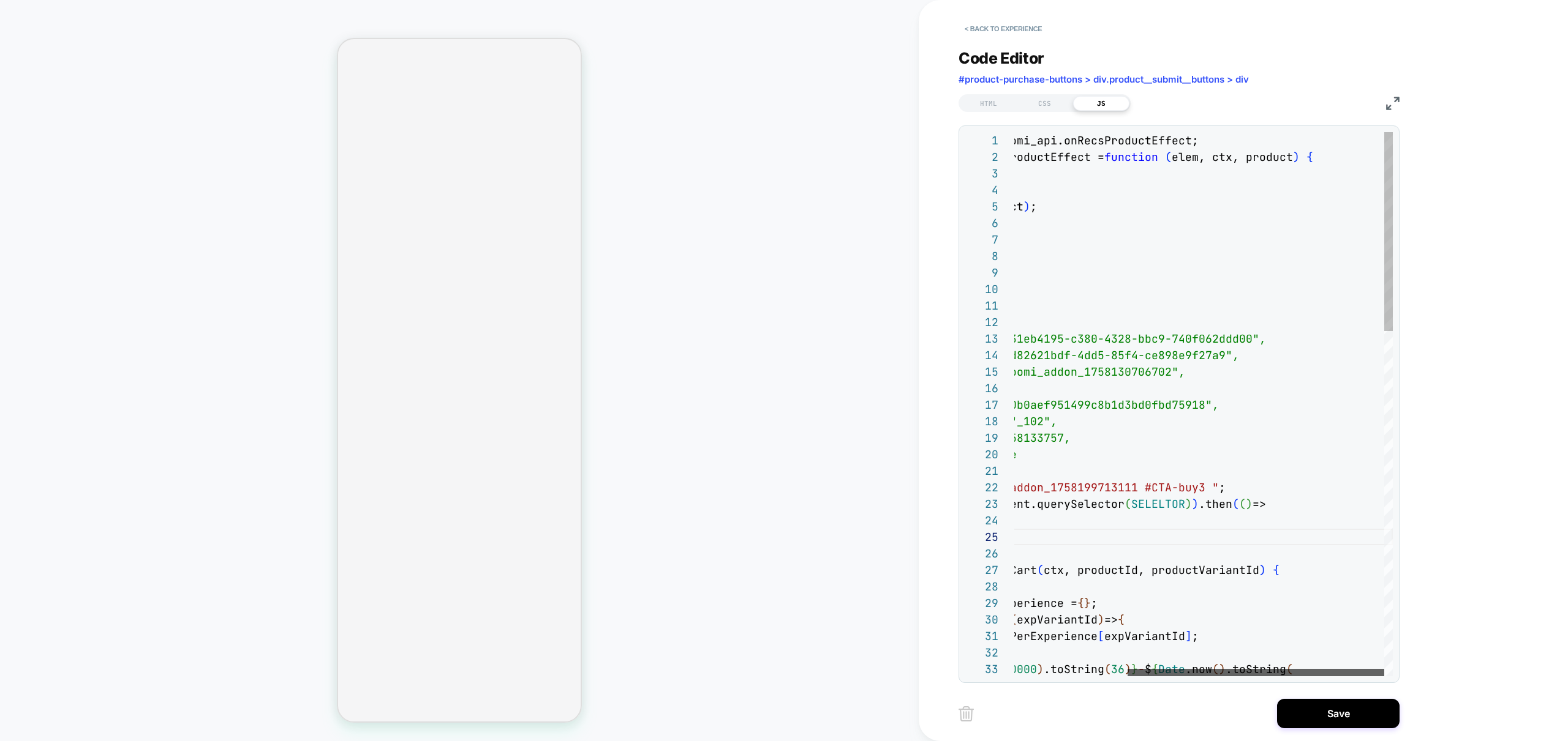
click at [1282, 675] on div at bounding box center [1256, 672] width 257 height 7
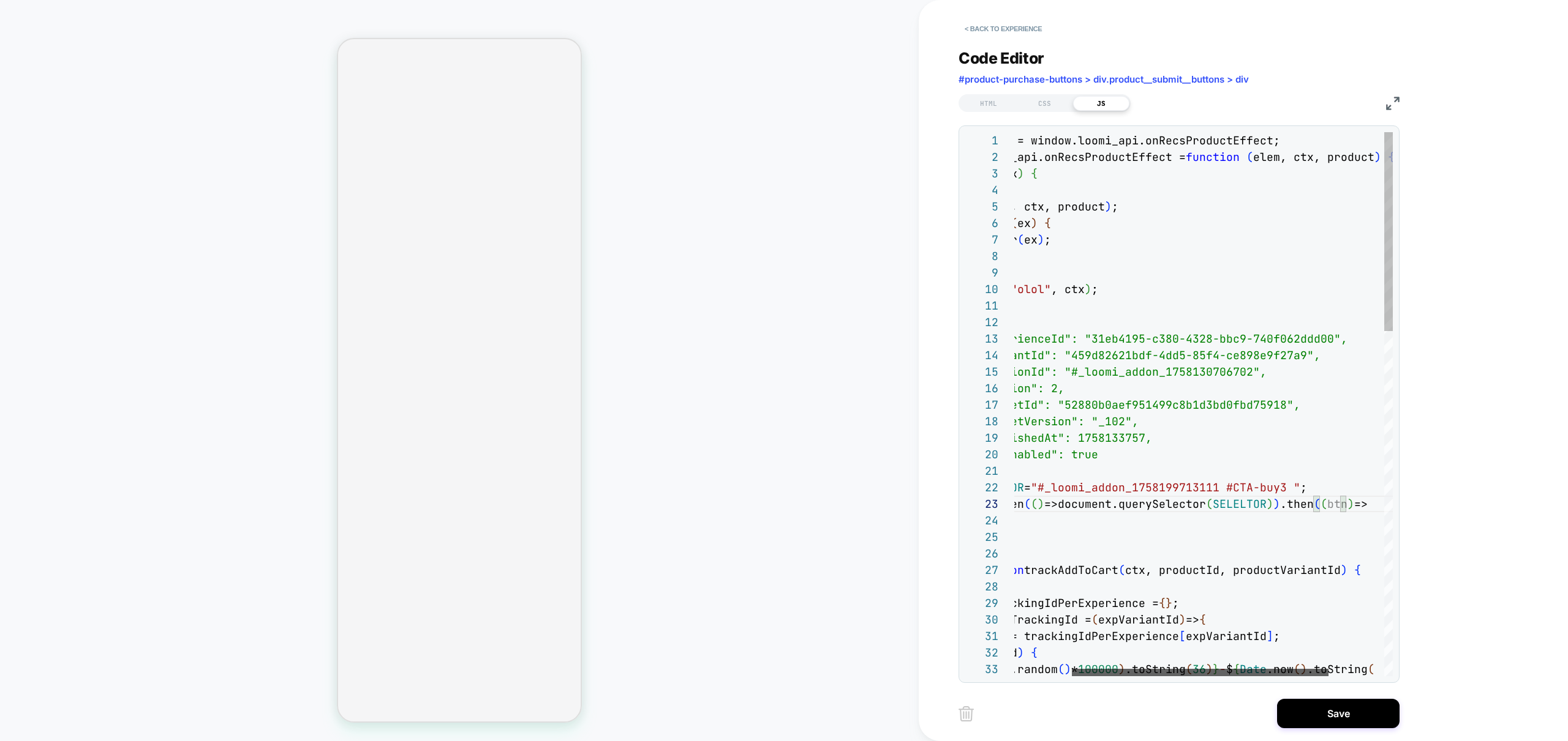
click at [1072, 674] on div at bounding box center [1200, 672] width 257 height 7
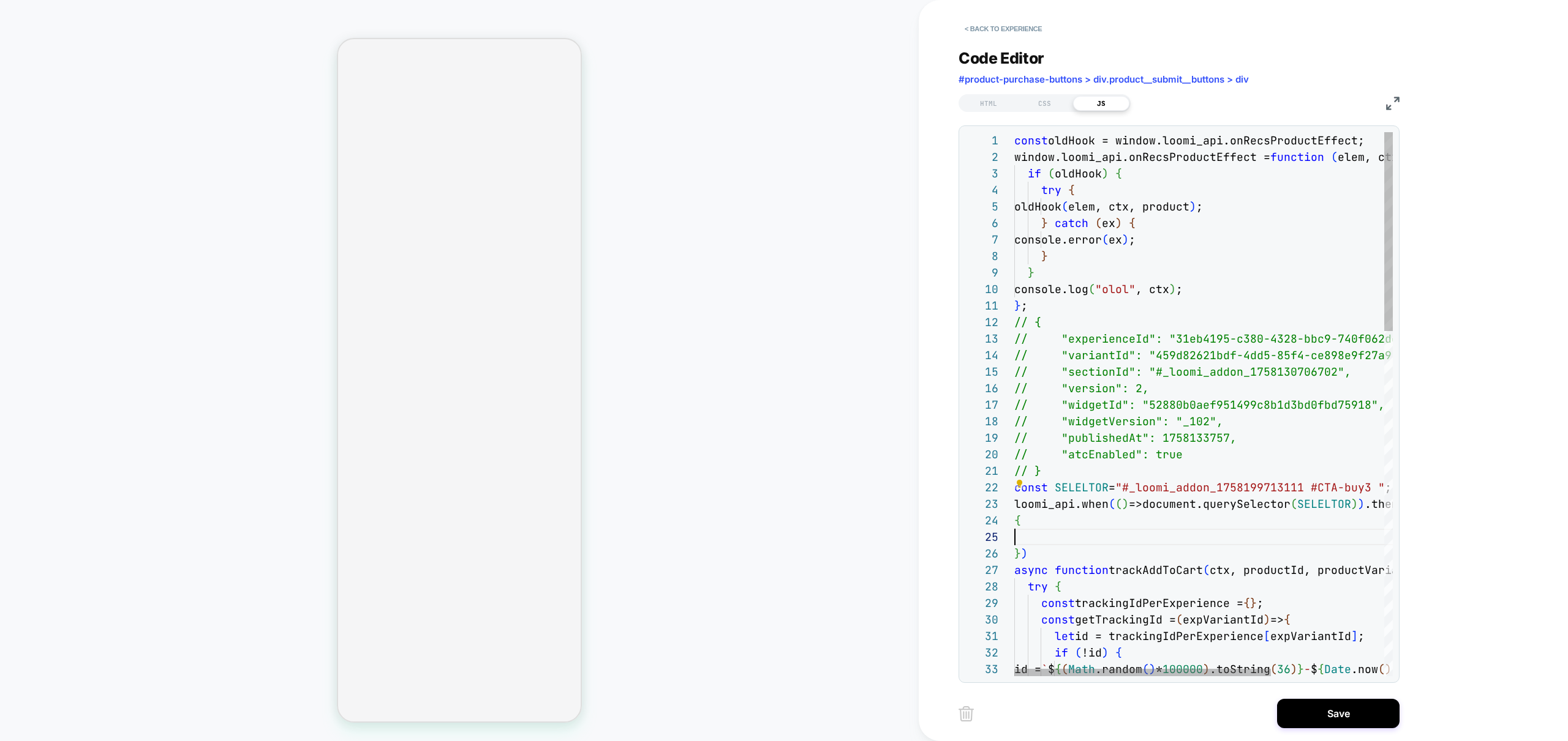
scroll to position [66, 0]
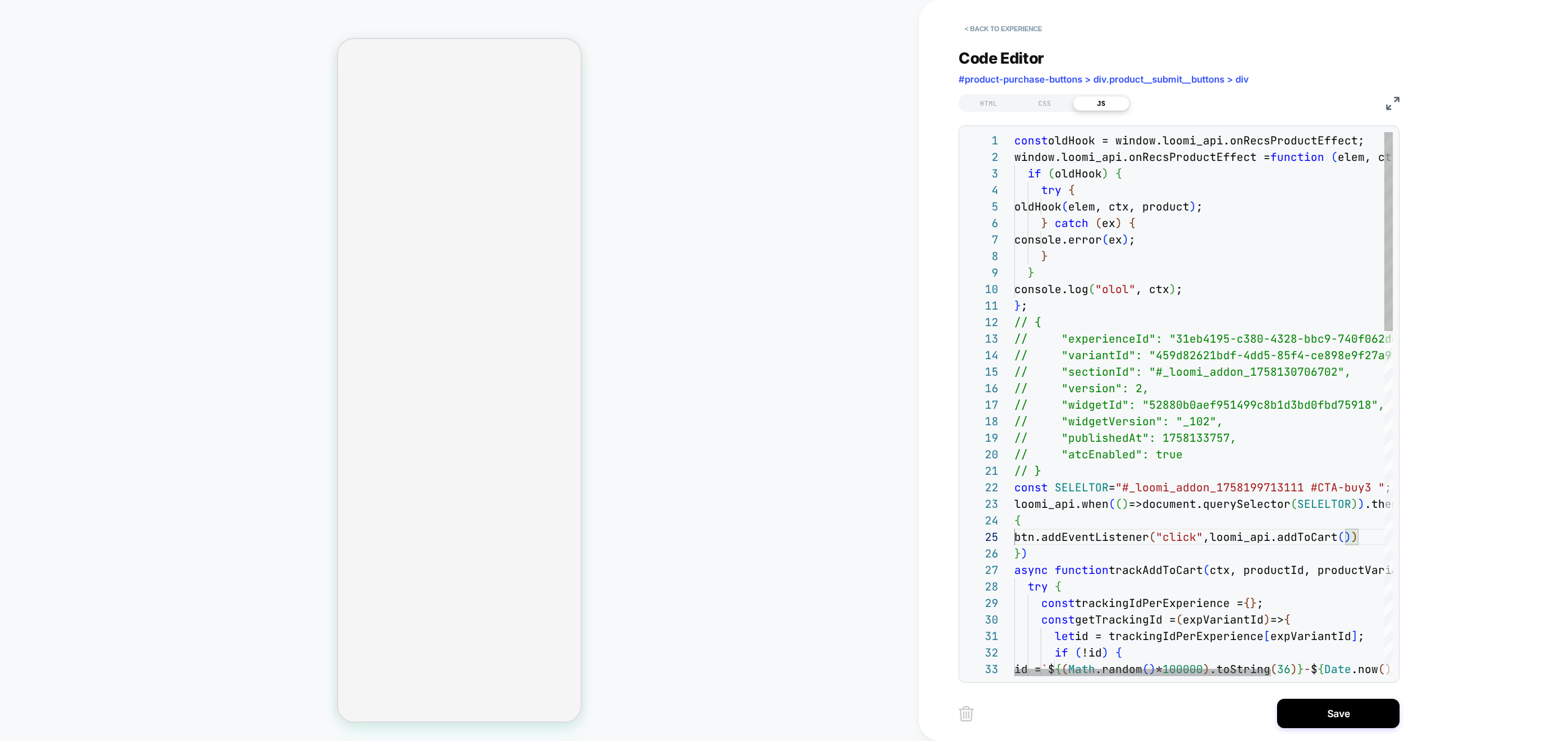
scroll to position [66, 350]
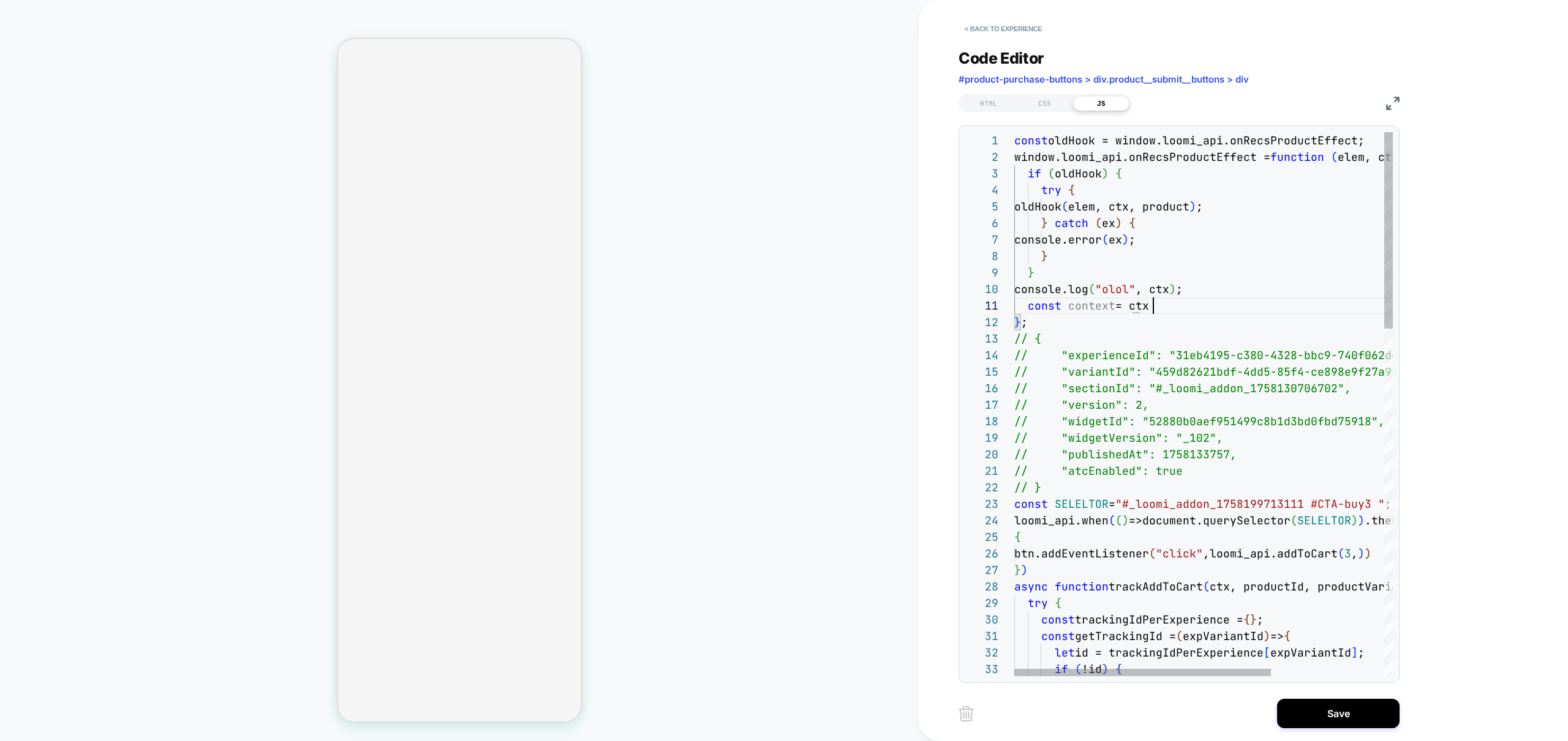
scroll to position [0, 146]
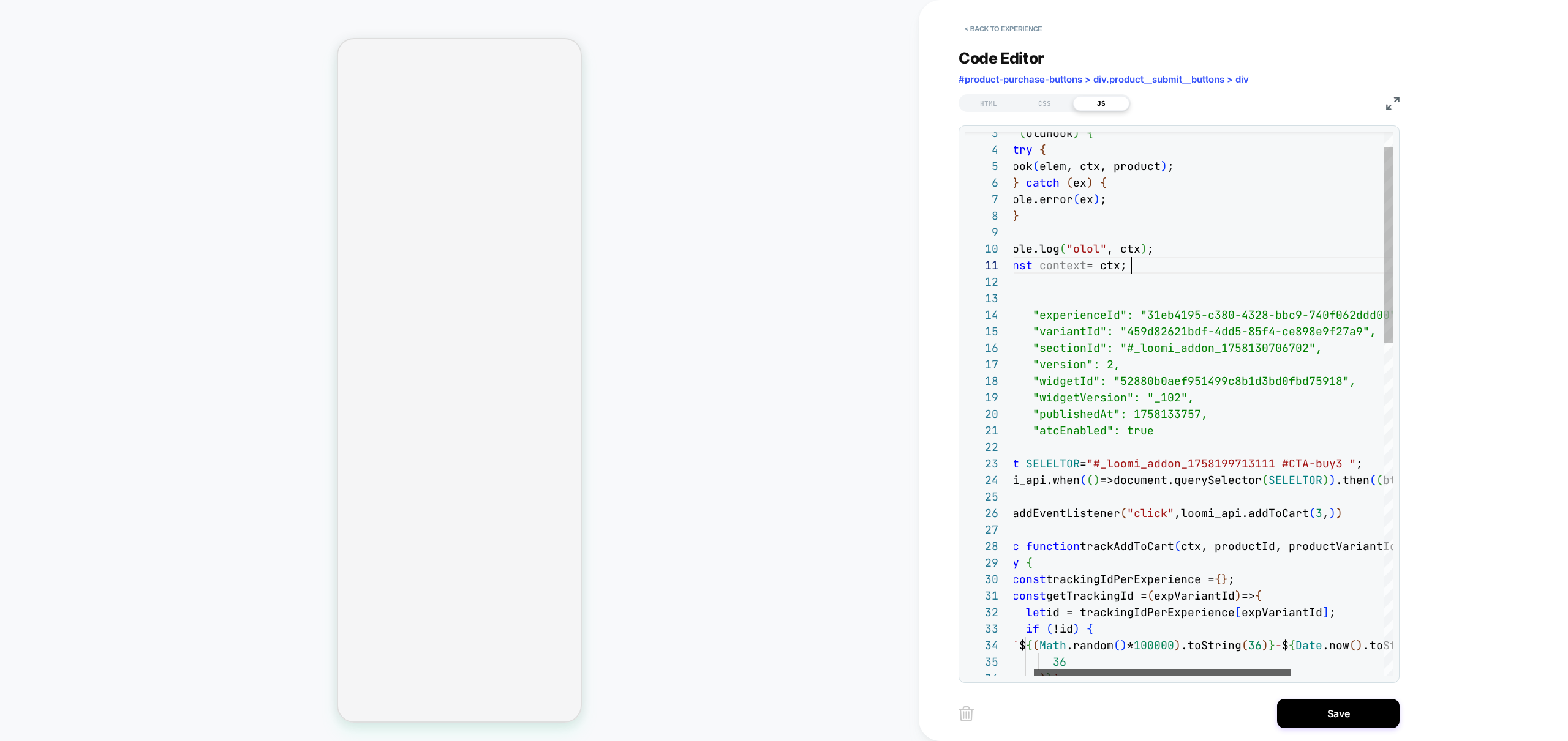
click at [1187, 676] on div at bounding box center [1162, 672] width 257 height 7
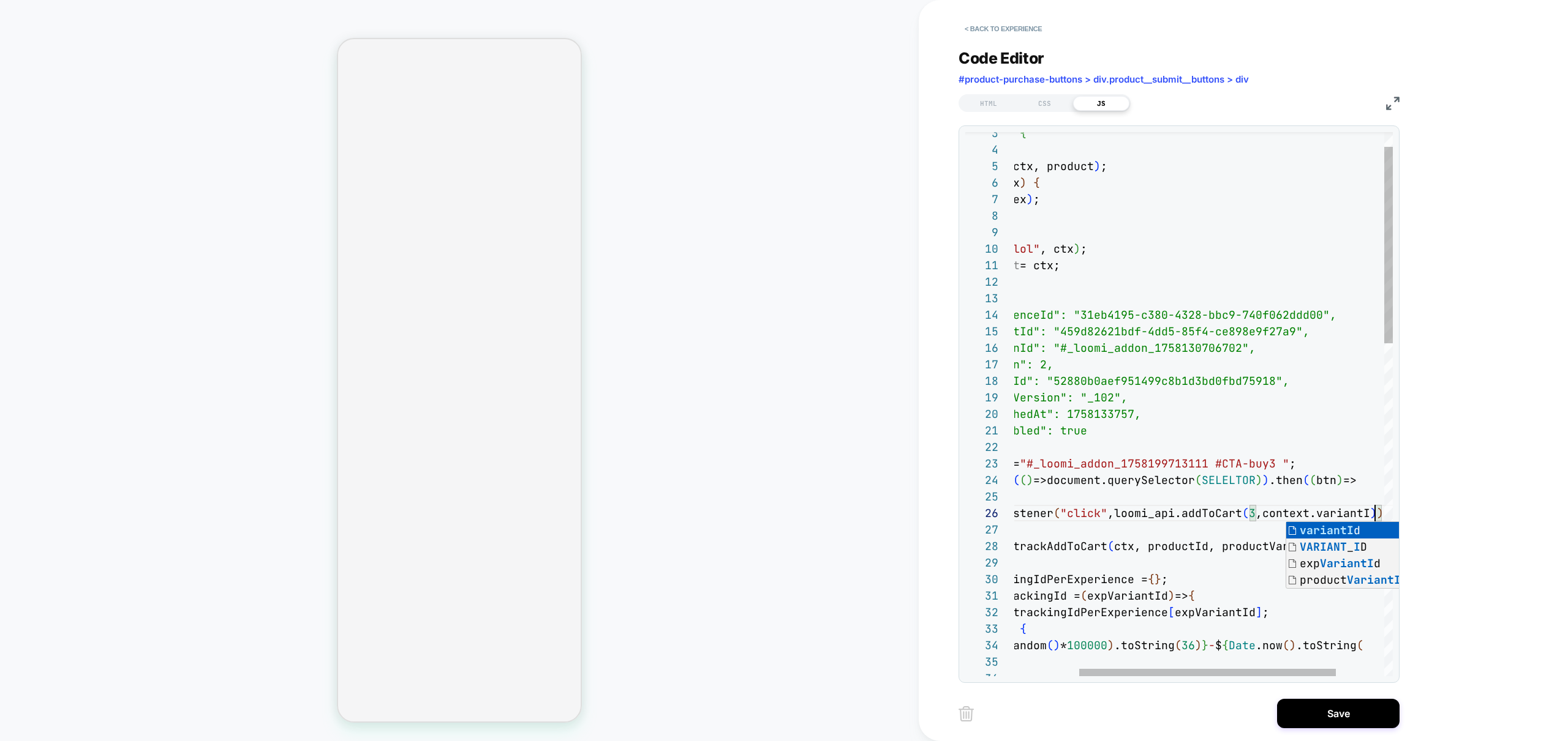
scroll to position [83, 463]
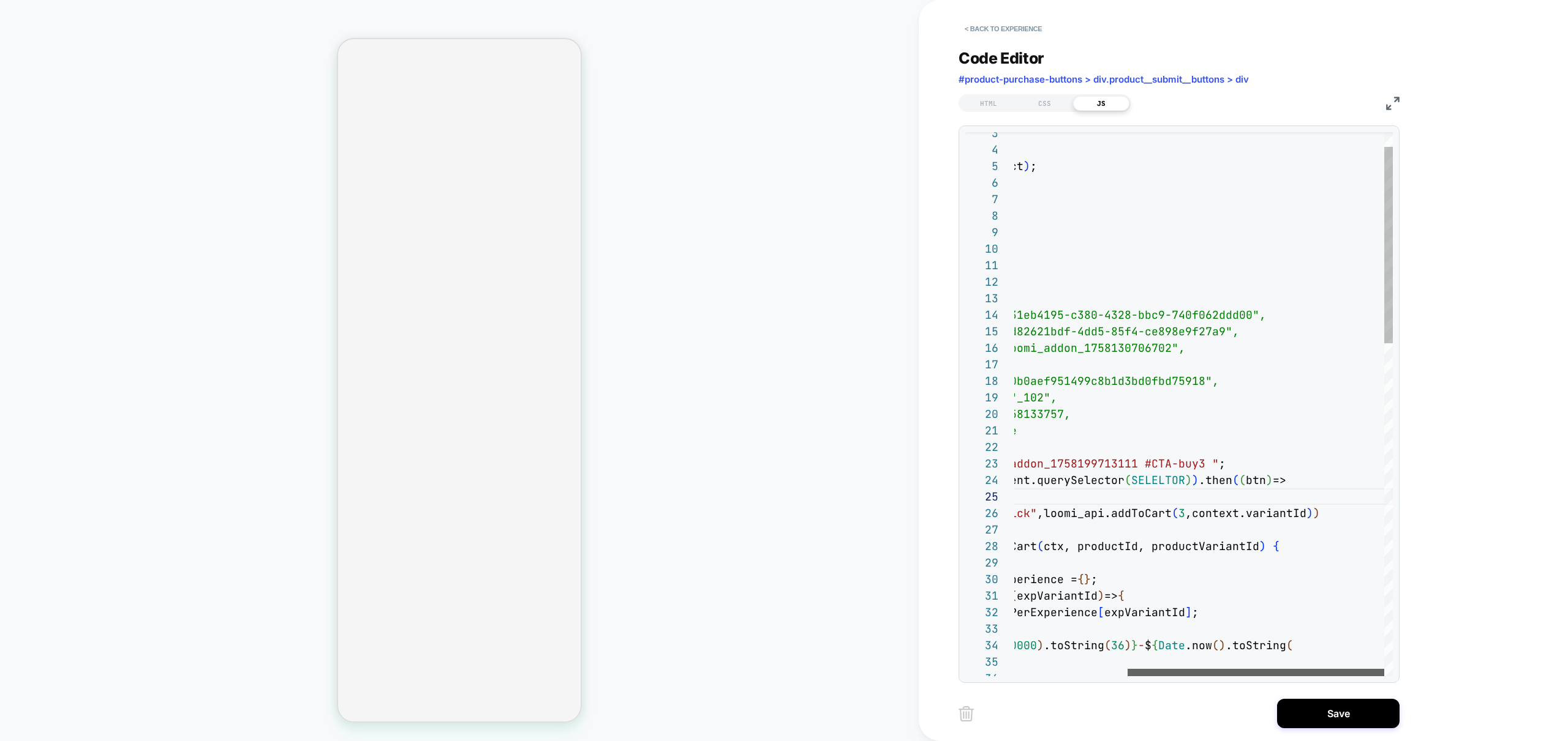
click at [1275, 676] on div at bounding box center [1256, 672] width 257 height 7
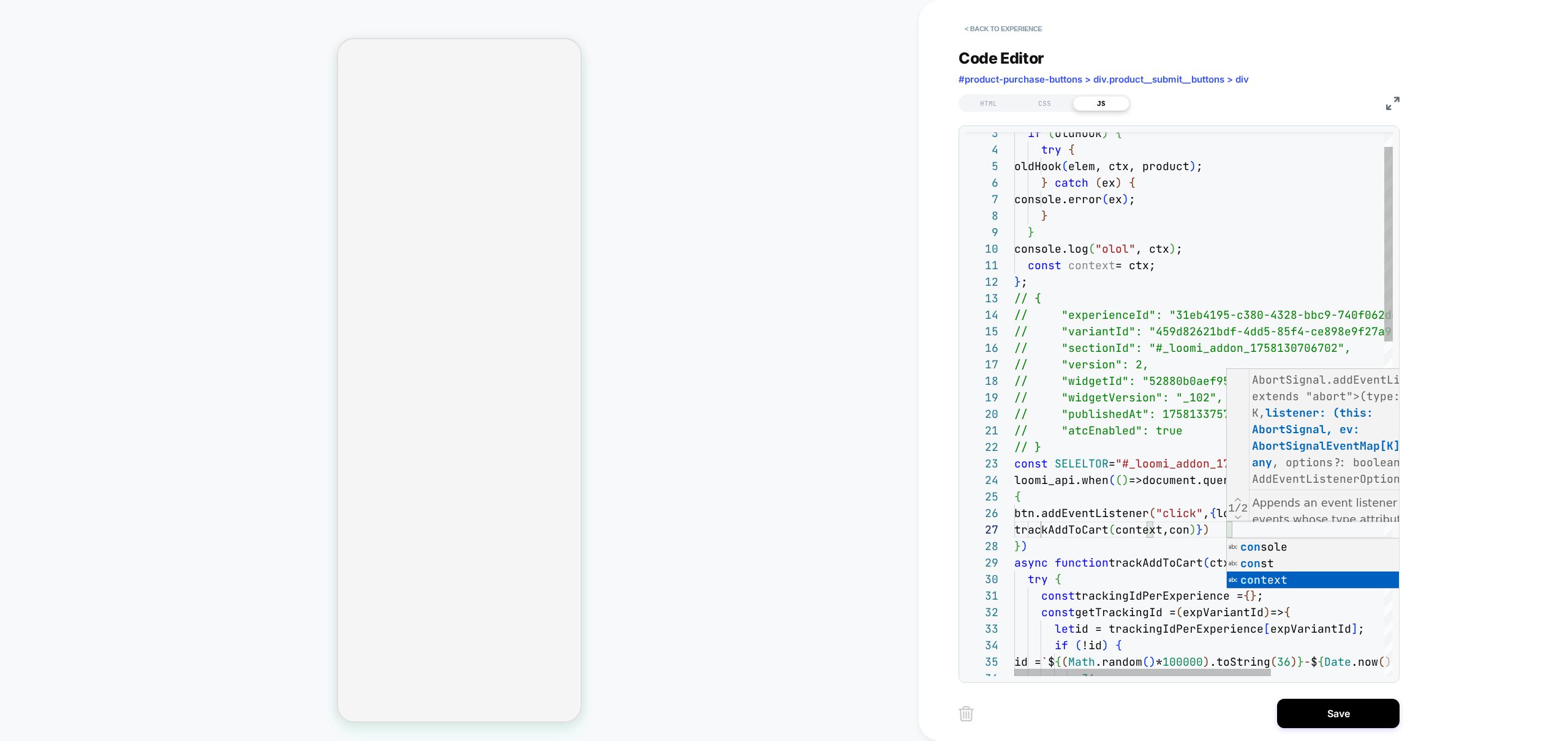
scroll to position [99, 238]
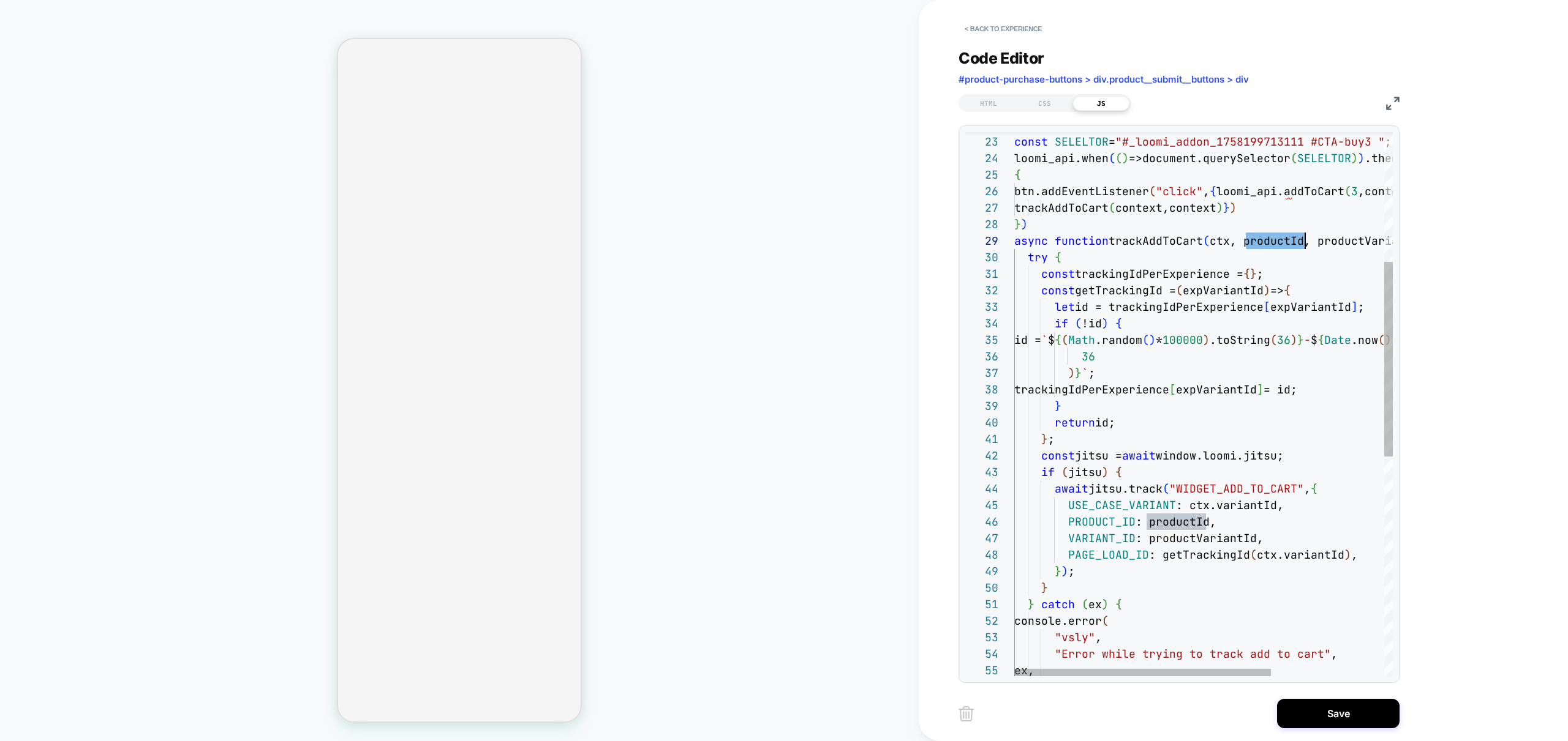
click at [1282, 570] on div "const SELELTOR = "#_loomi_addon_1758199713111 #CTA-buy3 " ; async function trac…" at bounding box center [1286, 529] width 544 height 1519
click at [1214, 541] on div "const SELELTOR = "#_loomi_addon_1758199713111 #CTA-buy3 " ; async function trac…" at bounding box center [1286, 529] width 544 height 1519
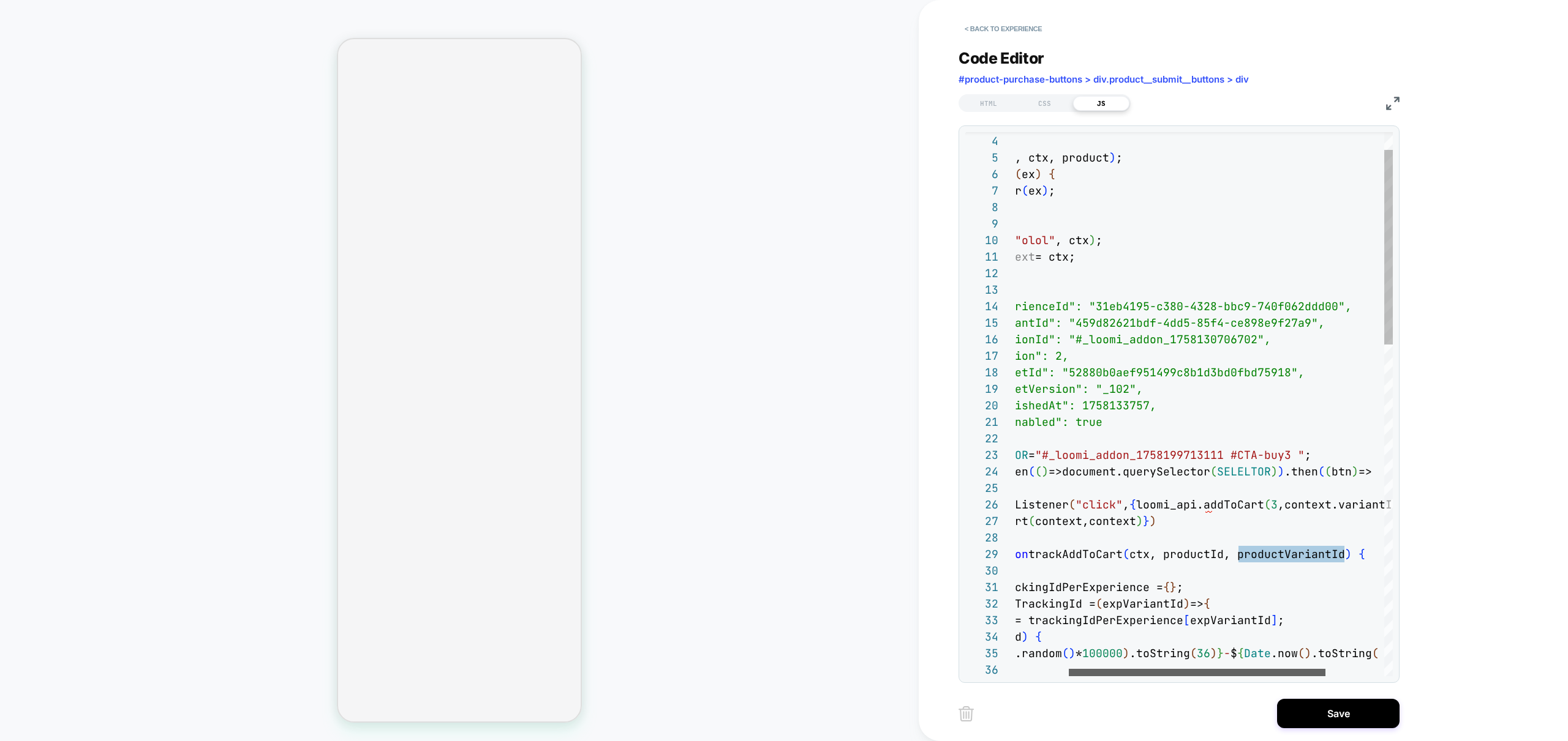
click at [1185, 676] on div at bounding box center [1197, 672] width 257 height 7
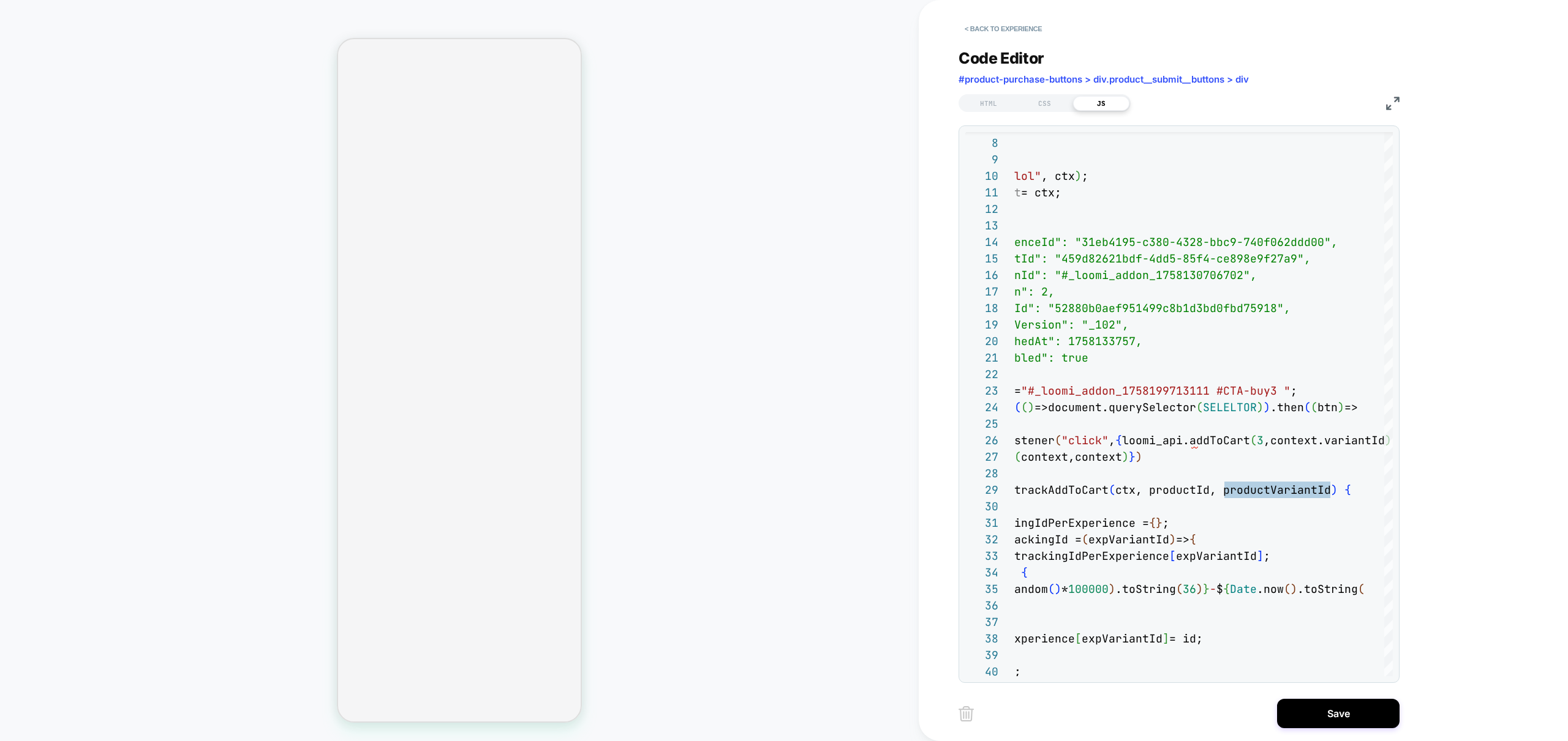
click at [1158, 677] on div "23 29 30 31 32 33 34 24 25 26 28 35 27 36 22 18 19 20 21 13 14 15 16 17 8 9 10 …" at bounding box center [1178, 404] width 441 height 557
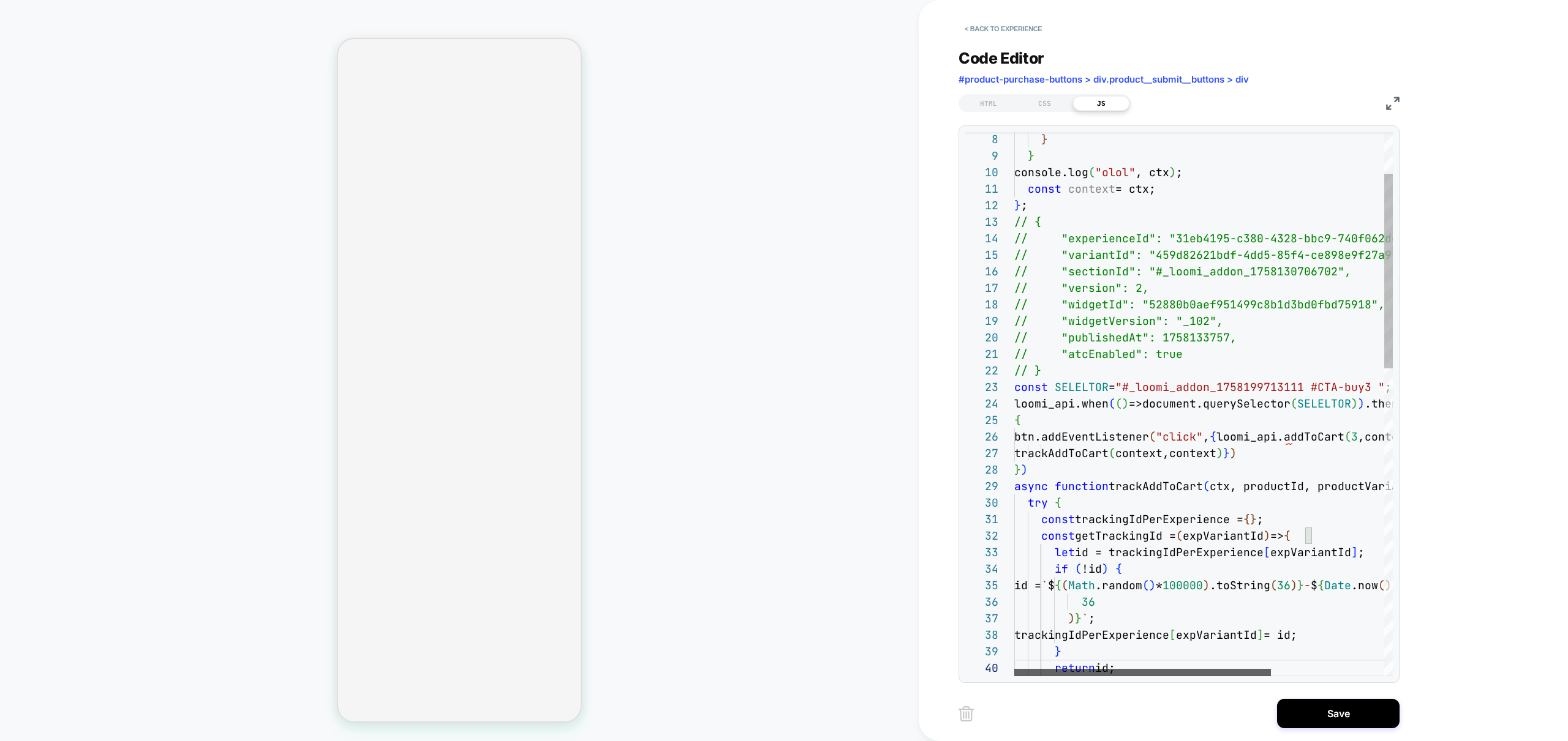
click at [1033, 676] on div at bounding box center [1142, 672] width 257 height 7
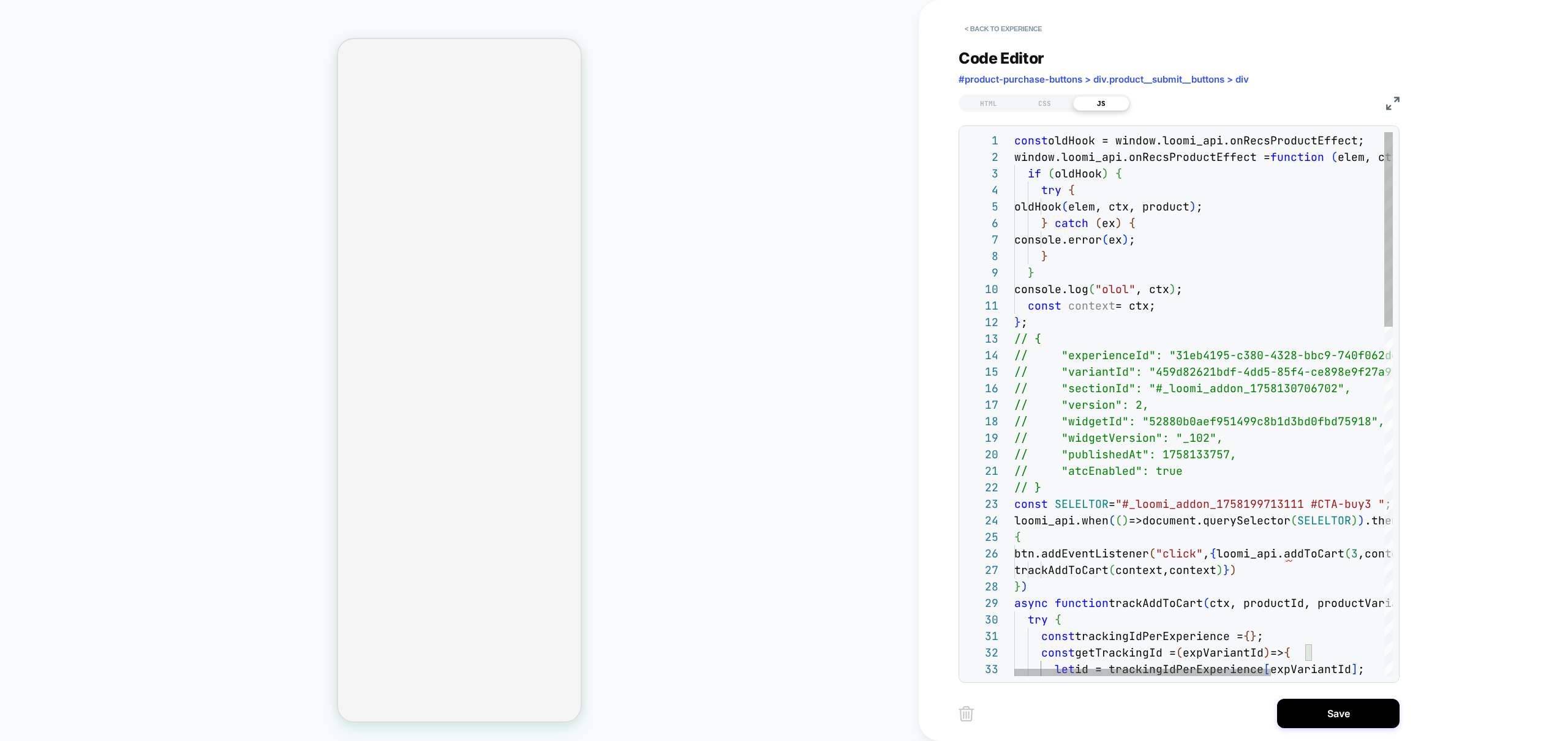
scroll to position [149, 179]
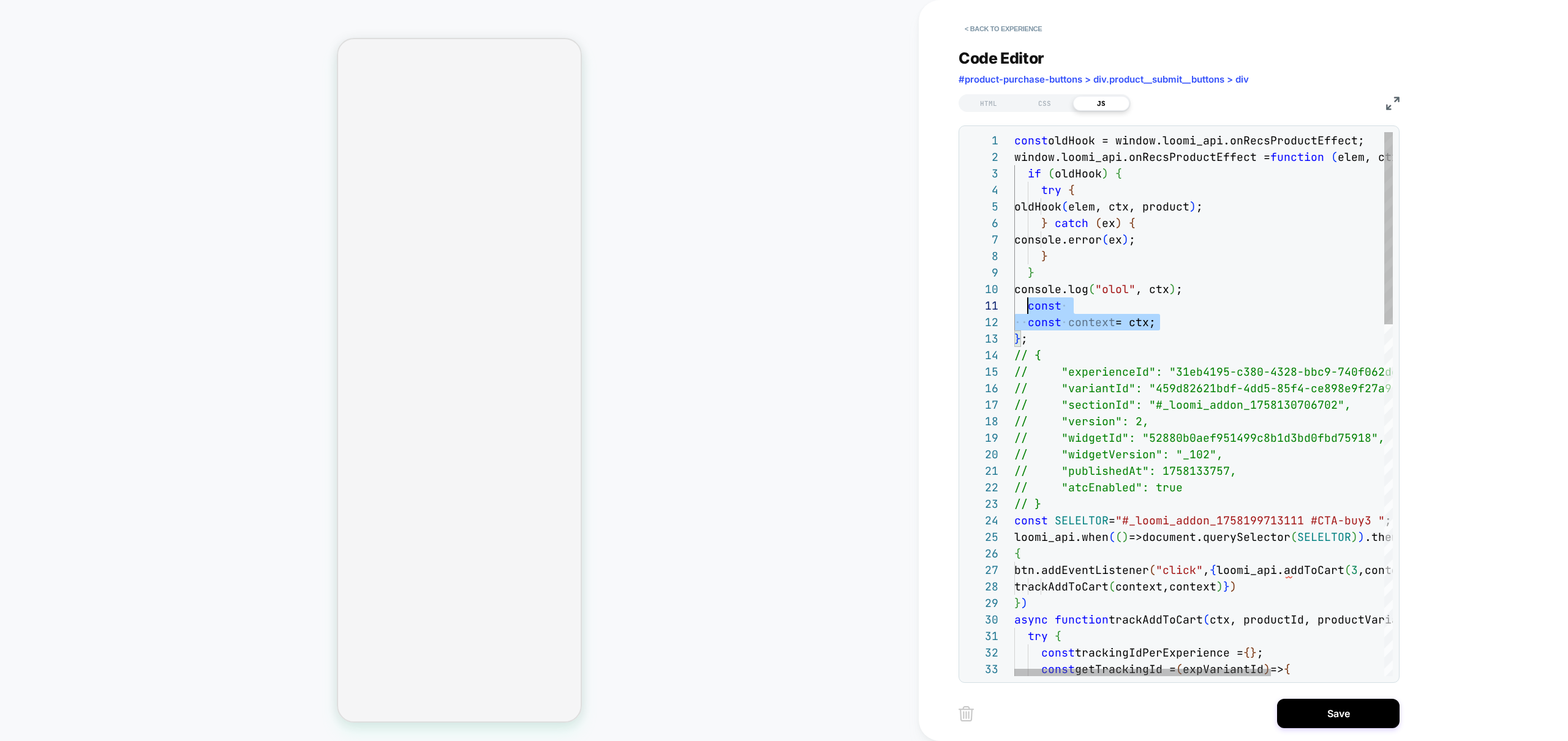
scroll to position [0, 0]
drag, startPoint x: 1199, startPoint y: 324, endPoint x: 954, endPoint y: 303, distance: 245.9
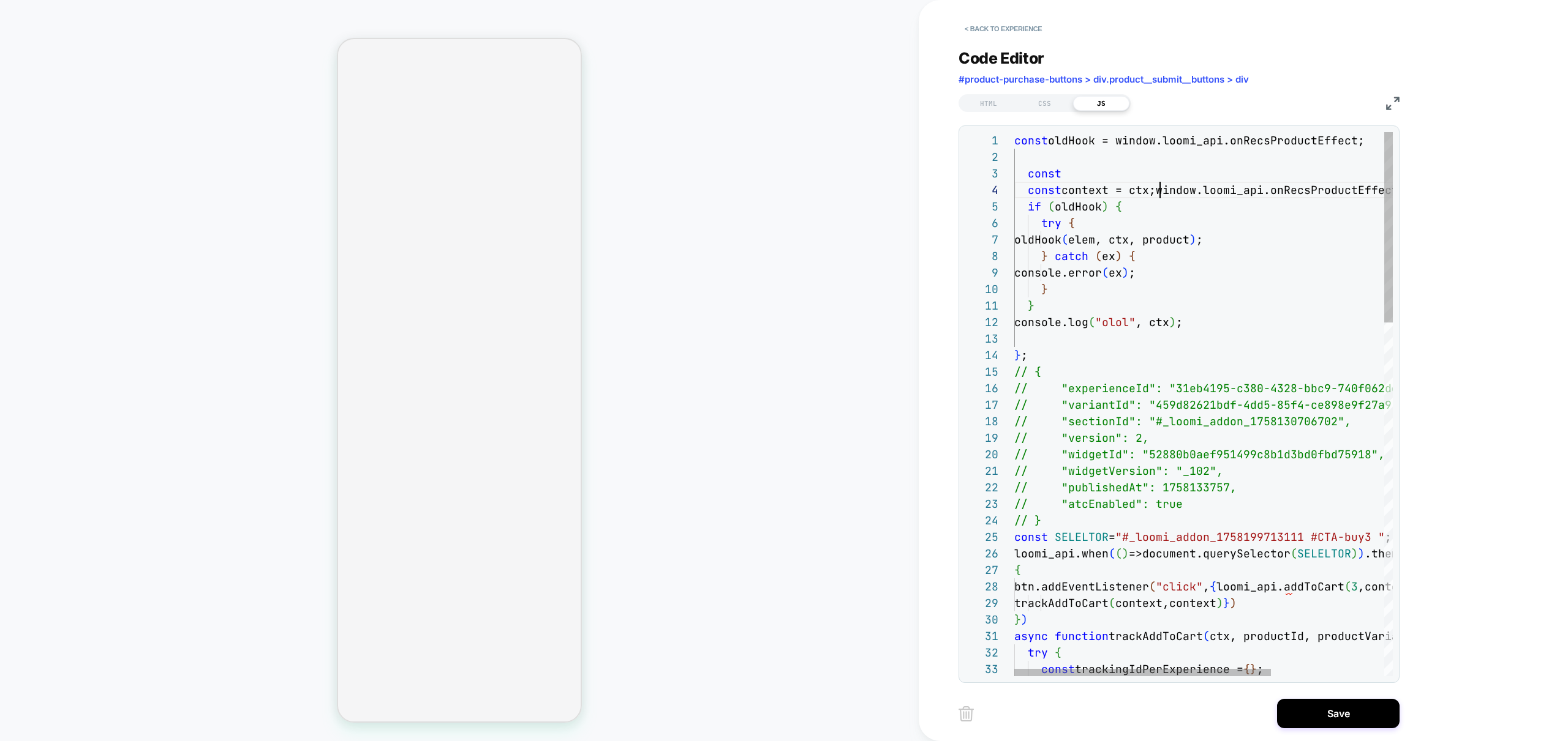
scroll to position [50, 146]
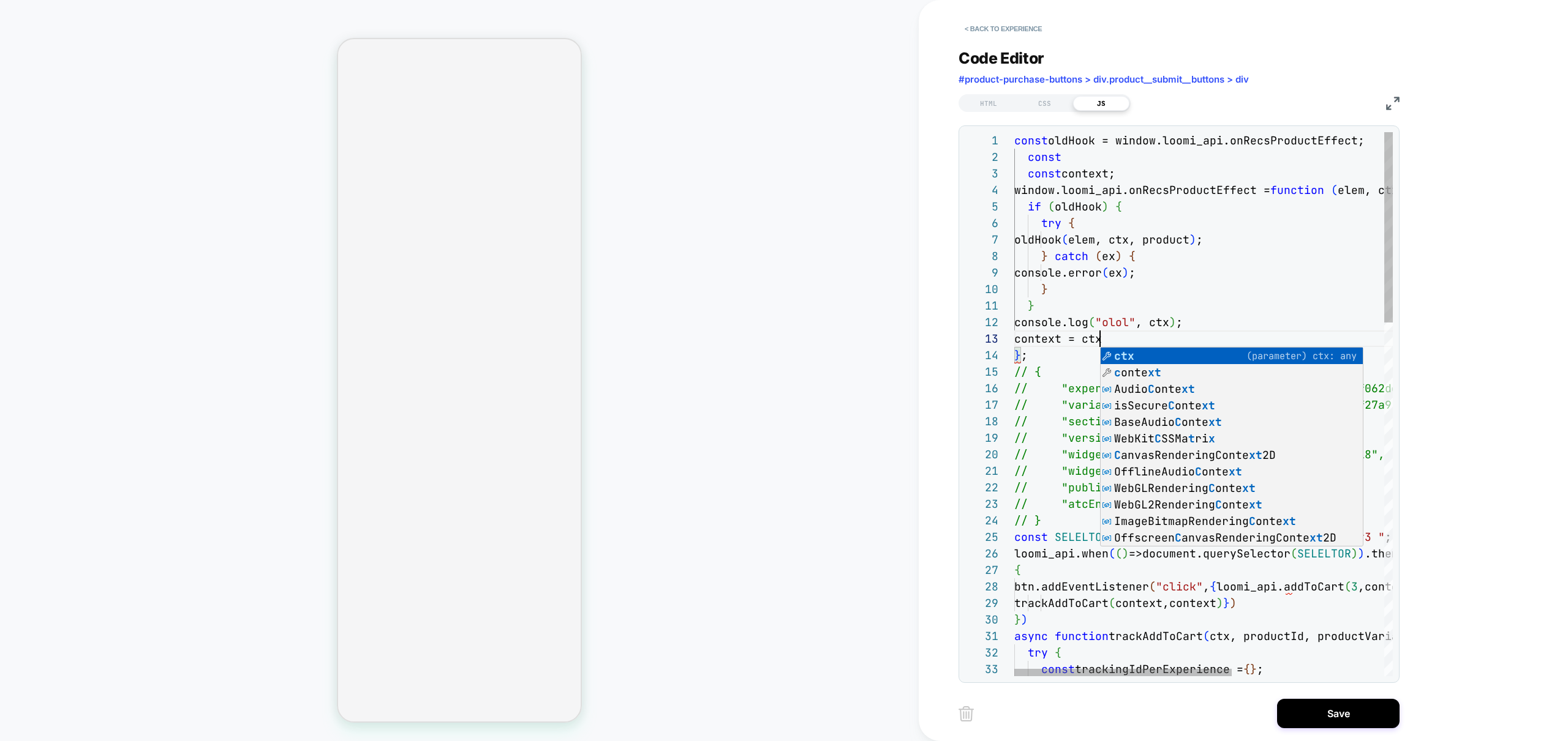
scroll to position [33, 92]
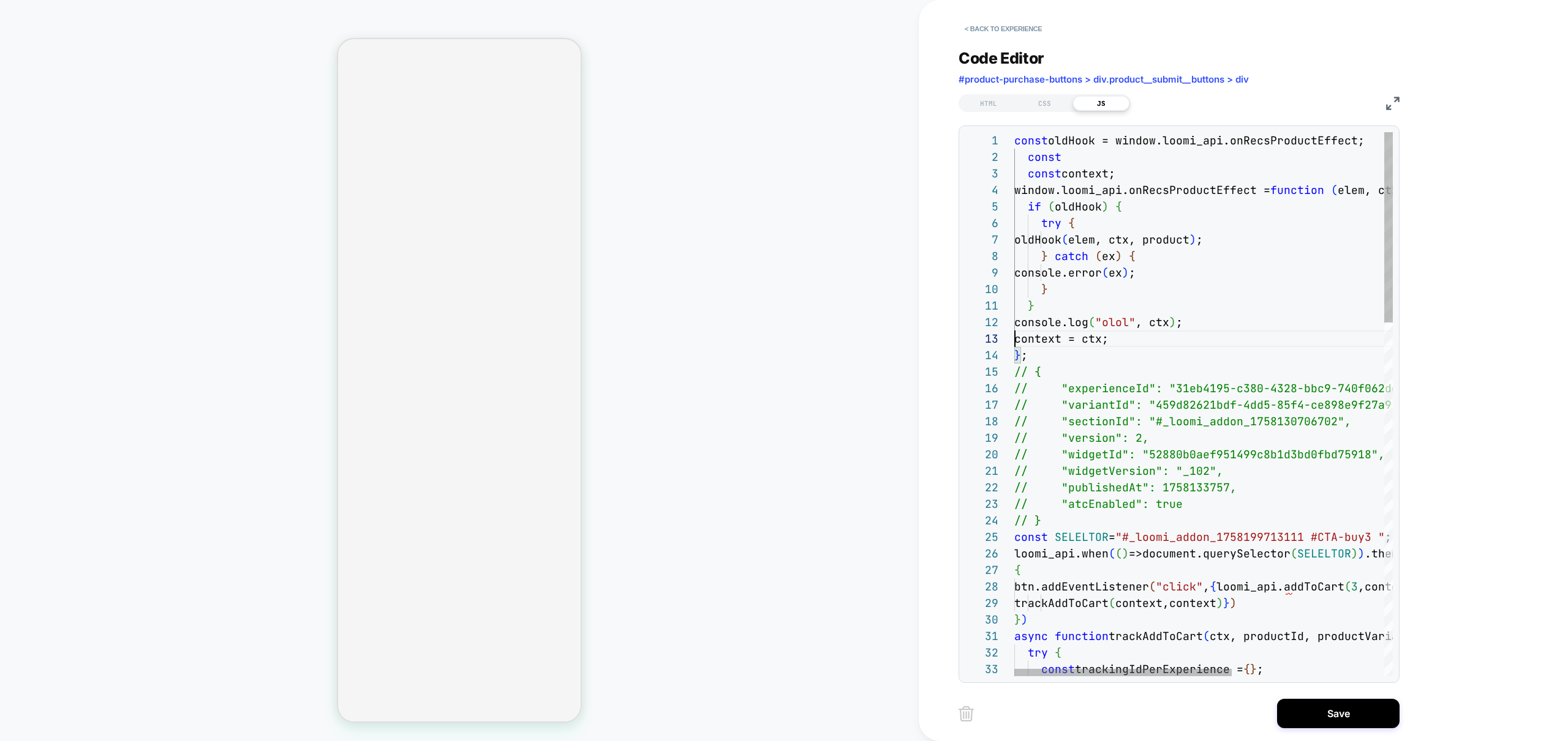
click at [1151, 676] on div at bounding box center [1122, 672] width 217 height 7
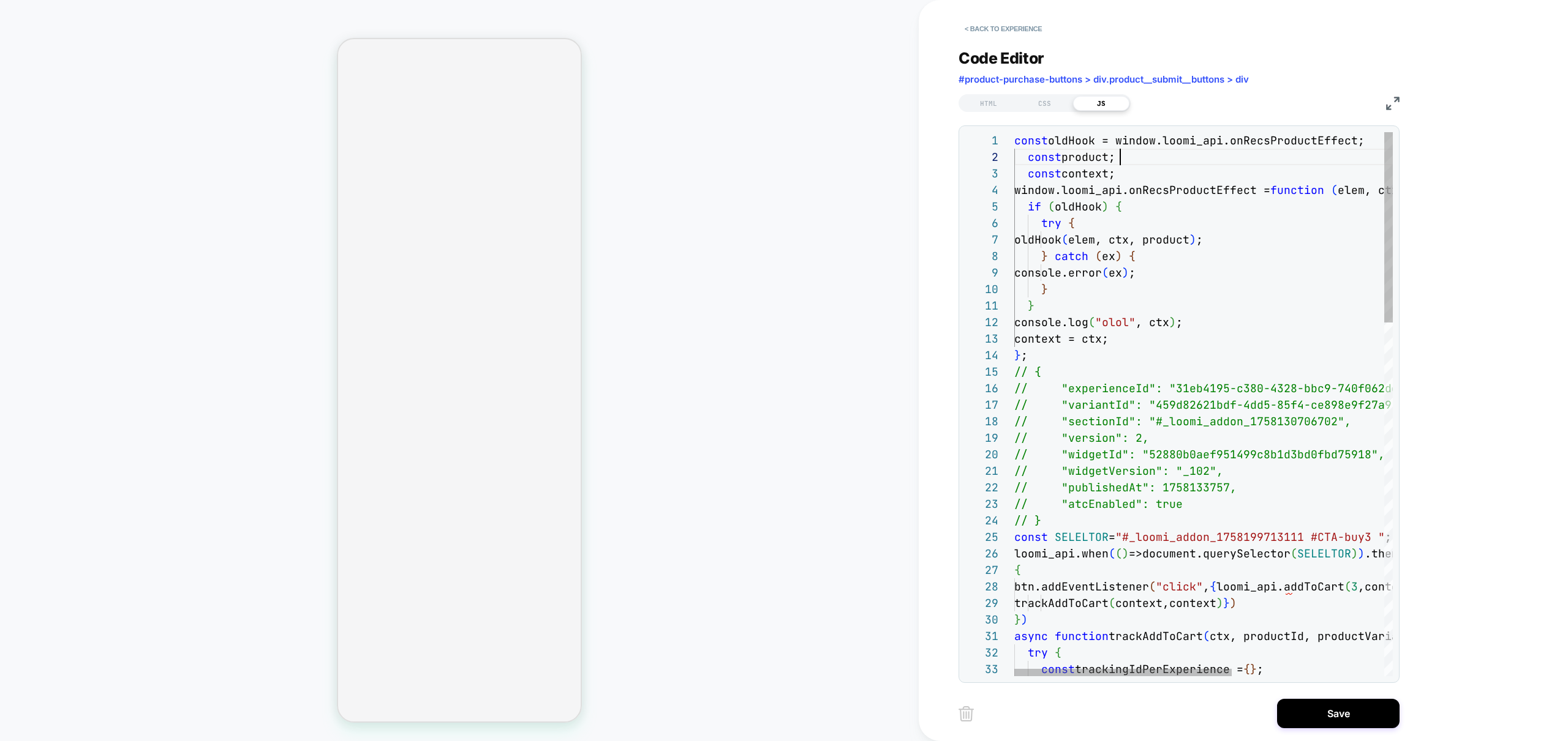
scroll to position [16, 106]
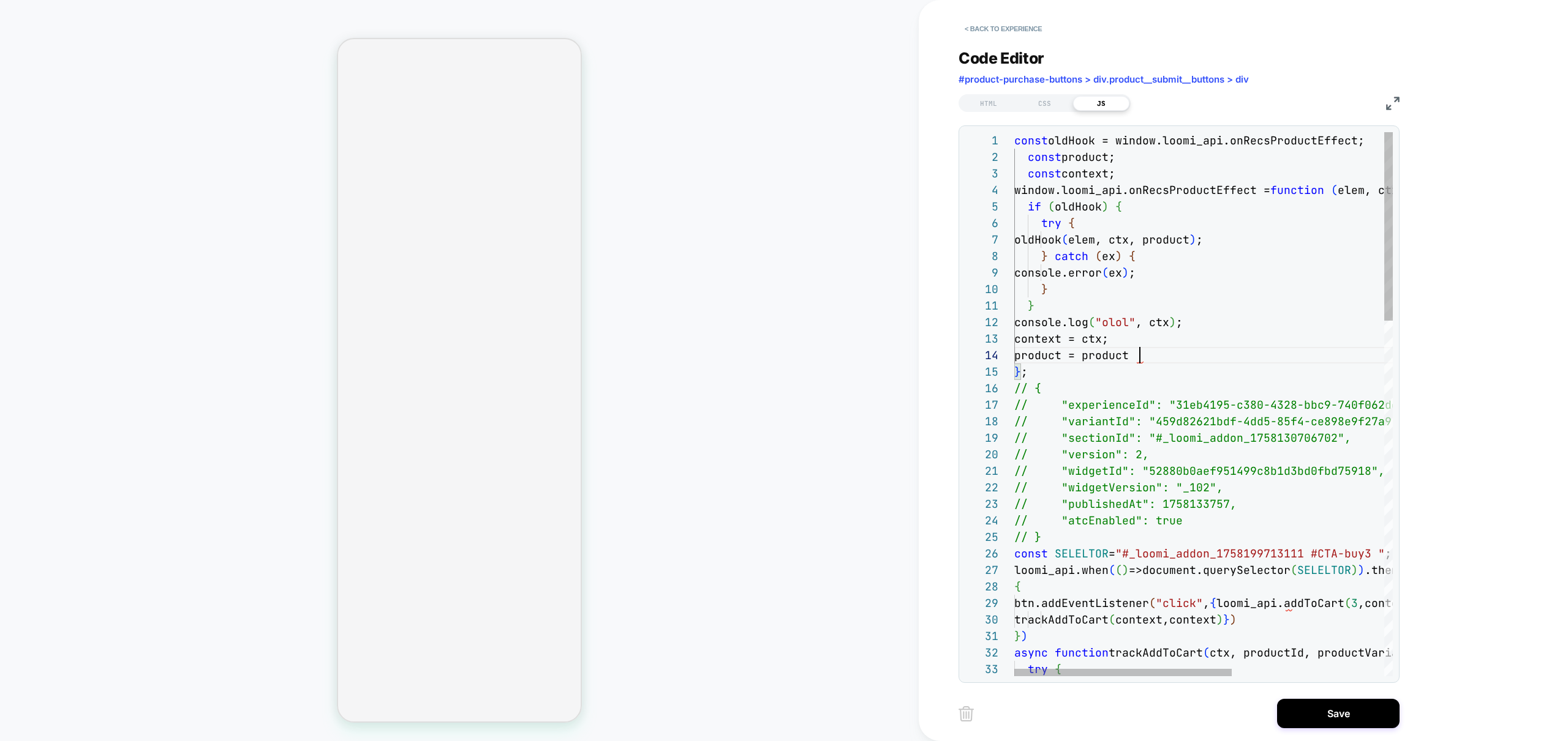
scroll to position [50, 132]
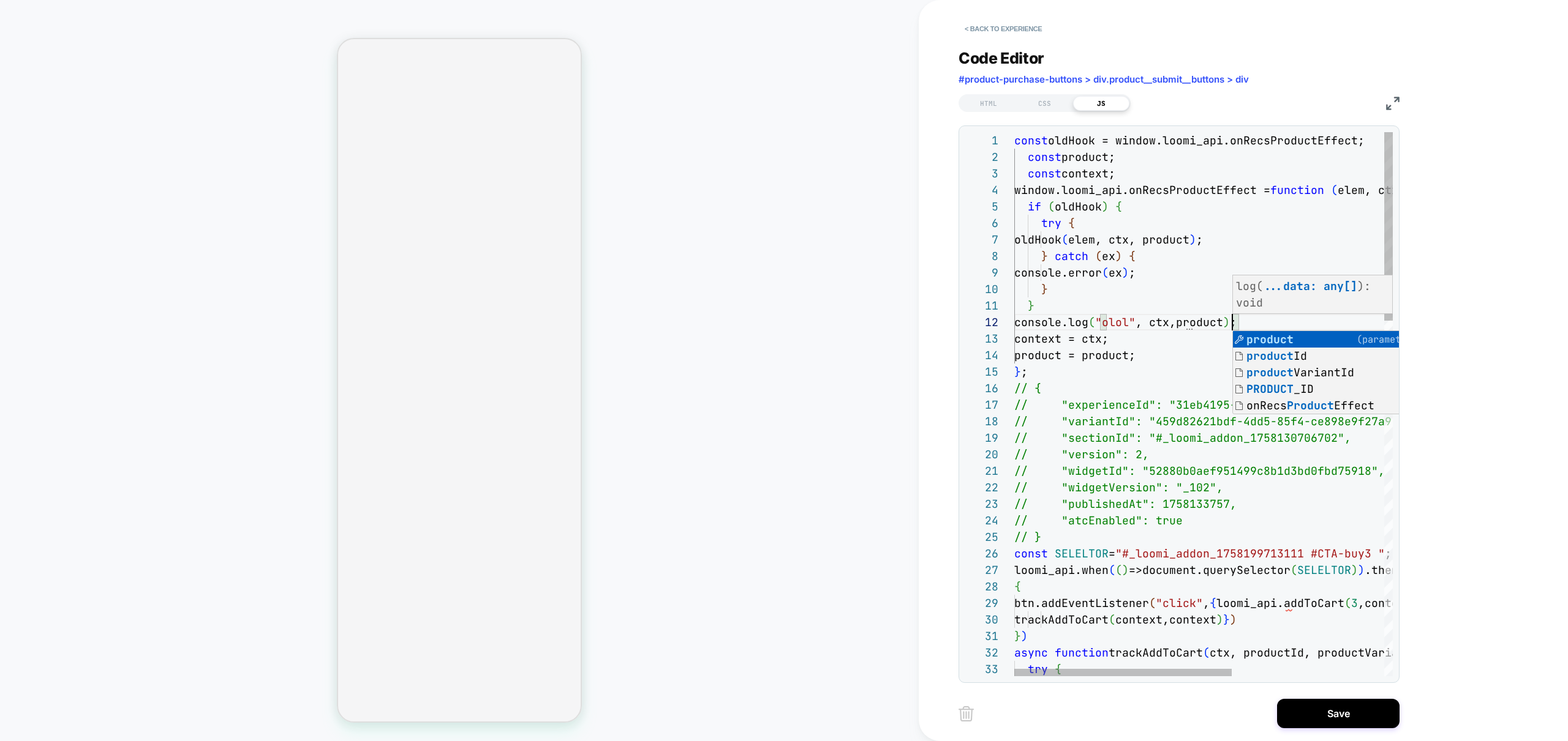
scroll to position [16, 218]
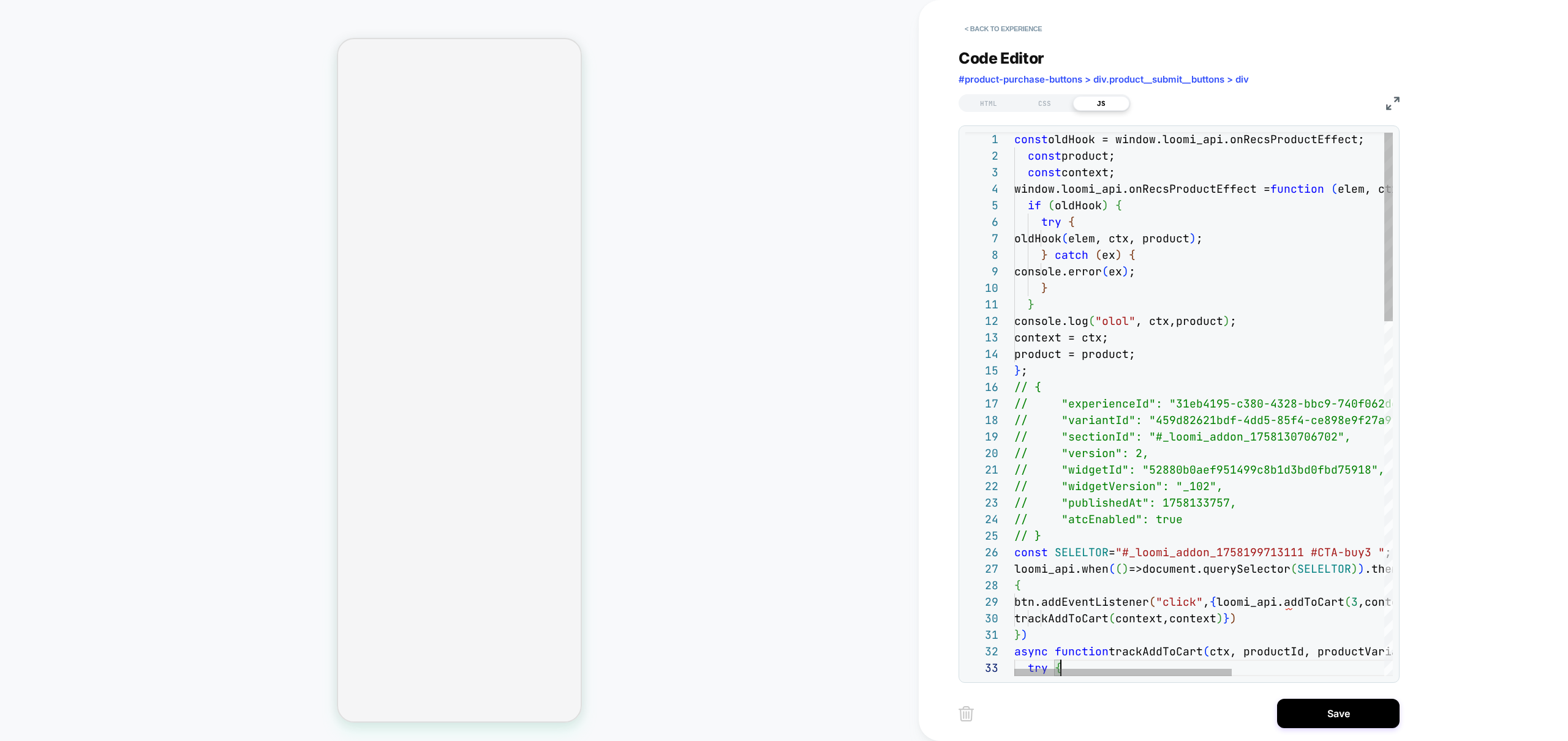
scroll to position [33, 47]
drag, startPoint x: 1113, startPoint y: 667, endPoint x: 1124, endPoint y: 670, distance: 11.4
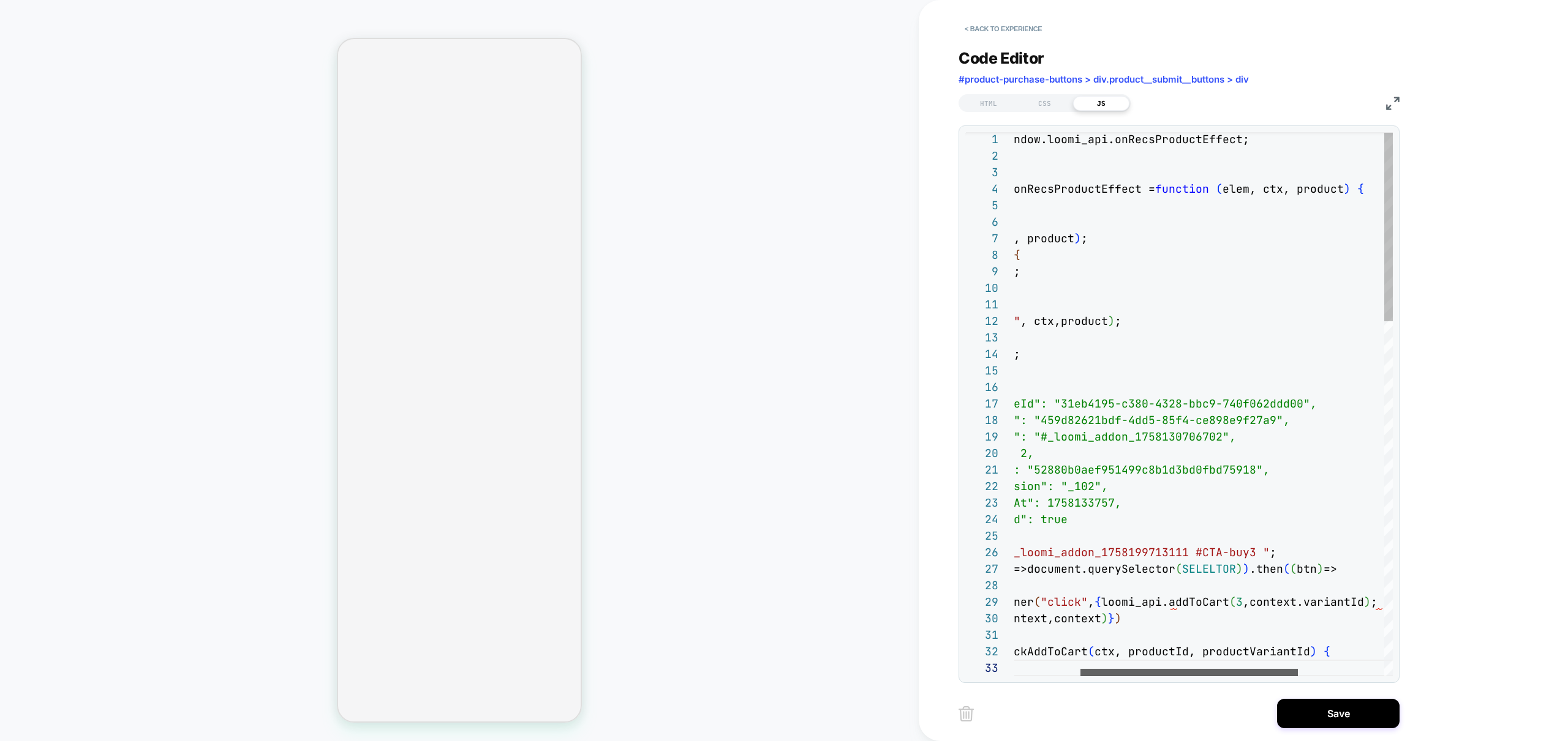
click at [1194, 676] on div at bounding box center [1189, 672] width 217 height 7
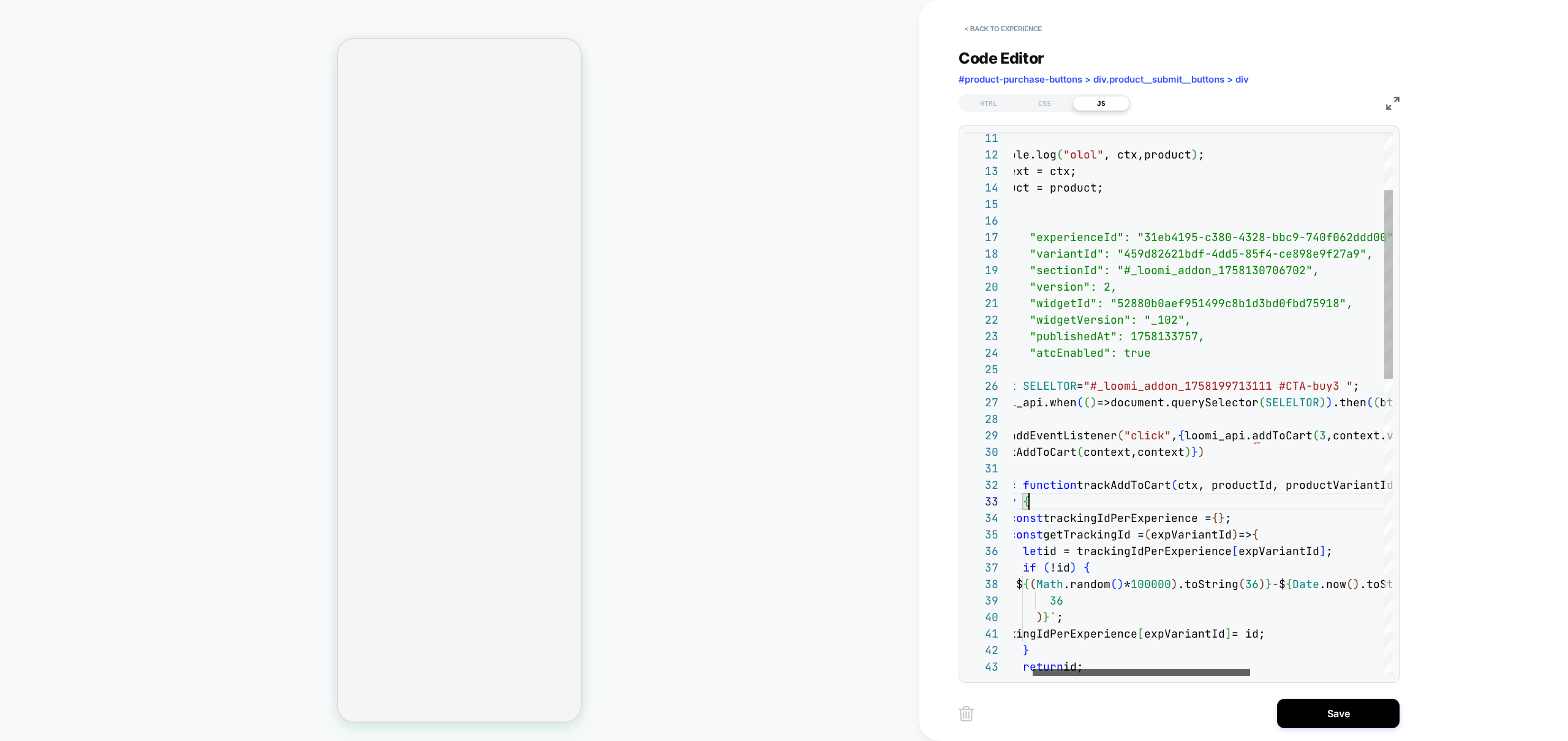
click at [1135, 676] on div at bounding box center [1141, 672] width 217 height 7
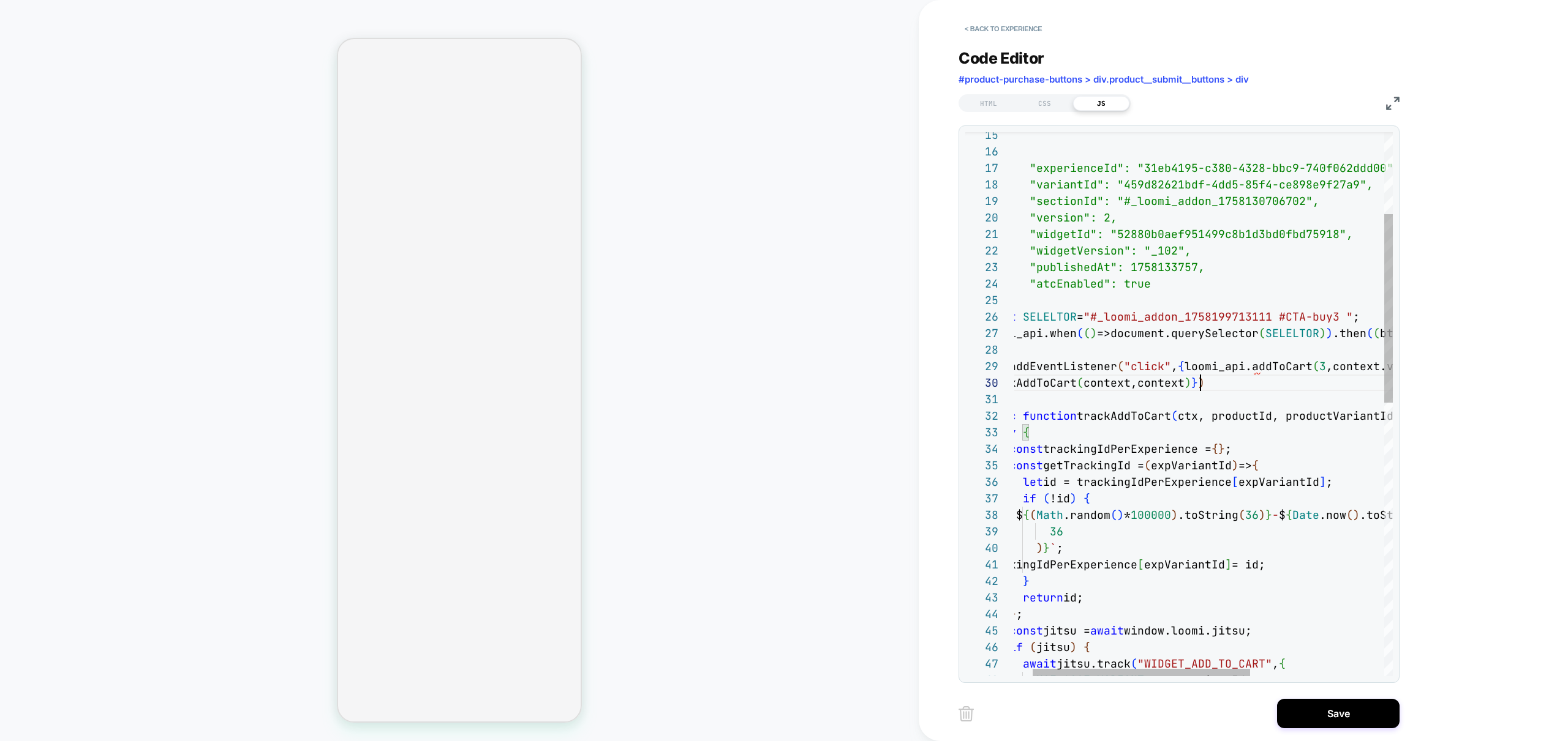
click at [1203, 382] on div "const SELELTOR = "#_loomi_addon_1758199713111 #CTA-buy3 " ; async function trac…" at bounding box center [1304, 680] width 643 height 1569
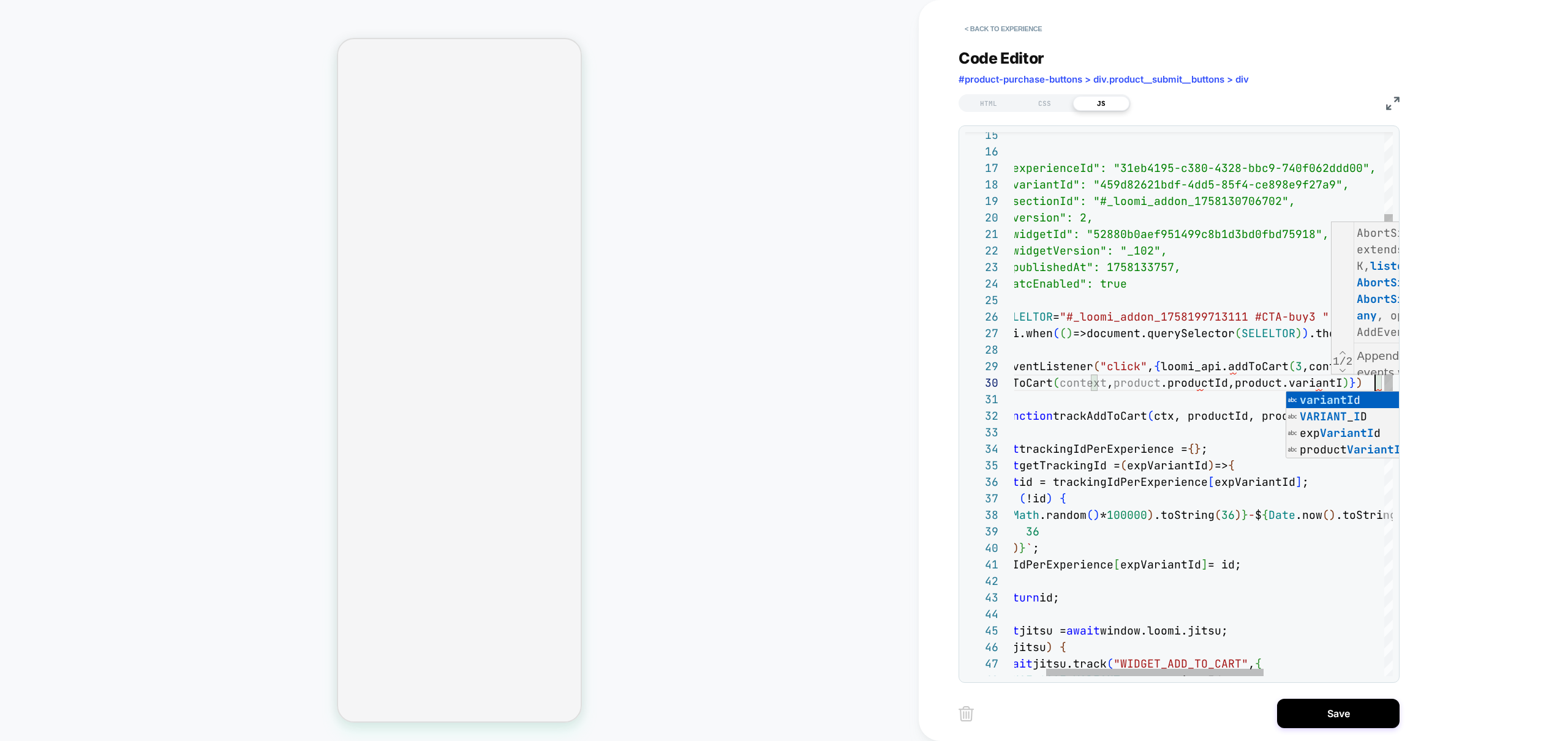
scroll to position [149, 423]
click at [1087, 382] on div "const SELELTOR = "#_loomi_addon_1758199713111 #CTA-buy3 " ; async function trac…" at bounding box center [1273, 680] width 643 height 1569
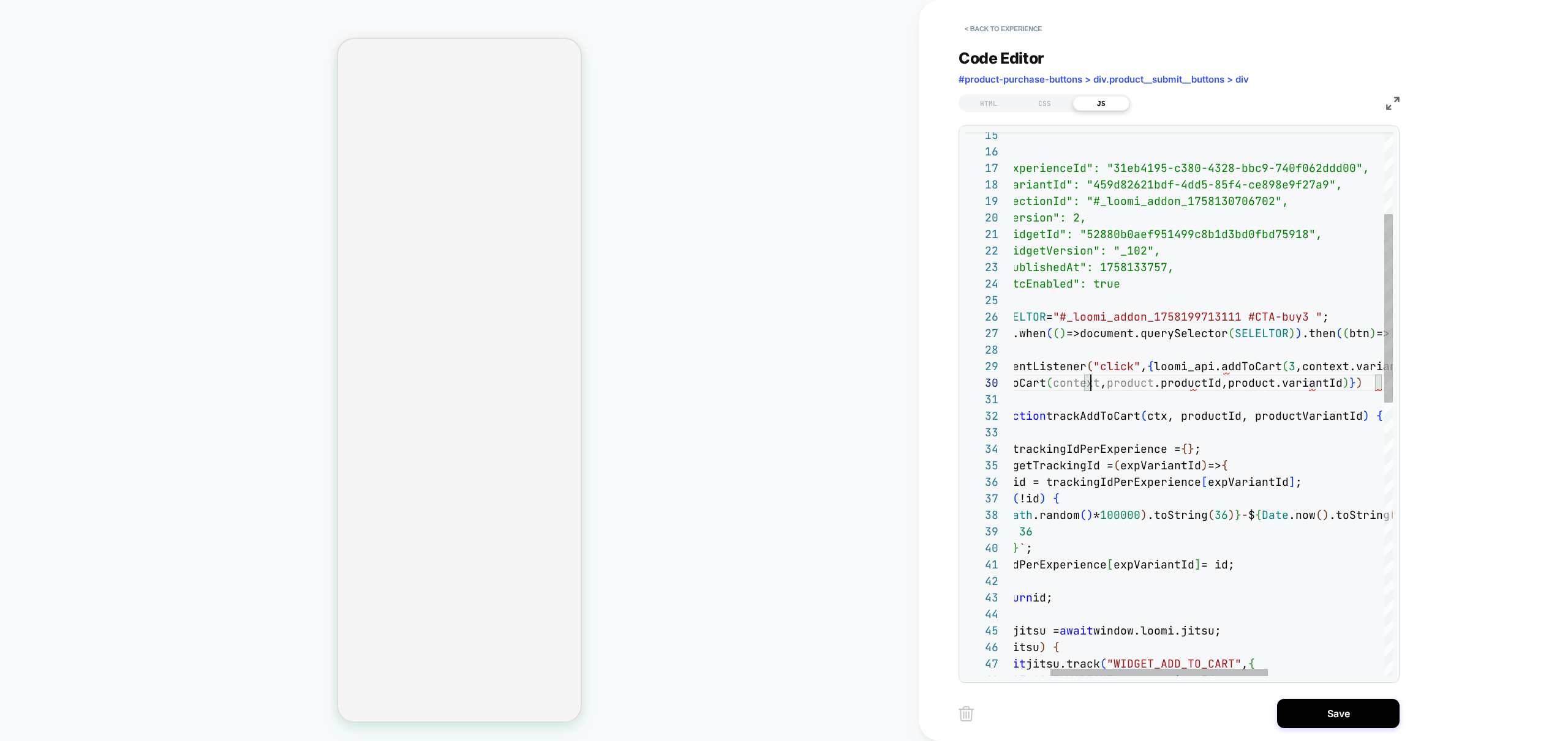
click at [1087, 382] on div "const SELELTOR = "#_loomi_addon_1758199713111 #CTA-buy3 " ; async function trac…" at bounding box center [1273, 680] width 643 height 1569
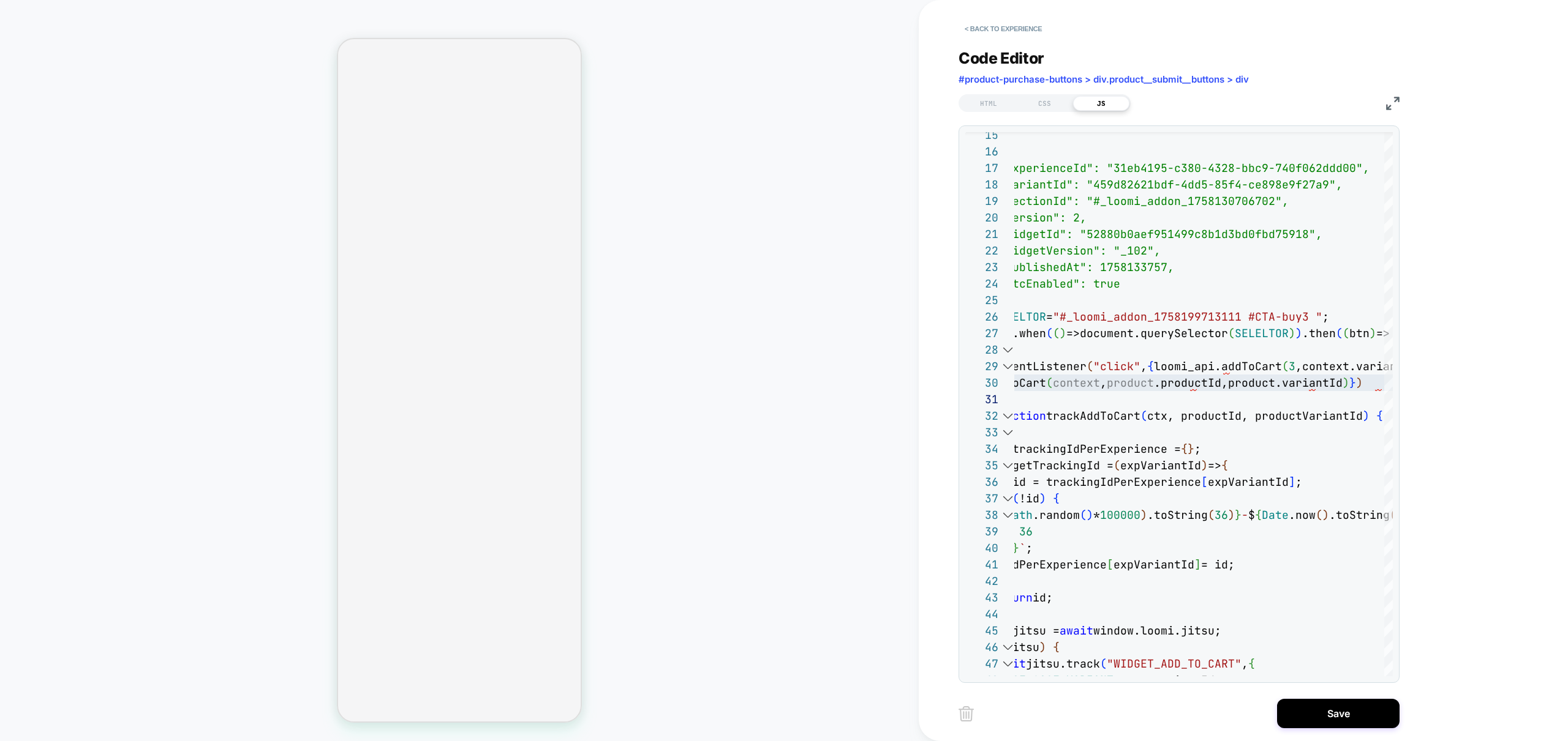
drag, startPoint x: 1199, startPoint y: 676, endPoint x: 1009, endPoint y: 624, distance: 197.0
click at [1014, 681] on div "26 32 27 28 29 31 30 25 21 22 23 24 16 17 18 19 20 15 33 34 35 36 37 38 39 40 4…" at bounding box center [1178, 404] width 441 height 557
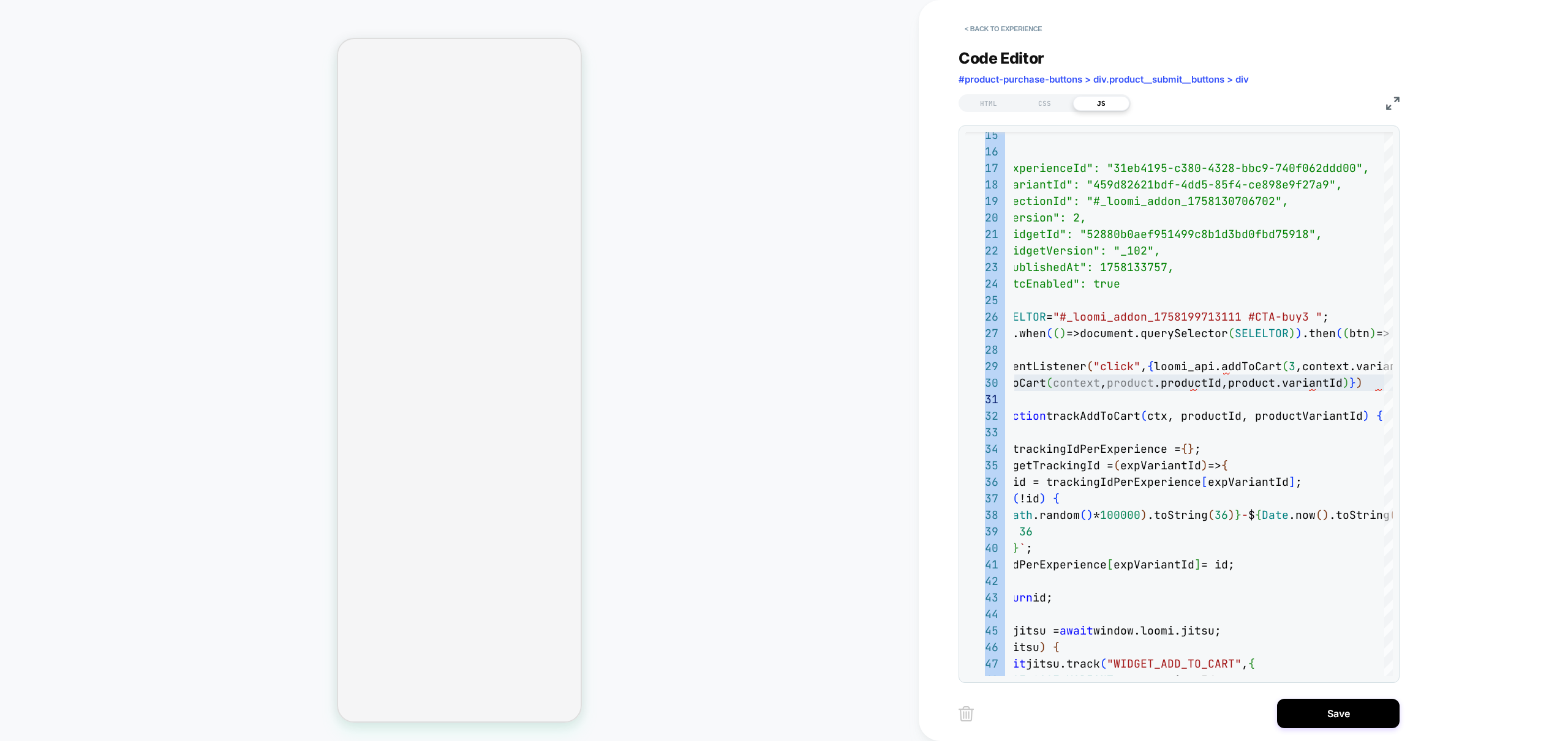
drag, startPoint x: 1144, startPoint y: 676, endPoint x: 1139, endPoint y: 674, distance: 5.4
click at [1136, 676] on div "26 32 27 28 29 31 30 25 21 22 23 24 16 17 18 19 20 15 33 34 35 36 37 38 39 40 4…" at bounding box center [1178, 404] width 441 height 557
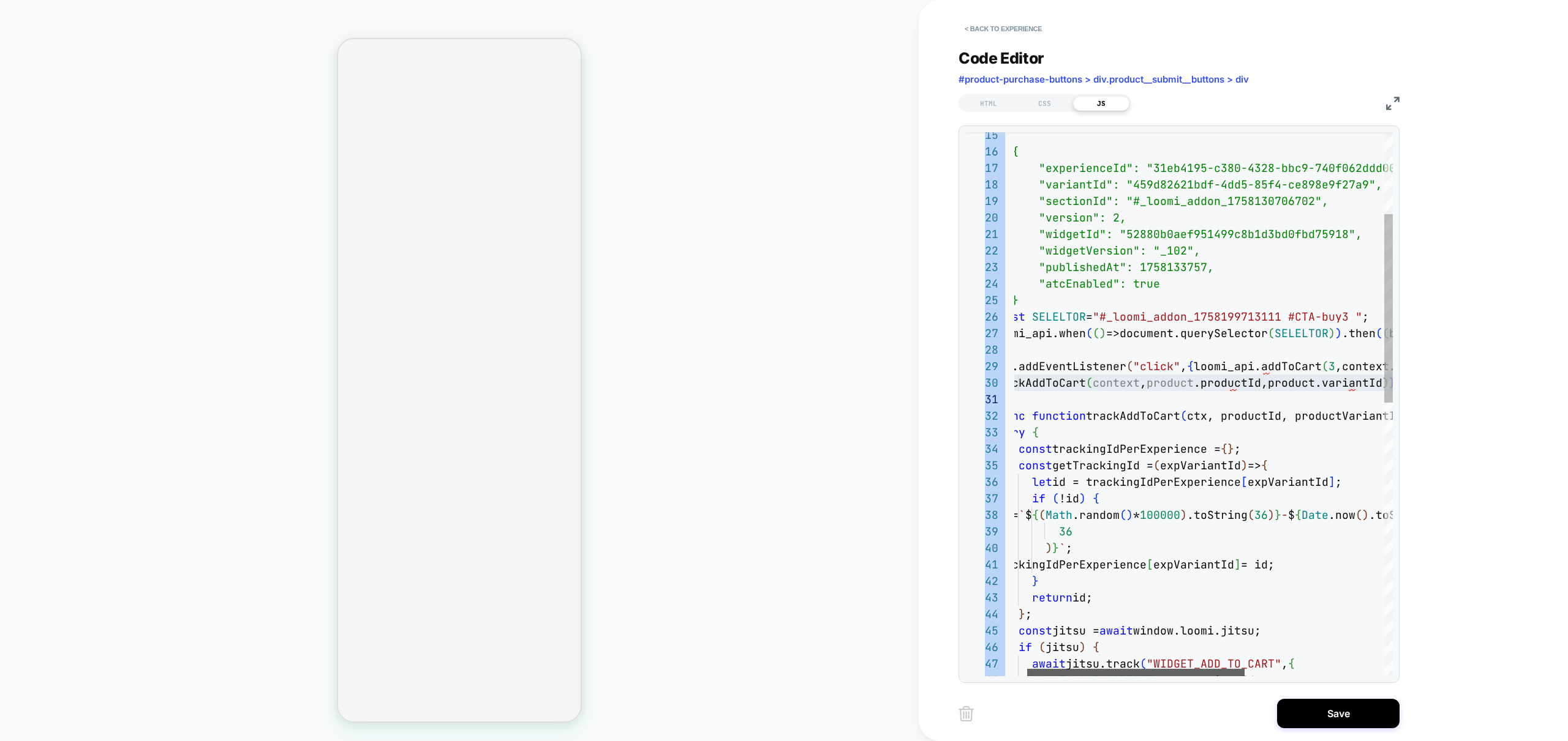
scroll to position [149, 0]
click at [1027, 672] on div at bounding box center [1136, 672] width 217 height 7
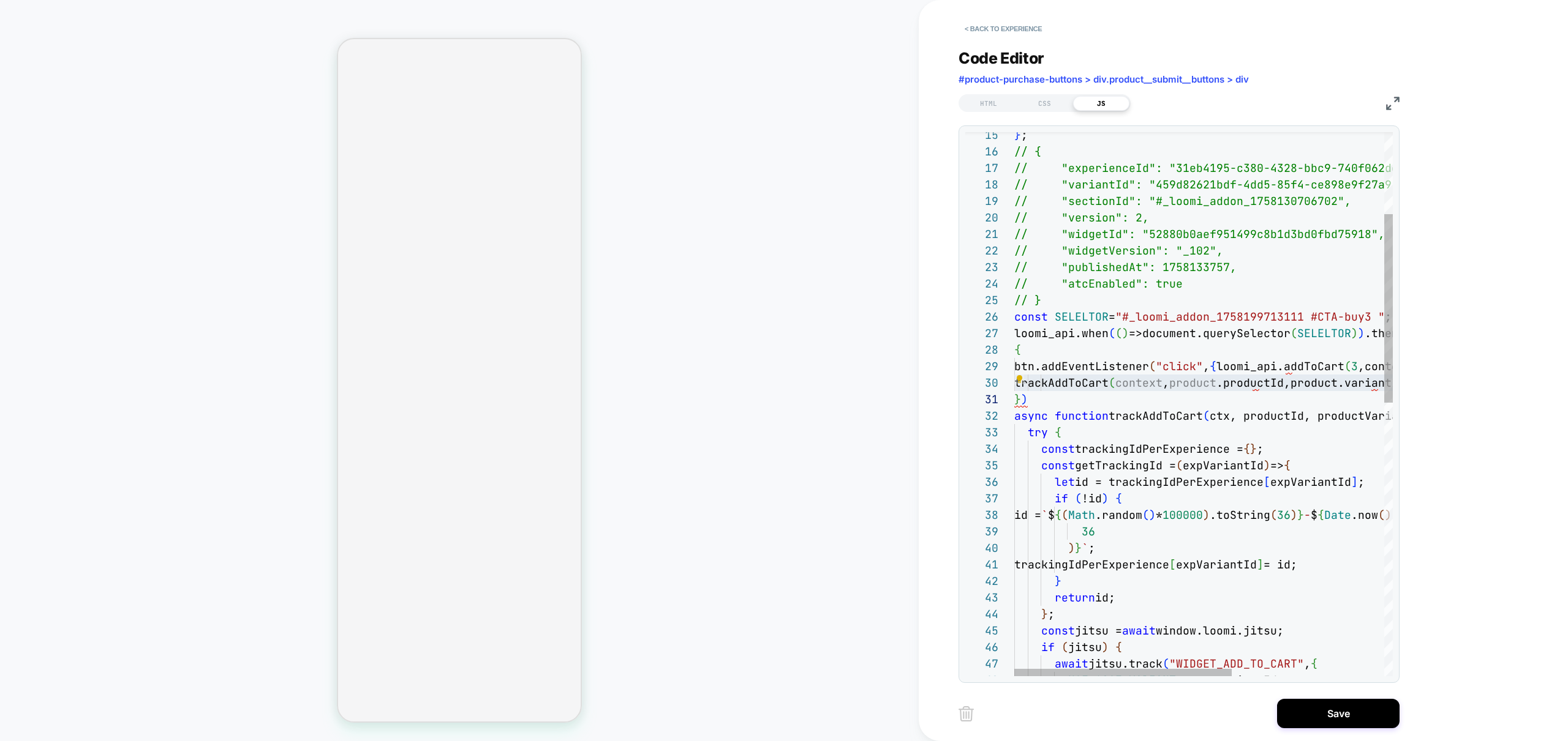
click at [1053, 380] on div "const SELELTOR = "#_loomi_addon_1758199713111 #CTA-buy3 " ; async function trac…" at bounding box center [1335, 680] width 643 height 1569
click at [1226, 365] on div "const SELELTOR = "#_loomi_addon_1758199713111 #CTA-buy3 " ; async function trac…" at bounding box center [1335, 680] width 643 height 1569
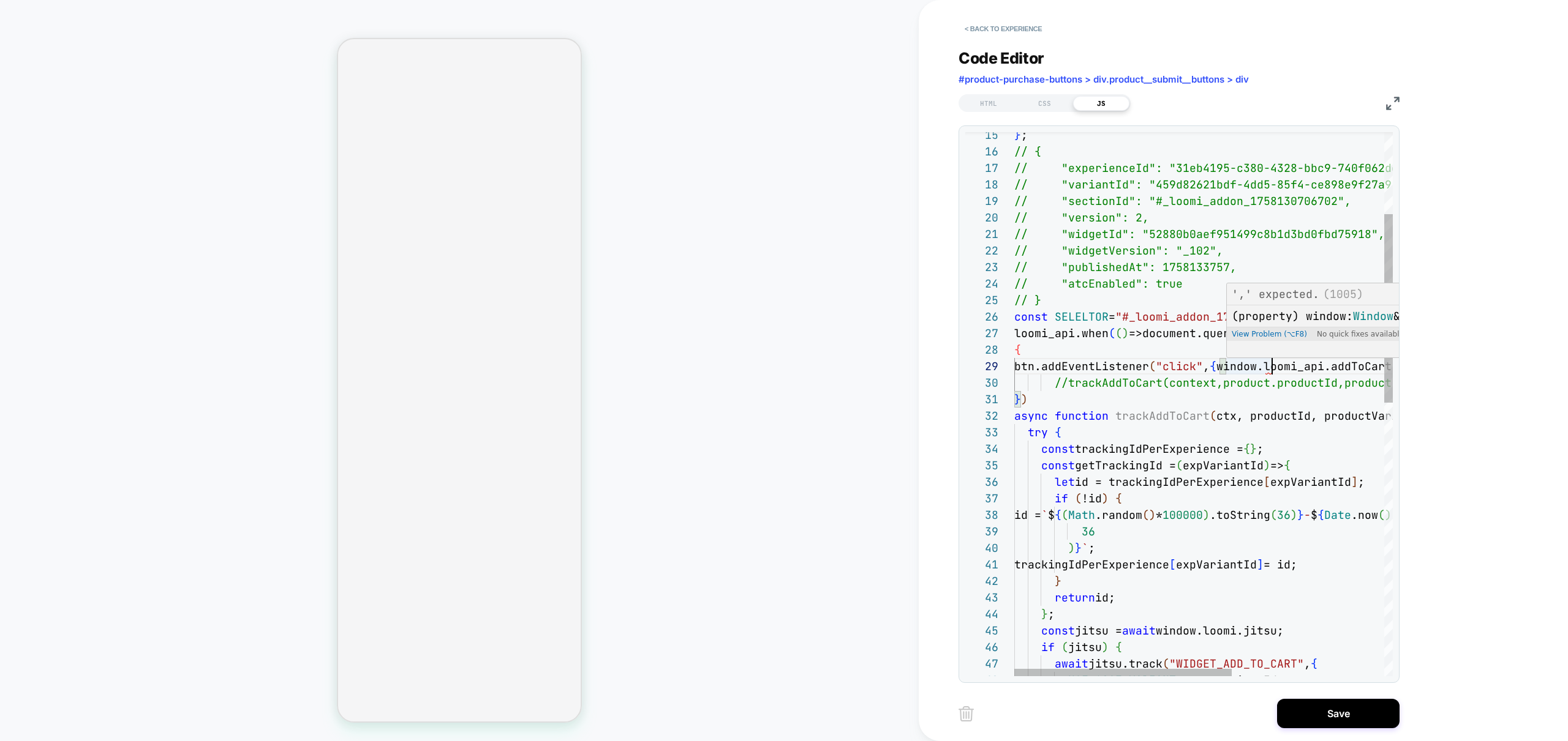
click at [1226, 367] on div "const SELELTOR = "#_loomi_addon_1758199713111 #CTA-buy3 " ; async function trac…" at bounding box center [1335, 680] width 643 height 1569
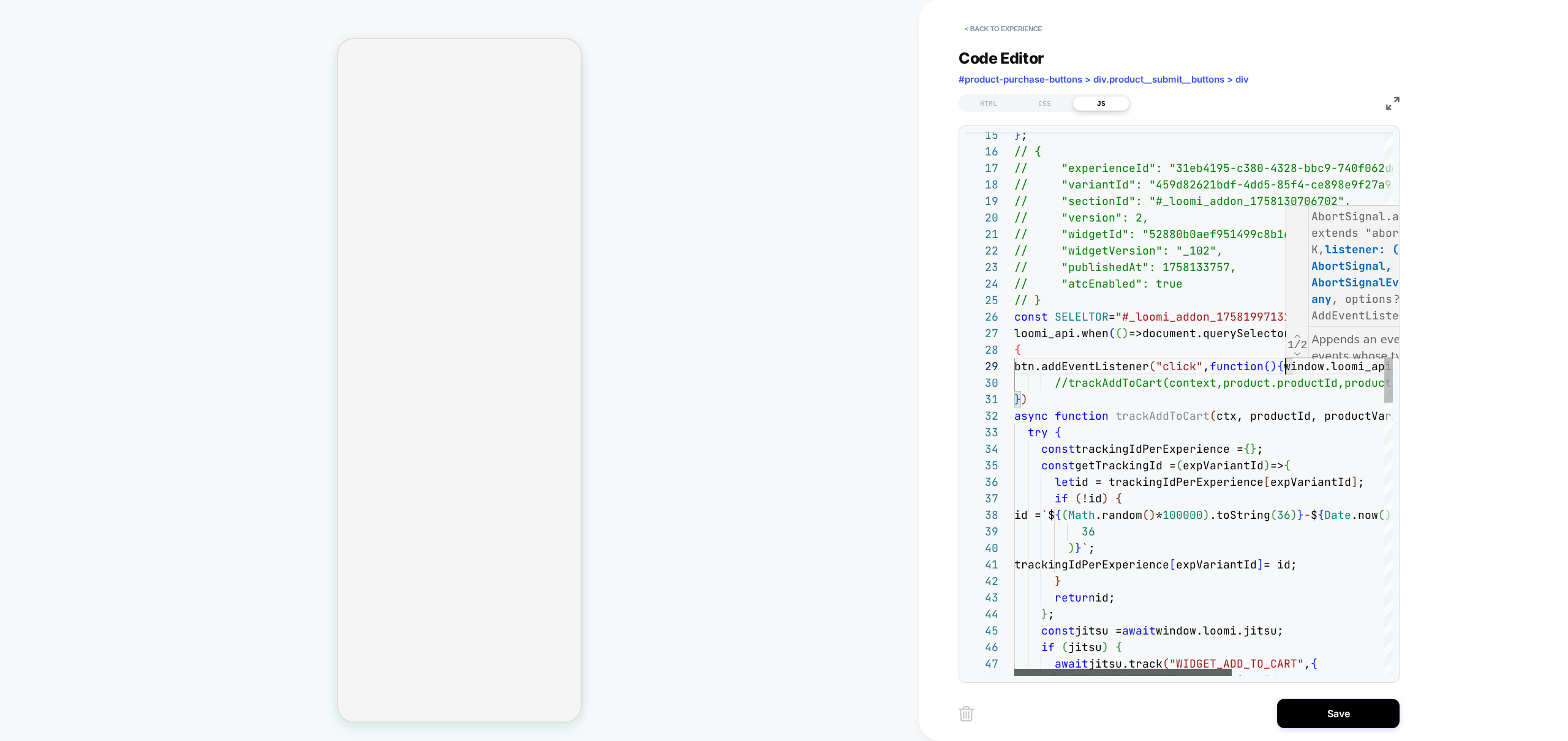
click at [1029, 676] on div at bounding box center [1122, 672] width 217 height 7
click at [1212, 349] on div "const SELELTOR = "#_loomi_addon_1758199713111 #CTA-buy3 " ; async function trac…" at bounding box center [1335, 680] width 643 height 1569
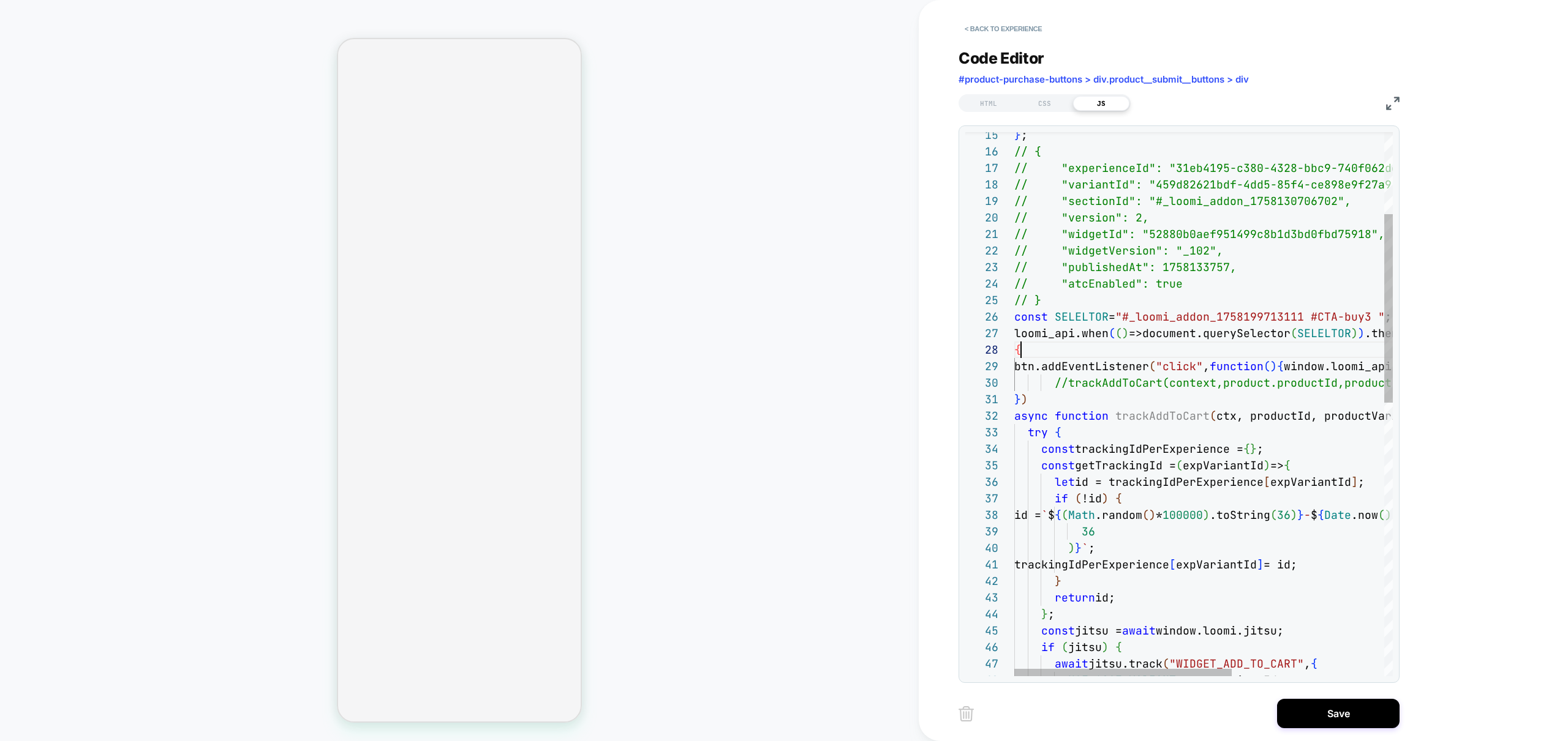
scroll to position [116, 7]
click at [1031, 672] on div at bounding box center [1122, 672] width 217 height 7
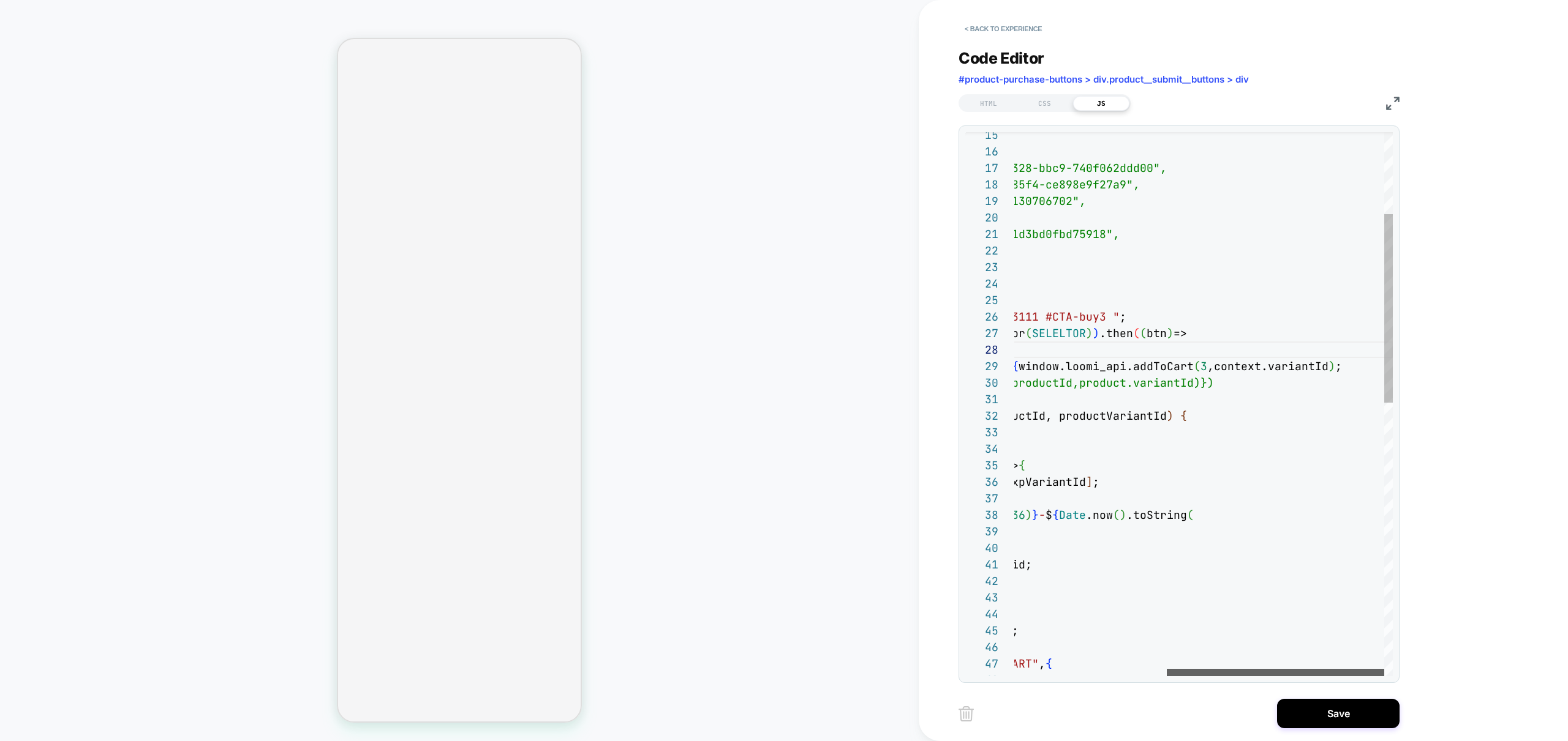
click at [1302, 676] on div at bounding box center [1275, 672] width 217 height 7
click at [1194, 384] on div "const SELELTOR = "#_loomi_addon_1758199713111 #CTA-buy3 " ; async function trac…" at bounding box center [1070, 680] width 643 height 1569
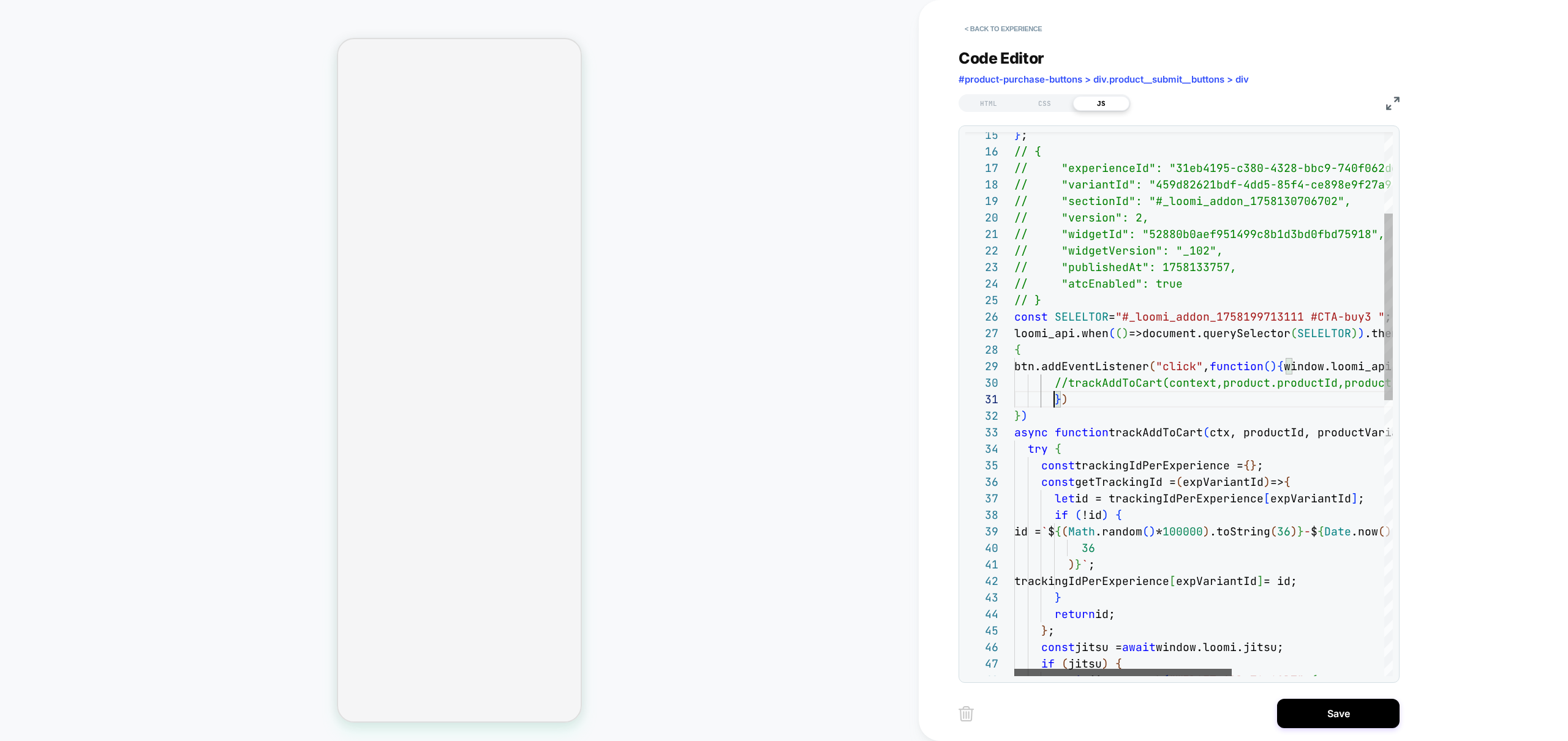
click at [1014, 676] on div at bounding box center [1122, 672] width 217 height 7
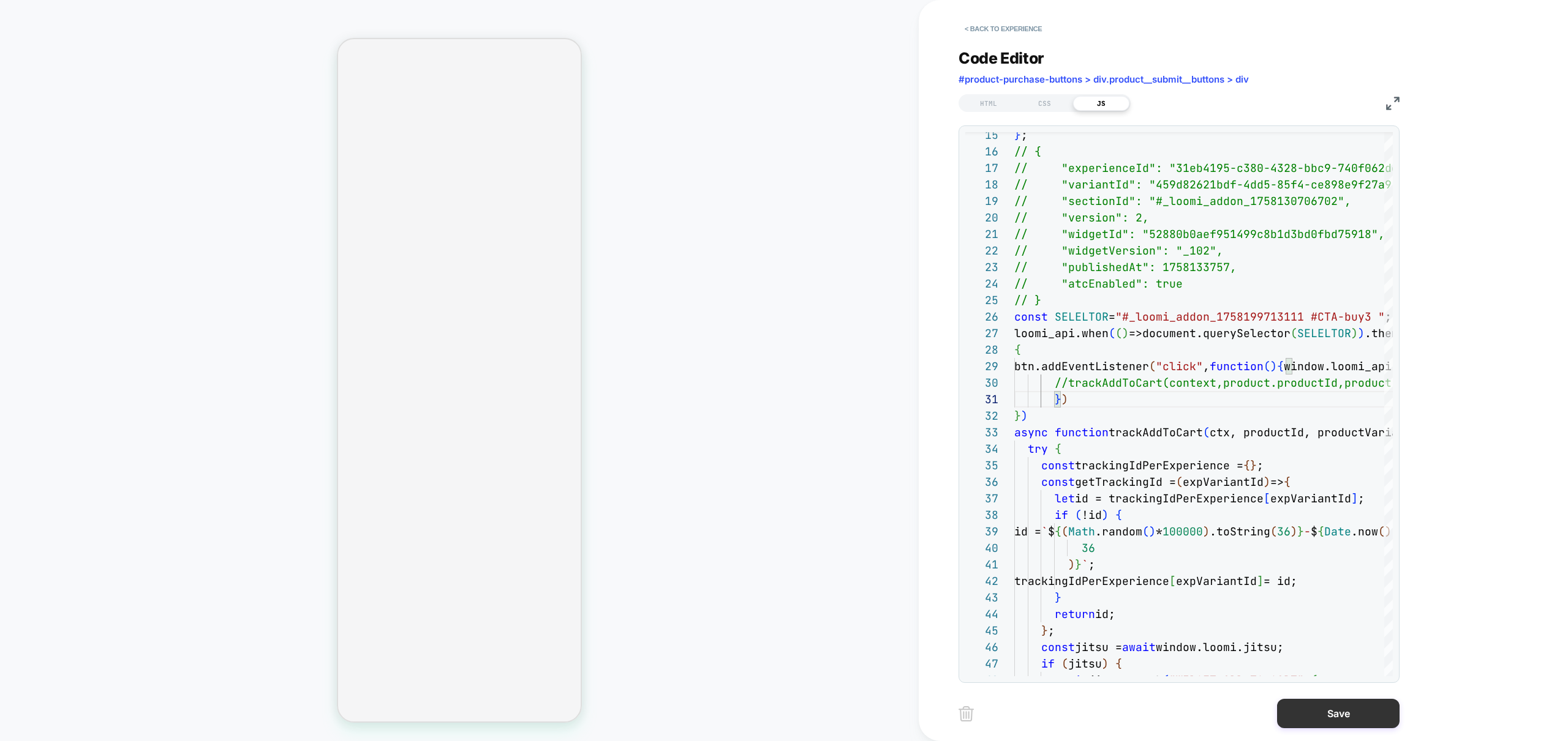
type textarea "**********"
click at [1333, 711] on button "Save" at bounding box center [1338, 713] width 123 height 29
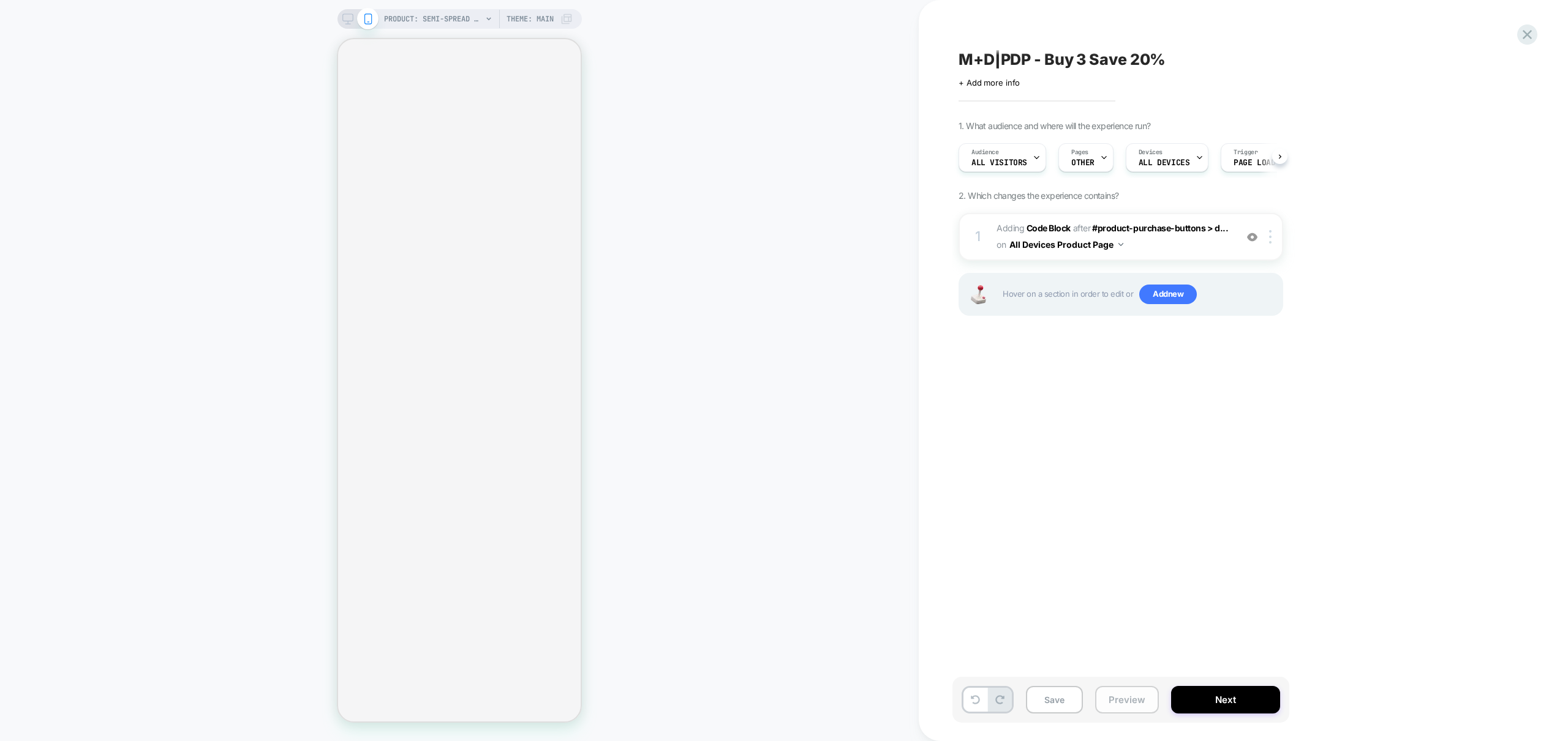
scroll to position [0, 1]
click at [1133, 703] on button "Preview" at bounding box center [1127, 700] width 64 height 28
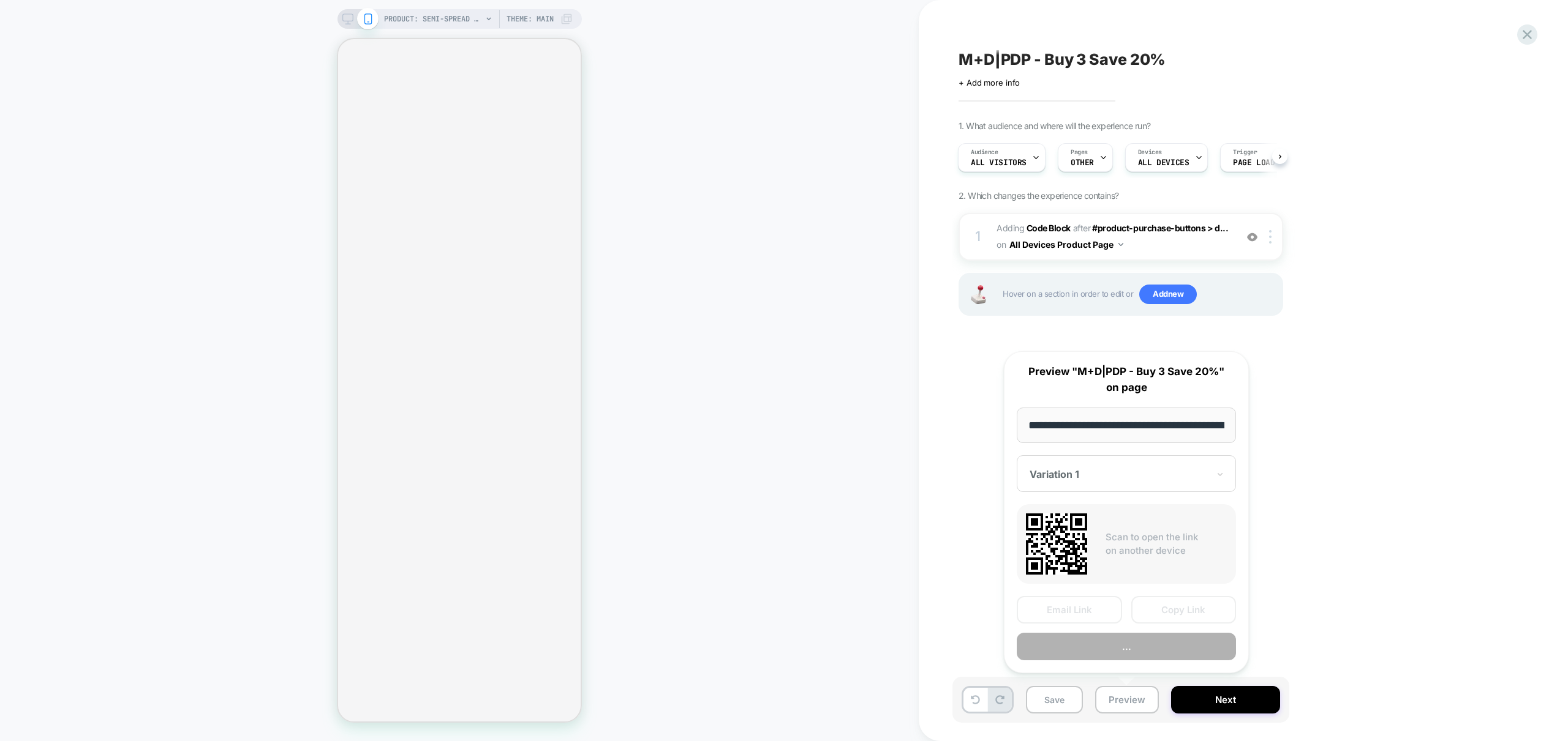
scroll to position [0, 277]
click at [1153, 647] on button "Preview" at bounding box center [1126, 647] width 219 height 28
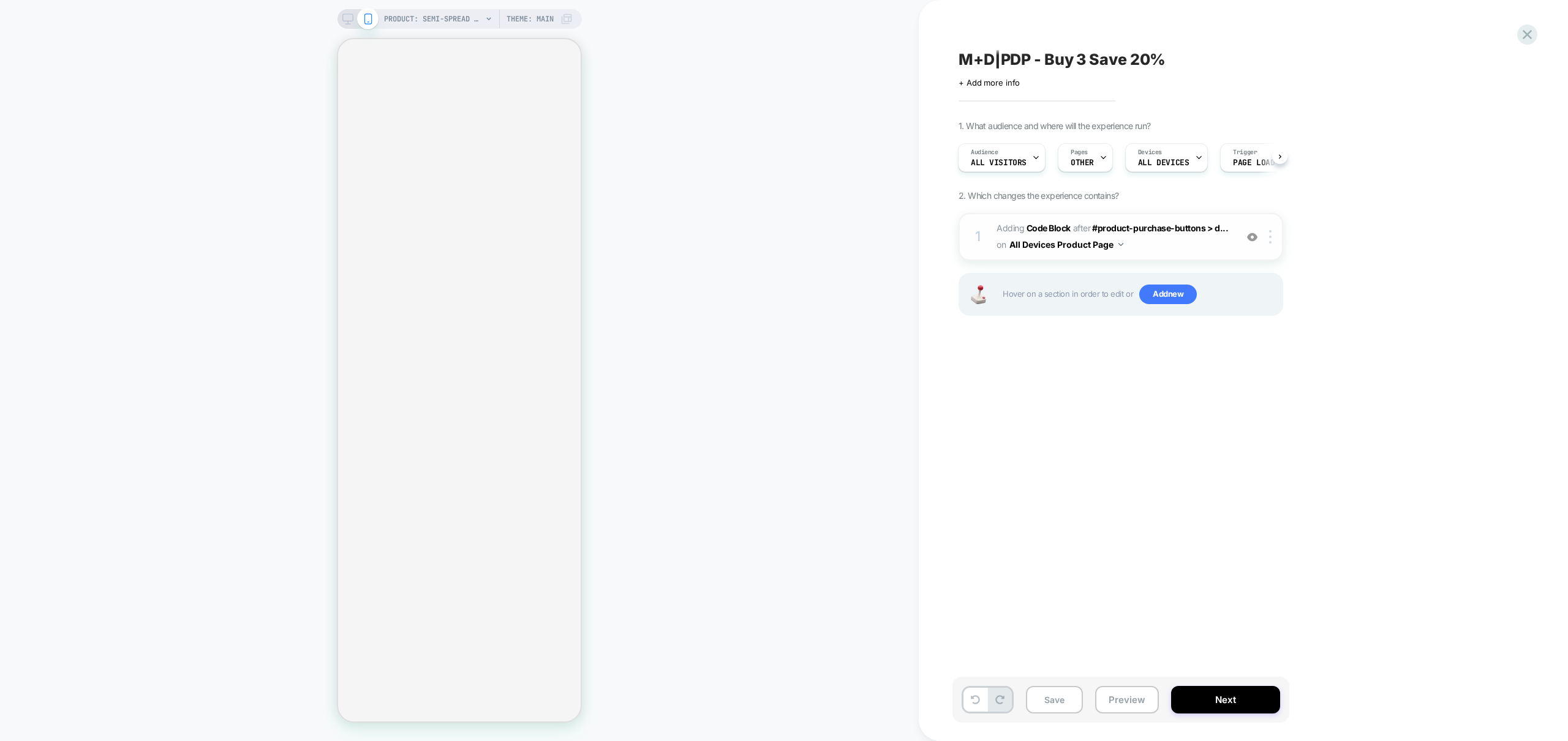
click at [1214, 255] on div "1 Adding Code Block AFTER #product-purchase-buttons > d... #product-purchase-bu…" at bounding box center [1120, 237] width 325 height 47
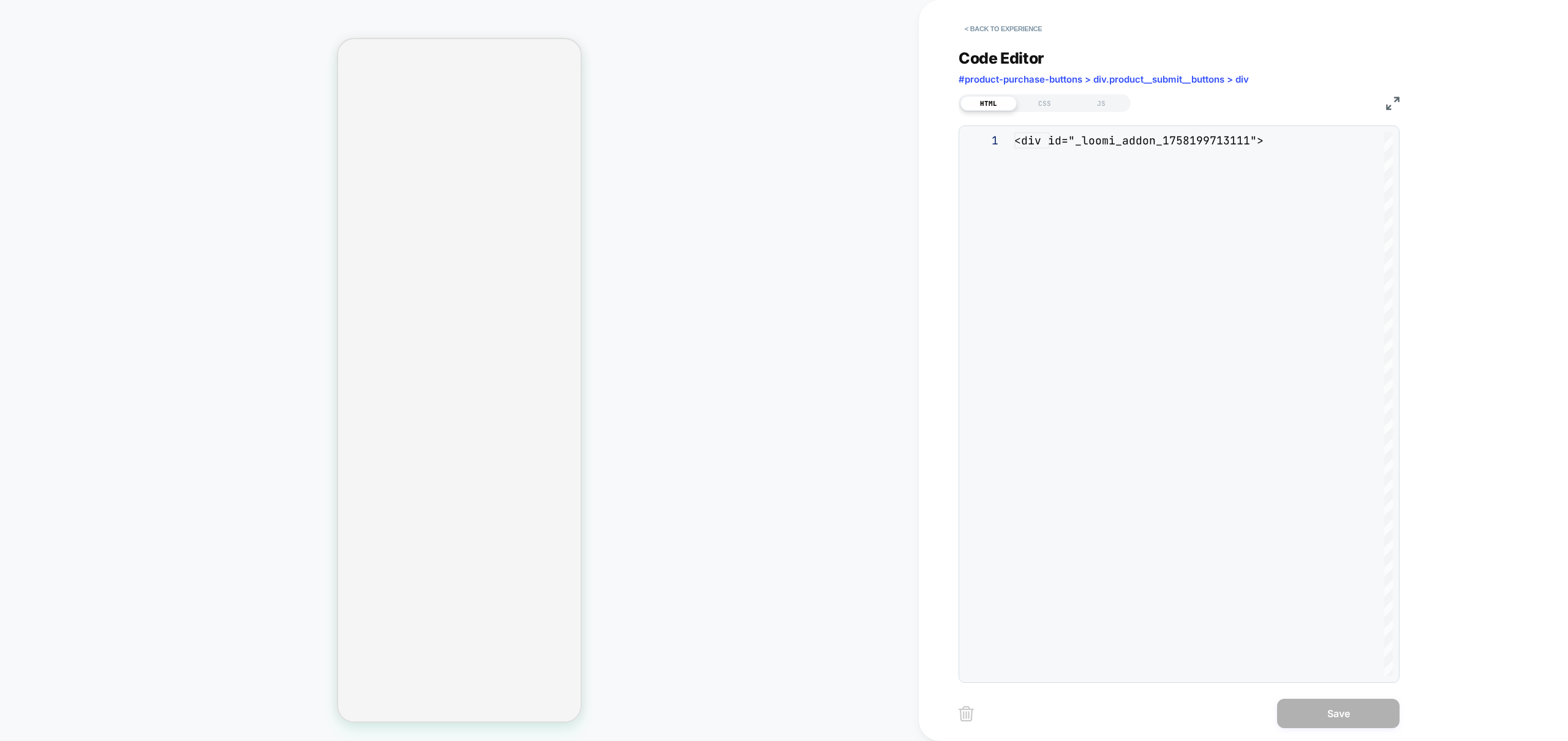
scroll to position [83, 0]
click at [1105, 107] on div "JS" at bounding box center [1100, 104] width 56 height 15
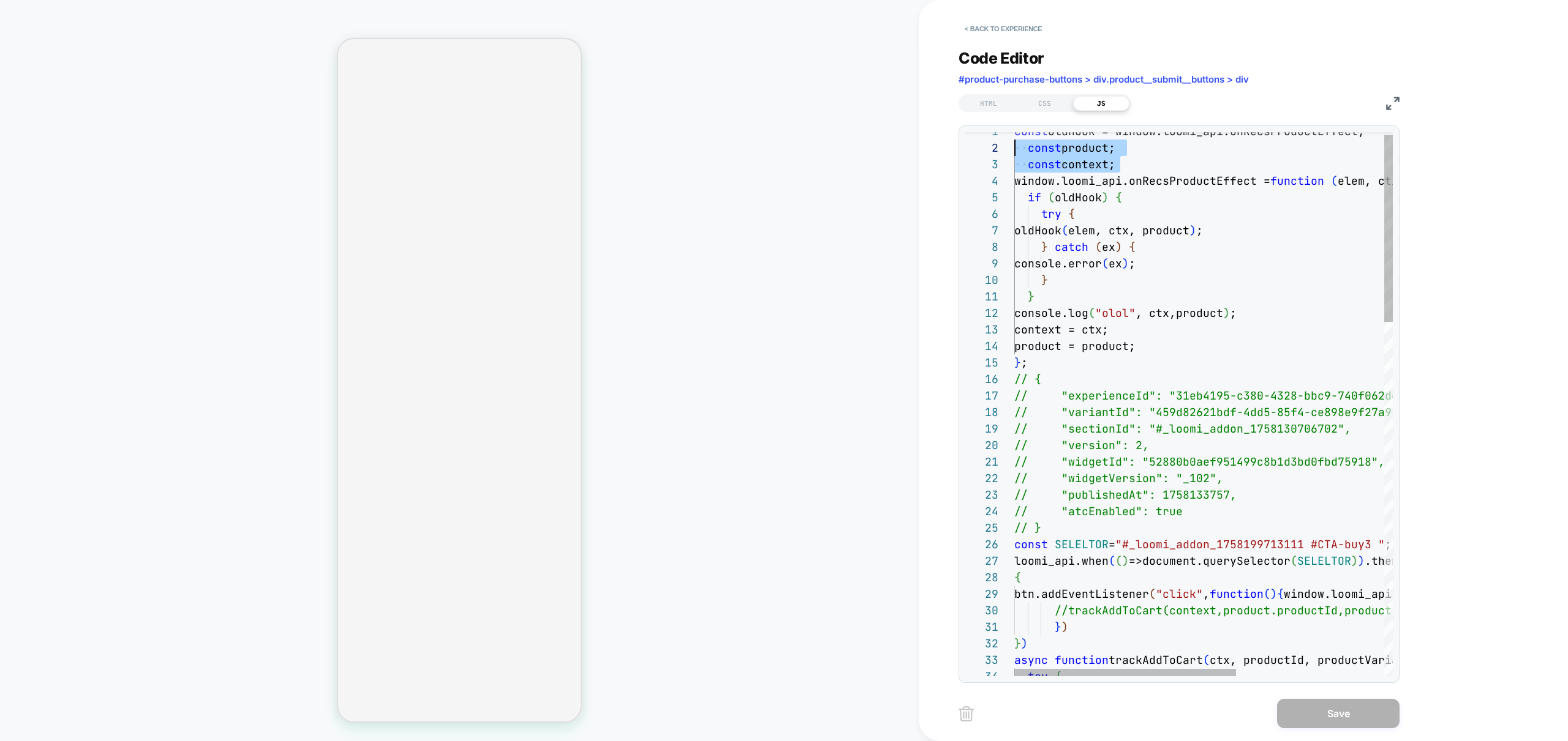
scroll to position [16, 0]
drag, startPoint x: 1141, startPoint y: 165, endPoint x: 977, endPoint y: 148, distance: 164.9
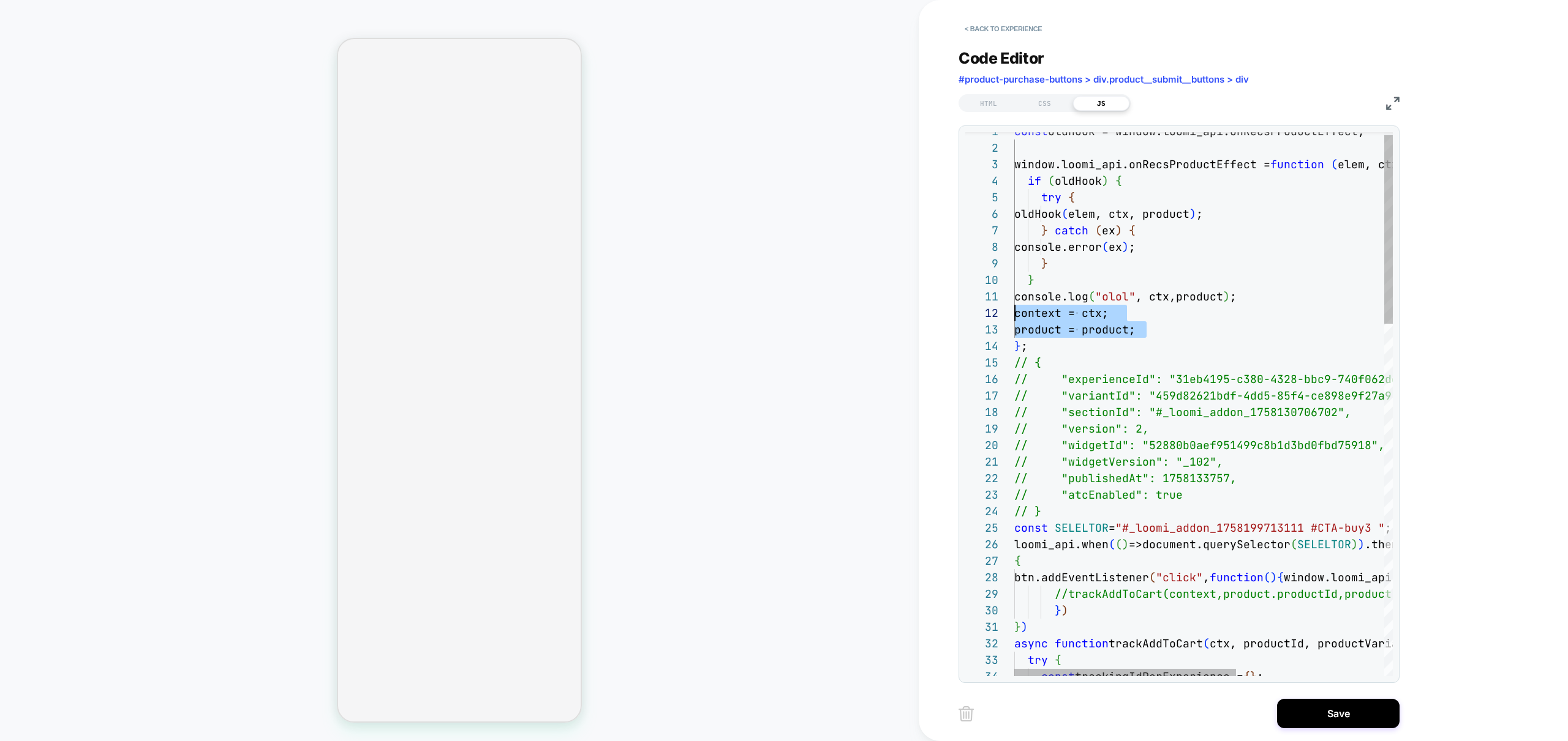
drag, startPoint x: 1104, startPoint y: 330, endPoint x: 891, endPoint y: 309, distance: 214.0
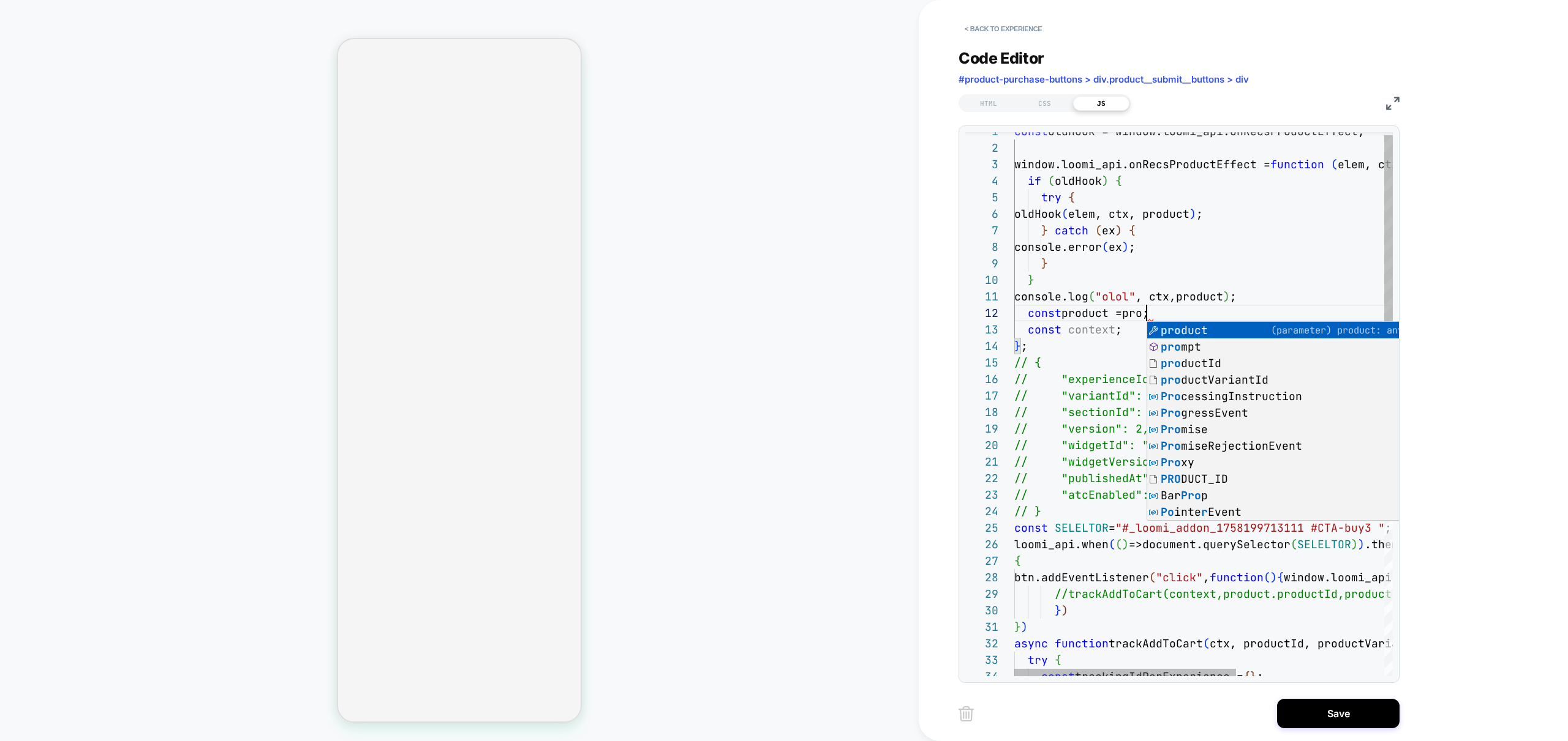
scroll to position [16, 159]
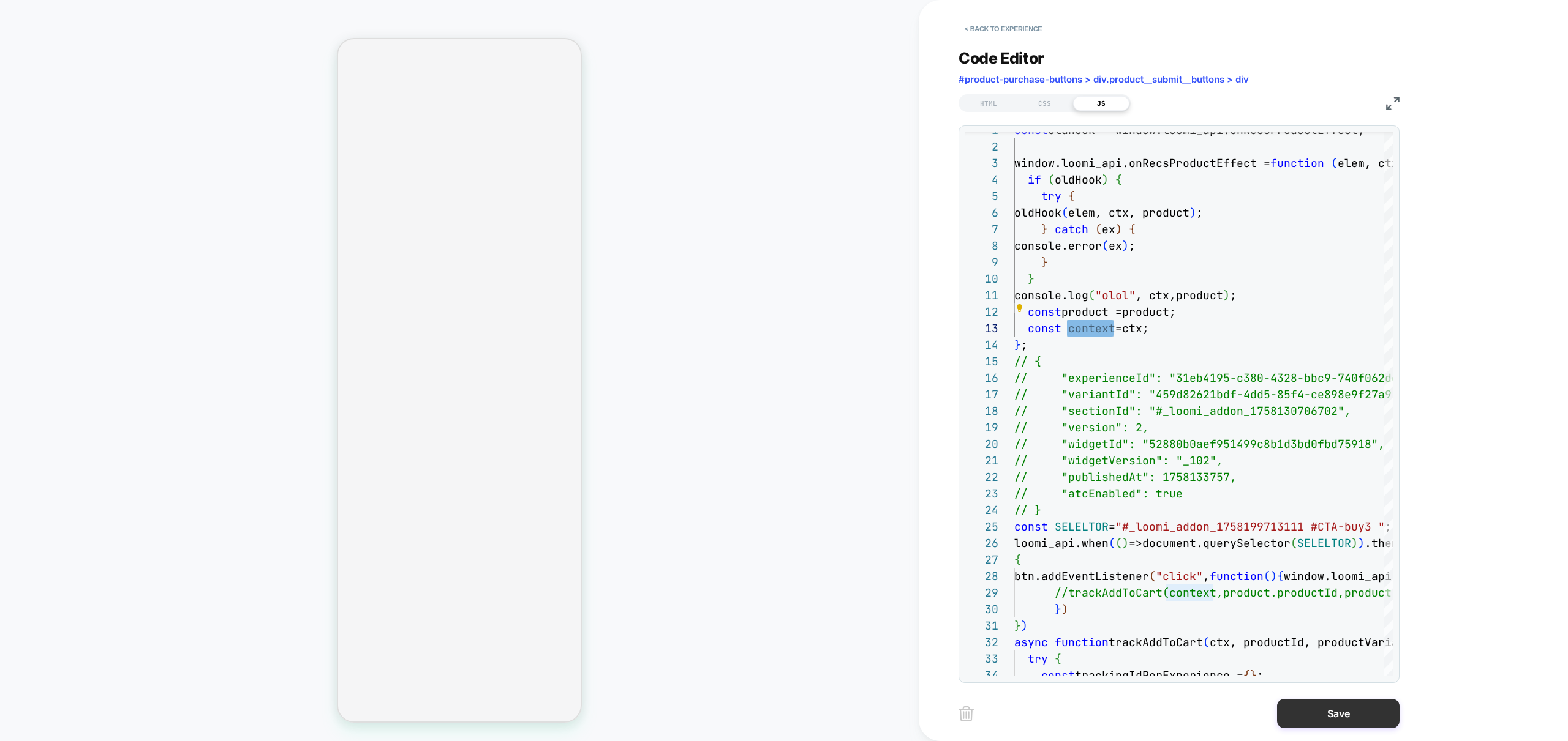
type textarea "**********"
click at [1348, 712] on button "Save" at bounding box center [1338, 713] width 123 height 29
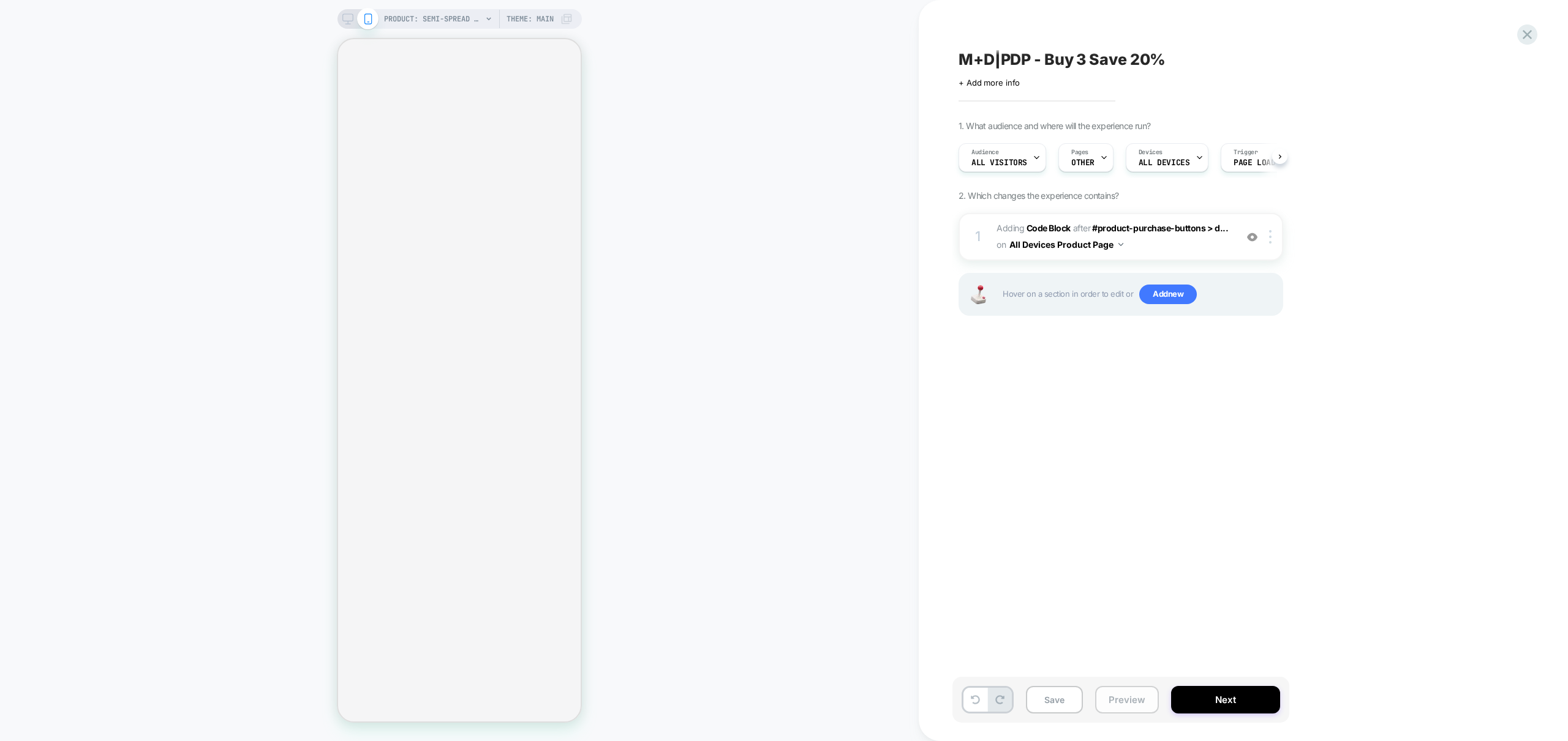
scroll to position [0, 1]
click at [1125, 699] on button "Preview" at bounding box center [1127, 700] width 64 height 28
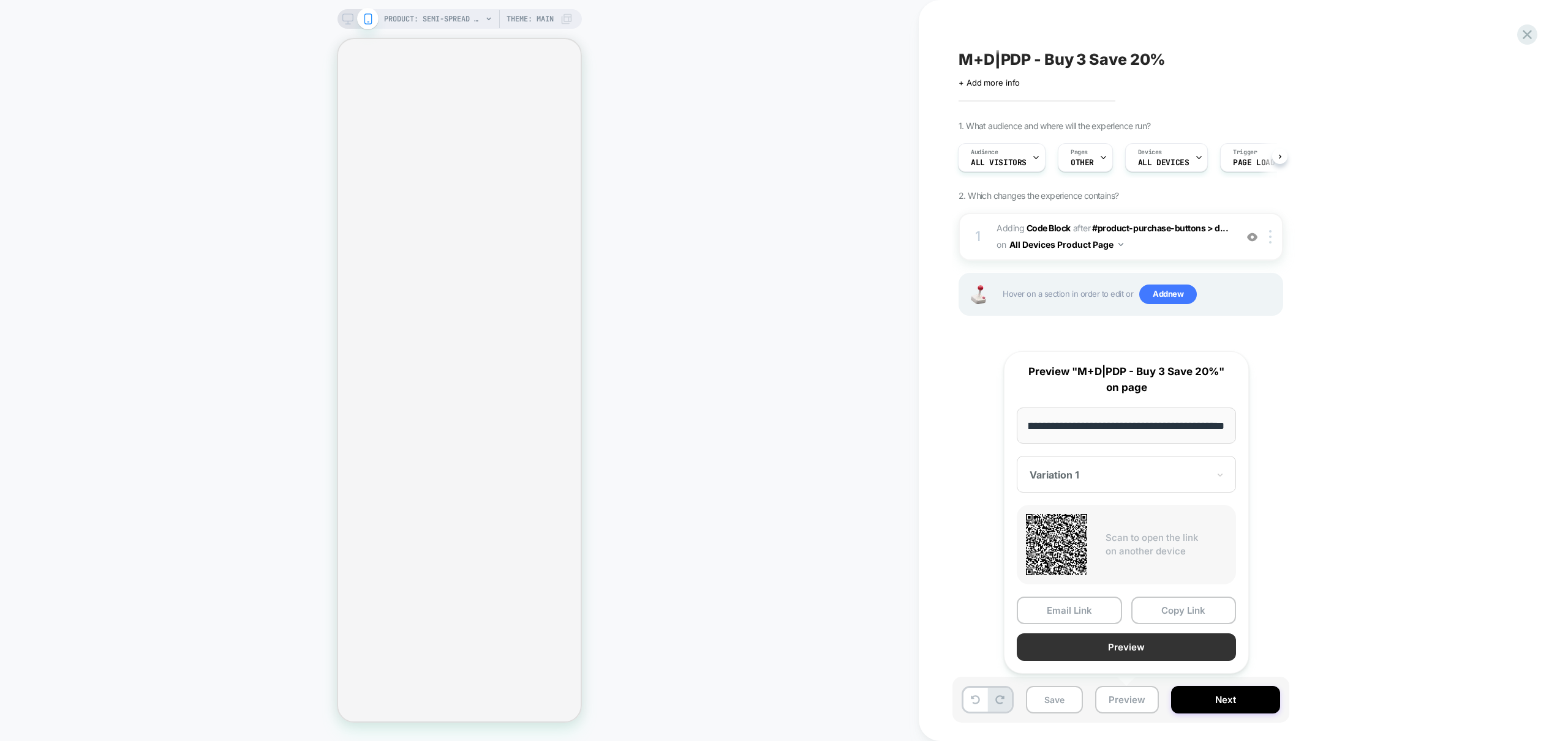
scroll to position [0, 0]
click at [1133, 658] on button "Preview" at bounding box center [1126, 647] width 219 height 28
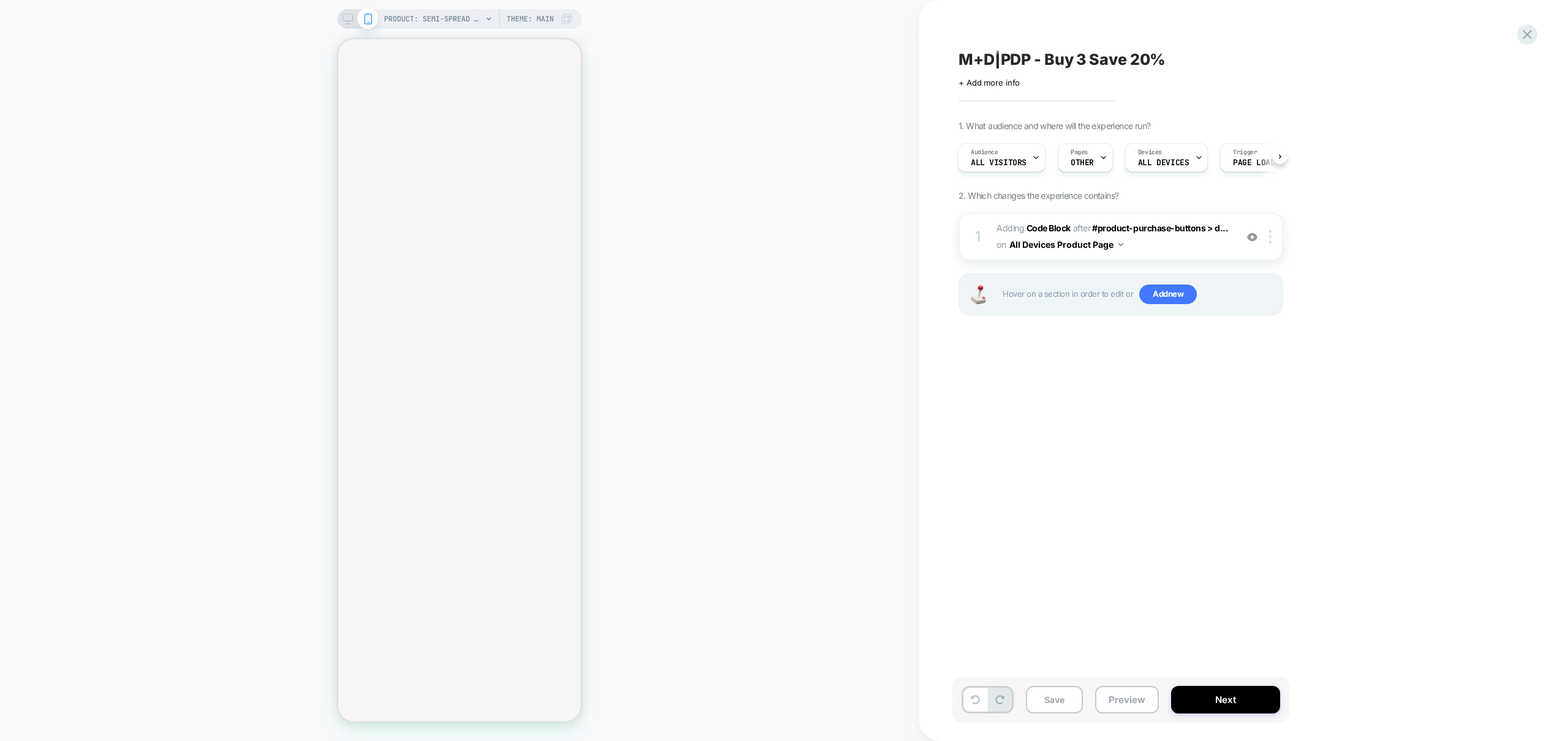
click at [1178, 263] on div "1 Adding Code Block AFTER #product-purchase-buttons > d... #product-purchase-bu…" at bounding box center [1120, 279] width 325 height 133
click at [1188, 247] on span "Adding Code Block AFTER #product-purchase-buttons > d... #product-purchase-butt…" at bounding box center [1113, 237] width 233 height 33
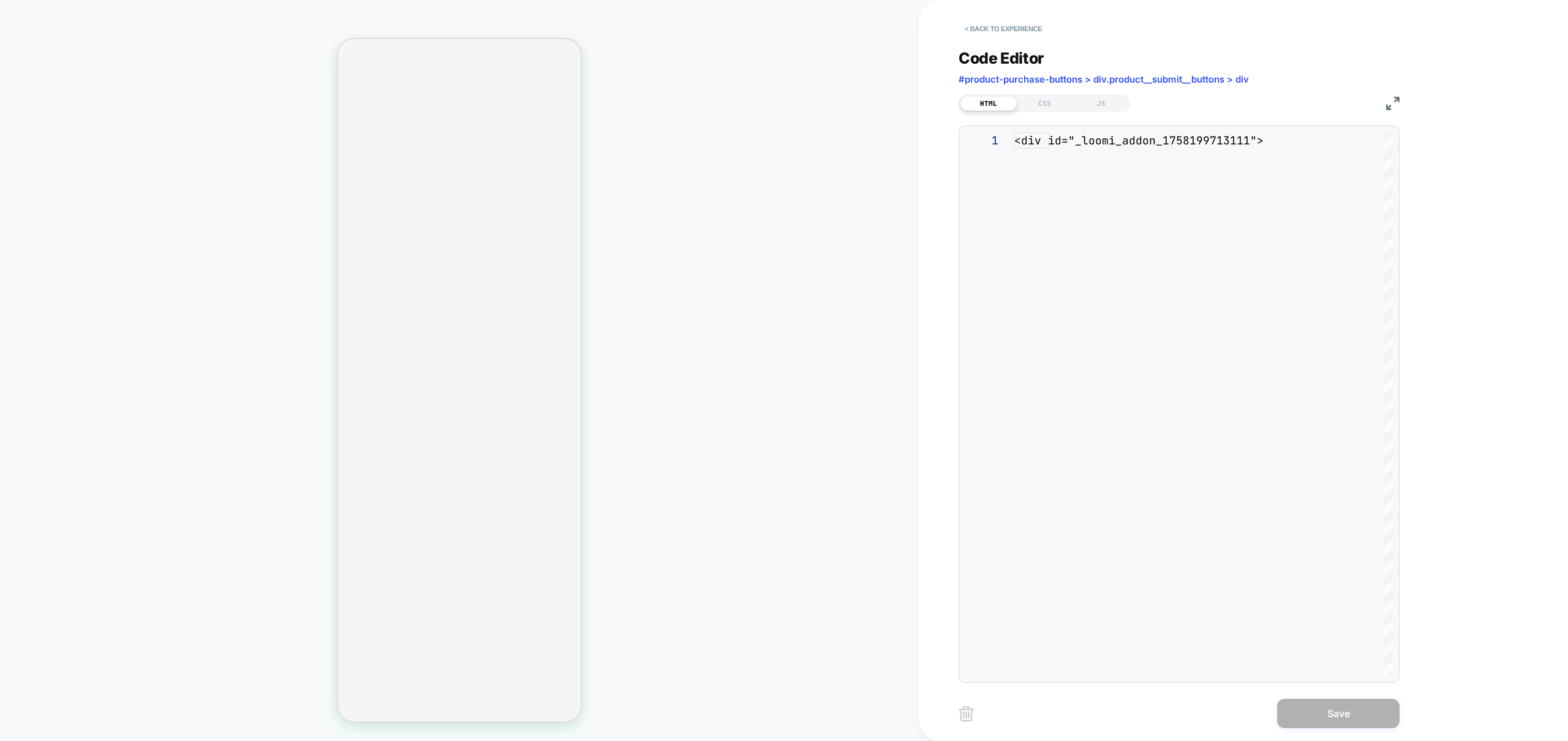
scroll to position [83, 0]
click at [1101, 101] on div "JS" at bounding box center [1100, 104] width 56 height 15
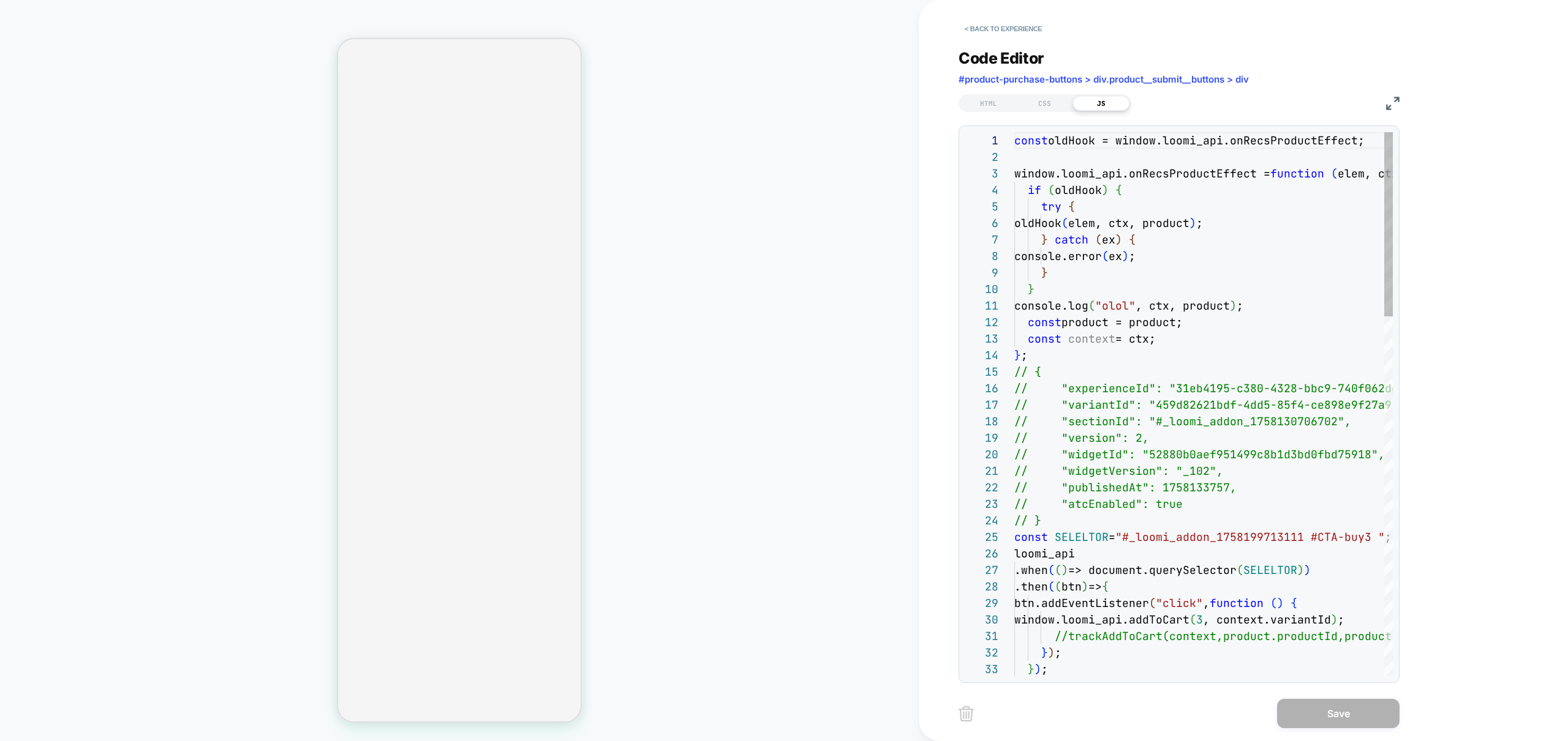
scroll to position [165, 0]
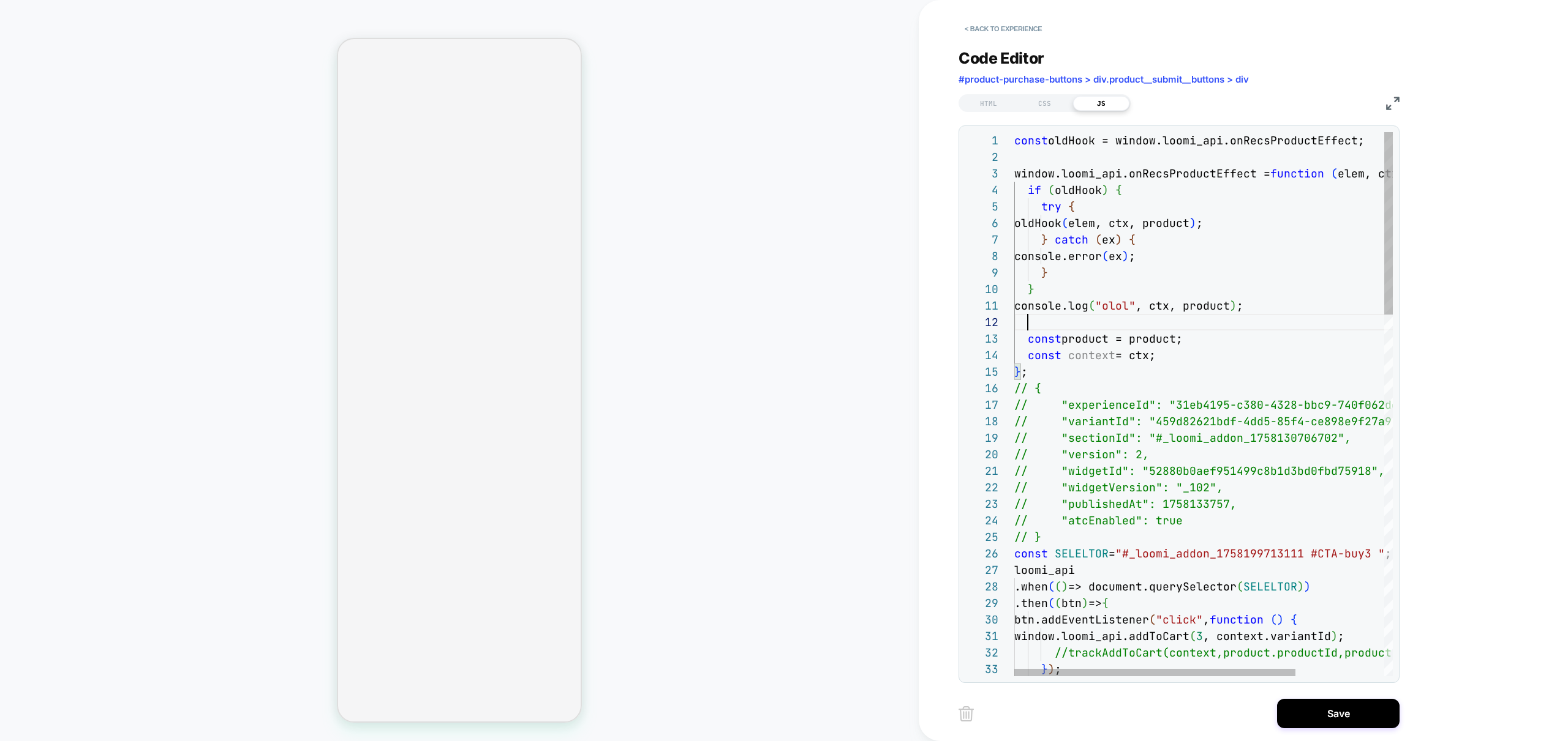
scroll to position [33, 0]
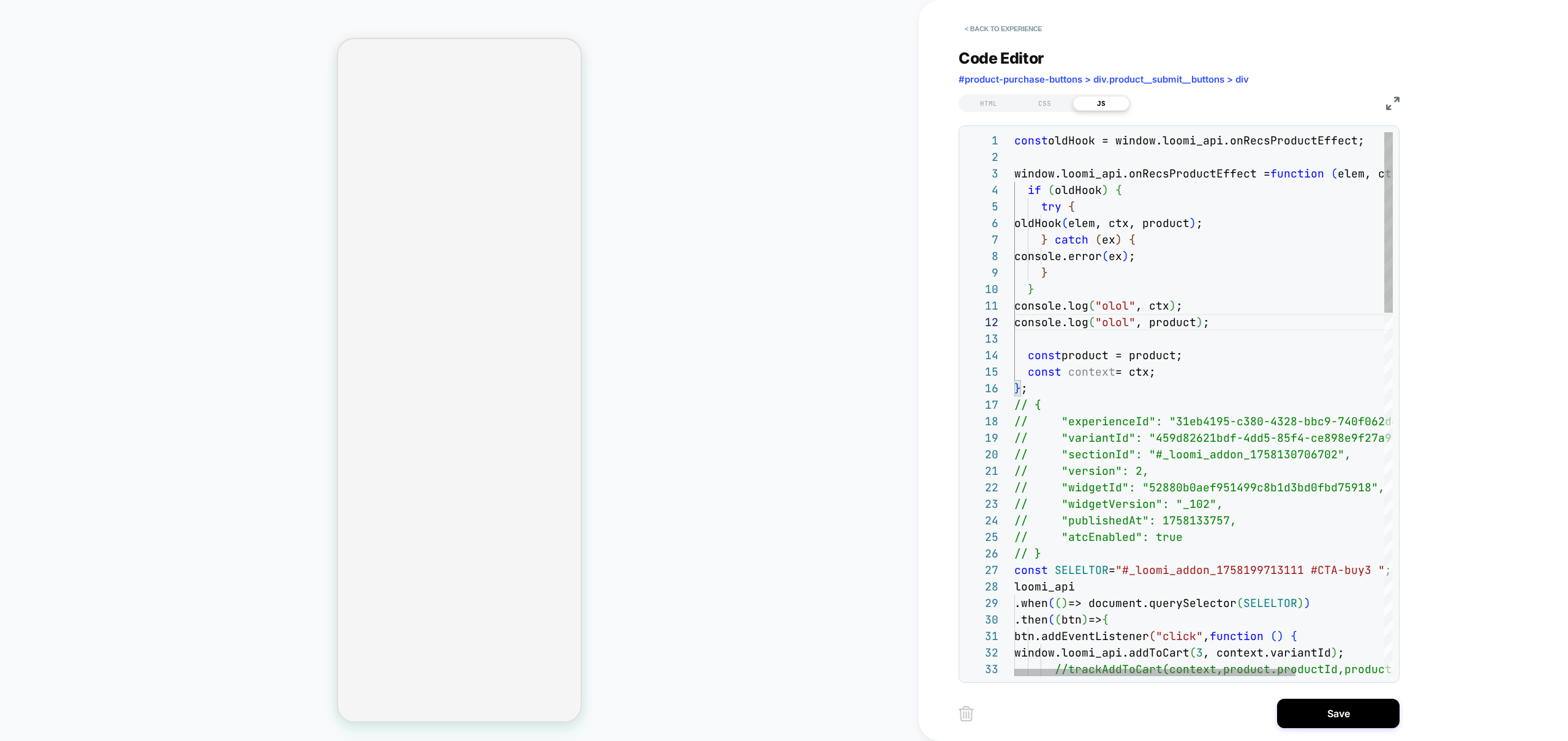
type textarea "**********"
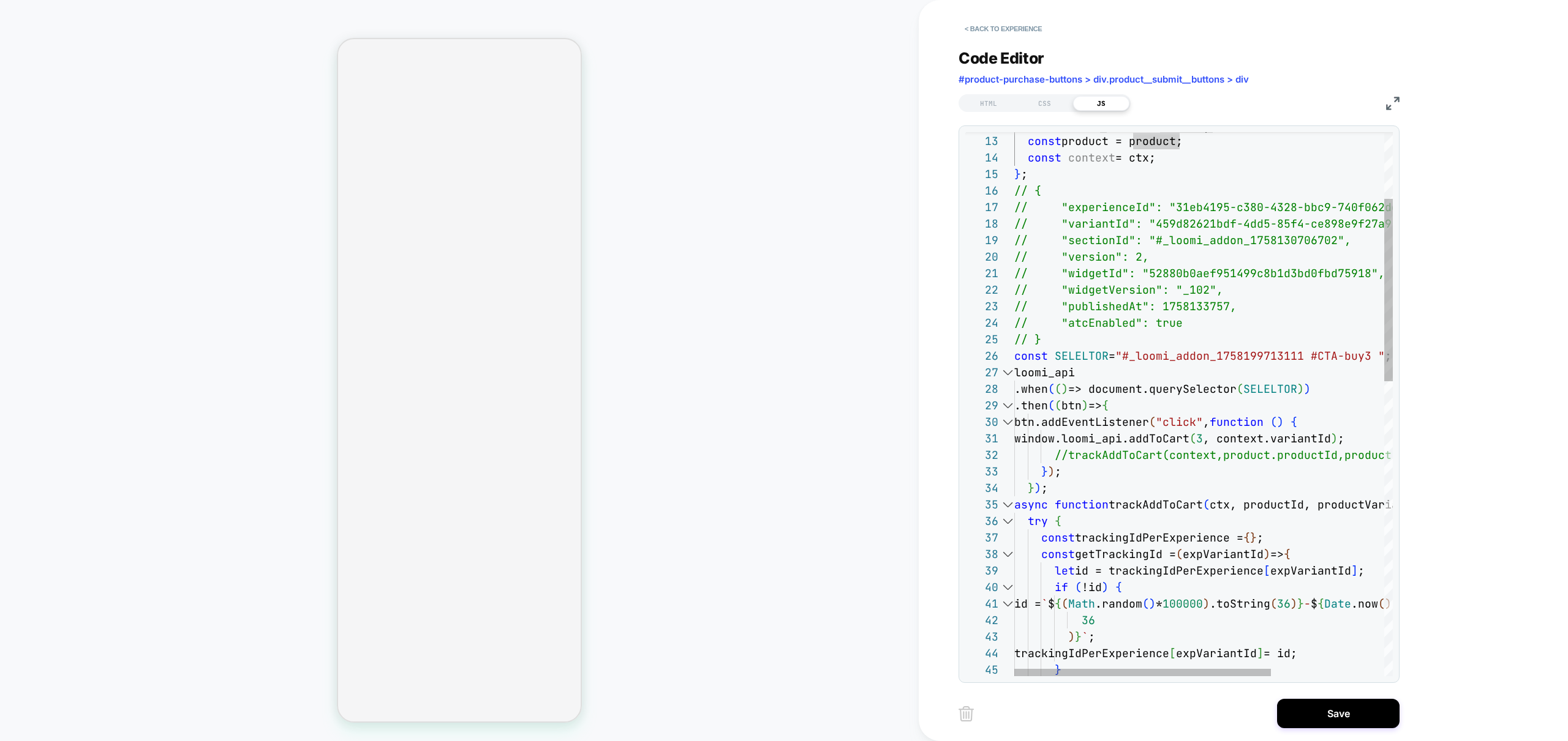
click at [1007, 370] on div at bounding box center [1006, 373] width 16 height 16
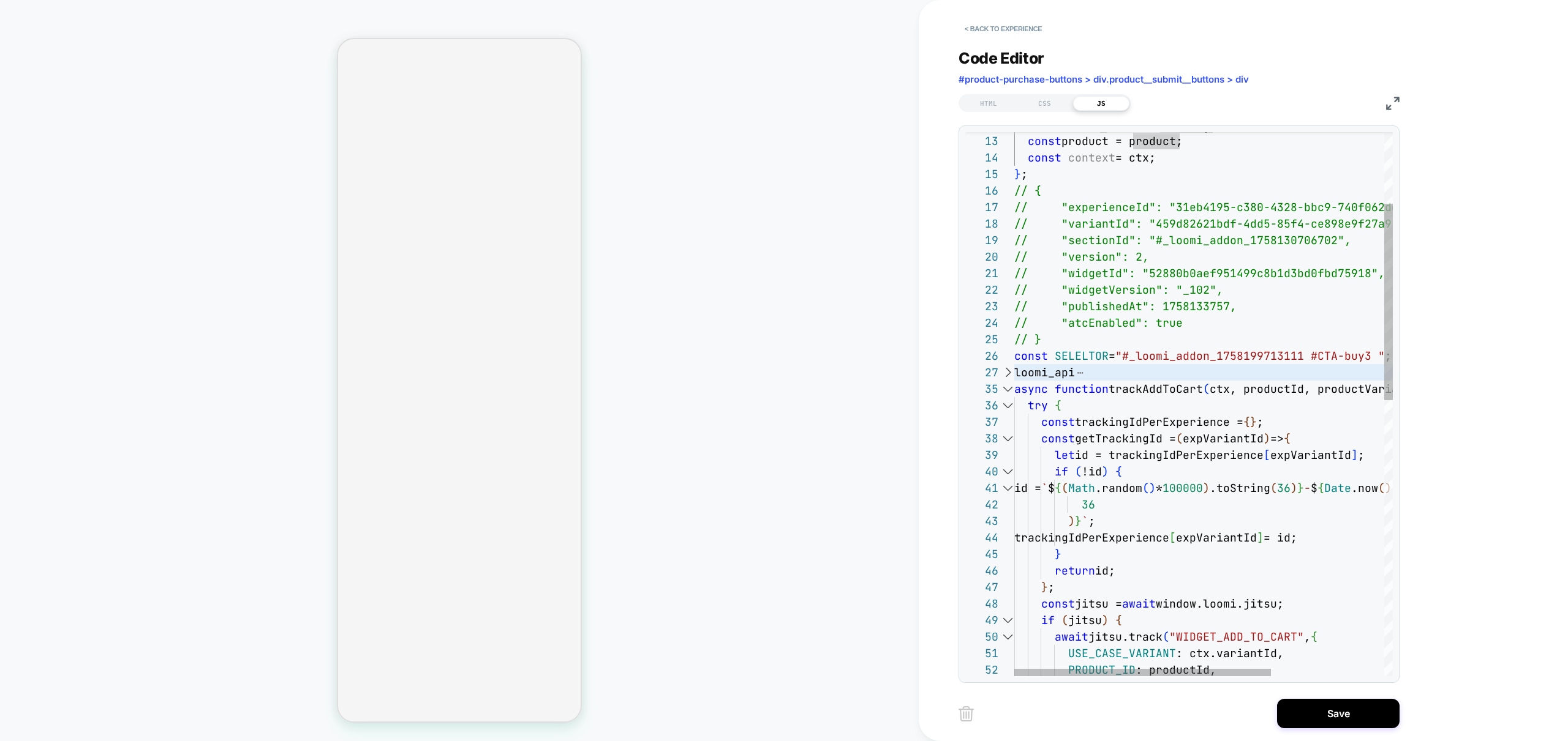
click at [1006, 389] on div at bounding box center [1006, 389] width 16 height 16
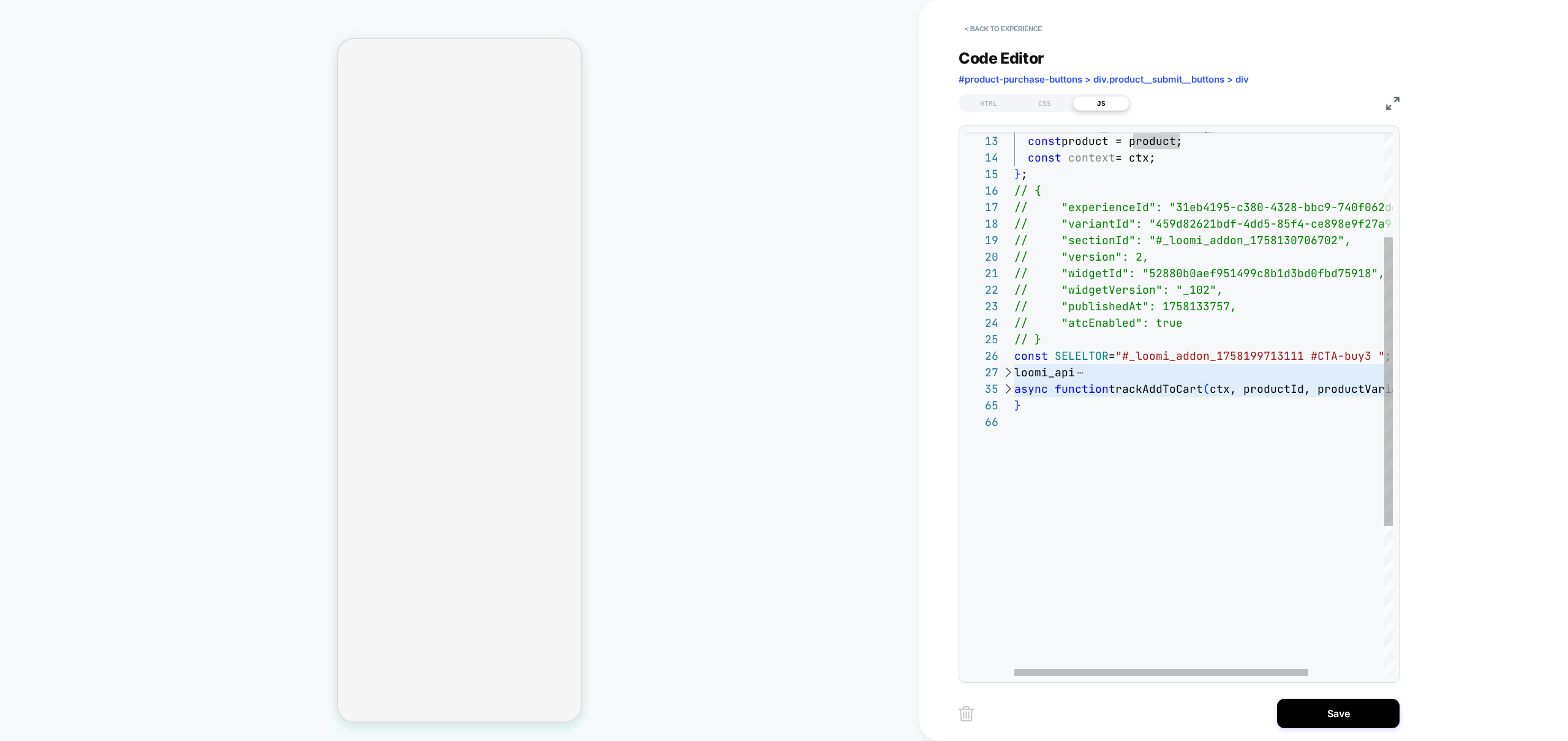
scroll to position [0, 0]
click at [1078, 441] on div "console.log ( "olol" , product ) ; const product = product; const context = ctx…" at bounding box center [1252, 446] width 476 height 1023
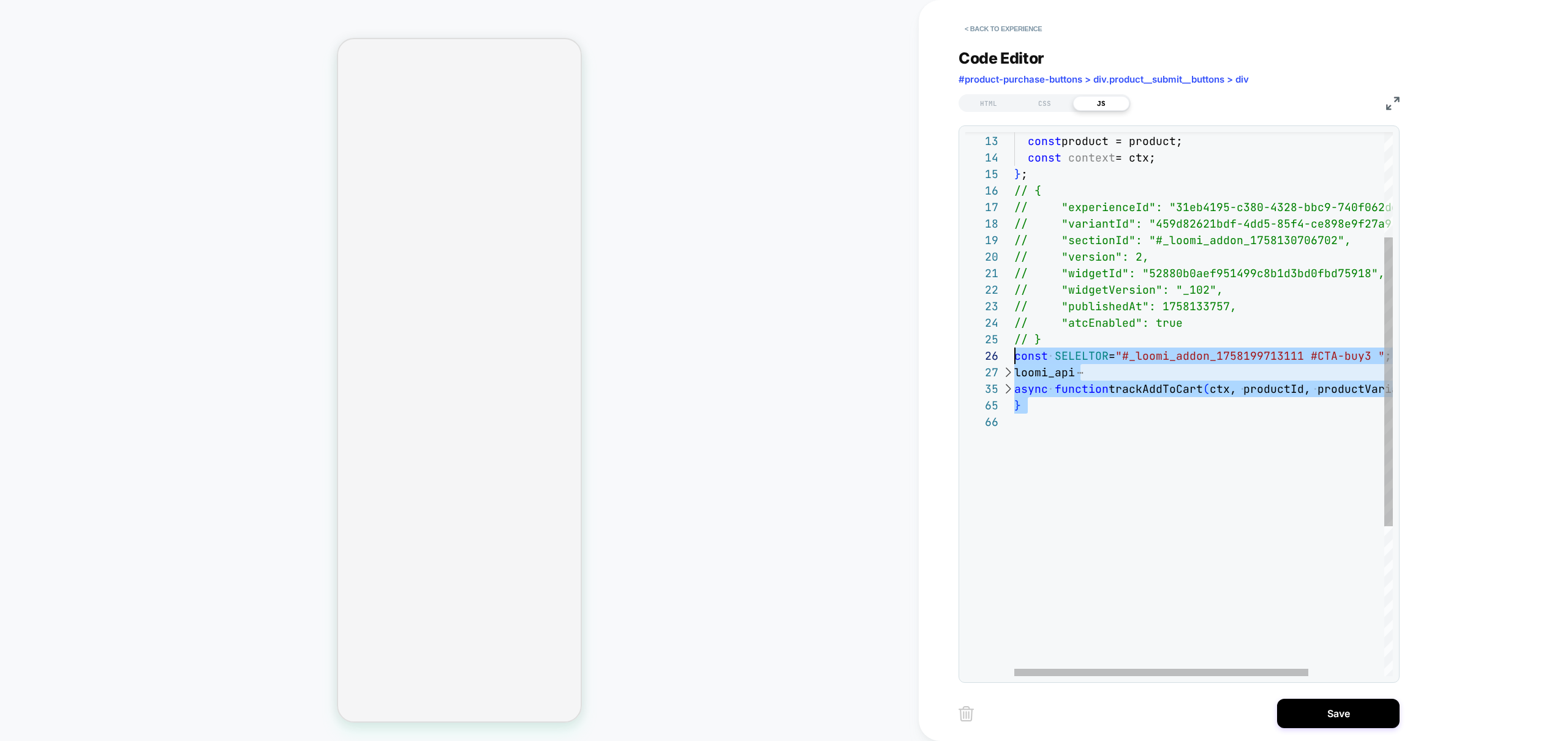
drag, startPoint x: 1070, startPoint y: 450, endPoint x: 980, endPoint y: 361, distance: 126.6
click at [1014, 361] on div "console.log ( "olol" , product ) ; const product = product; const context = ctx…" at bounding box center [1252, 446] width 476 height 1023
type textarea "**********"
click at [1109, 458] on div "console.log ( "olol" , product ) ; const product = product; const context = ctx…" at bounding box center [1261, 446] width 496 height 1023
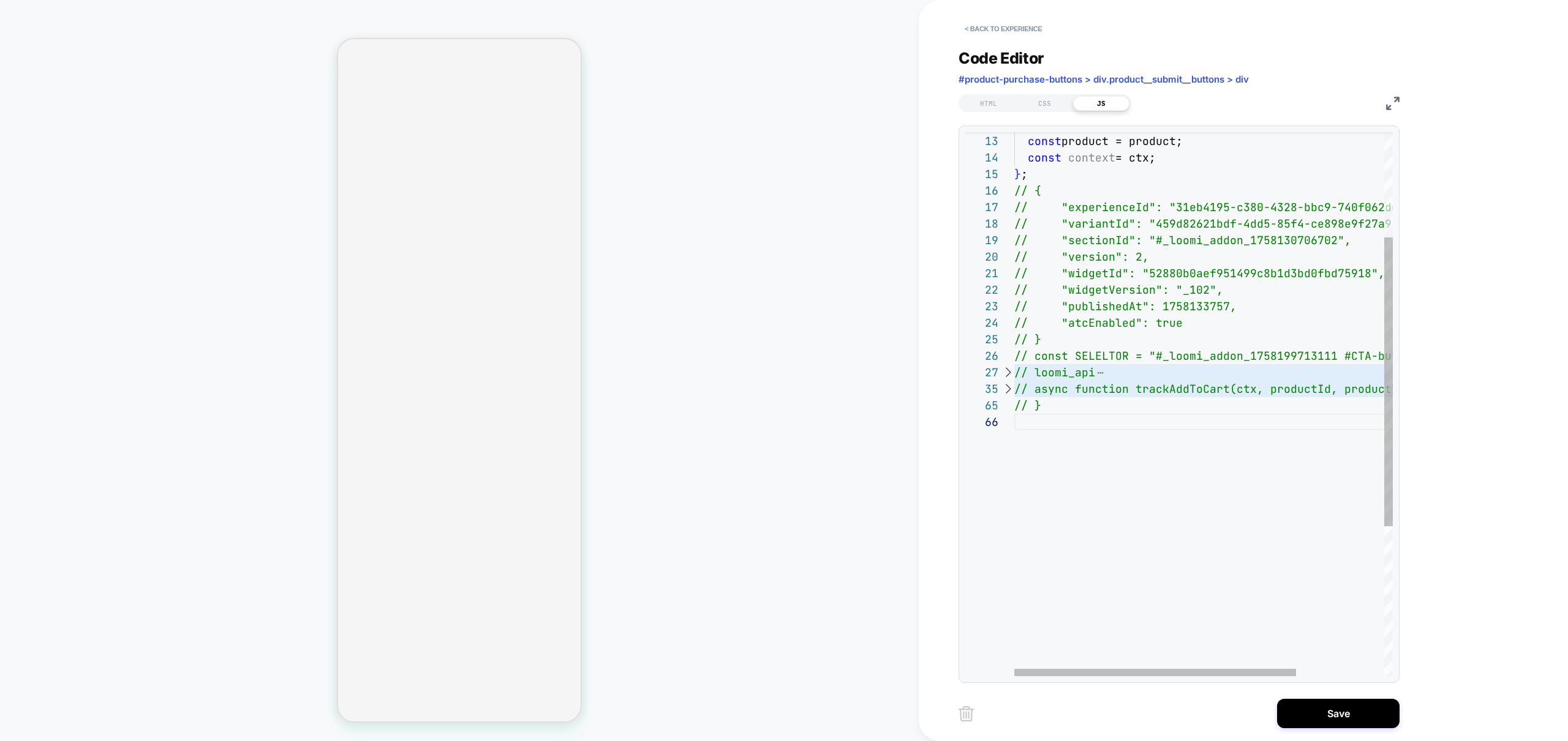
click at [1009, 375] on div at bounding box center [1006, 373] width 16 height 16
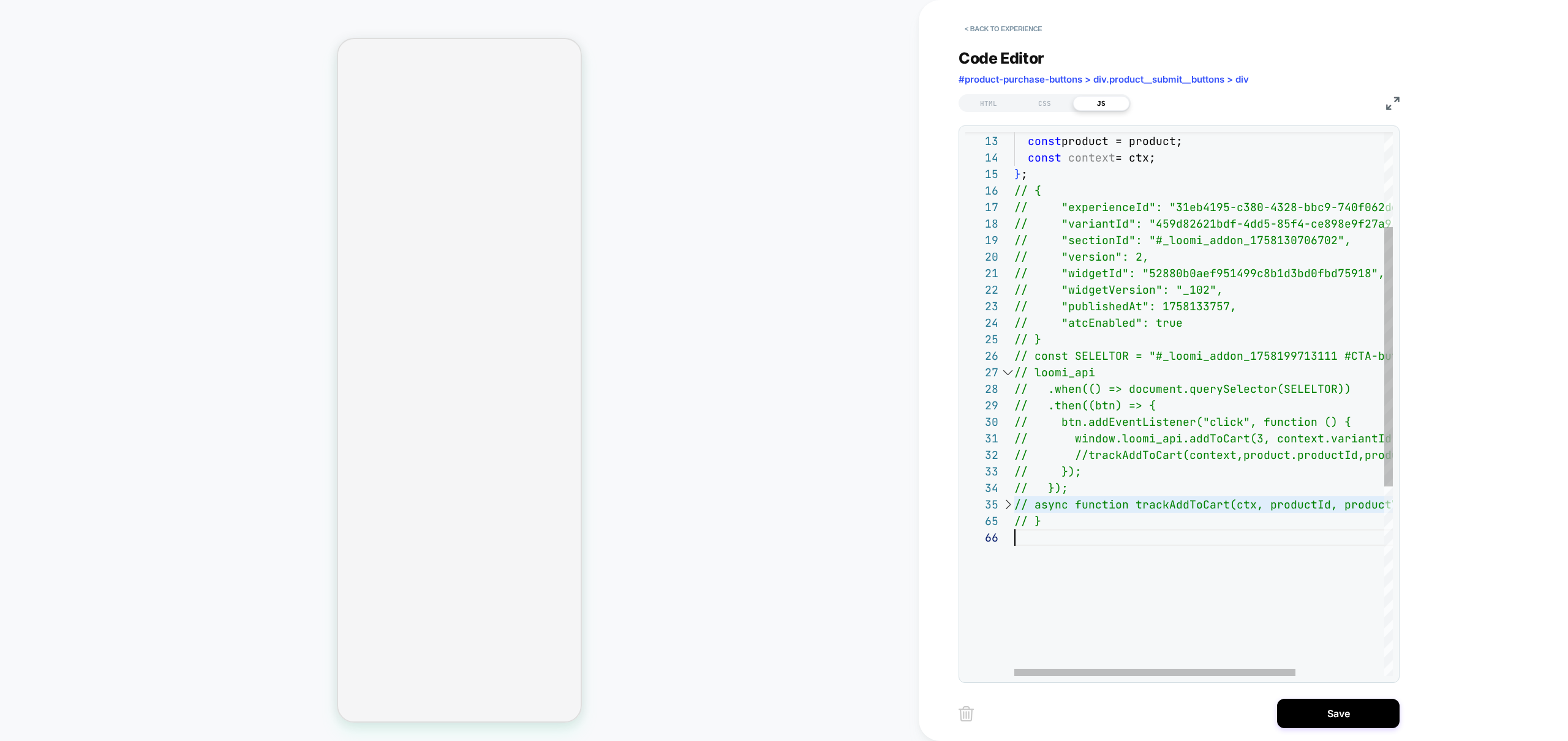
click at [1009, 375] on div at bounding box center [1006, 373] width 16 height 16
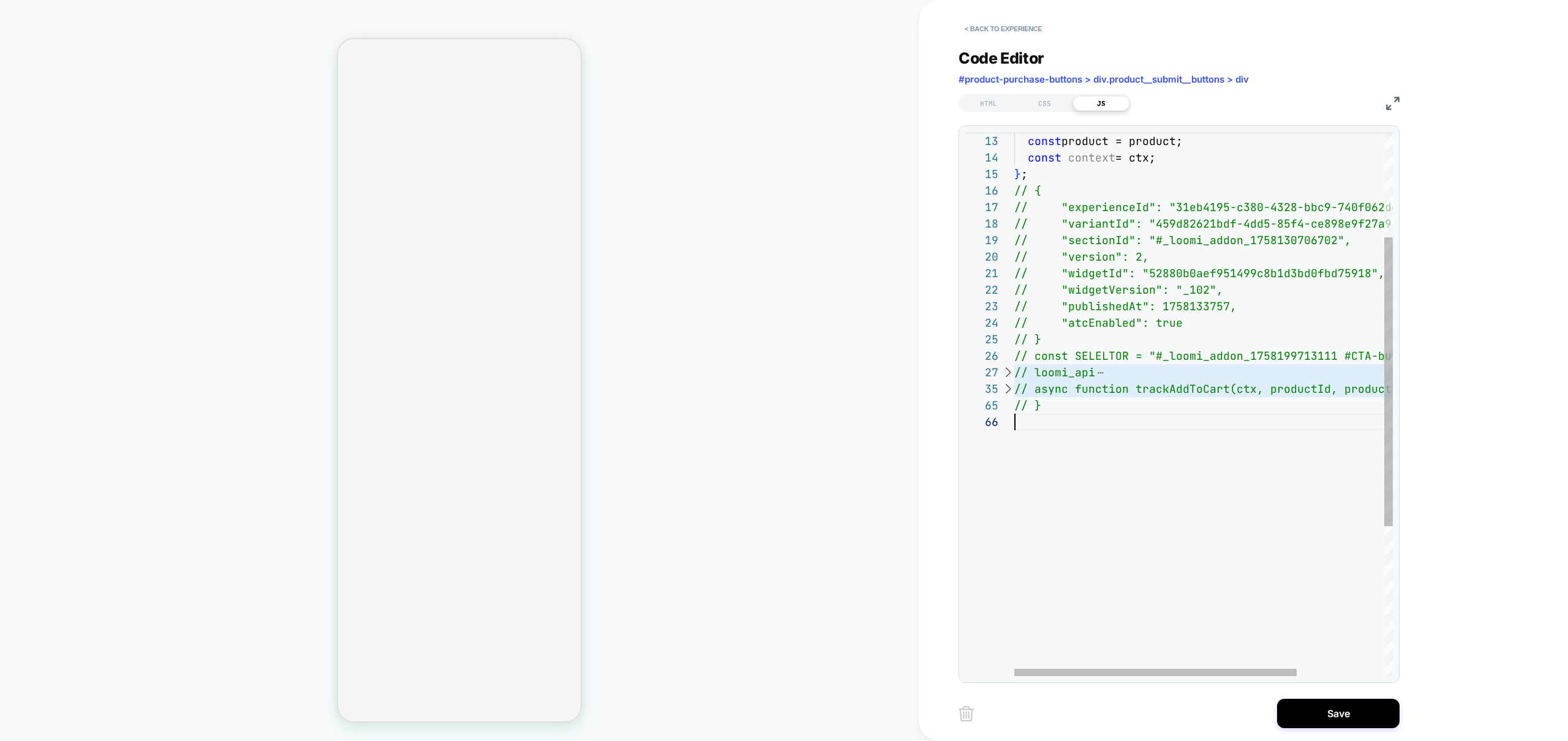
click at [1009, 391] on div at bounding box center [1006, 389] width 16 height 16
type textarea "**********"
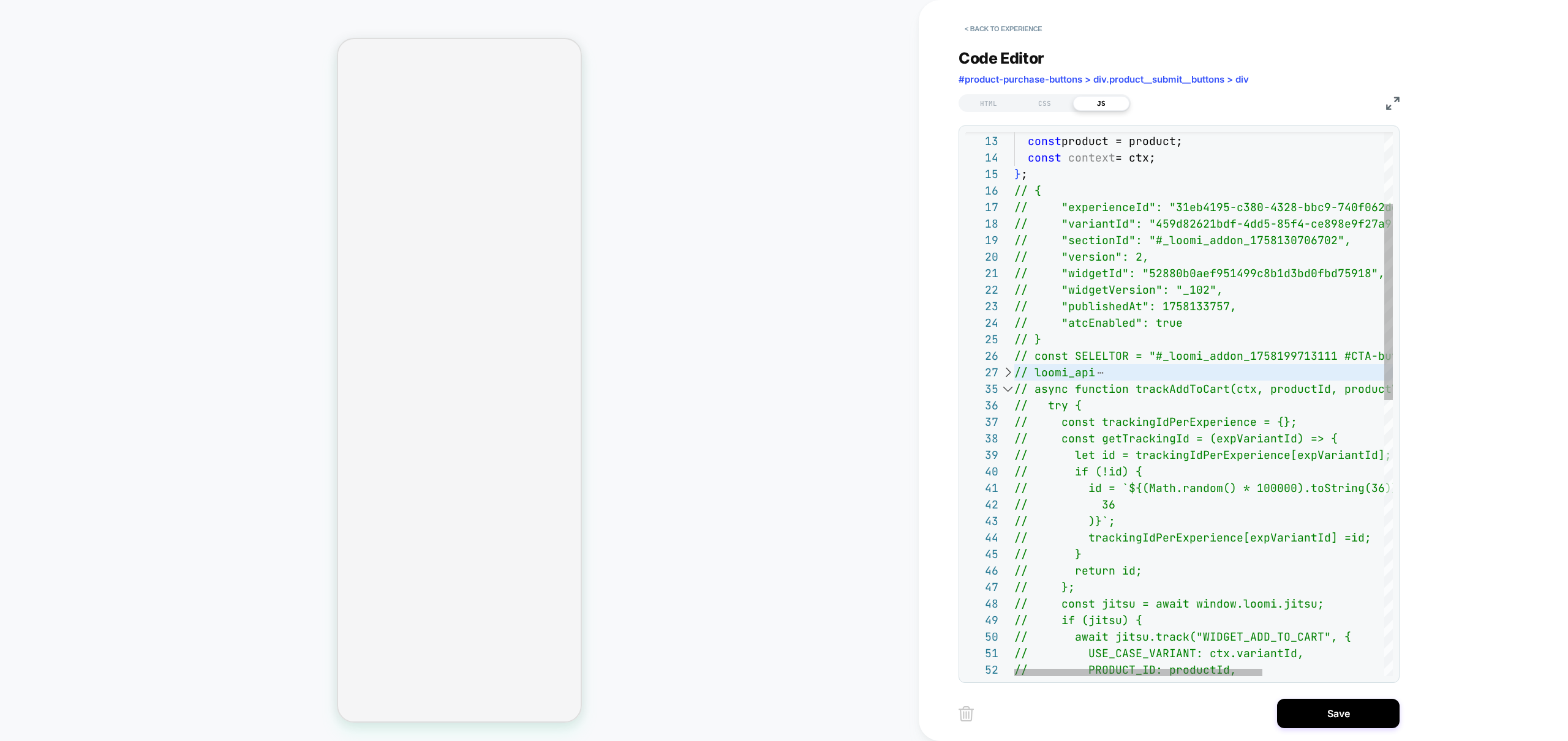
click at [1009, 391] on div at bounding box center [1006, 389] width 16 height 16
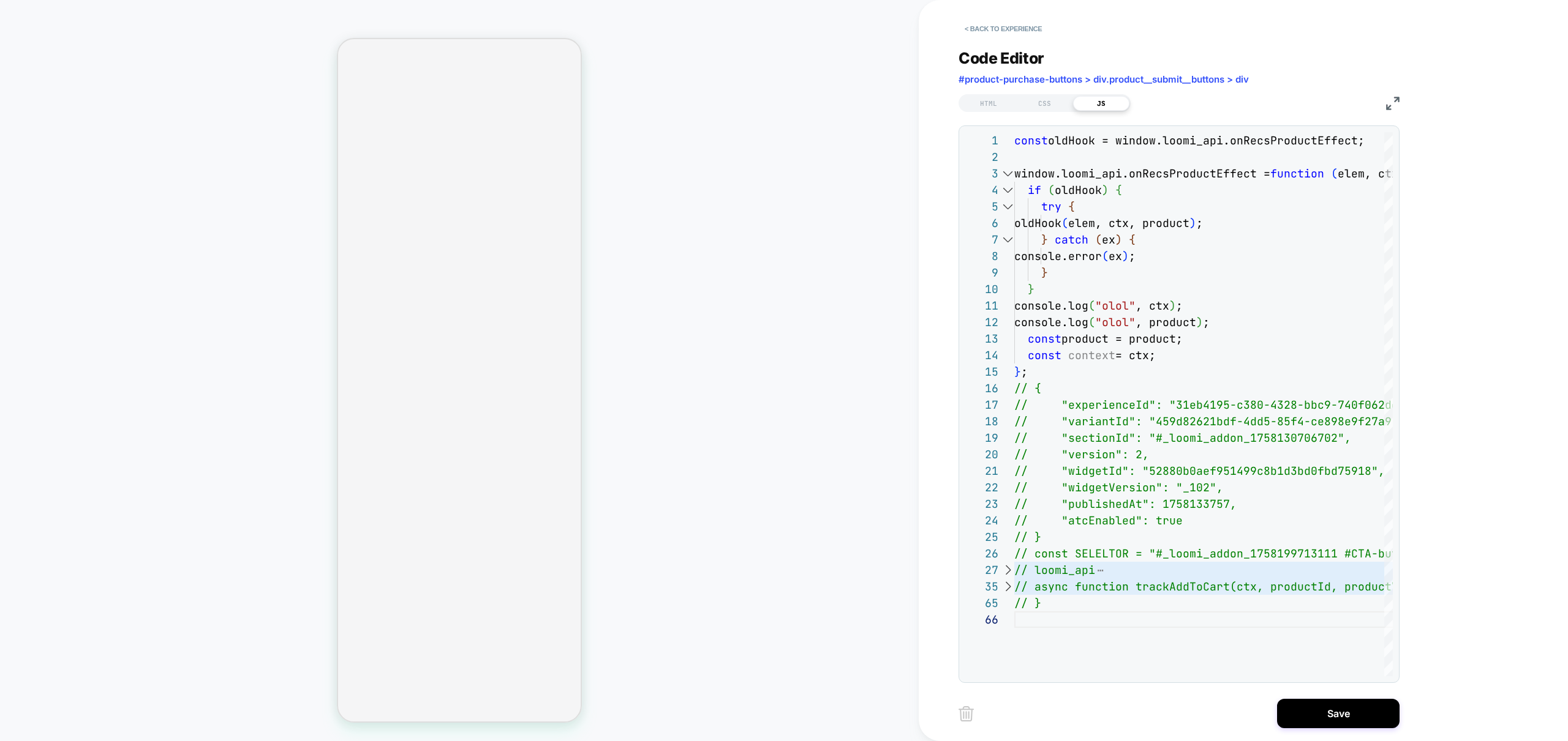
click at [1349, 699] on div "Save" at bounding box center [1178, 713] width 441 height 30
click at [1337, 706] on button "Save" at bounding box center [1338, 713] width 123 height 29
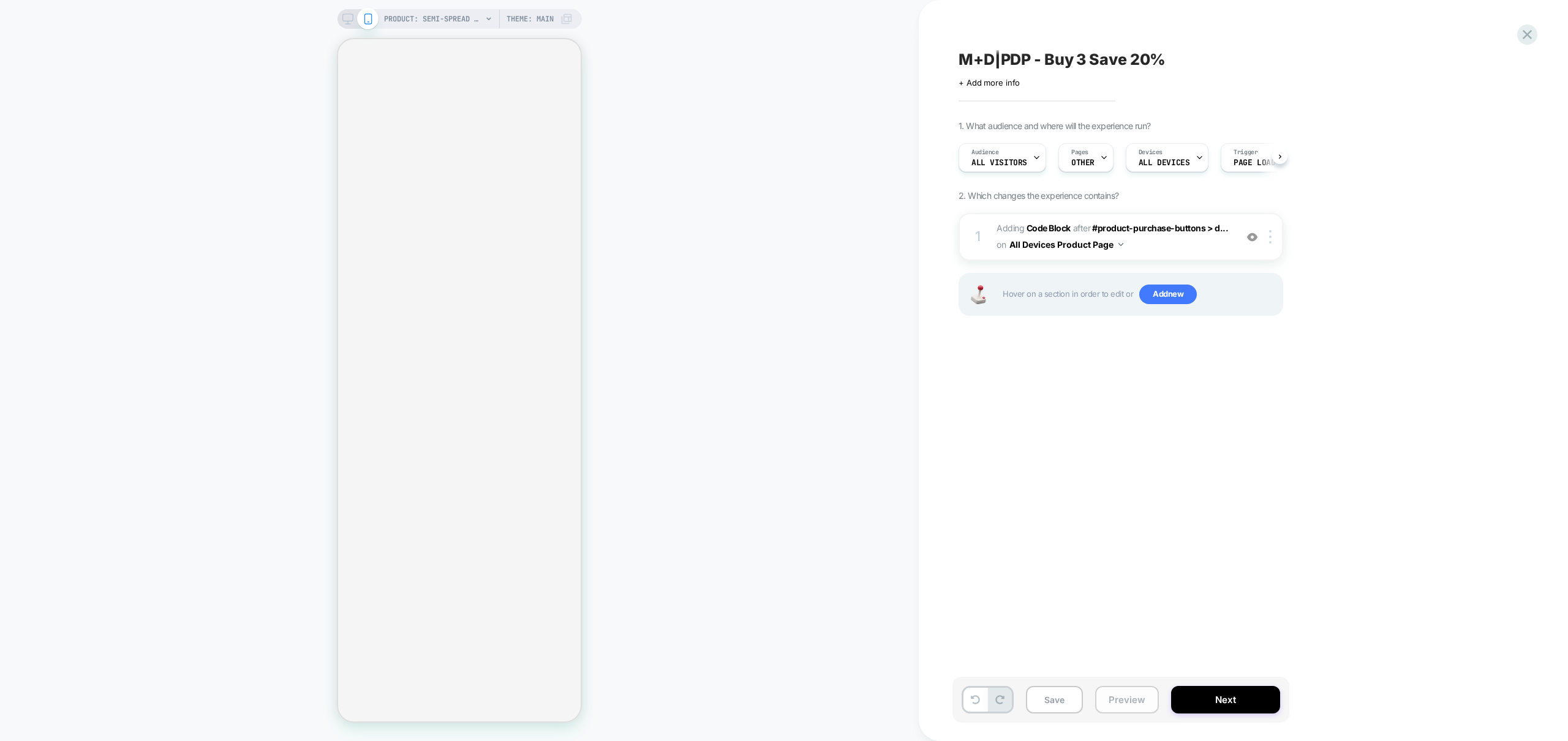
click at [1130, 700] on button "Preview" at bounding box center [1127, 700] width 64 height 28
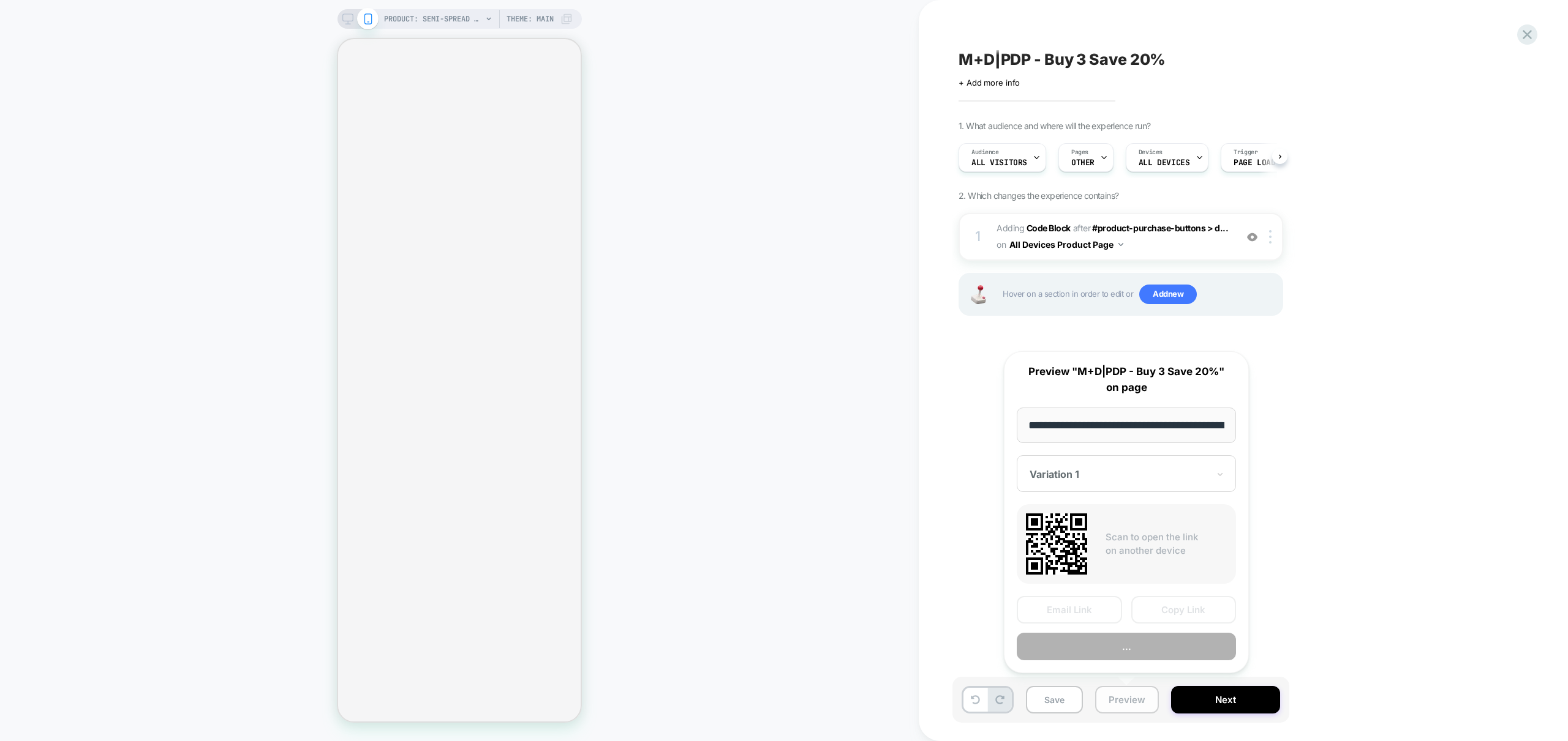
scroll to position [0, 277]
click at [1131, 653] on button "Preview" at bounding box center [1126, 647] width 219 height 28
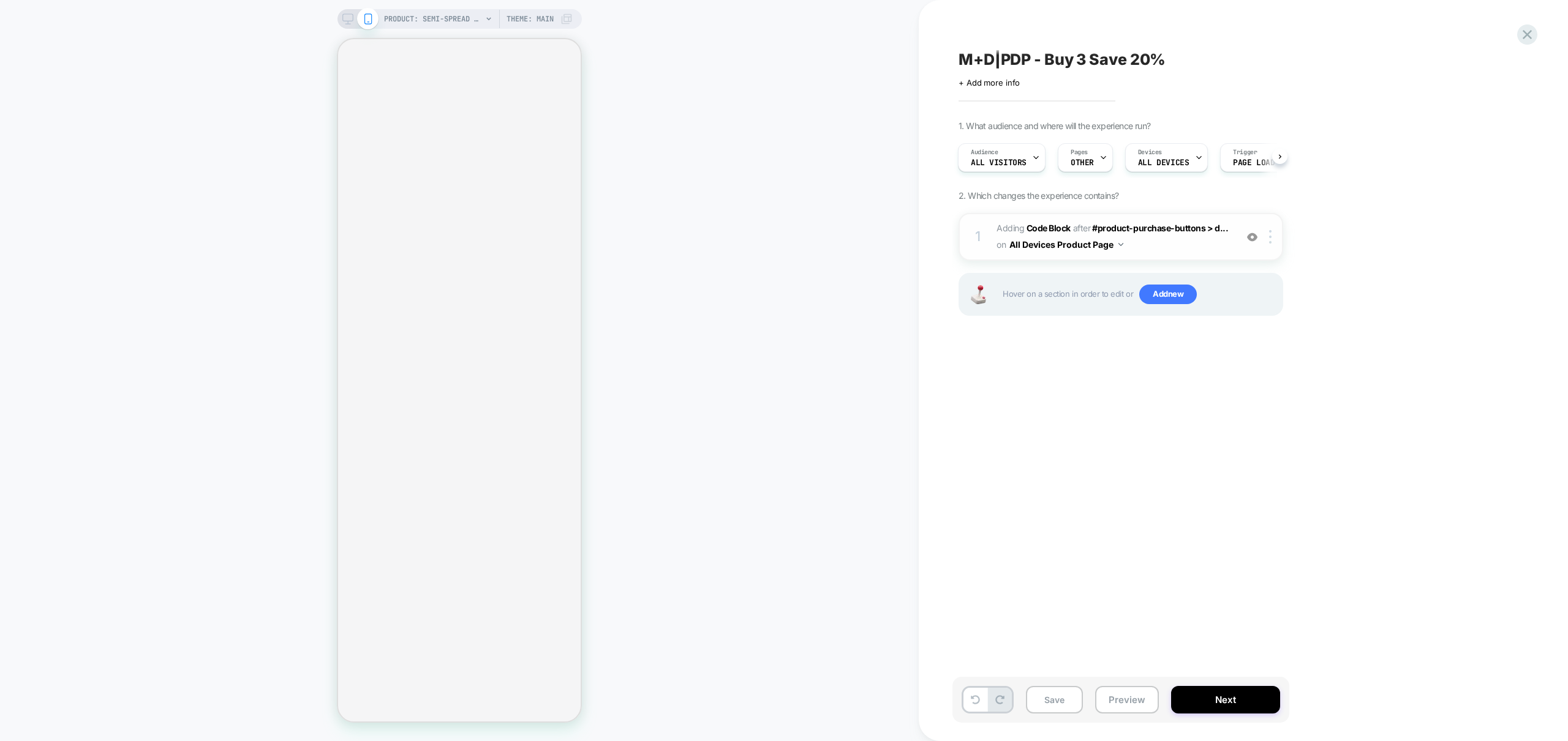
click at [1183, 245] on span "Adding Code Block AFTER #product-purchase-buttons > d... #product-purchase-butt…" at bounding box center [1113, 237] width 233 height 33
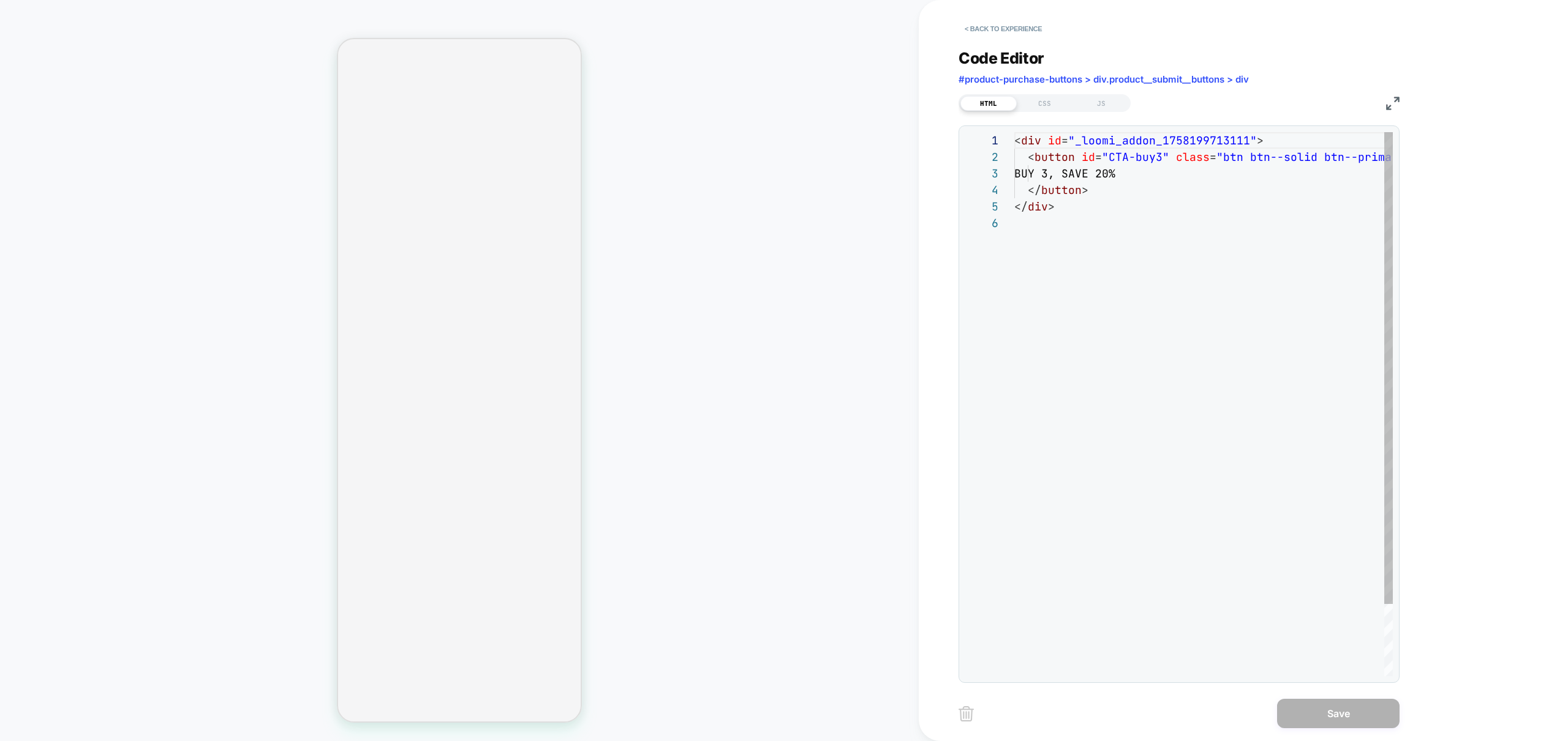
scroll to position [83, 0]
click at [1107, 102] on div "JS" at bounding box center [1100, 104] width 56 height 15
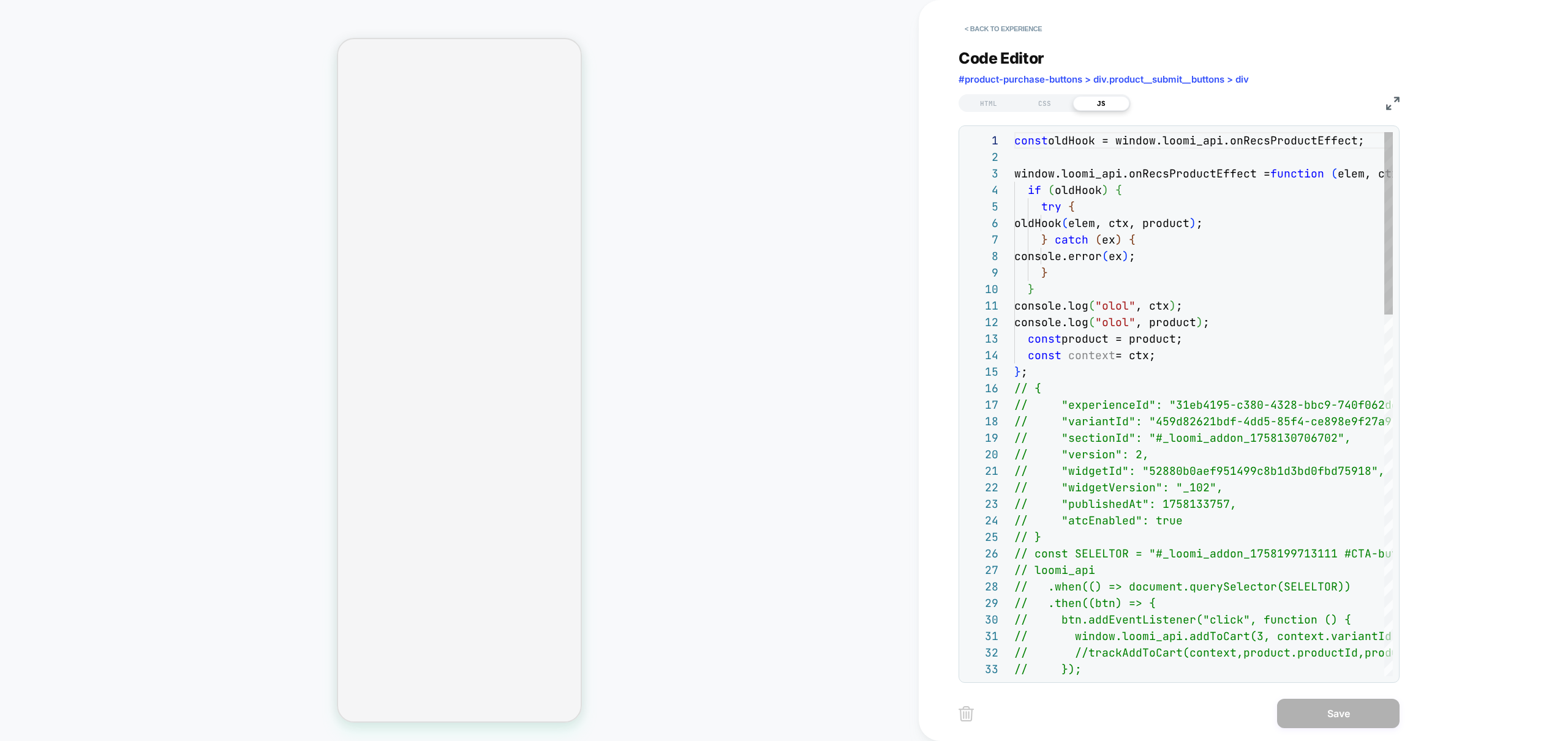
scroll to position [165, 0]
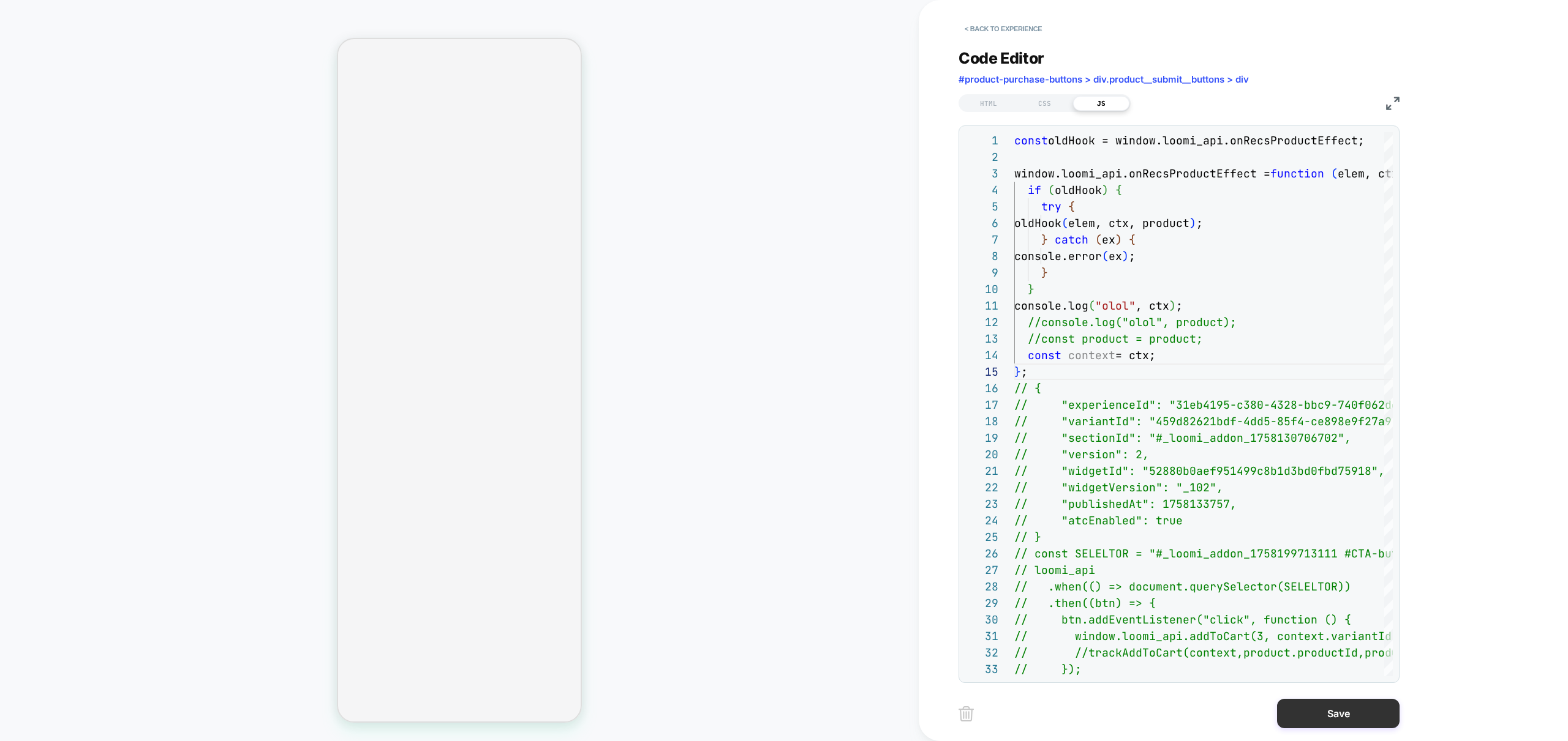
type textarea "**********"
click at [1361, 706] on button "Save" at bounding box center [1338, 713] width 123 height 29
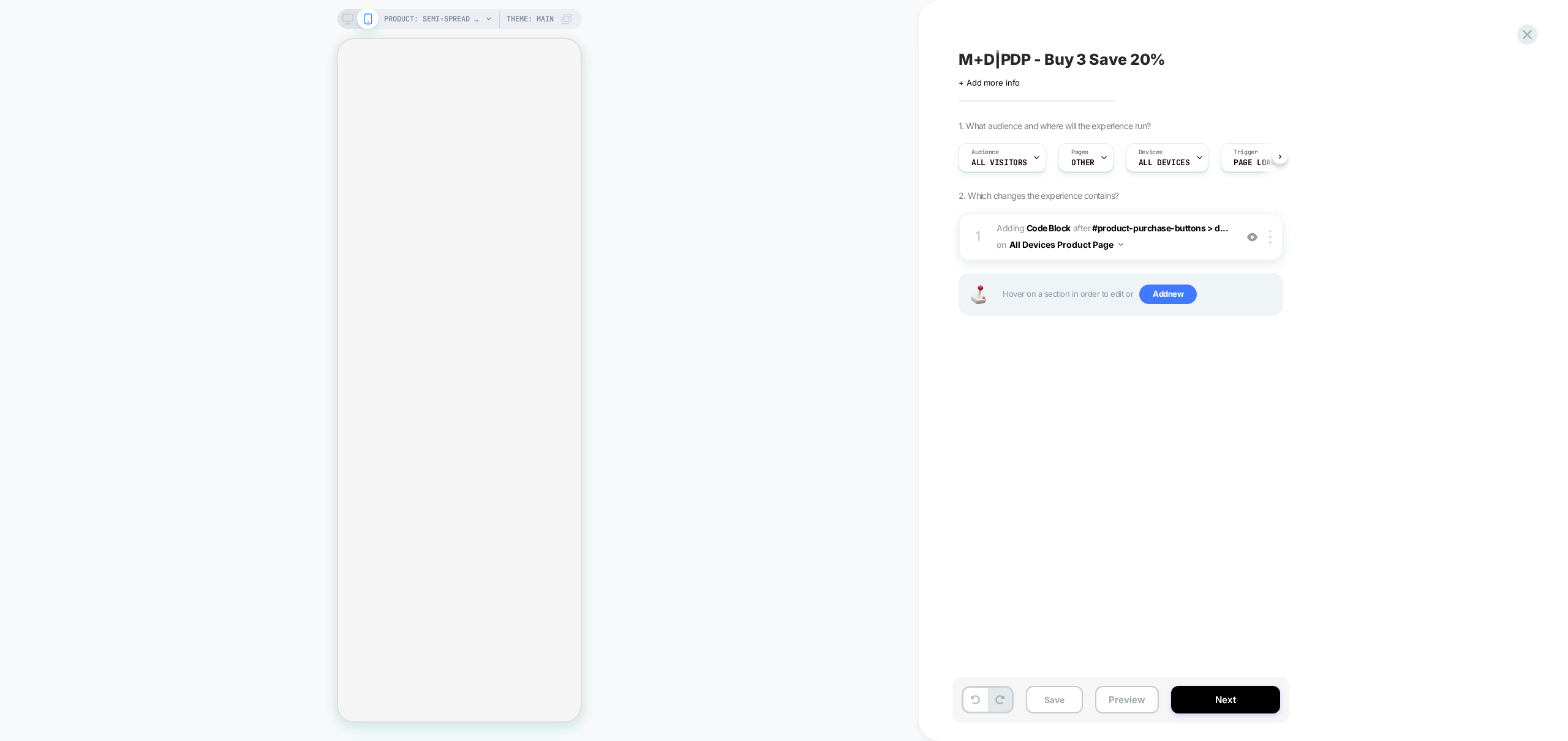
click at [1126, 696] on button "Preview" at bounding box center [1127, 700] width 64 height 28
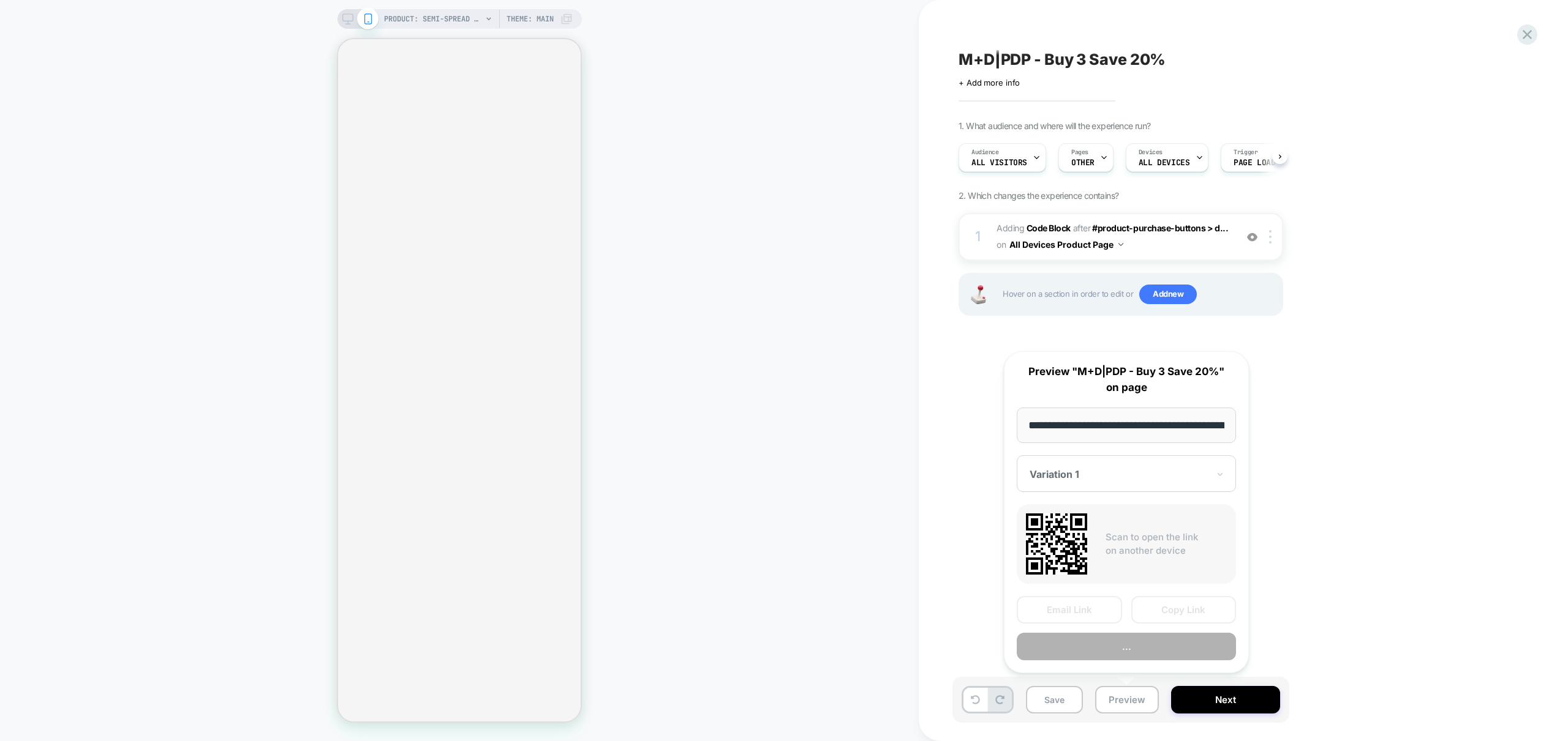
scroll to position [0, 277]
click at [1107, 644] on button "..." at bounding box center [1126, 647] width 219 height 28
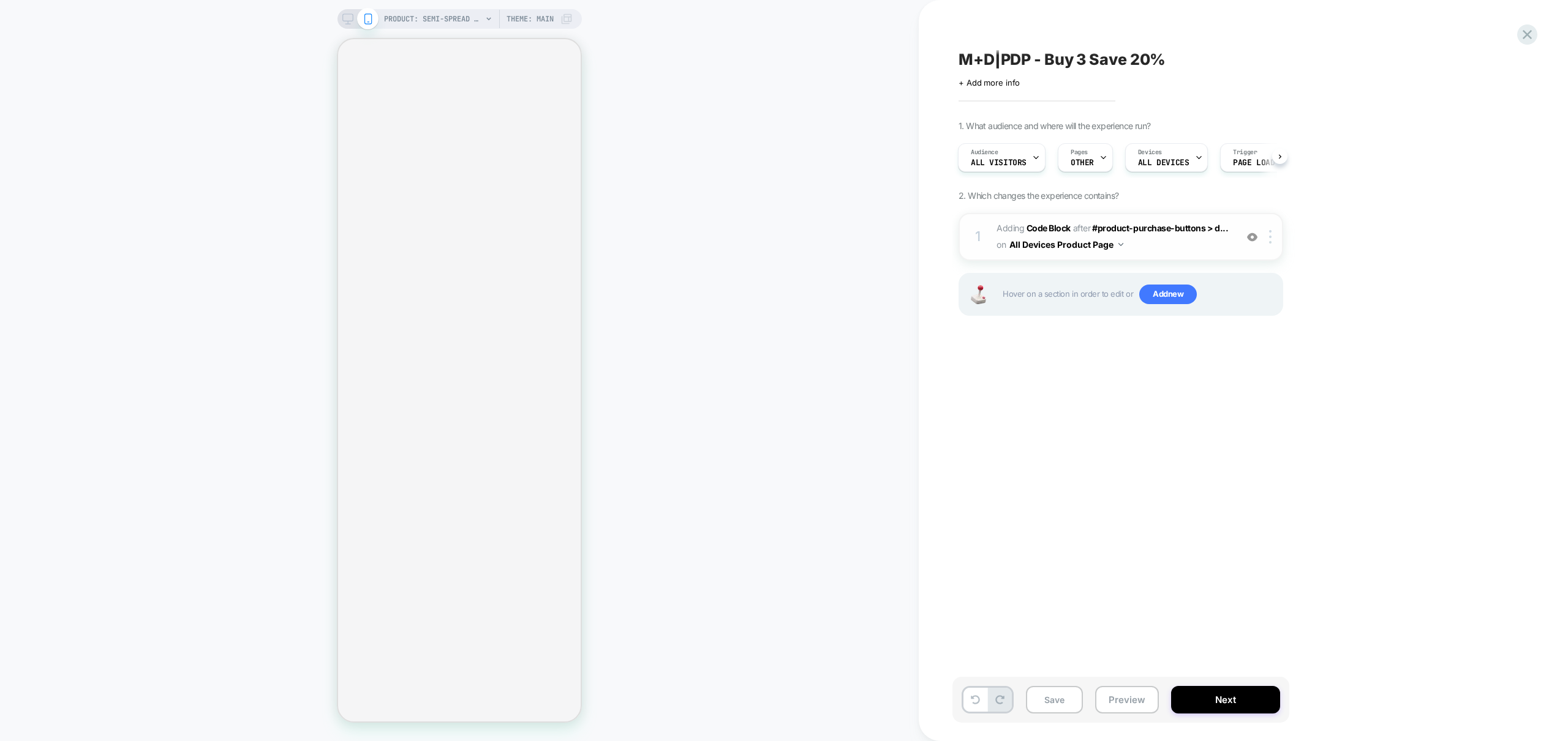
click at [1212, 245] on span "Adding Code Block AFTER #product-purchase-buttons > d... #product-purchase-butt…" at bounding box center [1113, 237] width 233 height 33
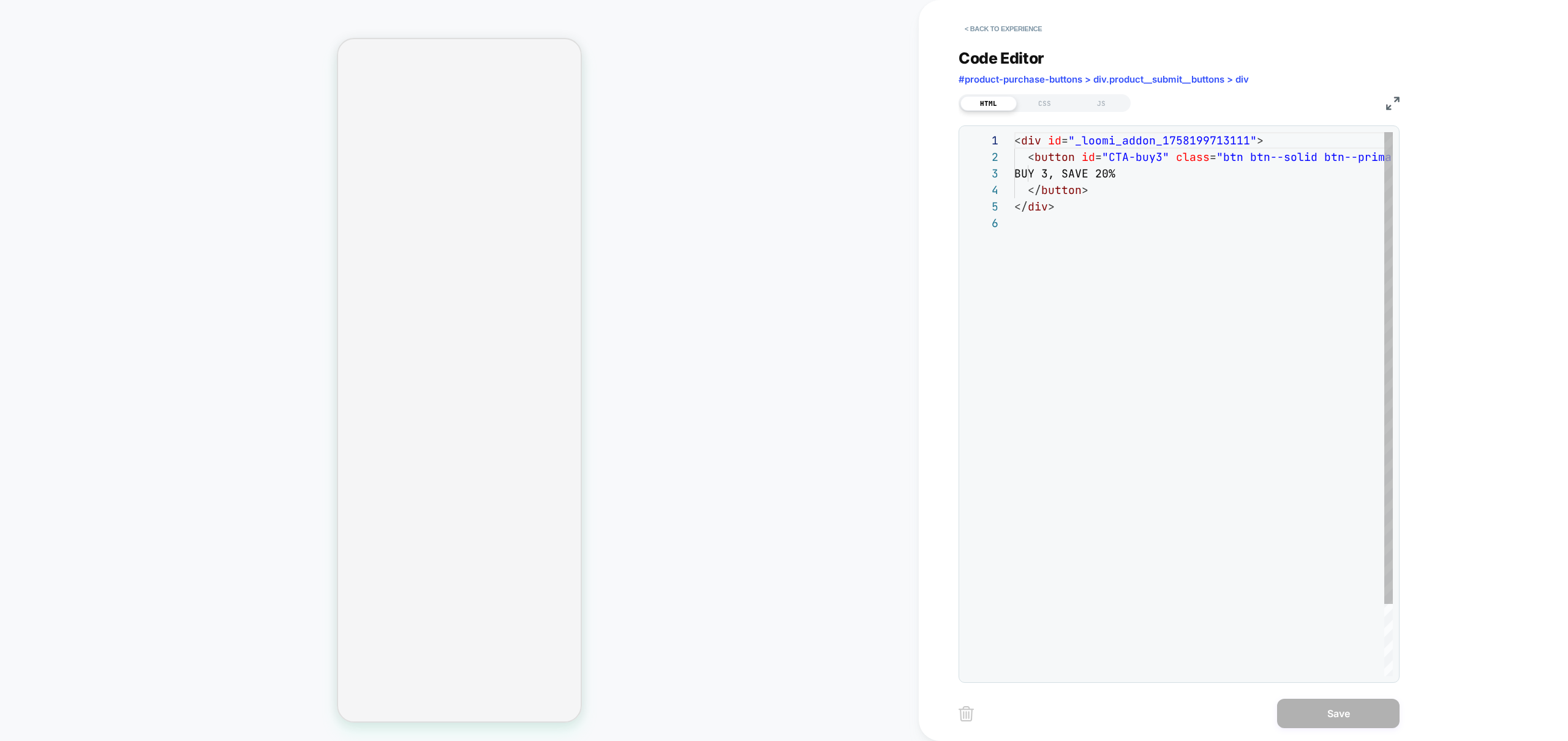
scroll to position [83, 0]
click at [1035, 105] on div "CSS" at bounding box center [1044, 104] width 56 height 15
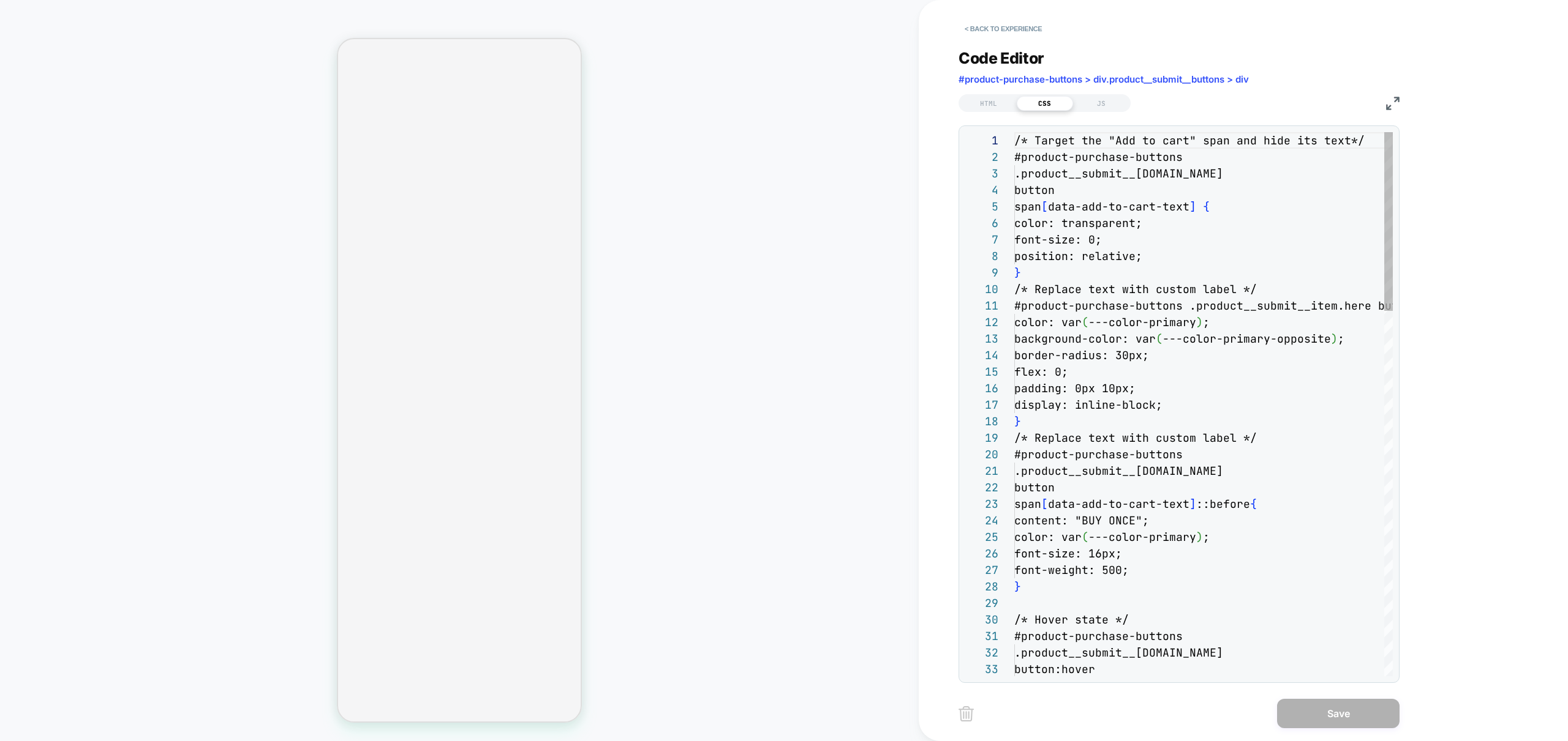
scroll to position [165, 0]
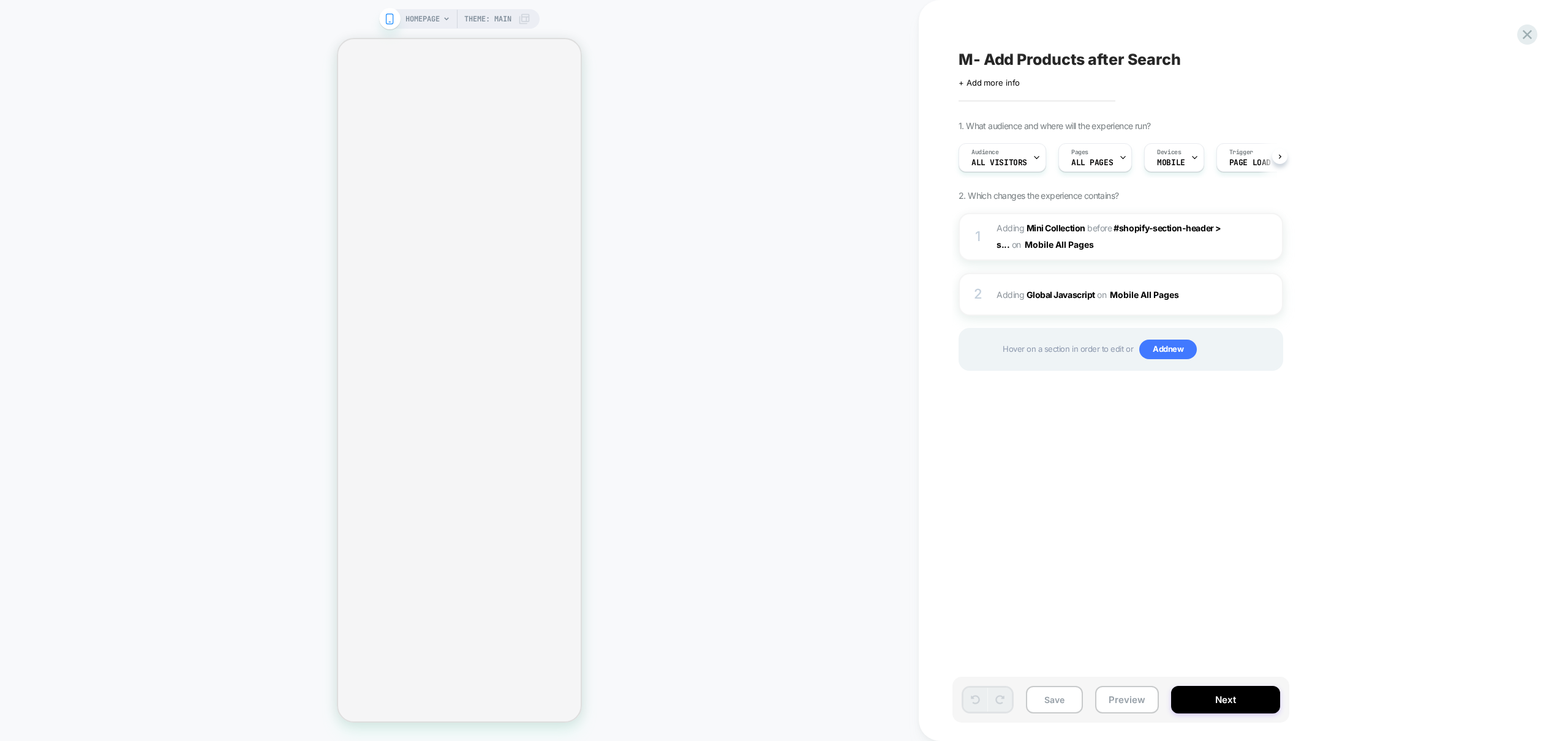
scroll to position [0, 1]
click at [1121, 699] on button "Preview" at bounding box center [1127, 700] width 64 height 28
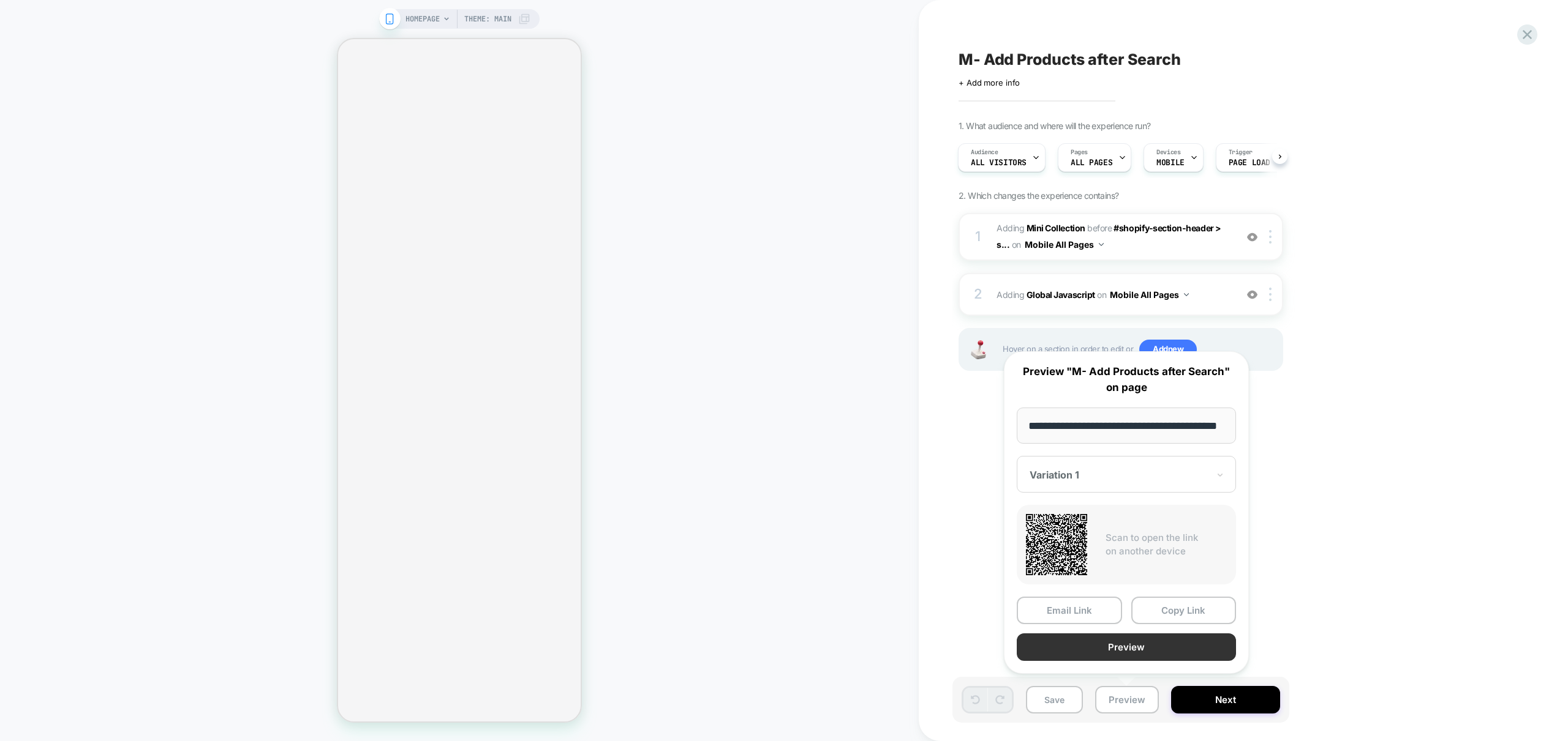
scroll to position [0, 0]
click at [1151, 645] on button "Preview" at bounding box center [1126, 647] width 219 height 28
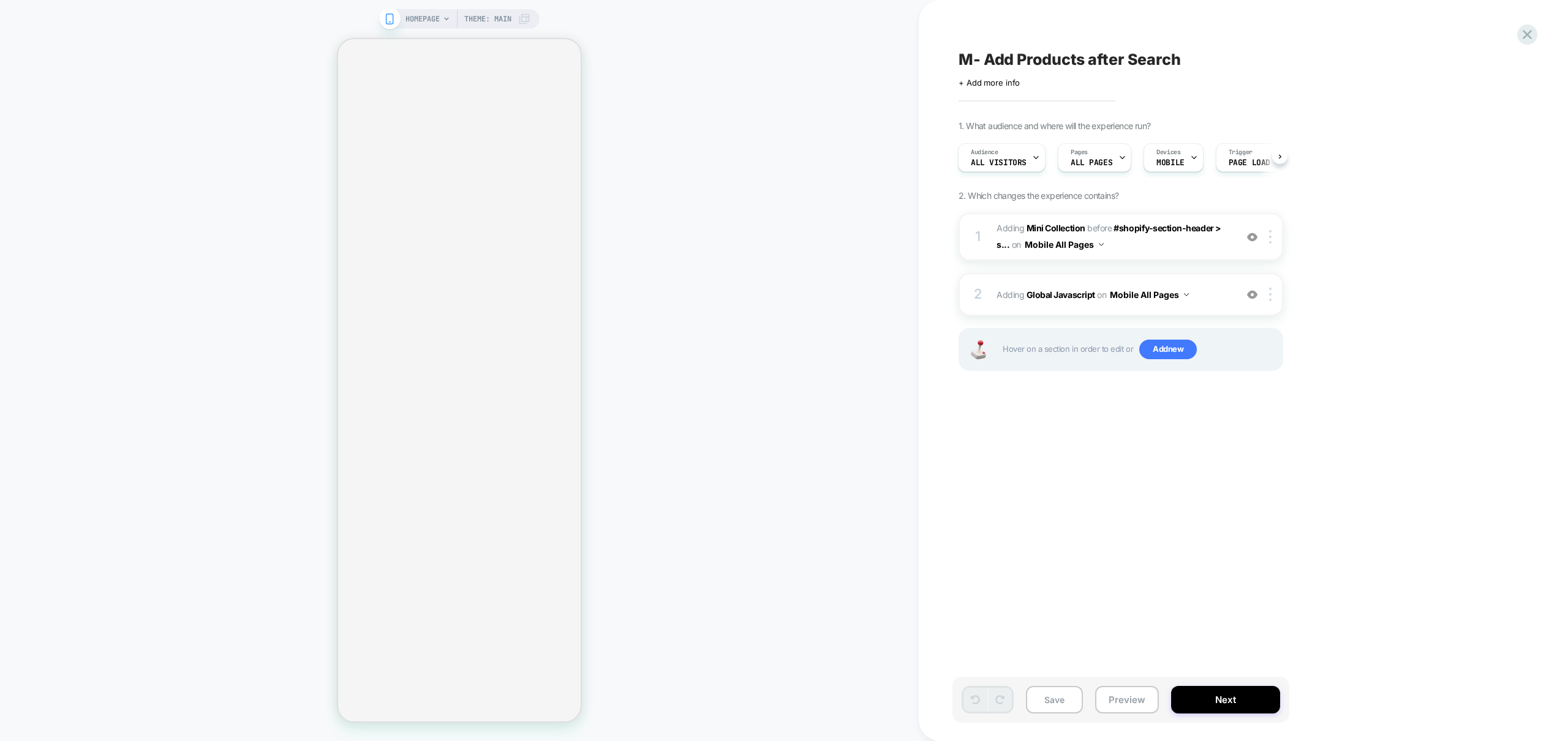
drag, startPoint x: 1258, startPoint y: 442, endPoint x: 1252, endPoint y: 434, distance: 10.0
click at [1258, 441] on div "M- Add Products after Search Click to edit experience details + Add more info 1…" at bounding box center [1182, 370] width 459 height 716
drag, startPoint x: 1355, startPoint y: 435, endPoint x: 1351, endPoint y: 431, distance: 5.7
click at [1355, 435] on div "M- Add Products after Search Click to edit experience details + Add more info 1…" at bounding box center [1182, 370] width 459 height 716
click at [1158, 248] on span "#_loomi_addon_1758189064960 Adding Mini Collection BEFORE #shopify-section-head…" at bounding box center [1113, 237] width 233 height 33
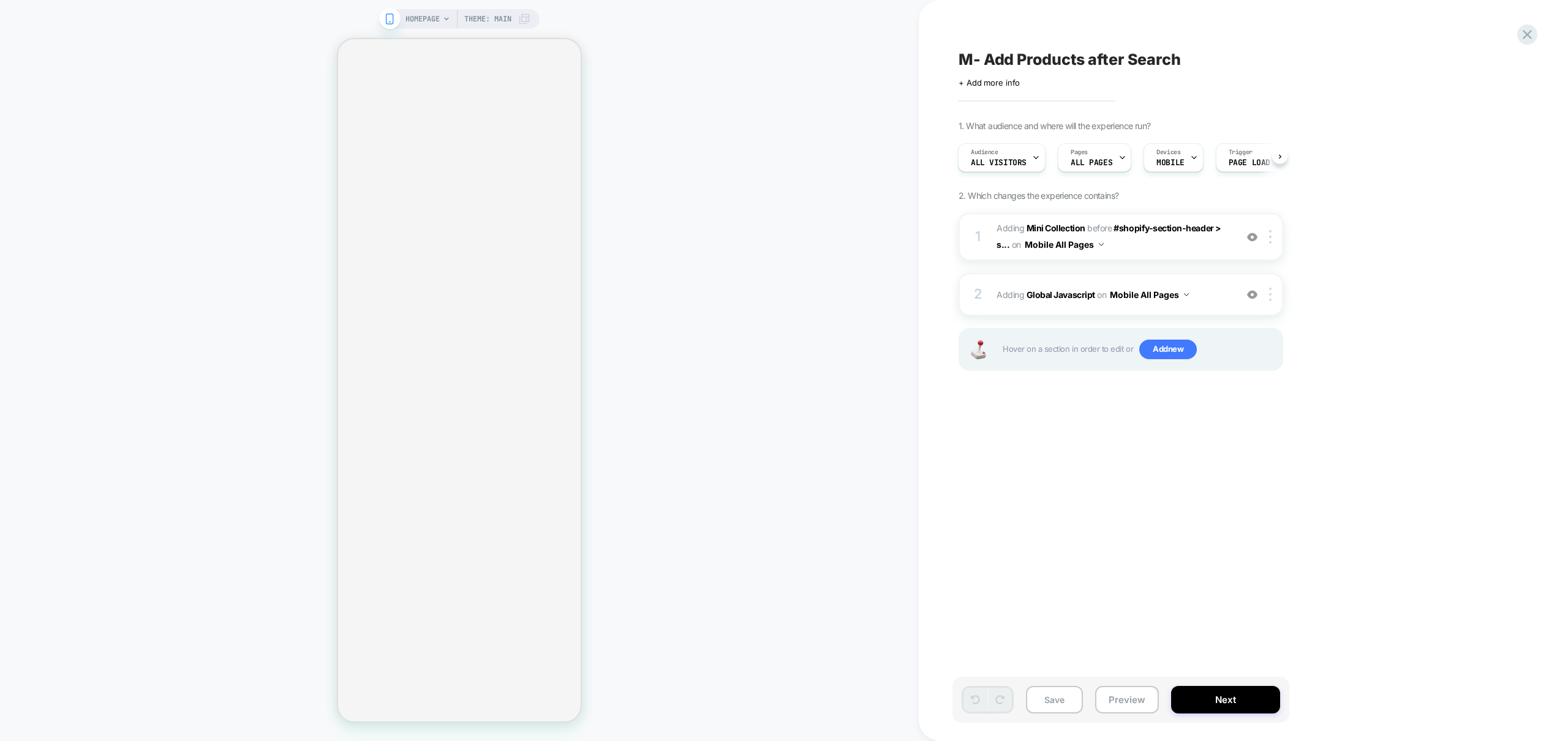
click at [1361, 203] on div "1. What audience and where will the experience run? Audience All Visitors Pages…" at bounding box center [1181, 261] width 447 height 281
click at [1140, 248] on span "#_loomi_addon_1758189064960 Adding Mini Collection BEFORE #shopify-section-head…" at bounding box center [1113, 237] width 233 height 33
click at [1163, 346] on span "Add new" at bounding box center [1167, 350] width 57 height 20
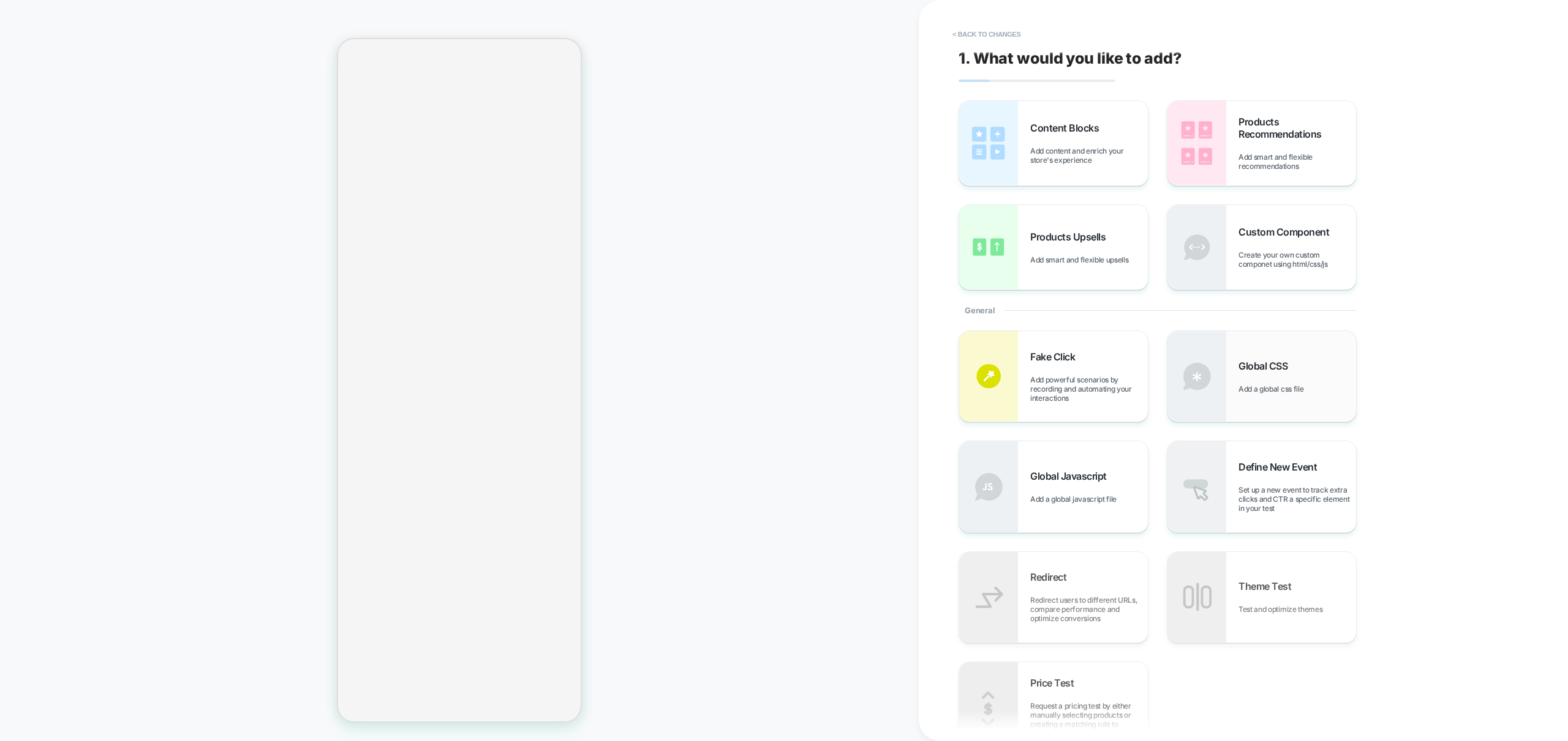
click at [1276, 359] on div "Global CSS Add a global css file" at bounding box center [1261, 376] width 189 height 91
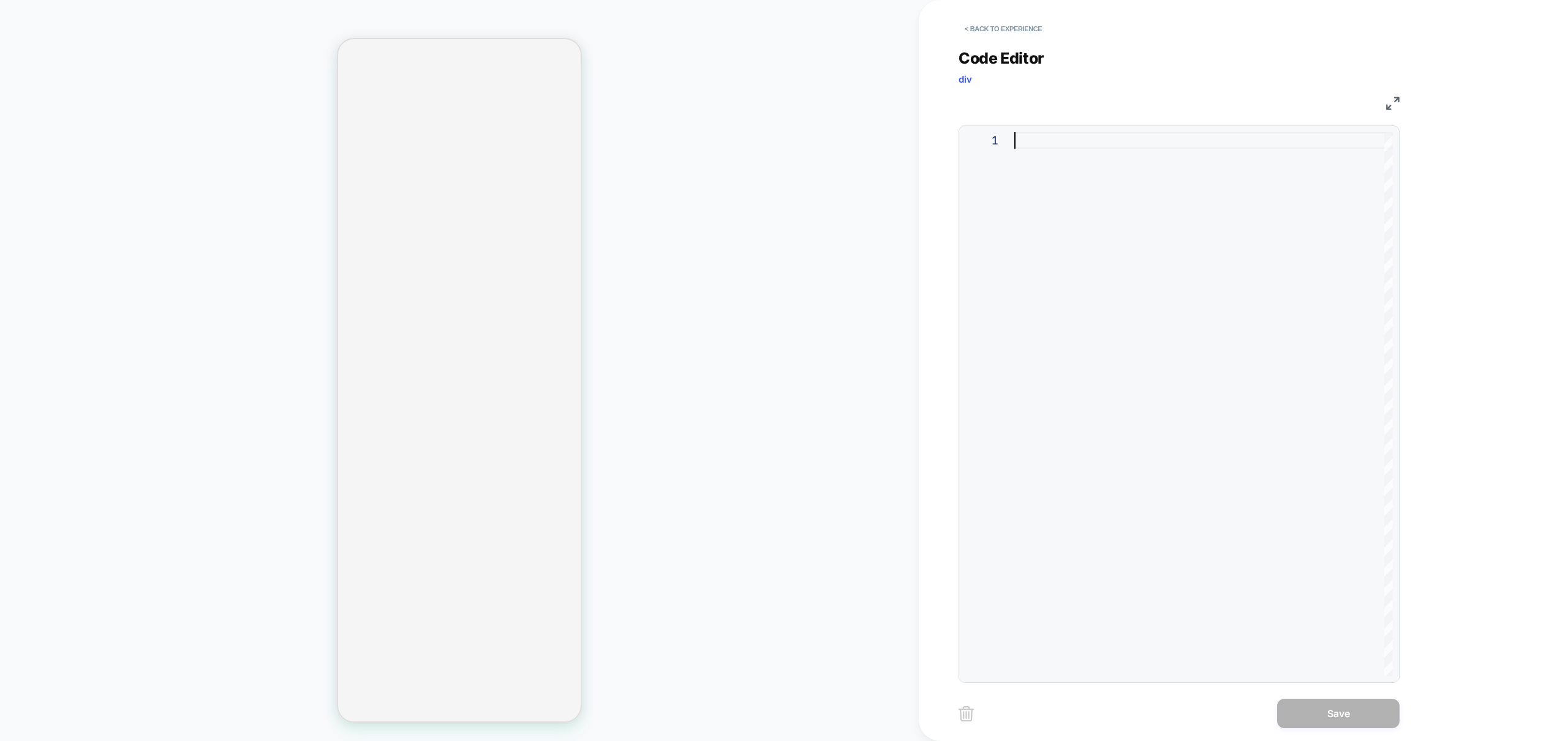
click at [1077, 174] on div at bounding box center [1203, 404] width 379 height 544
click at [1015, 27] on button "< Back to experience" at bounding box center [1002, 29] width 89 height 20
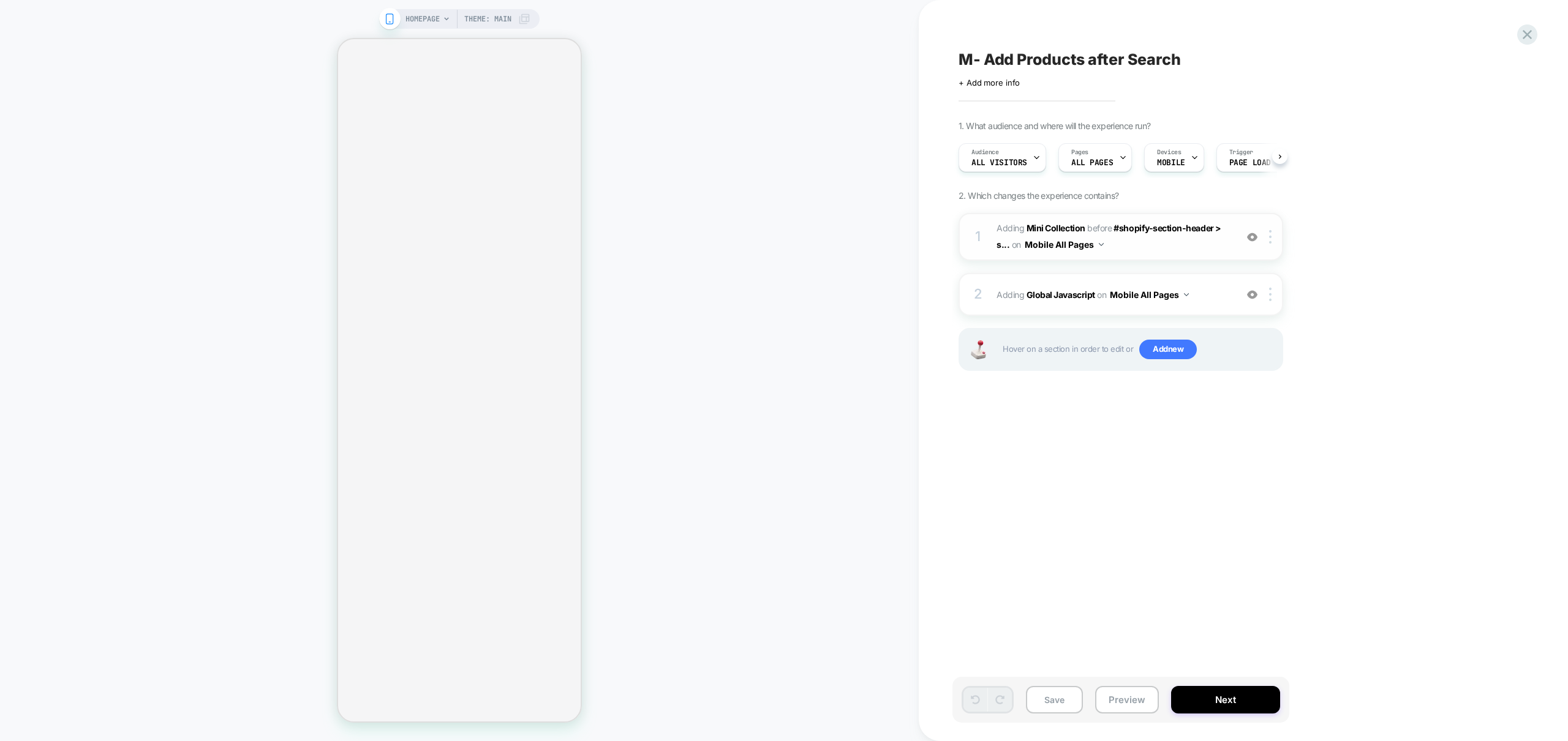
scroll to position [0, 1]
click at [1269, 295] on img at bounding box center [1270, 294] width 2 height 13
click at [1121, 426] on div "M- Add Products after Search Click to edit experience details + Add more info 1…" at bounding box center [1182, 370] width 459 height 716
click at [1268, 295] on div at bounding box center [1272, 294] width 20 height 13
click at [1120, 443] on div "M- Add Products after Search Click to edit experience details + Add more info 1…" at bounding box center [1182, 370] width 459 height 716
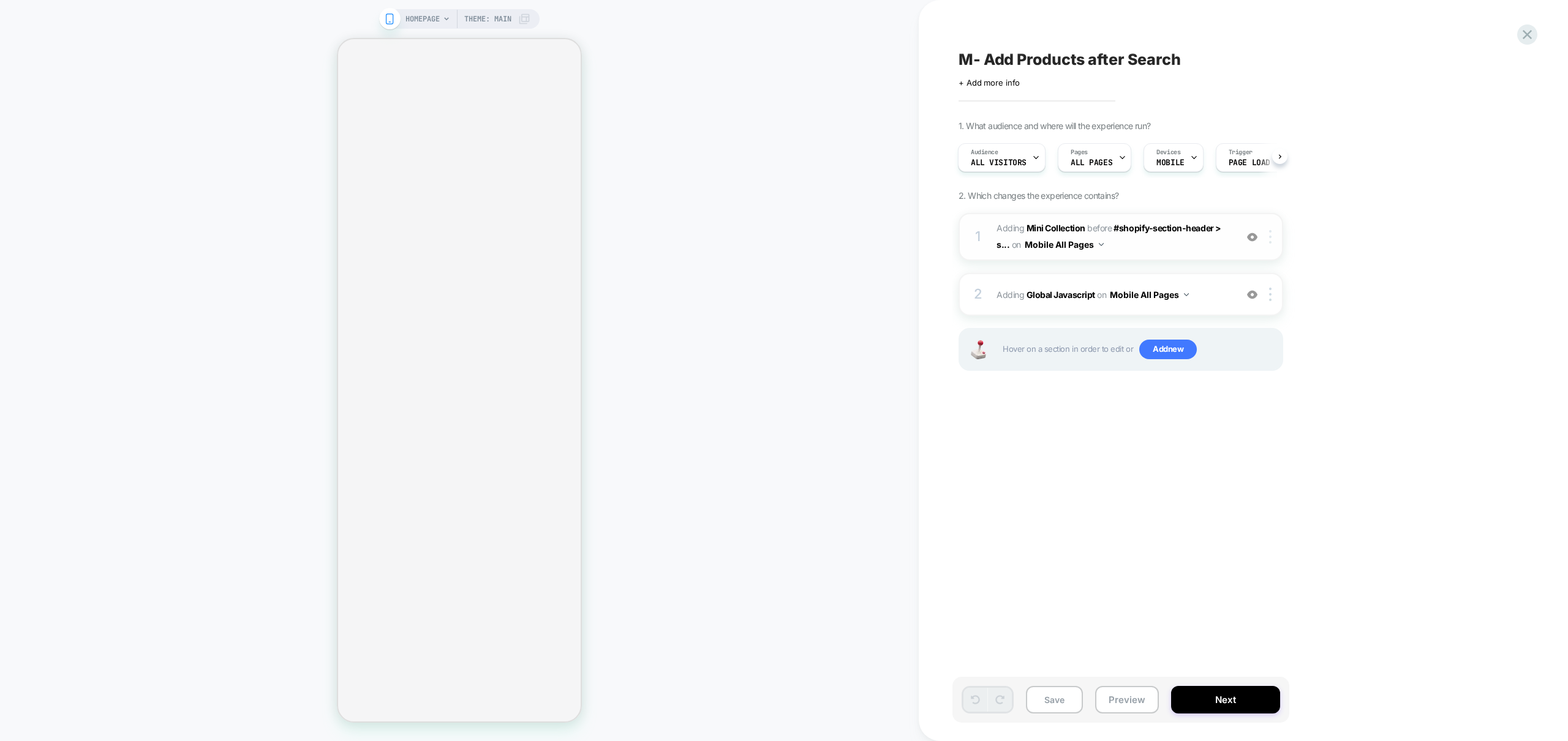
click at [1270, 238] on img at bounding box center [1270, 237] width 2 height 13
click at [1282, 303] on div "Copy Widget Id" at bounding box center [1270, 301] width 109 height 33
drag, startPoint x: 1117, startPoint y: 440, endPoint x: 1131, endPoint y: 422, distance: 22.8
click at [1117, 440] on div "M- Add Products after Search Click to edit experience details + Add more info 1…" at bounding box center [1182, 370] width 459 height 716
click at [1184, 347] on span "Add new" at bounding box center [1167, 350] width 57 height 20
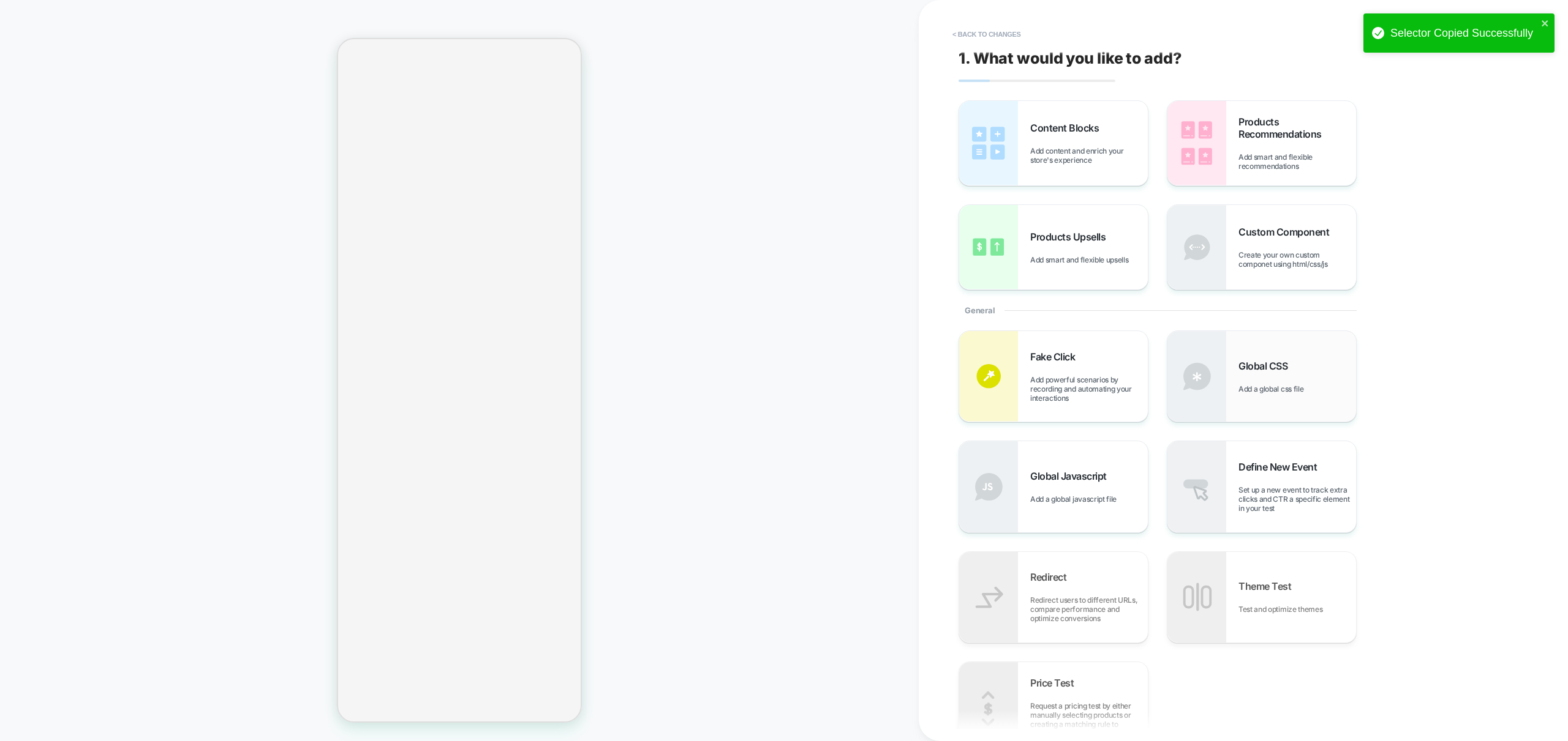
click at [1243, 366] on span "Global CSS" at bounding box center [1266, 365] width 55 height 12
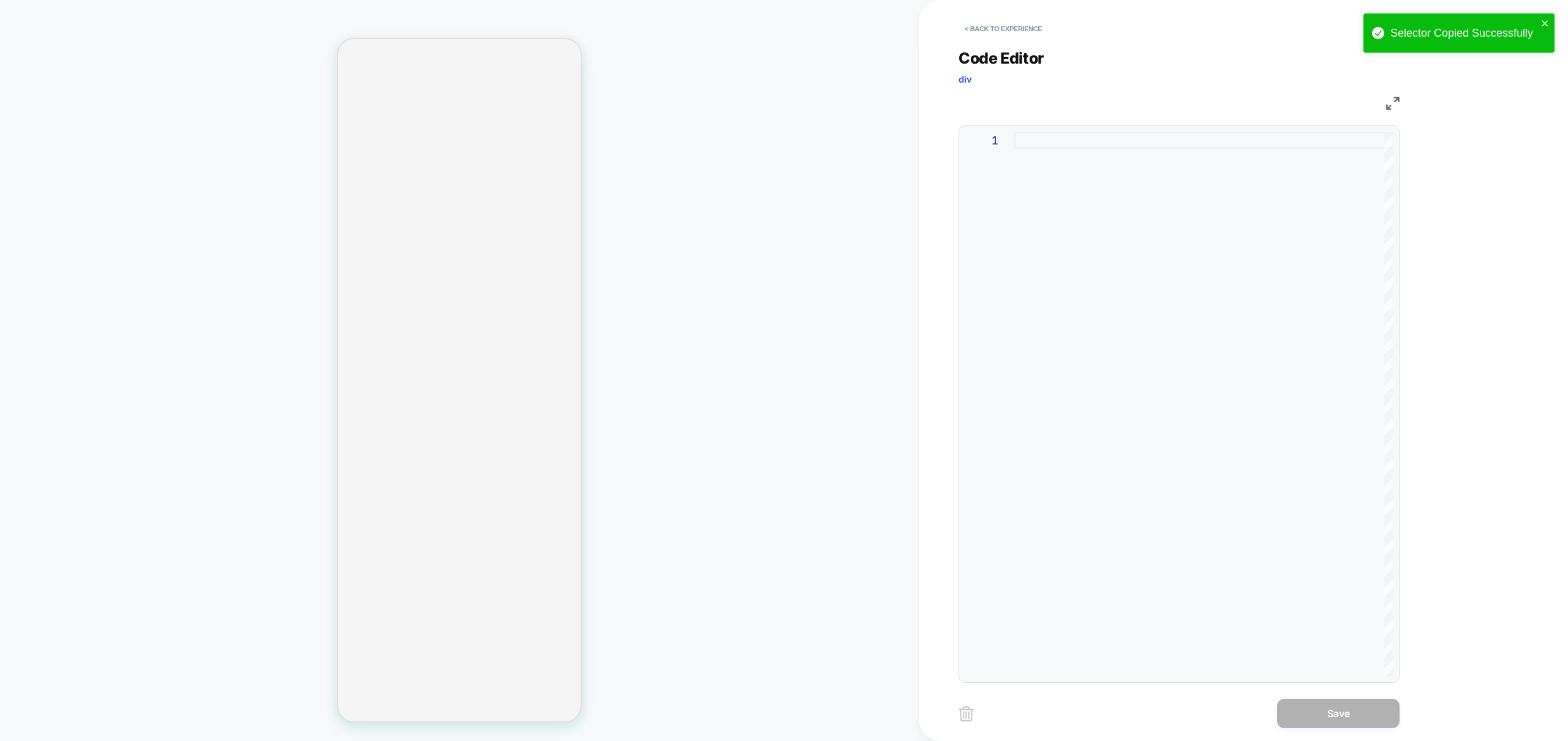
click at [1149, 305] on div at bounding box center [1203, 404] width 379 height 544
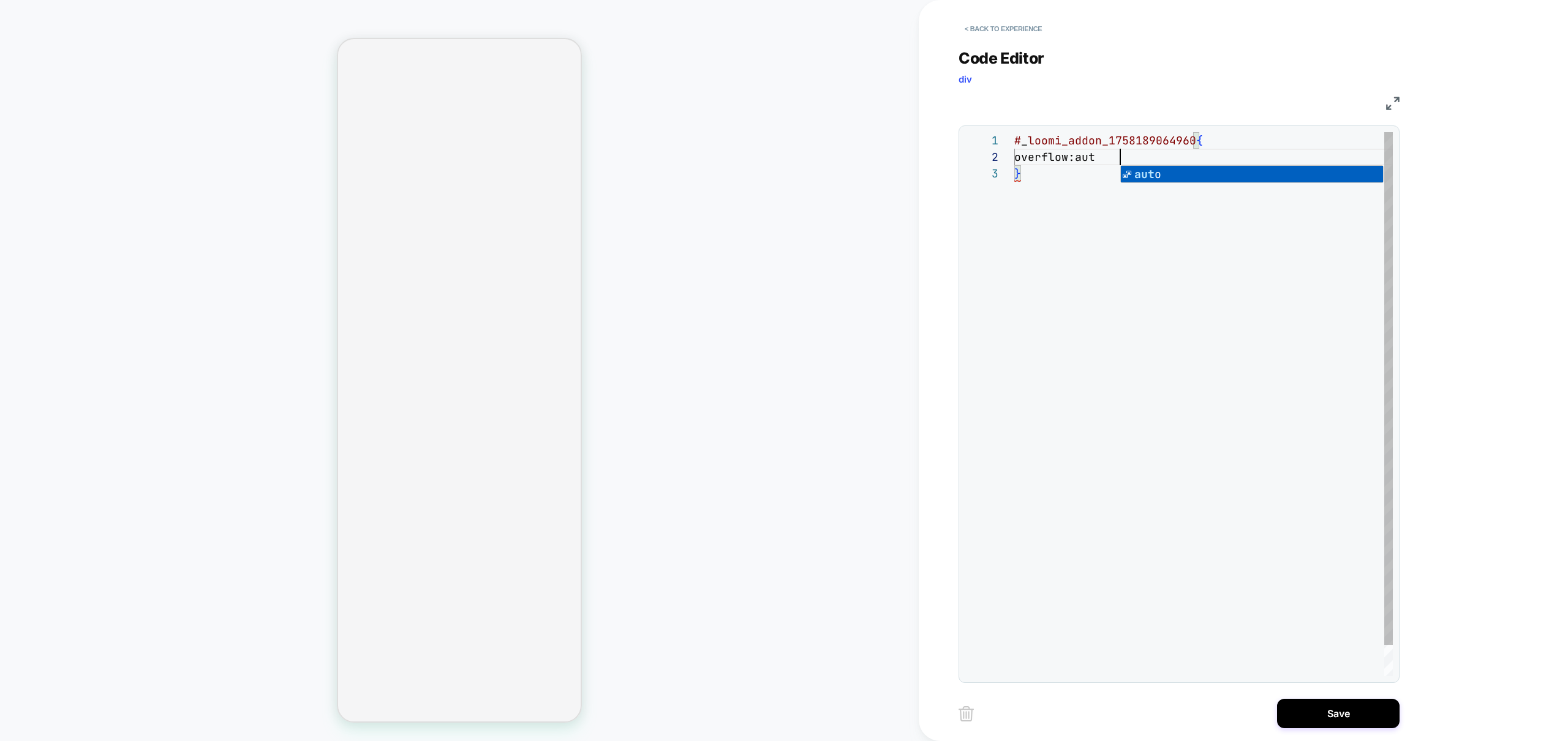
scroll to position [16, 113]
click at [1131, 408] on div "# _ loomi_addon_1758189064960 { overflow: auto ; }" at bounding box center [1203, 421] width 379 height 577
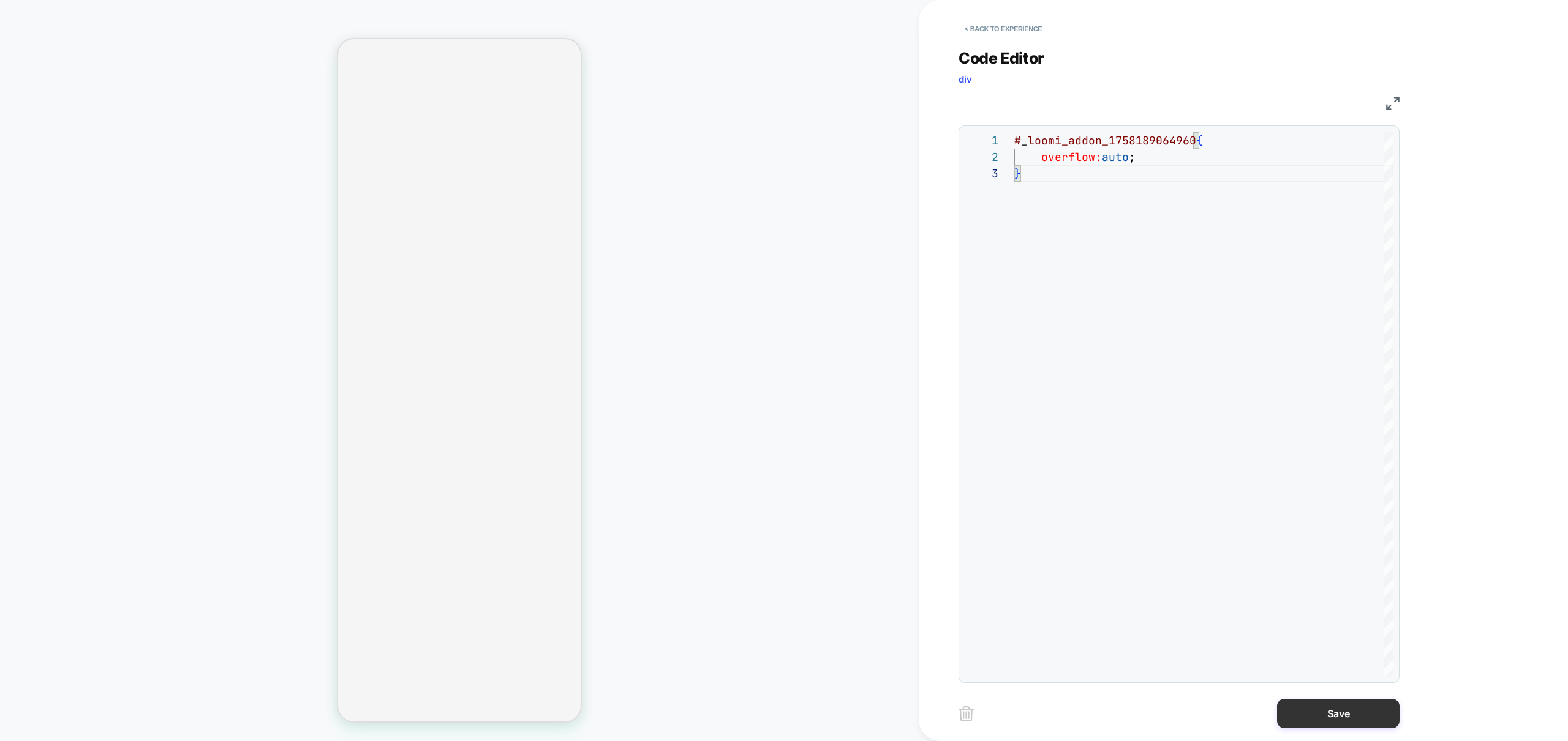
type textarea "**********"
click at [1342, 713] on button "Save" at bounding box center [1338, 713] width 123 height 29
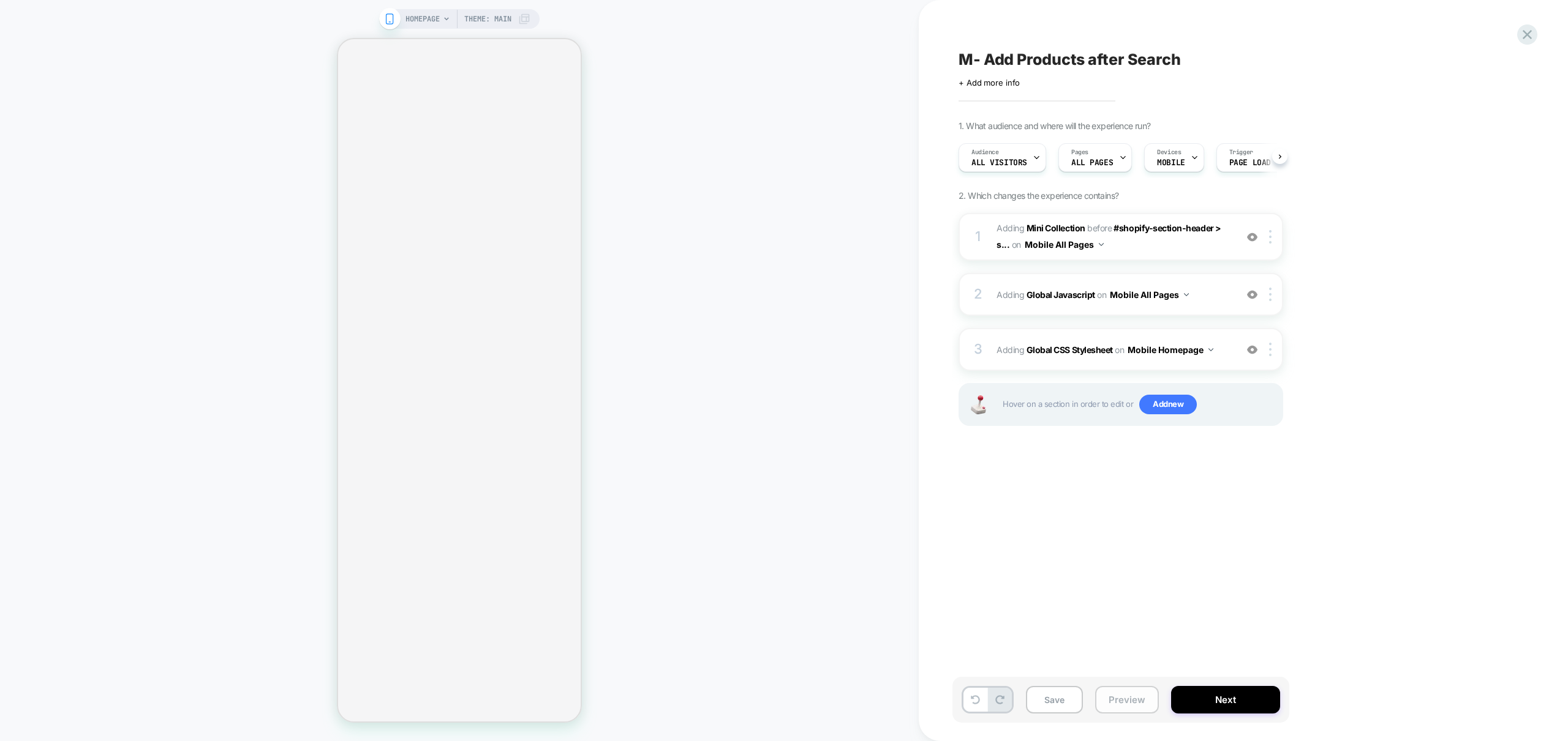
scroll to position [0, 1]
click at [1112, 703] on button "Preview" at bounding box center [1127, 700] width 64 height 28
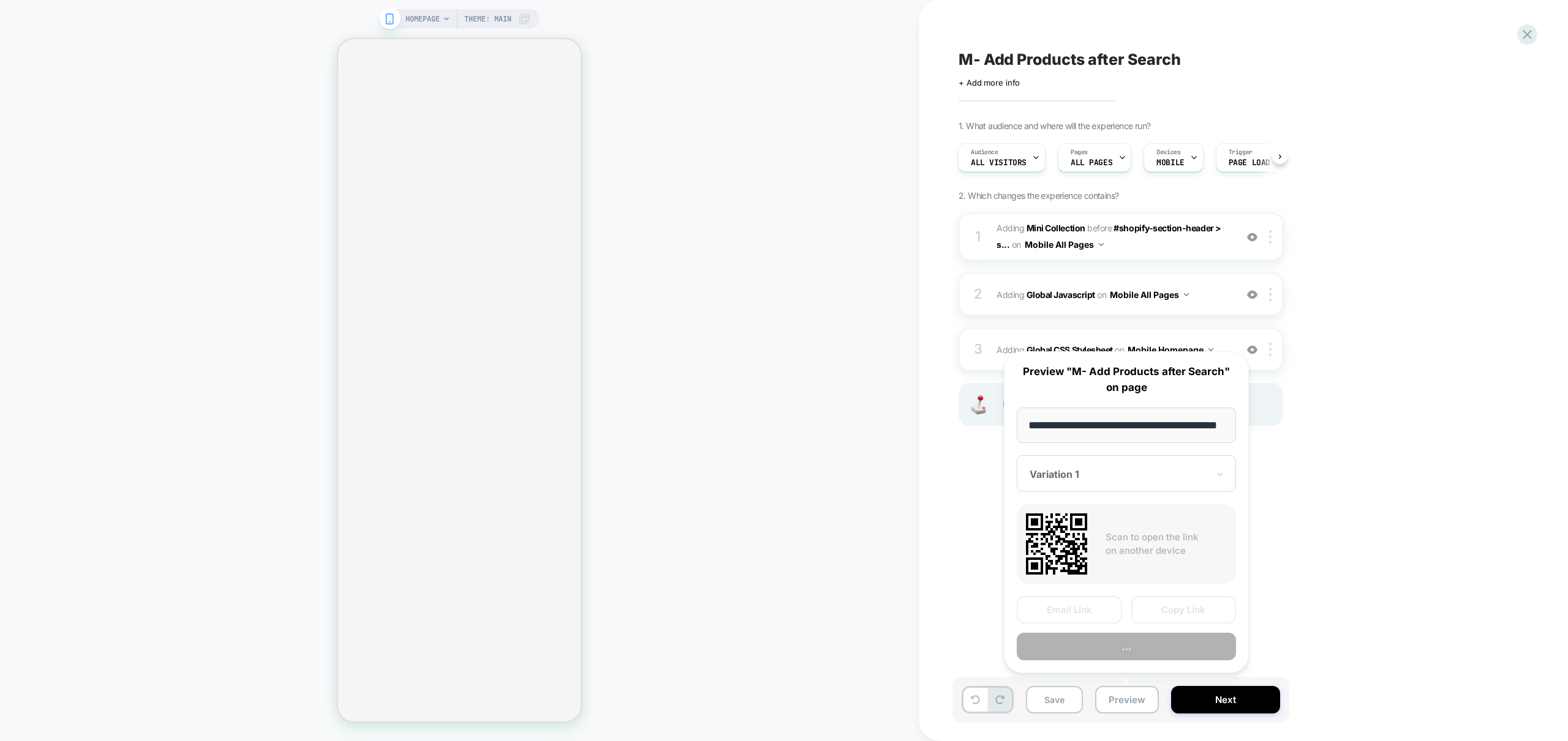
scroll to position [0, 50]
click at [1160, 653] on button "Preview" at bounding box center [1126, 647] width 219 height 28
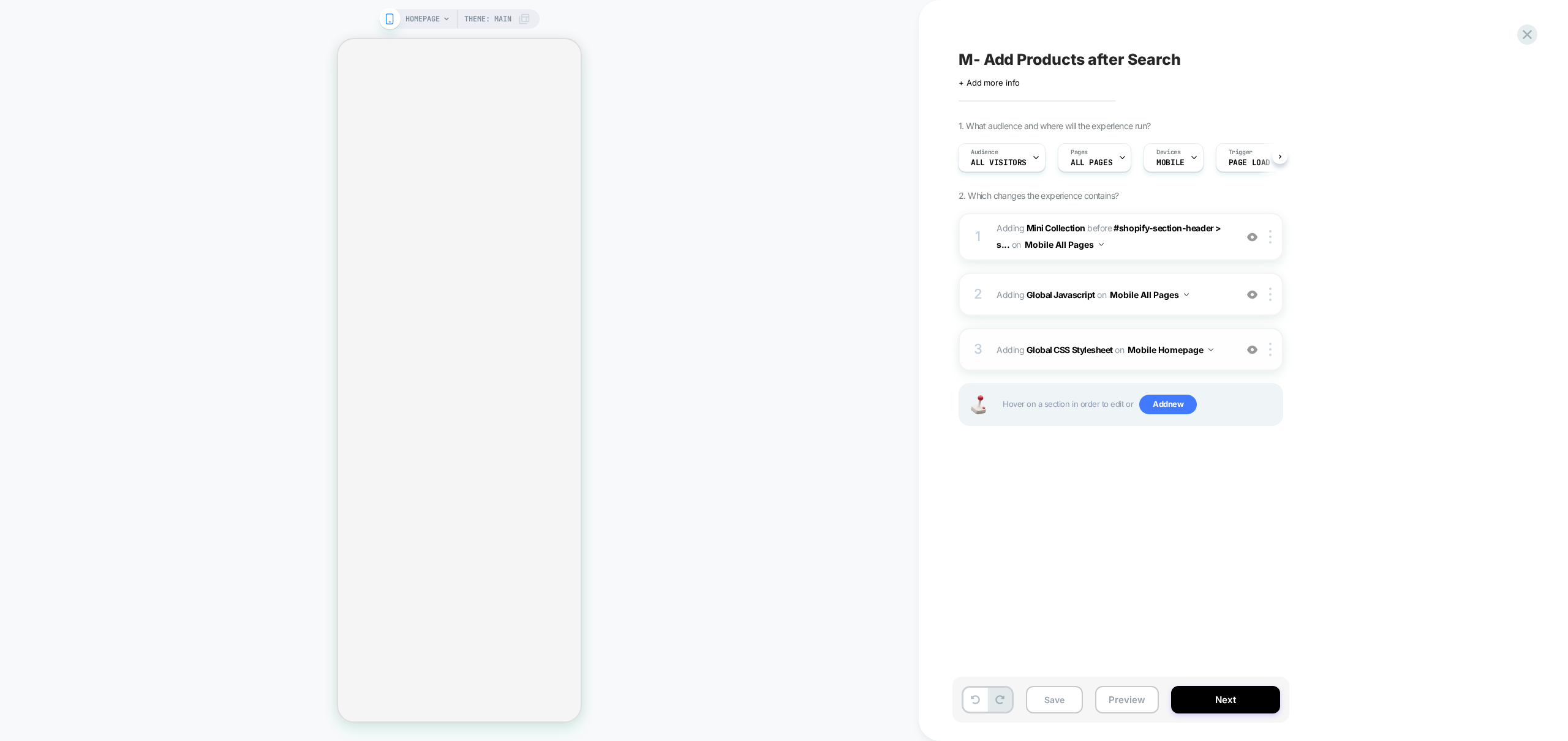
click at [1225, 361] on div "3 Adding Global CSS Stylesheet on Mobile Homepage Copy to Desktop Target All De…" at bounding box center [1120, 350] width 325 height 42
click at [1209, 348] on img at bounding box center [1211, 350] width 5 height 3
click at [1172, 528] on div "Mobile All Pages" at bounding box center [1171, 536] width 148 height 26
click at [1405, 338] on div "M- Add Products after Search Click to edit experience details + Add more info 1…" at bounding box center [1182, 370] width 459 height 716
click at [1370, 365] on div "1. What audience and where will the experience run? Audience All Visitors Pages…" at bounding box center [1181, 288] width 447 height 336
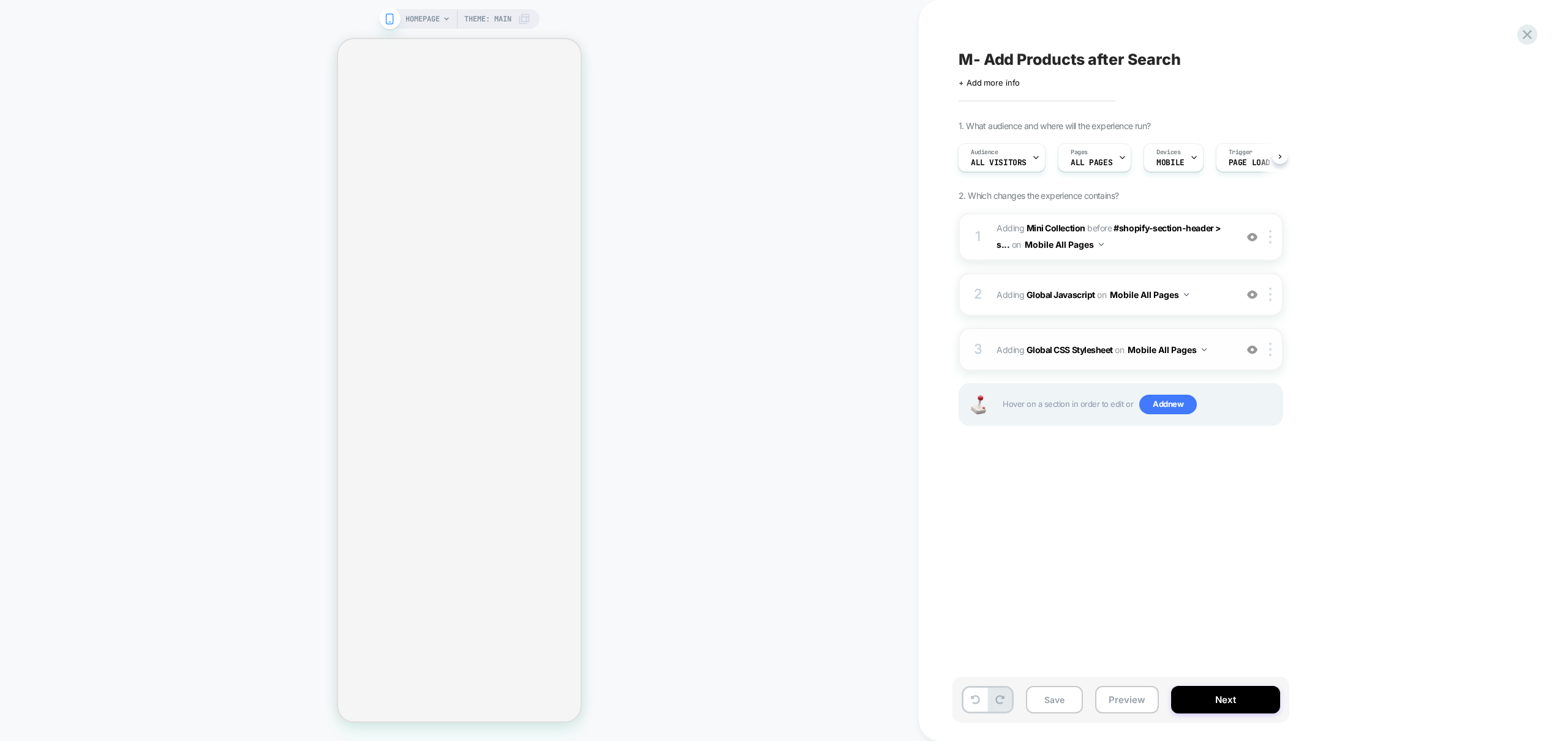
click at [1226, 361] on div "3 Adding Global CSS Stylesheet on Mobile All Pages Copy to Desktop Target All D…" at bounding box center [1120, 350] width 325 height 42
click at [1131, 364] on div "3 Adding Global CSS Stylesheet on Mobile All Pages Copy to Desktop Target All D…" at bounding box center [1120, 350] width 325 height 42
click at [1073, 363] on div "3 Adding Global CSS Stylesheet on Mobile All Pages Copy to Desktop Target All D…" at bounding box center [1120, 350] width 325 height 42
click at [1215, 364] on div "3 Adding Global CSS Stylesheet on Mobile All Pages Copy to Desktop Target All D…" at bounding box center [1120, 350] width 325 height 42
click at [1234, 350] on div "3 Adding Global CSS Stylesheet on Mobile All Pages Copy to Desktop Target All D…" at bounding box center [1120, 350] width 325 height 42
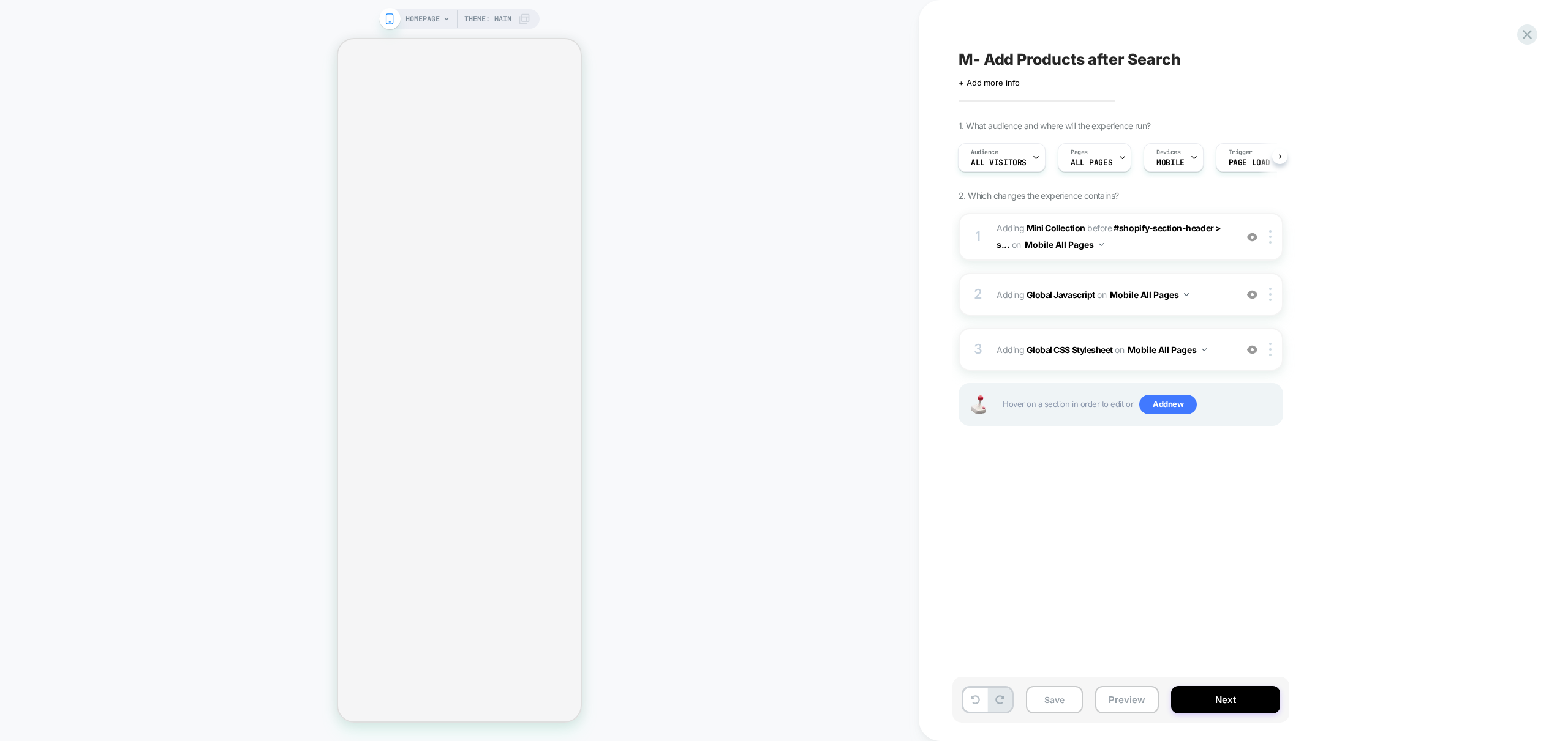
click at [1418, 368] on div "M- Add Products after Search Click to edit experience details + Add more info 1…" at bounding box center [1188, 370] width 539 height 741
click at [1239, 351] on div "3 Adding Global CSS Stylesheet on Mobile All Pages Copy to Desktop Target All D…" at bounding box center [1120, 350] width 325 height 42
click at [1221, 338] on div "3 Adding Global CSS Stylesheet on Mobile All Pages Copy to Desktop Target All D…" at bounding box center [1120, 350] width 325 height 42
click at [1210, 367] on div "3 Adding Global CSS Stylesheet on Mobile All Pages Copy to Desktop Target All D…" at bounding box center [1120, 350] width 325 height 42
click at [1271, 347] on div at bounding box center [1272, 349] width 20 height 13
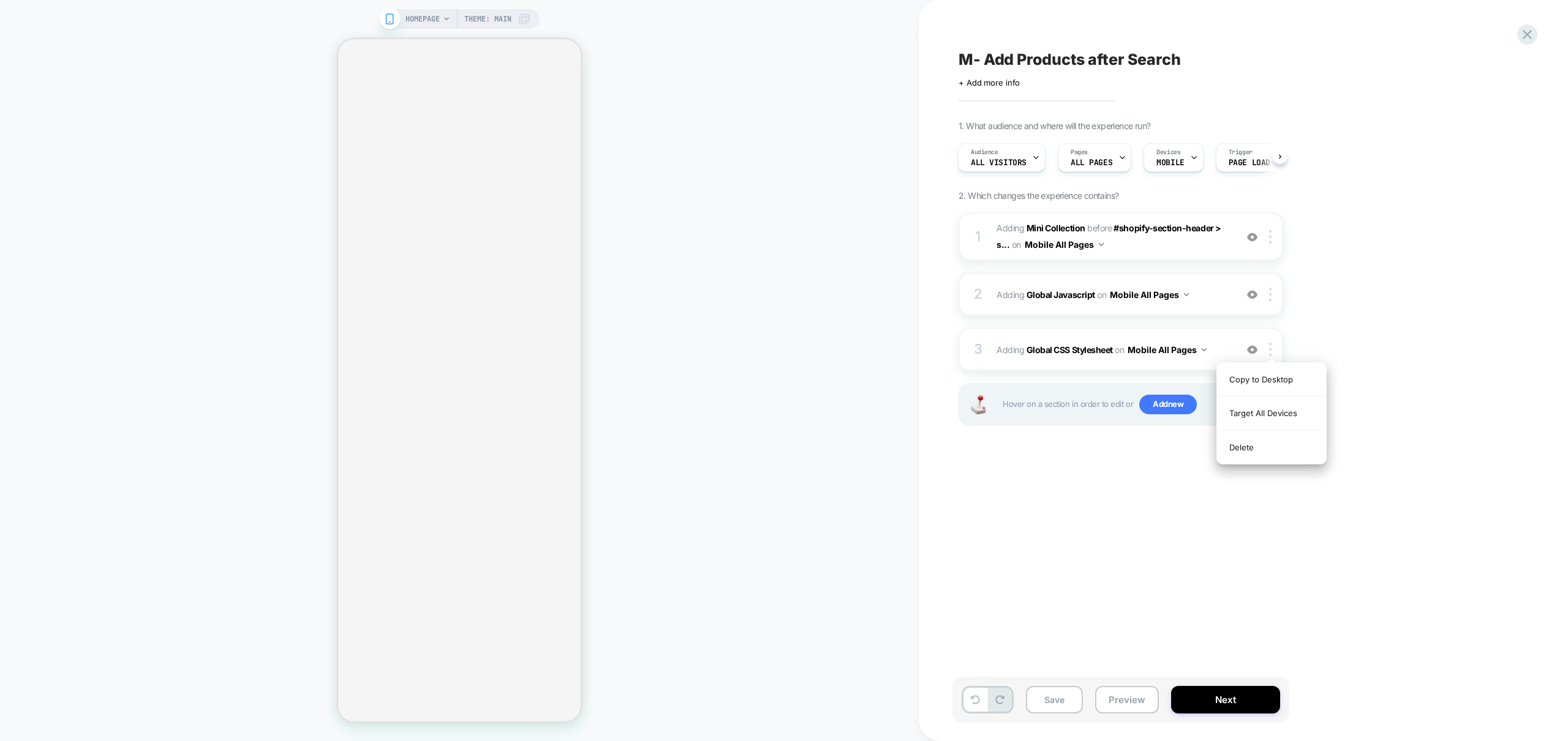
click at [1355, 332] on div "1. What audience and where will the experience run? Audience All Visitors Pages…" at bounding box center [1181, 288] width 447 height 336
click at [1053, 703] on button "Save" at bounding box center [1055, 700] width 57 height 28
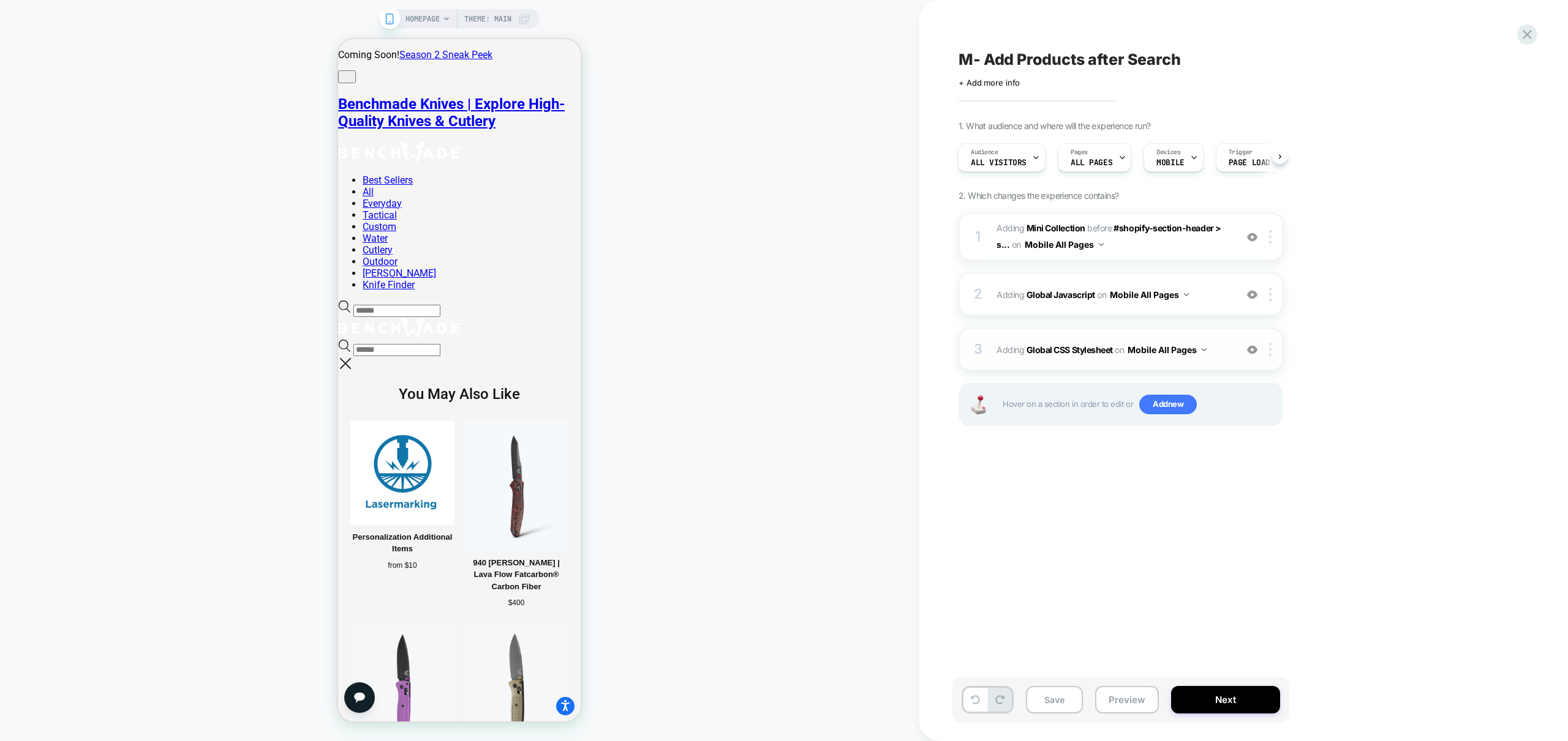
click at [1223, 359] on div "3 Adding Global CSS Stylesheet on Mobile All Pages Add Before Add After Copy to…" at bounding box center [1120, 350] width 325 height 42
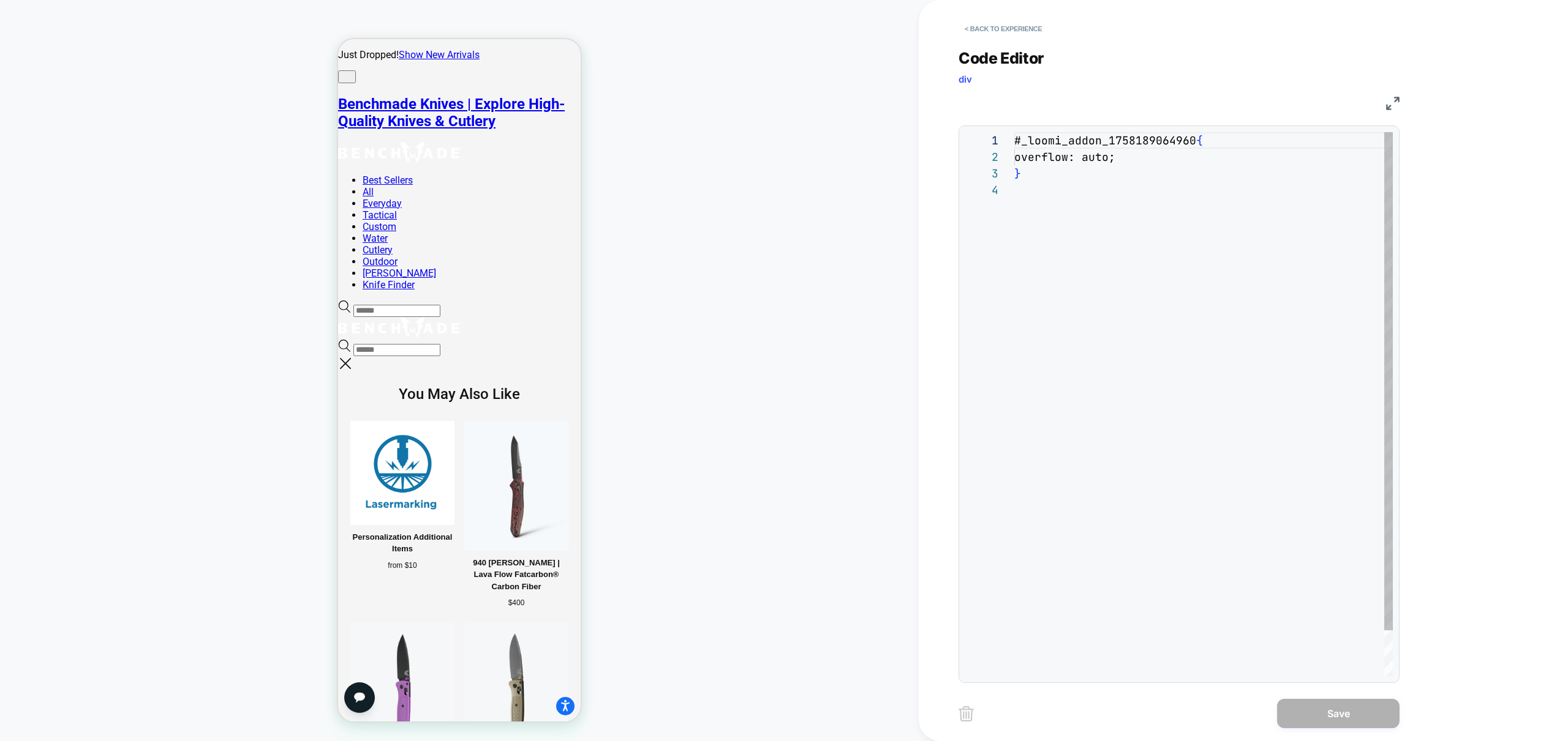
scroll to position [50, 0]
click at [1123, 158] on div "# _ loomi_addon_1758189064960 { overflow: auto ; }" at bounding box center [1203, 429] width 379 height 594
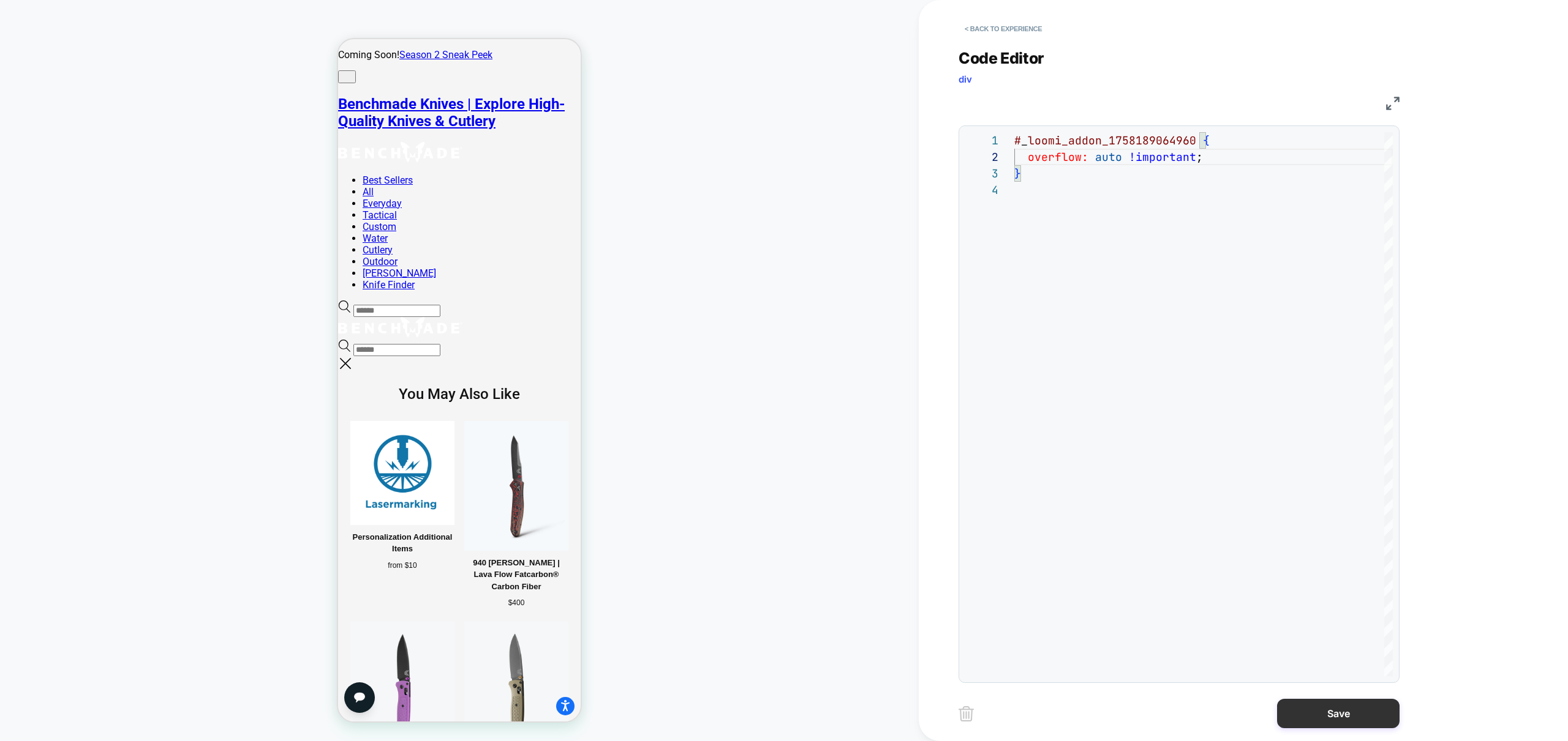
type textarea "**********"
click at [1325, 717] on button "Save" at bounding box center [1338, 713] width 123 height 29
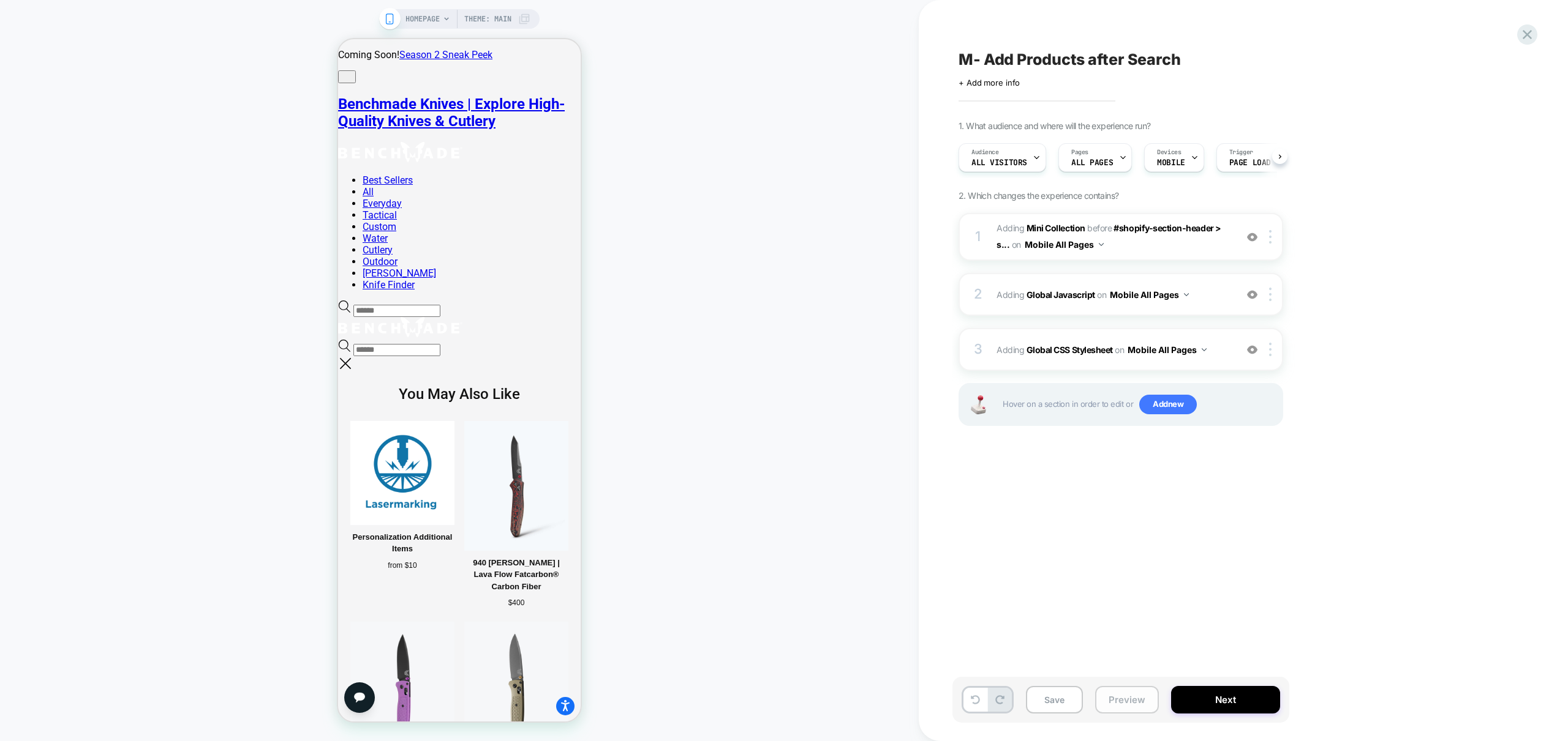
drag, startPoint x: 1146, startPoint y: 696, endPoint x: 1153, endPoint y: 702, distance: 9.2
click at [1145, 697] on button "Preview" at bounding box center [1127, 700] width 64 height 28
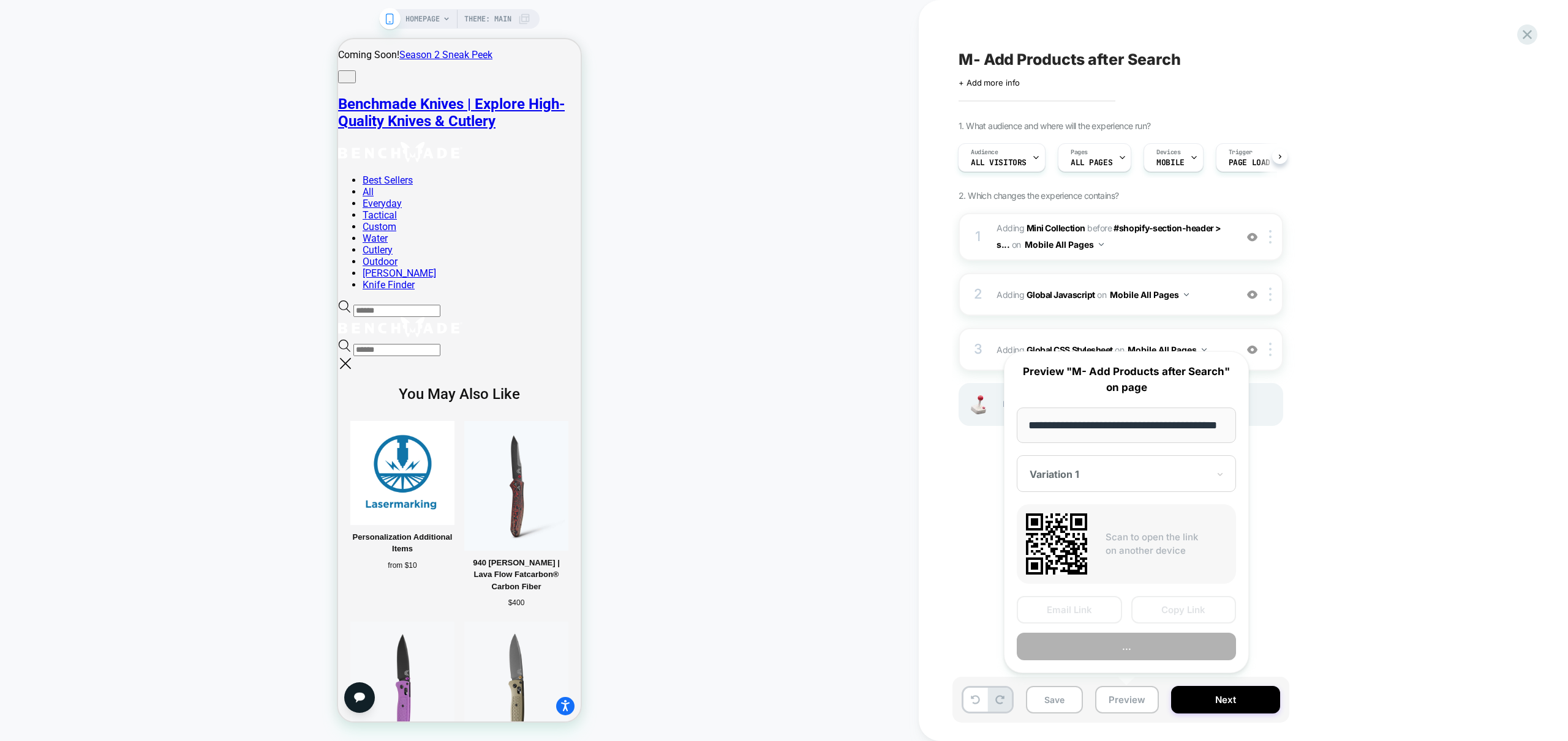
scroll to position [0, 50]
click at [1152, 653] on button "Preview" at bounding box center [1126, 647] width 219 height 28
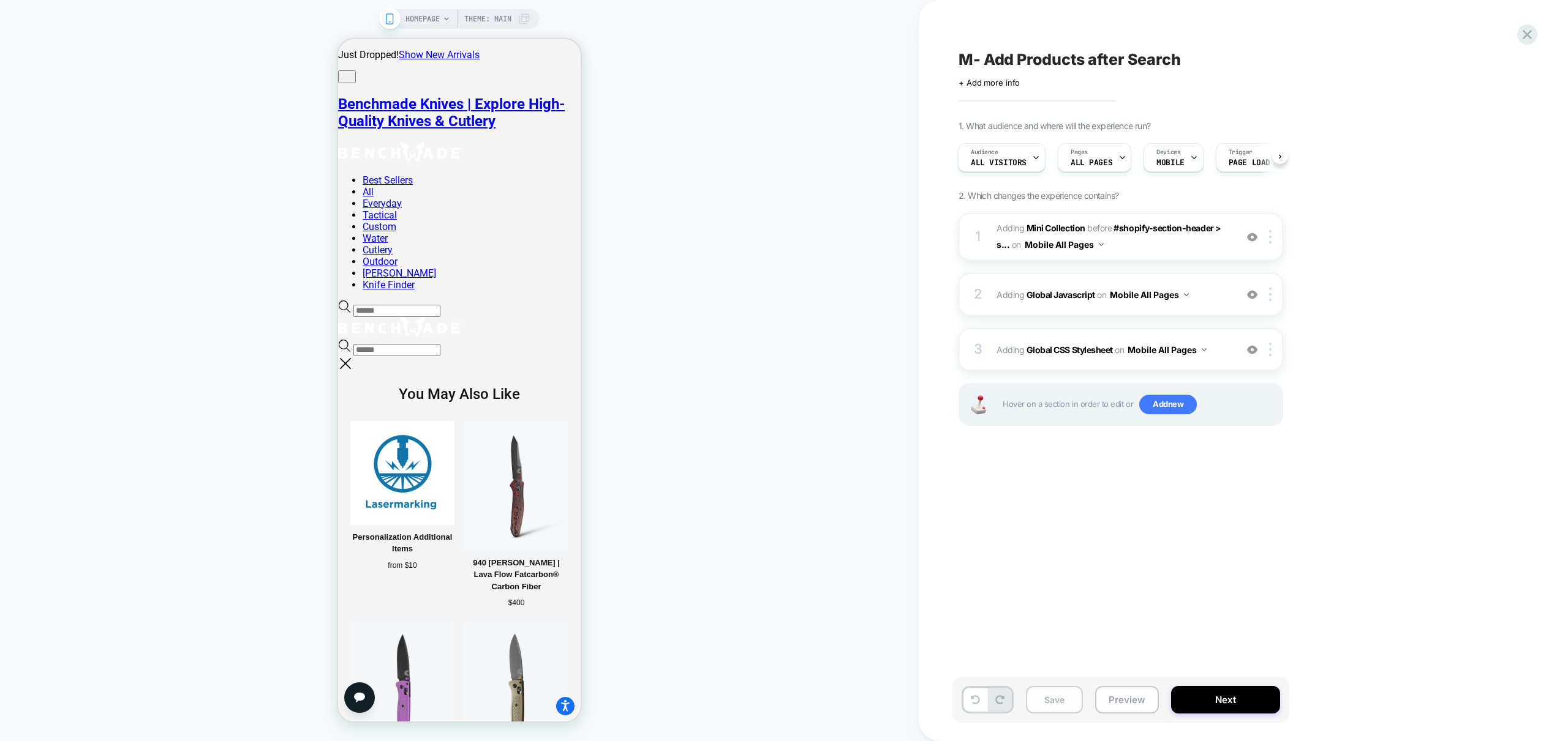
click at [1073, 699] on button "Save" at bounding box center [1055, 700] width 57 height 28
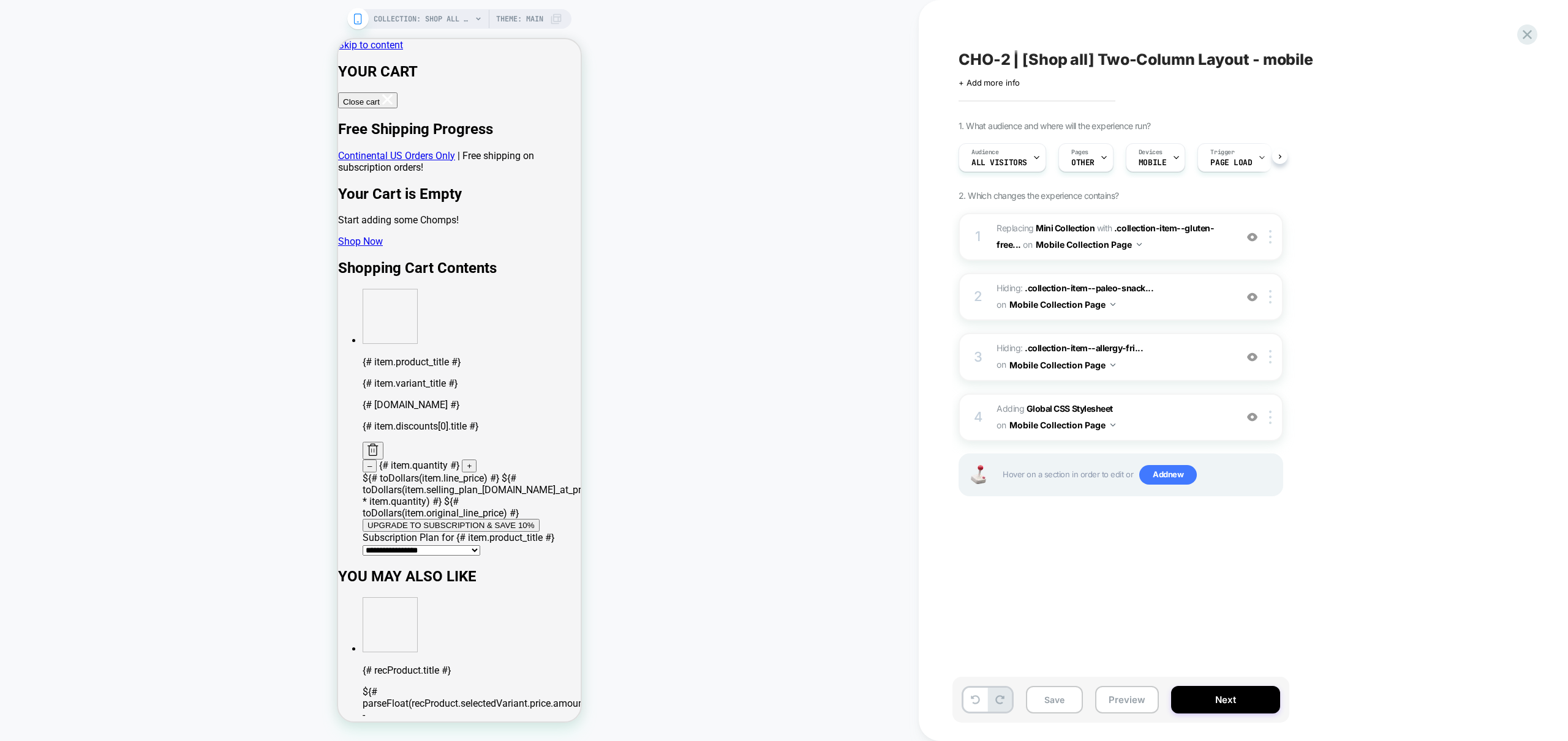
scroll to position [0, 1]
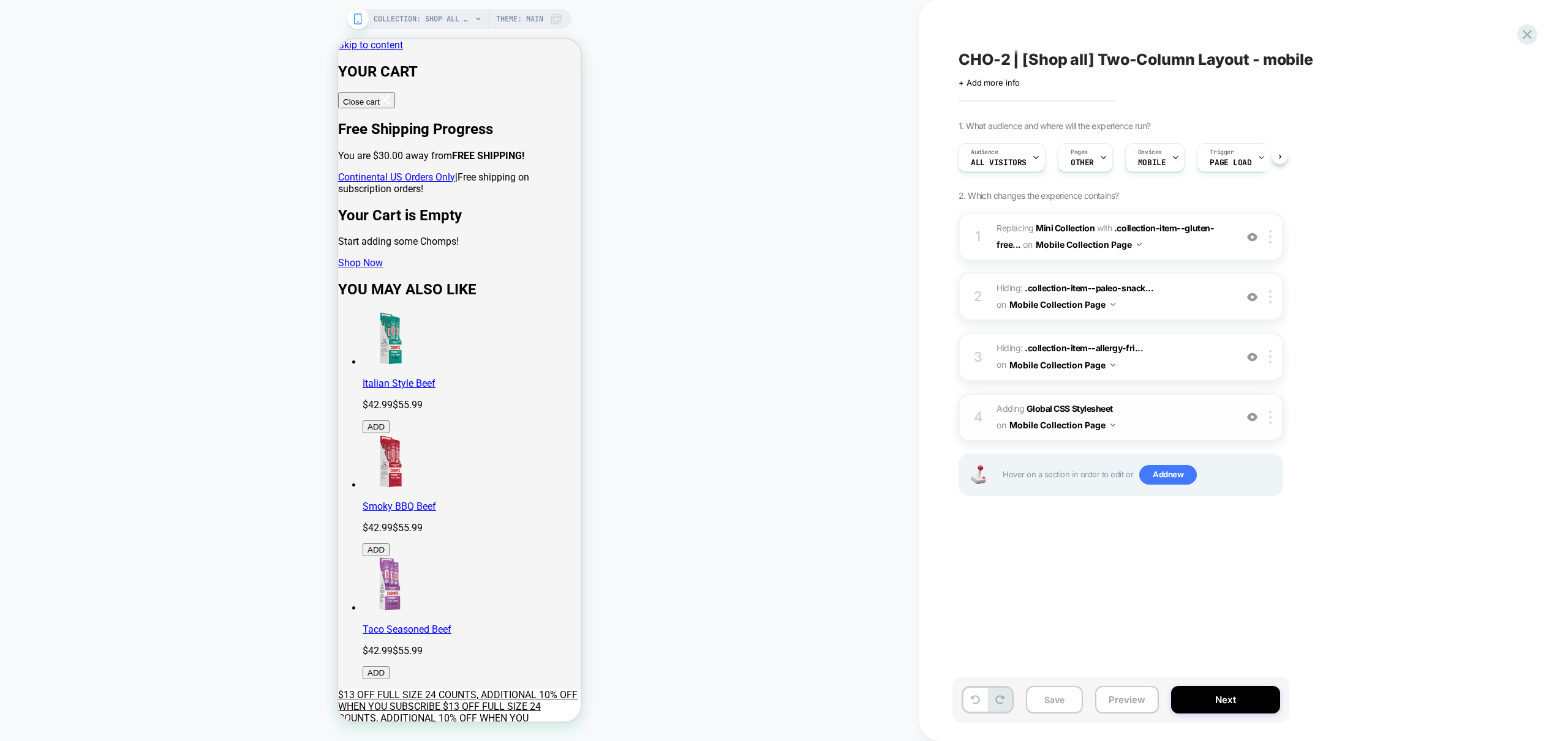
click at [1142, 416] on span "Adding Global CSS Stylesheet on Mobile Collection Page" at bounding box center [1113, 417] width 233 height 33
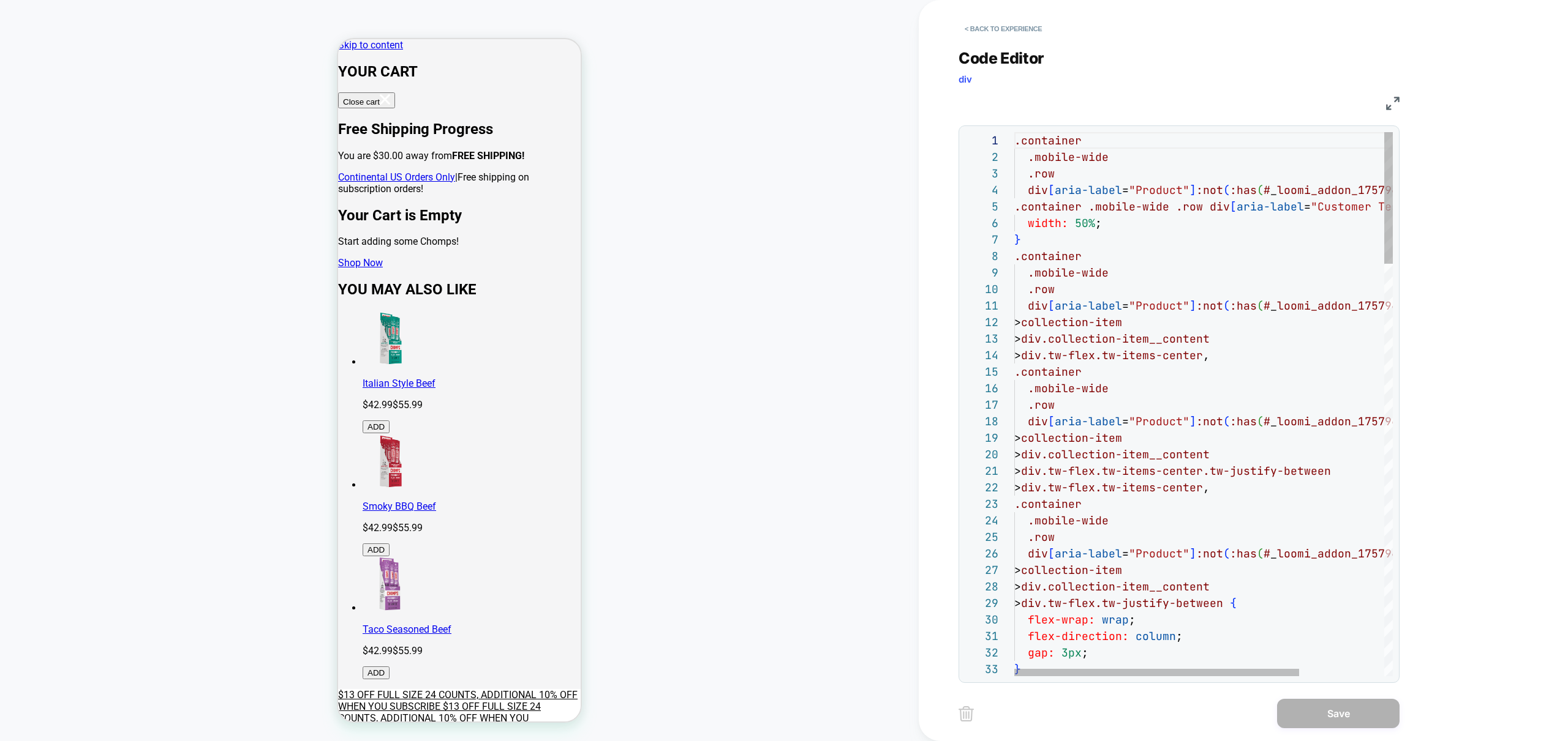
scroll to position [0, 0]
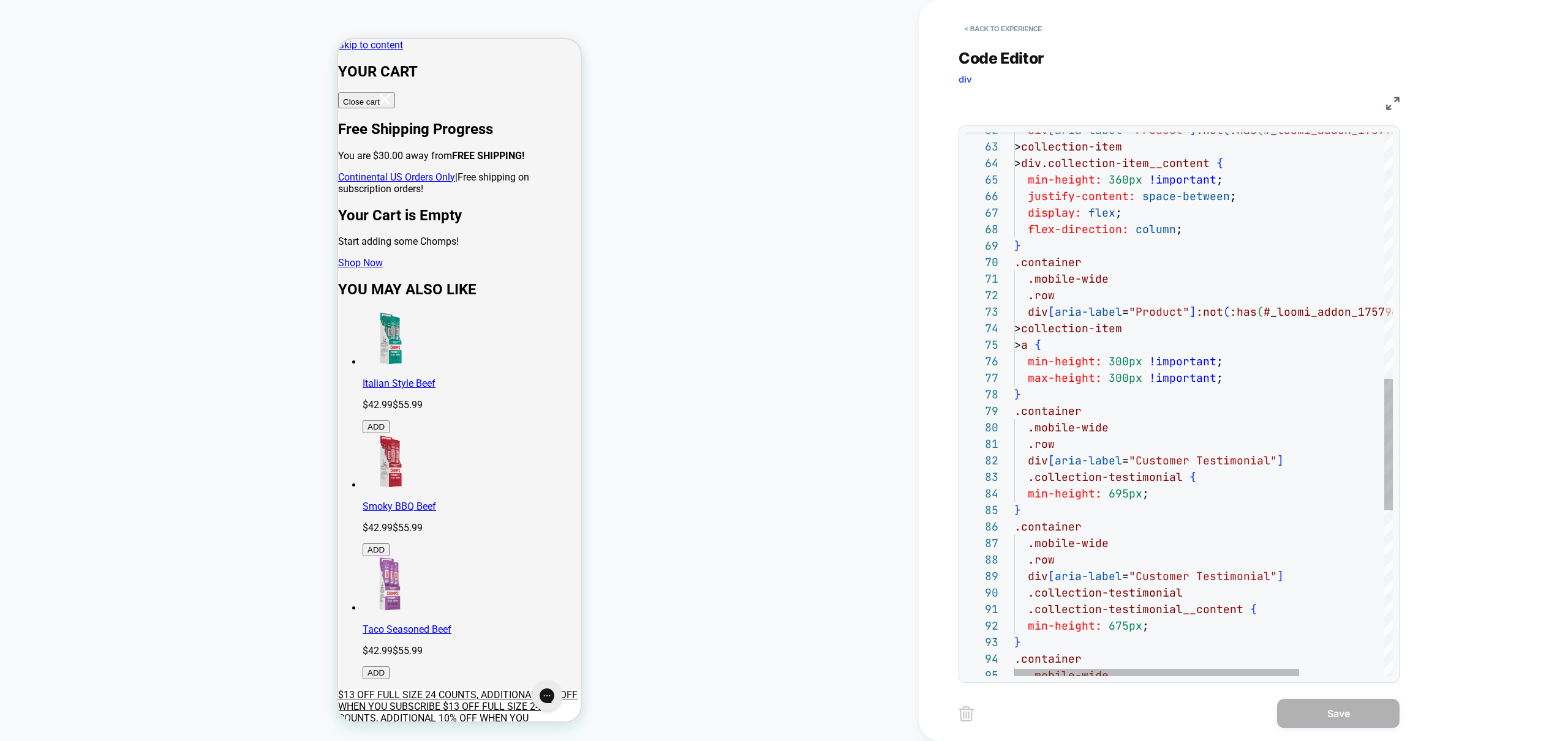
click at [1170, 461] on div "div [ aria-label = "Product" ] :not ( :has ( # _ loomi_addon_1757948925223 ) ) …" at bounding box center [1259, 236] width 491 height 2246
click at [1055, 414] on div "div [ aria-label = "Product" ] :not ( :has ( # _ loomi_addon_1757948925223 ) ) …" at bounding box center [1259, 236] width 491 height 2246
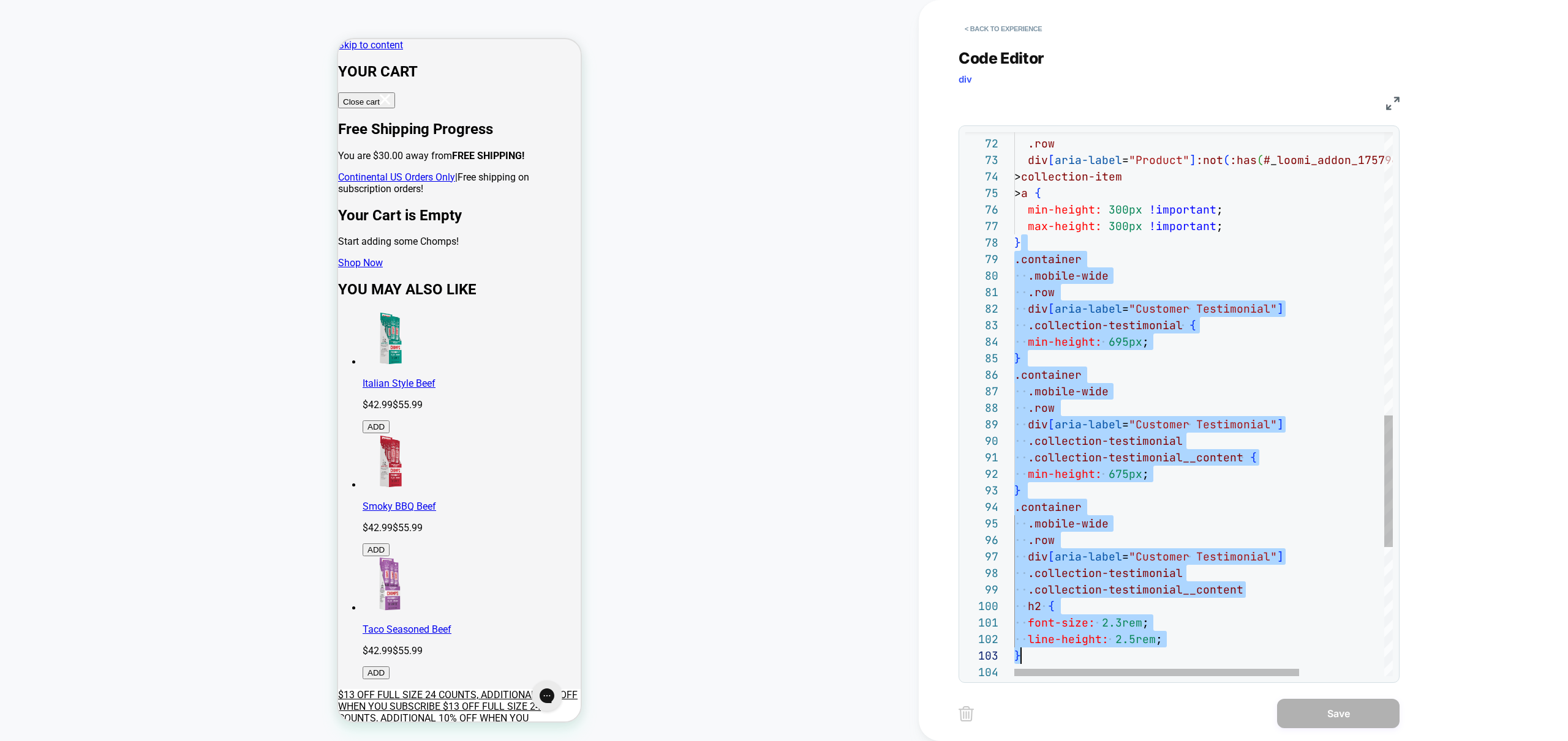
scroll to position [116, 0]
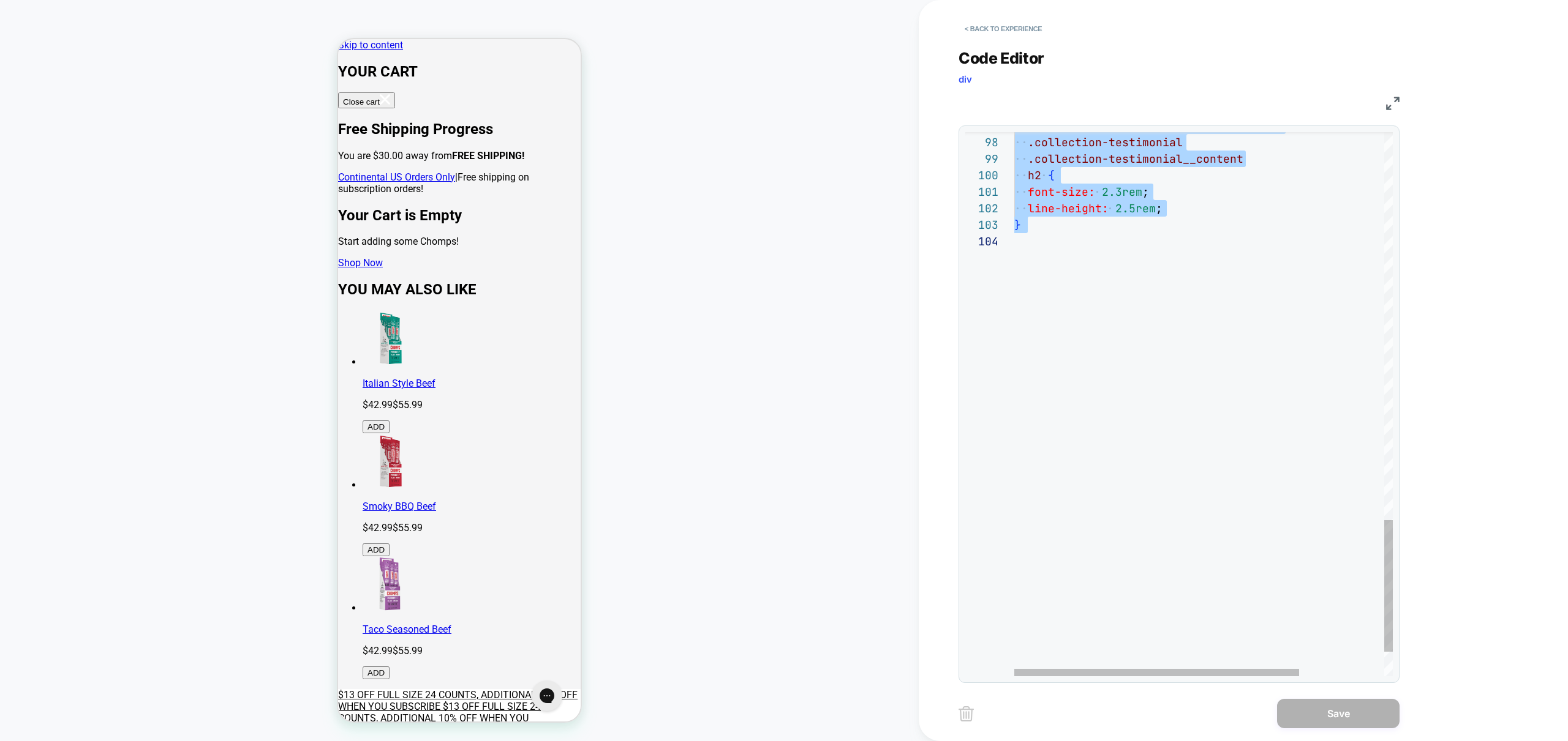
drag, startPoint x: 1043, startPoint y: 294, endPoint x: 1215, endPoint y: 604, distance: 354.5
type textarea "**********"
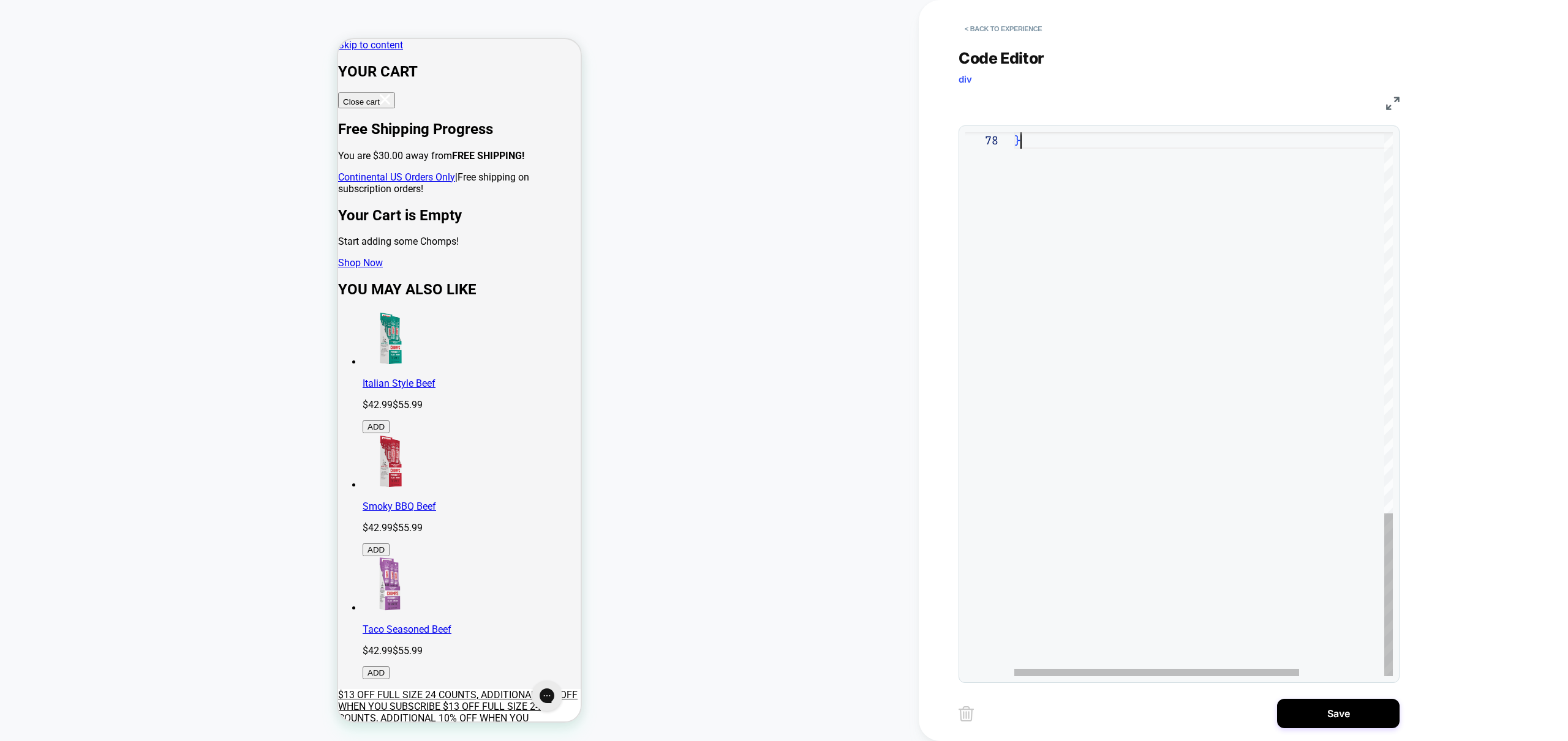
scroll to position [116, 7]
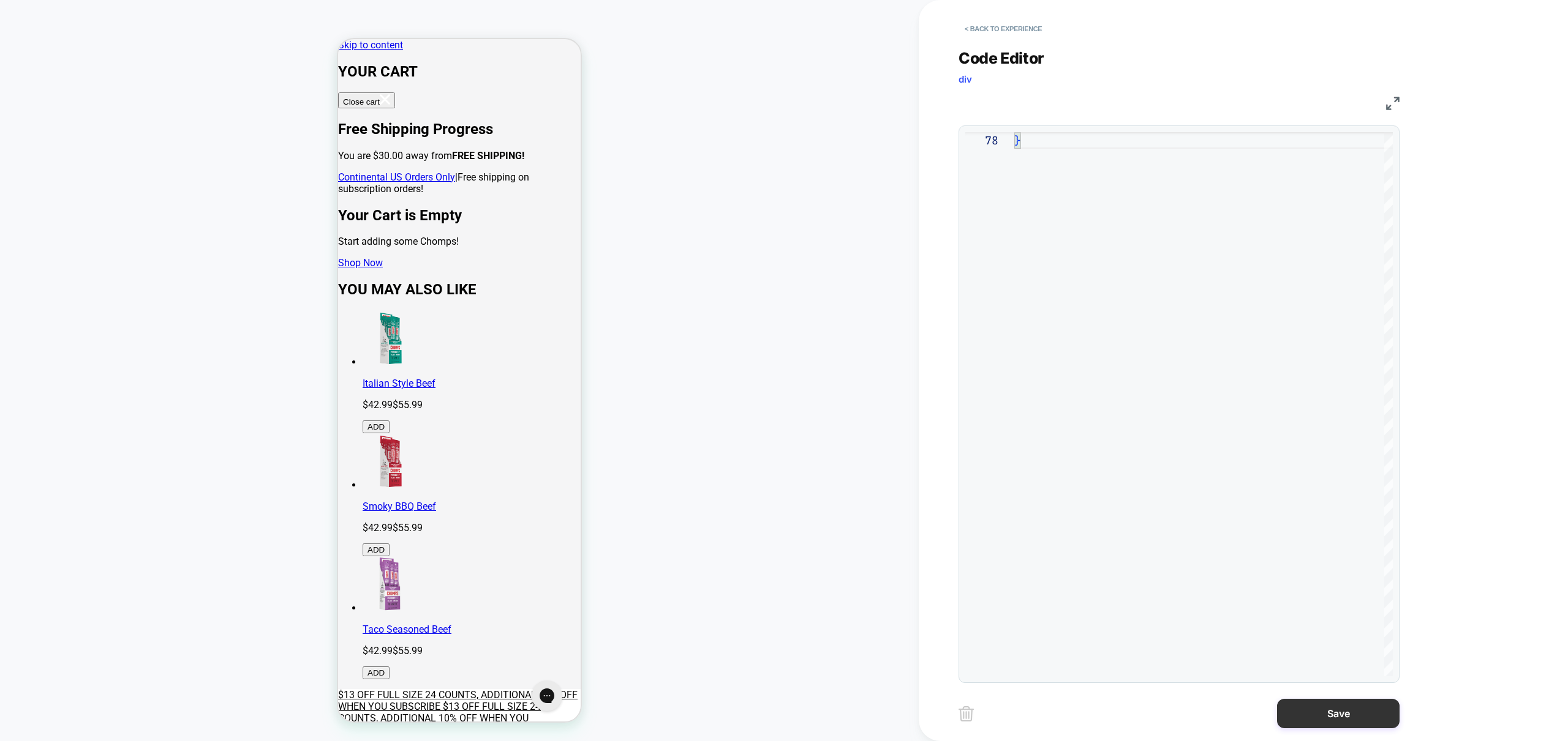
click at [1336, 714] on button "Save" at bounding box center [1338, 713] width 123 height 29
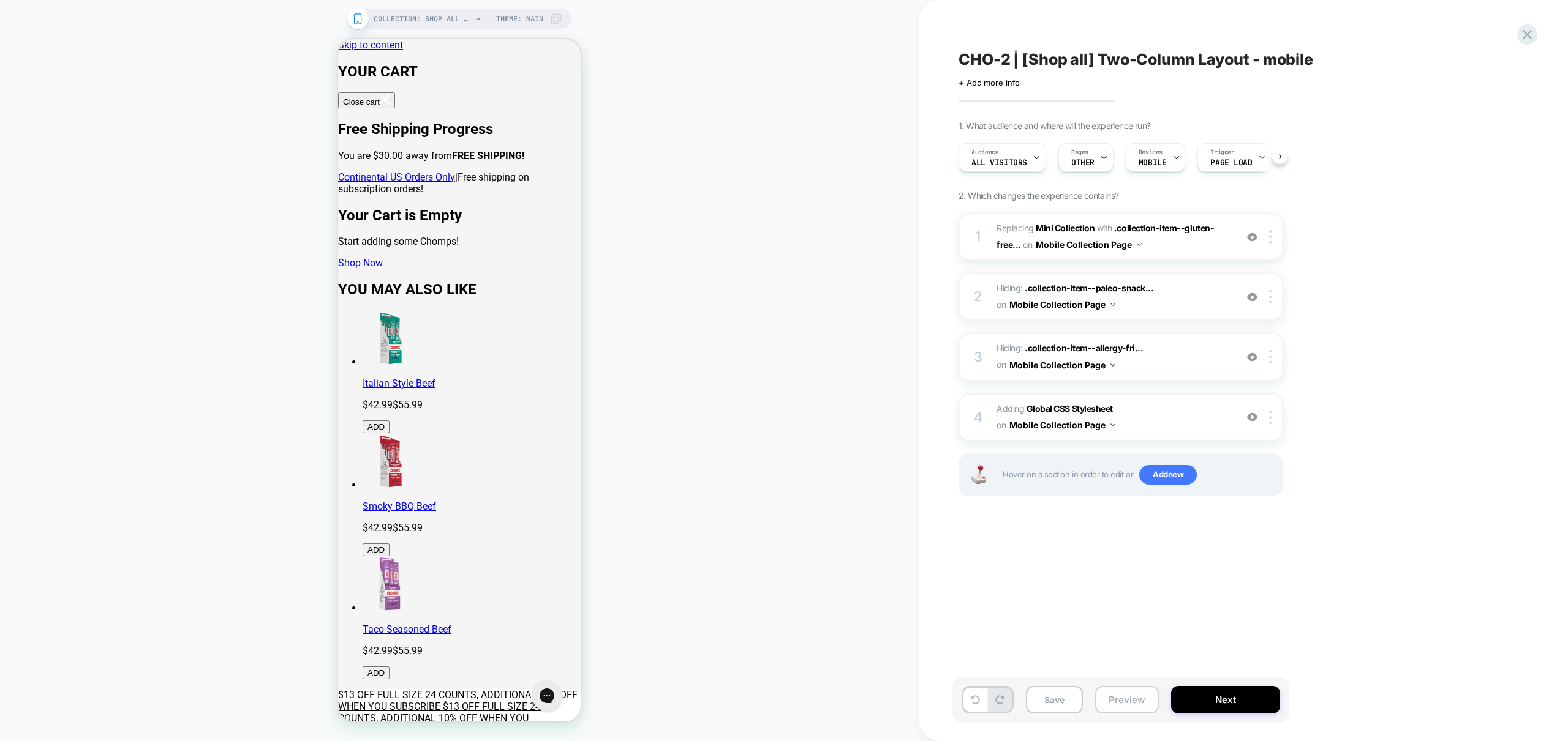
scroll to position [0, 1]
click at [1104, 705] on button "Preview" at bounding box center [1127, 700] width 64 height 28
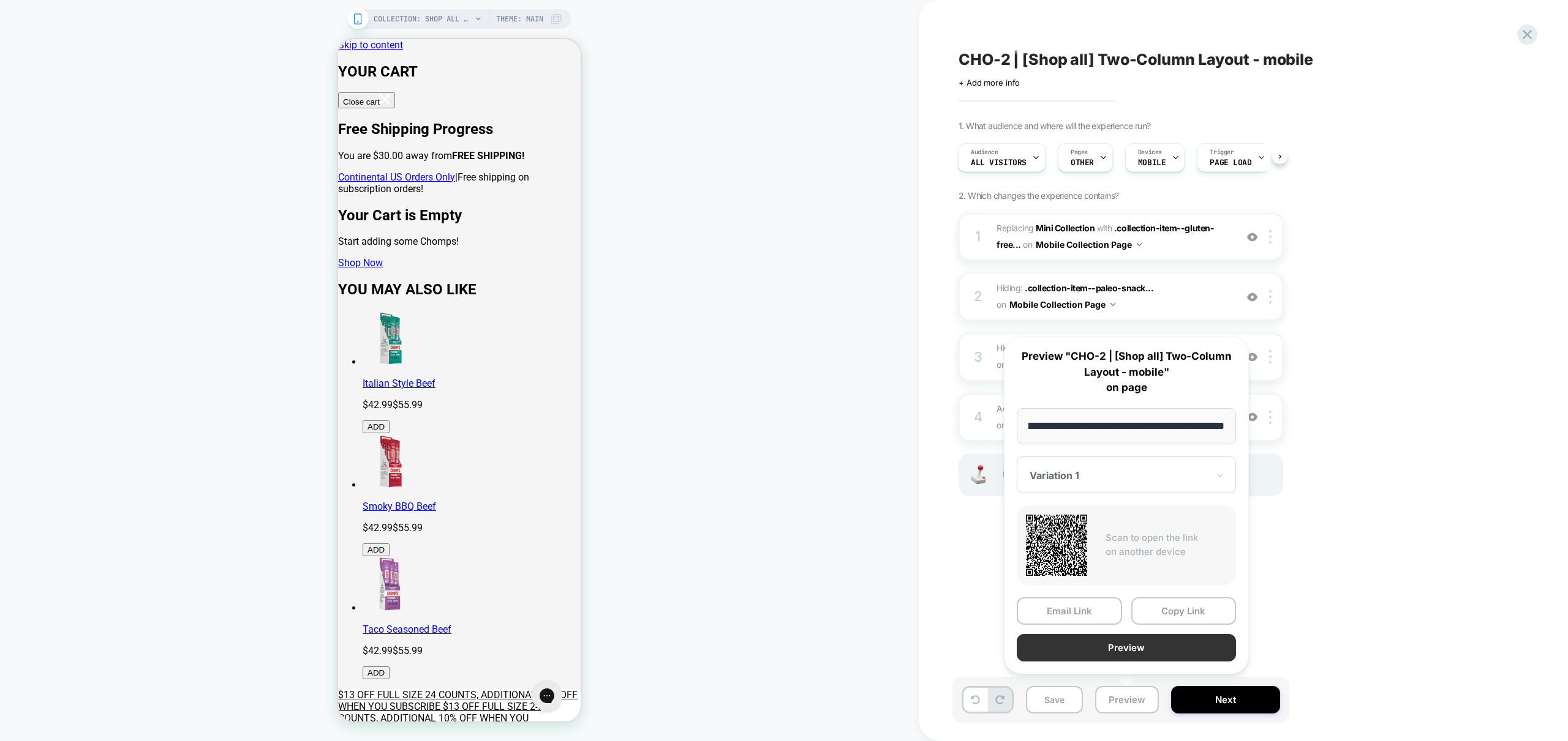
scroll to position [0, 0]
click at [1134, 654] on button "Preview" at bounding box center [1126, 648] width 219 height 28
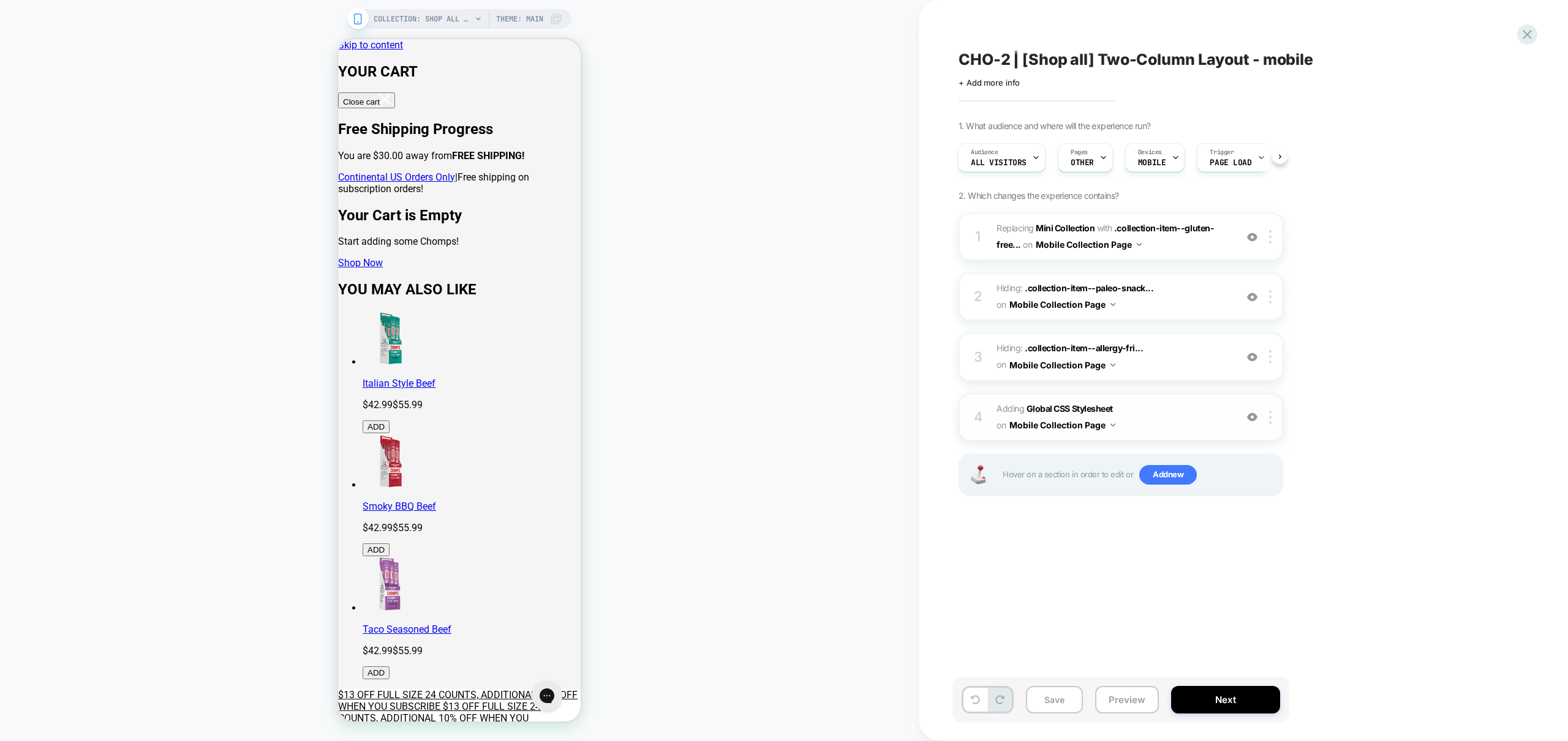
click at [1172, 421] on span "Adding Global CSS Stylesheet on Mobile Collection Page" at bounding box center [1113, 417] width 233 height 33
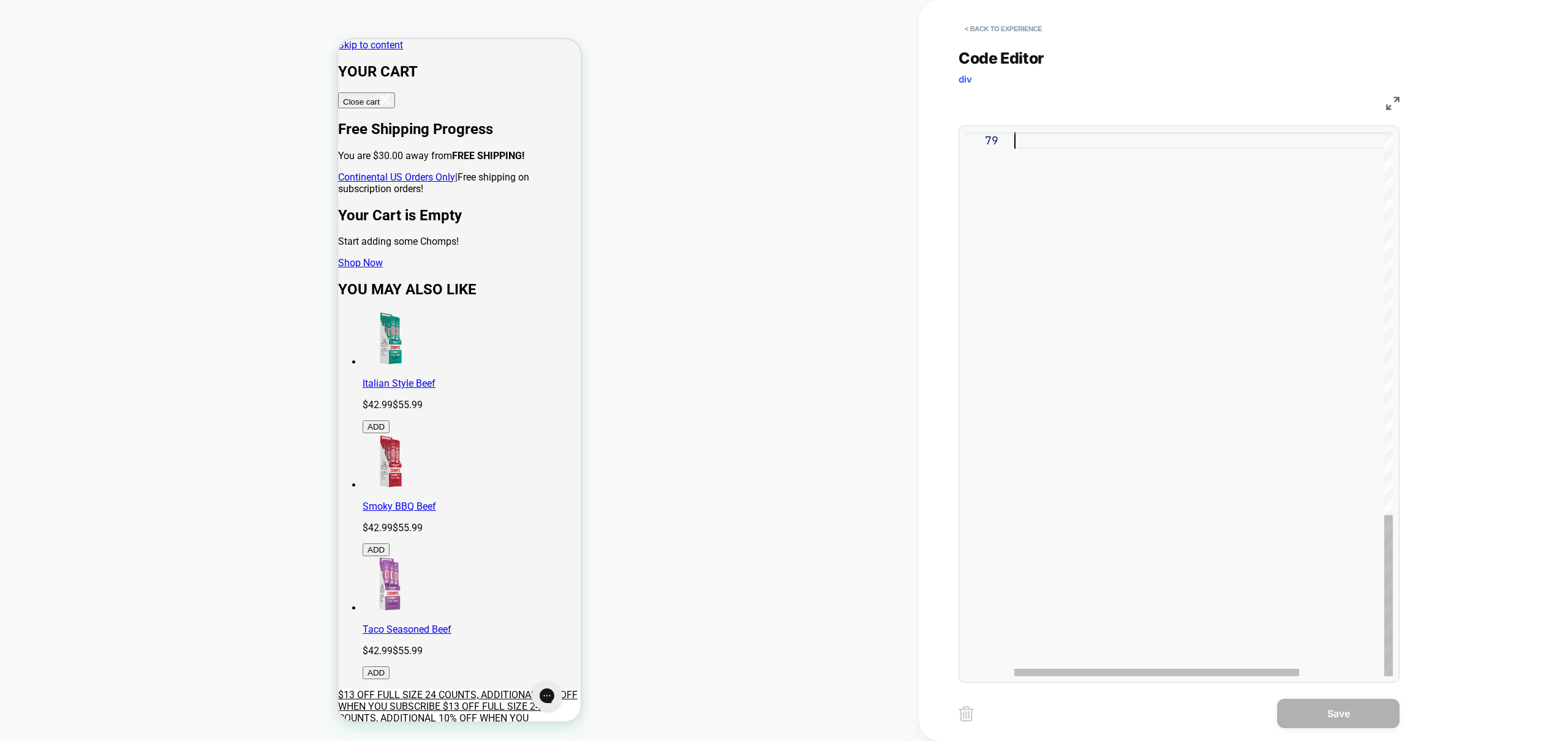
scroll to position [132, 0]
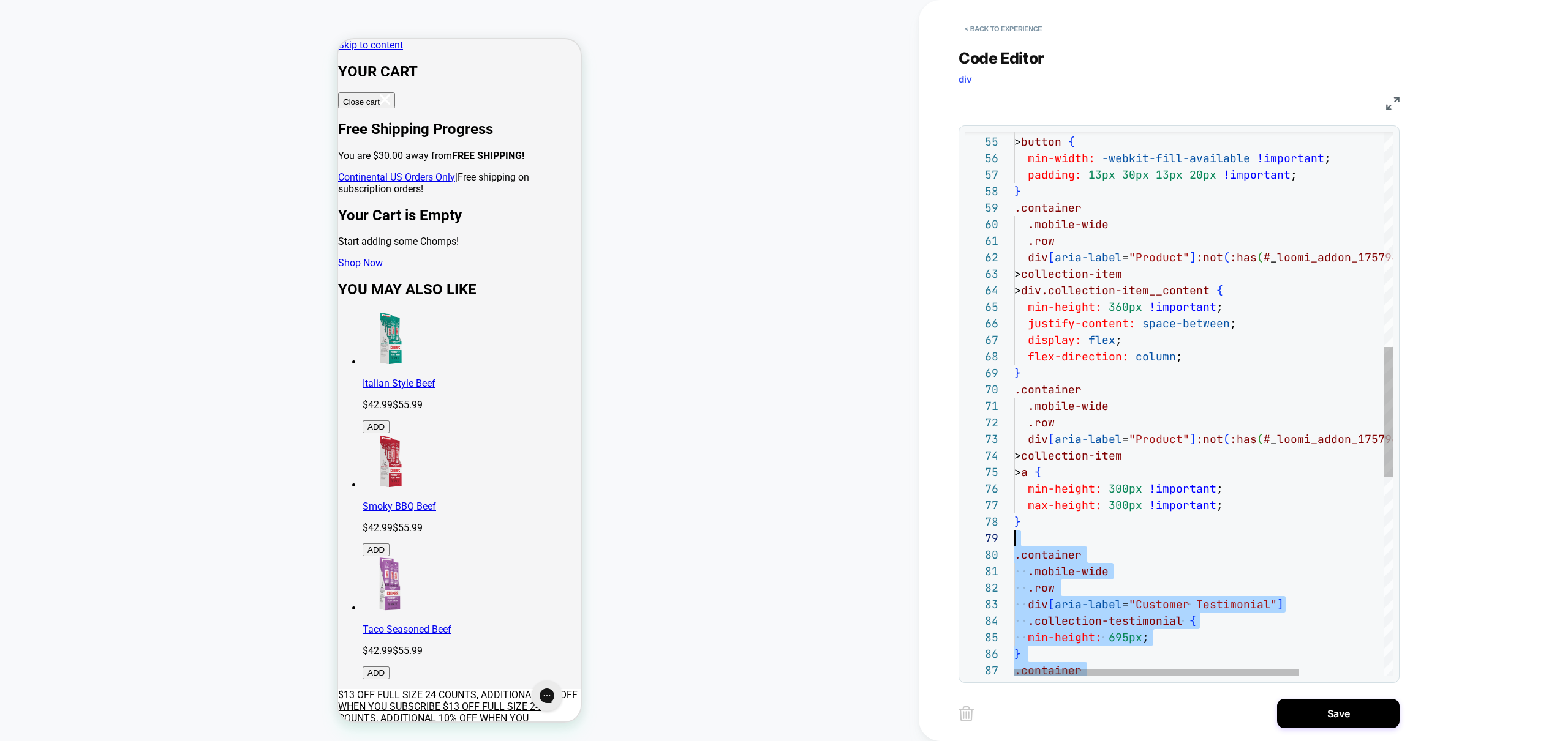
drag, startPoint x: 1074, startPoint y: 582, endPoint x: 989, endPoint y: 545, distance: 92.7
click at [1014, 545] on div ".container } max-height: 300px !important ; min-height: 300px !important ; .row…" at bounding box center [1259, 372] width 491 height 2262
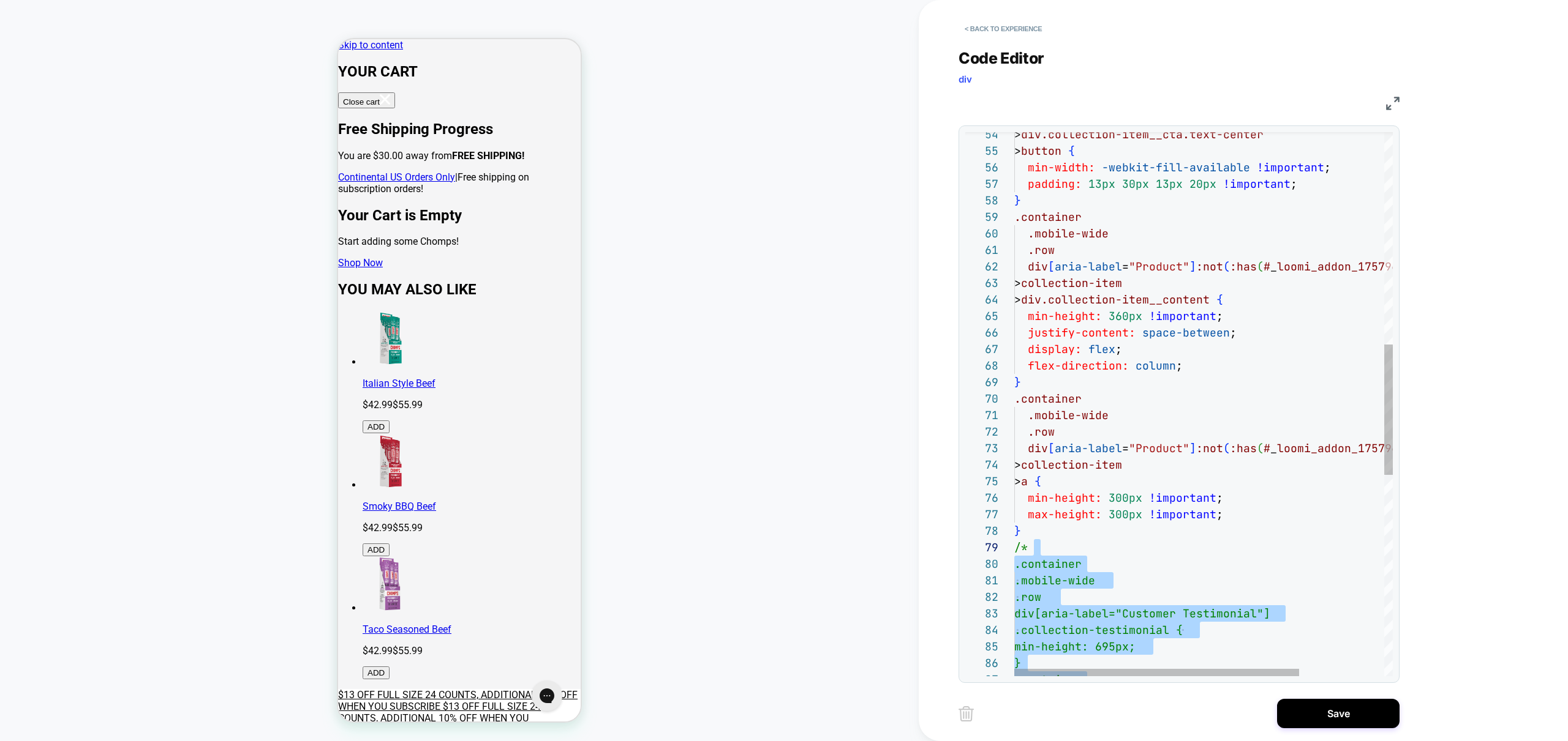
click at [1170, 326] on div "/* .container } max-height: 300px !important ; min-height: 300px !important ; .…" at bounding box center [1259, 381] width 491 height 2262
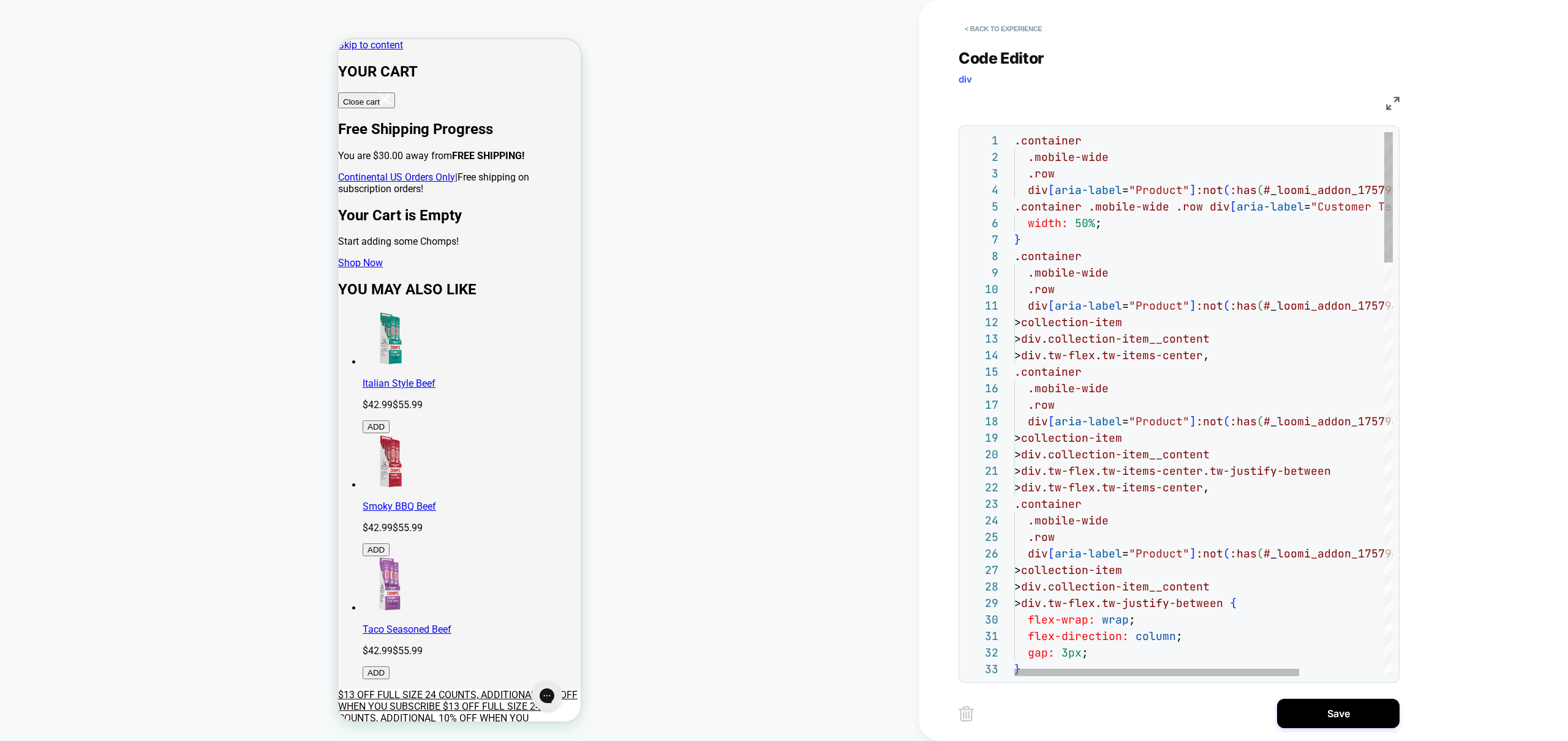
type textarea "**********"
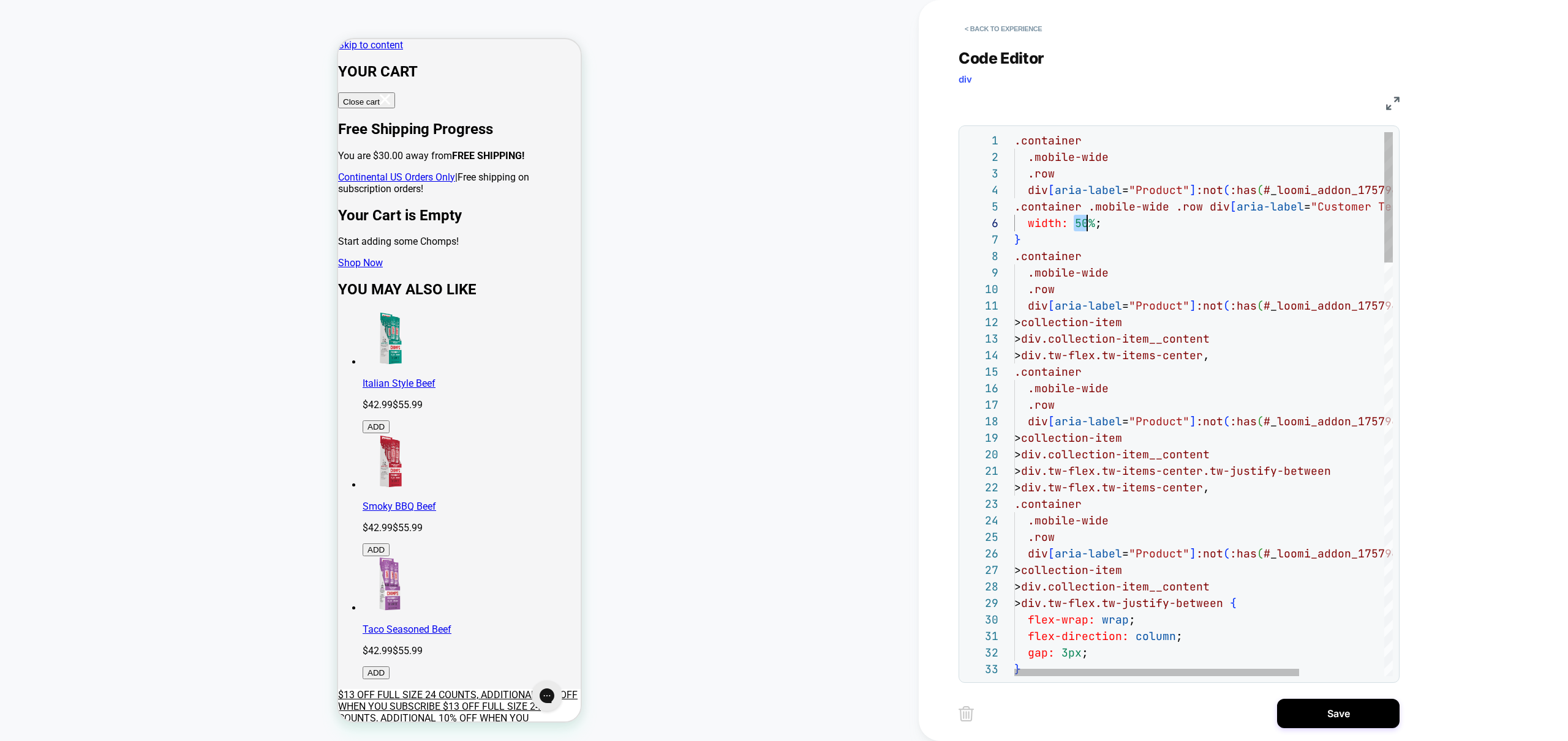
drag, startPoint x: 1016, startPoint y: 221, endPoint x: 1117, endPoint y: 223, distance: 101.0
click at [1117, 223] on div "width: 50% ;" at bounding box center [1259, 223] width 491 height 16
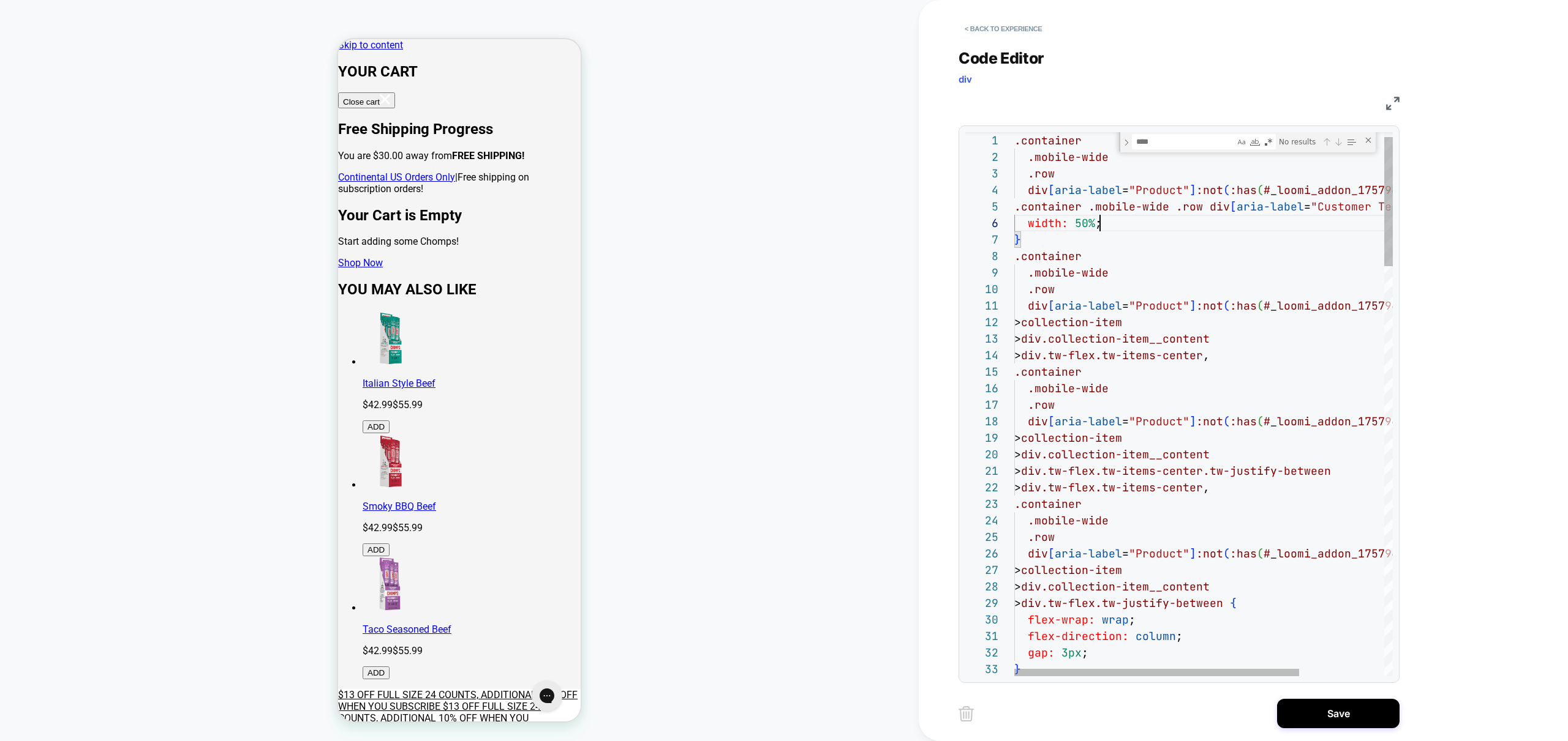
drag, startPoint x: 1077, startPoint y: 223, endPoint x: 1024, endPoint y: 223, distance: 53.0
type textarea "**********"
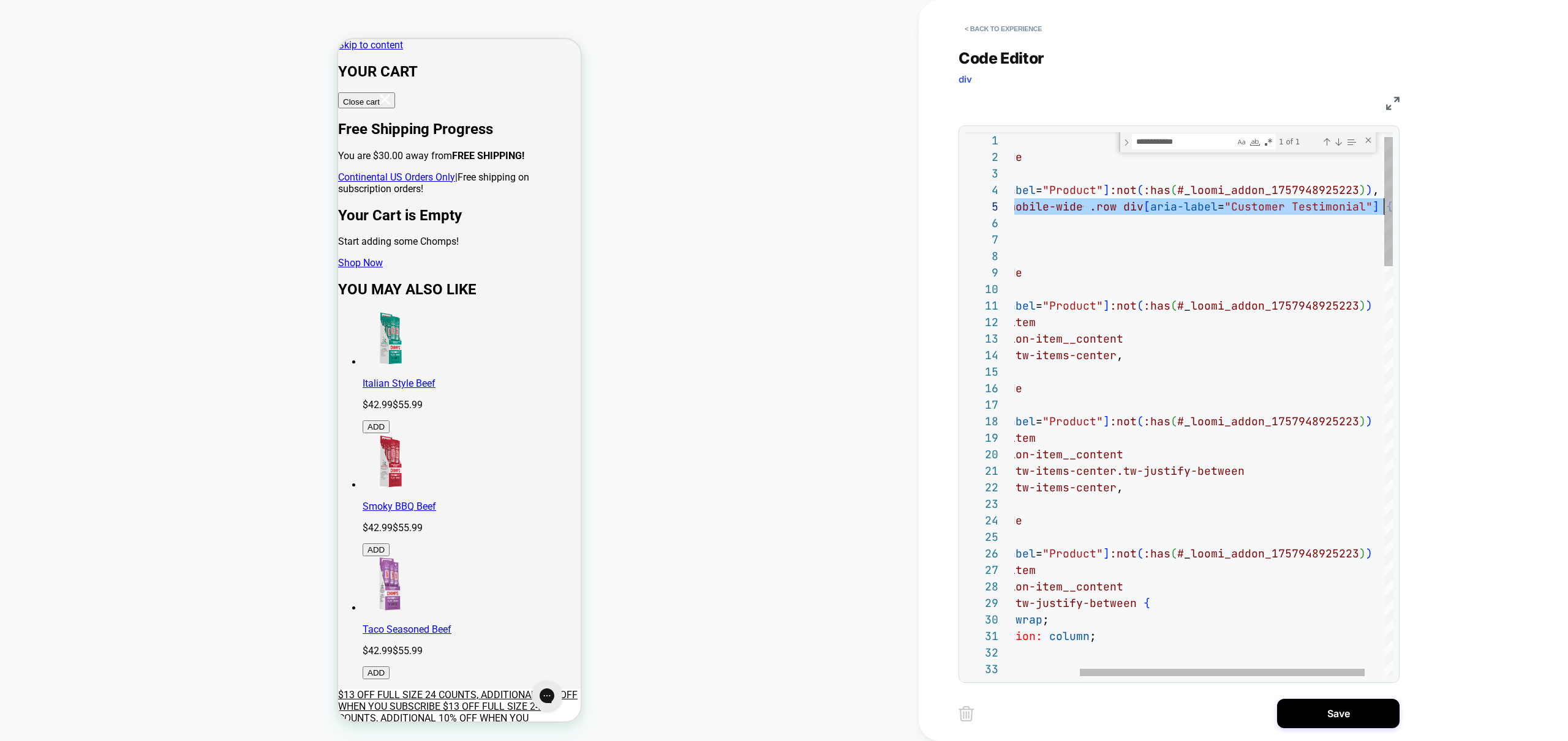
drag, startPoint x: 1015, startPoint y: 209, endPoint x: 1378, endPoint y: 206, distance: 363.0
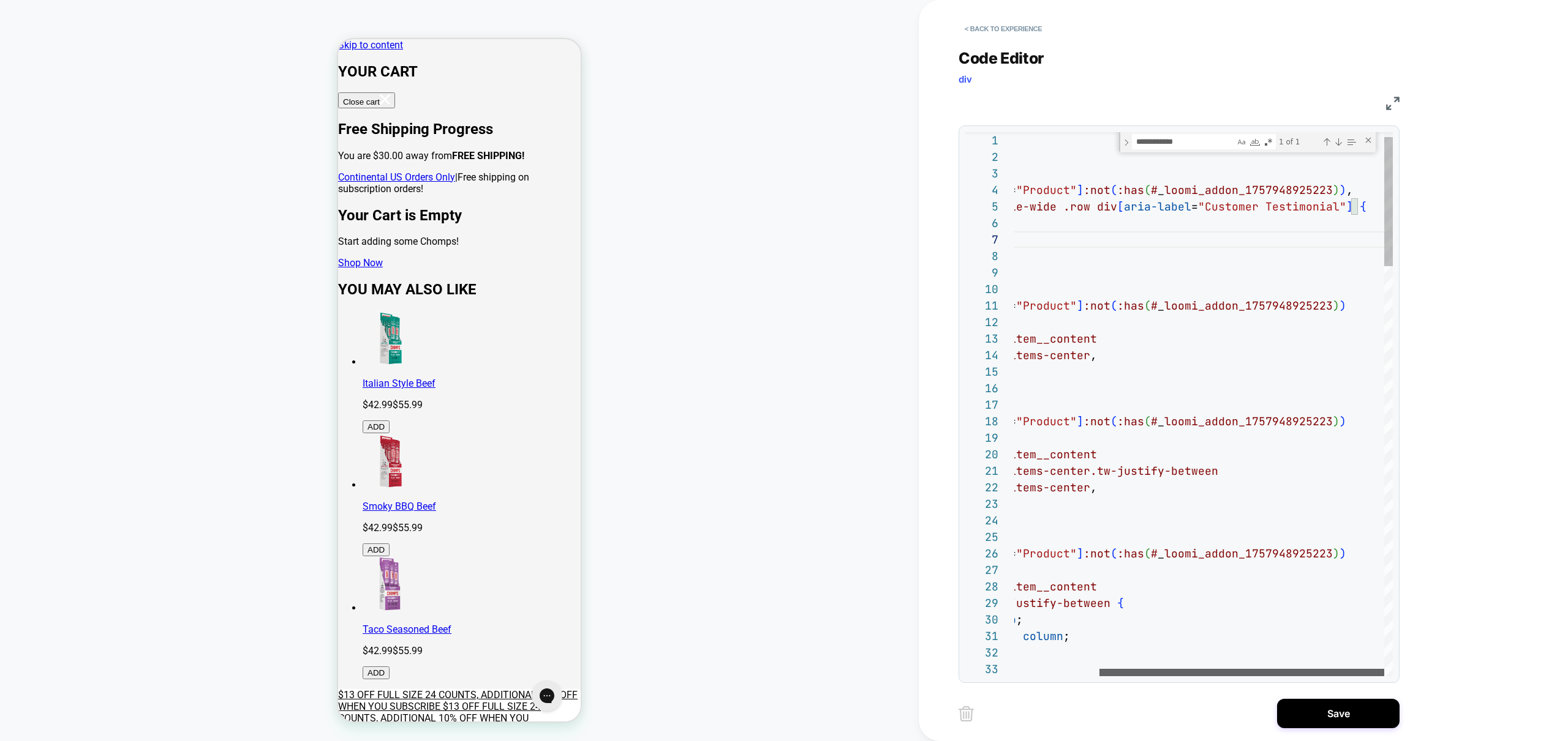
click at [1348, 676] on div at bounding box center [1242, 672] width 284 height 7
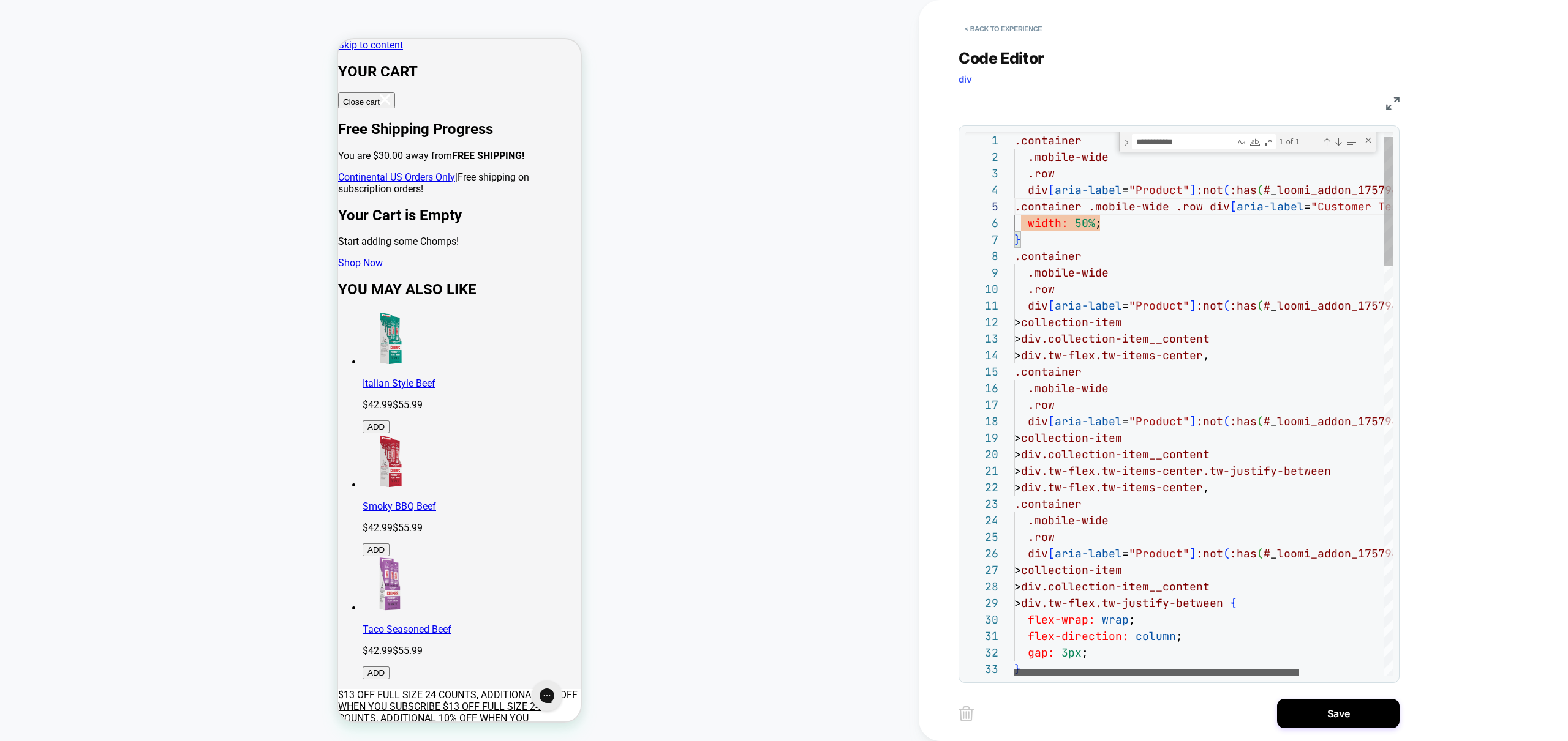
click at [1083, 676] on div at bounding box center [1156, 672] width 284 height 7
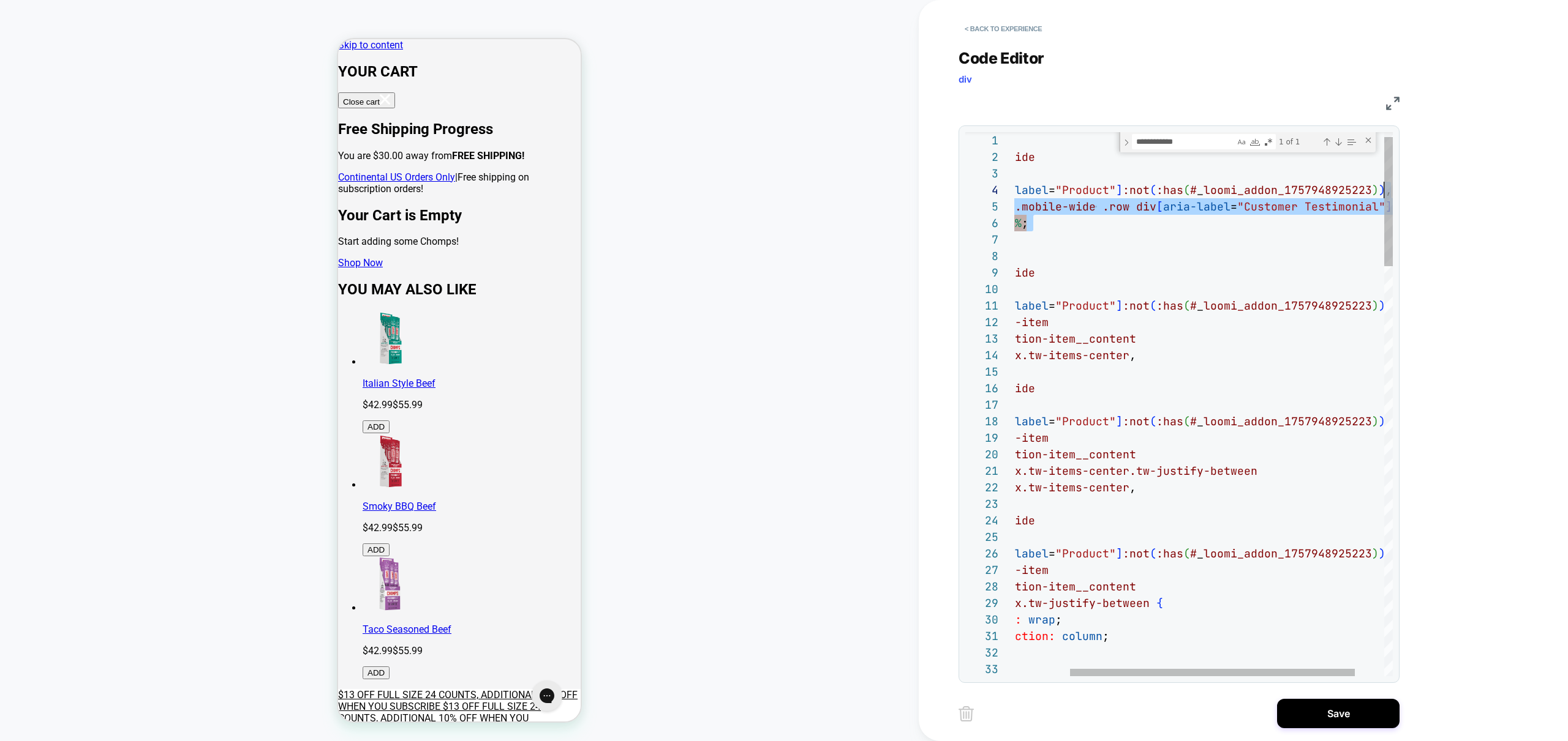
scroll to position [50, 443]
drag, startPoint x: 1155, startPoint y: 233, endPoint x: 1383, endPoint y: 190, distance: 232.0
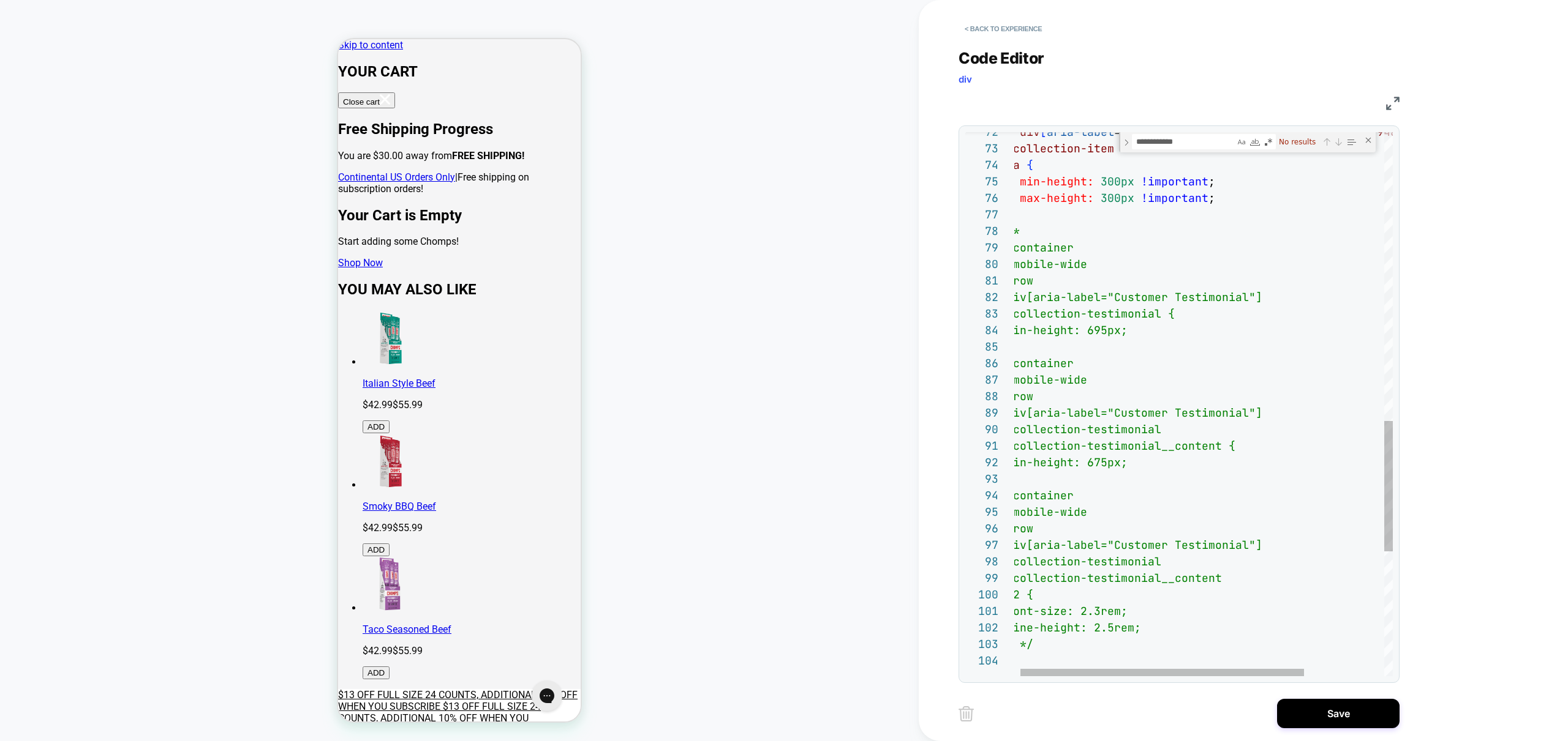
scroll to position [116, 20]
click at [1057, 232] on div "} */ h2 { font-size: 2.3rem; line-height: 2.5rem; .mobile-wide .row div[aria-la…" at bounding box center [1253, 64] width 494 height 2266
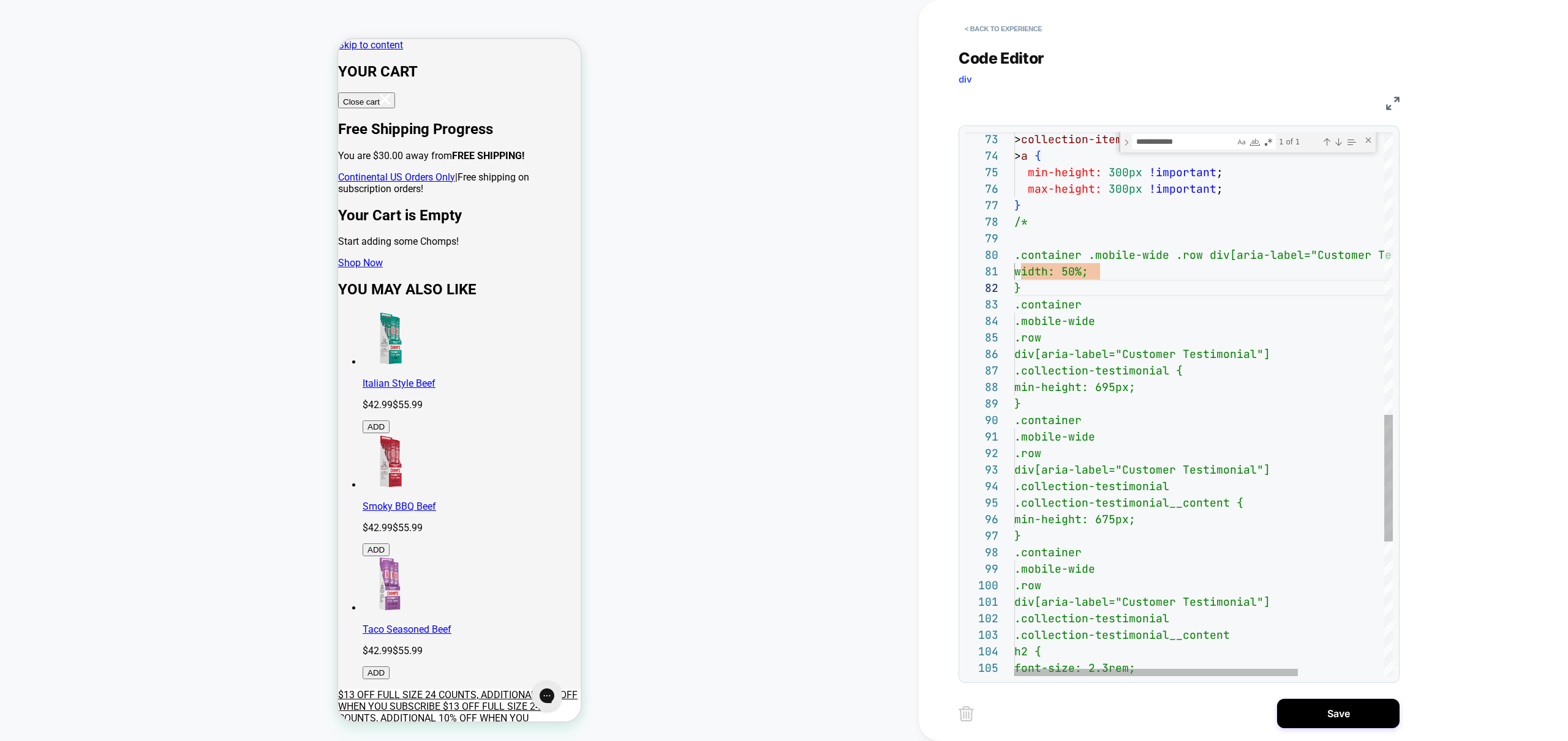
scroll to position [132, 0]
click at [1051, 238] on div "h2 { font-size: 2.3rem; .mobile-wide .row div[aria-label="Customer Testimonial"…" at bounding box center [1261, 87] width 494 height 2332
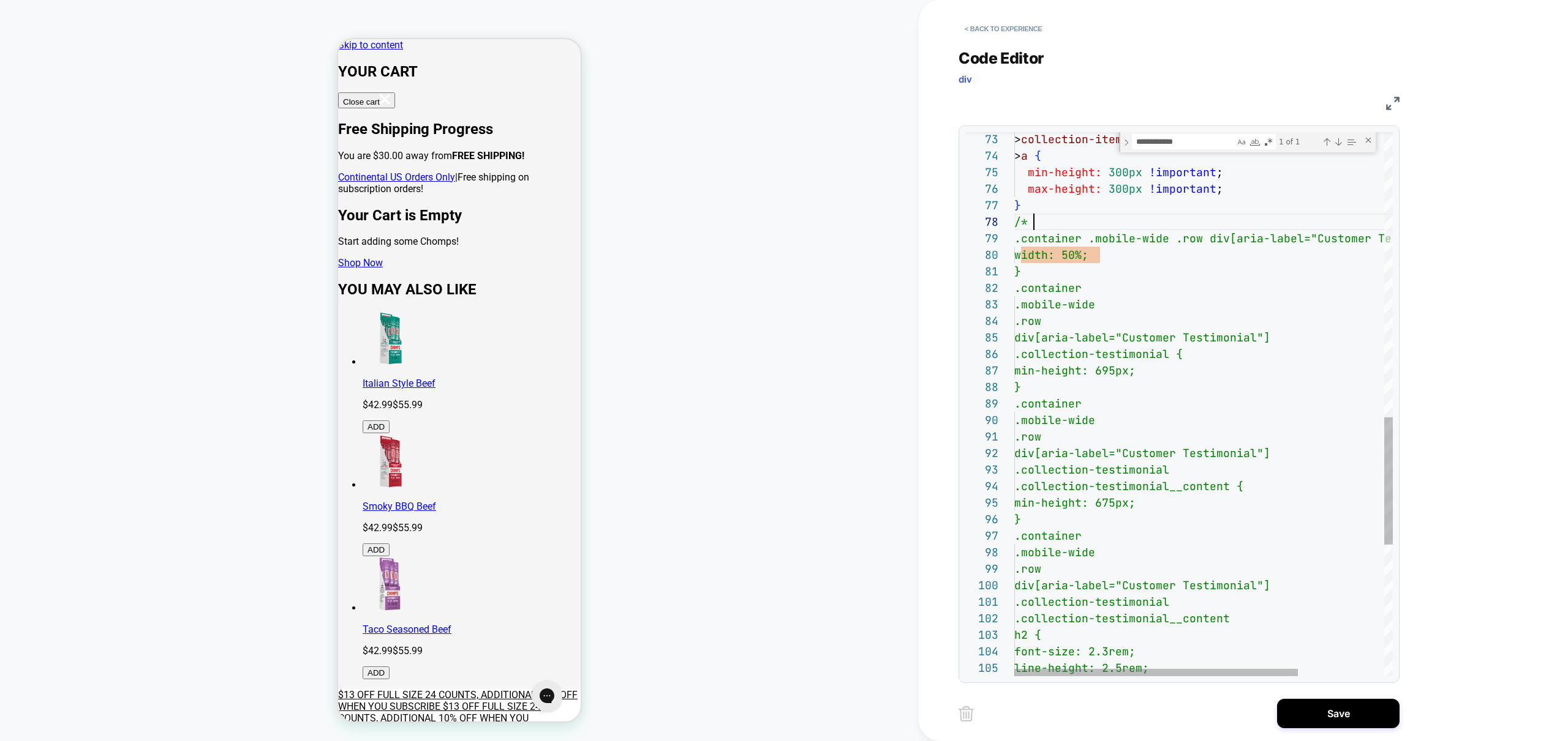
scroll to position [116, 20]
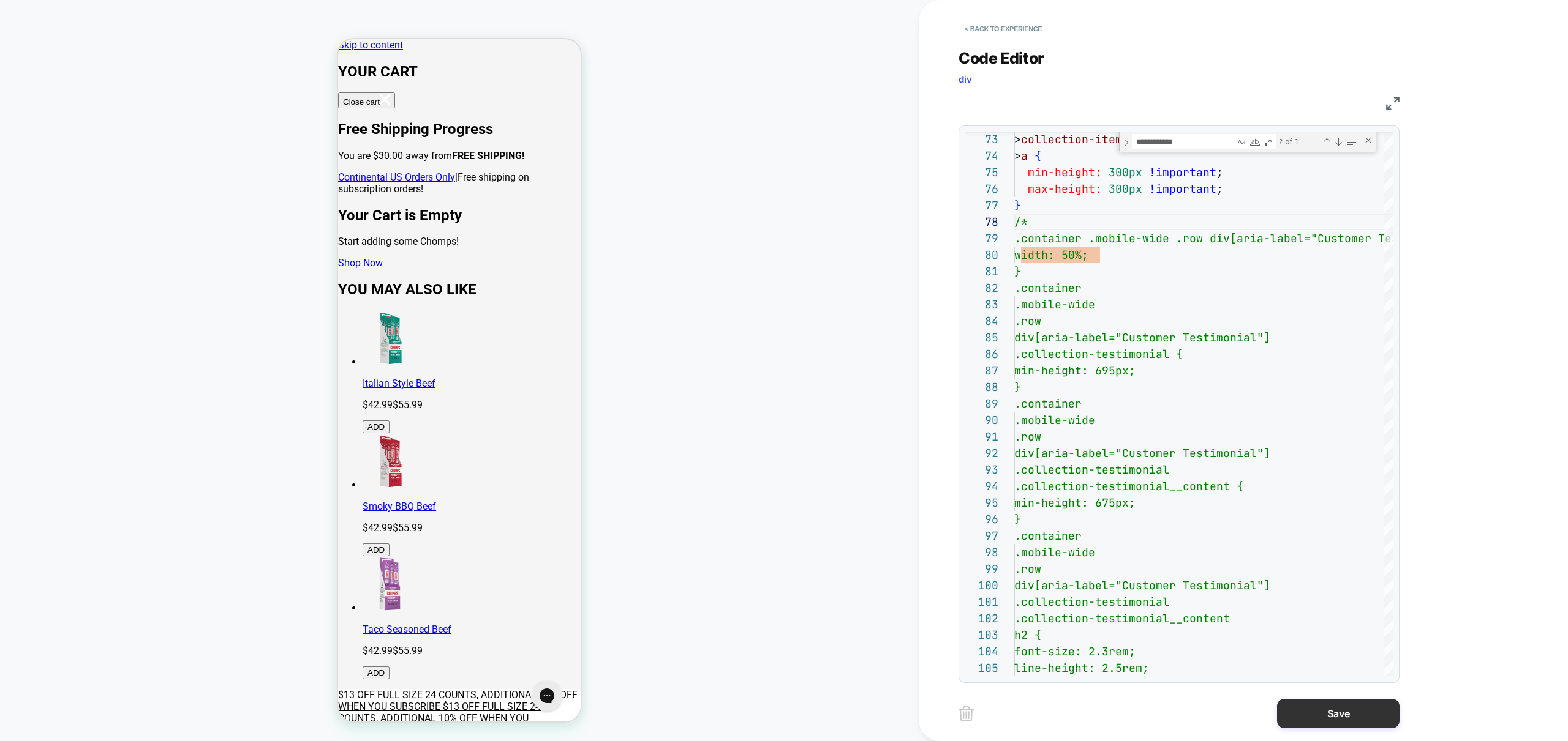
type textarea "**********"
click at [1341, 717] on button "Save" at bounding box center [1338, 713] width 123 height 29
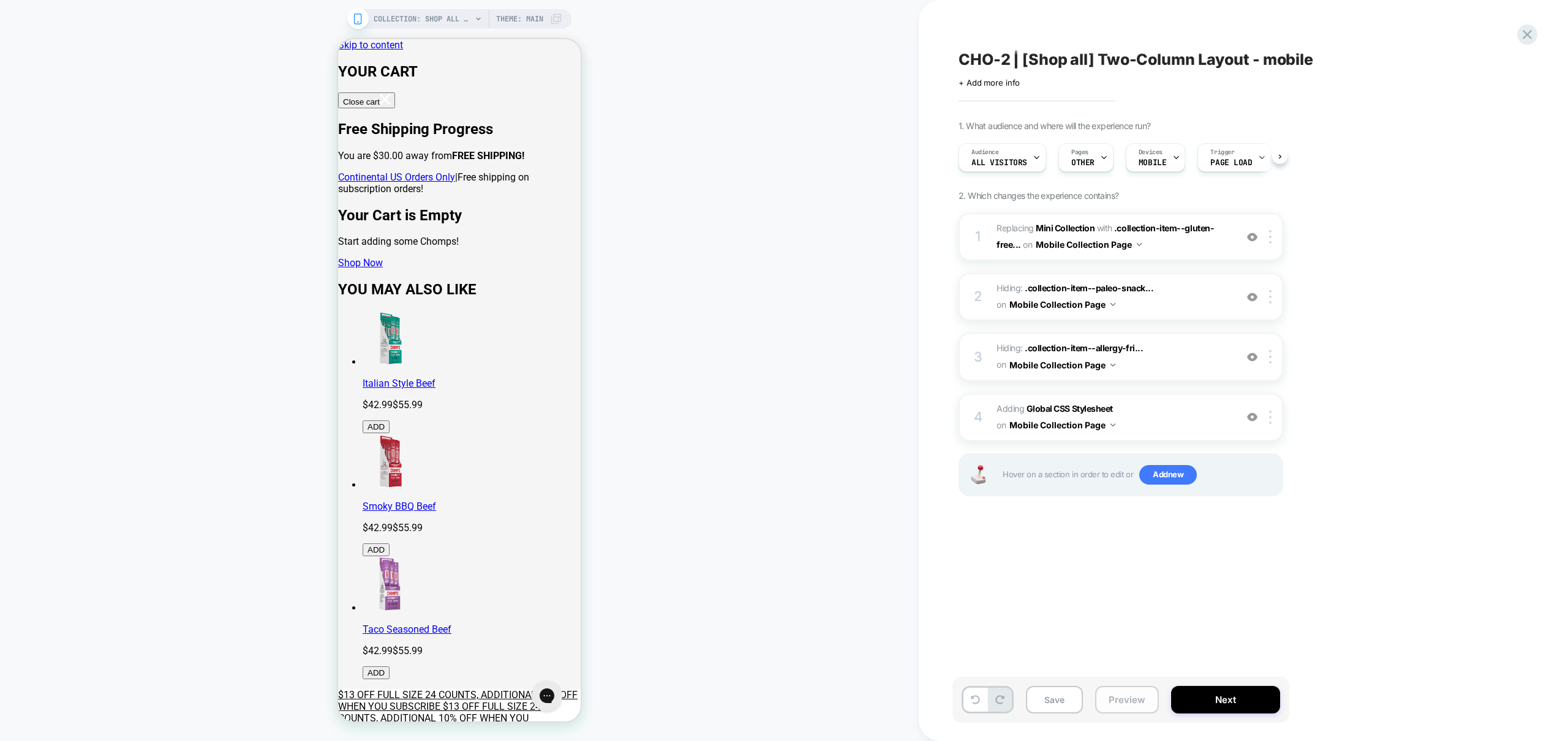
scroll to position [0, 1]
click at [1128, 702] on button "Preview" at bounding box center [1127, 700] width 64 height 28
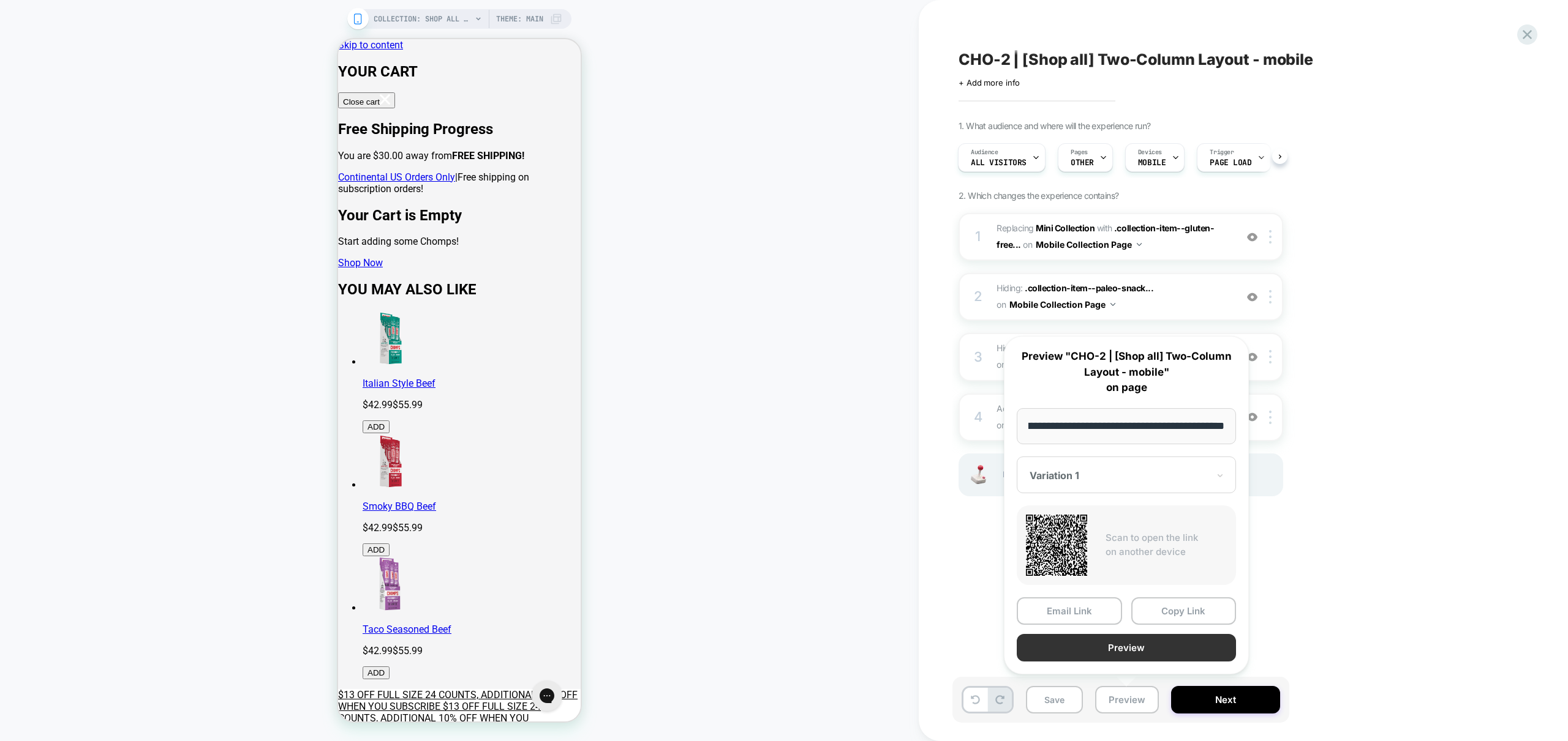
scroll to position [0, 0]
click at [1159, 648] on button "Preview" at bounding box center [1126, 648] width 219 height 28
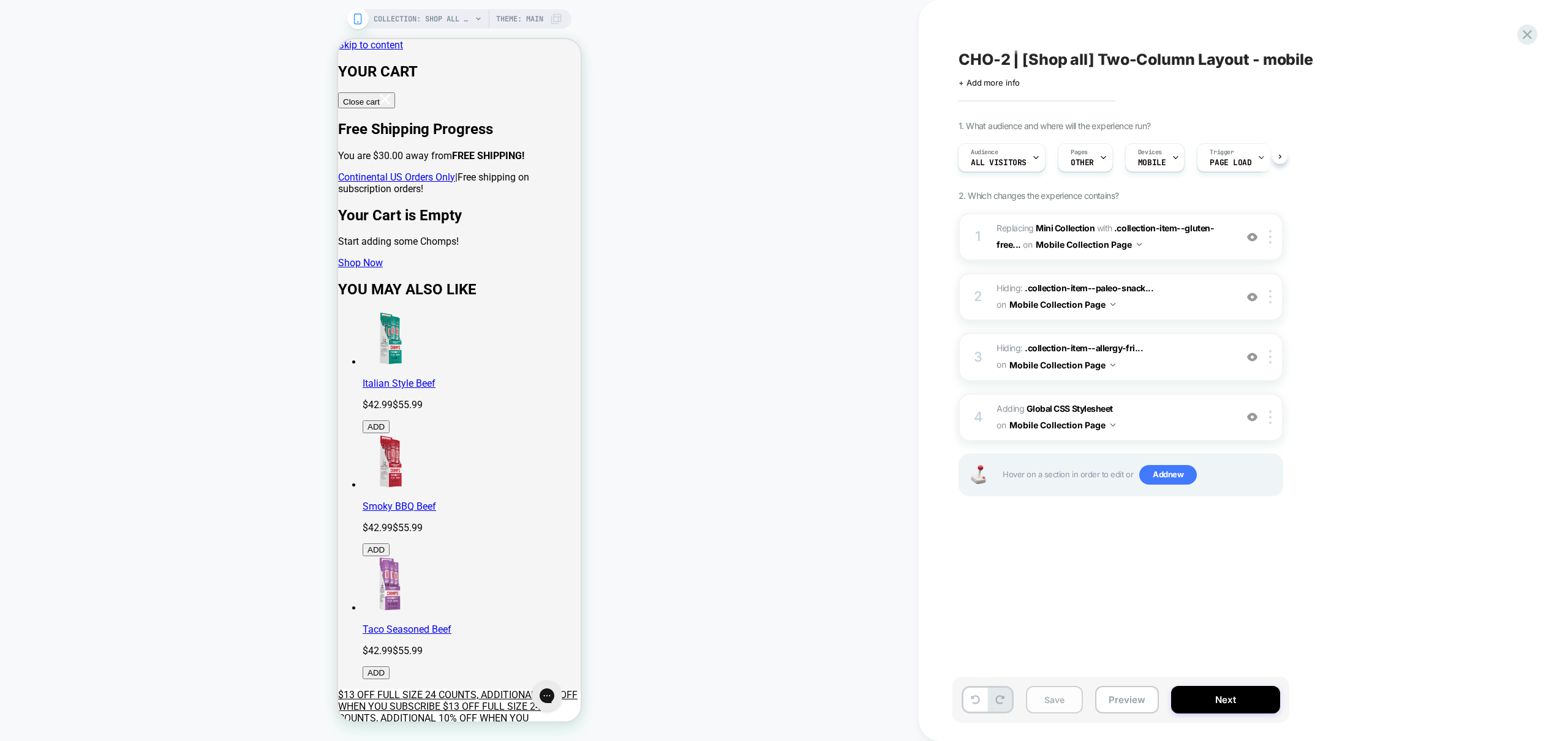
click at [1037, 694] on button "Save" at bounding box center [1055, 700] width 57 height 28
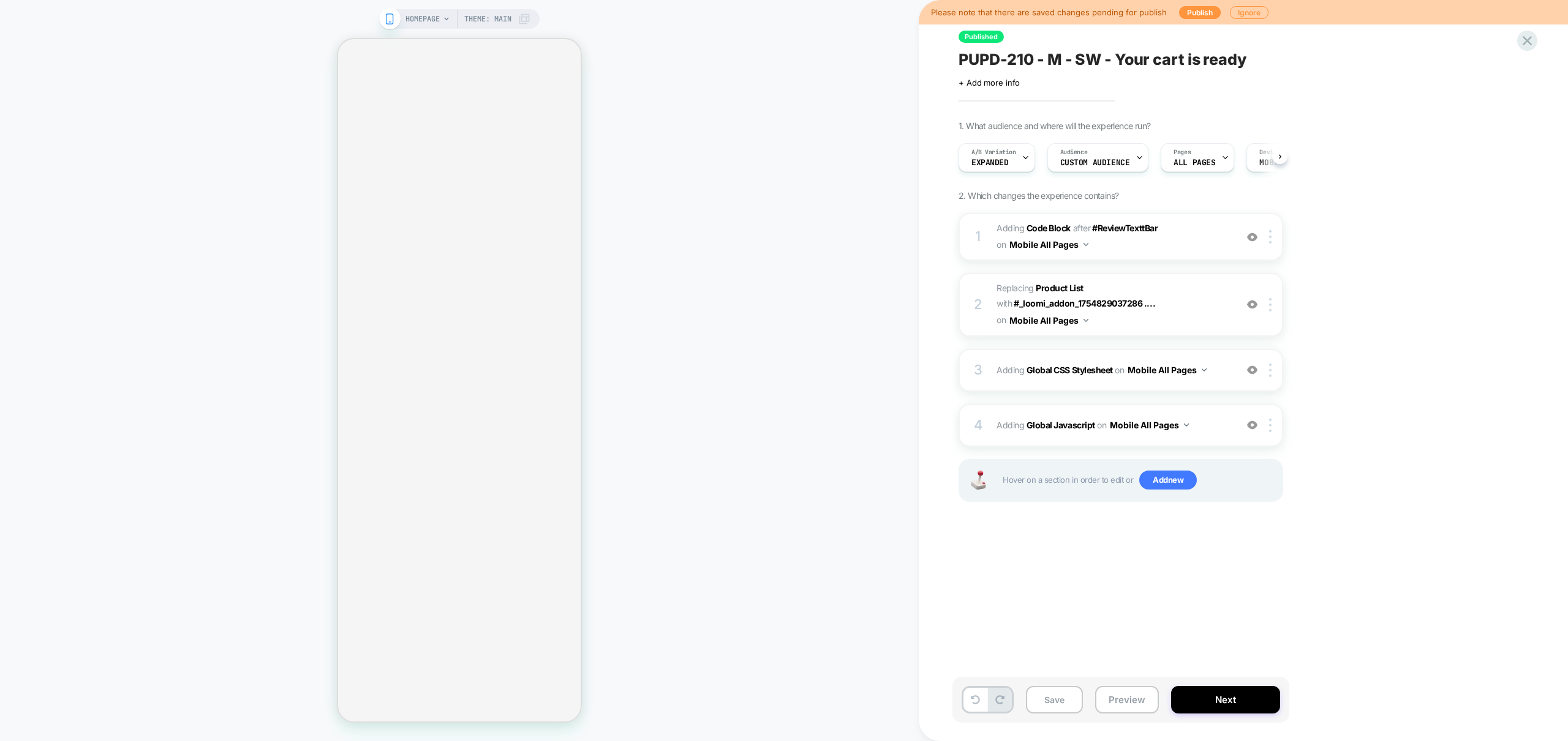
scroll to position [0, 1]
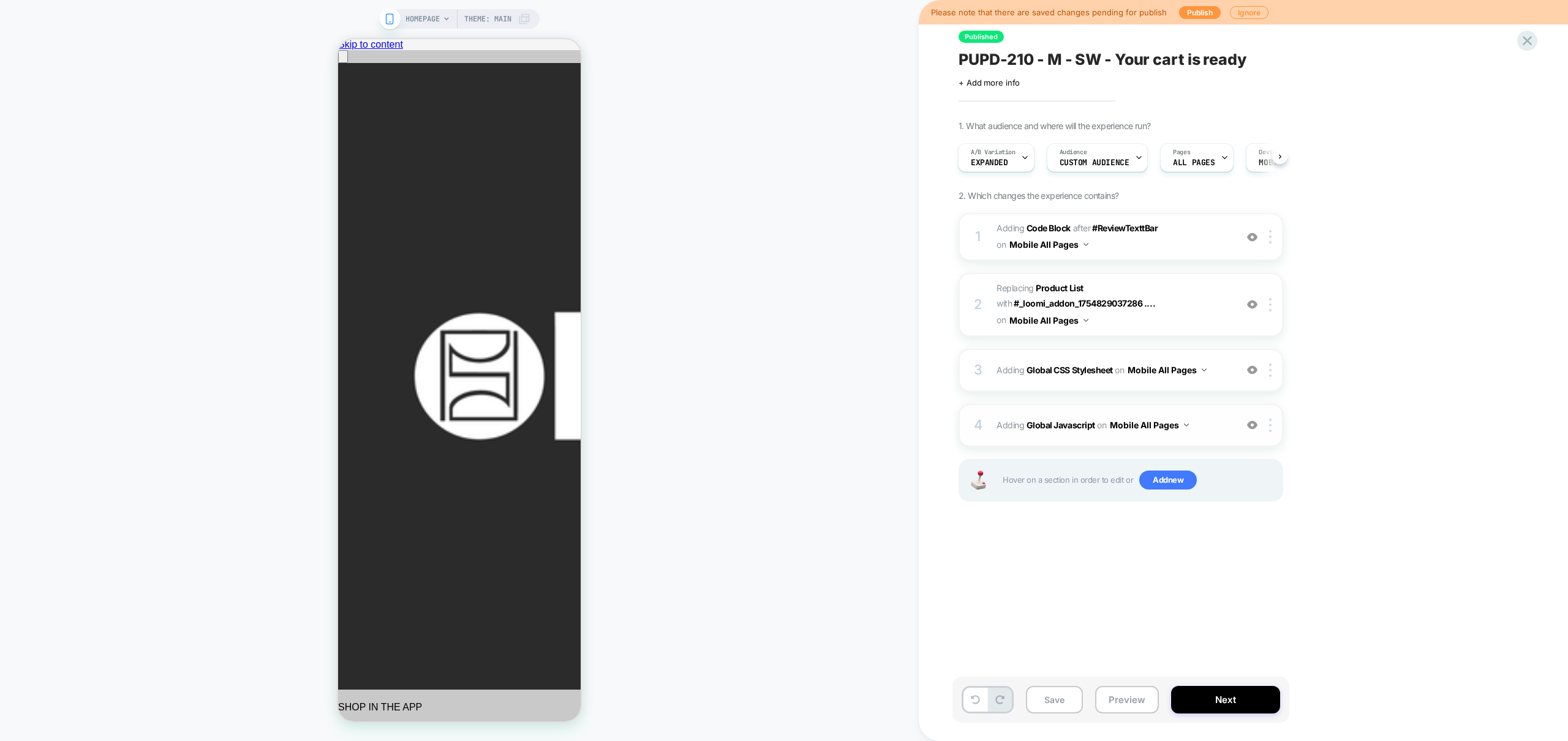
click at [1214, 416] on div "4 Adding Global Javascript on Mobile All Pages Add Before Add After Copy to Des…" at bounding box center [1120, 425] width 325 height 42
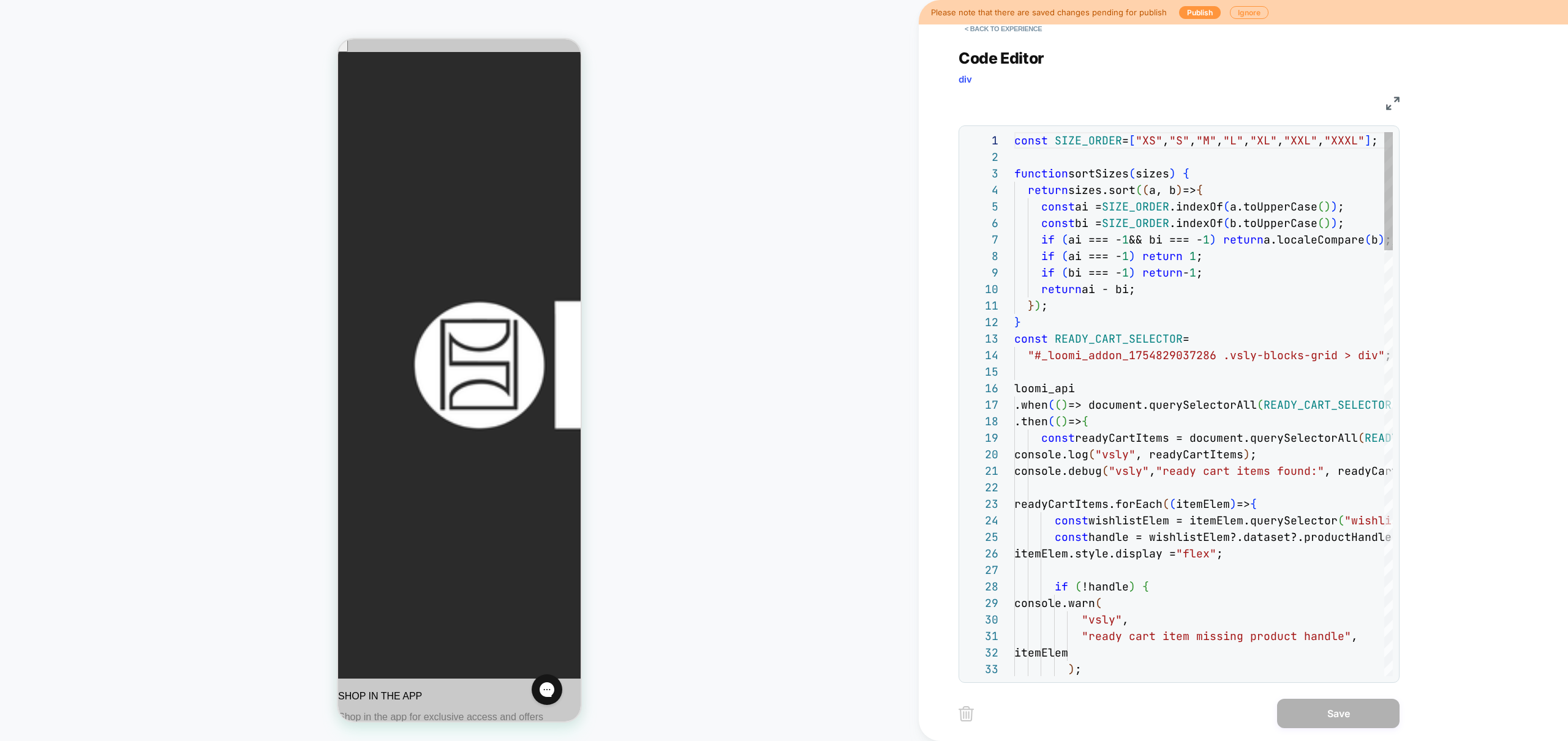
scroll to position [165, 0]
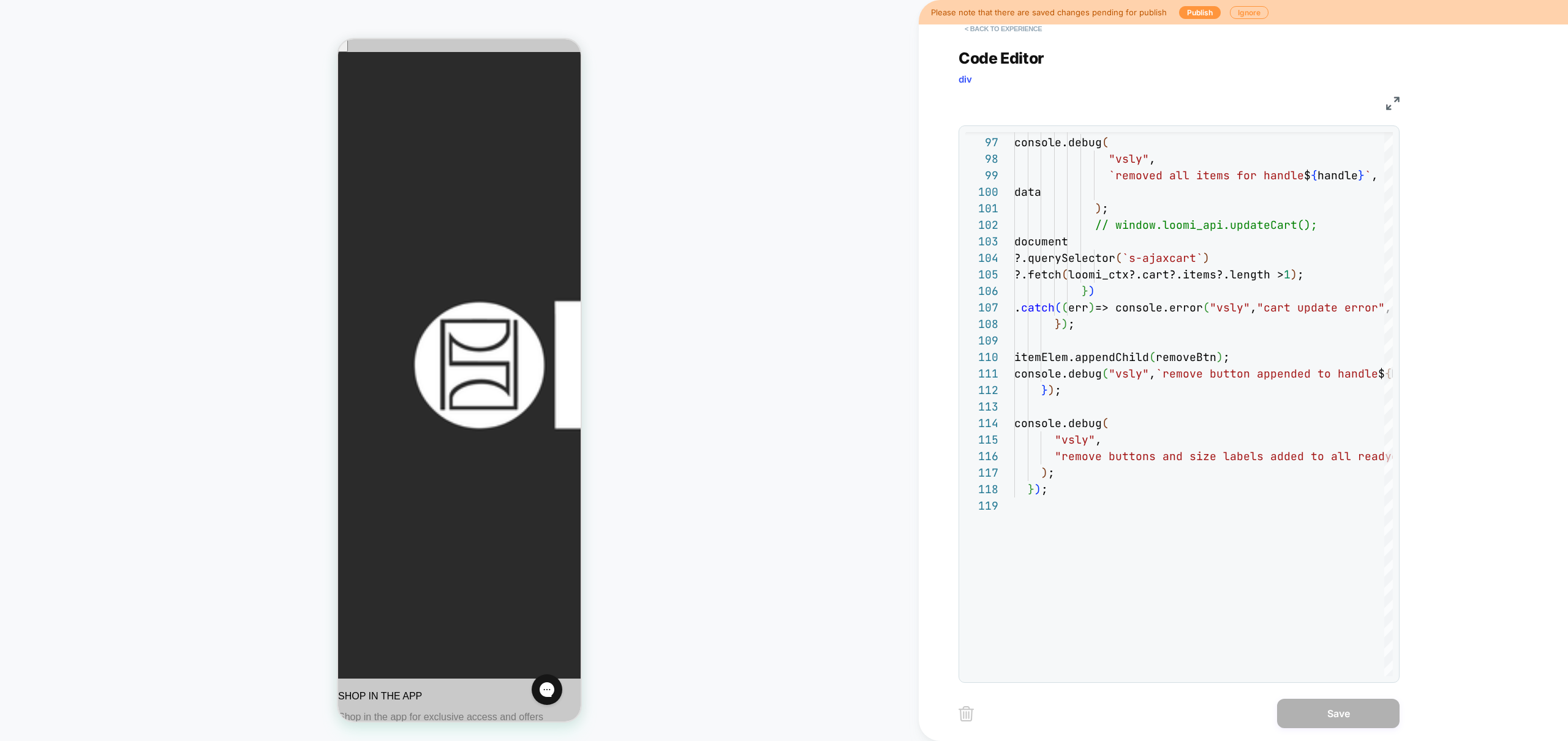
click at [991, 31] on button "< Back to experience" at bounding box center [1002, 29] width 89 height 20
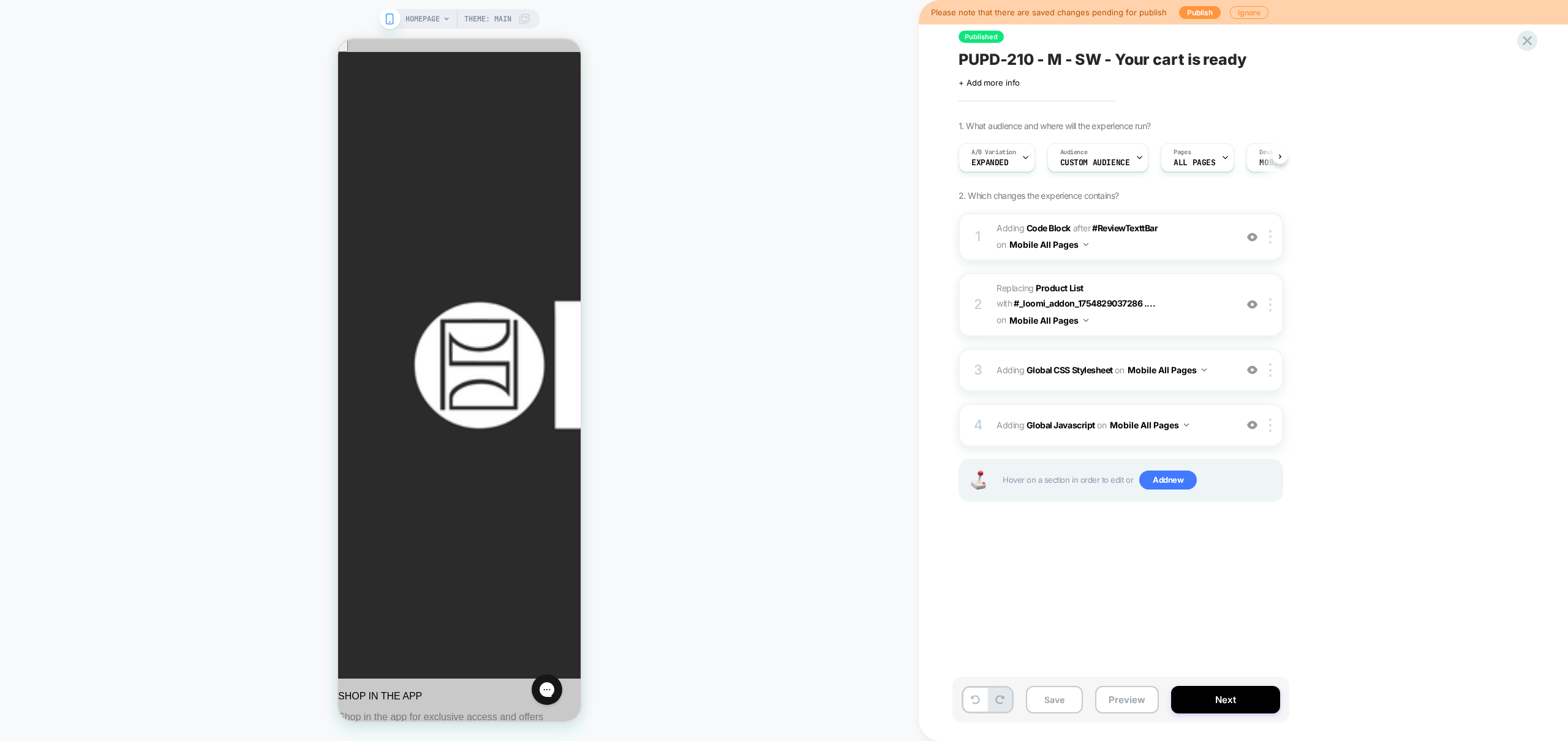
scroll to position [0, 1]
click at [1127, 697] on button "Preview" at bounding box center [1127, 700] width 64 height 28
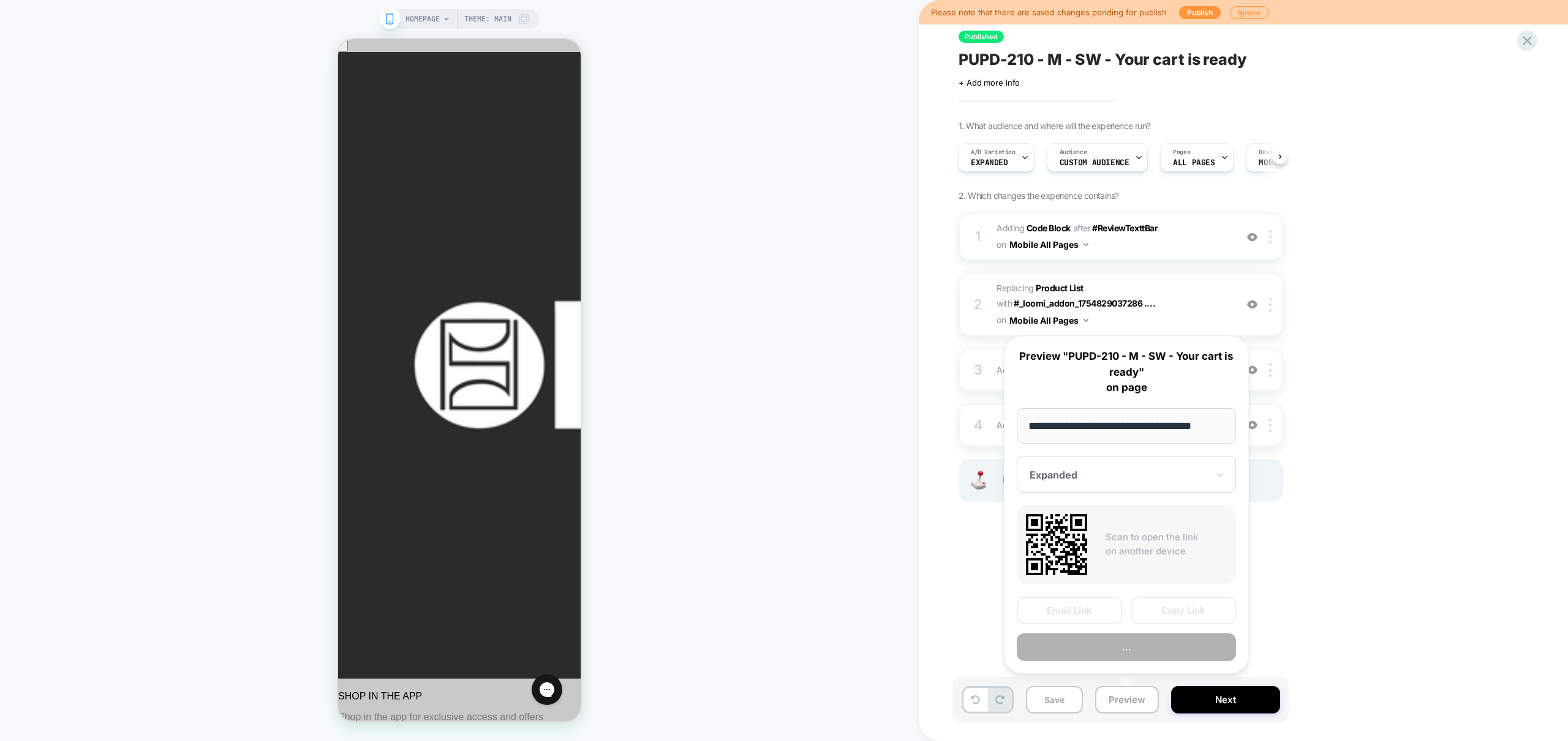
scroll to position [0, 11]
click at [1148, 651] on button "Preview" at bounding box center [1126, 648] width 219 height 28
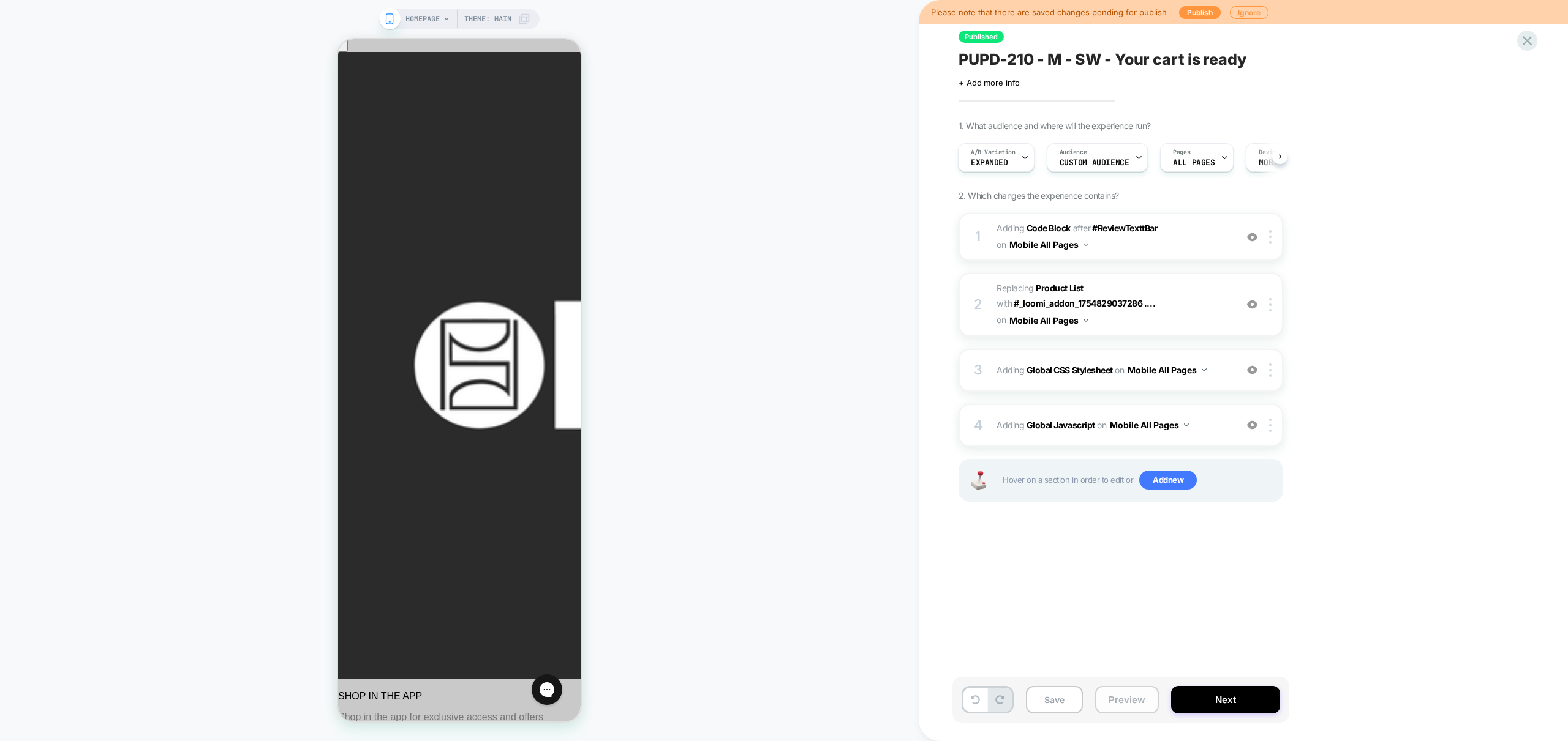
click at [1138, 691] on button "Preview" at bounding box center [1127, 700] width 64 height 28
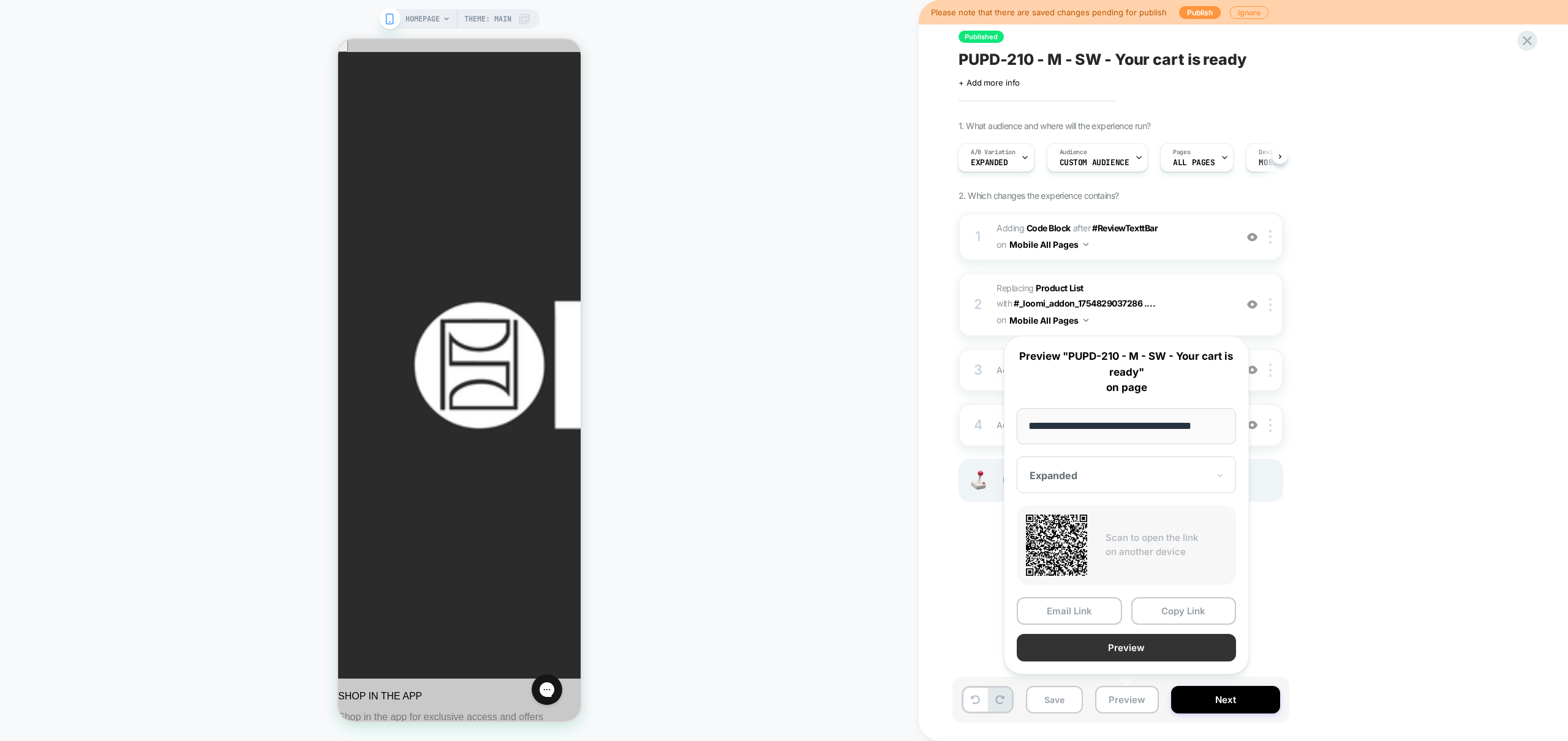
click at [1152, 649] on button "Preview" at bounding box center [1126, 648] width 219 height 28
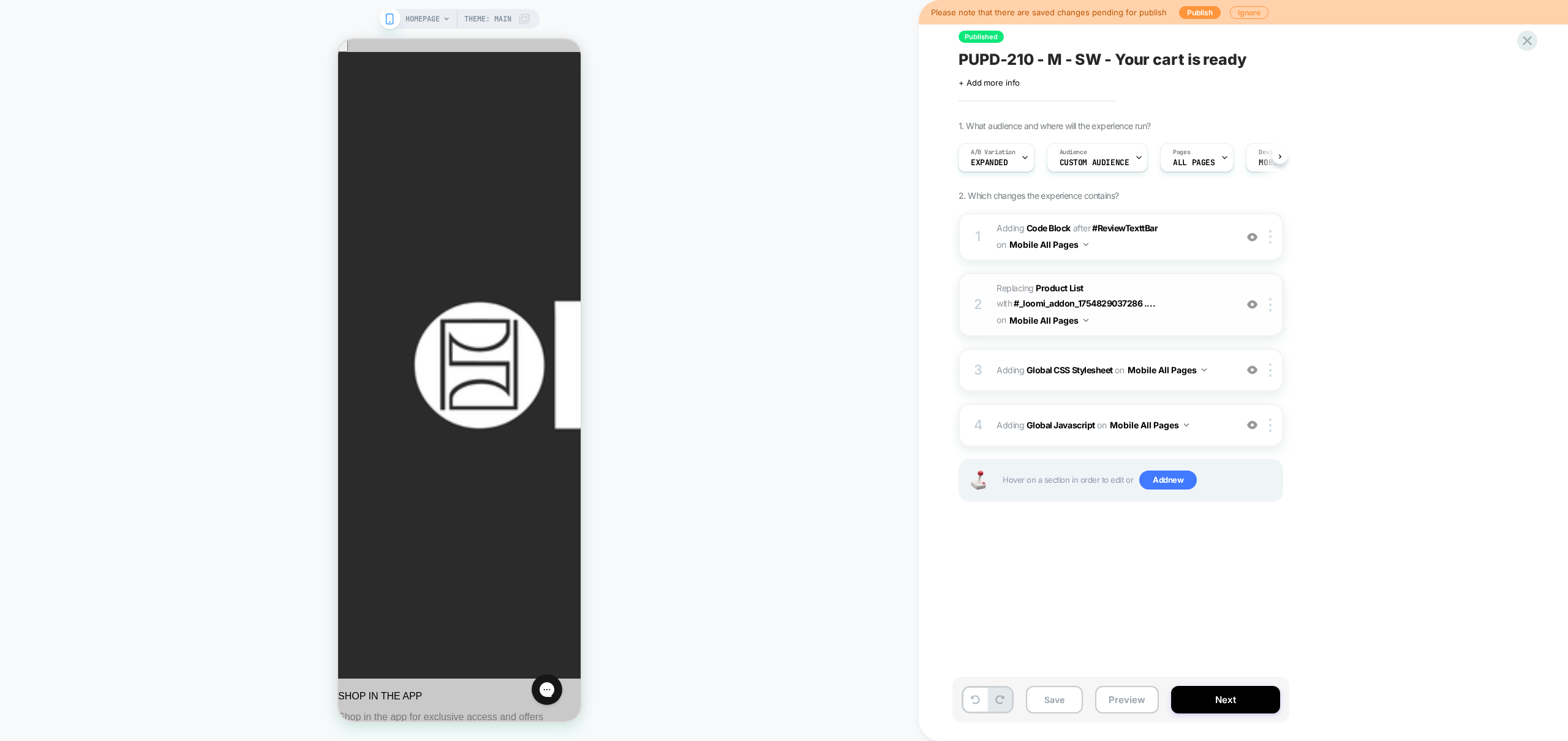
click at [1165, 329] on div "2 #_loomi_addon_1754832259854 Replacing Product List WITH #_loomi_addon_1754829…" at bounding box center [1120, 304] width 325 height 63
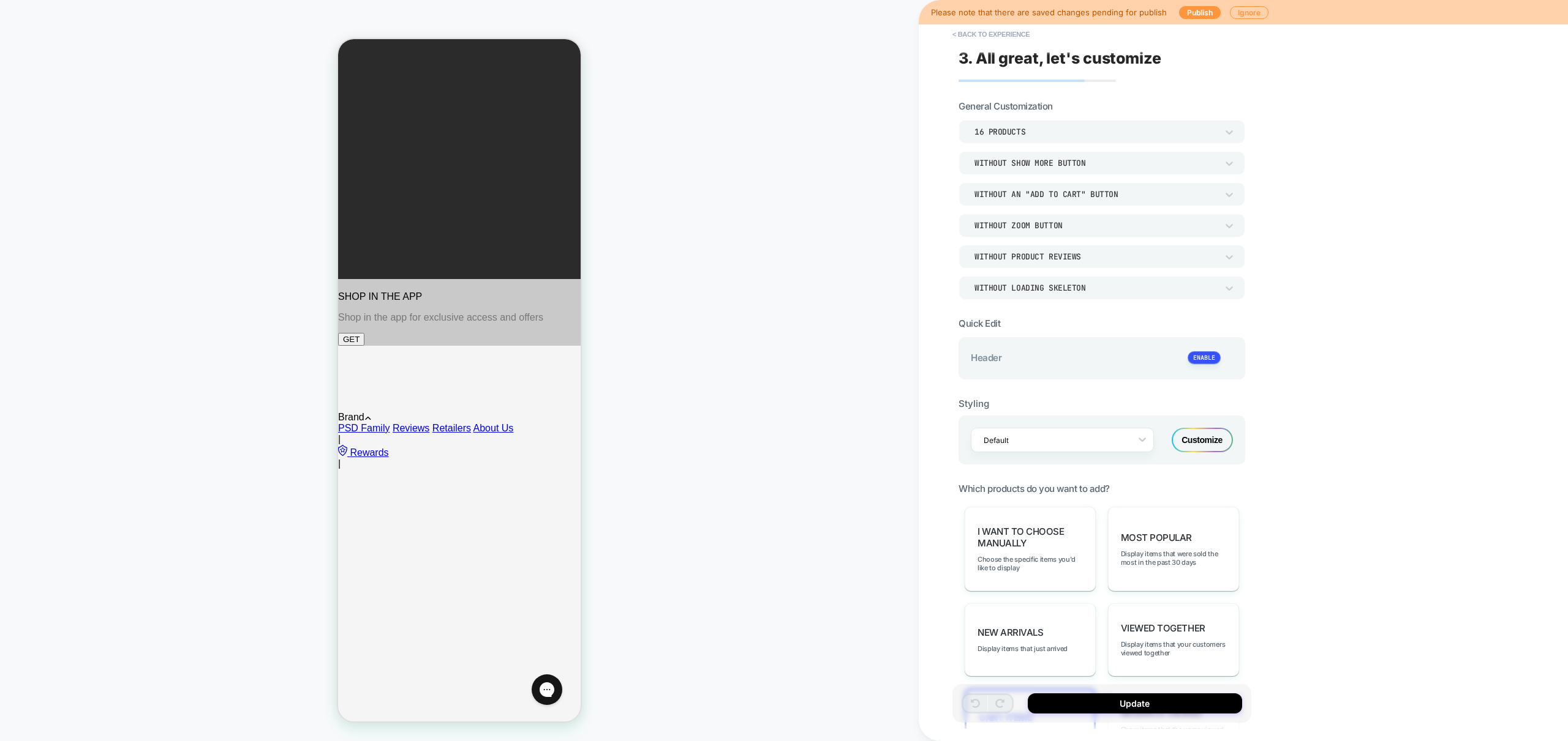
scroll to position [396, 0]
click at [974, 47] on div "**********" at bounding box center [1102, 370] width 299 height 716
click at [979, 40] on button "< Back to experience" at bounding box center [990, 34] width 89 height 20
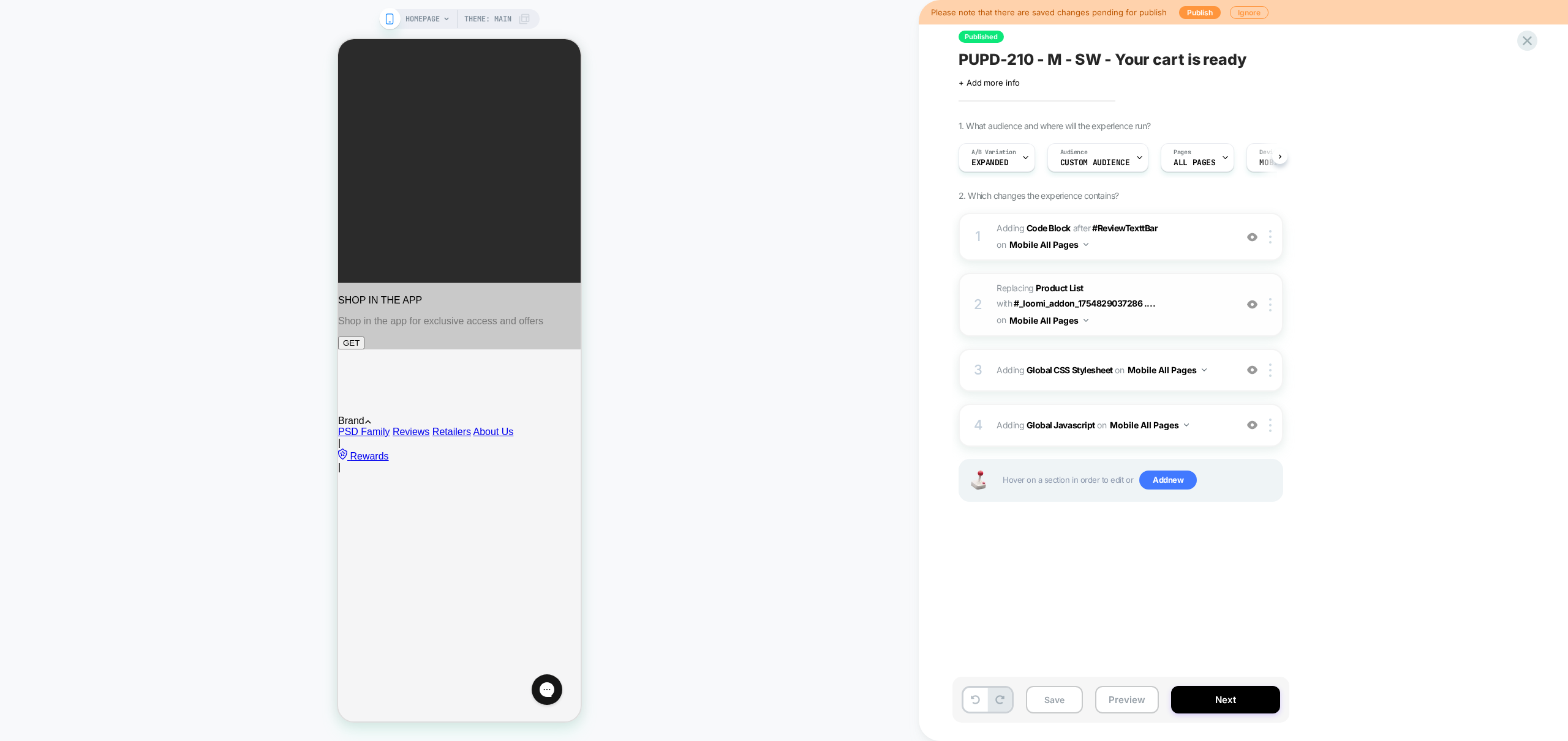
scroll to position [0, 1]
click at [1153, 243] on span "Adding Code Block AFTER #ReviewTexttBar #ReviewTexttBar on Mobile All Pages" at bounding box center [1113, 237] width 233 height 33
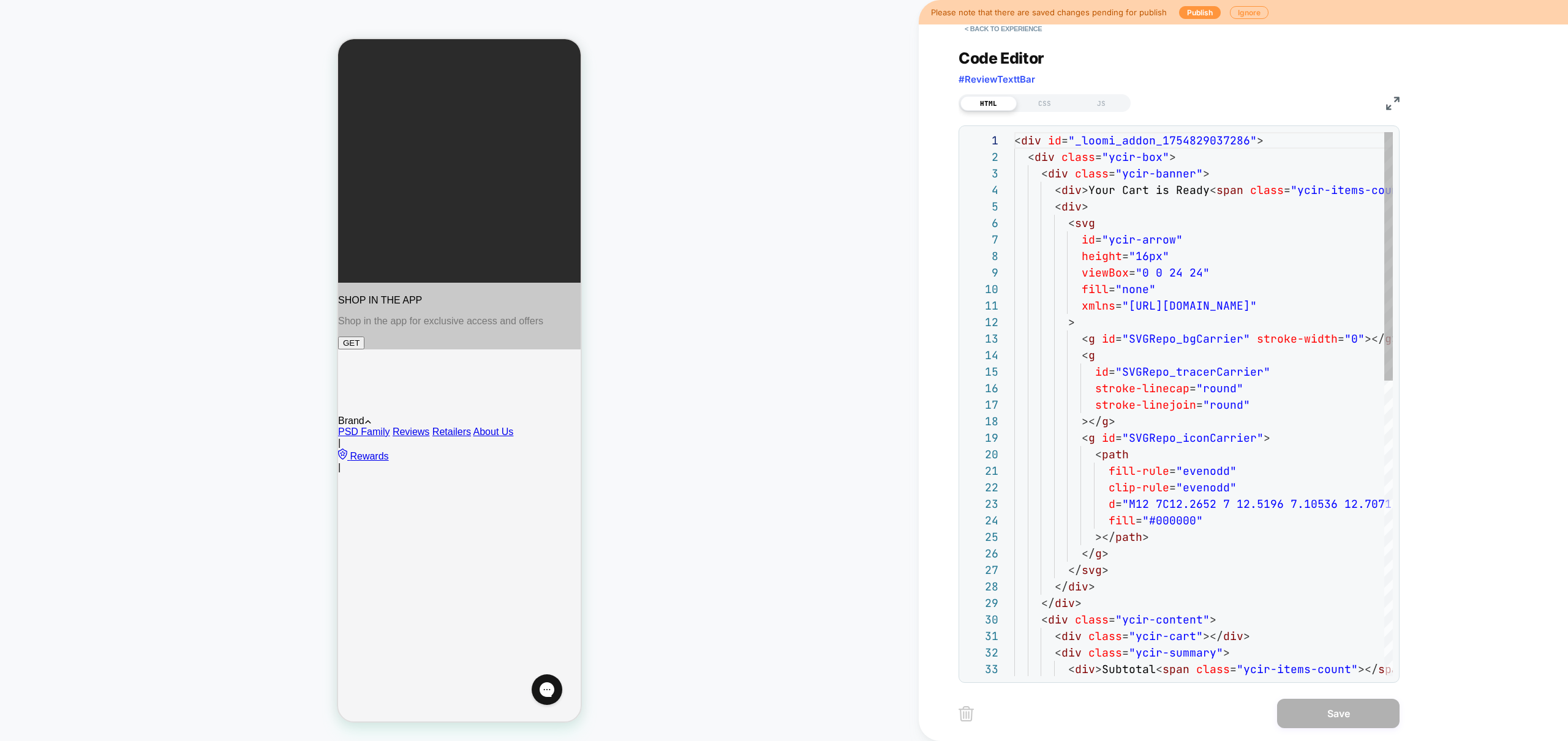
scroll to position [165, 0]
click at [1001, 31] on button "< Back to experience" at bounding box center [1002, 29] width 89 height 20
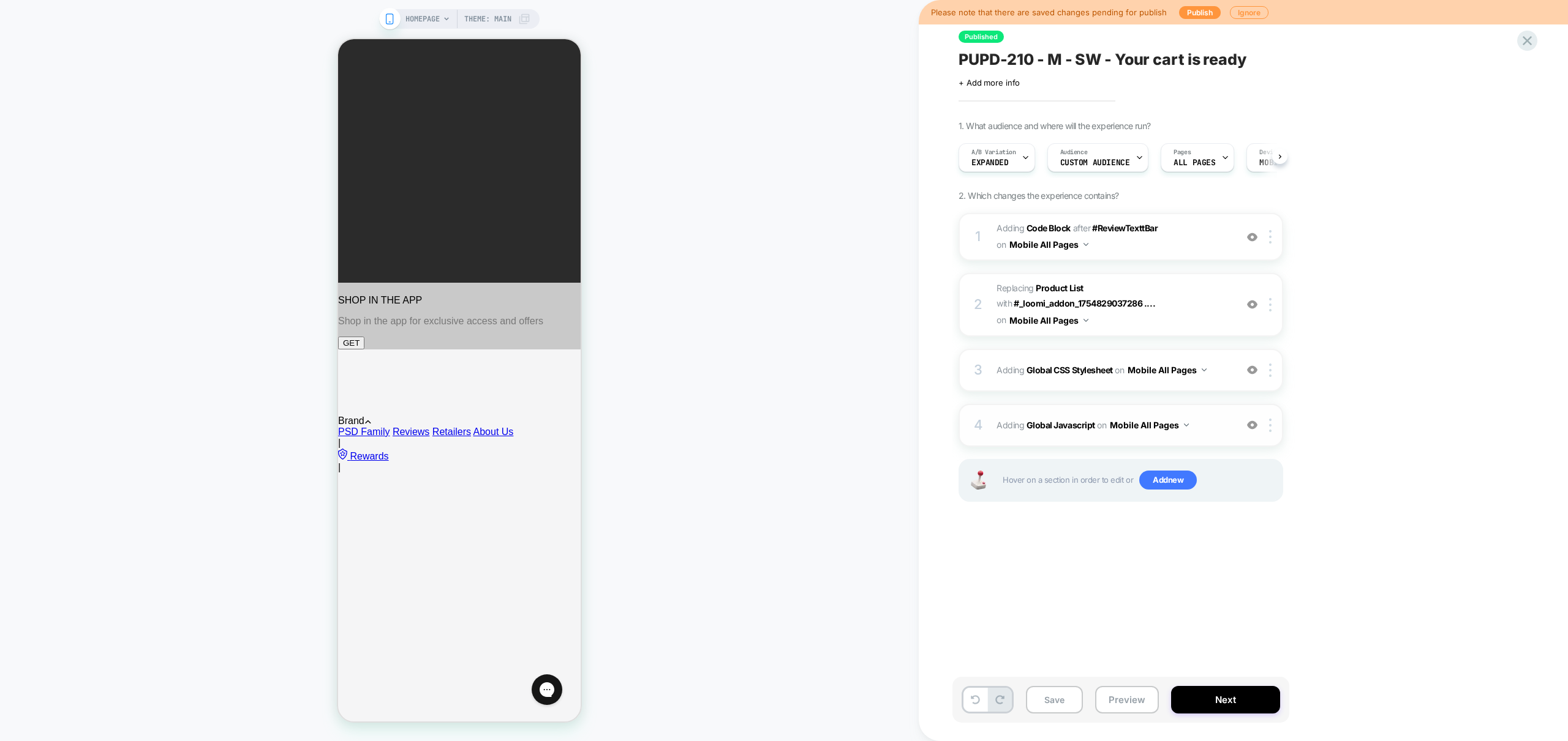
scroll to position [0, 1]
click at [1204, 429] on span "Adding Global Javascript on Mobile All Pages" at bounding box center [1113, 425] width 233 height 18
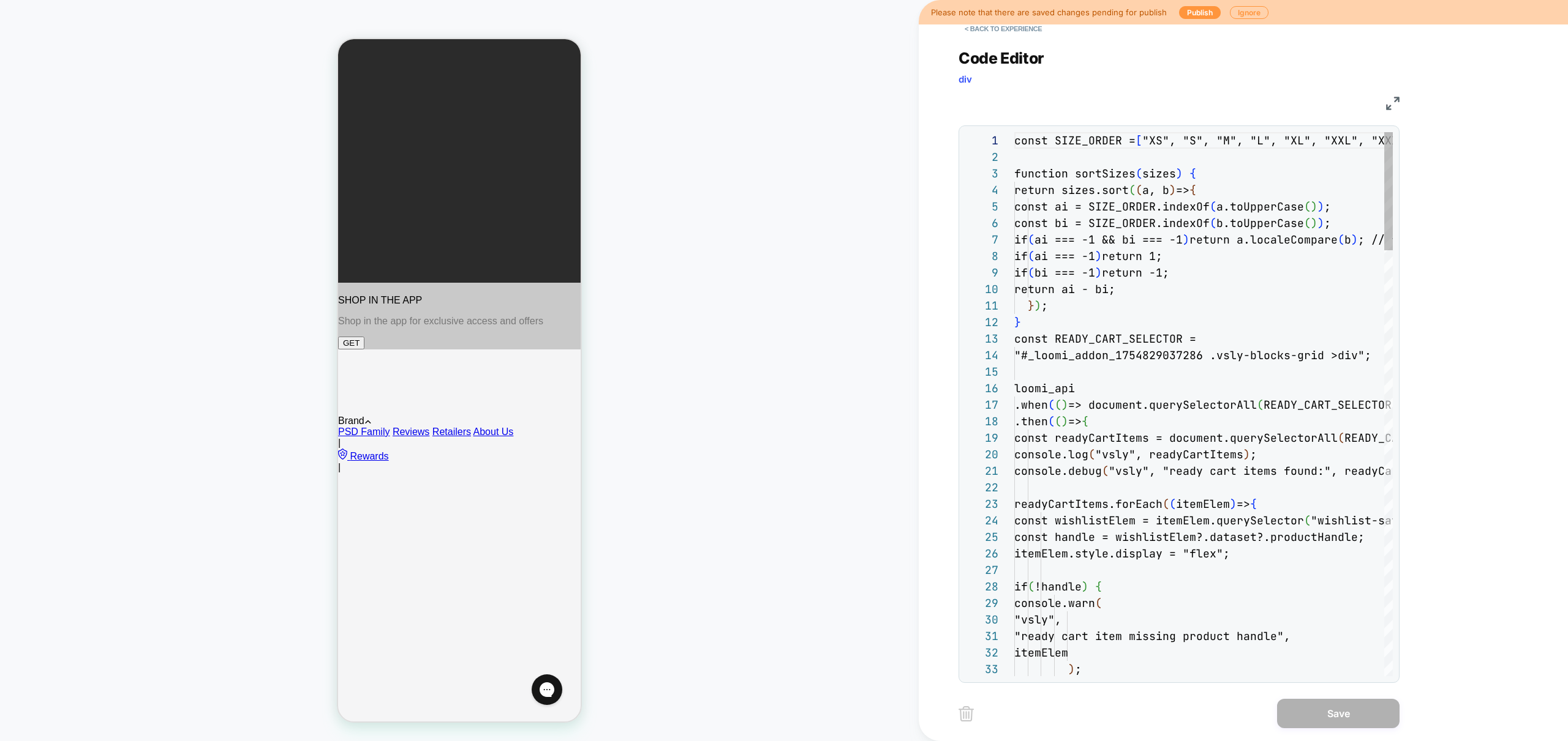
scroll to position [165, 0]
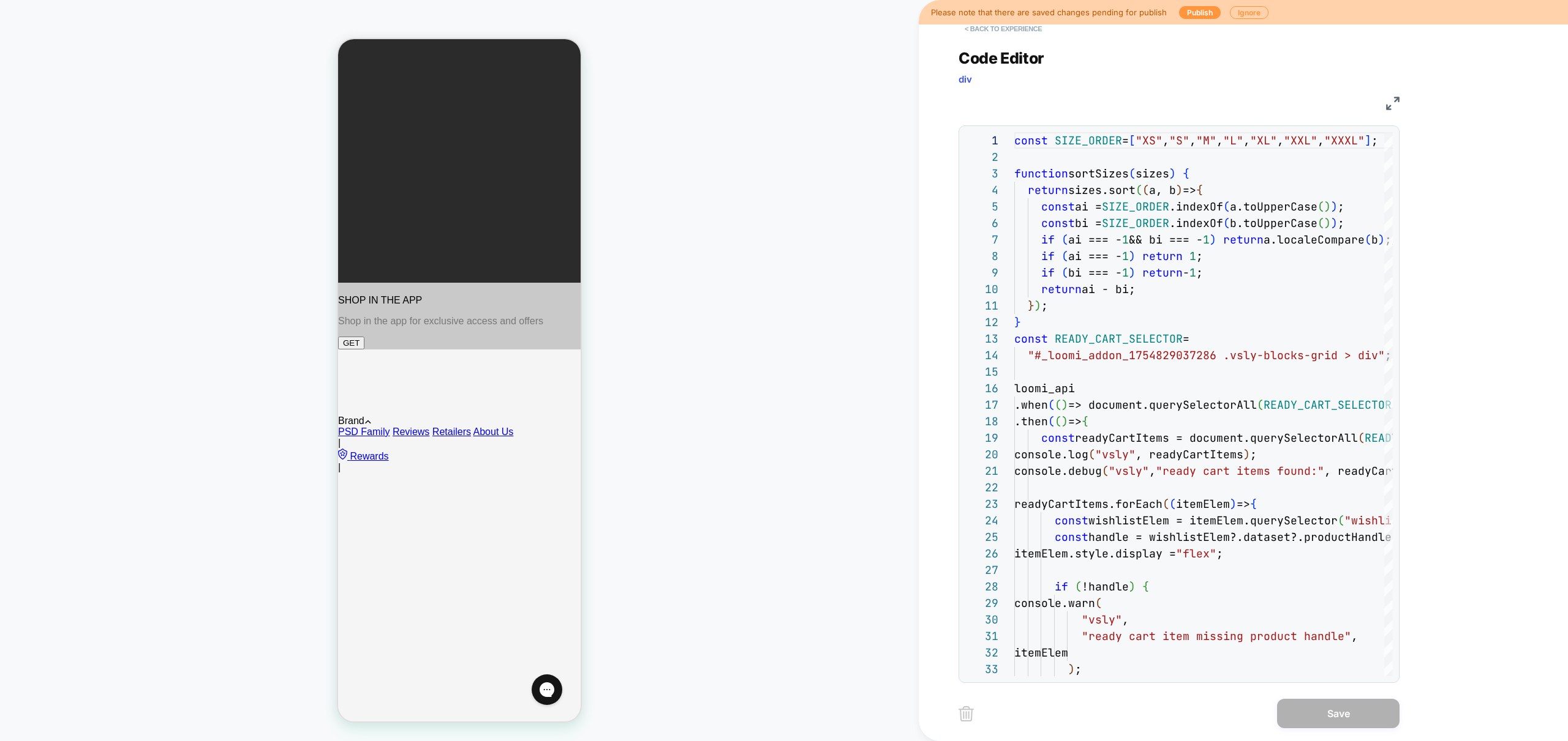
click at [1015, 25] on button "< Back to experience" at bounding box center [1002, 29] width 89 height 20
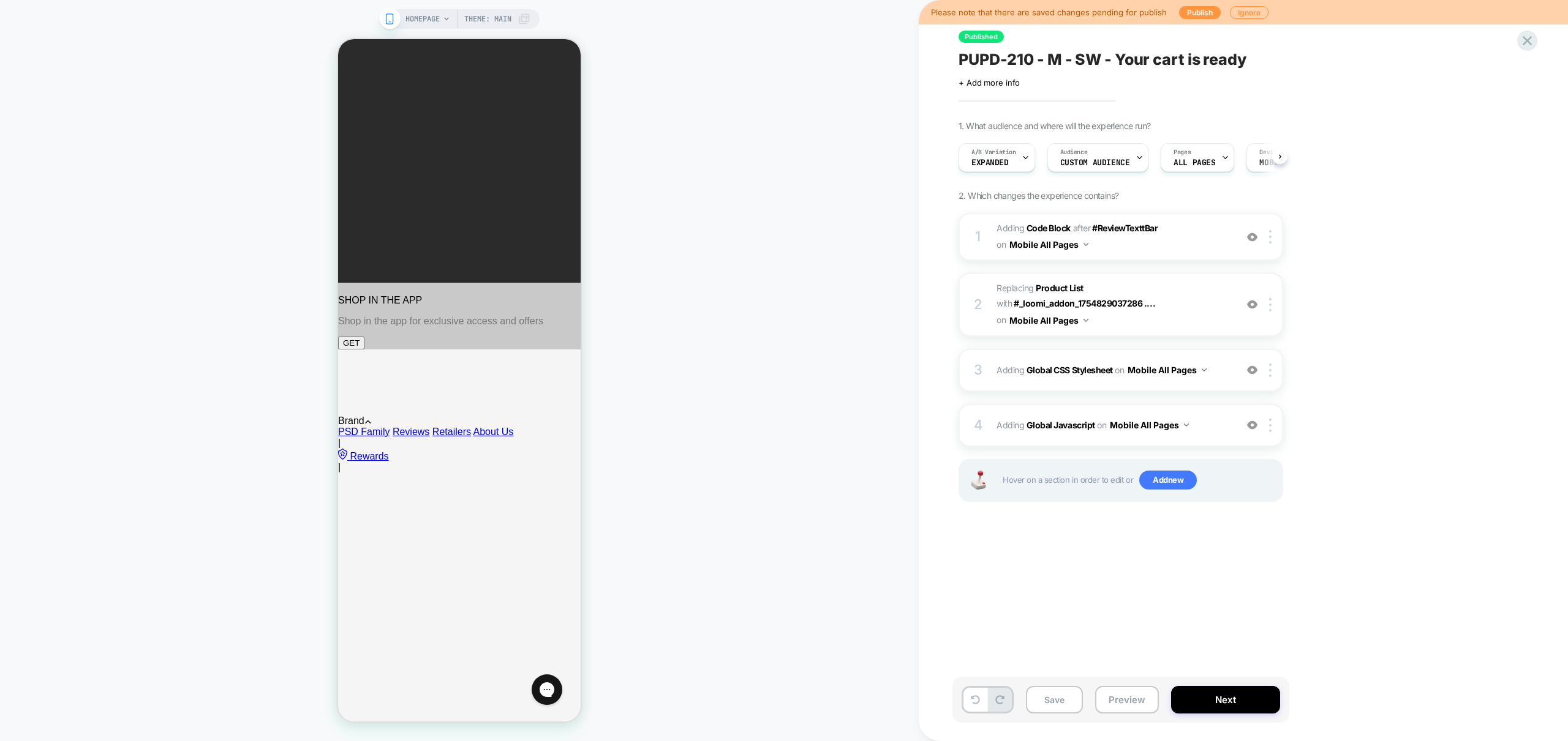
scroll to position [0, 1]
click at [1279, 158] on button at bounding box center [1279, 156] width 16 height 16
click at [1210, 158] on div "Trigger Custom Code" at bounding box center [1225, 158] width 75 height 28
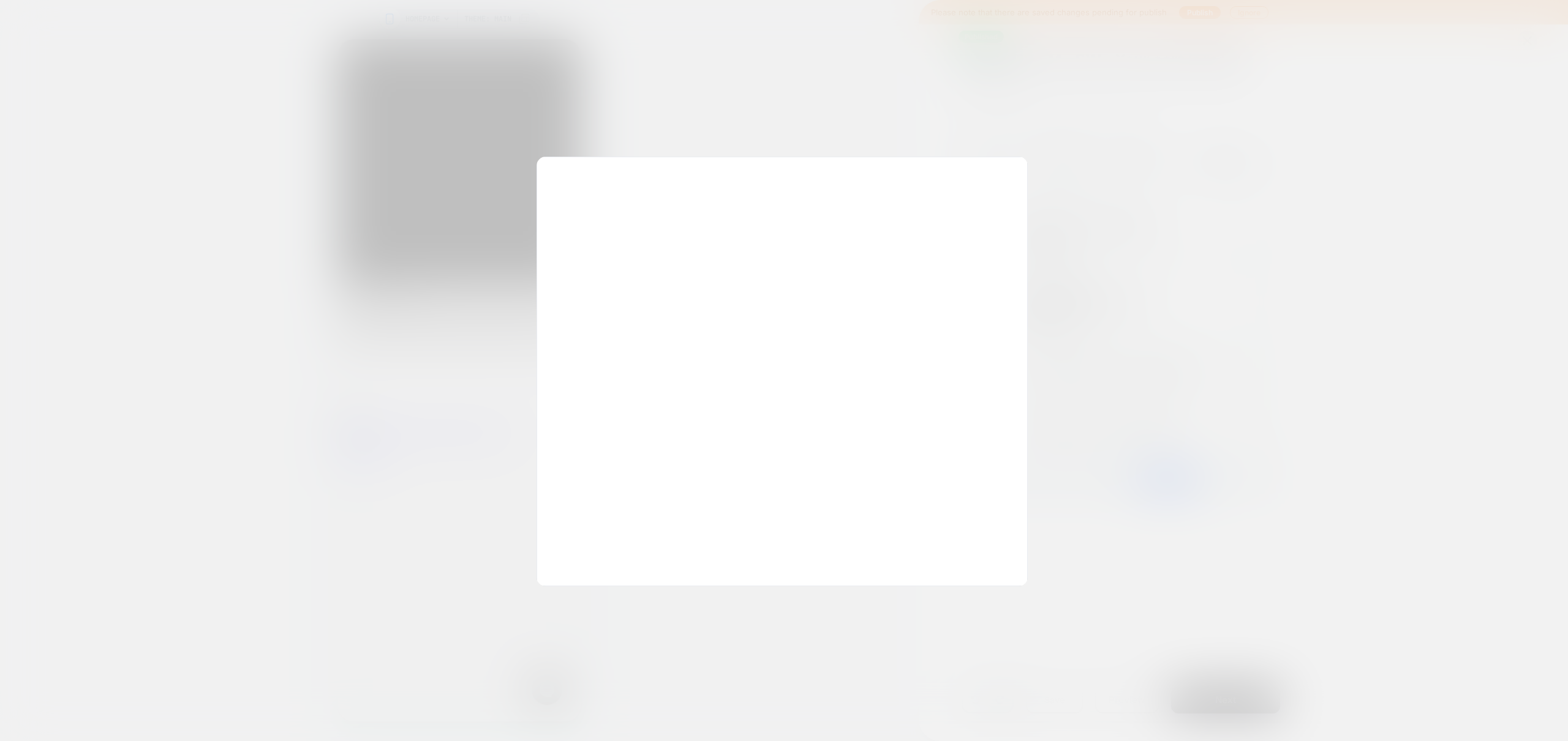
scroll to position [165, 0]
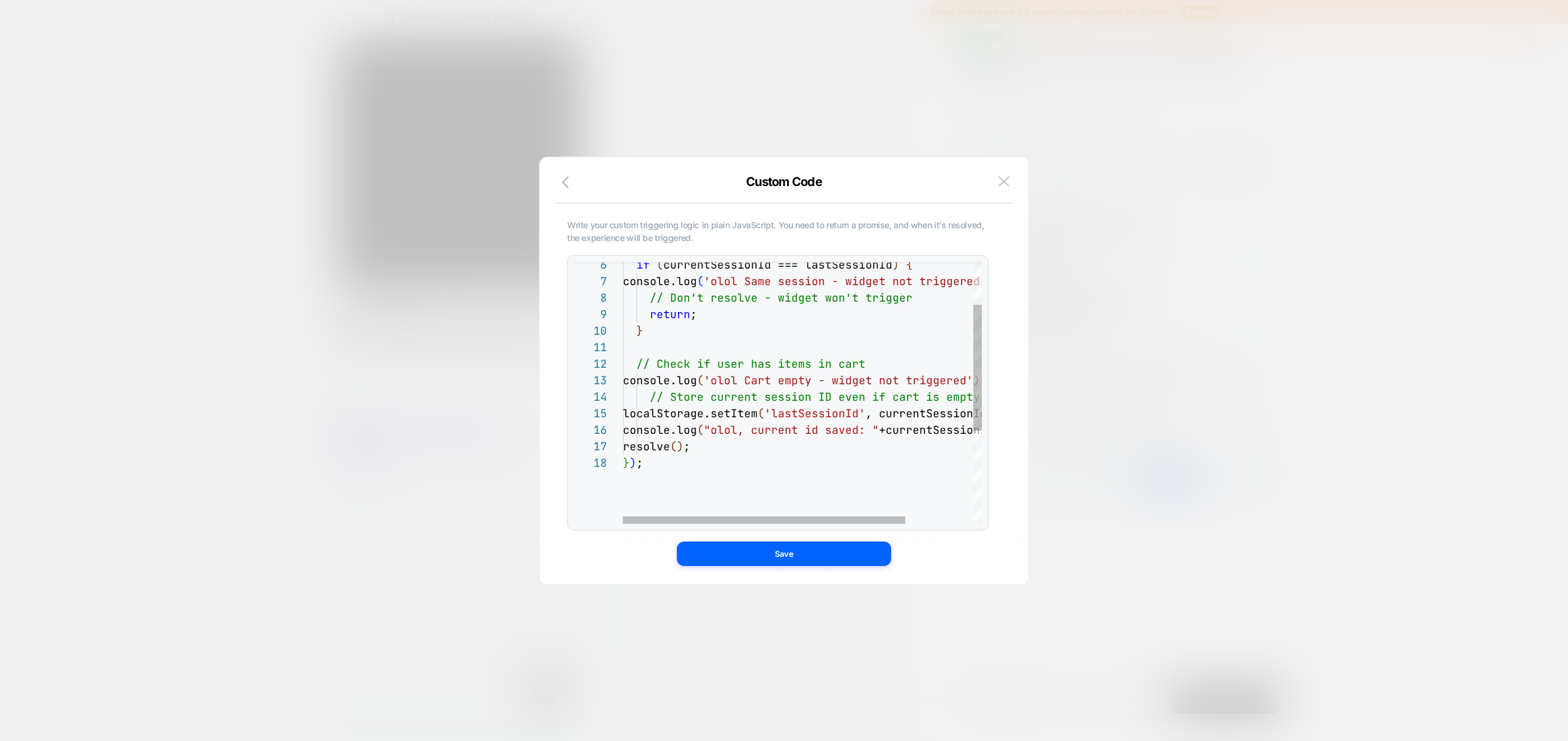
click at [799, 298] on div "if ( currentSessionId === lastSessionId ) { console.log ( 'olol Same session - …" at bounding box center [845, 445] width 446 height 542
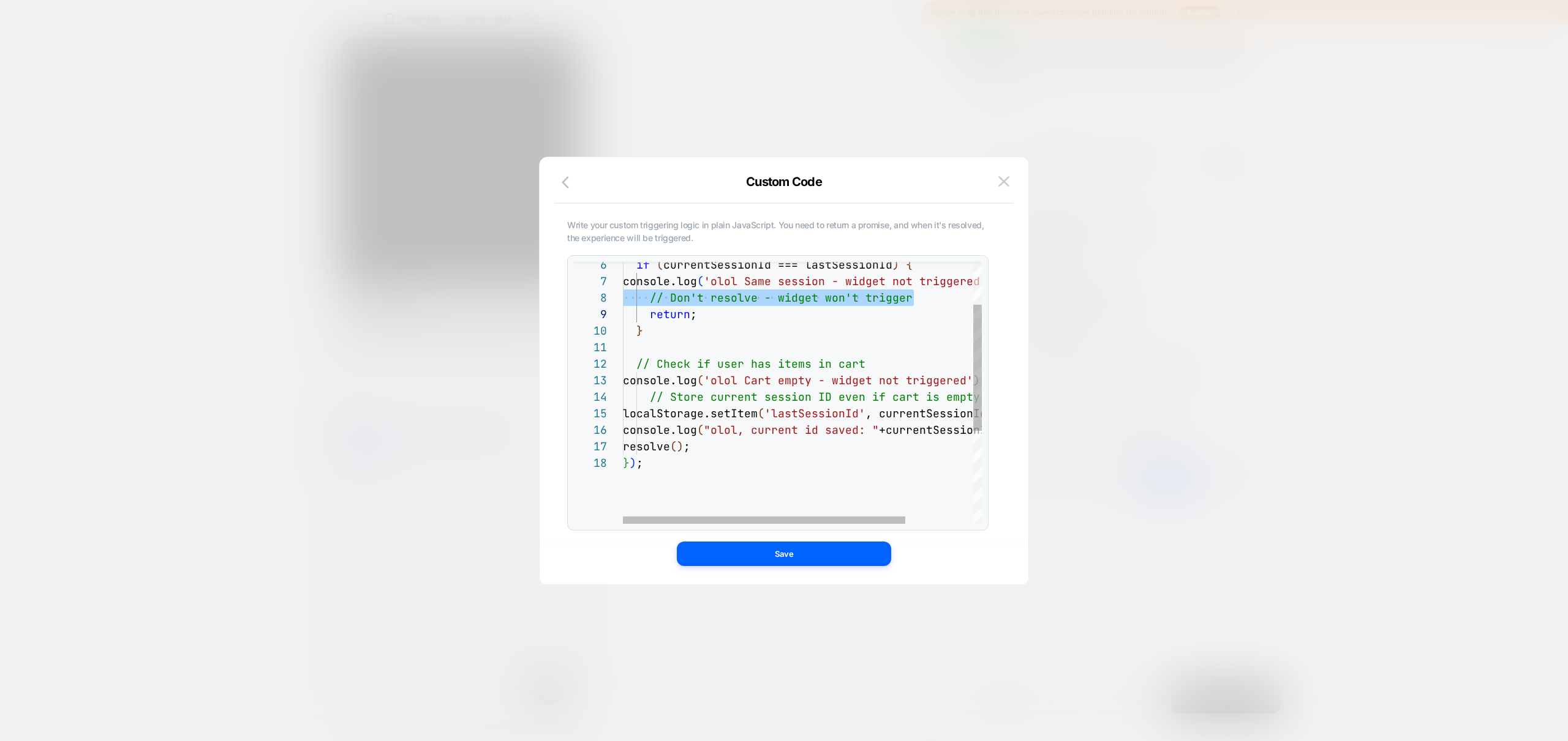
scroll to position [0, 13]
click at [825, 343] on div "if ( currentSessionId === lastSessionId ) { console.log ( 'olol Same session - …" at bounding box center [845, 445] width 446 height 542
click at [801, 442] on div "if ( currentSessionId === lastSessionId ) { console.log ( 'olol Same session - …" at bounding box center [845, 445] width 446 height 542
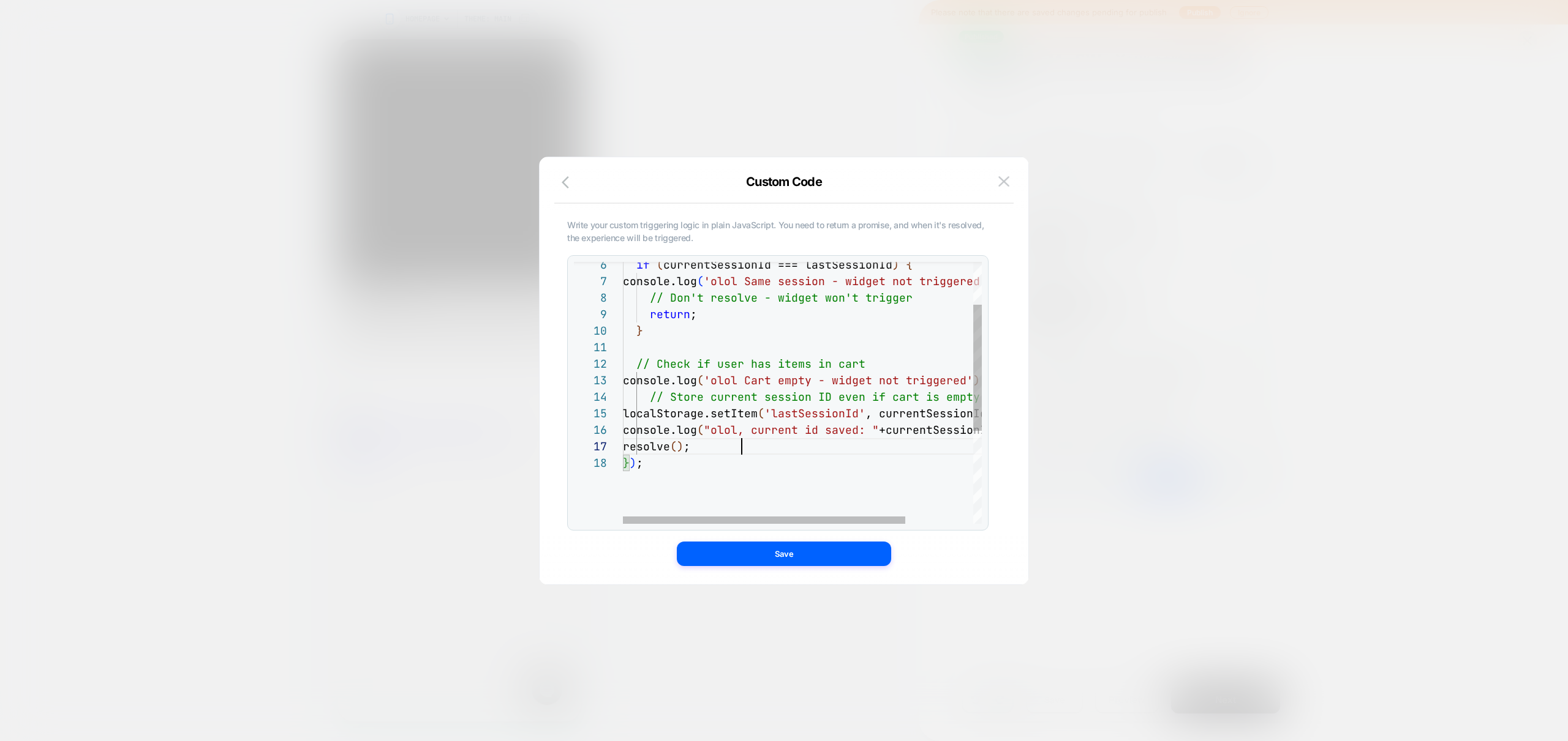
click at [648, 431] on div "if ( currentSessionId === lastSessionId ) { console.log ( 'olol Same session - …" at bounding box center [845, 445] width 446 height 542
click at [648, 380] on div "if ( currentSessionId === lastSessionId ) { console.log ( 'olol Same session - …" at bounding box center [845, 445] width 446 height 542
click at [651, 283] on div "if ( currentSessionId === lastSessionId ) { console.log ( 'olol Same session - …" at bounding box center [845, 445] width 446 height 542
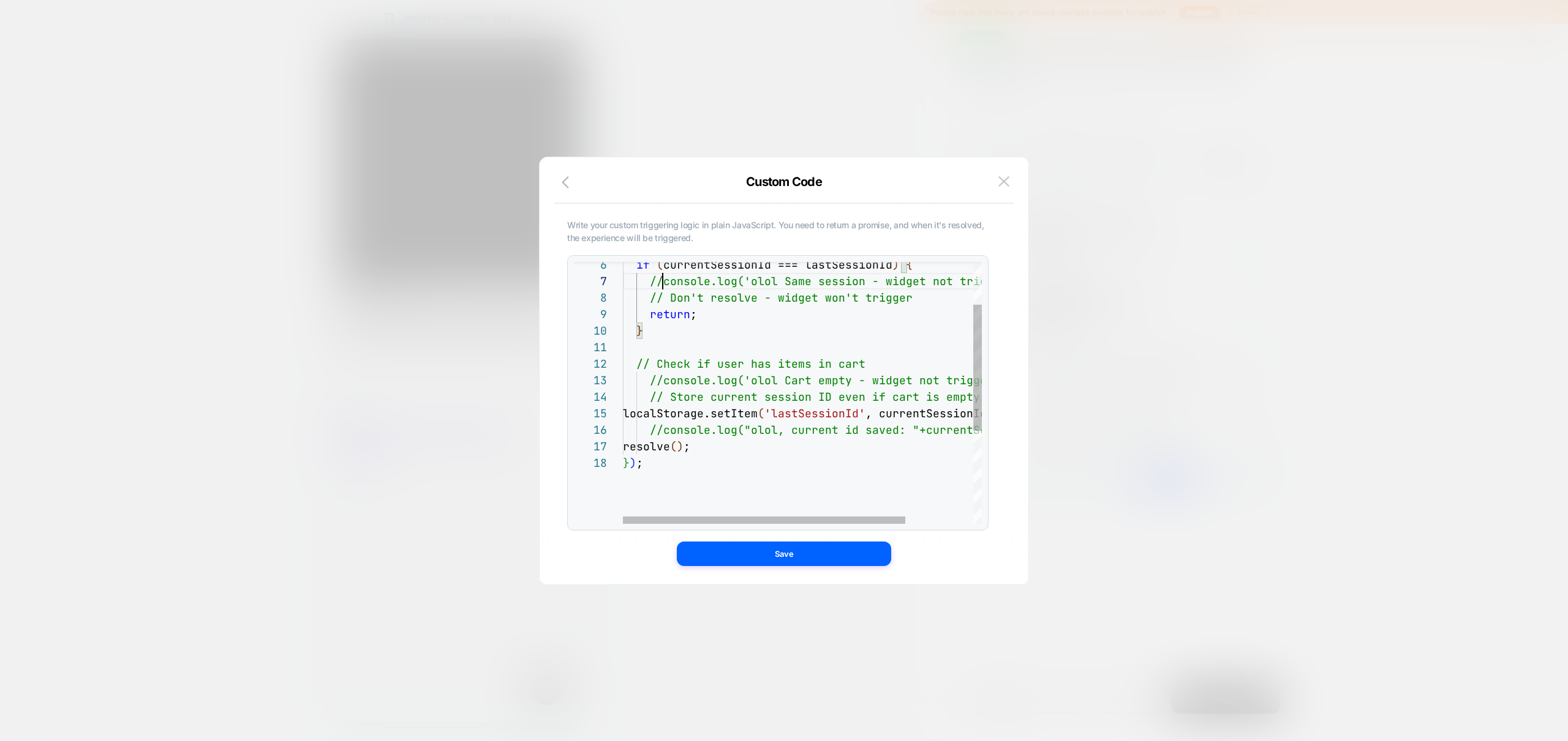
scroll to position [99, 40]
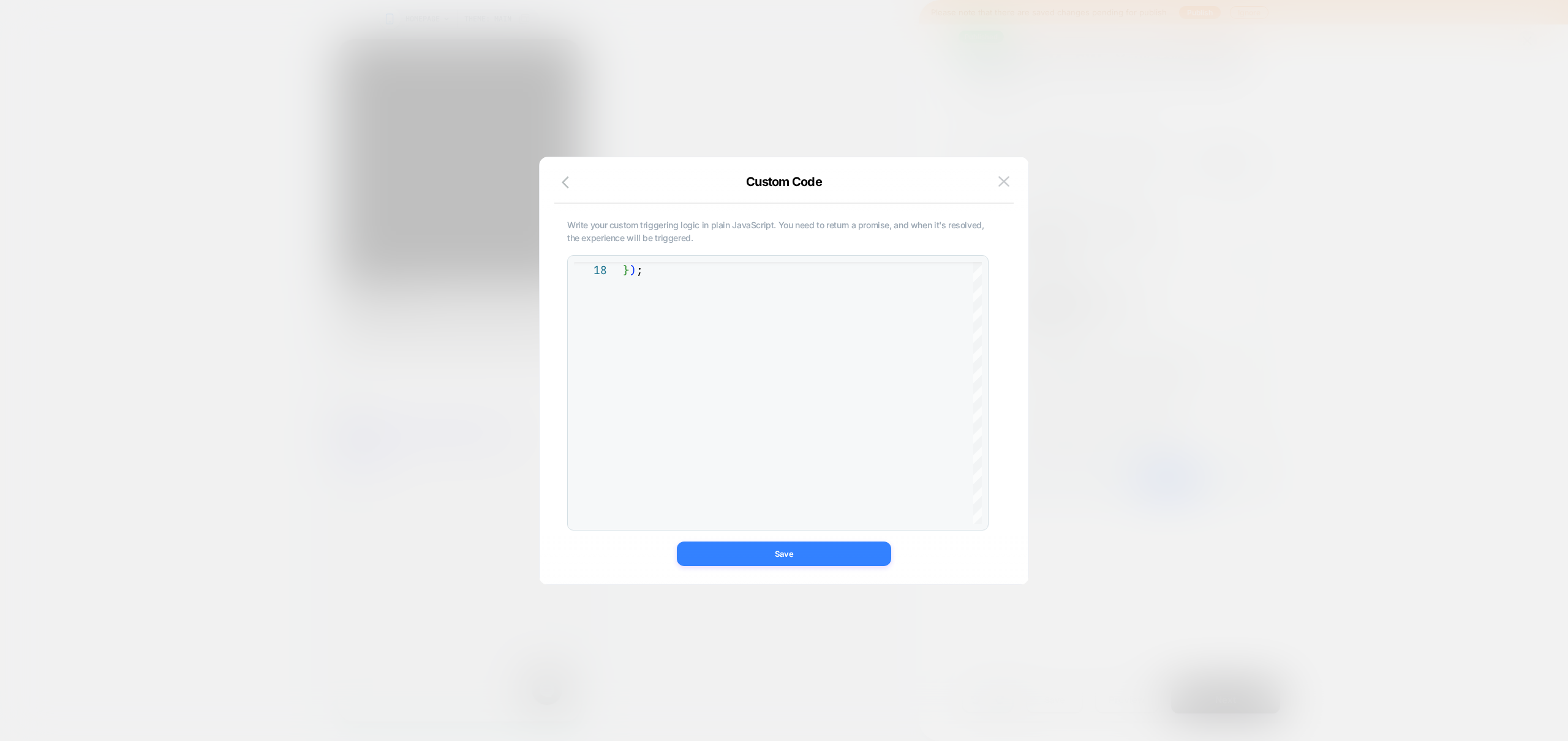
type textarea "**********"
click at [795, 558] on button "Save" at bounding box center [784, 554] width 214 height 25
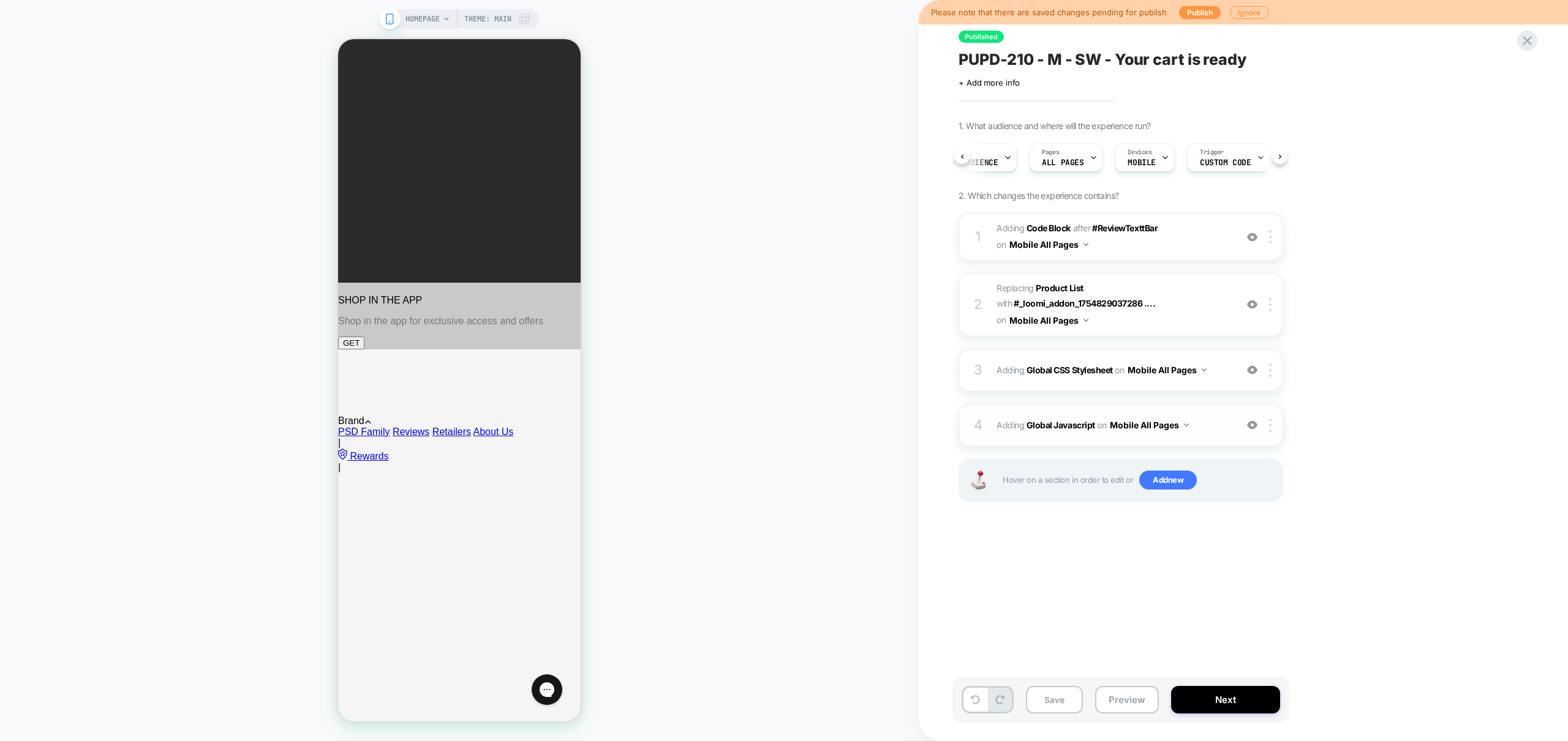
click at [1206, 435] on div "4 Adding Global Javascript on Mobile All Pages Add Before Add After Copy to Des…" at bounding box center [1120, 425] width 325 height 42
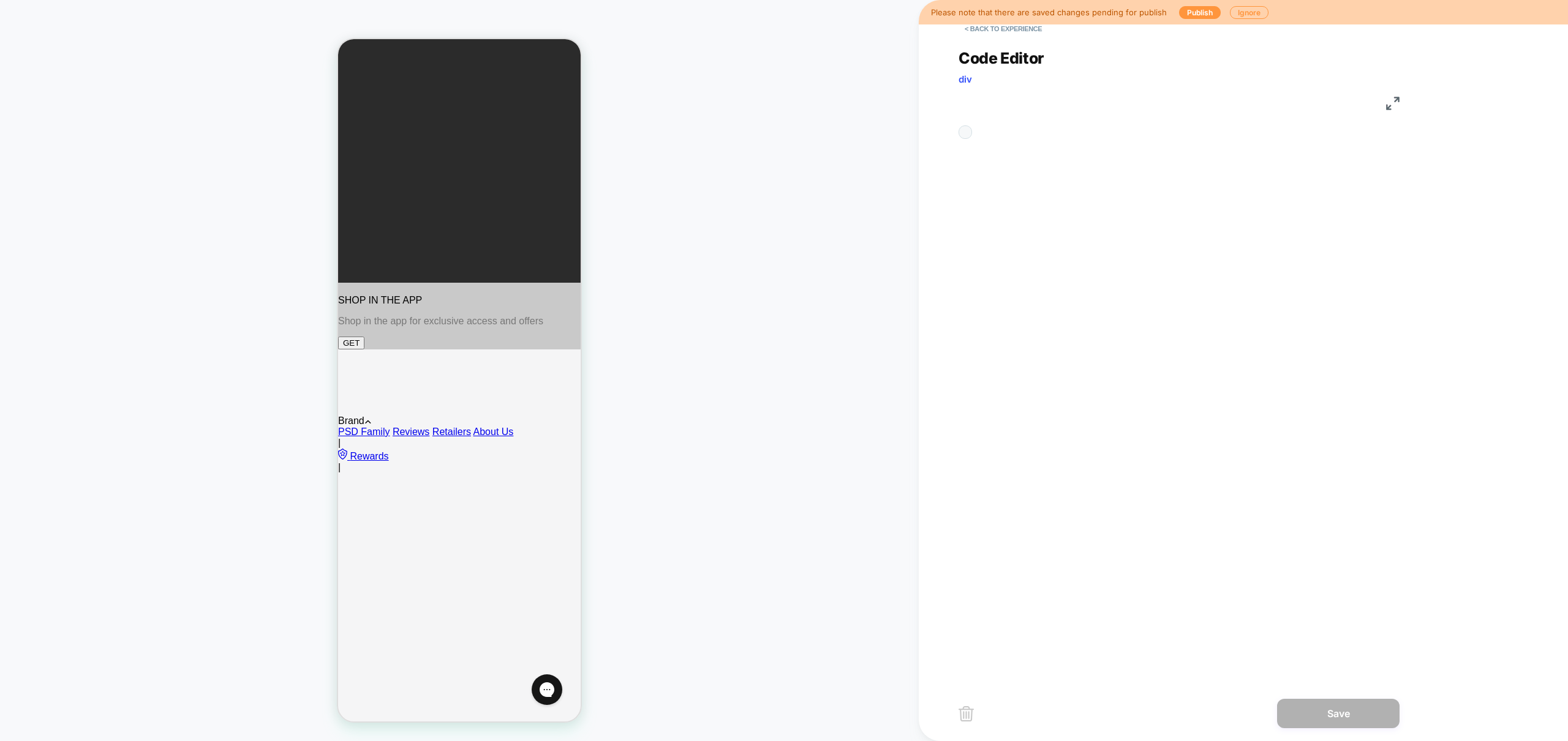
scroll to position [165, 0]
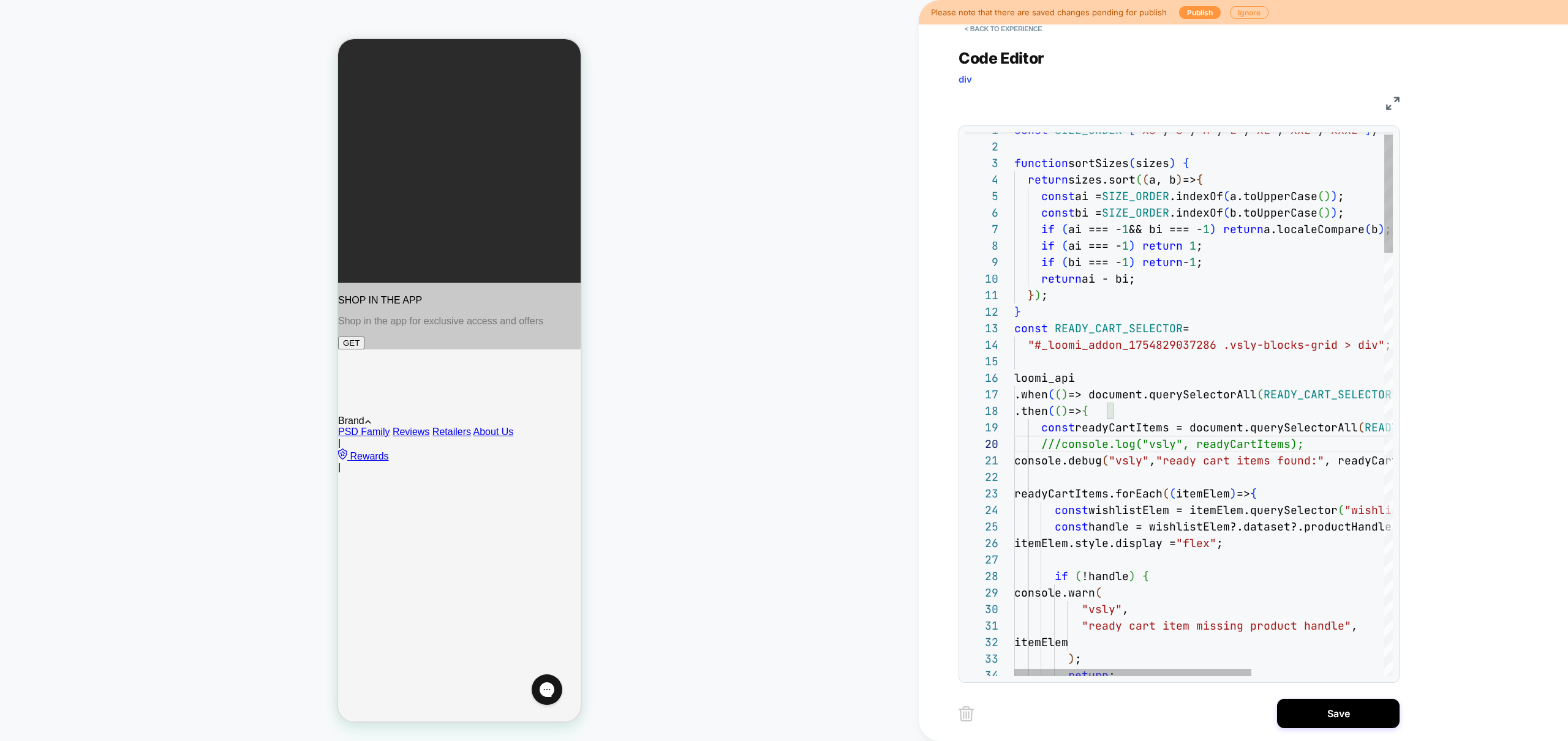
scroll to position [149, 33]
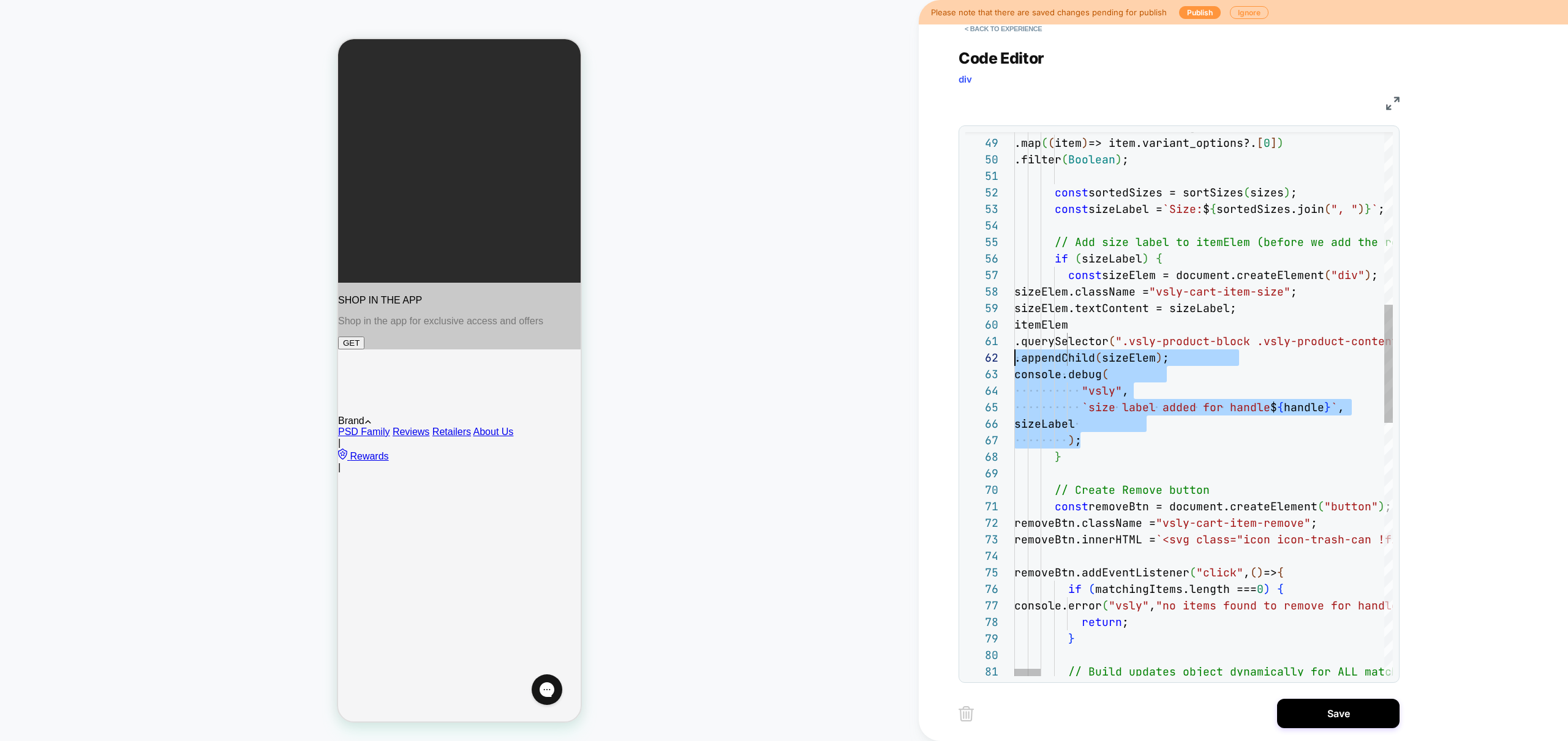
scroll to position [33, 0]
drag, startPoint x: 1113, startPoint y: 437, endPoint x: 948, endPoint y: 372, distance: 177.3
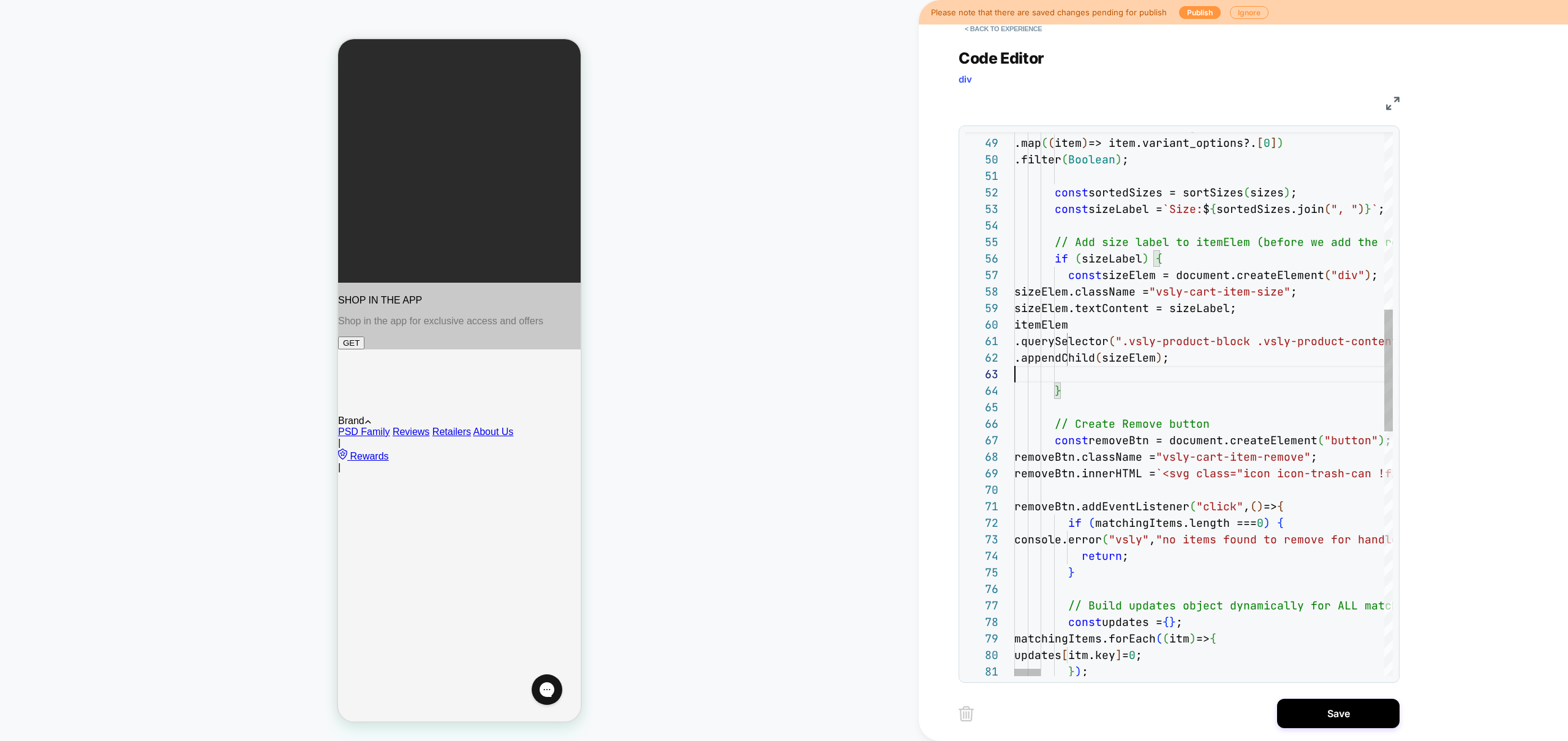
scroll to position [16, 218]
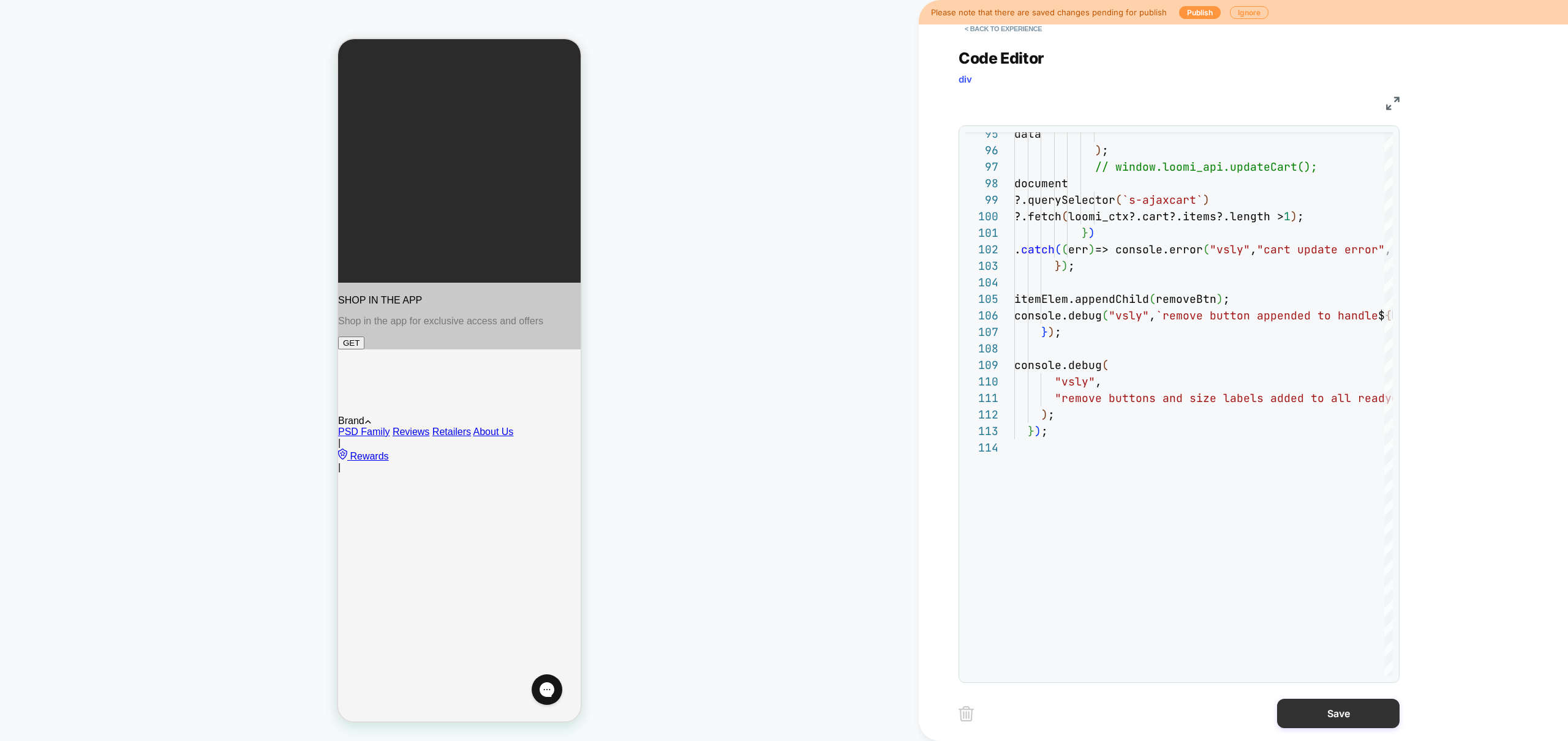
type textarea "**********"
click at [1346, 725] on button "Save" at bounding box center [1338, 713] width 123 height 29
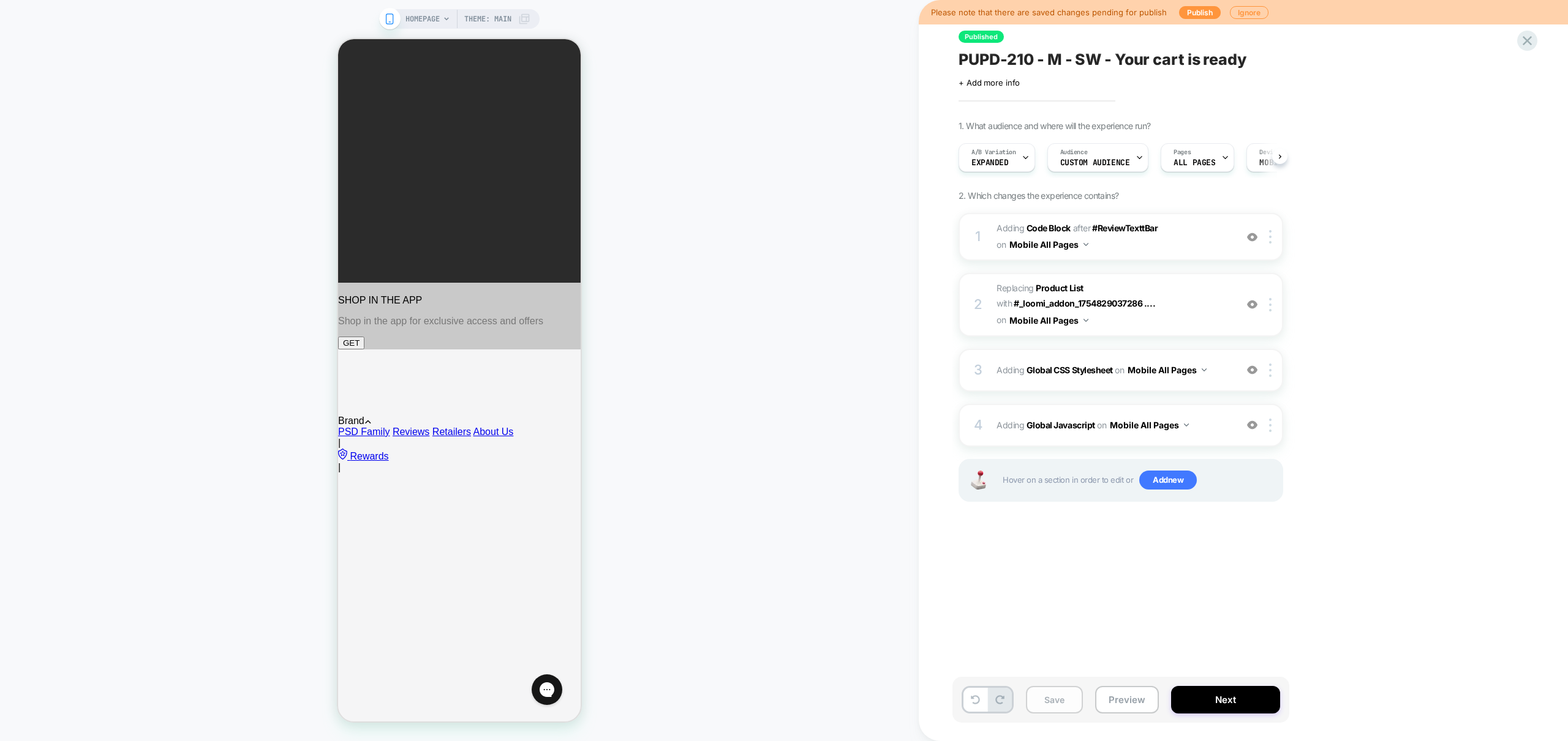
scroll to position [0, 1]
click at [1062, 702] on button "Save" at bounding box center [1055, 700] width 57 height 28
